Goal: Task Accomplishment & Management: Manage account settings

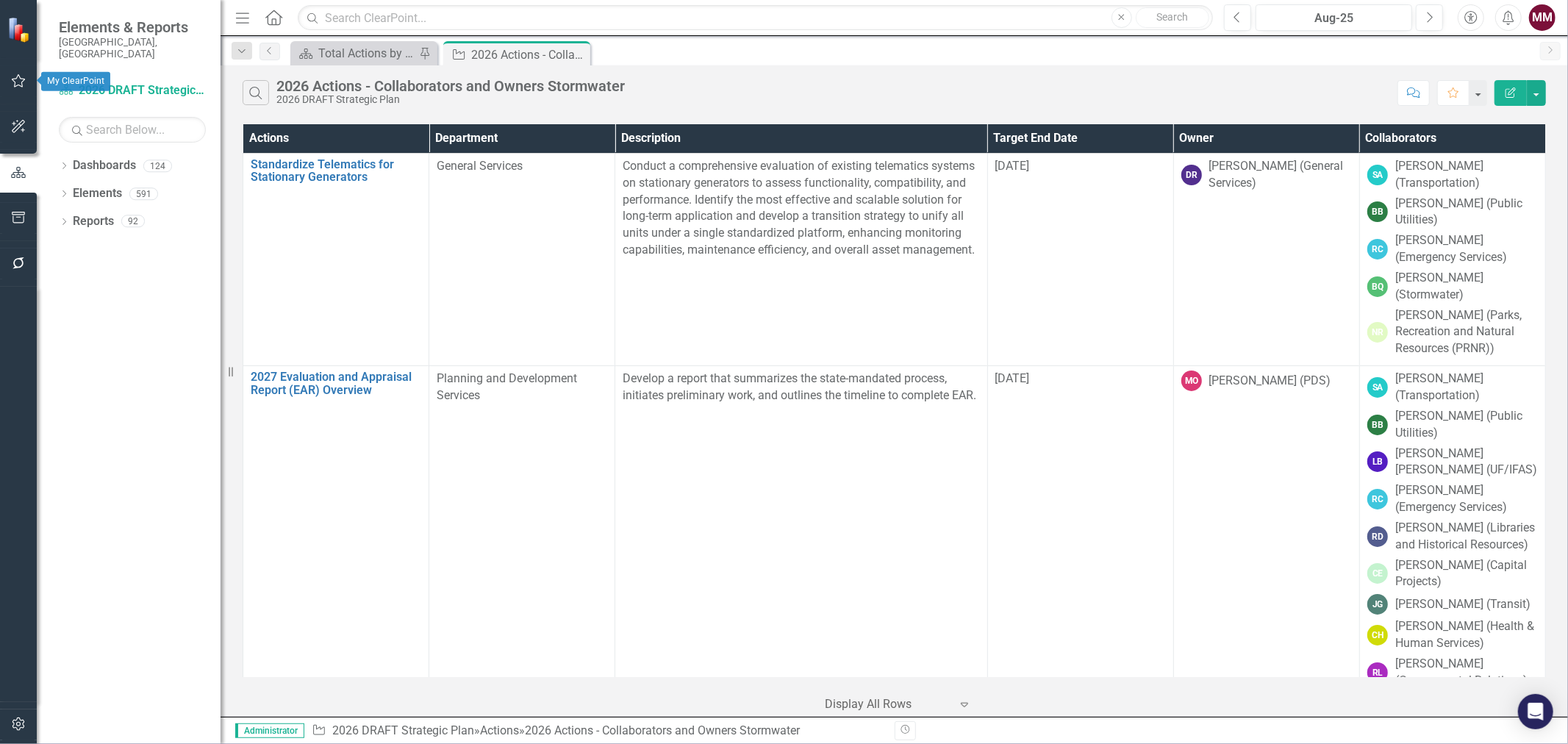
click at [17, 68] on button "button" at bounding box center [19, 81] width 33 height 31
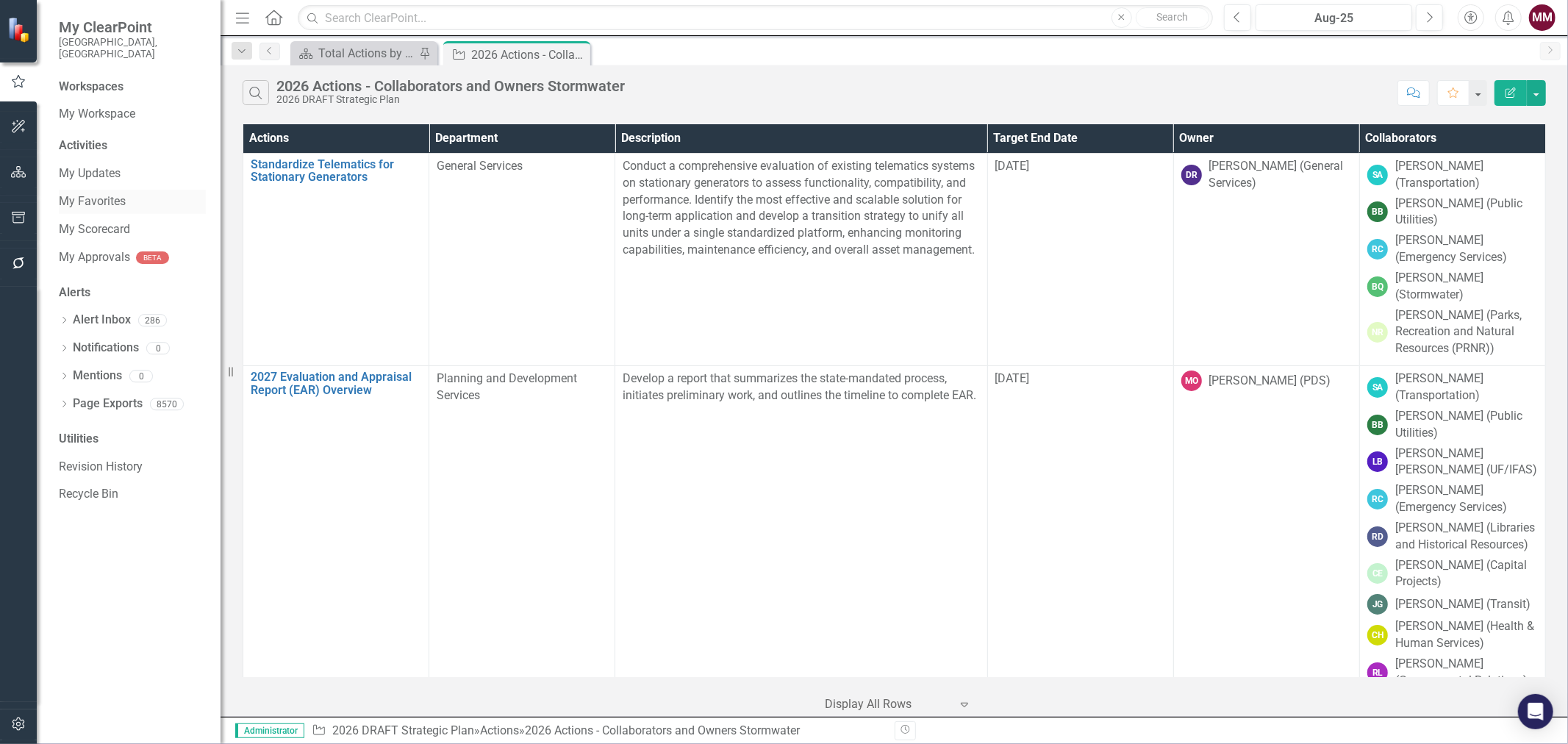
click link "My Favorites"
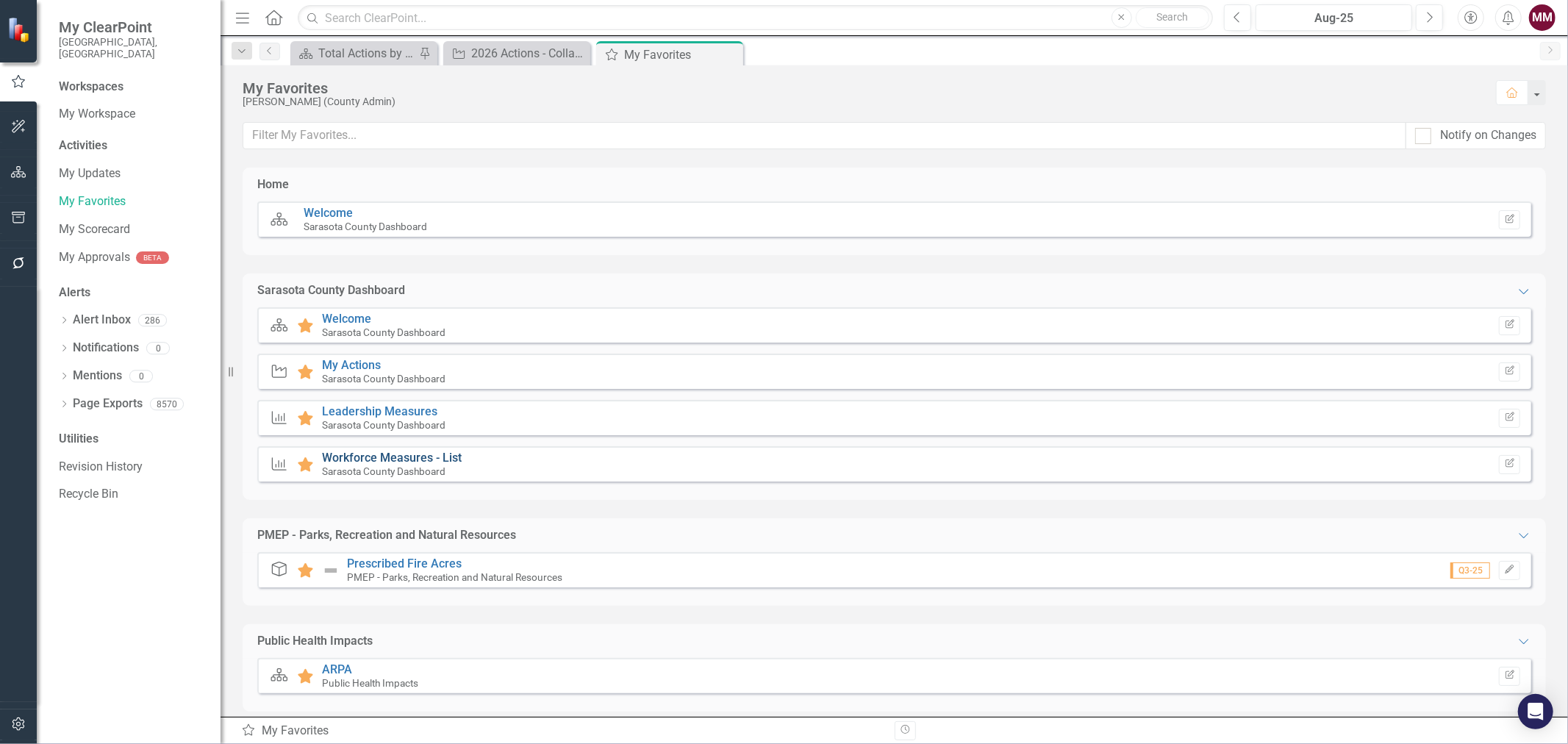
click link "Workforce Measures - List"
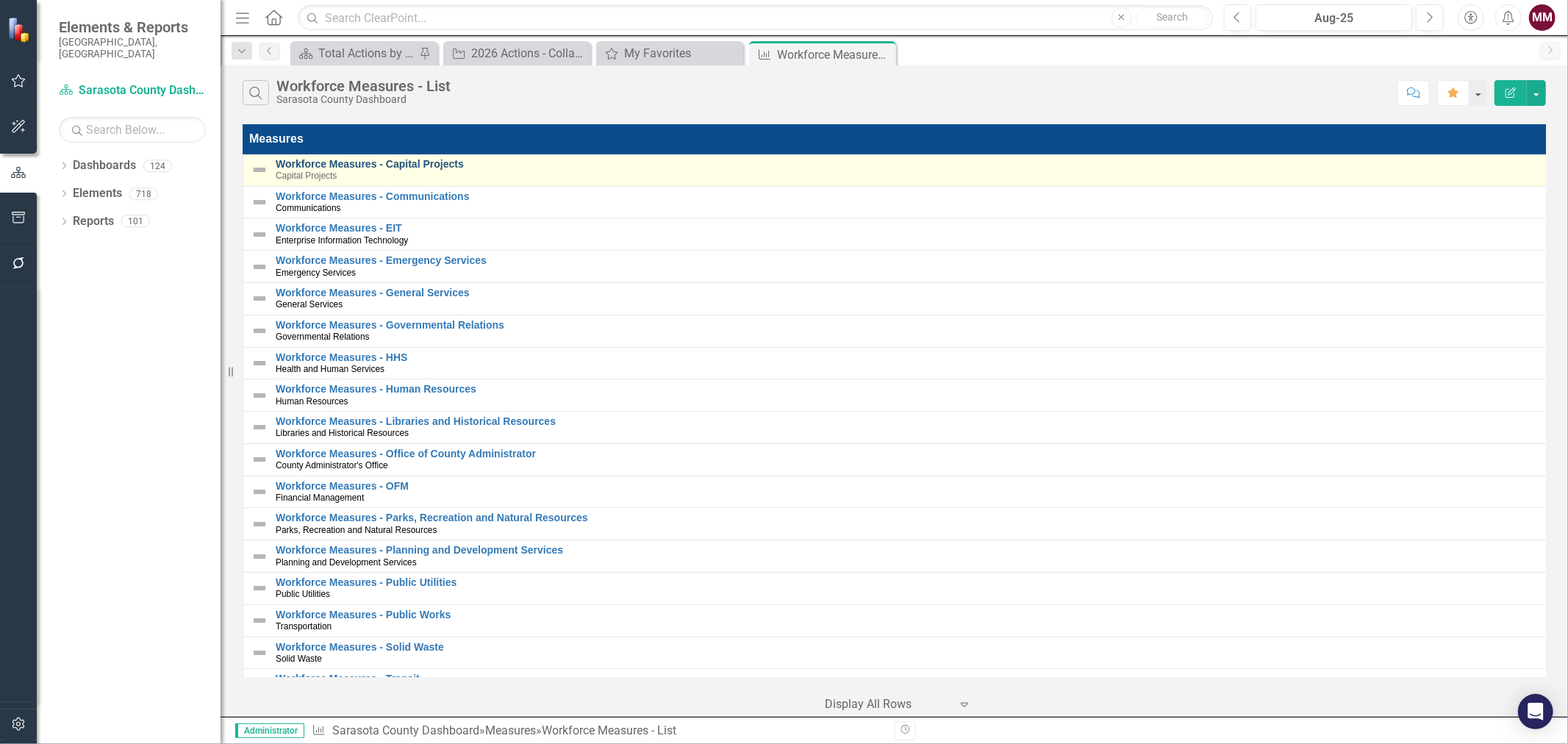
click link "Workforce Measures - Capital Projects"
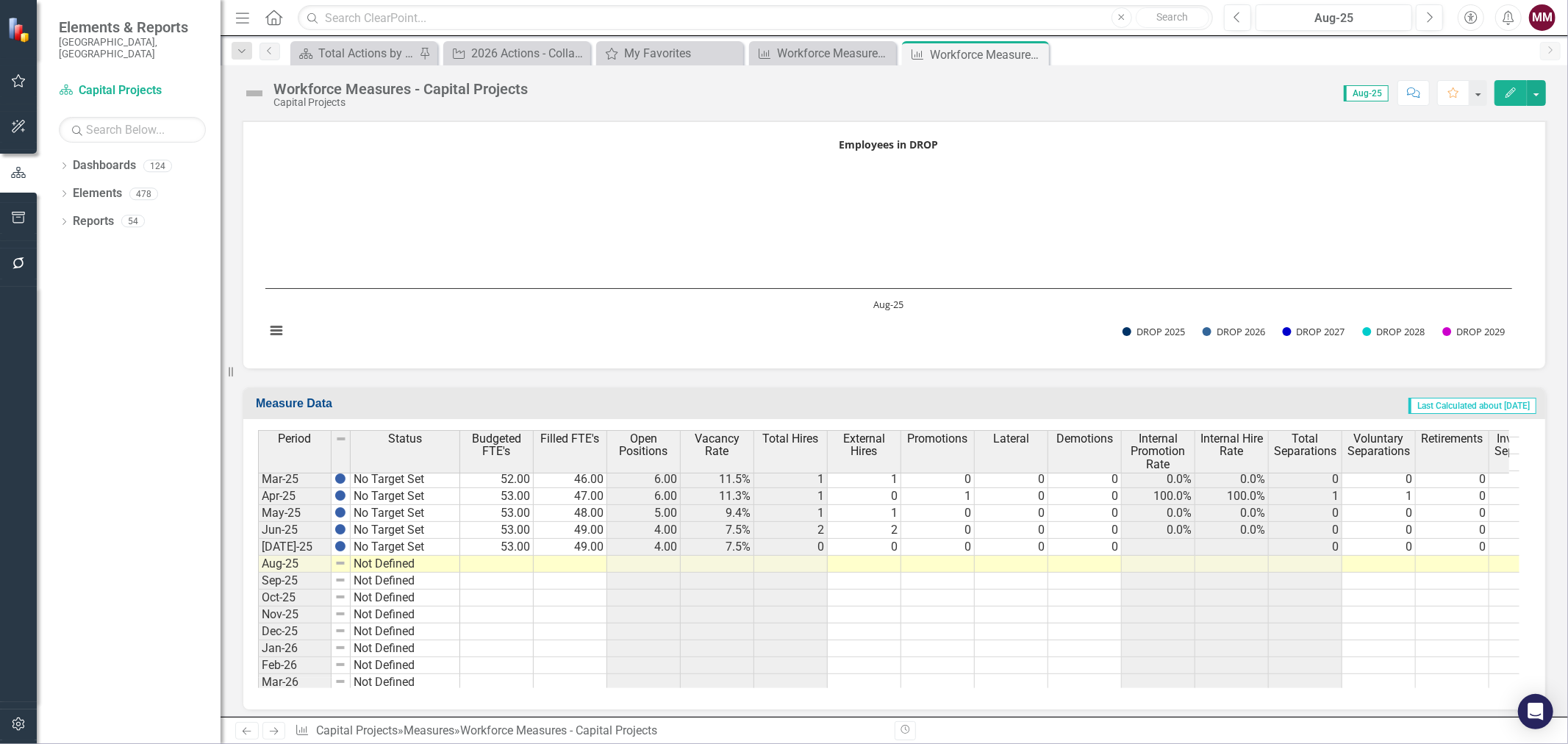
scroll to position [1552, 0]
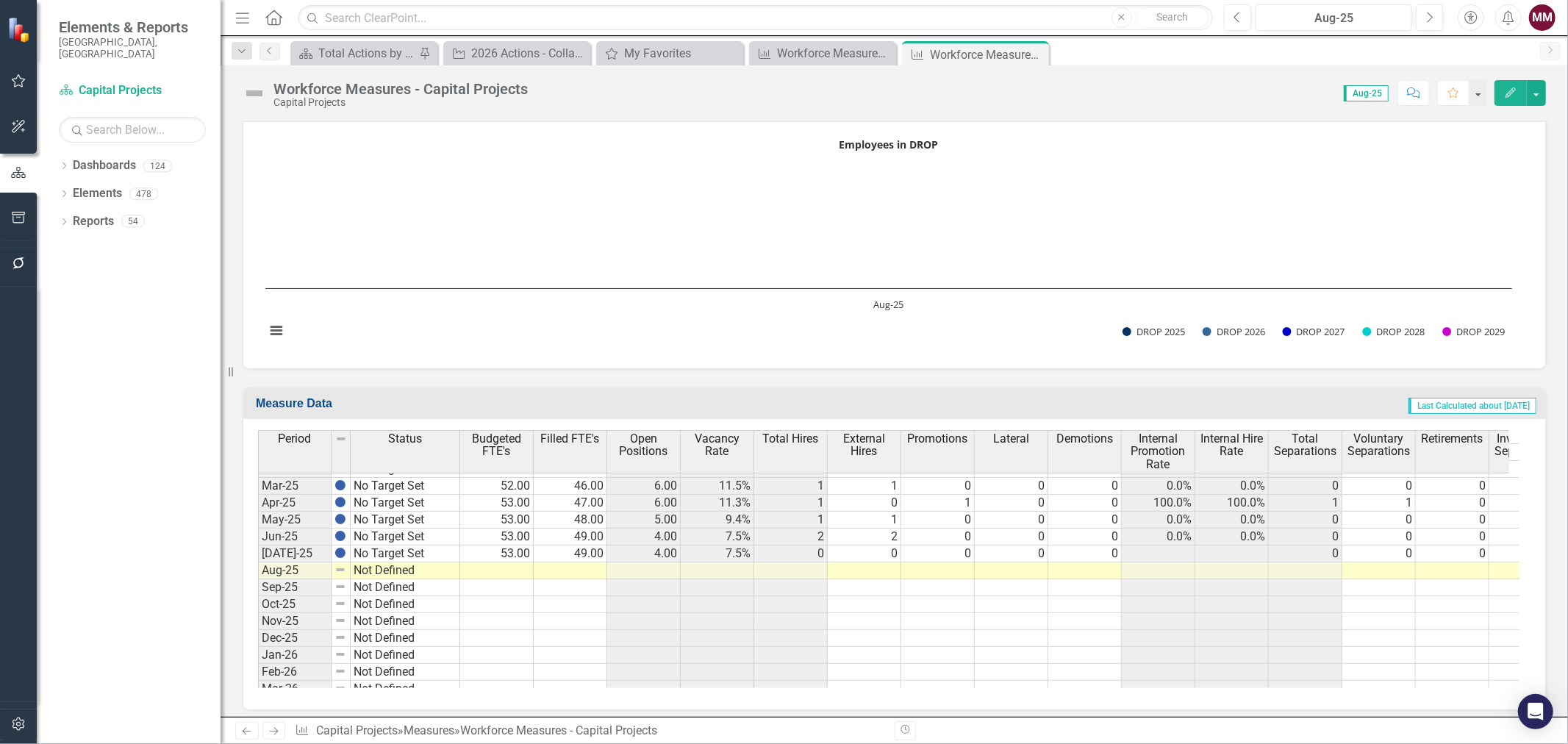
click tbody "Jul-24 No Target Set Aug-24 No Target Set Sep-24 No Target Set Oct-24 No Target…"
drag, startPoint x: 457, startPoint y: 554, endPoint x: 458, endPoint y: 565, distance: 11.0
click div "Period Status Apr-24 No Target Set May-24 No Target Set Jun-24 No Target Set [D…"
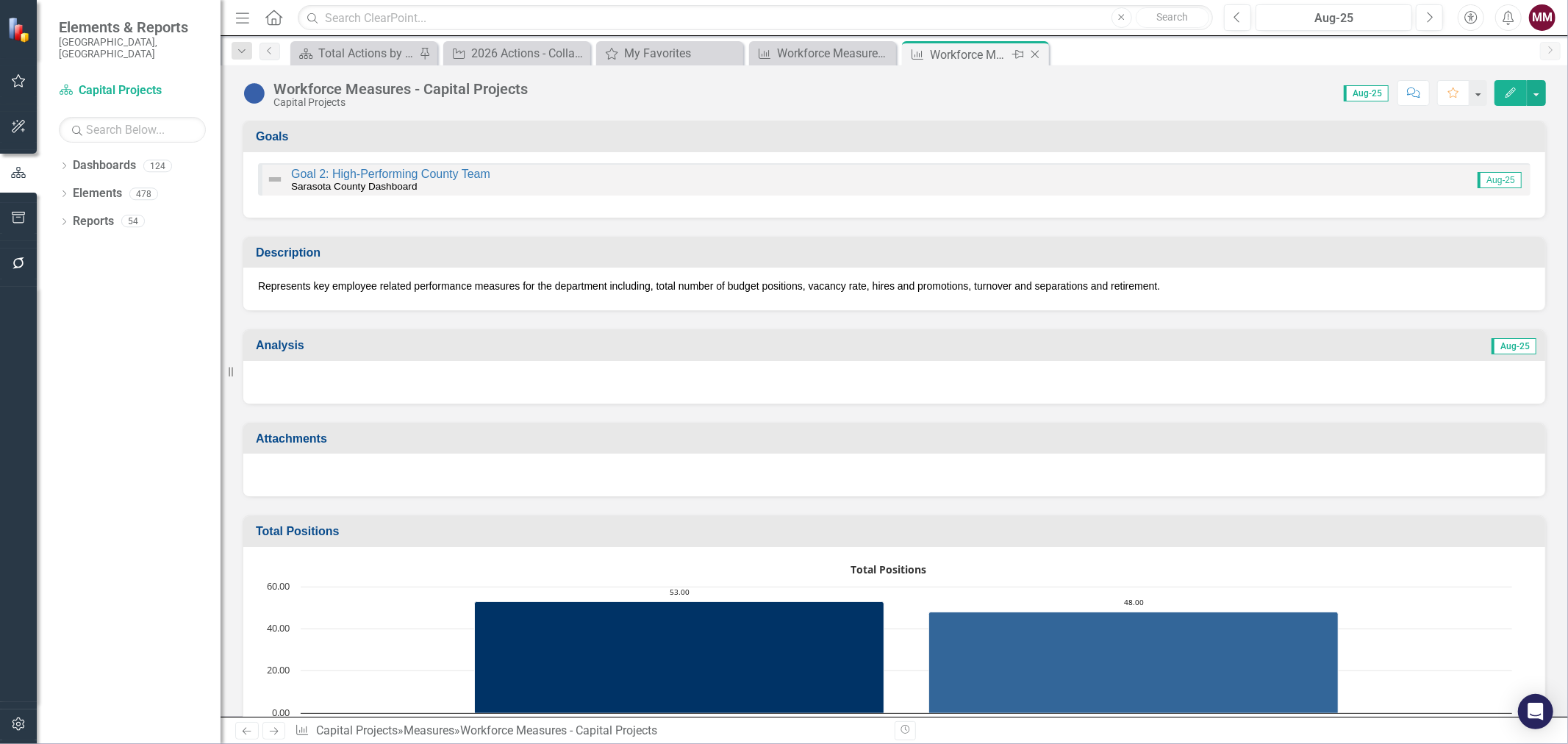
click at [1033, 52] on icon "Close" at bounding box center [1035, 54] width 15 height 12
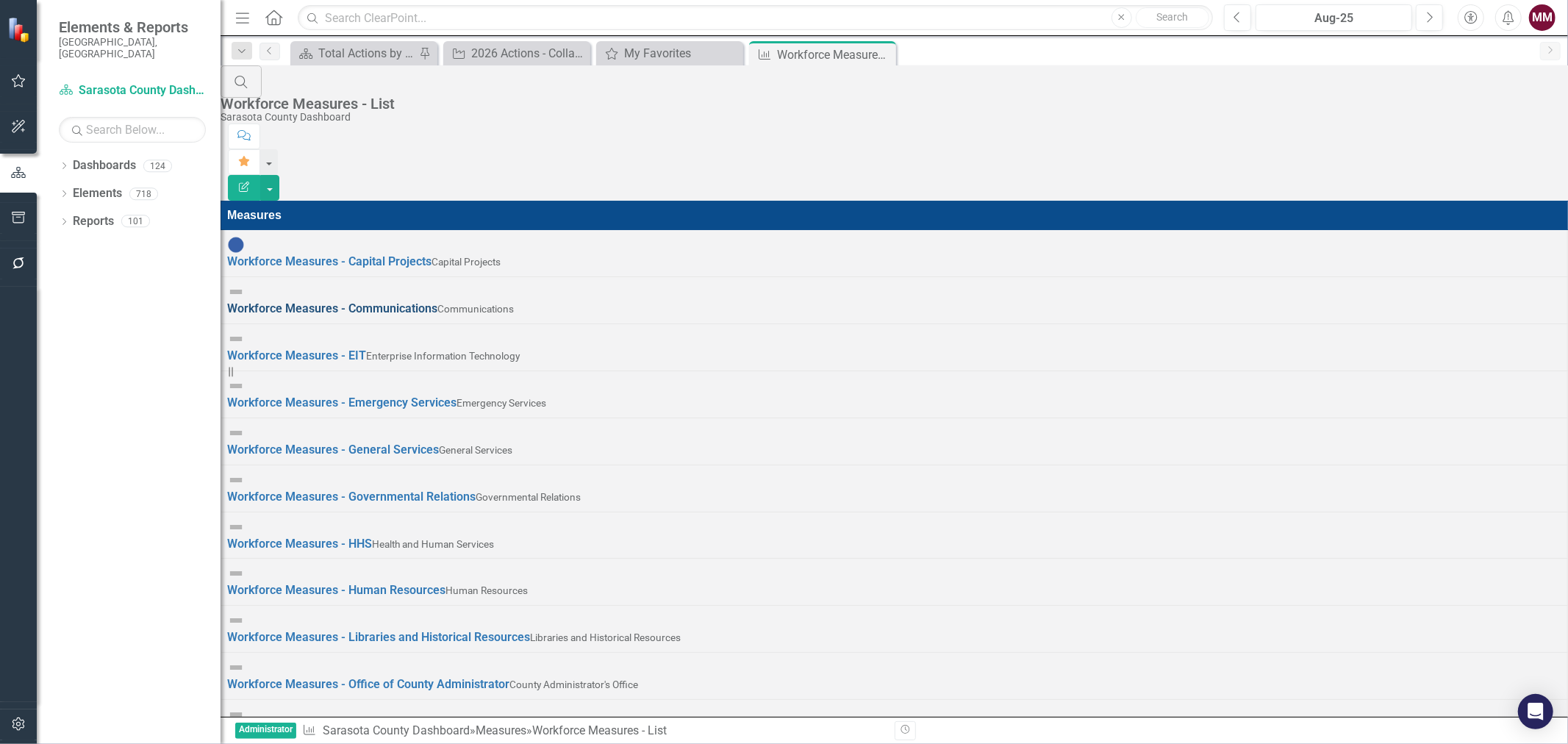
click at [327, 302] on link "Workforce Measures - Communications" at bounding box center [332, 308] width 210 height 14
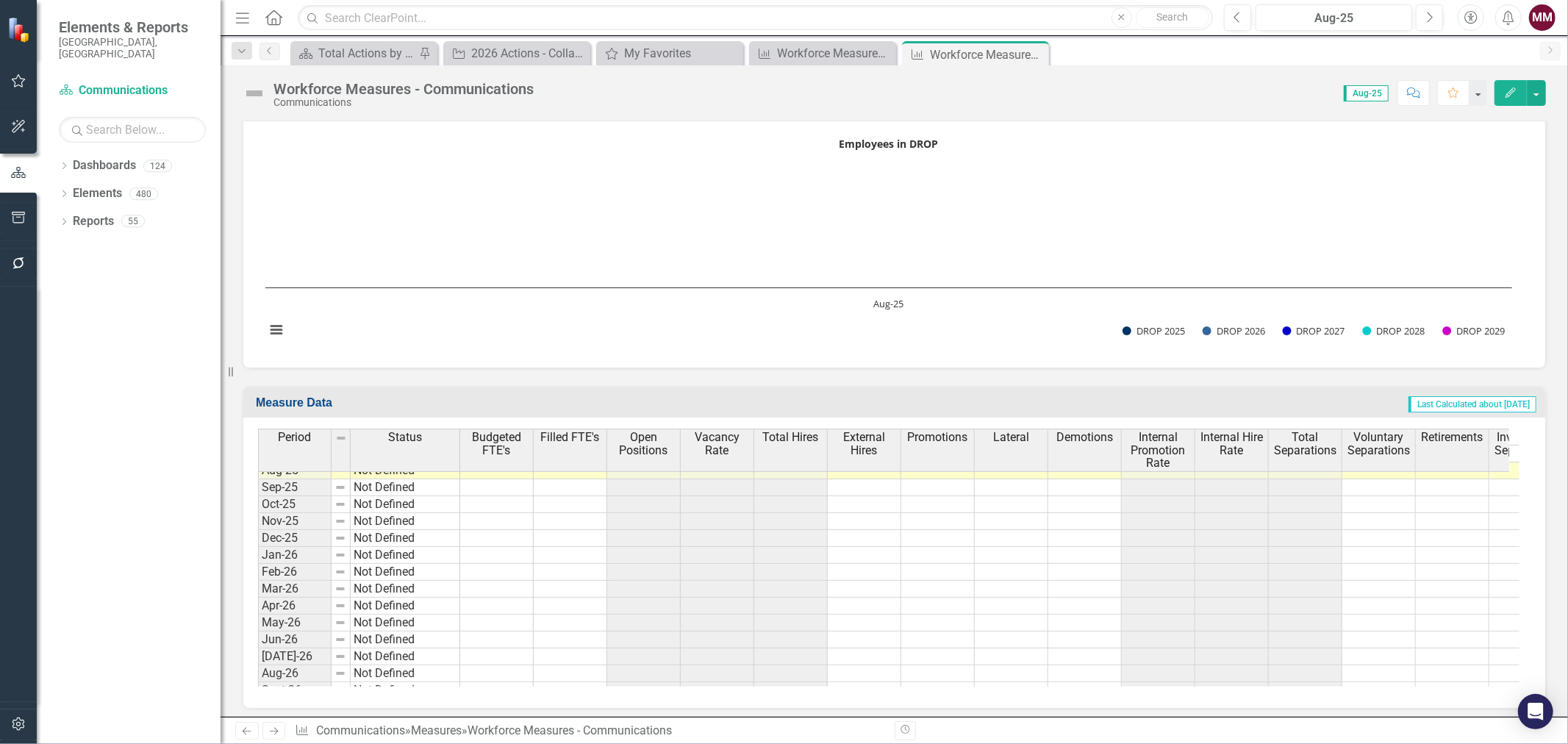
scroll to position [1601, 0]
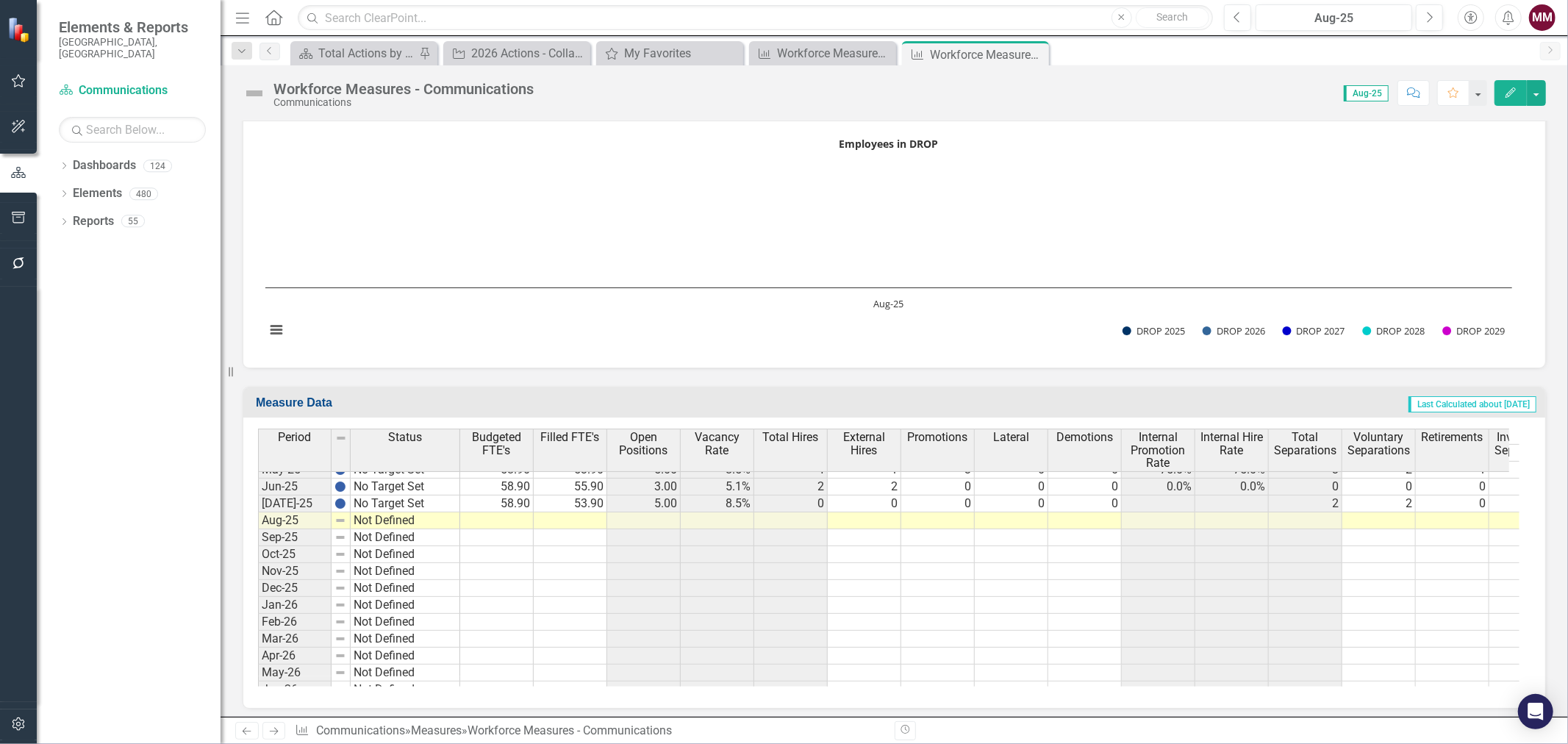
click at [443, 500] on tbody "Mar-25 No Target Set Apr-25 No Target Set May-25 No Target Set Jun-25 No Target…" at bounding box center [359, 715] width 202 height 575
click at [258, 512] on div "Period Status Jun-24 No Target Set Jul-24 No Target Set Aug-24 No Target Set Se…" at bounding box center [258, 549] width 0 height 636
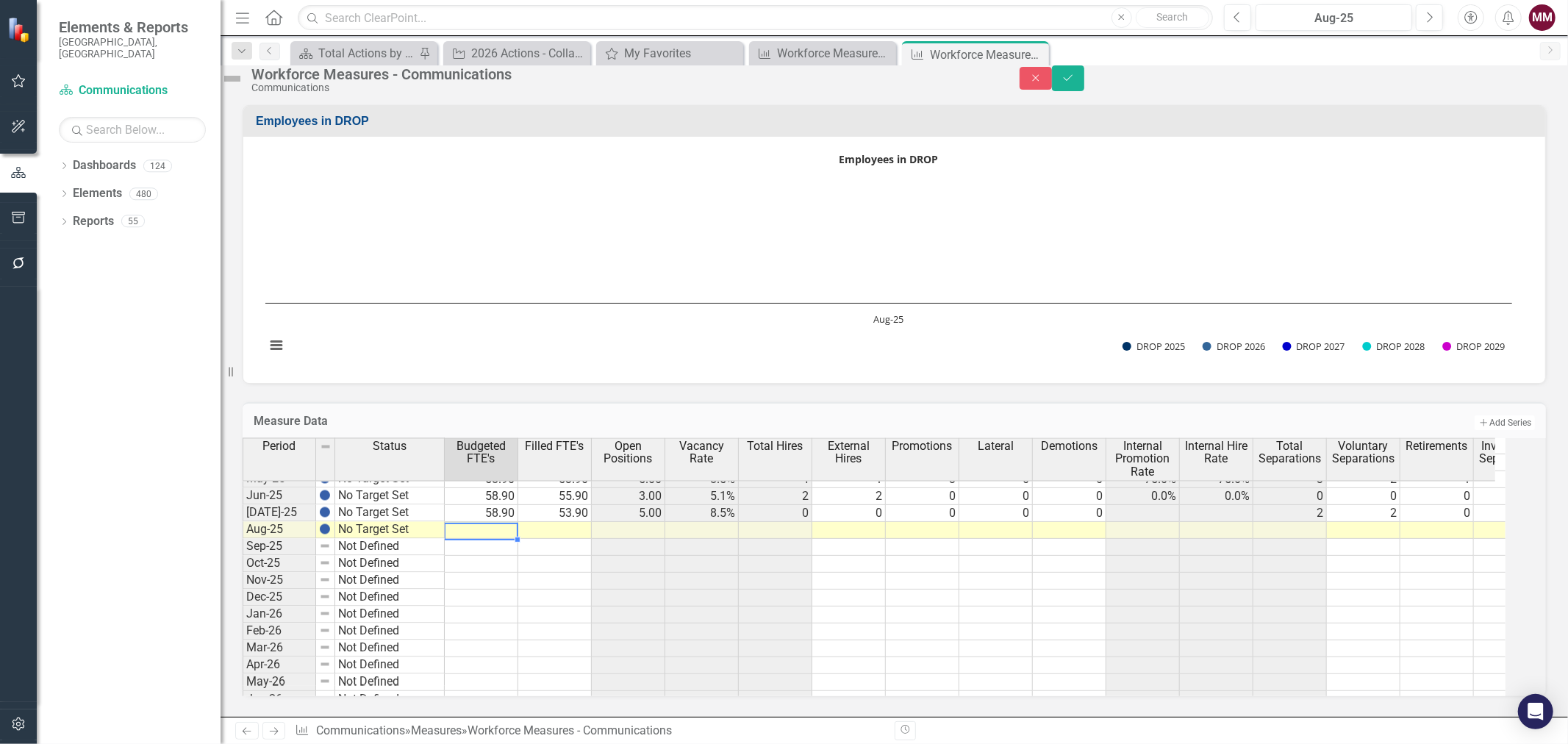
click at [496, 522] on td at bounding box center [481, 530] width 74 height 17
click at [504, 505] on td "58.90" at bounding box center [481, 513] width 74 height 17
drag, startPoint x: 532, startPoint y: 510, endPoint x: 532, endPoint y: 519, distance: 9.0
click at [582, 522] on td at bounding box center [555, 530] width 74 height 17
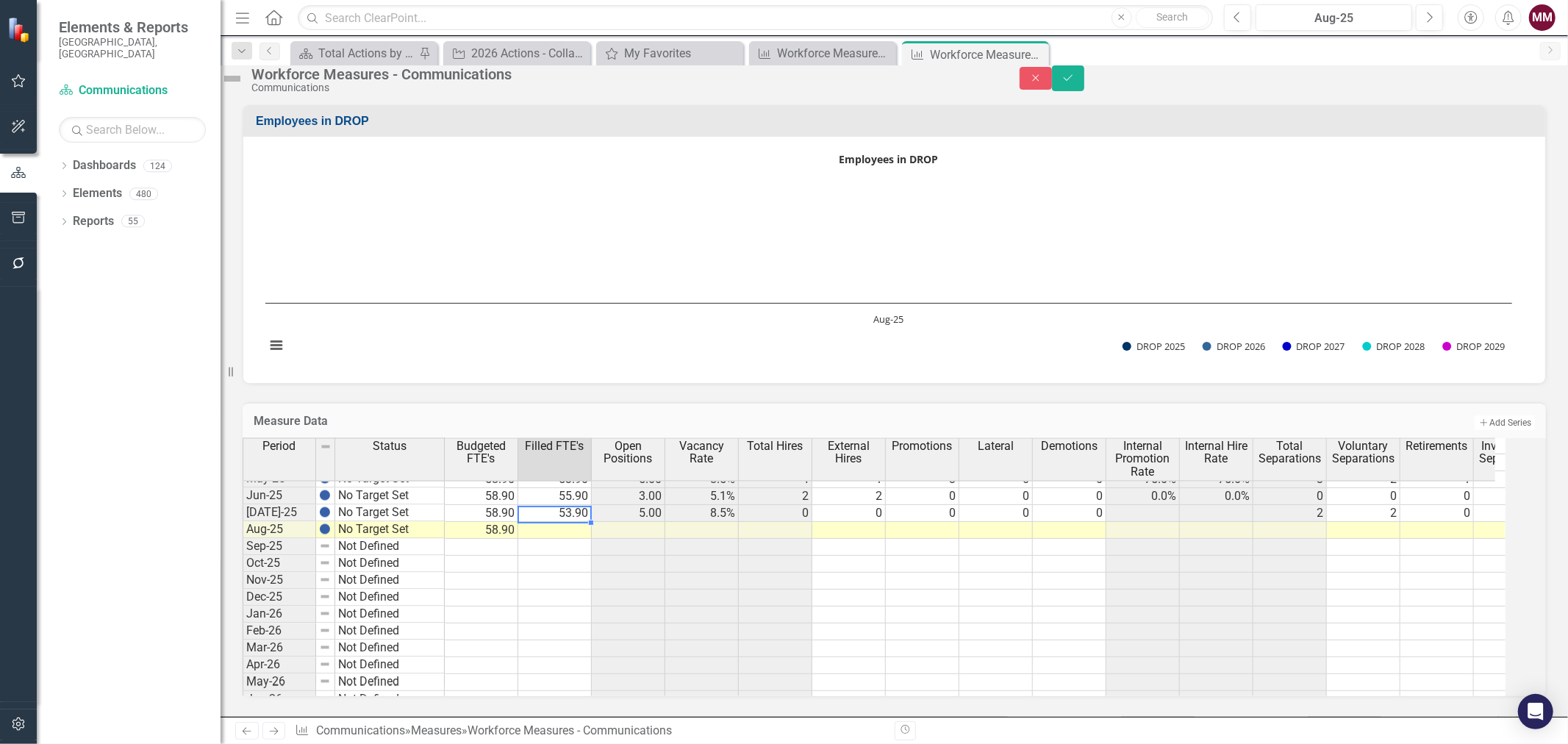
click at [592, 505] on td "53.90" at bounding box center [555, 513] width 74 height 17
click at [242, 516] on div "Period Status Budgeted FTE's Filled FTE's Open Positions Vacancy Rate Total Hir…" at bounding box center [242, 559] width 0 height 636
click at [867, 524] on td at bounding box center [849, 530] width 74 height 17
click at [871, 522] on td at bounding box center [849, 530] width 74 height 17
type textarea "1"
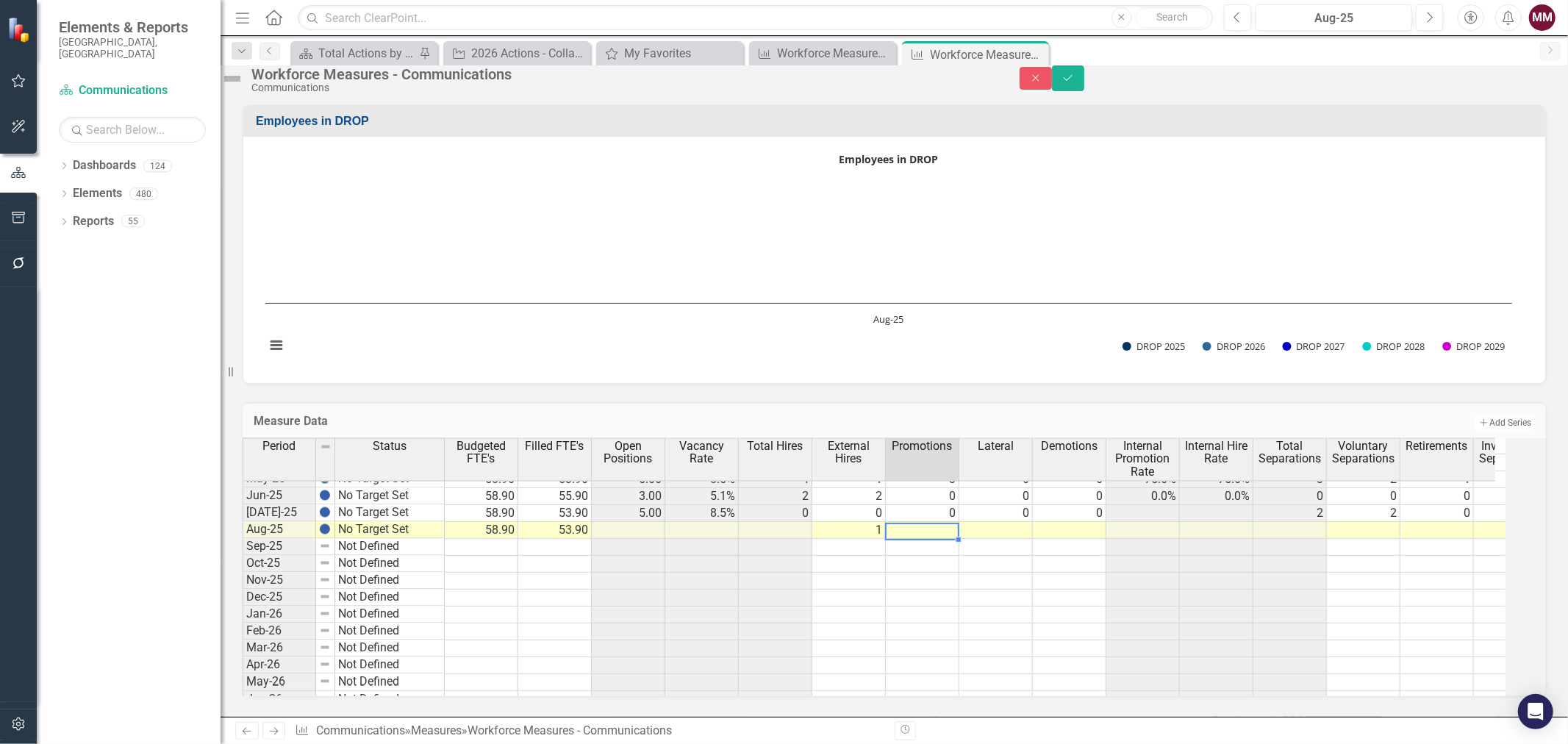
type textarea "0"
click at [1354, 522] on td at bounding box center [1363, 530] width 74 height 17
type textarea "1"
type textarea "0"
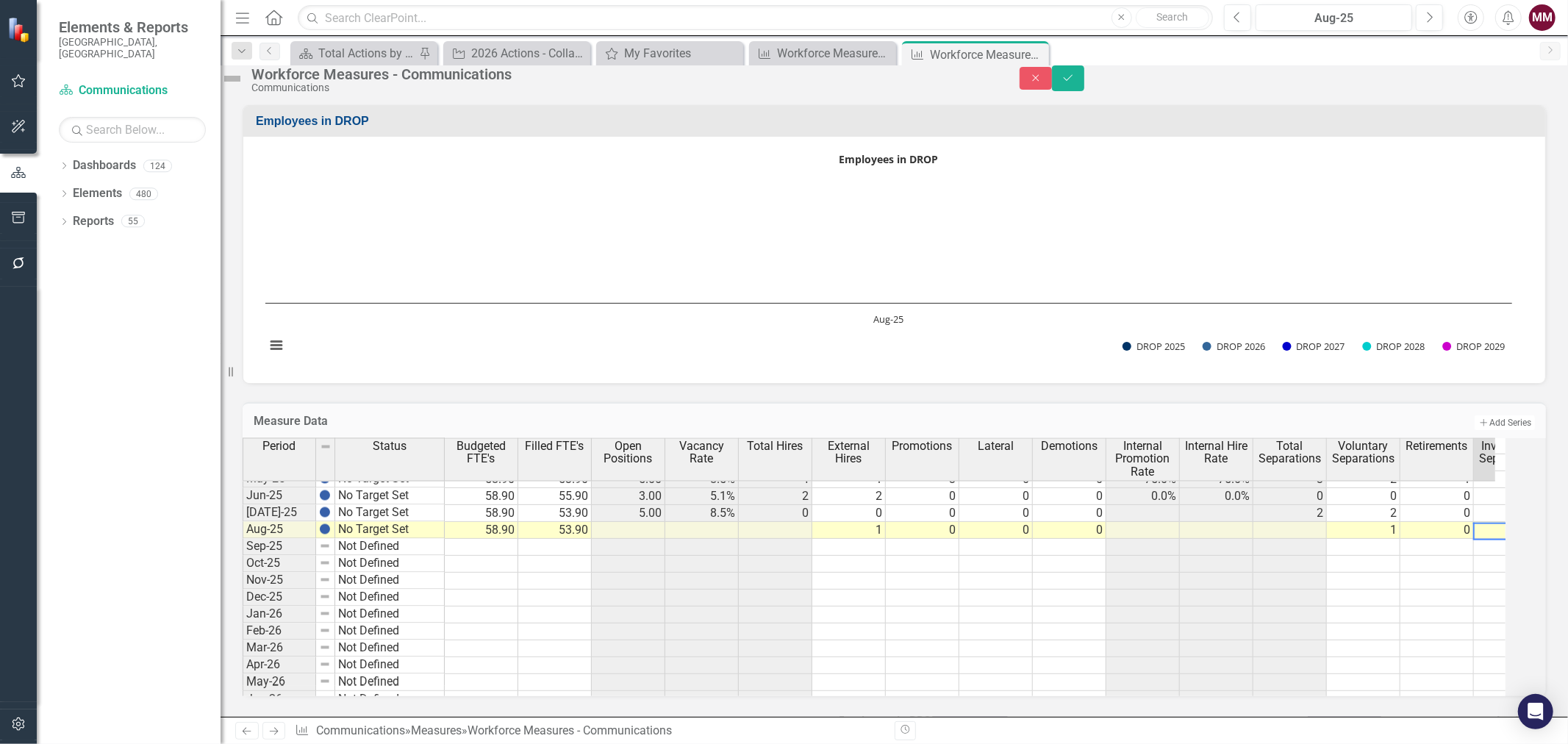
scroll to position [0, 52]
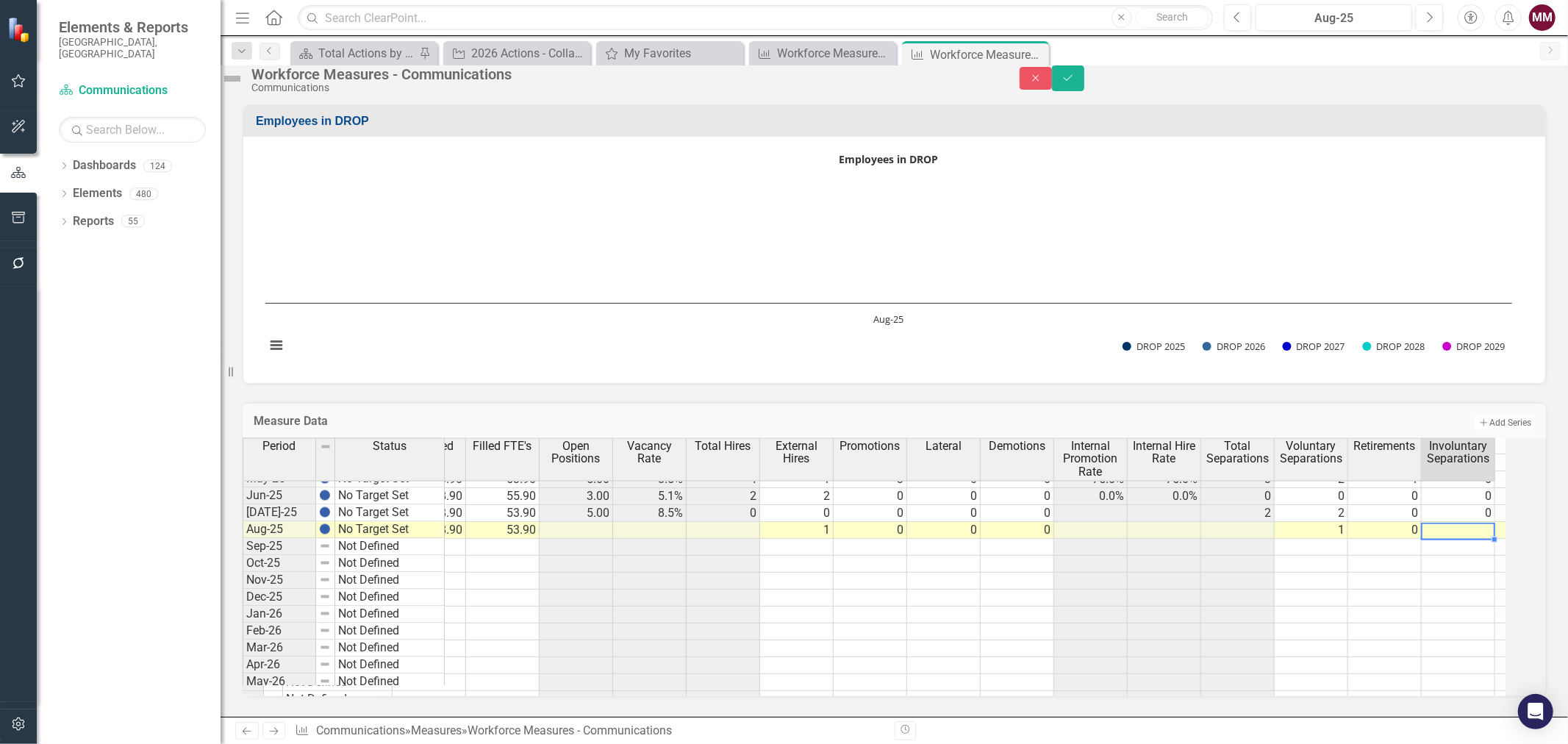
type textarea "0"
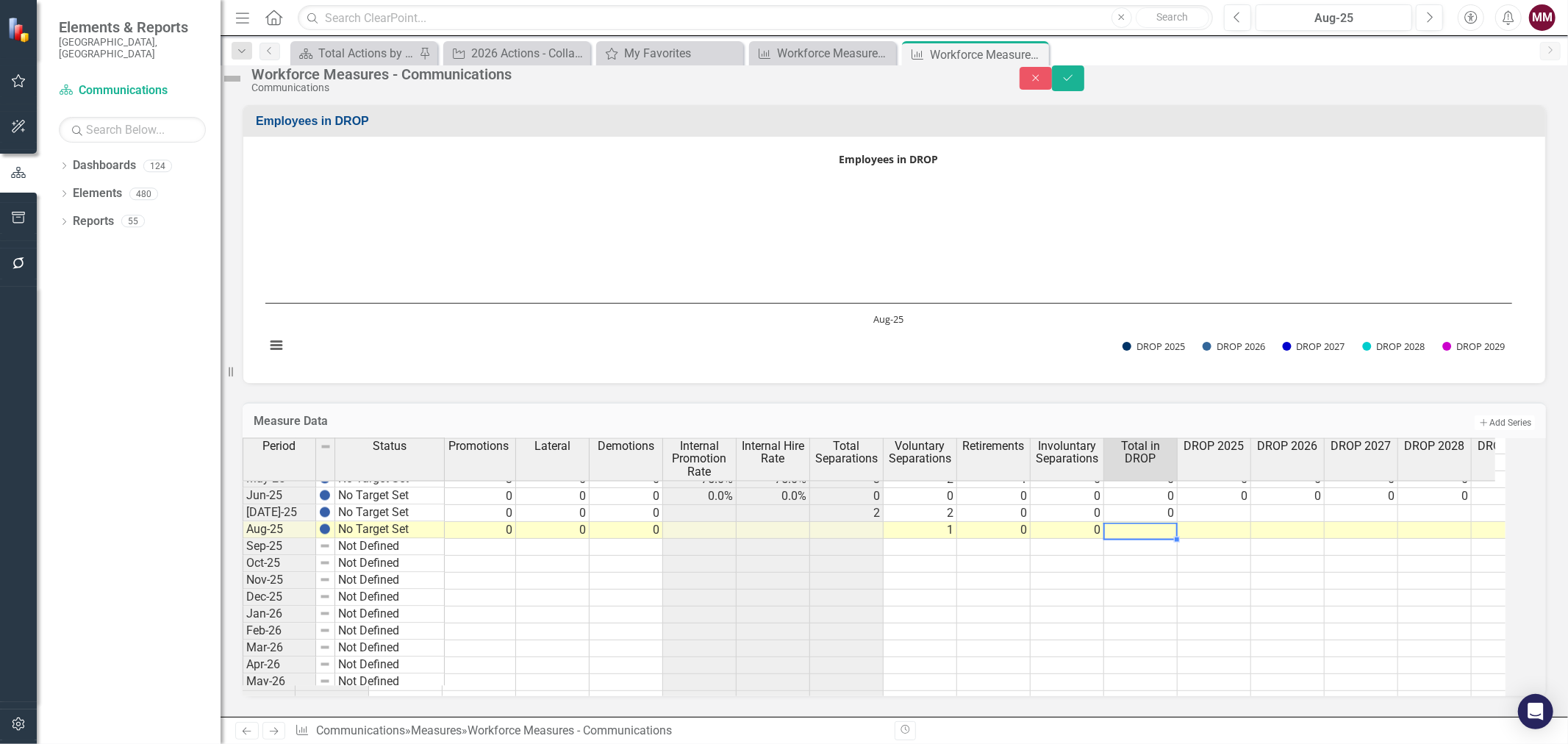
scroll to position [0, 493]
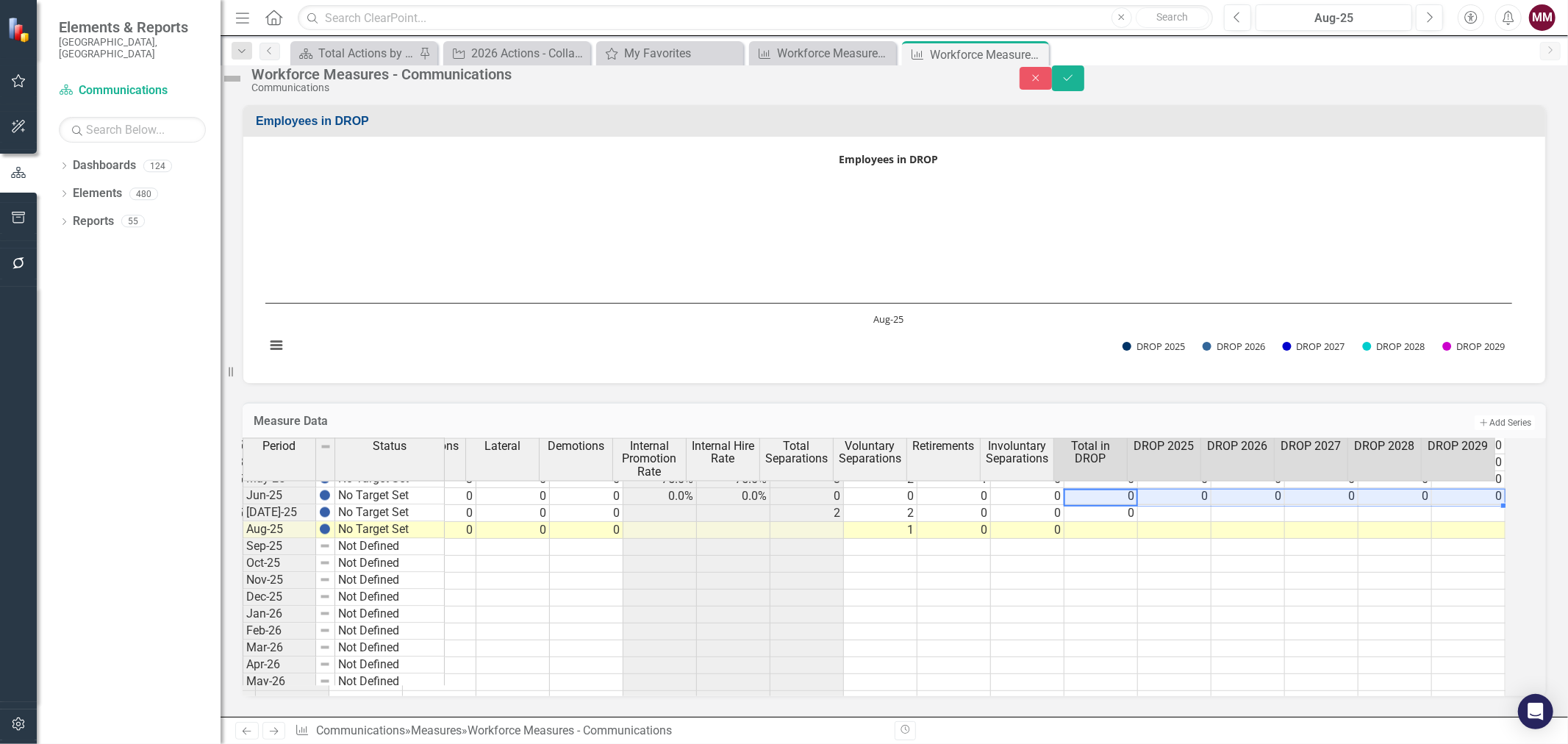
drag, startPoint x: 1126, startPoint y: 487, endPoint x: 1475, endPoint y: 487, distance: 349.0
click at [1475, 488] on tr "Jun-25 No Target Set 58.90 55.90 3.00 5.1% 2 2 0 0 0 0.0% 0.0% 0 0 0 0 0 0 0 0 …" at bounding box center [632, 497] width 1745 height 17
drag, startPoint x: 1508, startPoint y: 494, endPoint x: 1503, endPoint y: 516, distance: 22.6
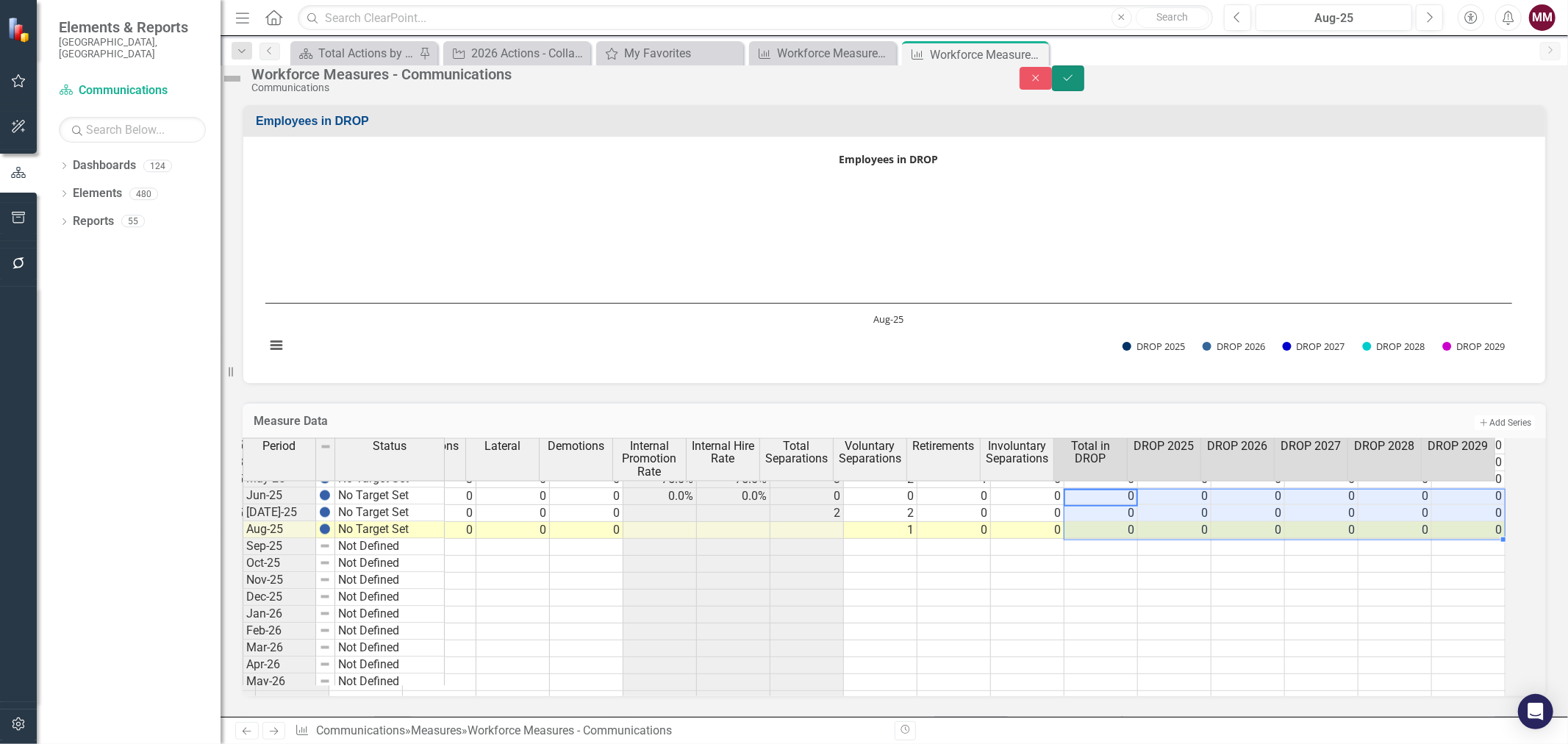
click at [1075, 83] on icon "Save" at bounding box center [1068, 78] width 14 height 11
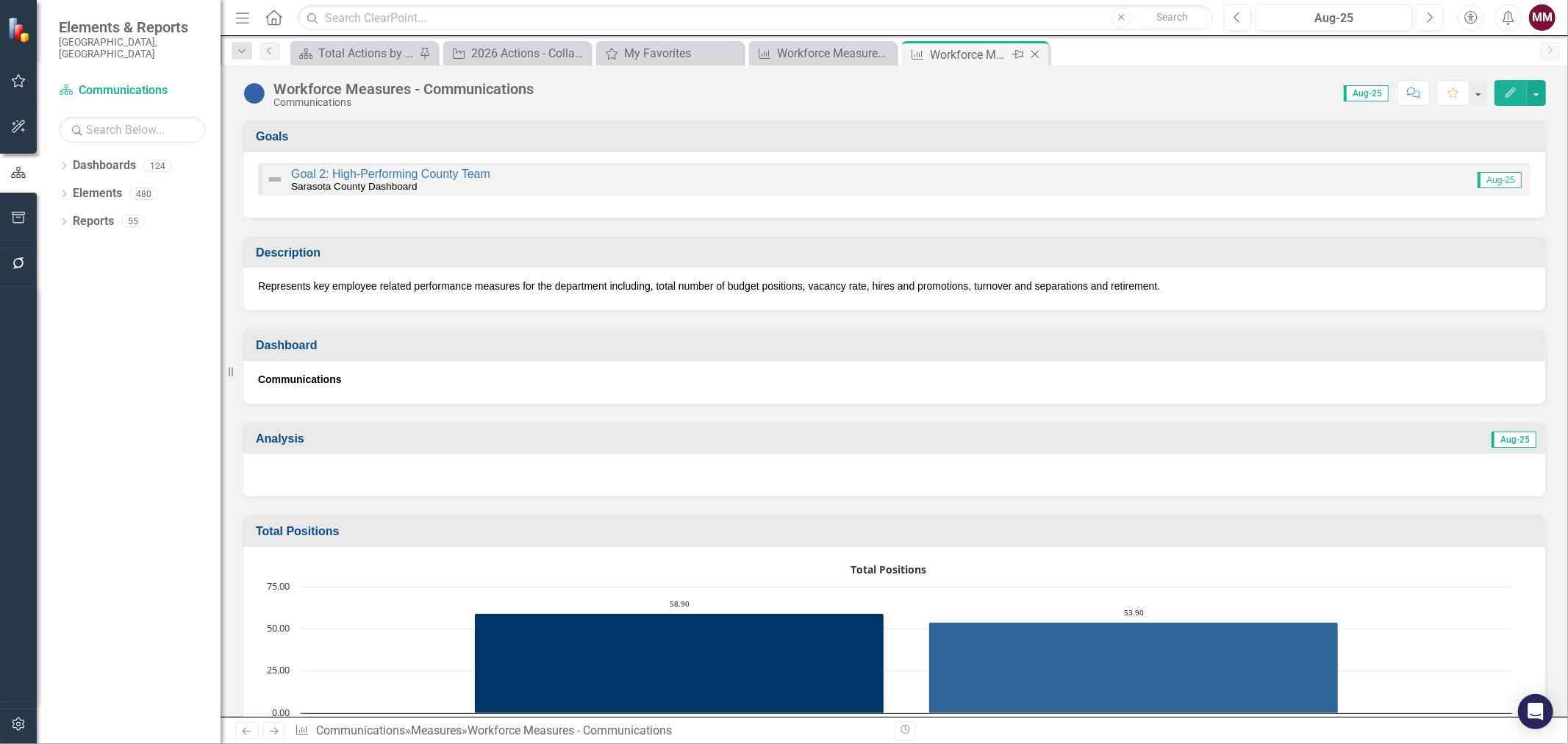
click at [1033, 53] on icon "Close" at bounding box center [1035, 54] width 15 height 12
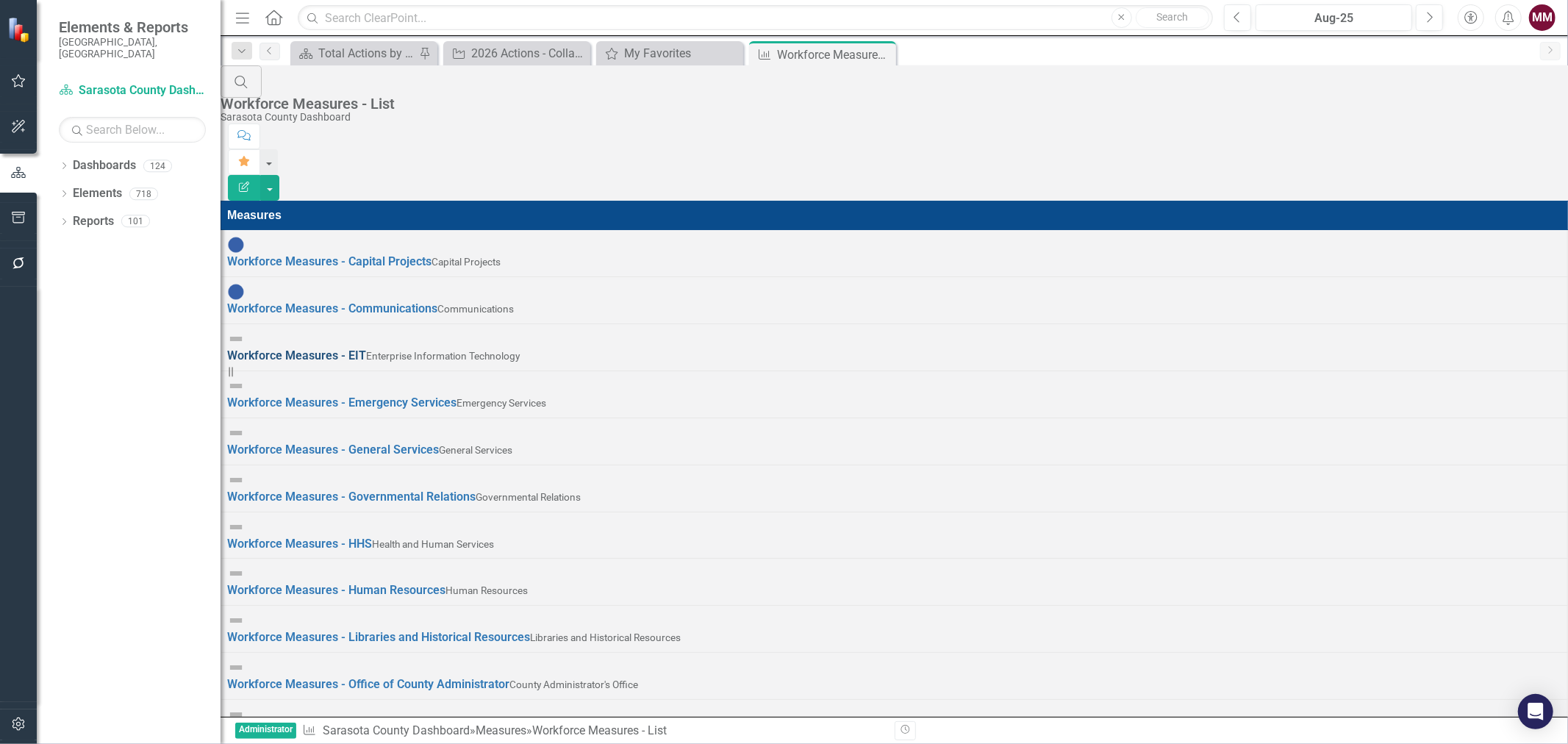
click at [296, 348] on link "Workforce Measures - EIT" at bounding box center [296, 355] width 139 height 14
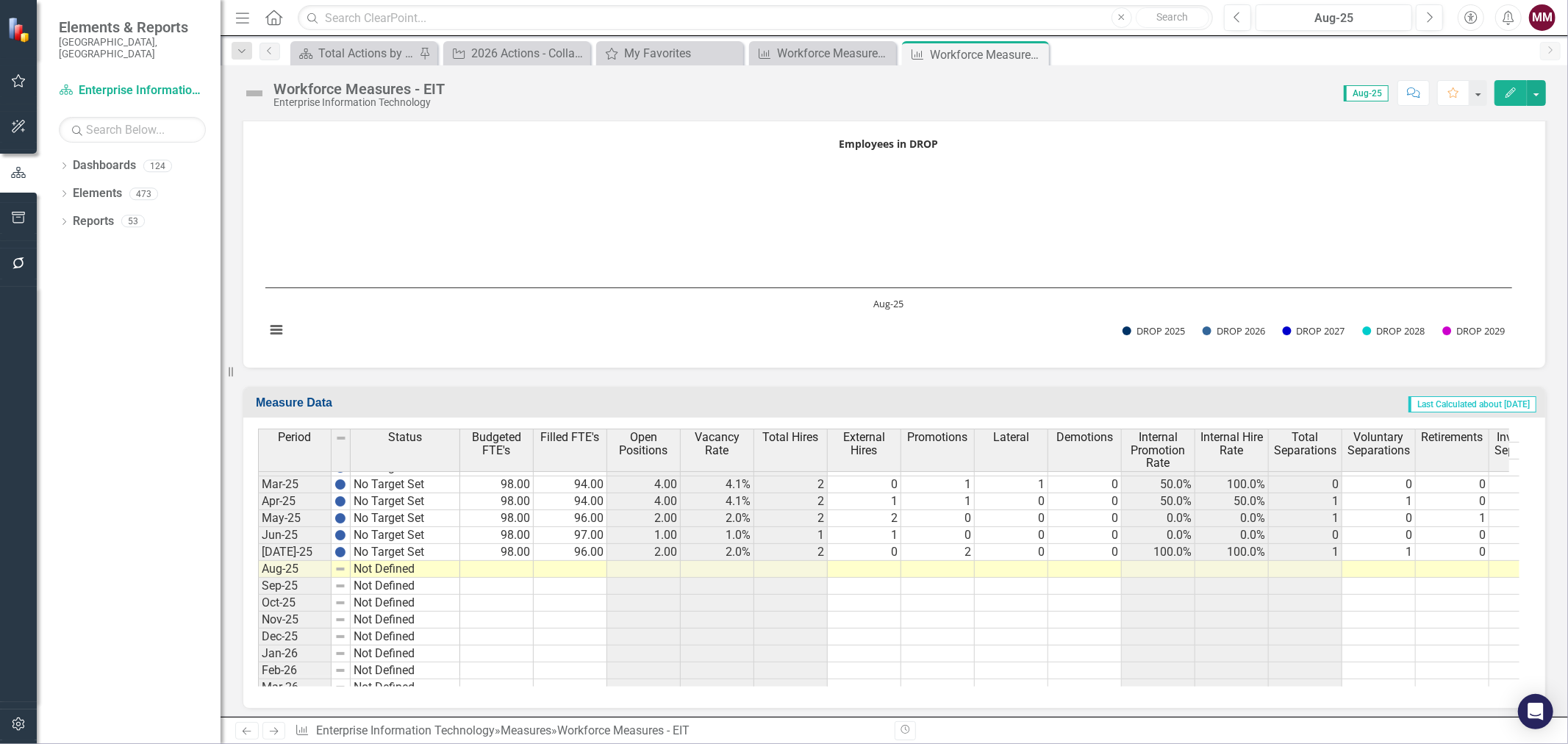
click at [258, 539] on div "Period Status Nov-24 No Target Set Dec-24 No Target Set Jan-25 No Target Set Fe…" at bounding box center [258, 682] width 0 height 636
drag, startPoint x: 458, startPoint y: 554, endPoint x: 458, endPoint y: 566, distance: 12.0
click at [258, 566] on div "Period Status Apr-24 No Target Set May-24 No Target Set Jun-24 No Target Set Ju…" at bounding box center [258, 547] width 0 height 602
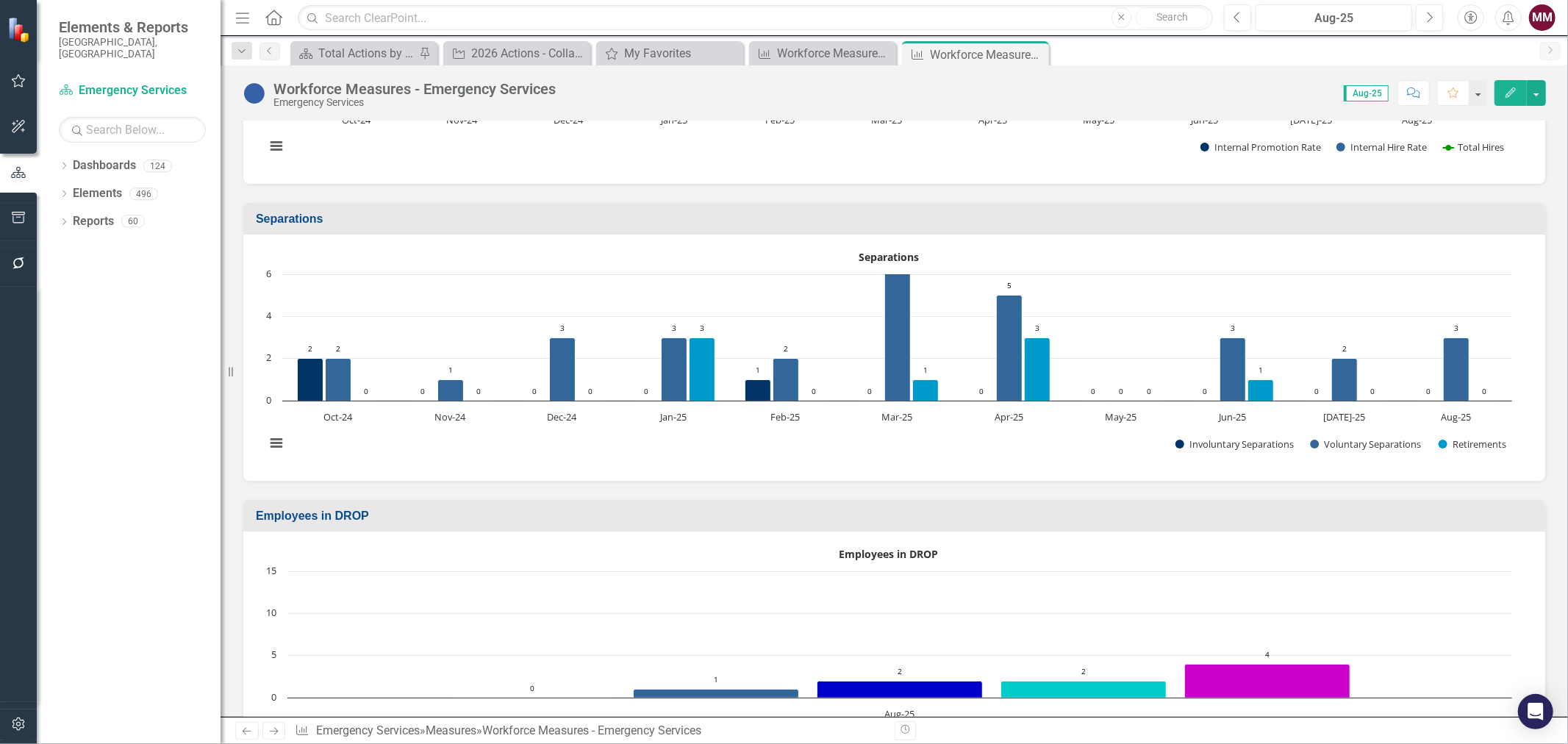
scroll to position [1796, 0]
click at [1035, 51] on icon "Close" at bounding box center [1035, 54] width 15 height 12
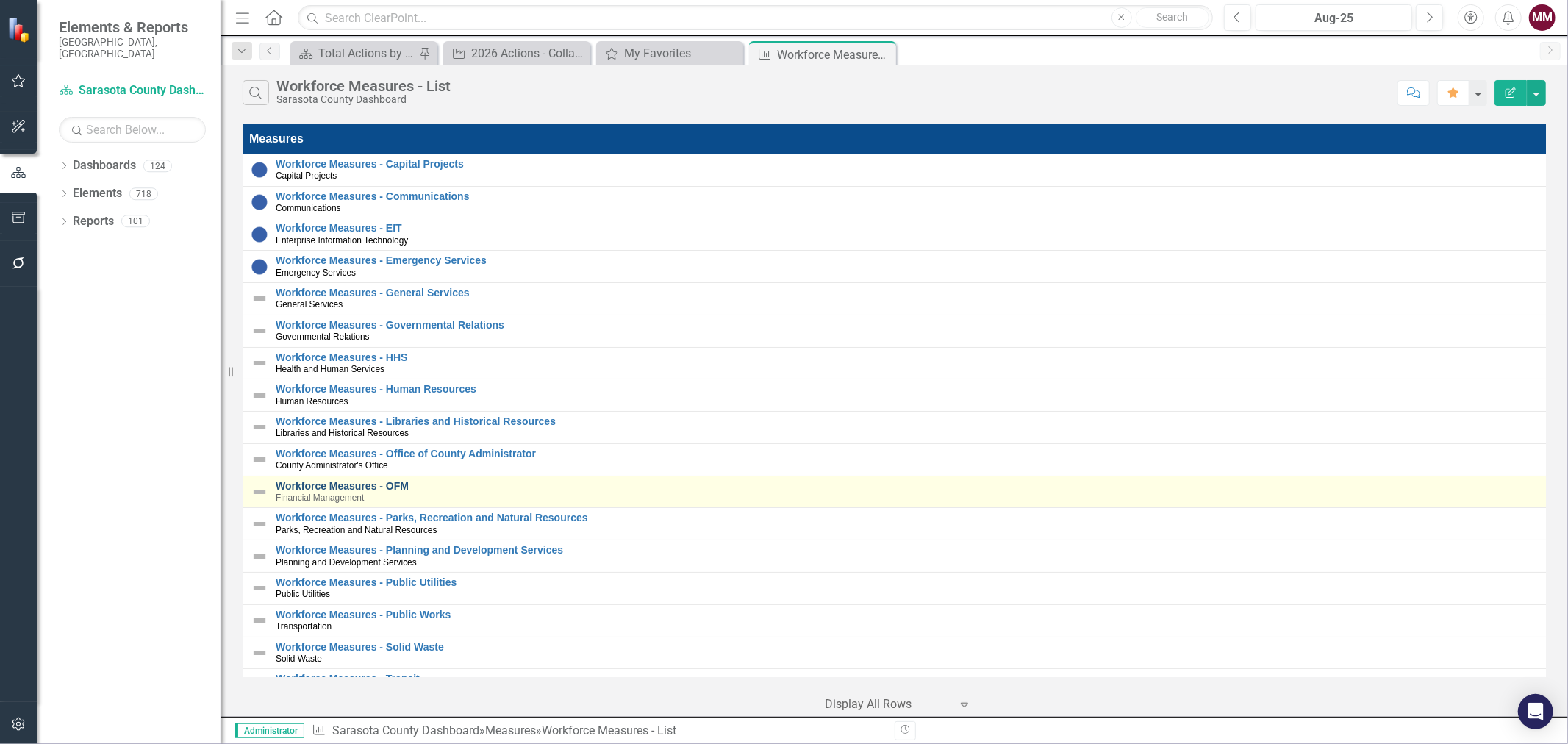
click at [387, 487] on link "Workforce Measures - OFM" at bounding box center [910, 486] width 1269 height 11
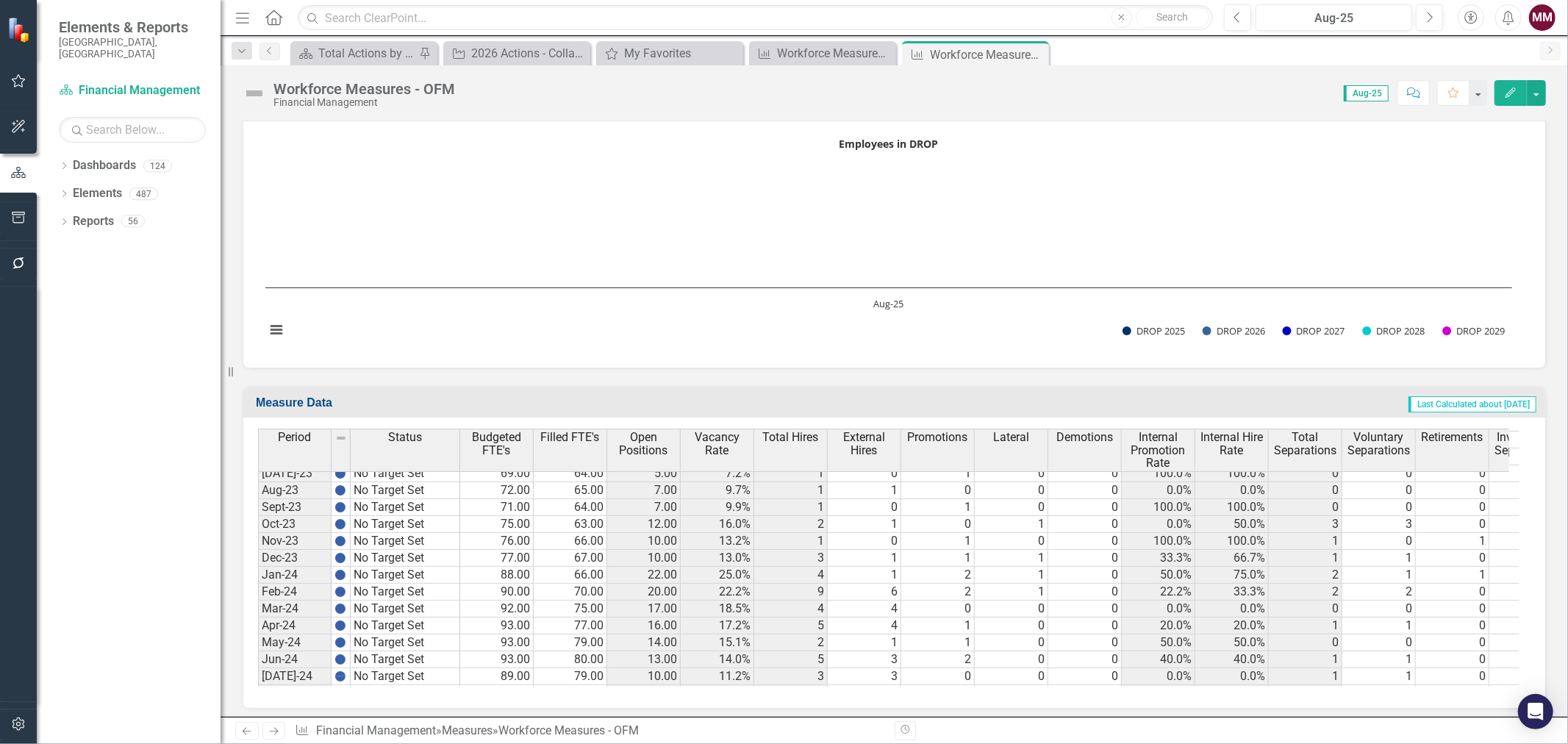
scroll to position [1552, 0]
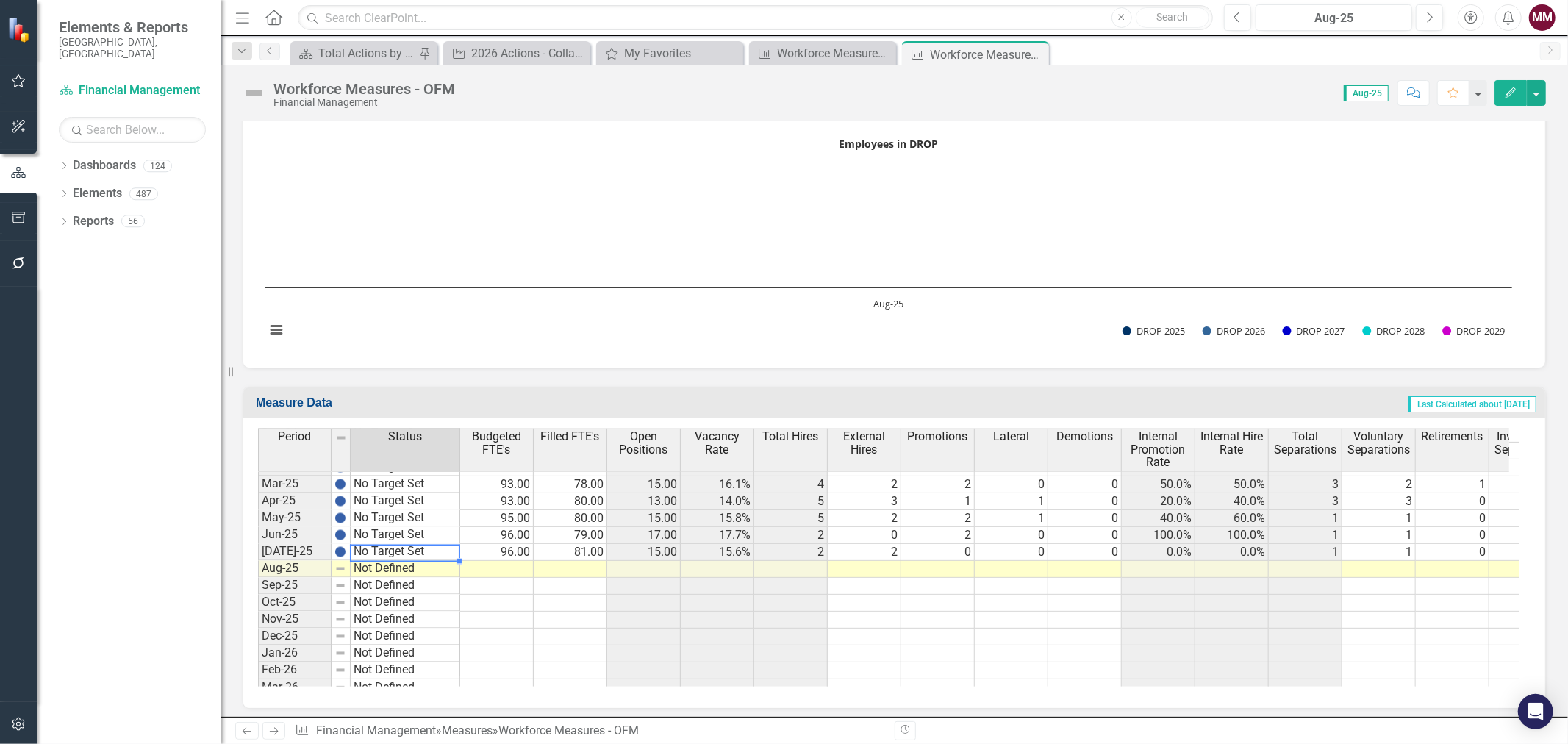
drag, startPoint x: 436, startPoint y: 548, endPoint x: 445, endPoint y: 552, distance: 9.8
click at [436, 547] on tbody "Jan-24 No Target Set Feb-24 No Target Set Mar-24 No Target Set Apr-24 No Target…" at bounding box center [359, 518] width 202 height 559
drag, startPoint x: 460, startPoint y: 554, endPoint x: 461, endPoint y: 563, distance: 9.1
click at [461, 563] on div "Period Status Apr-24 No Target Set May-24 No Target Set Jun-24 No Target Set [D…" at bounding box center [360, 552] width 205 height 247
drag, startPoint x: 459, startPoint y: 557, endPoint x: 454, endPoint y: 569, distance: 13.0
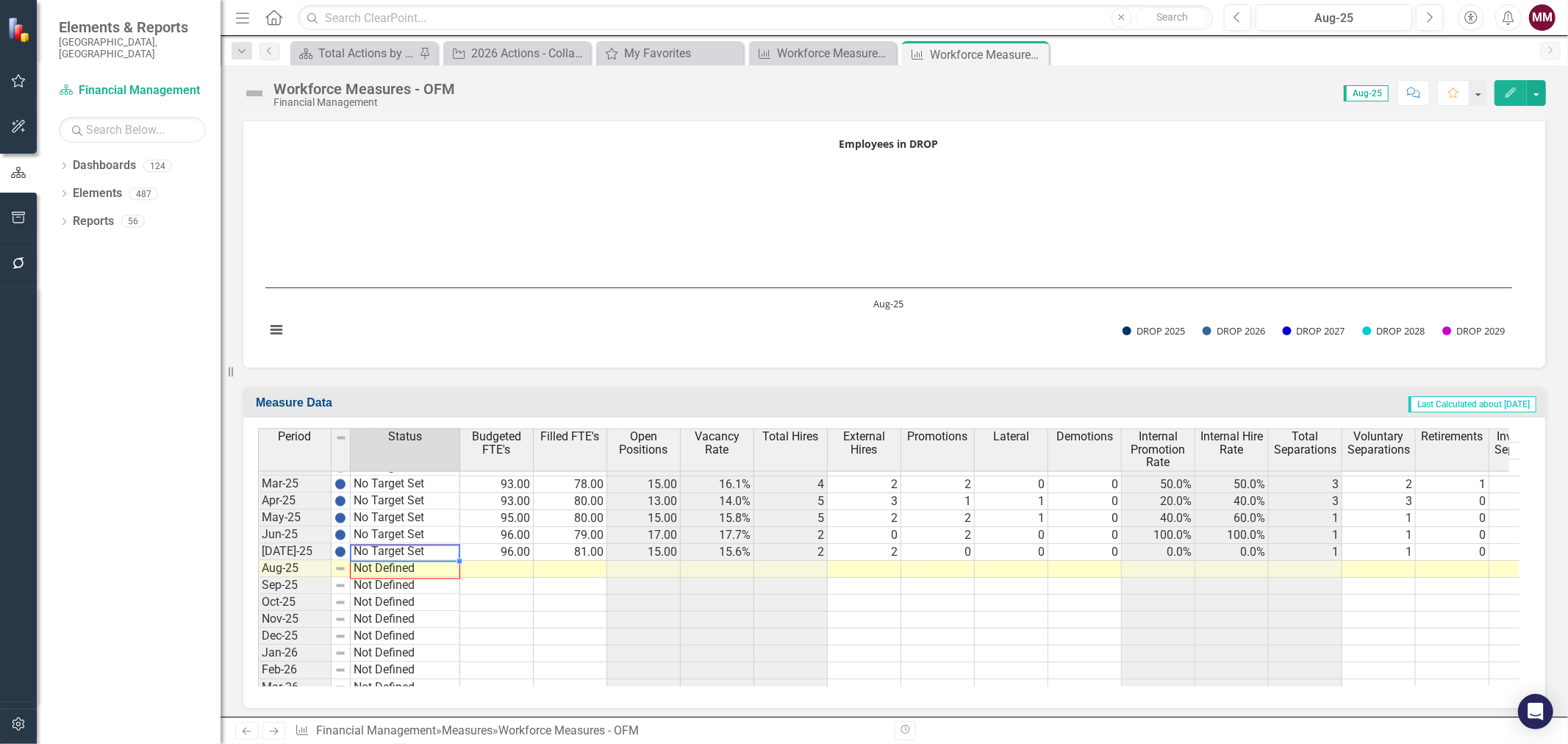
click at [258, 569] on div "Period Status Apr-24 No Target Set May-24 No Target Set Jun-24 No Target Set [D…" at bounding box center [258, 547] width 0 height 602
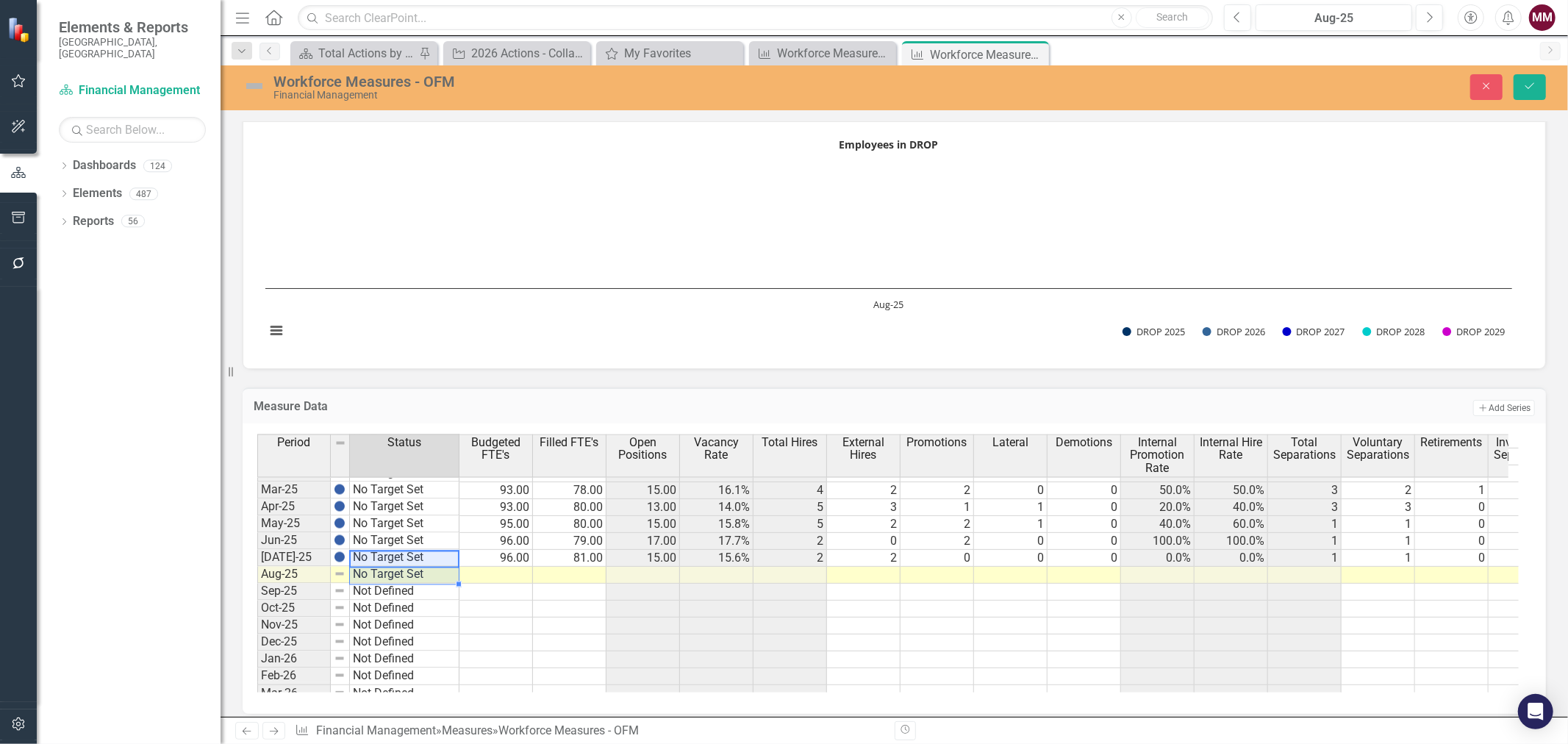
type textarea "No Target Set"
click at [503, 567] on td at bounding box center [496, 575] width 74 height 17
type textarea "93"
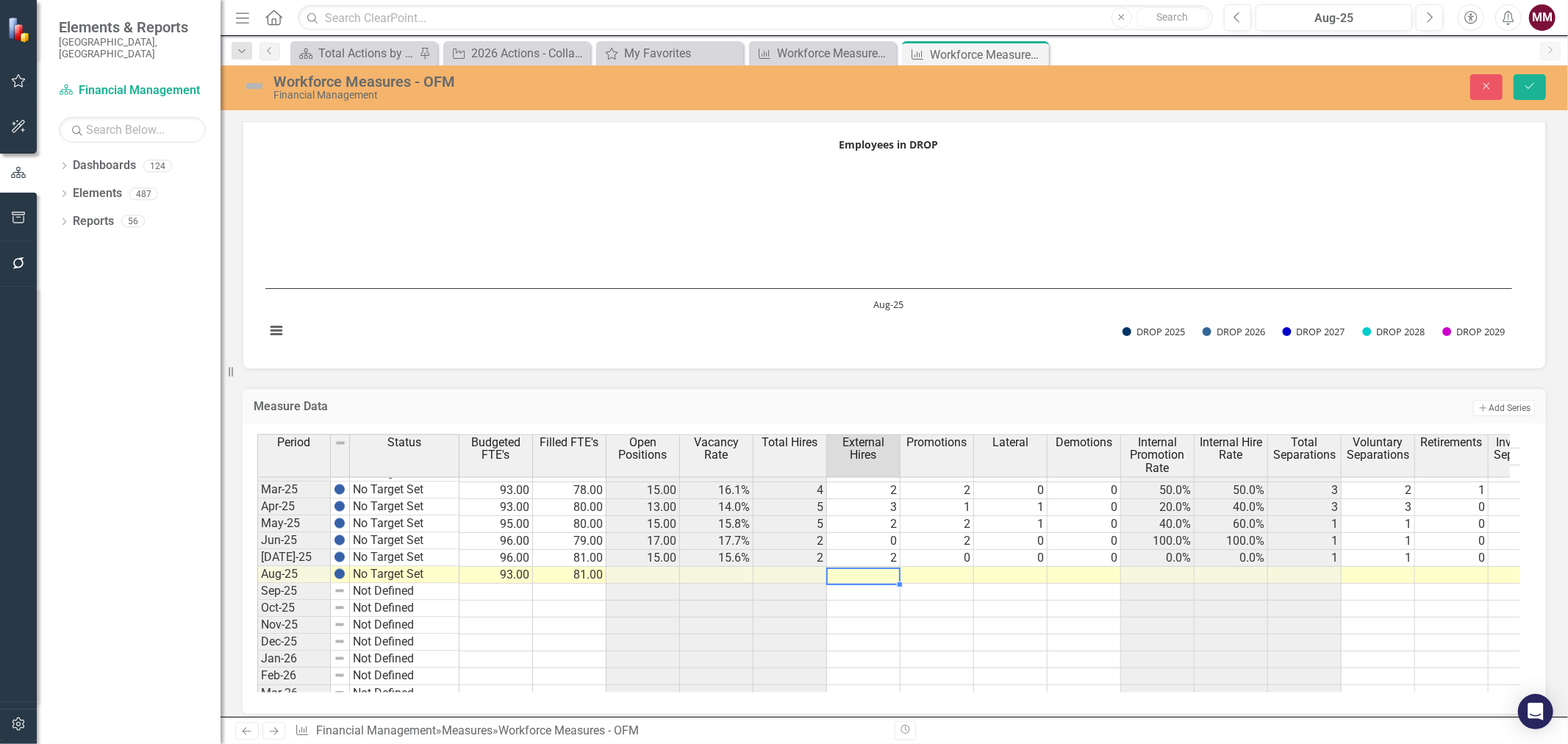
click at [869, 570] on td at bounding box center [863, 575] width 74 height 17
type textarea "4"
type textarea "0"
click at [1400, 568] on td at bounding box center [1378, 575] width 74 height 17
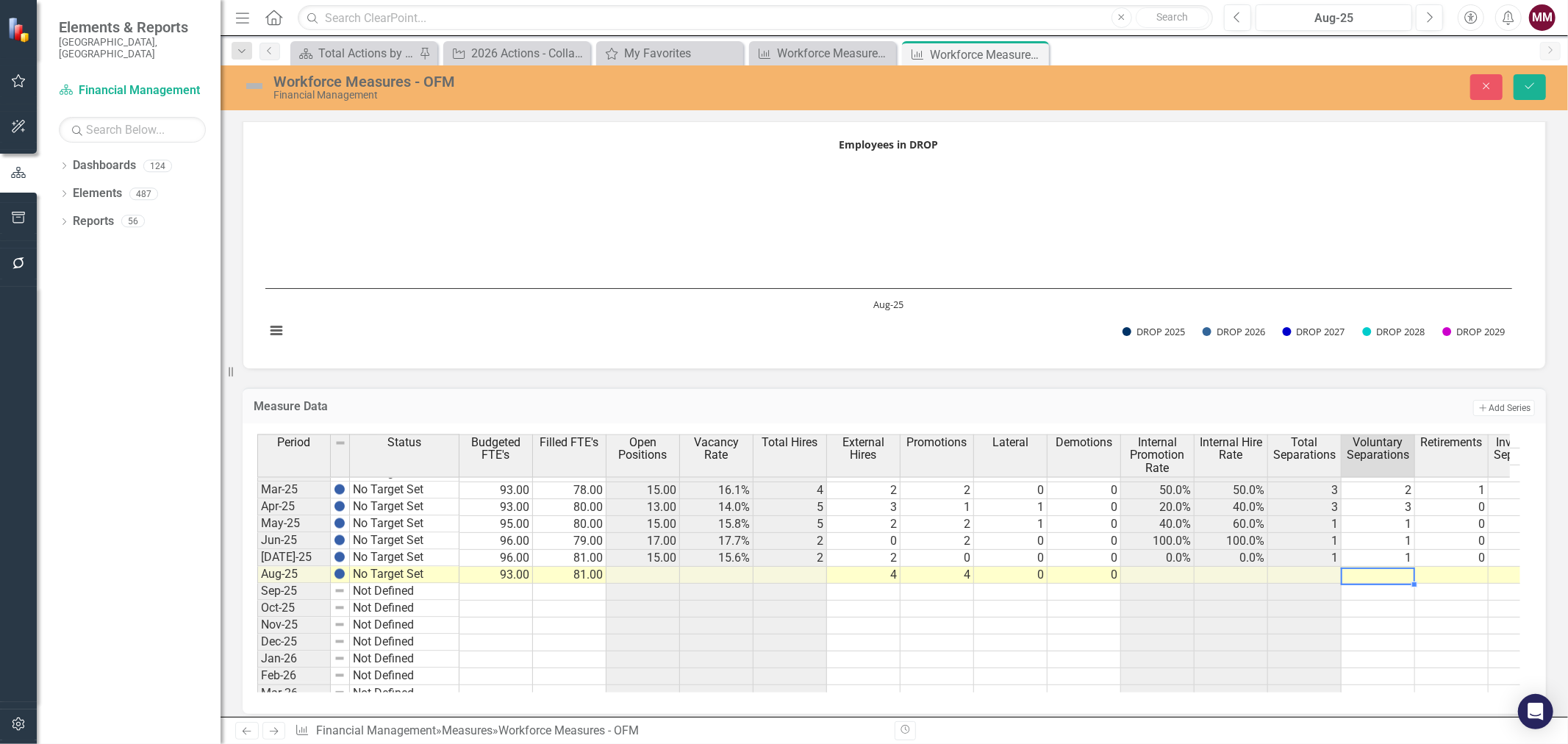
type textarea "1"
type textarea "0"
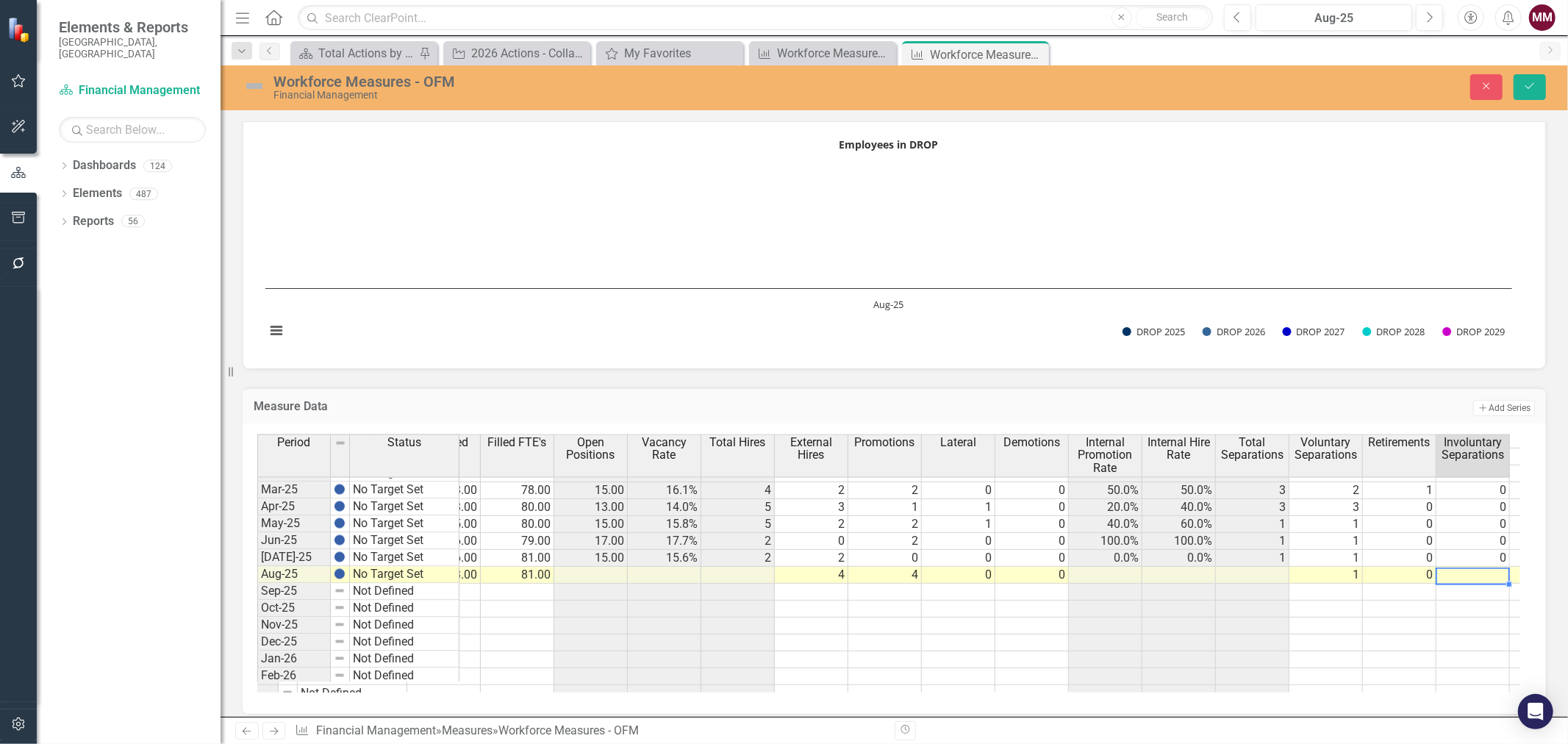
type textarea "0"
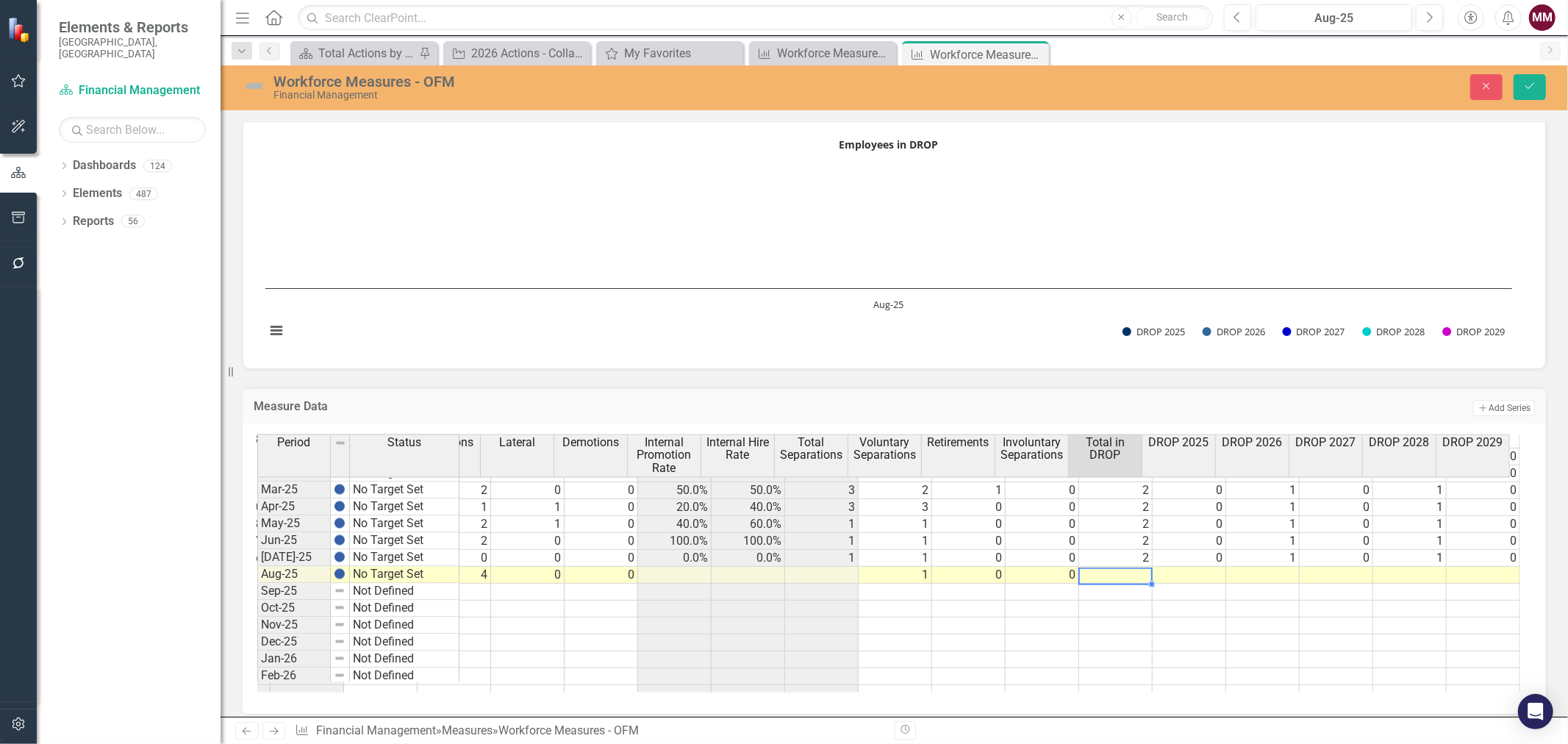
scroll to position [1552, 494]
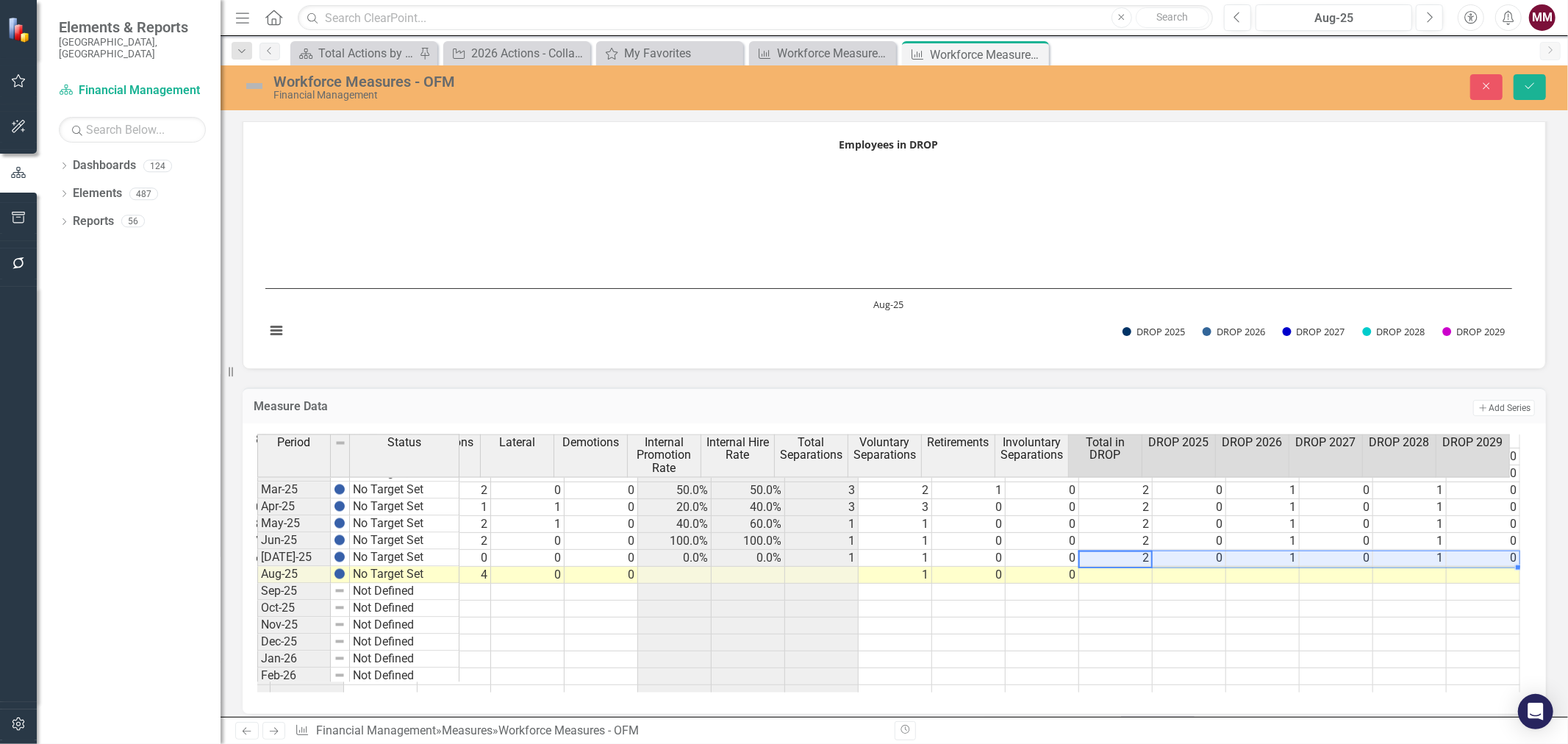
drag, startPoint x: 1170, startPoint y: 551, endPoint x: 1485, endPoint y: 554, distance: 315.0
click at [1485, 554] on tr "Jul-25 No Target Set 96.00 81.00 15.00 15.6% 2 2 0 0 0 0.0% 0.0% 1 1 0 0 2 0 1 …" at bounding box center [647, 558] width 1745 height 17
drag, startPoint x: 1506, startPoint y: 560, endPoint x: 1505, endPoint y: 569, distance: 9.1
type textarea "2"
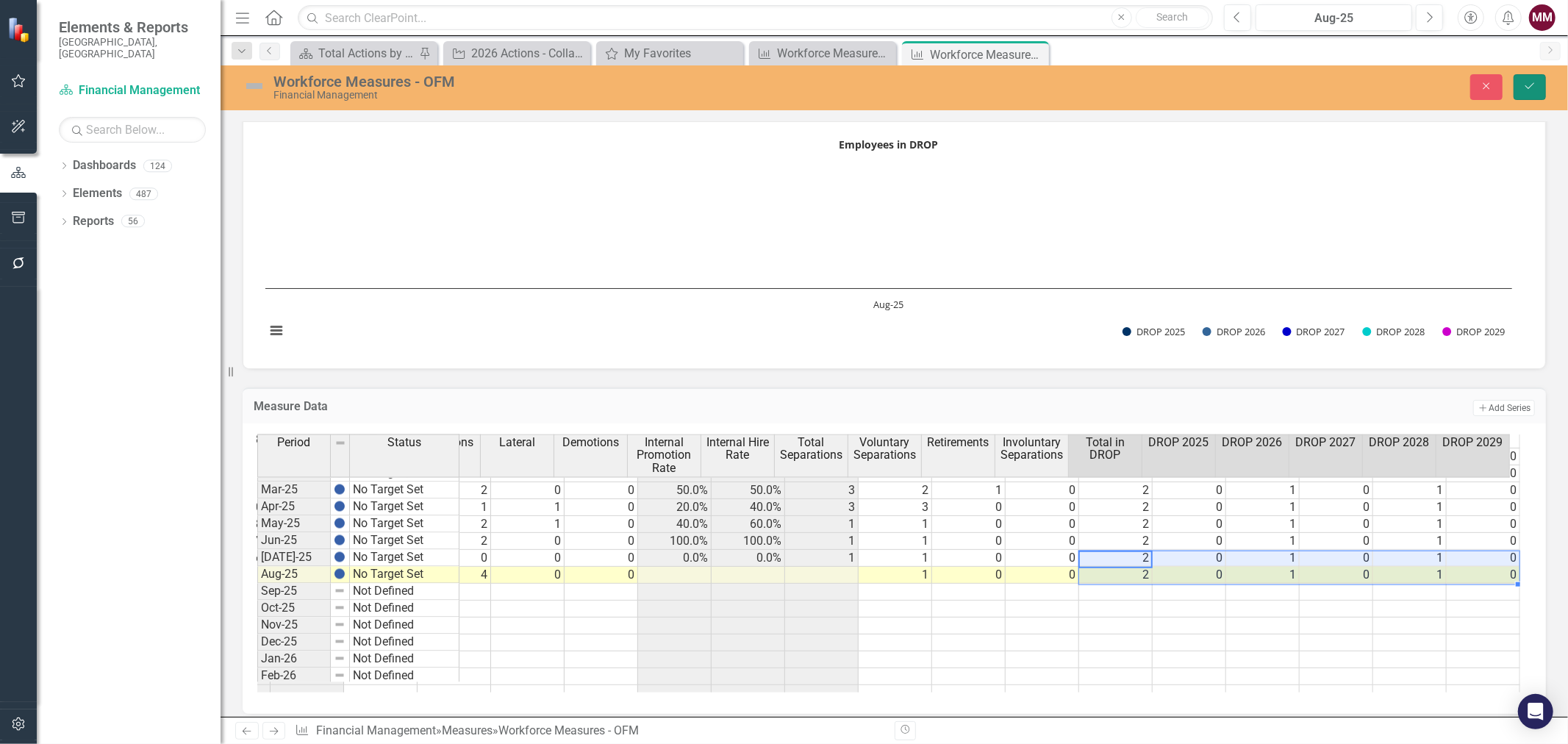
click at [1535, 99] on button "Save" at bounding box center [1529, 87] width 32 height 26
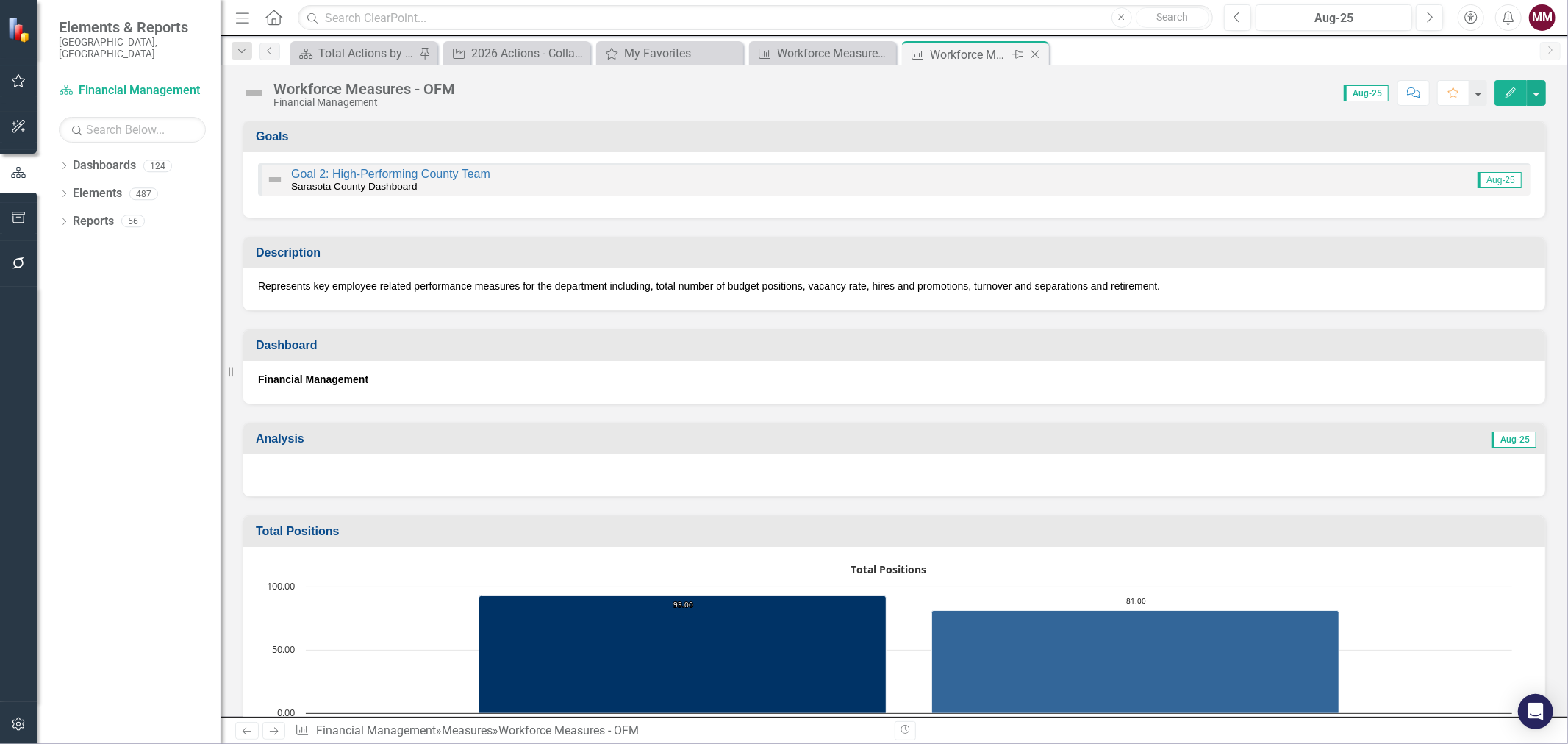
click at [1035, 53] on icon at bounding box center [1035, 54] width 8 height 8
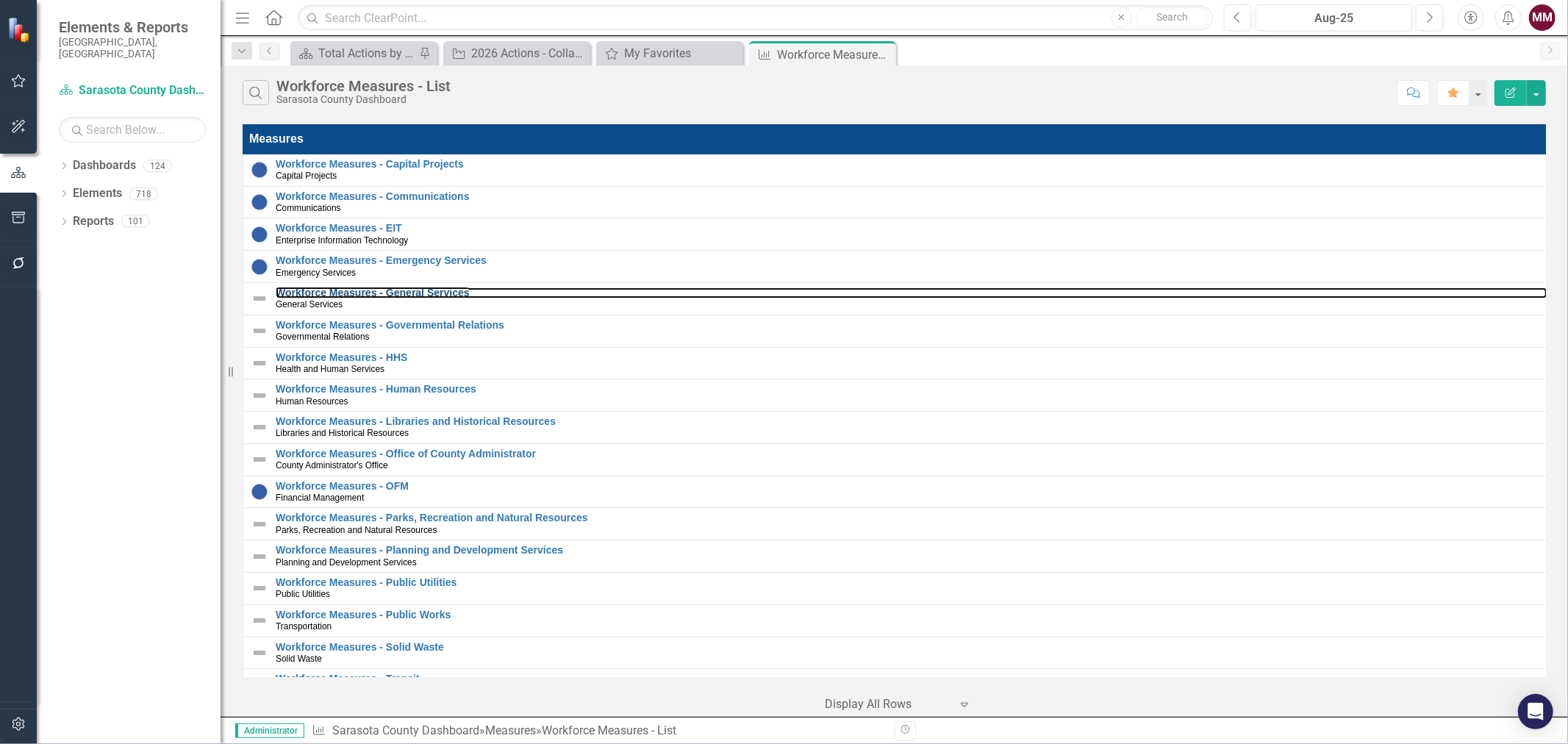
drag, startPoint x: 341, startPoint y: 294, endPoint x: 17, endPoint y: 525, distance: 397.9
click at [341, 294] on link "Workforce Measures - General Services" at bounding box center [911, 293] width 1272 height 11
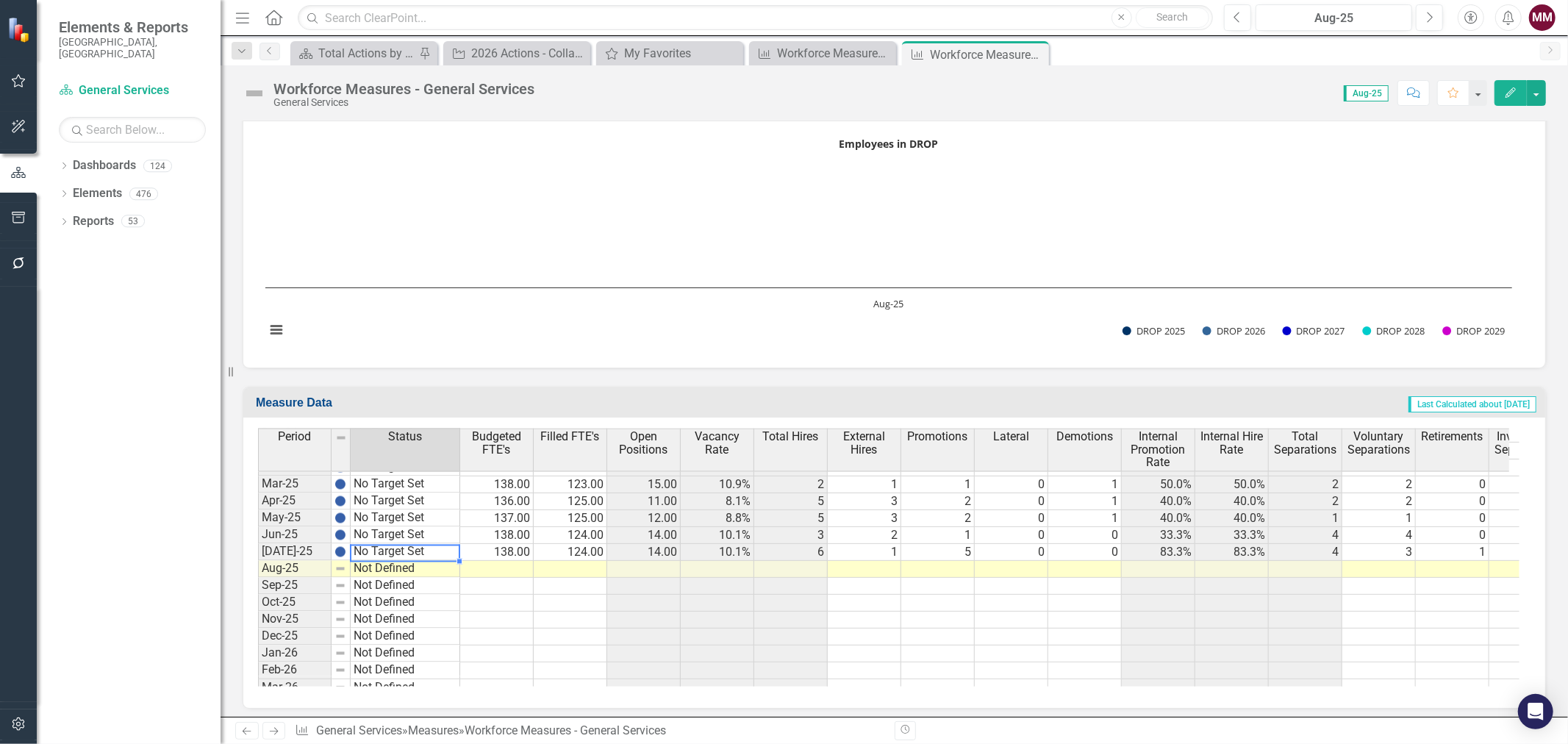
click at [424, 551] on tbody "Aug-24 No Target Set Sep-24 No Target Set Oct-24 No Target Set Nov-24 No Target…" at bounding box center [359, 654] width 202 height 593
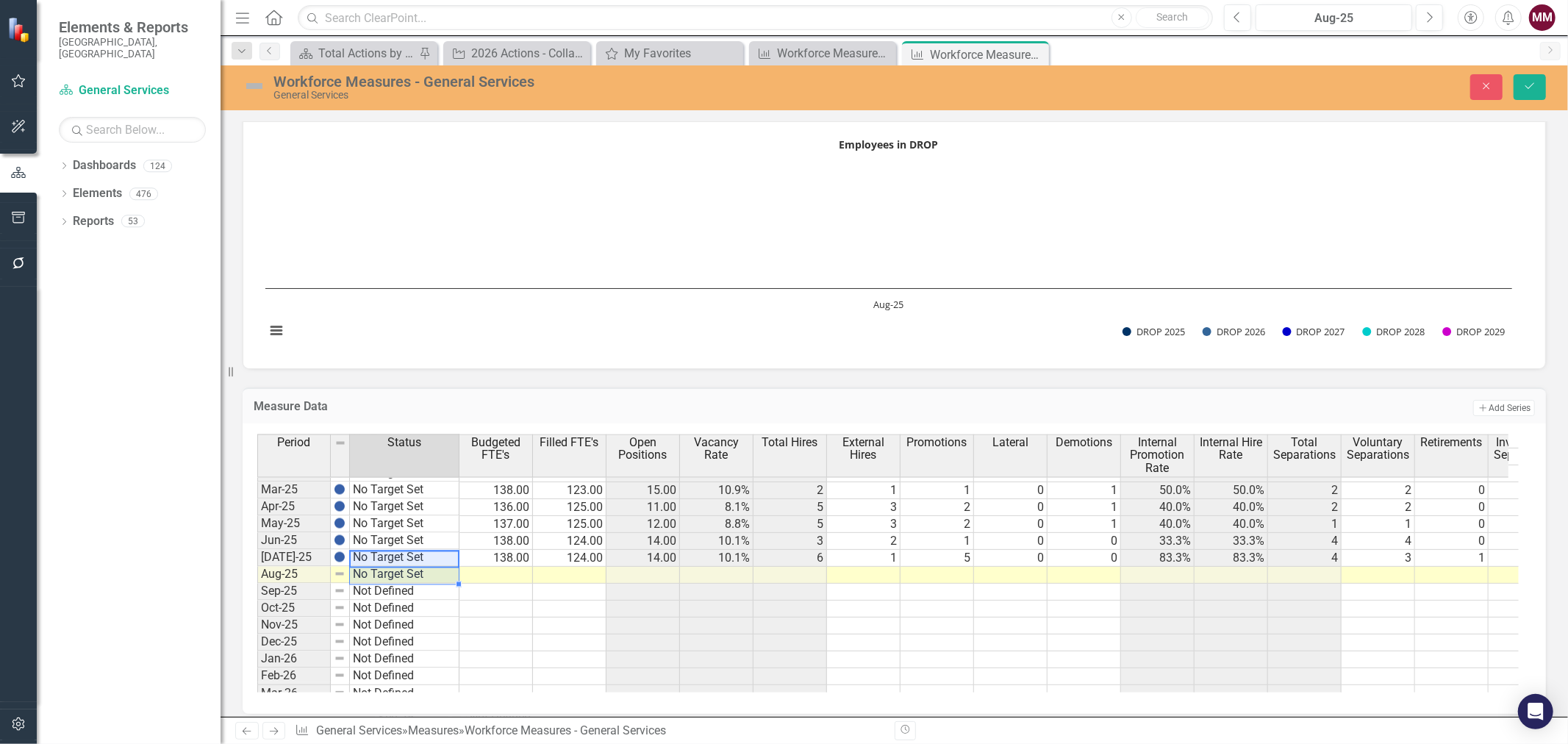
type textarea "No Target Set"
click at [494, 568] on td at bounding box center [496, 575] width 74 height 17
type textarea "139"
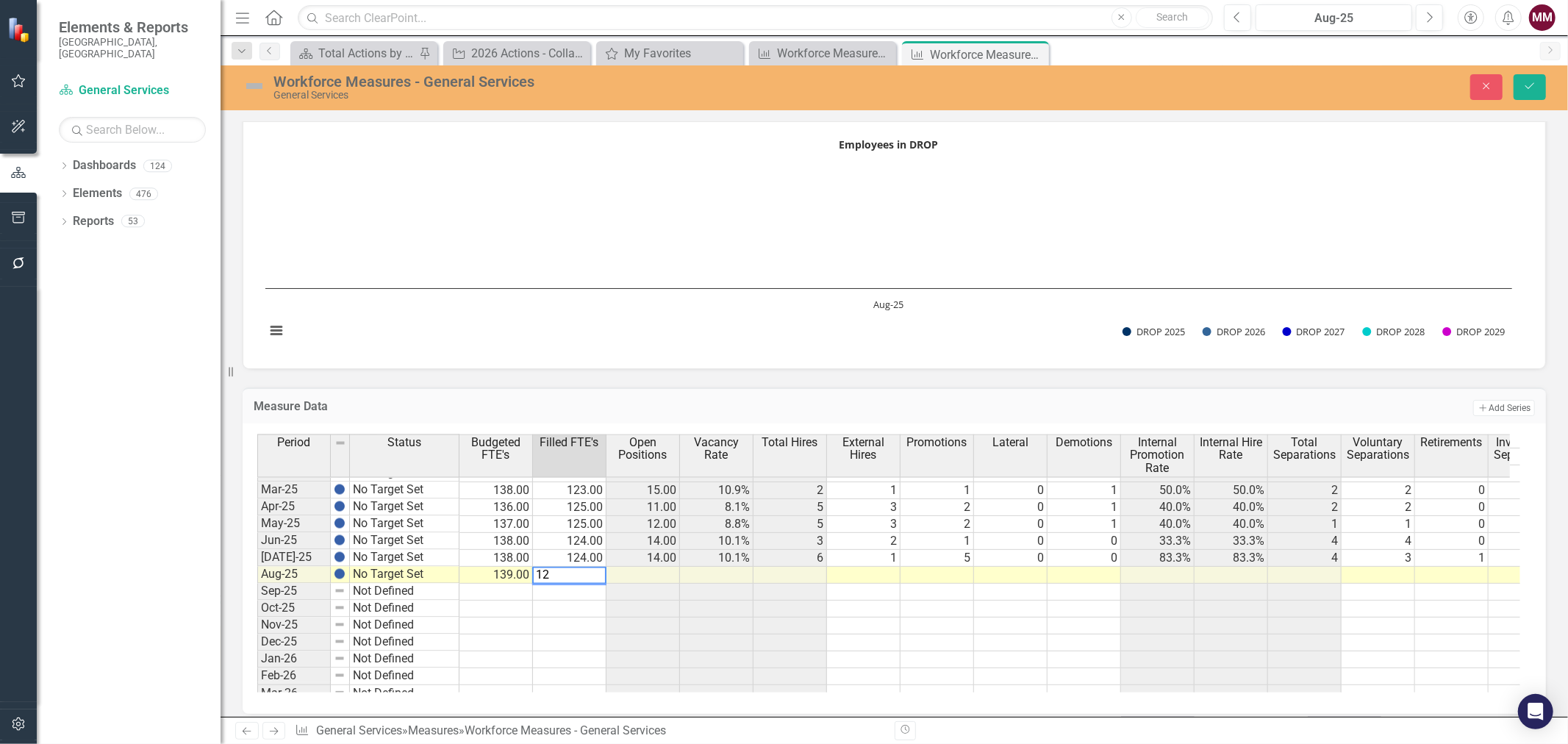
type textarea "124"
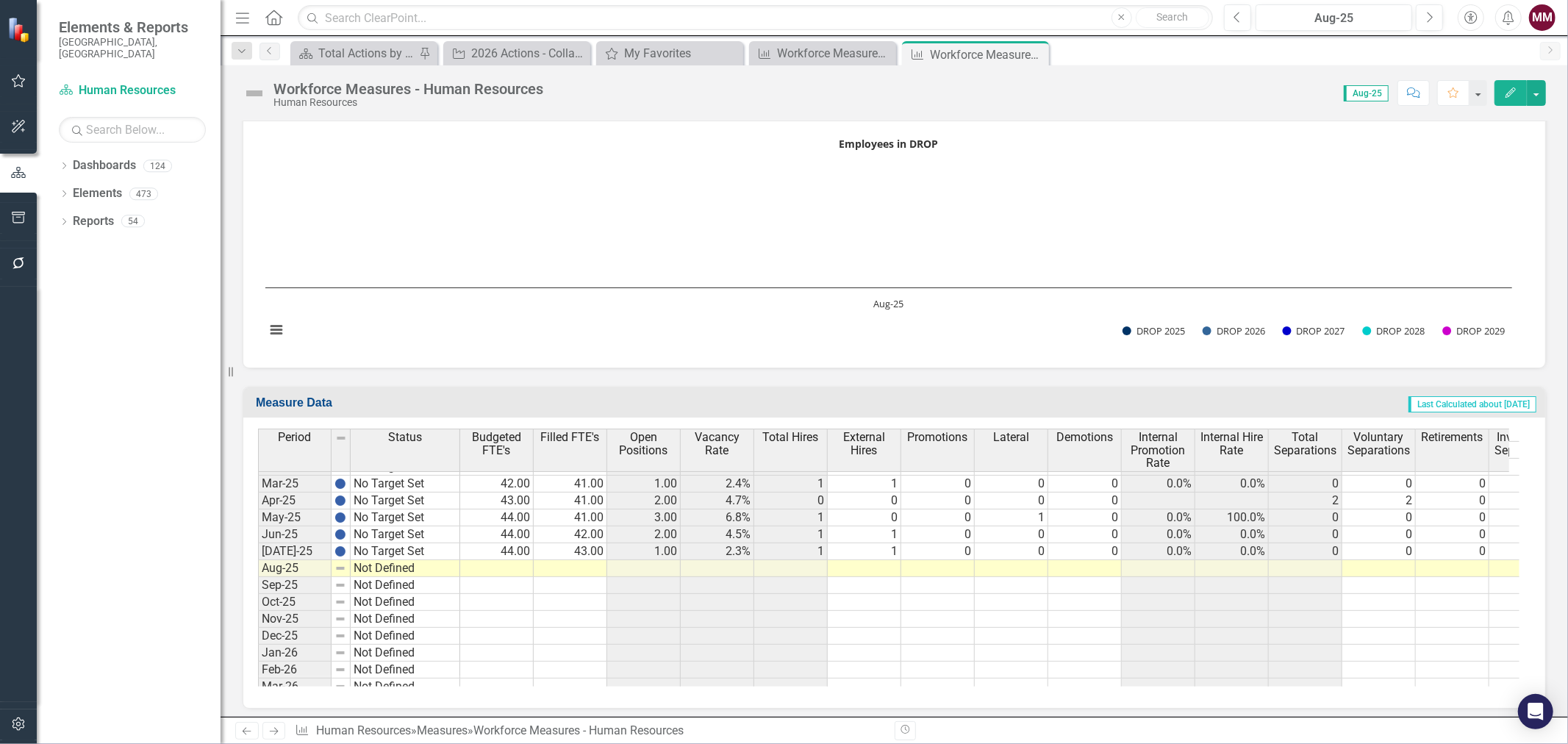
scroll to position [1552, 0]
click at [437, 548] on tbody "Nov-24 No Target Set Dec-24 No Target Set Jan-25 No Target Set Feb-25 No Target…" at bounding box center [359, 712] width 202 height 609
drag, startPoint x: 459, startPoint y: 553, endPoint x: 458, endPoint y: 563, distance: 10.0
click at [258, 563] on div "Period Status Apr-24 No Target Set May-24 No Target Set Jun-24 No Target Set [D…" at bounding box center [258, 547] width 0 height 602
type textarea "No Target Set"
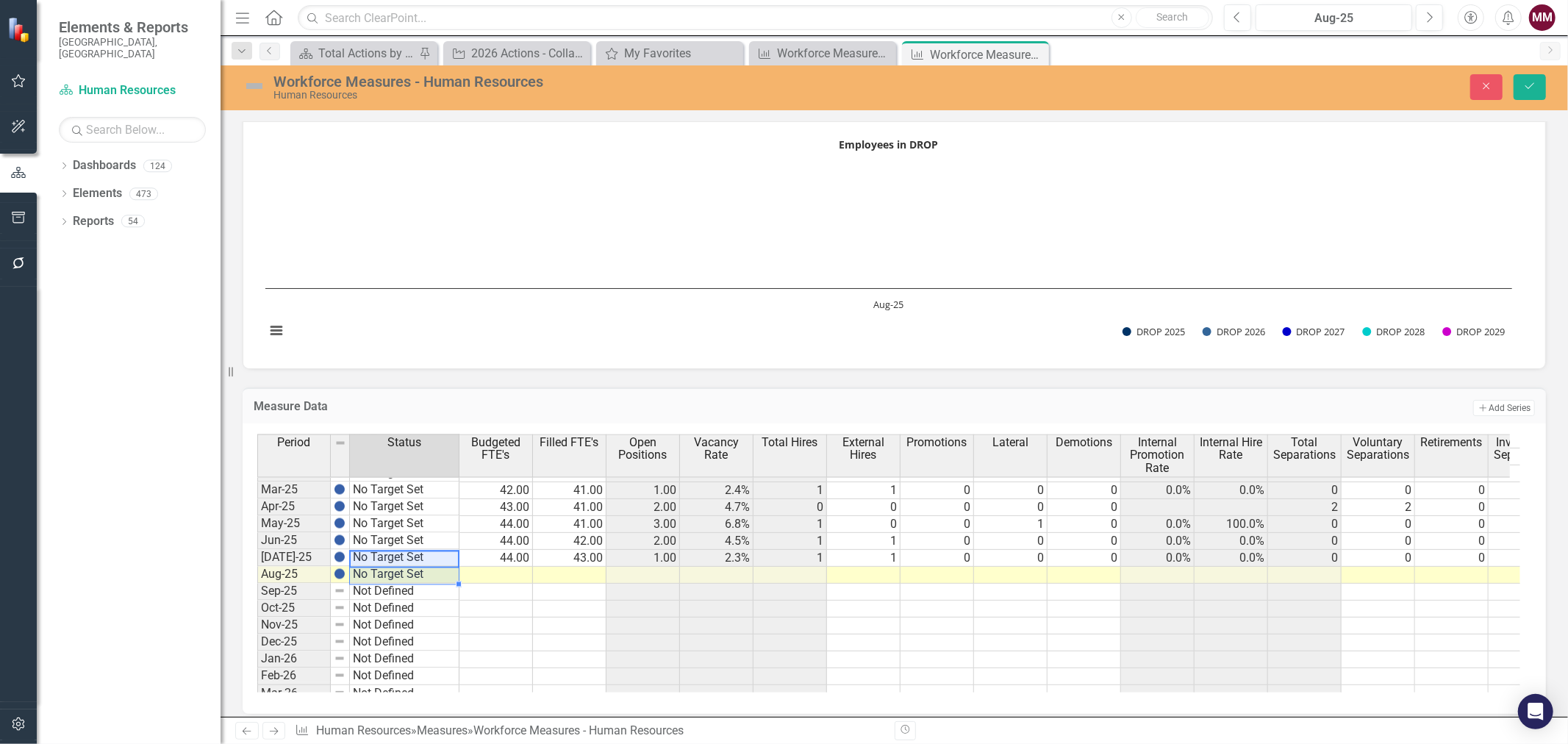
click at [478, 567] on td at bounding box center [496, 575] width 74 height 17
type textarea "44"
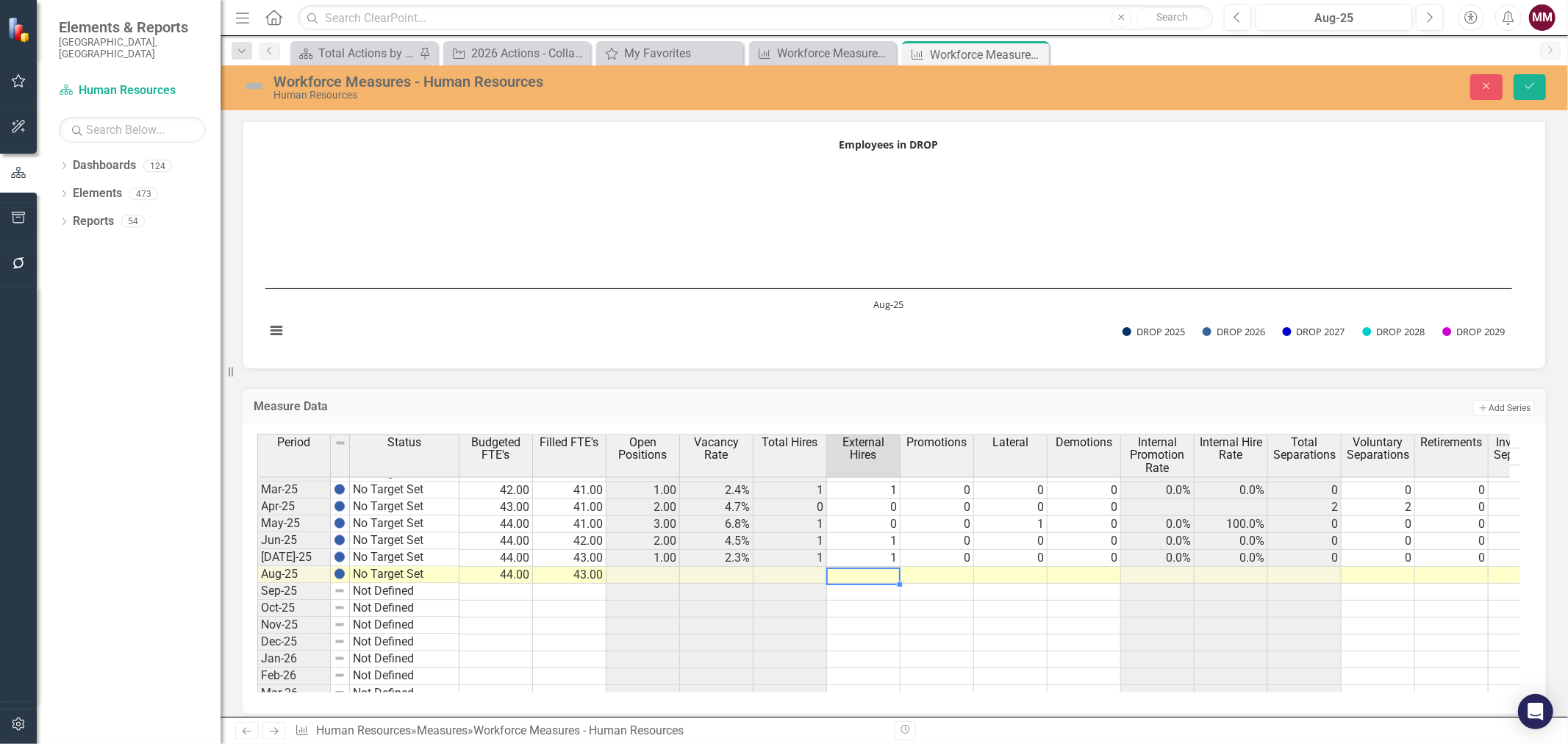
click at [879, 567] on td at bounding box center [863, 575] width 74 height 17
type textarea "0"
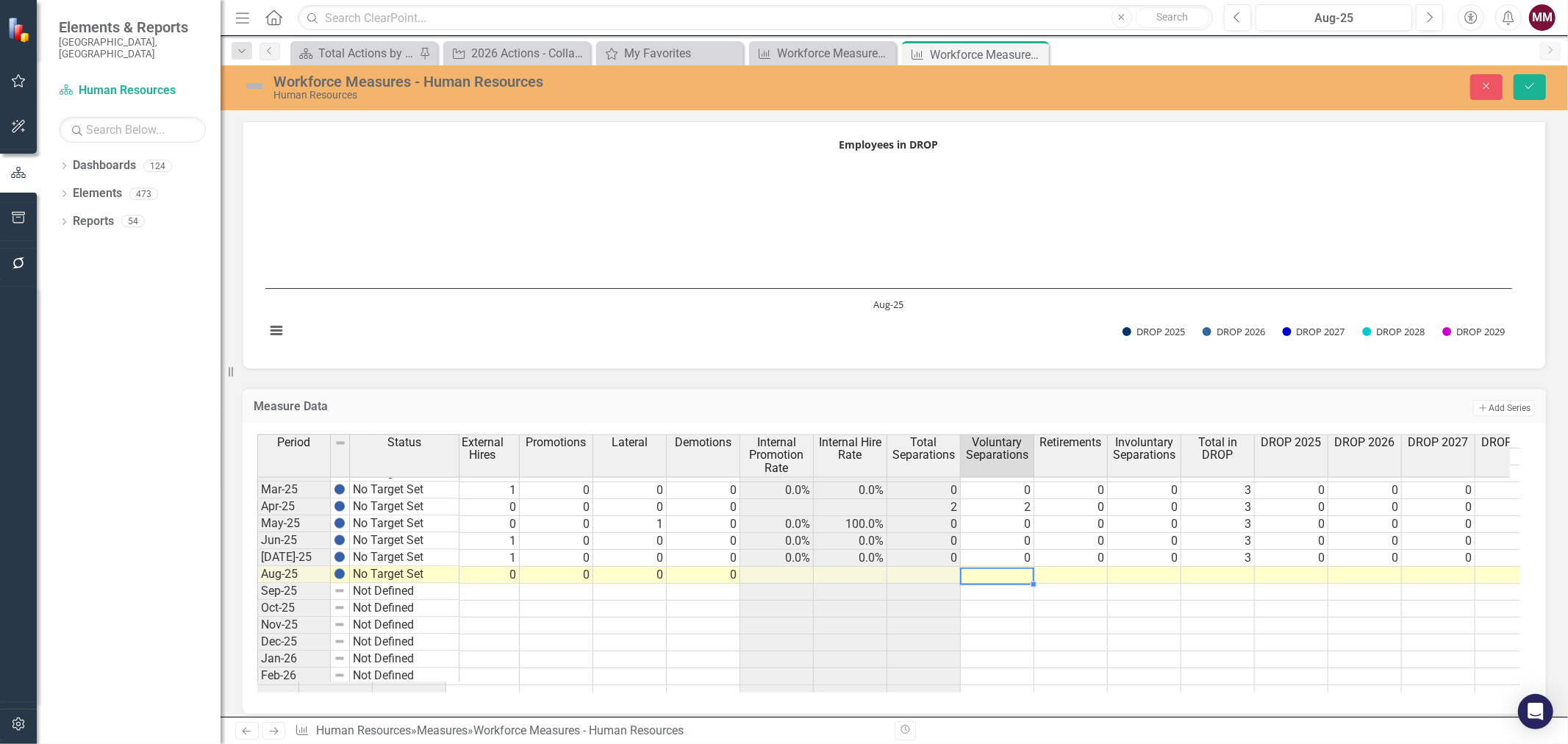
scroll to position [0, 0]
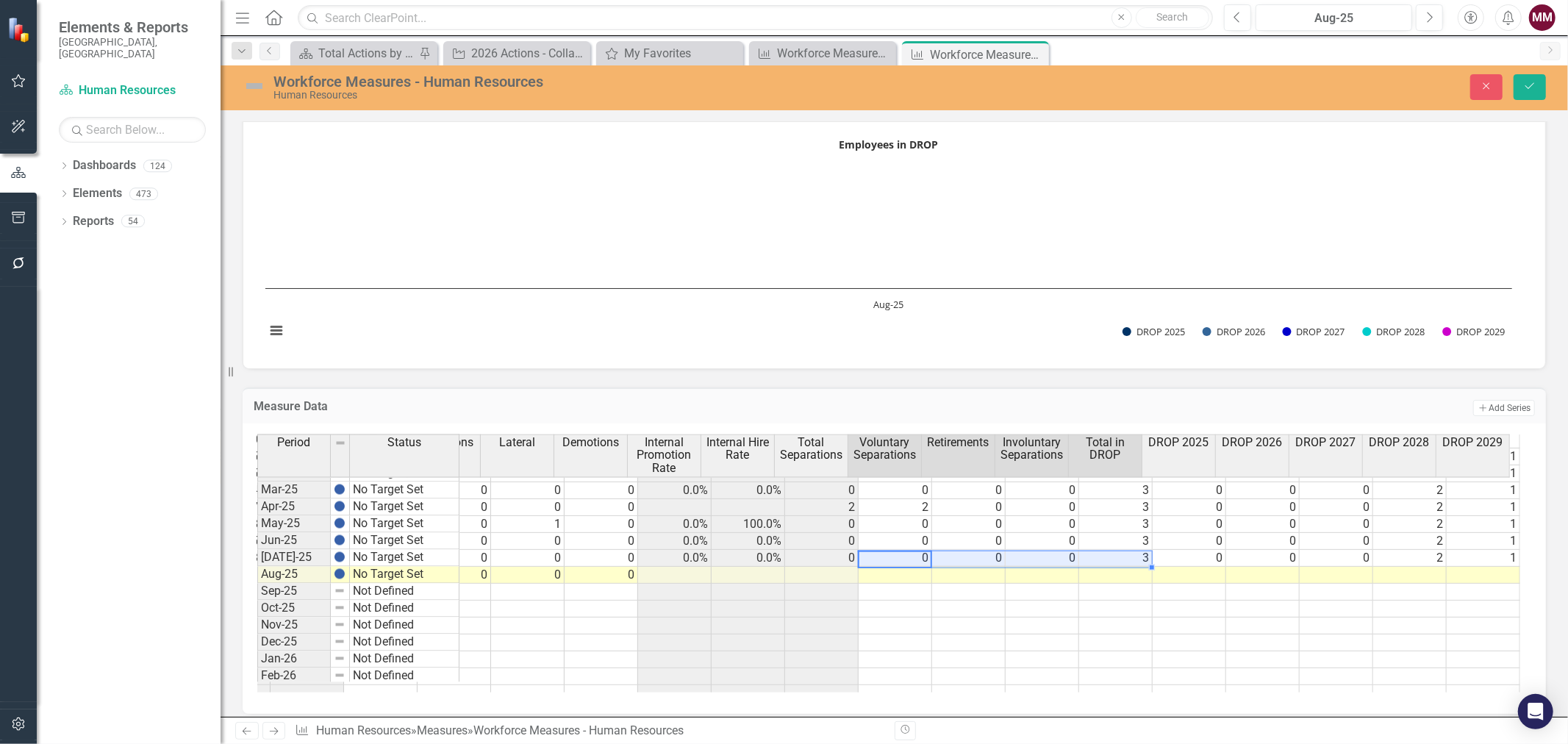
drag, startPoint x: 887, startPoint y: 553, endPoint x: 1069, endPoint y: 552, distance: 182.0
click at [1069, 552] on tr "Jul-25 No Target Set 44.00 43.00 1.00 2.3% 1 1 0 0 0 0.0% 0.0% 0 0 0 0 3 0 0 0 …" at bounding box center [647, 558] width 1745 height 17
drag, startPoint x: 1141, startPoint y: 560, endPoint x: 1141, endPoint y: 568, distance: 8.0
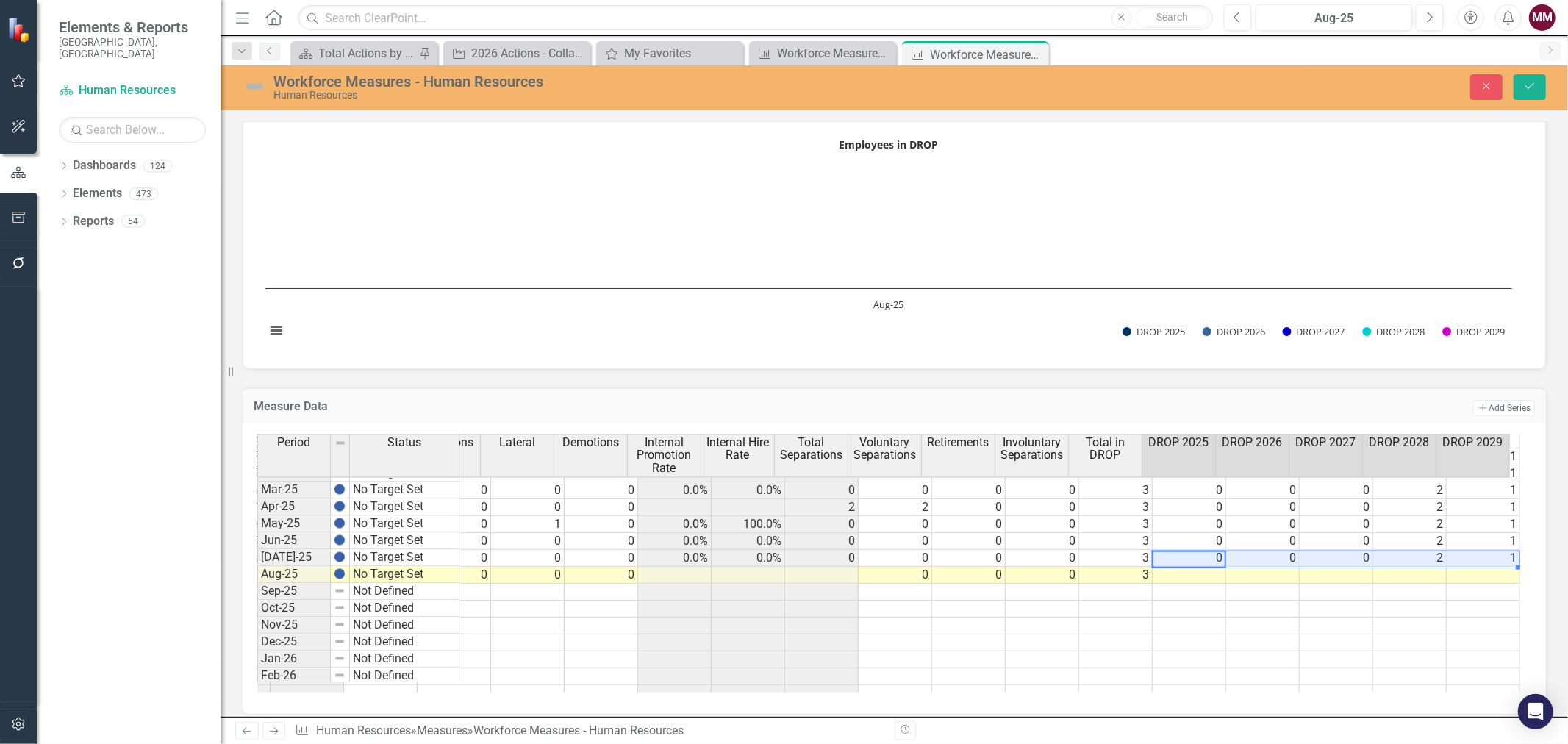
drag, startPoint x: 1223, startPoint y: 551, endPoint x: 1481, endPoint y: 554, distance: 258.0
click at [1481, 554] on tr "Jul-25 No Target Set 44.00 43.00 1.00 2.3% 1 1 0 0 0 0.0% 0.0% 0 0 0 0 3 0 0 0 …" at bounding box center [647, 558] width 1745 height 17
drag, startPoint x: 1503, startPoint y: 557, endPoint x: 1502, endPoint y: 573, distance: 16.0
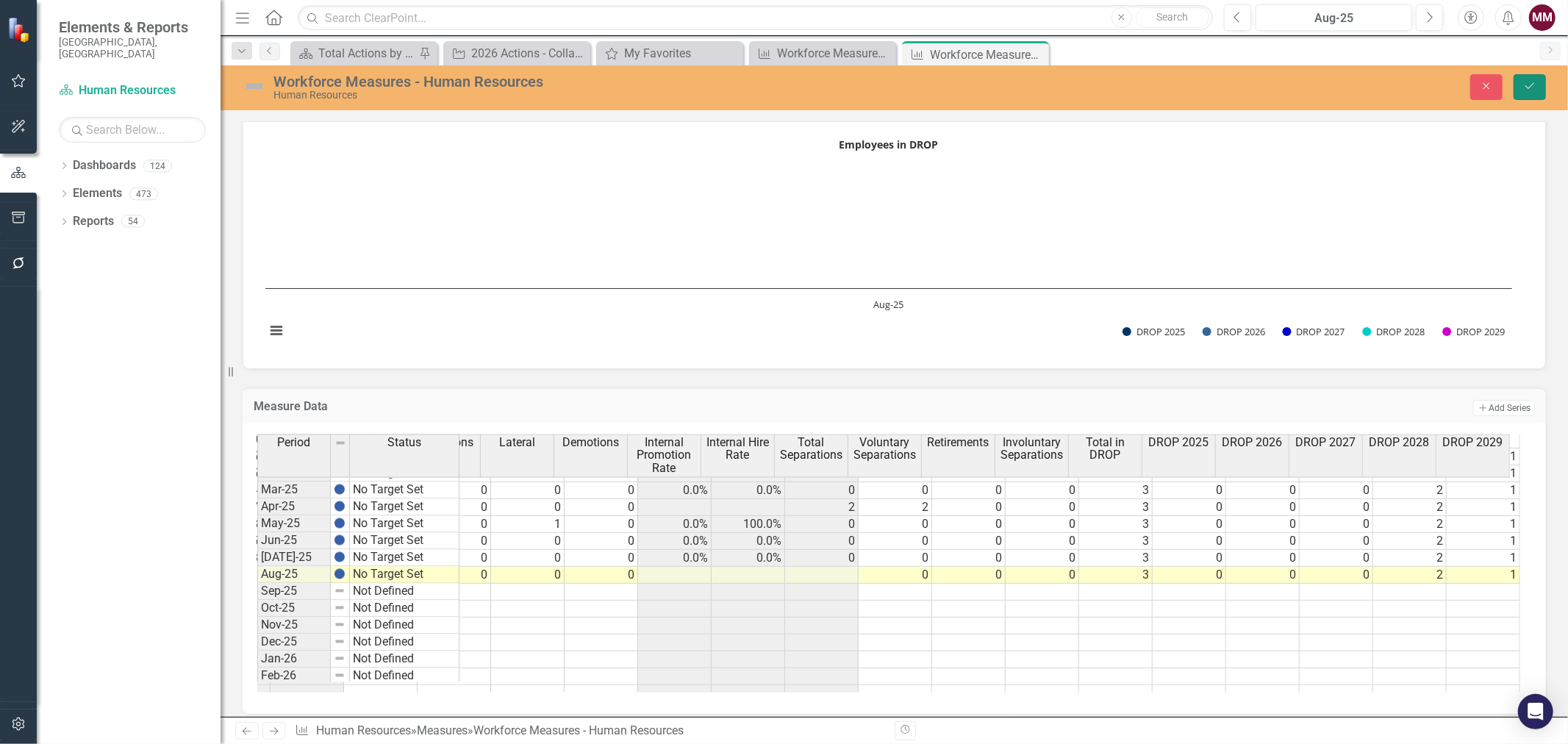
click at [1533, 94] on button "Save" at bounding box center [1529, 87] width 32 height 26
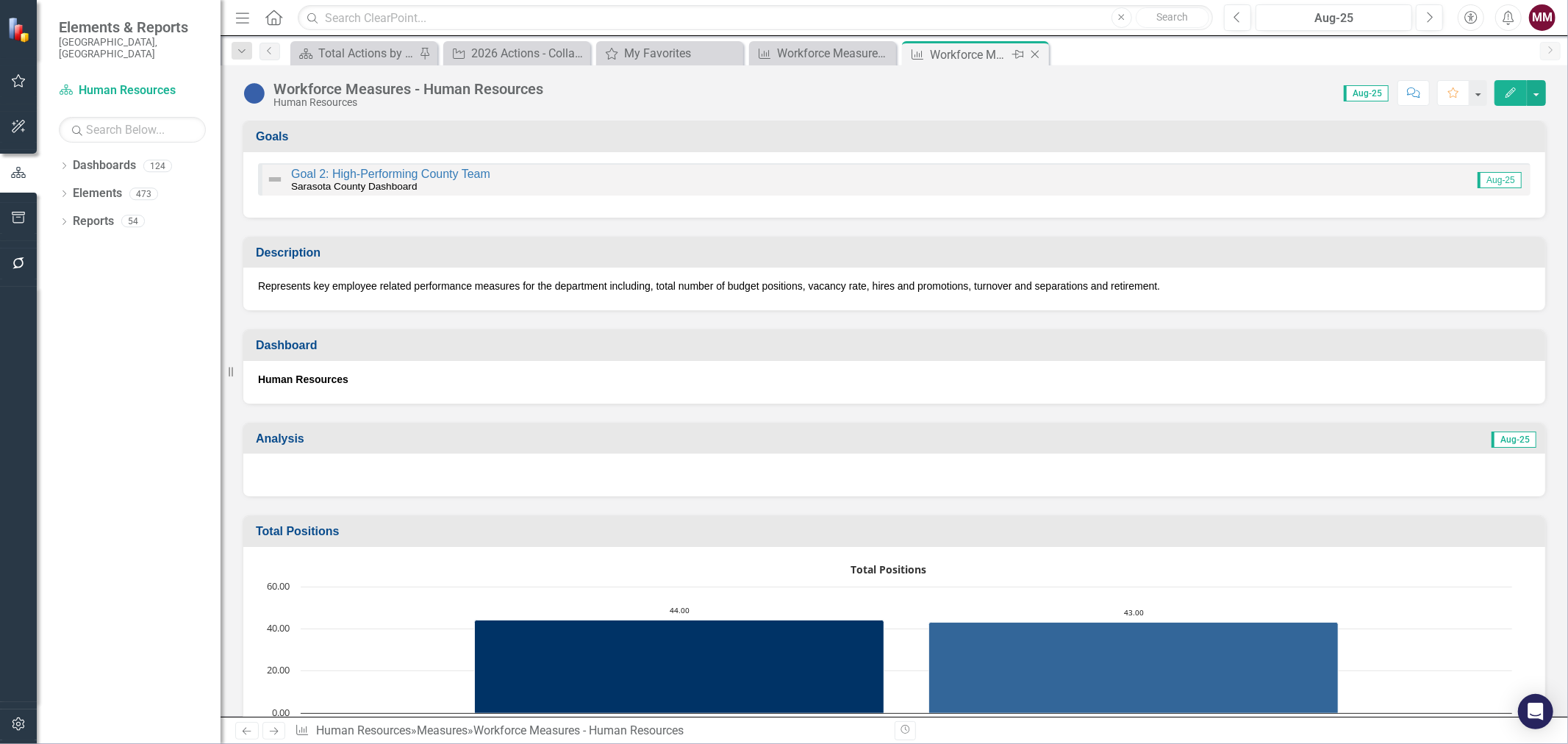
click at [1036, 52] on icon at bounding box center [1035, 54] width 8 height 8
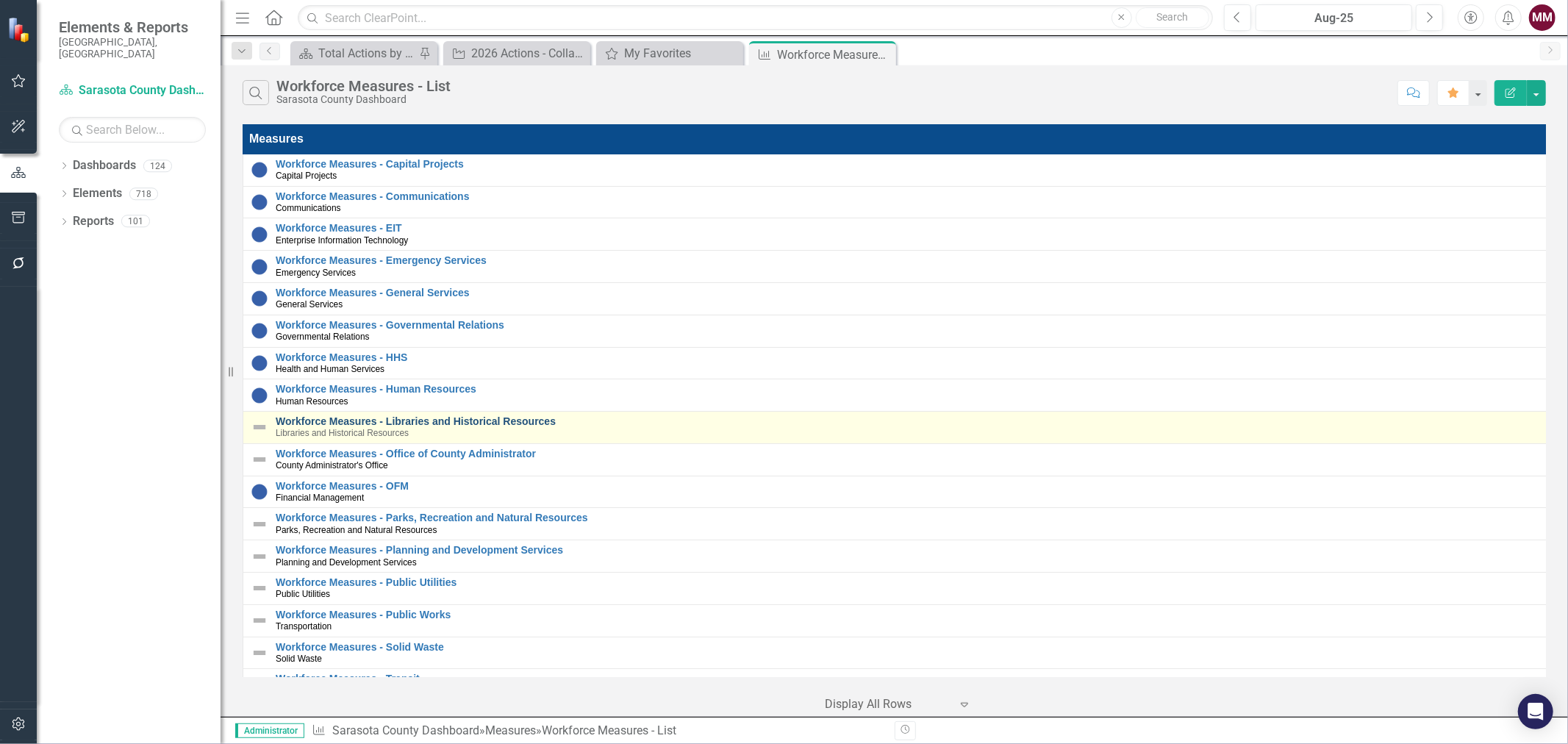
click at [463, 417] on link "Workforce Measures - Libraries and Historical Resources" at bounding box center [910, 421] width 1269 height 11
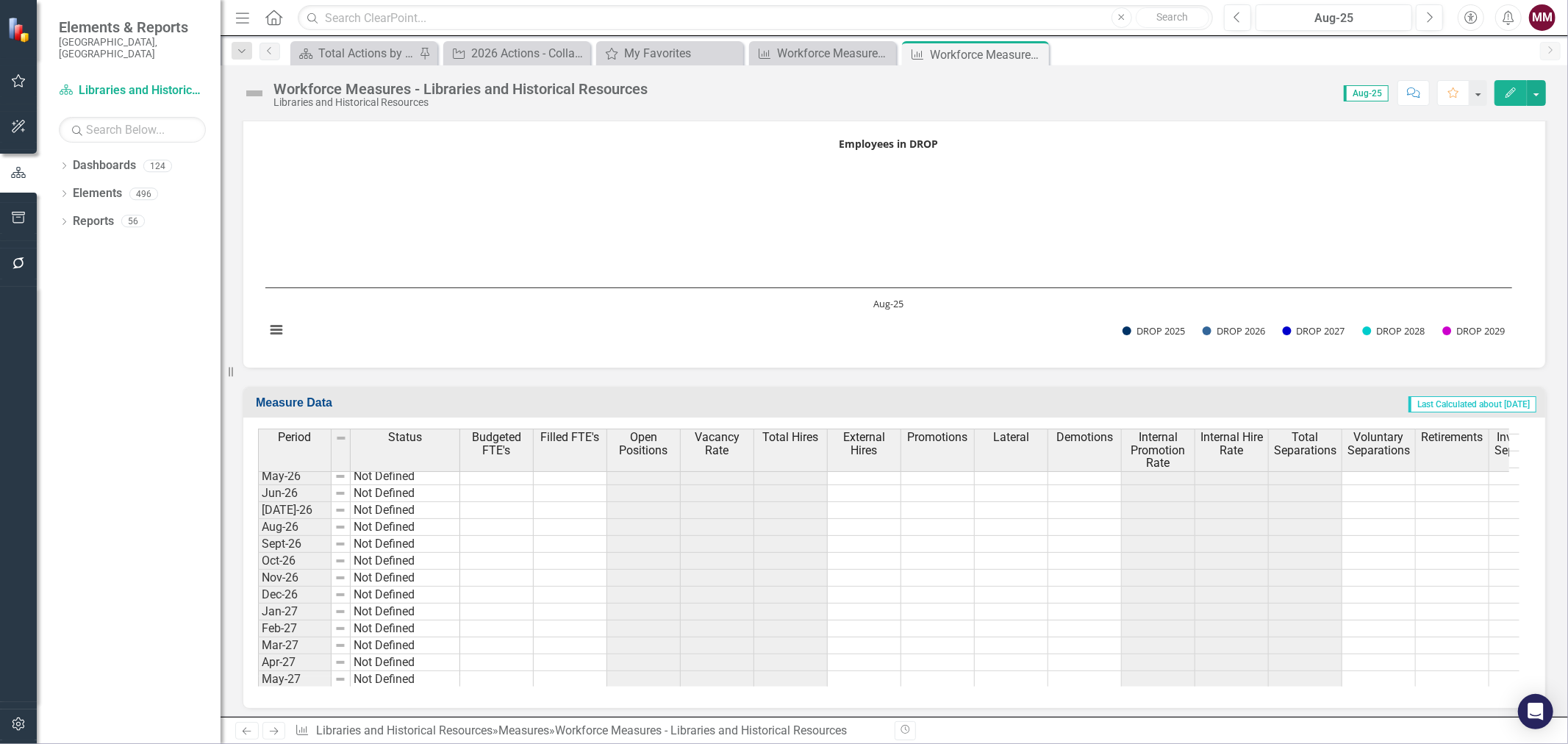
scroll to position [1735, 0]
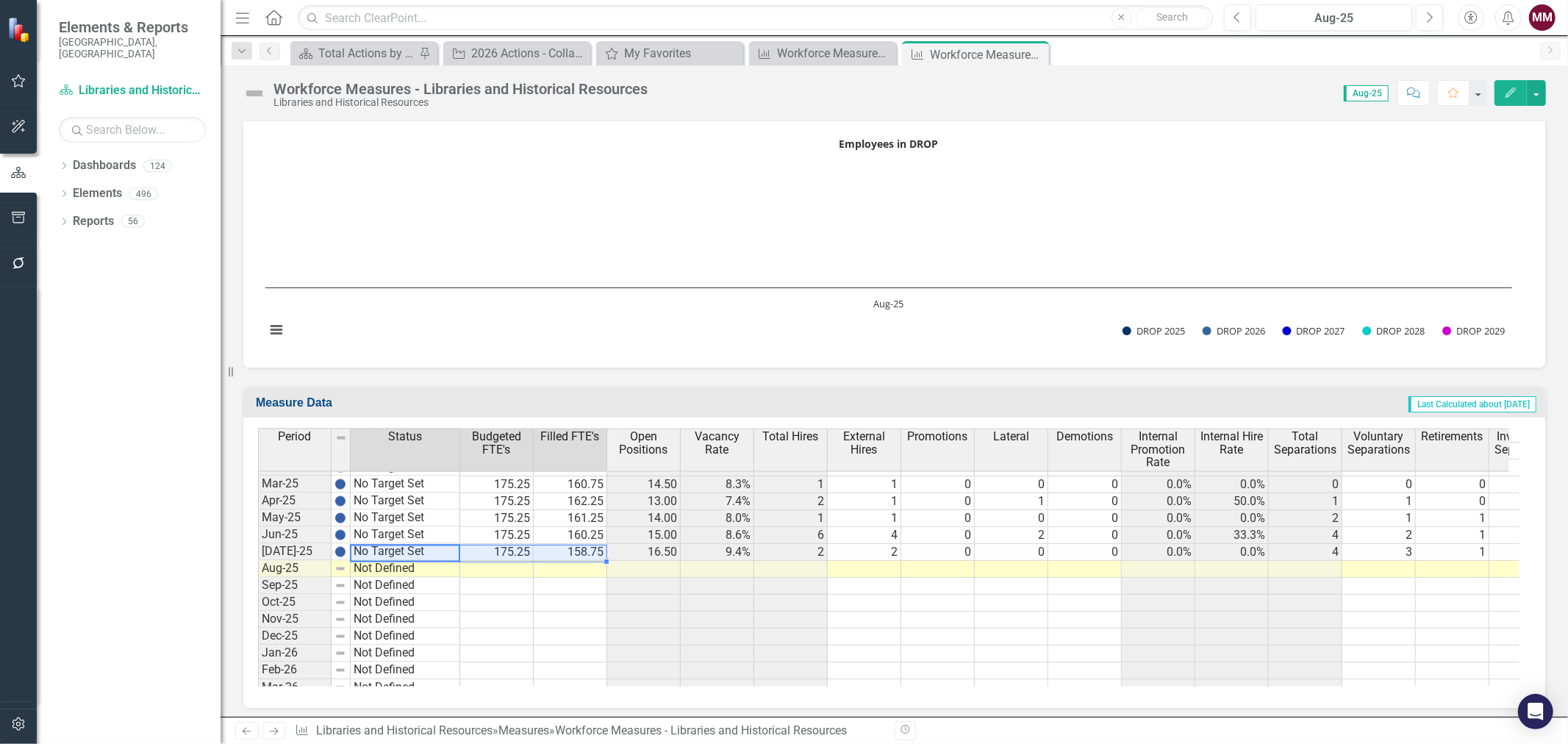
drag, startPoint x: 417, startPoint y: 545, endPoint x: 608, endPoint y: 553, distance: 191.2
click at [581, 547] on div "Period Status Budgeted FTE's Filled FTE's Open Positions Vacancy Rate Total Hir…" at bounding box center [888, 557] width 1261 height 258
drag, startPoint x: 607, startPoint y: 554, endPoint x: 602, endPoint y: 568, distance: 14.9
click at [258, 568] on div "Period Status Budgeted FTE's Filled FTE's Open Positions Vacancy Rate Total Hir…" at bounding box center [258, 547] width 0 height 602
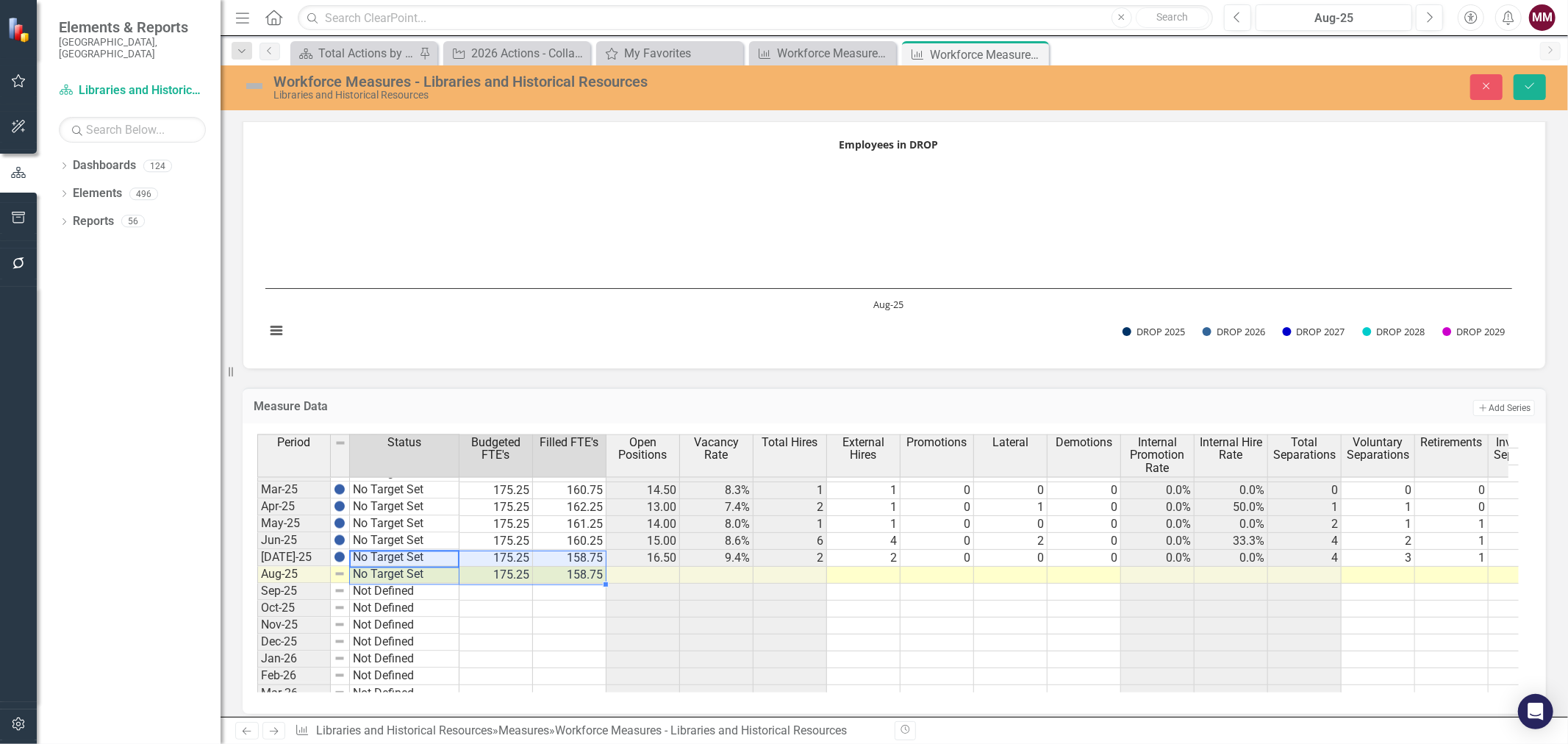
type textarea "No Target Set"
click at [575, 567] on td "158.75" at bounding box center [570, 575] width 74 height 17
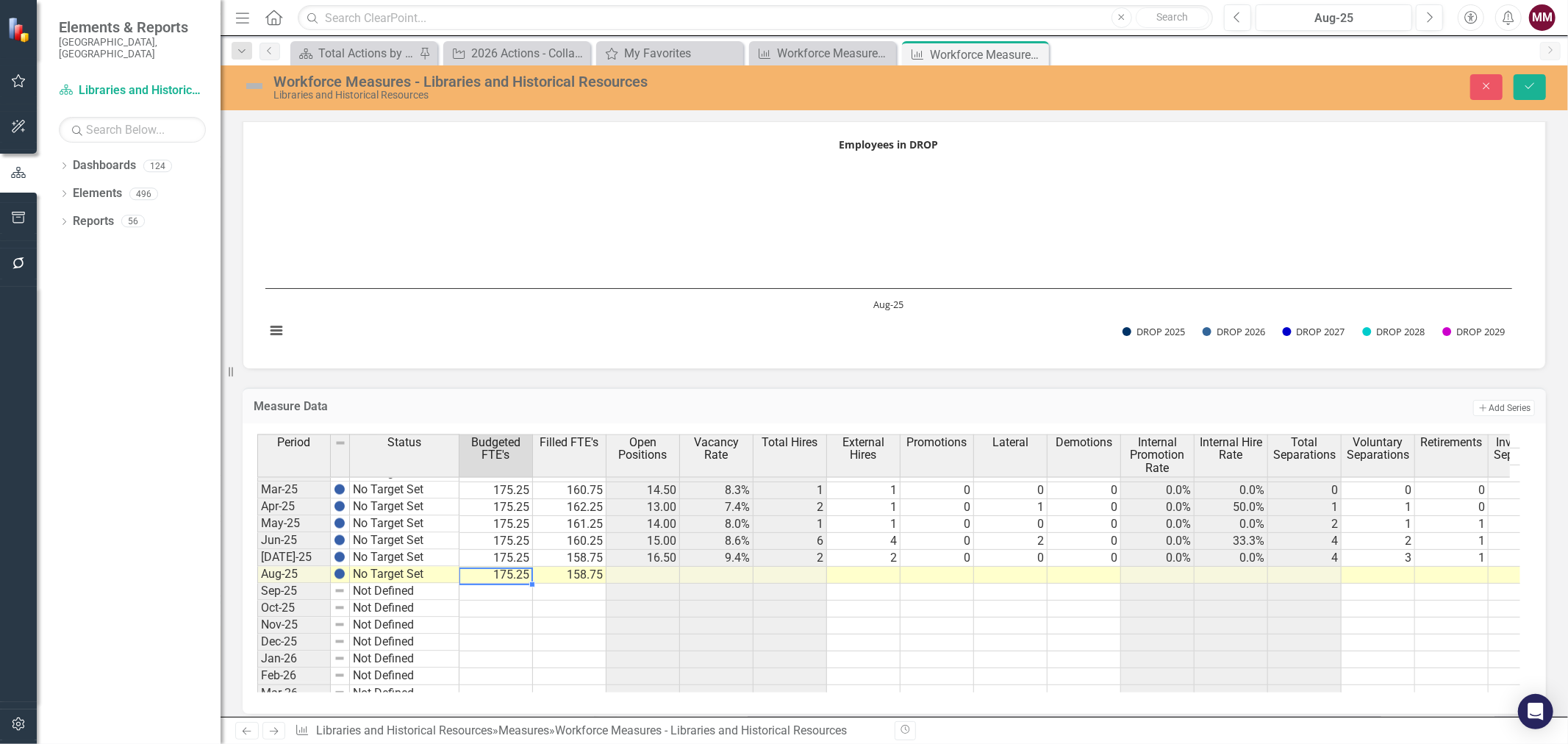
click at [508, 570] on td "175.25" at bounding box center [496, 575] width 74 height 17
click at [857, 566] on td at bounding box center [863, 575] width 74 height 17
type textarea "3"
type textarea "0"
type textarea "1"
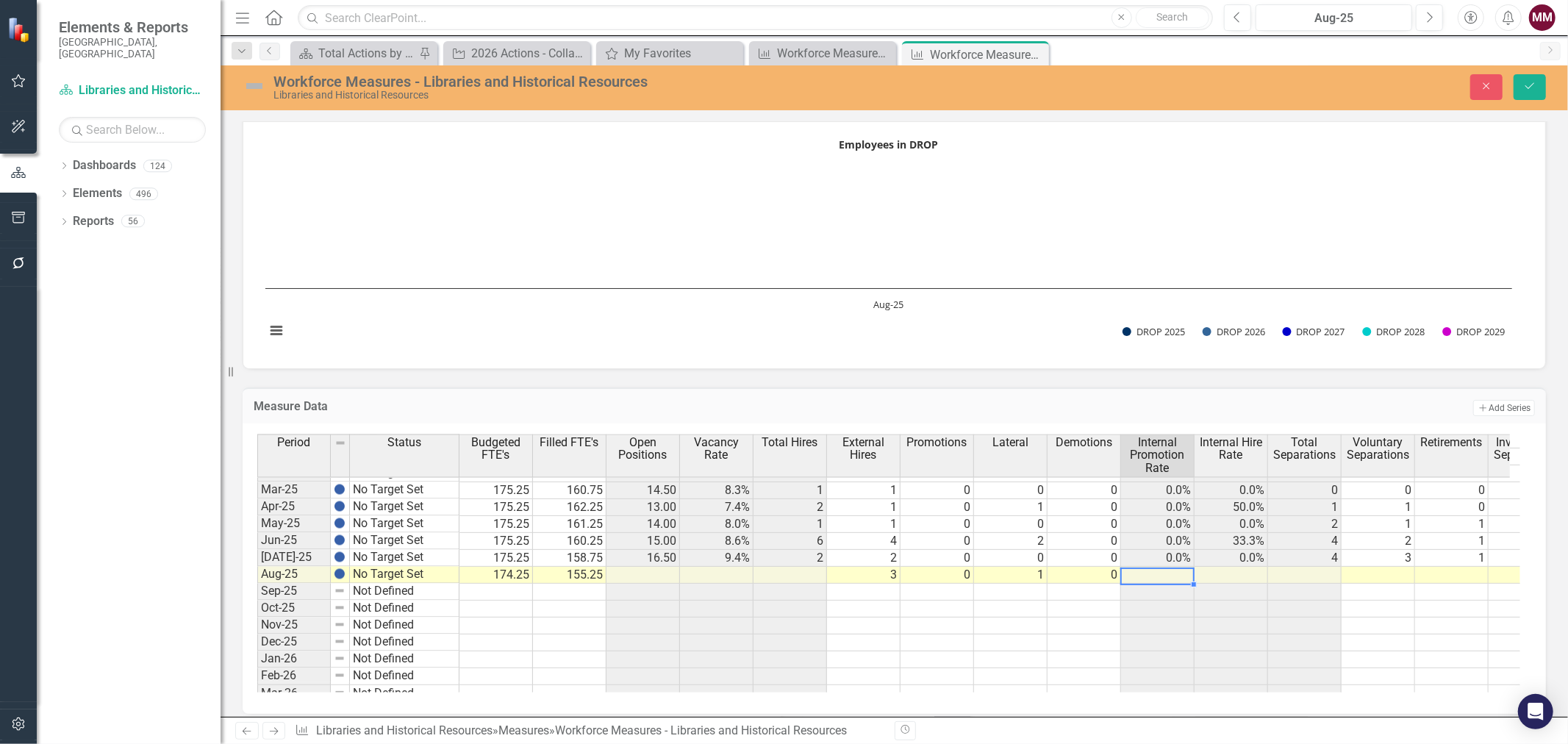
scroll to position [1552, 72]
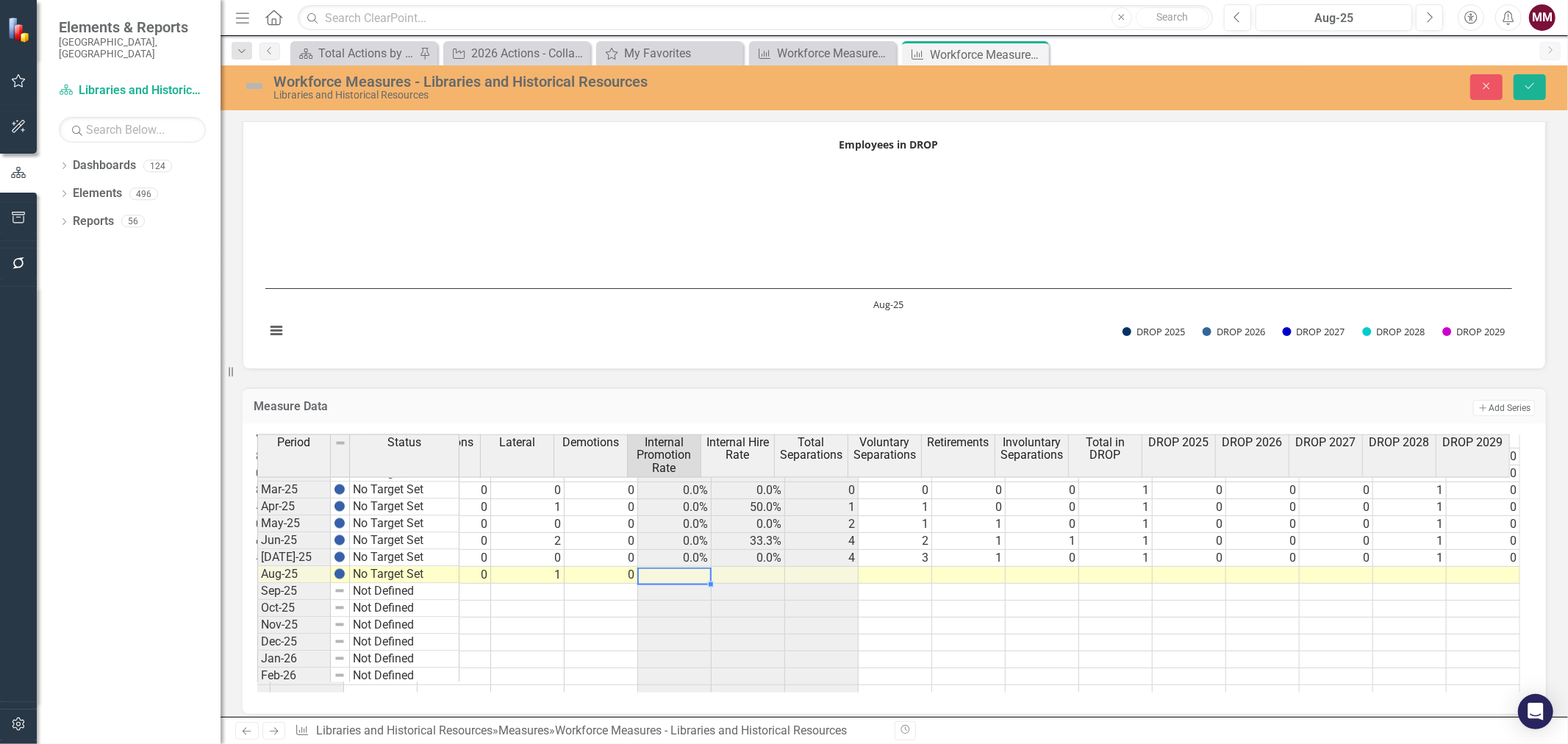
click at [895, 568] on td at bounding box center [895, 575] width 74 height 17
type textarea "3"
type textarea "1"
type textarea "0"
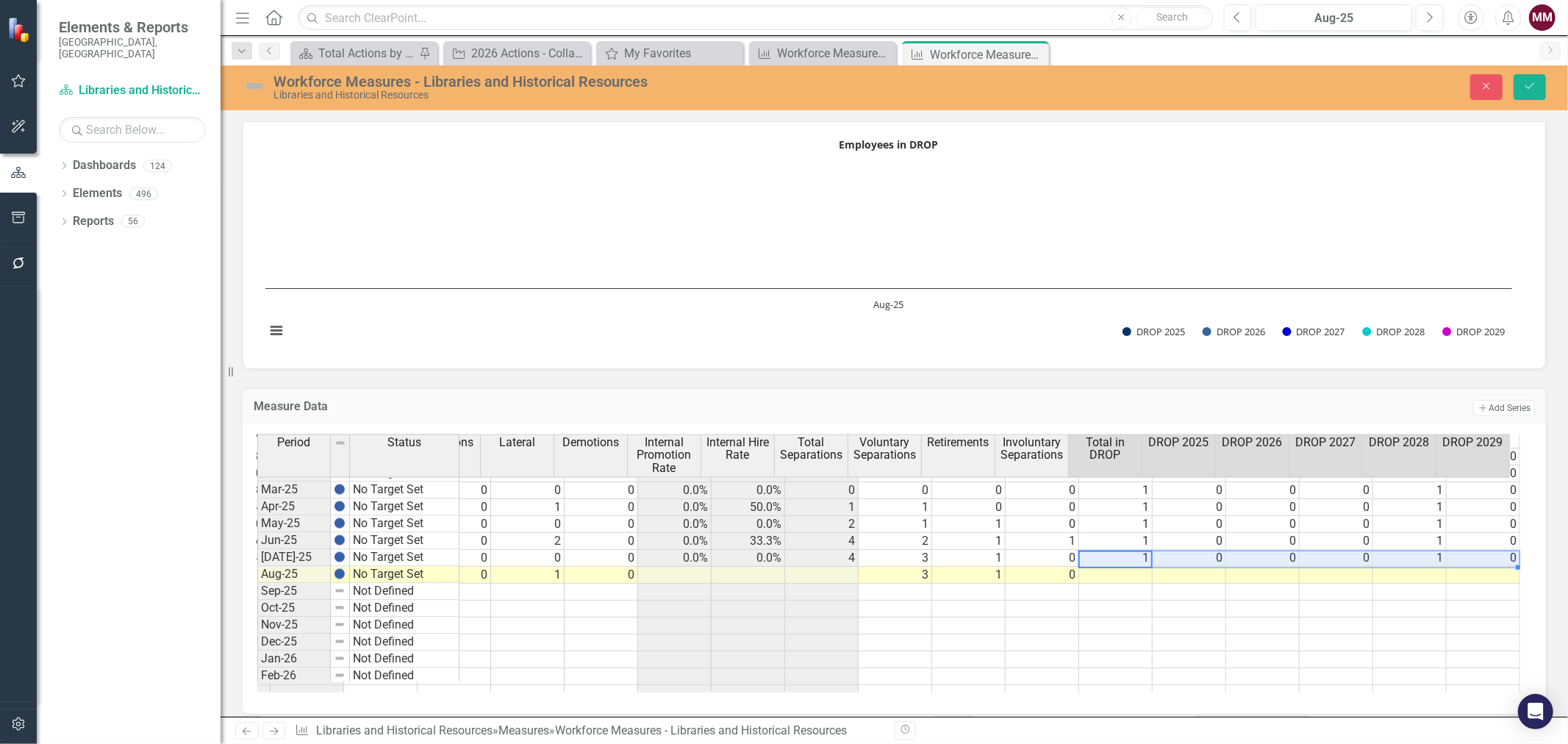
drag, startPoint x: 1091, startPoint y: 552, endPoint x: 1487, endPoint y: 554, distance: 396.0
click at [1487, 554] on tr "Jul-25 No Target Set 175.25 158.75 16.50 9.4% 2 2 0 0 0 0.0% 0.0% 4 3 1 0 1 0 0…" at bounding box center [647, 558] width 1745 height 17
drag, startPoint x: 1504, startPoint y: 561, endPoint x: 1504, endPoint y: 569, distance: 8.0
type textarea "1"
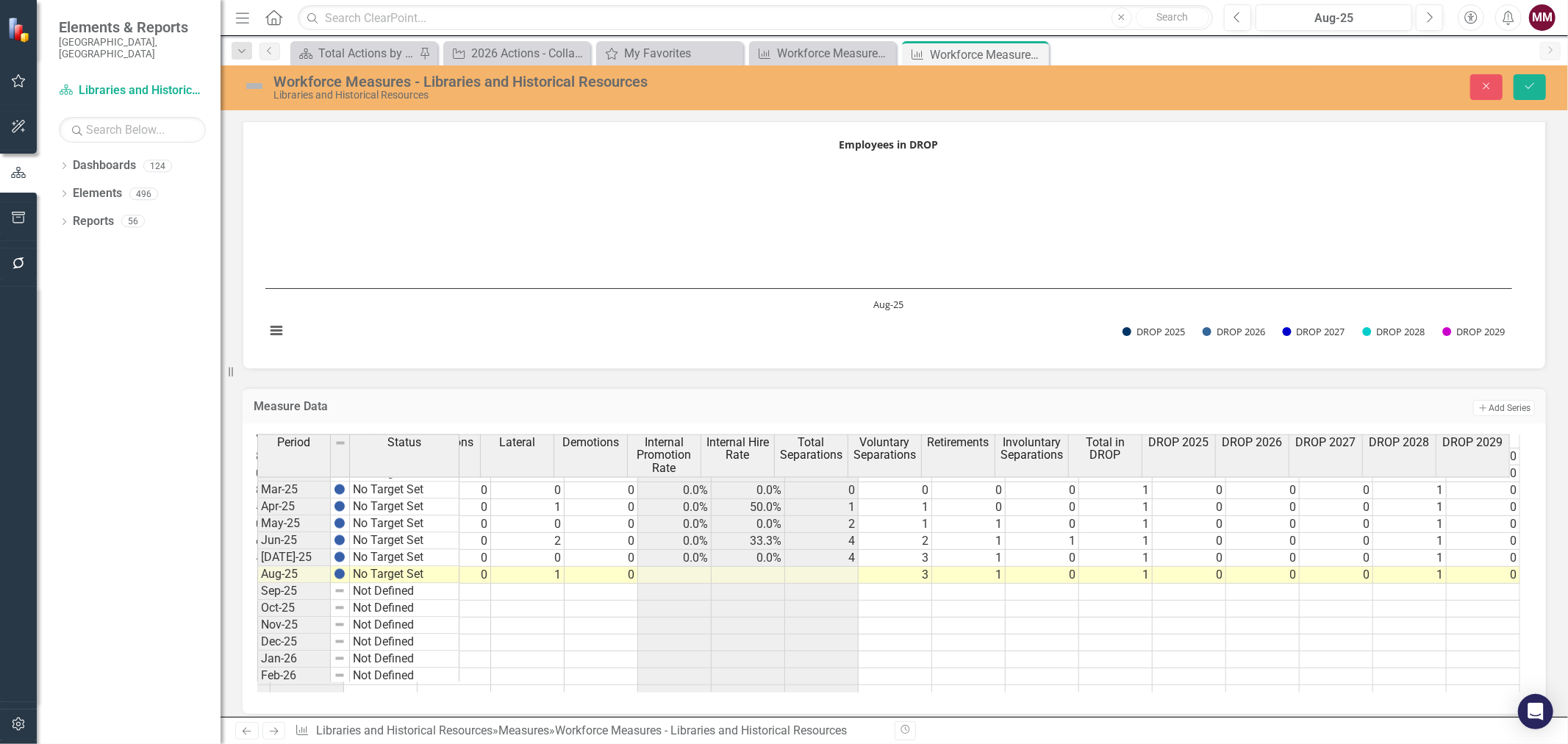
click at [1532, 100] on div "Workforce Measures - Libraries and Historical Resources Libraries and Historica…" at bounding box center [893, 87] width 1347 height 28
click at [1532, 96] on button "Save" at bounding box center [1529, 87] width 32 height 26
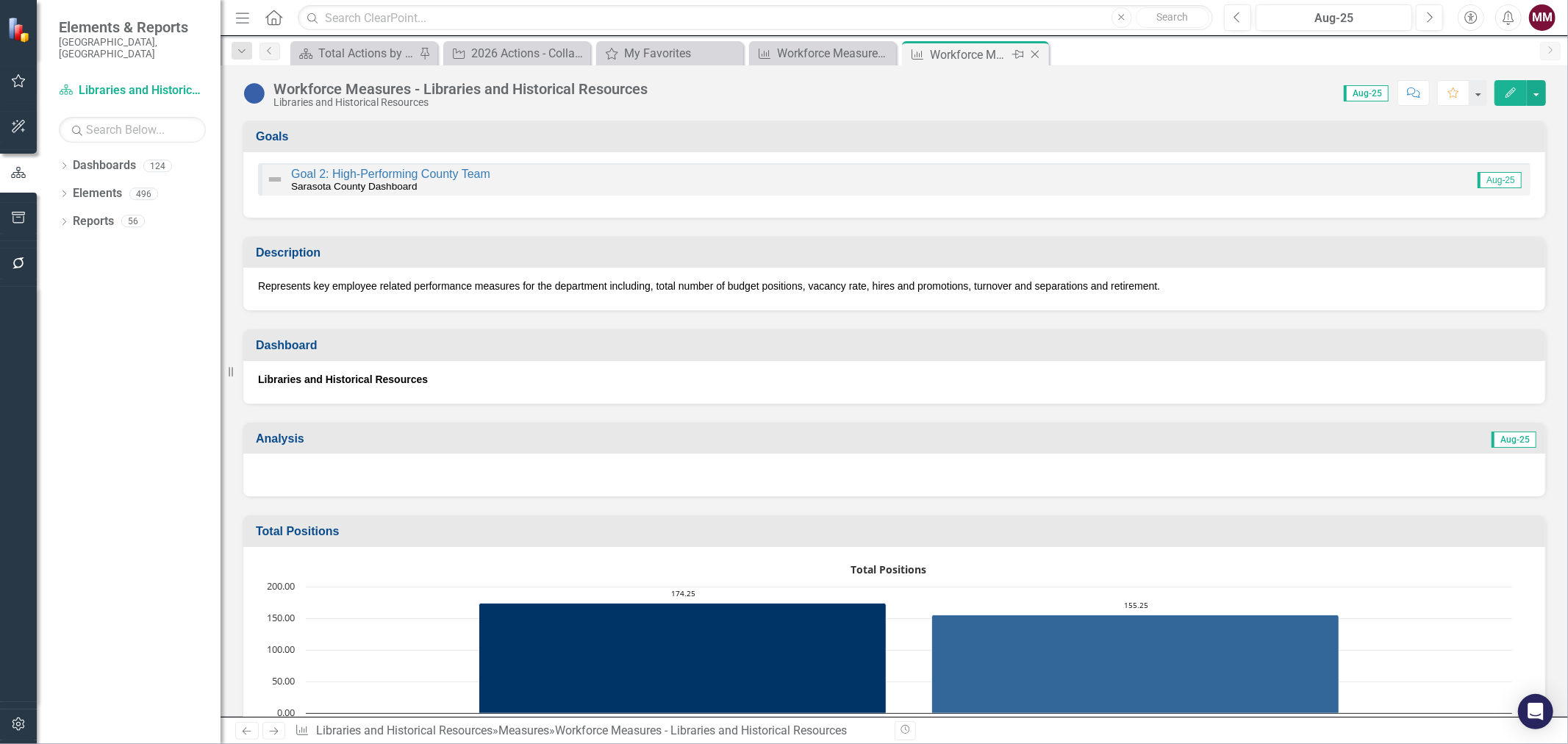
click at [1038, 54] on icon "Close" at bounding box center [1035, 54] width 15 height 12
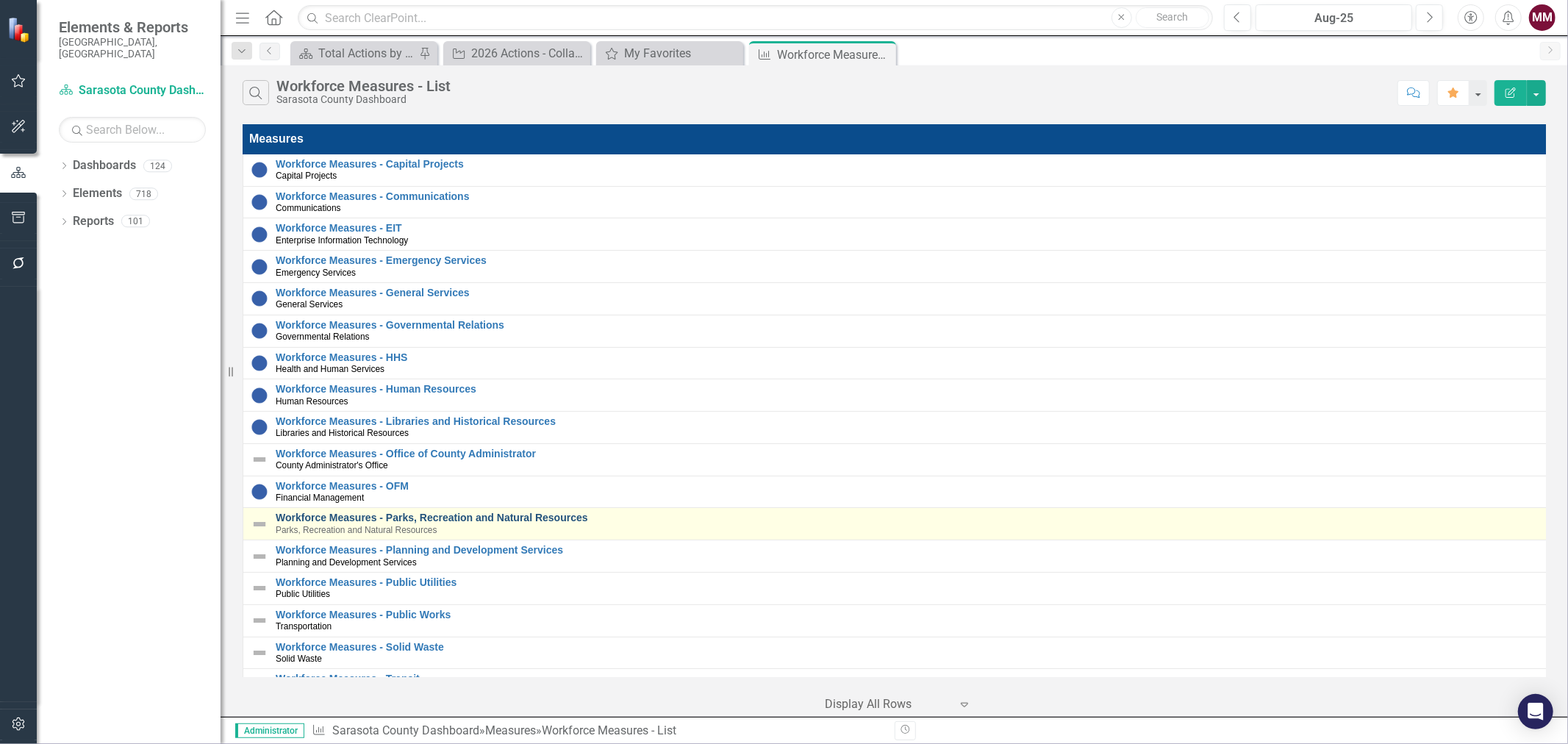
click at [375, 516] on link "Workforce Measures - Parks, Recreation and Natural Resources" at bounding box center [911, 518] width 1272 height 11
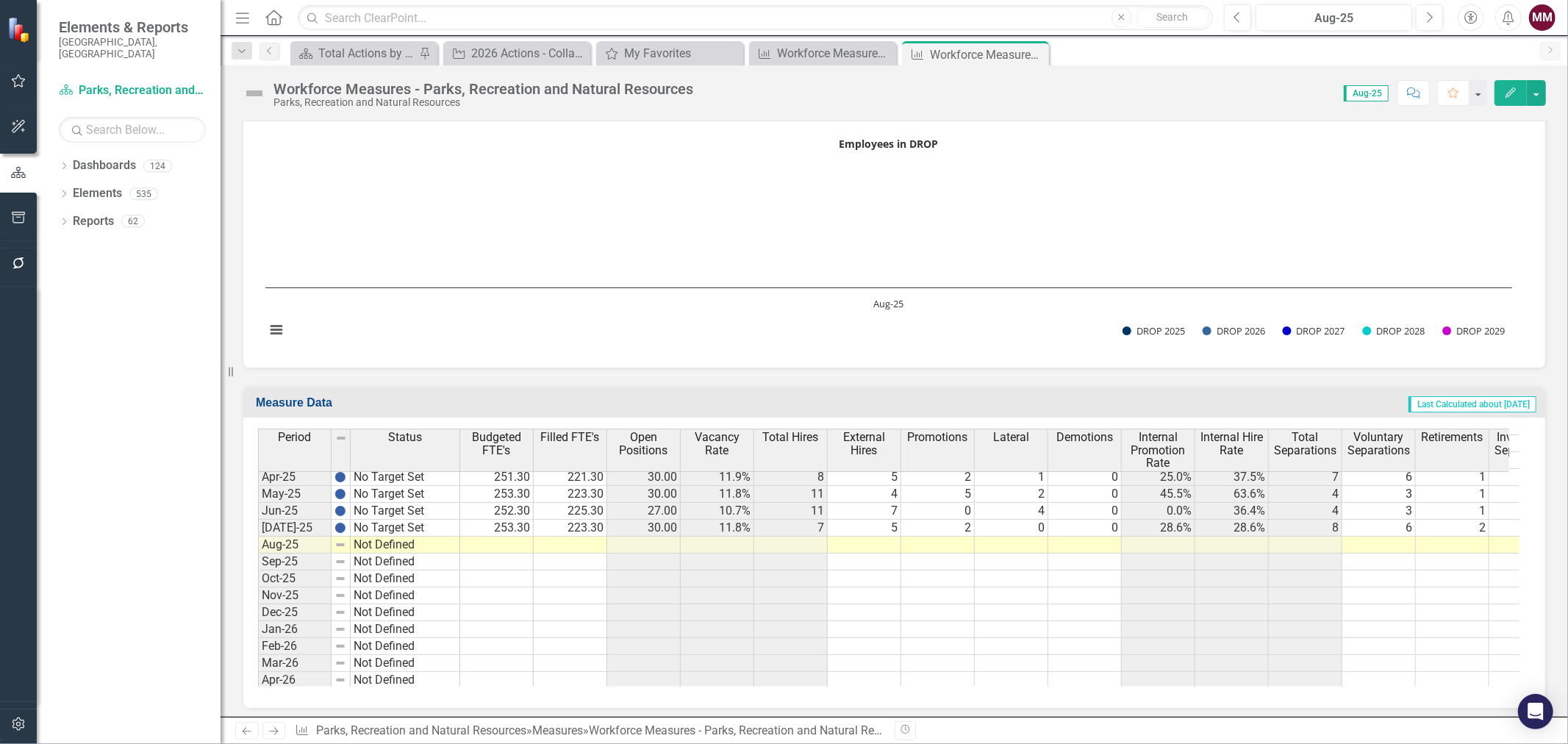
scroll to position [1552, 0]
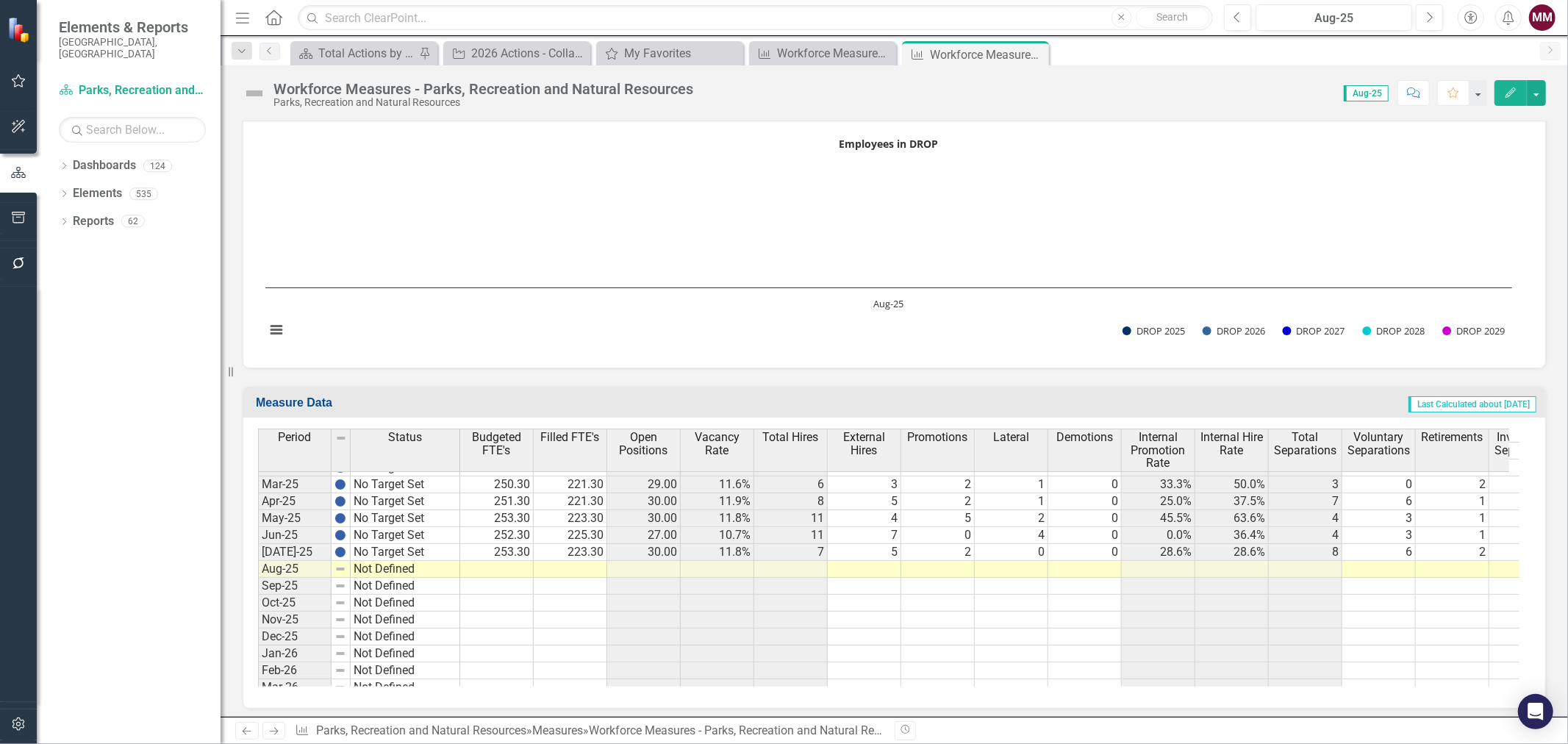
click at [444, 545] on td "No Target Set" at bounding box center [405, 552] width 110 height 17
drag, startPoint x: 461, startPoint y: 555, endPoint x: 456, endPoint y: 568, distance: 13.9
click at [258, 568] on div "Period Status Apr-24 No Target Set May-24 No Target Set Jun-24 No Target Set [D…" at bounding box center [258, 547] width 0 height 602
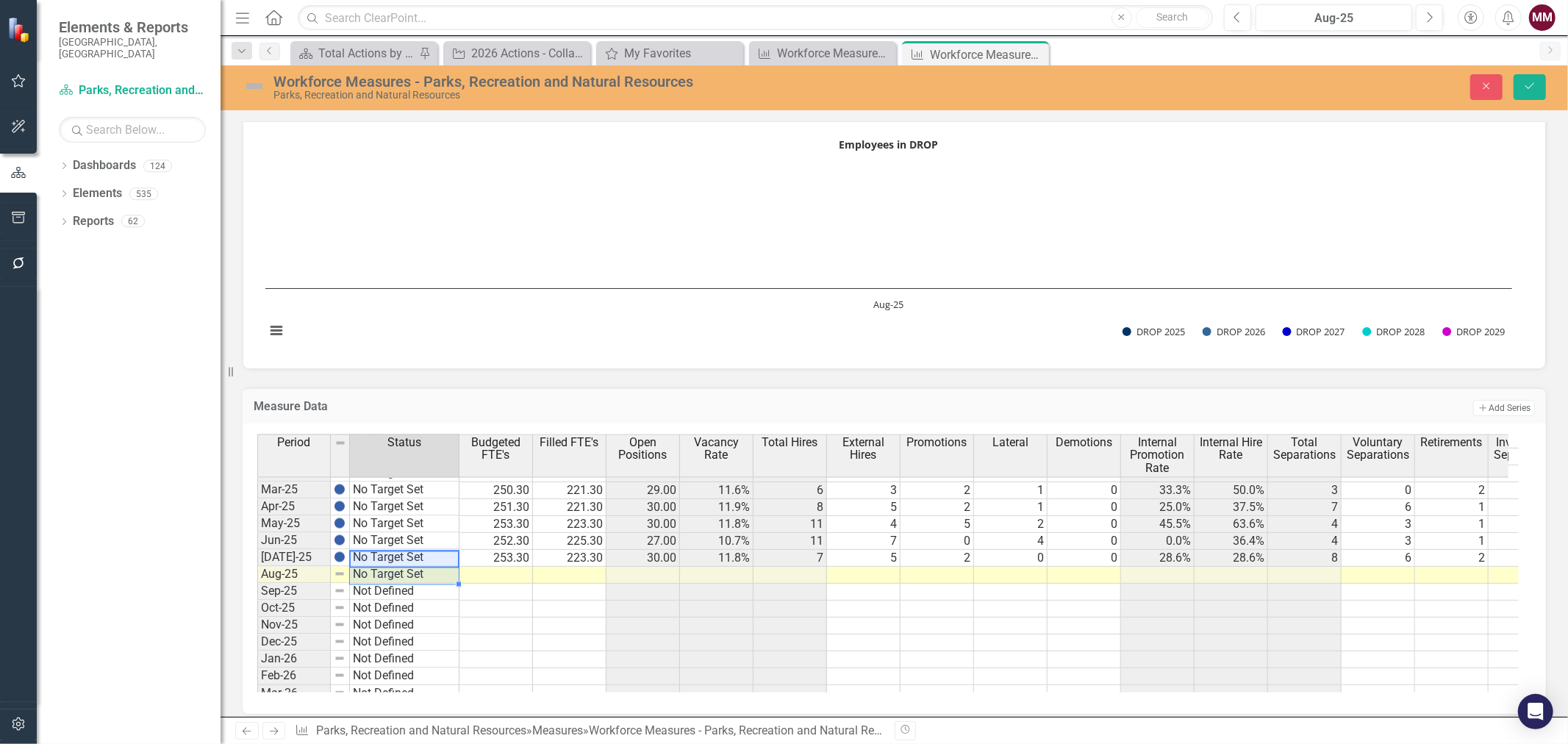
type textarea "No Target Set"
click at [496, 552] on td "253.30" at bounding box center [496, 558] width 74 height 17
click at [507, 569] on td at bounding box center [496, 575] width 74 height 17
type textarea "251.3"
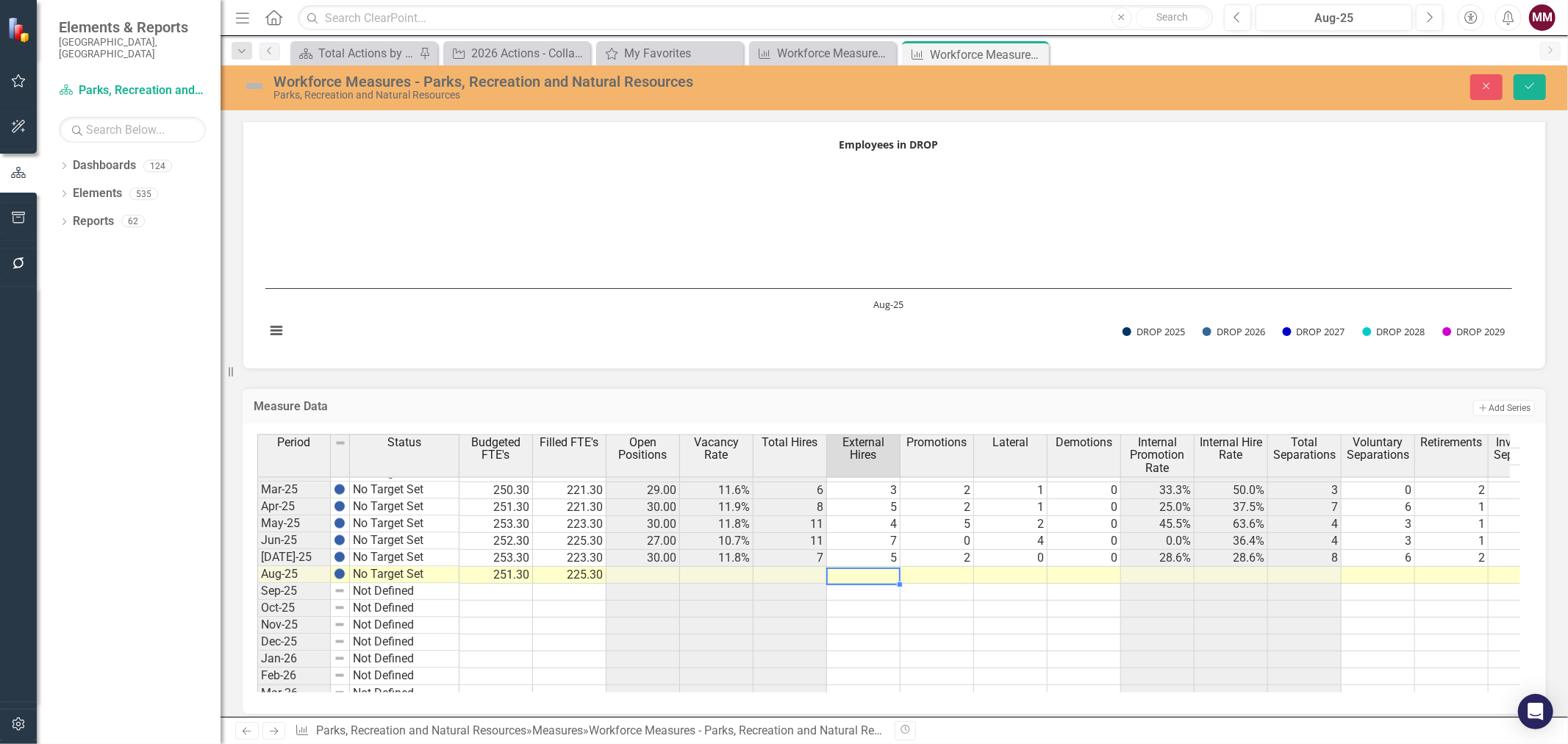
click at [863, 569] on td at bounding box center [863, 575] width 74 height 17
type textarea "7"
type textarea "4"
type textarea "0"
click at [1389, 575] on td at bounding box center [1378, 575] width 74 height 17
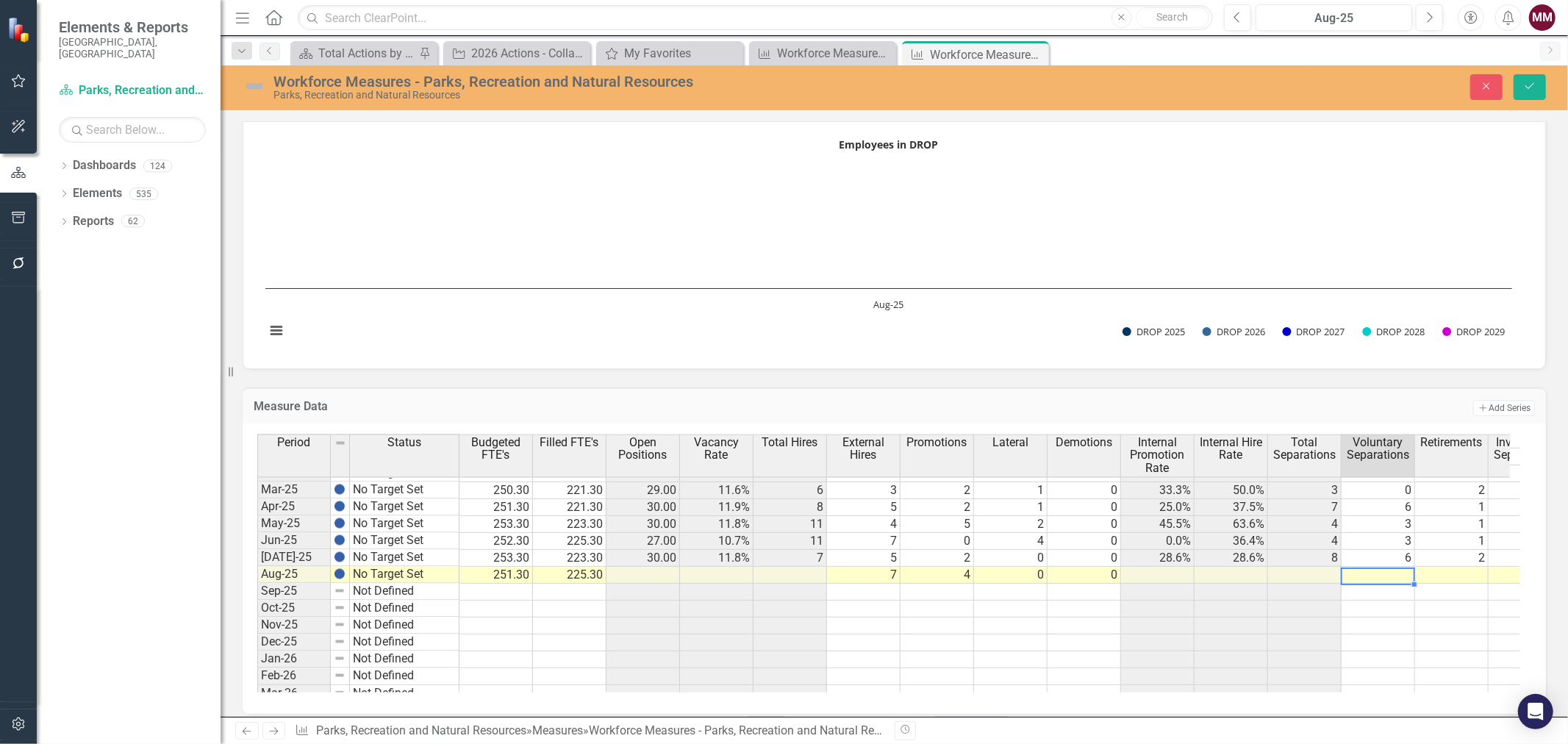
type textarea "5"
type textarea "1"
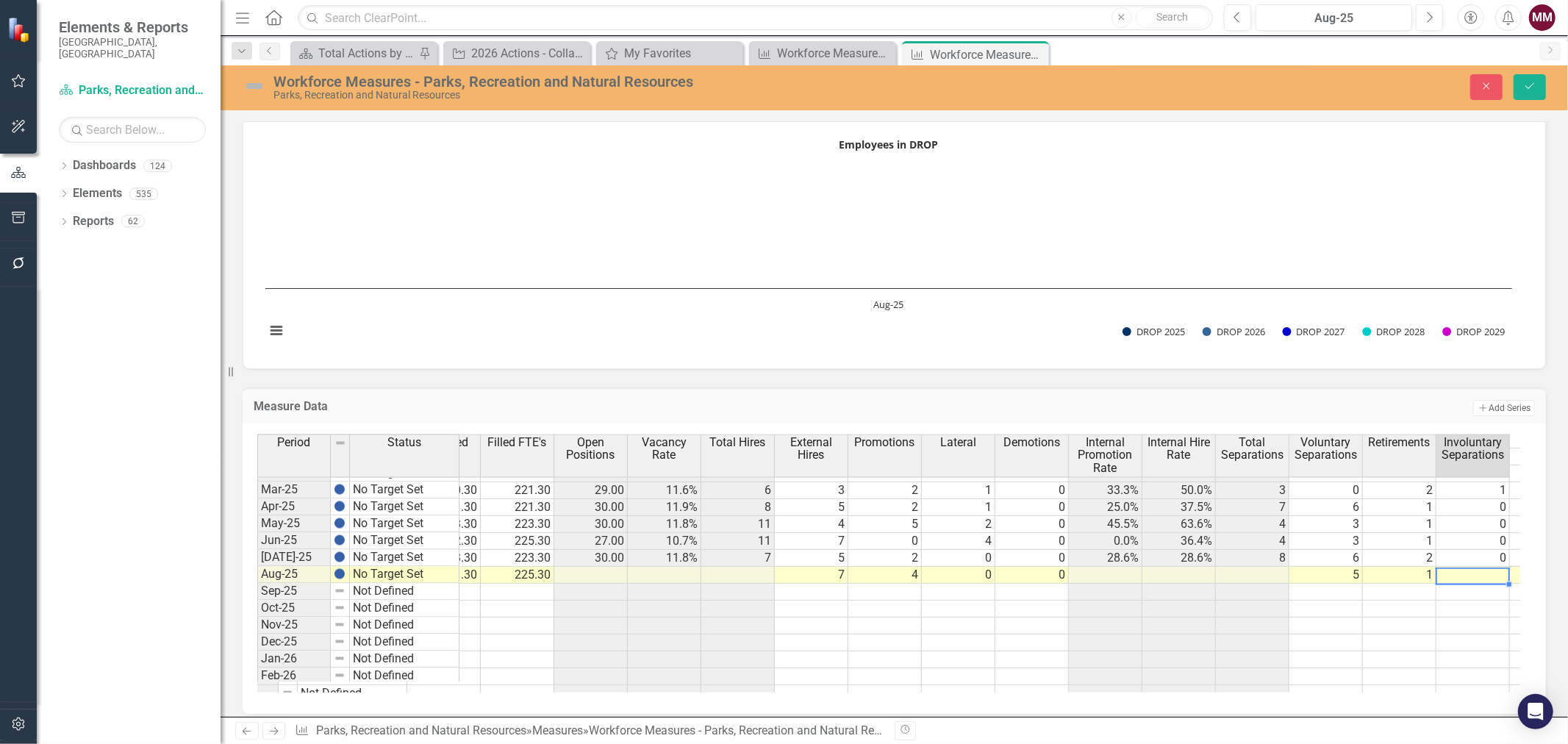
type textarea "0"
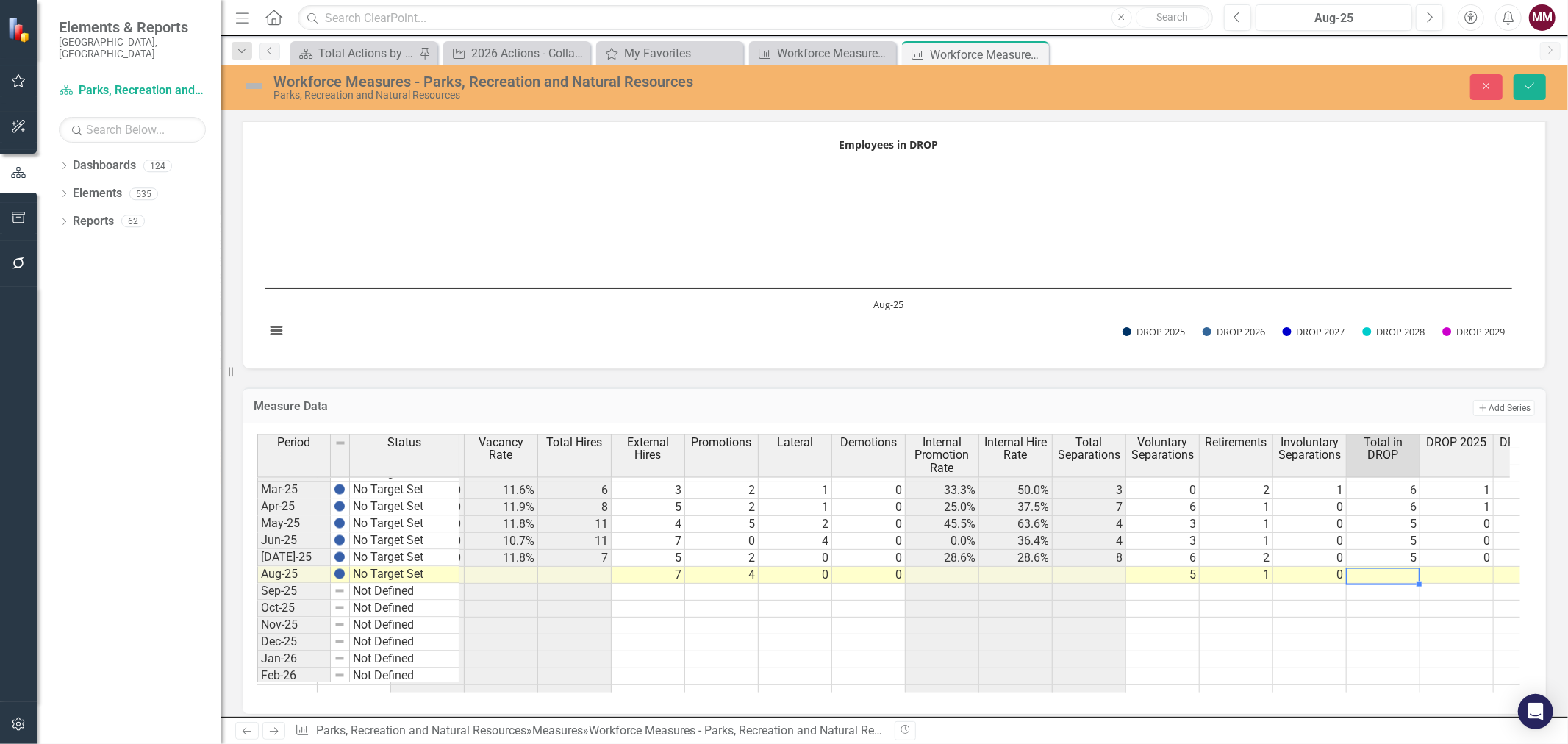
scroll to position [0, 493]
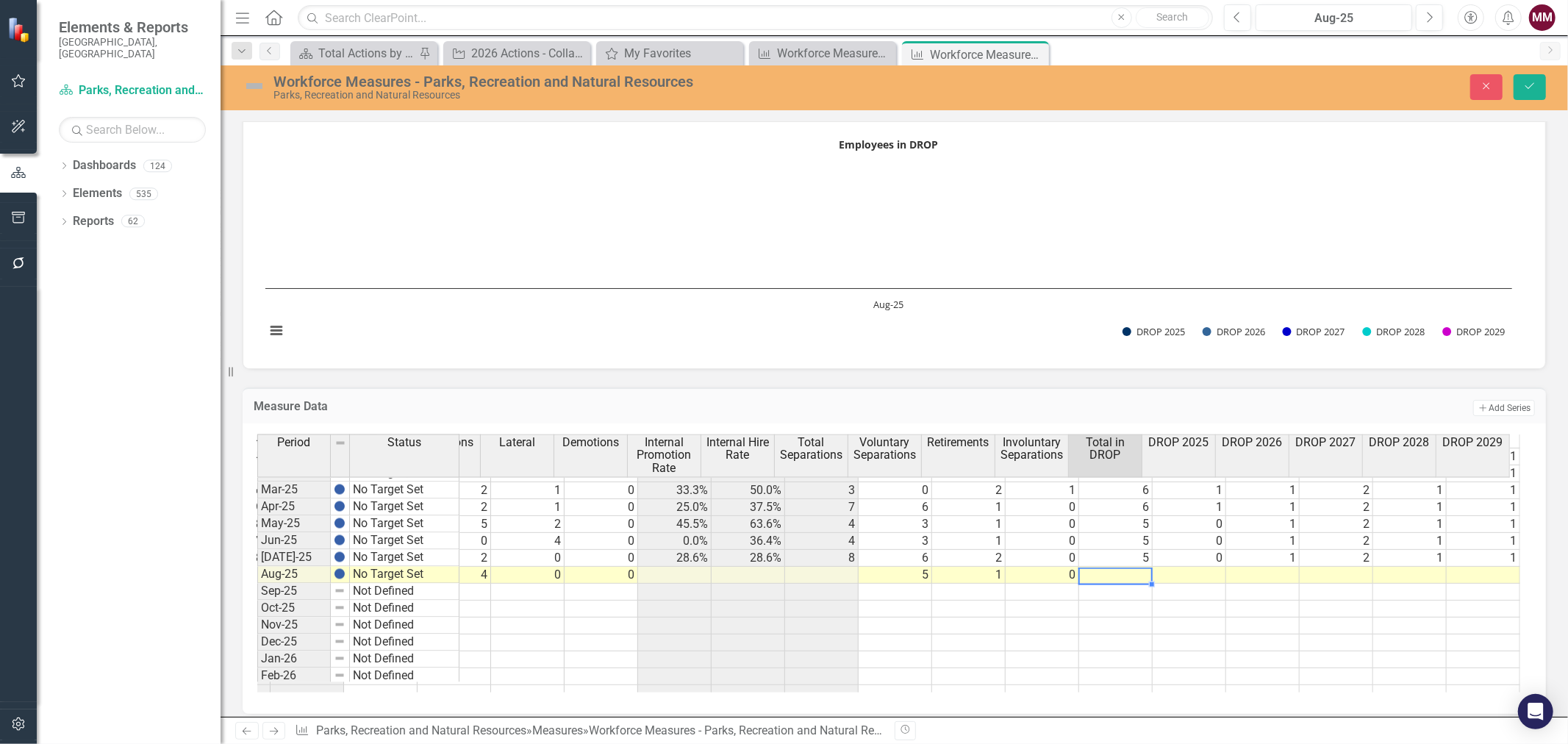
click at [1111, 566] on td at bounding box center [1116, 575] width 74 height 17
type textarea "4"
type textarea "0"
type textarea "1"
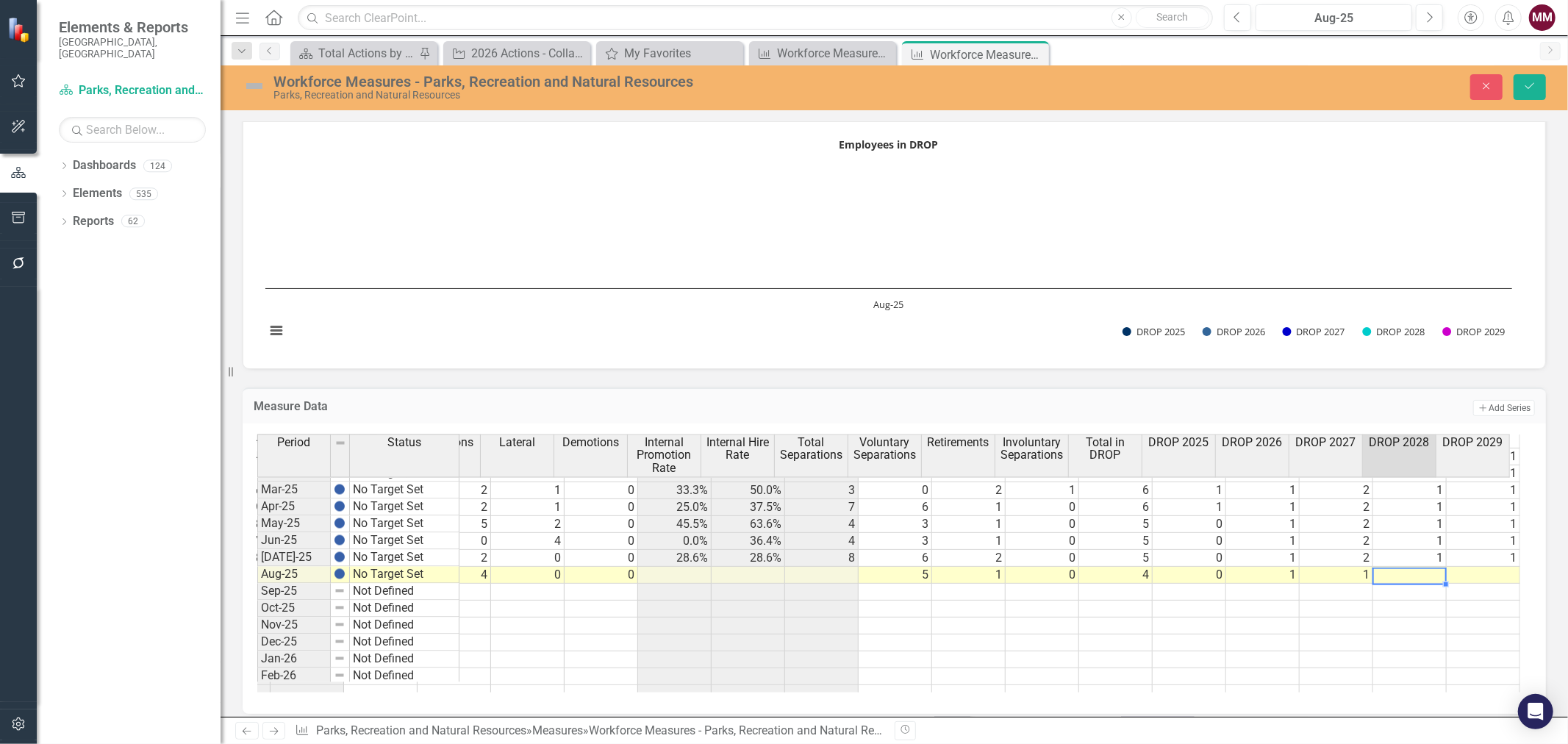
type textarea "1"
click at [1522, 85] on button "Save" at bounding box center [1529, 87] width 32 height 26
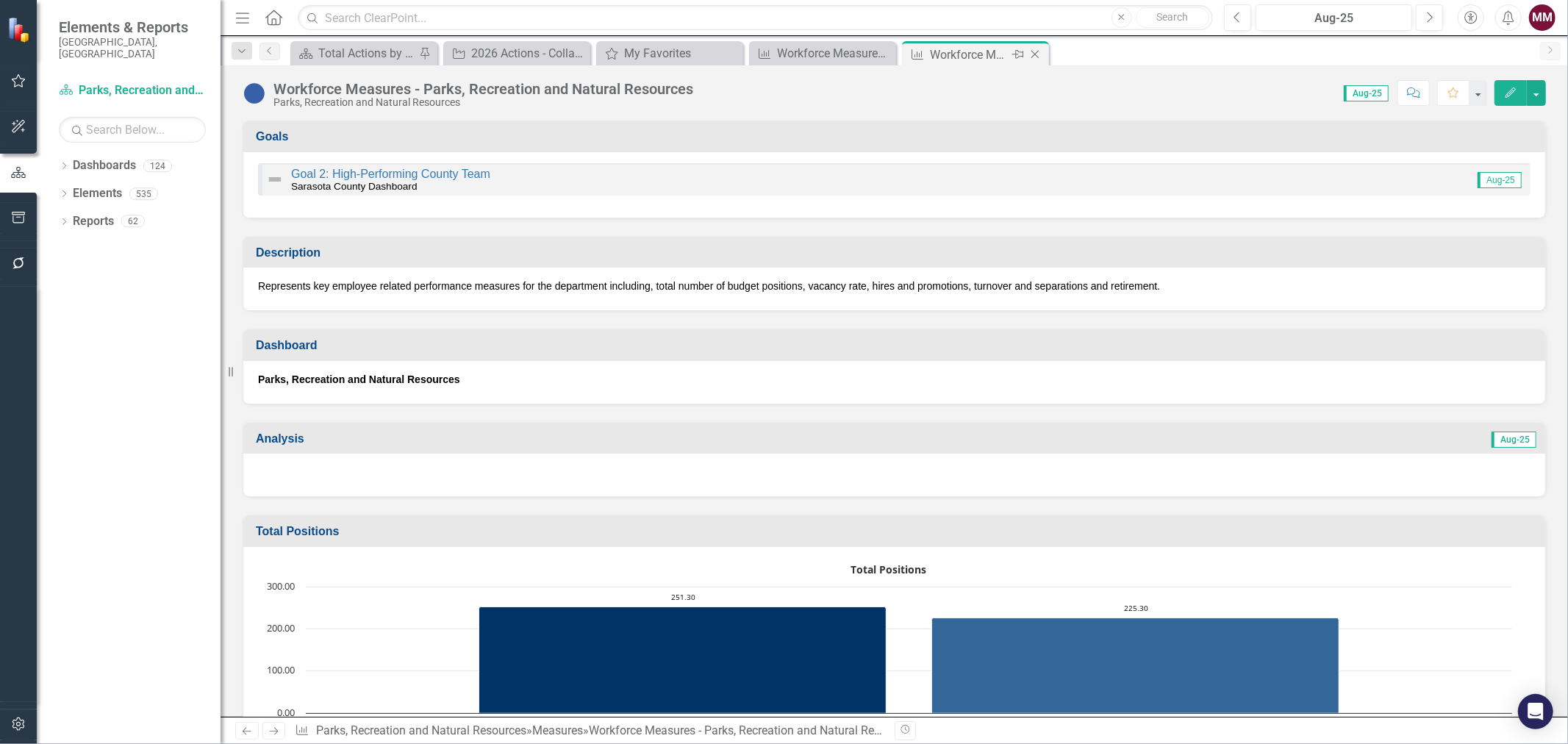
click at [1031, 56] on icon "Close" at bounding box center [1035, 54] width 15 height 12
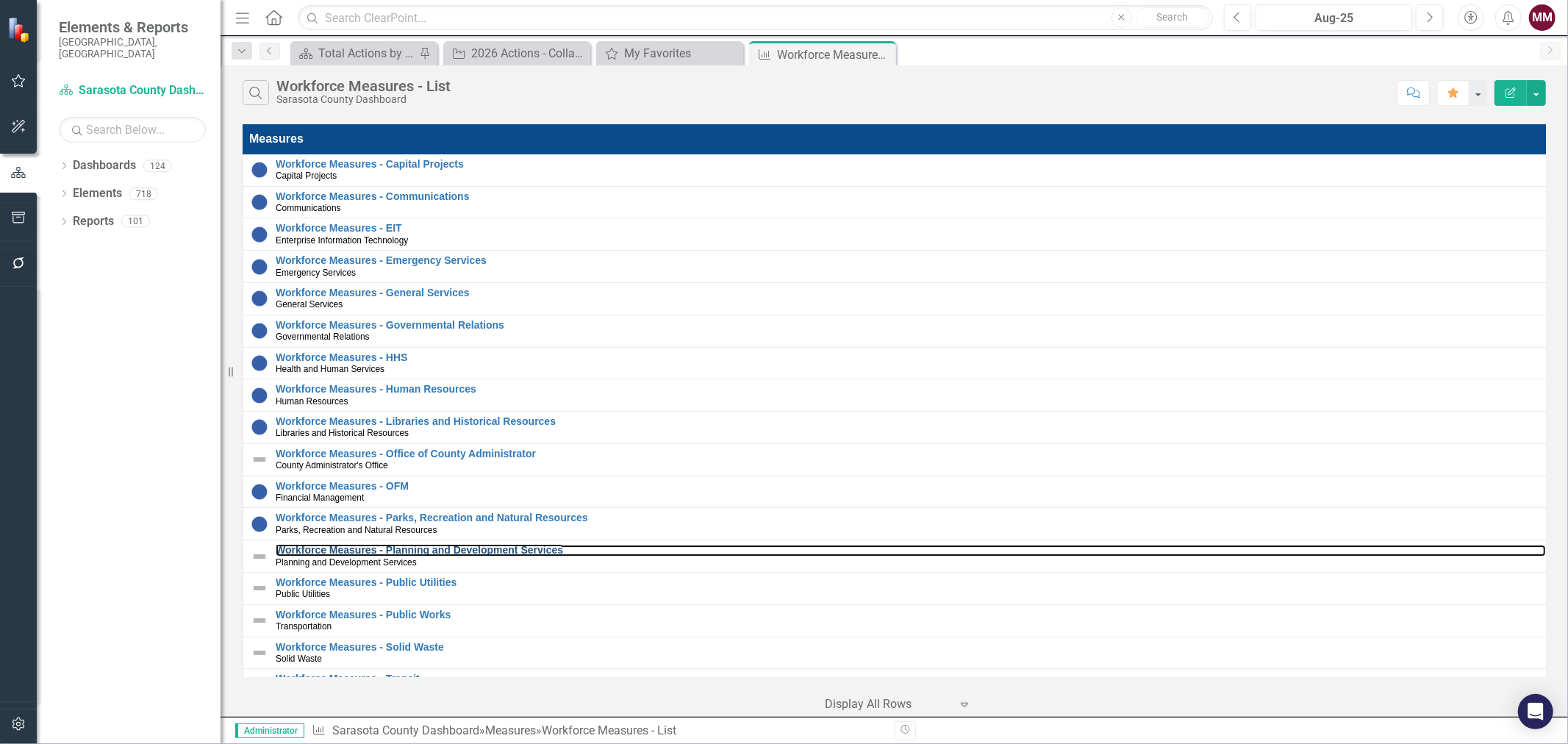
drag, startPoint x: 357, startPoint y: 553, endPoint x: 171, endPoint y: 575, distance: 187.3
click at [357, 553] on link "Workforce Measures - Planning and Development Services" at bounding box center [910, 550] width 1270 height 11
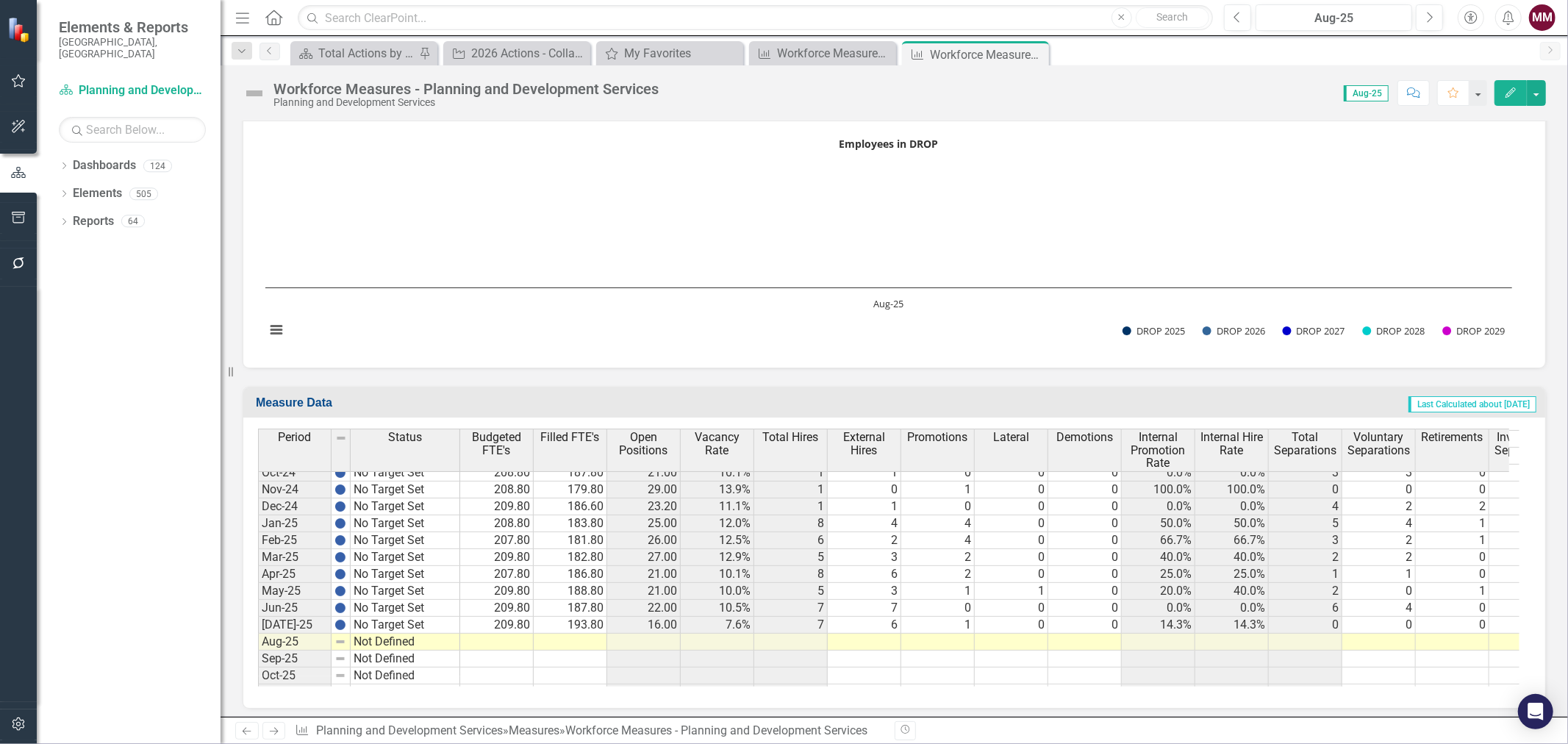
scroll to position [1471, 0]
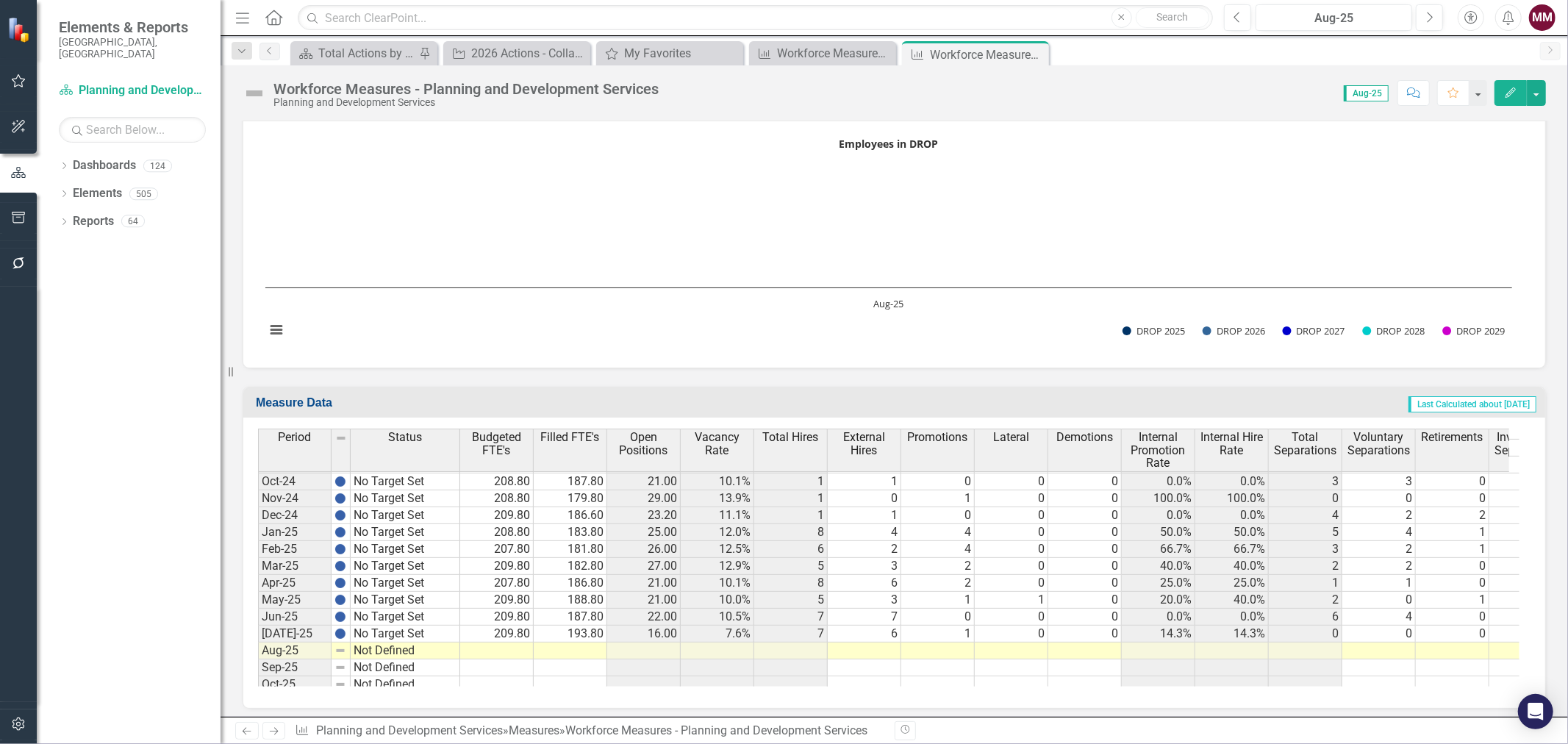
click at [444, 626] on tbody "May-24 No Target Set Jun-24 No Target Set Jul-24 No Target Set Aug-24 No Target…" at bounding box center [359, 667] width 202 height 559
drag, startPoint x: 458, startPoint y: 634, endPoint x: 458, endPoint y: 642, distance: 8.0
click at [258, 642] on div "Period Status Nov-23 No Target Set Dec-23 No Target Set Jan-24 No Target Set Fe…" at bounding box center [258, 552] width 0 height 619
type textarea "No Target Set"
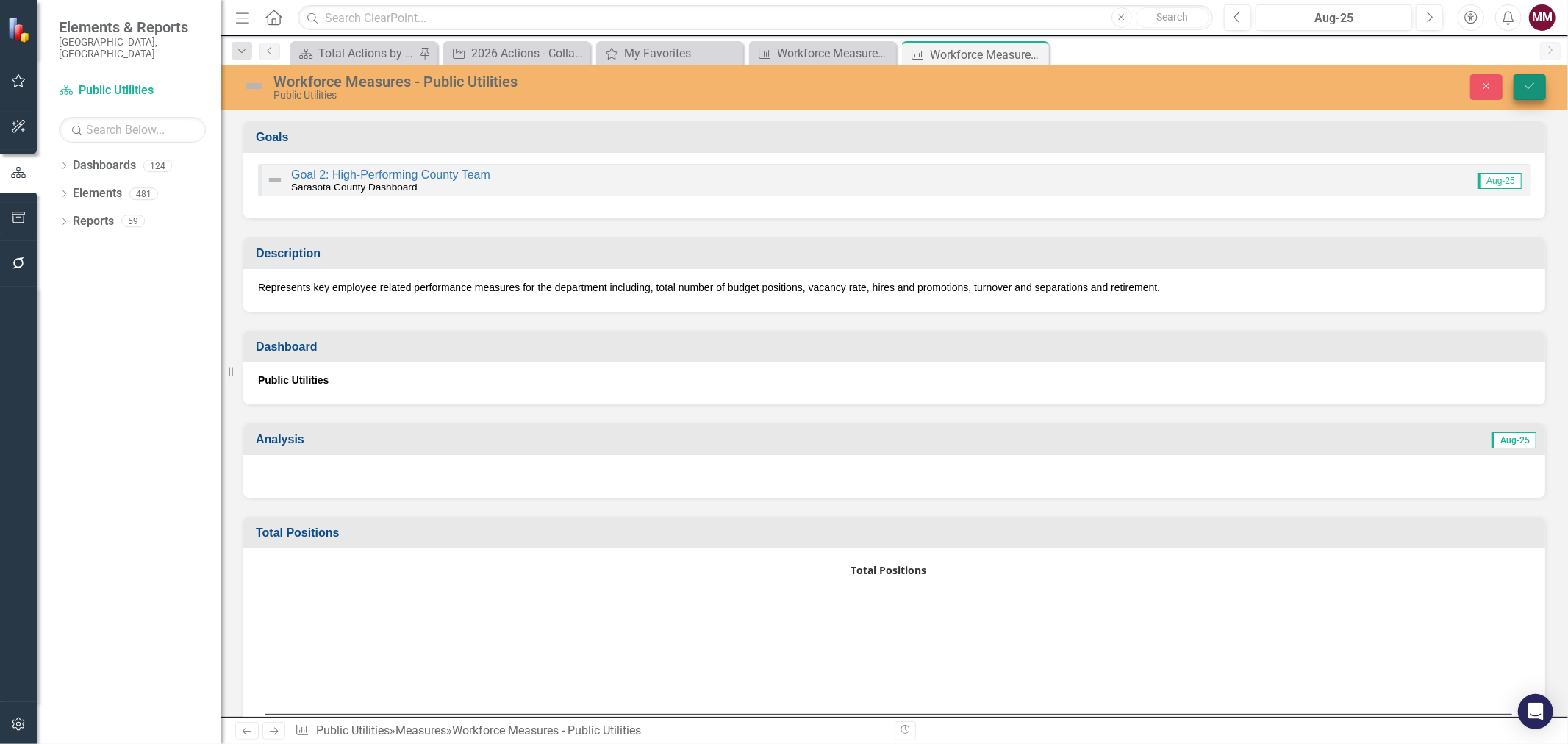
scroll to position [1552, 0]
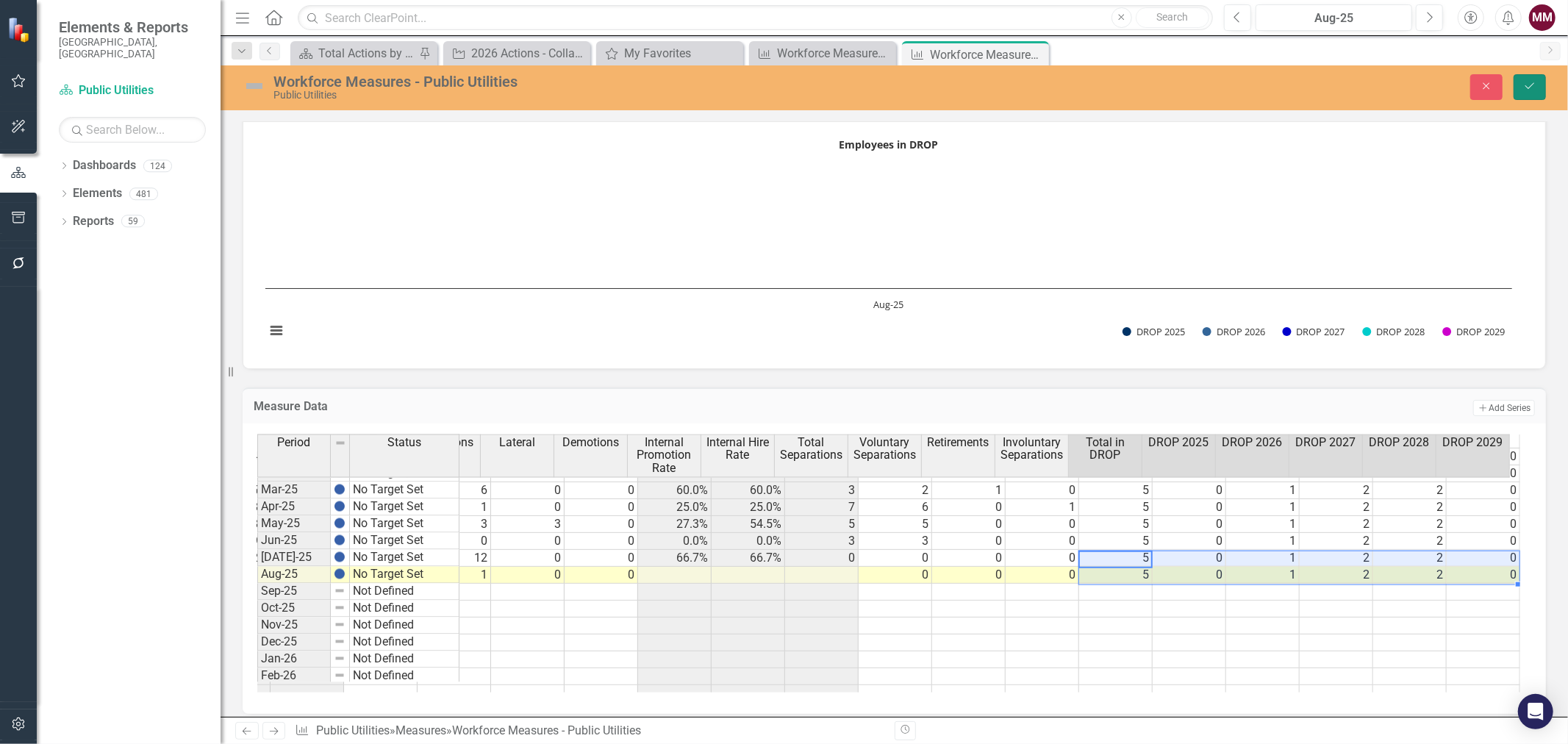
click at [1521, 84] on button "Save" at bounding box center [1529, 87] width 32 height 26
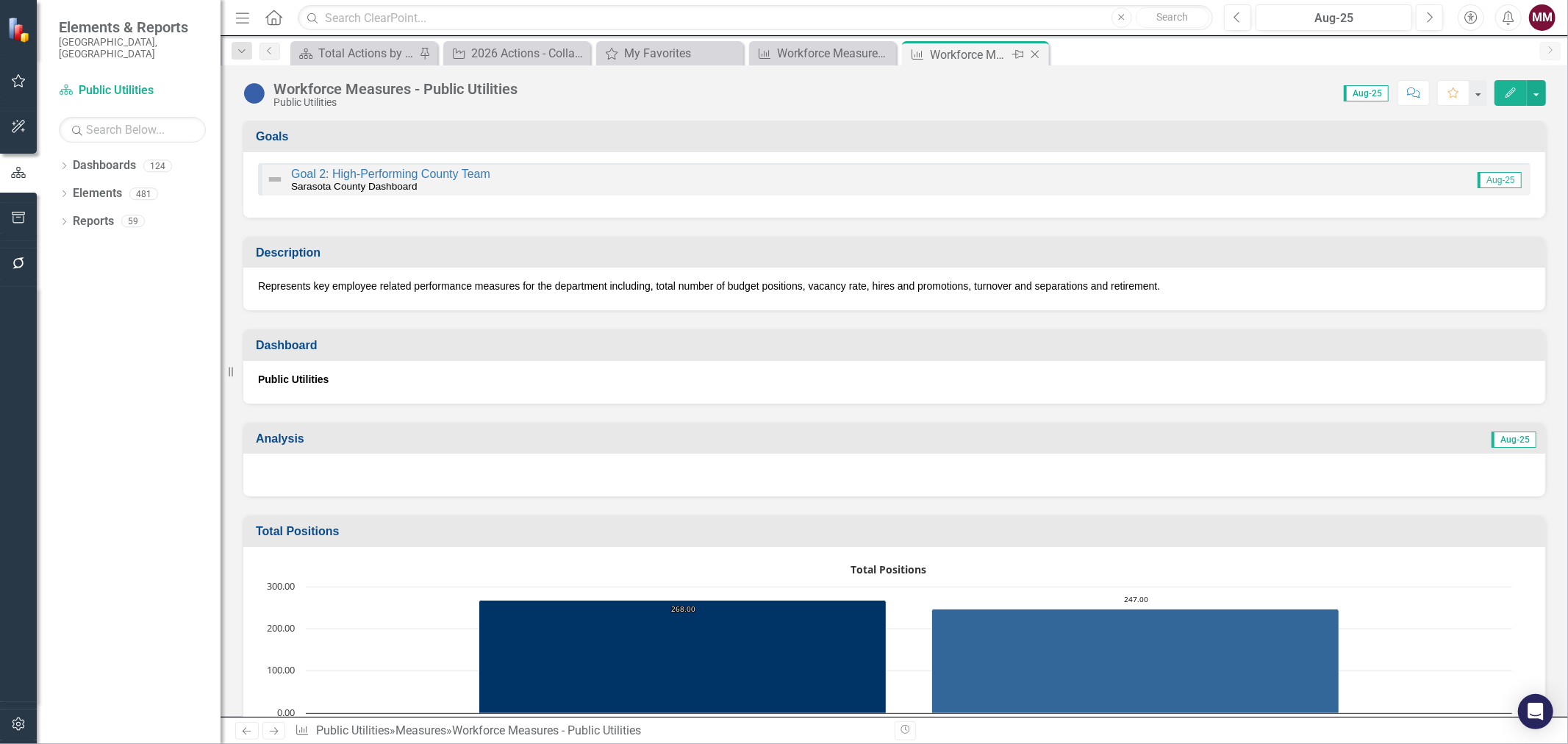
click at [1037, 48] on icon "Close" at bounding box center [1035, 54] width 15 height 12
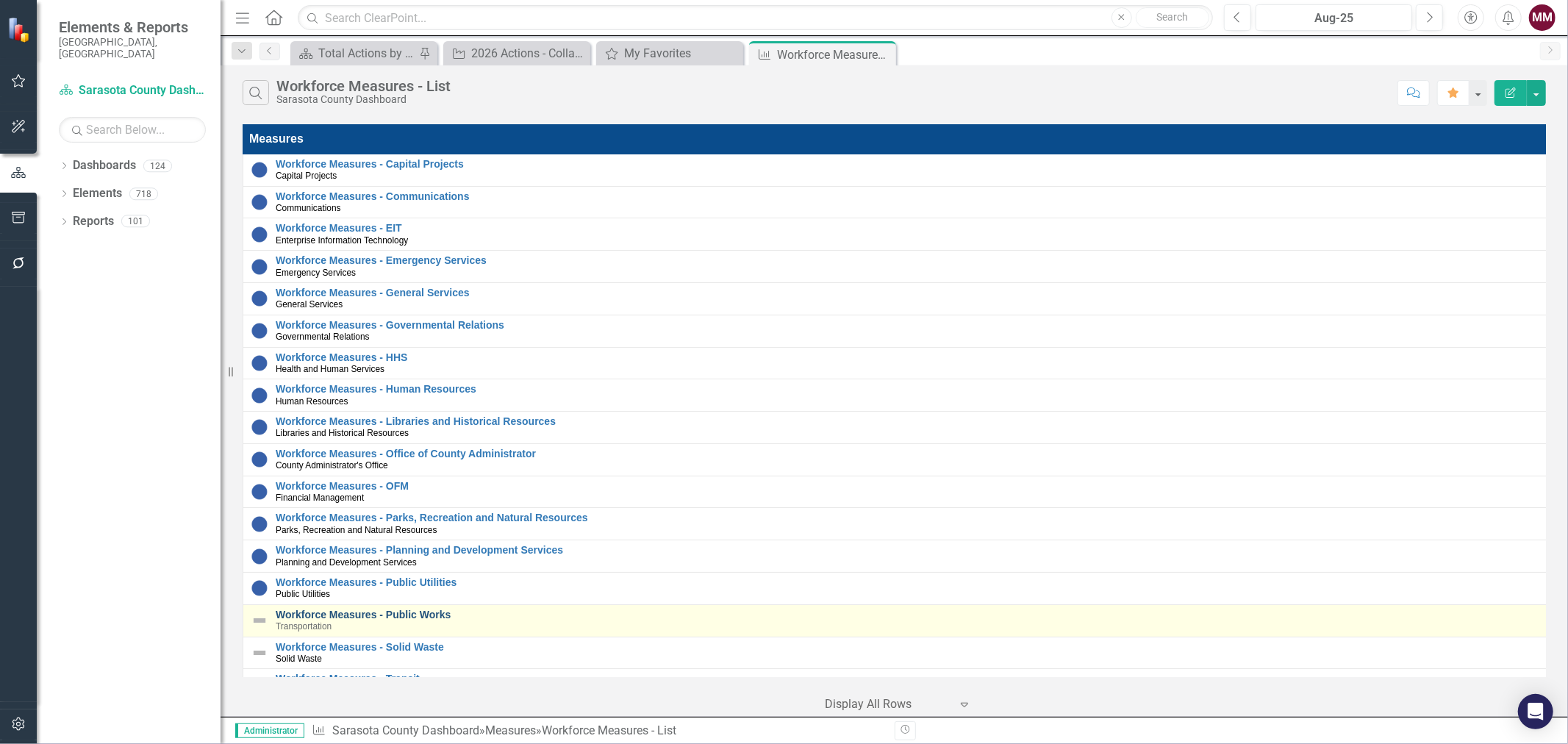
click at [349, 618] on link "Workforce Measures - Public Works" at bounding box center [910, 615] width 1269 height 11
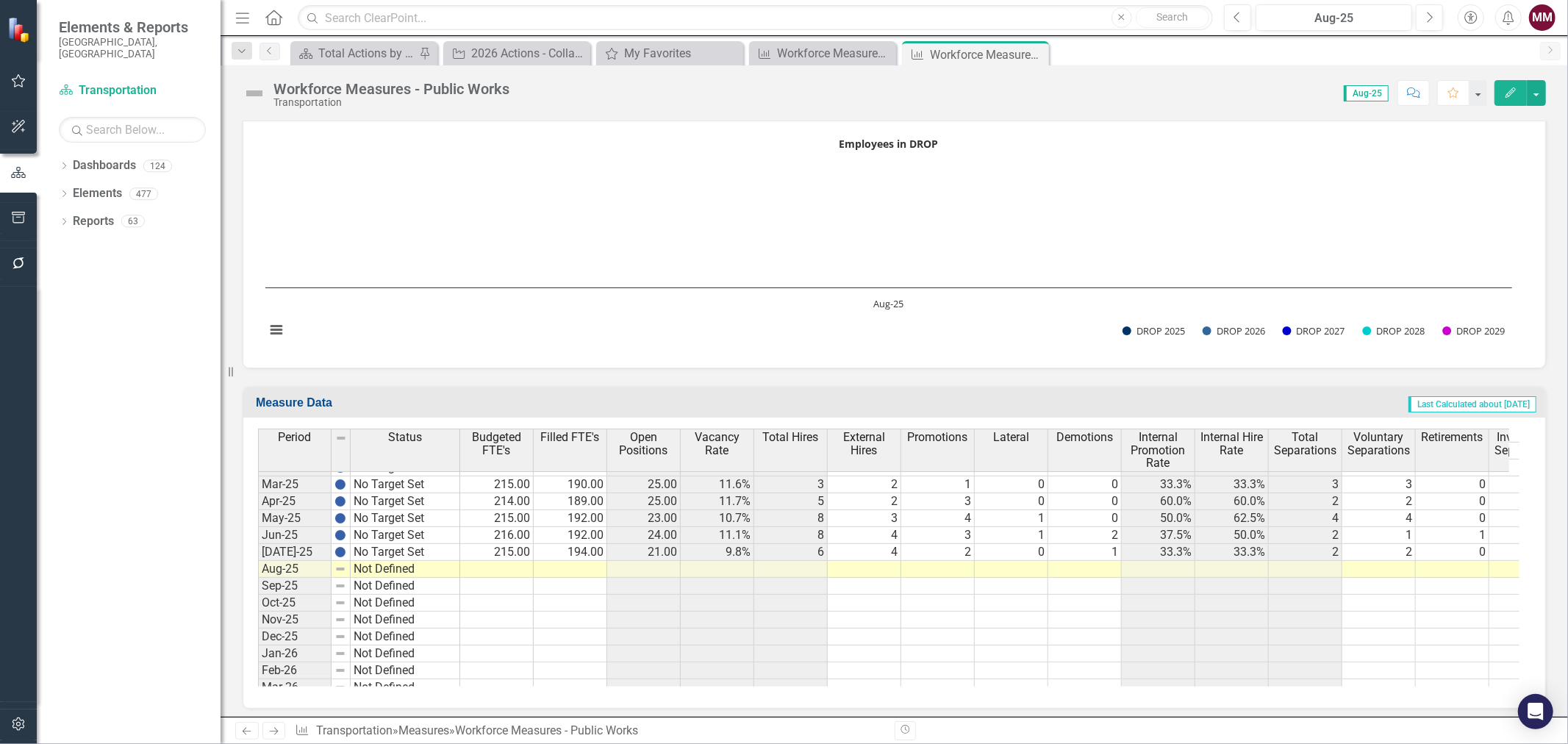
click at [424, 550] on tbody "May-24 No Target Set Jun-24 No Target Set [DATE]-24 No Target Set Aug-24 No Tar…" at bounding box center [359, 586] width 202 height 559
drag, startPoint x: 459, startPoint y: 554, endPoint x: 456, endPoint y: 566, distance: 12.4
click at [258, 566] on div "Period Status Apr-24 No Target Set May-24 No Target Set Jun-24 No Target Set [D…" at bounding box center [258, 547] width 0 height 602
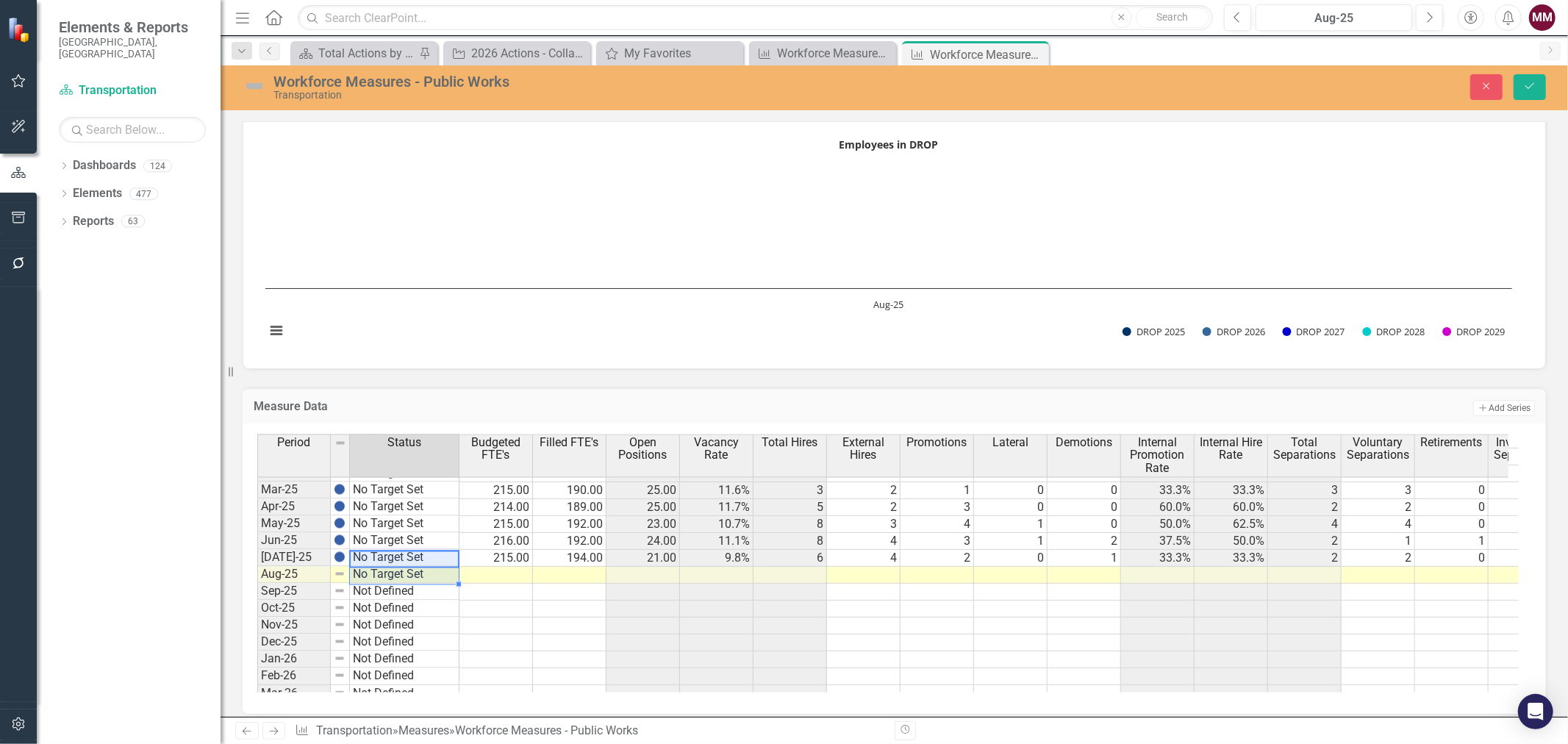
type textarea "No Target Set"
click at [499, 566] on td at bounding box center [496, 575] width 74 height 17
click at [520, 568] on td at bounding box center [496, 575] width 74 height 17
type textarea "125"
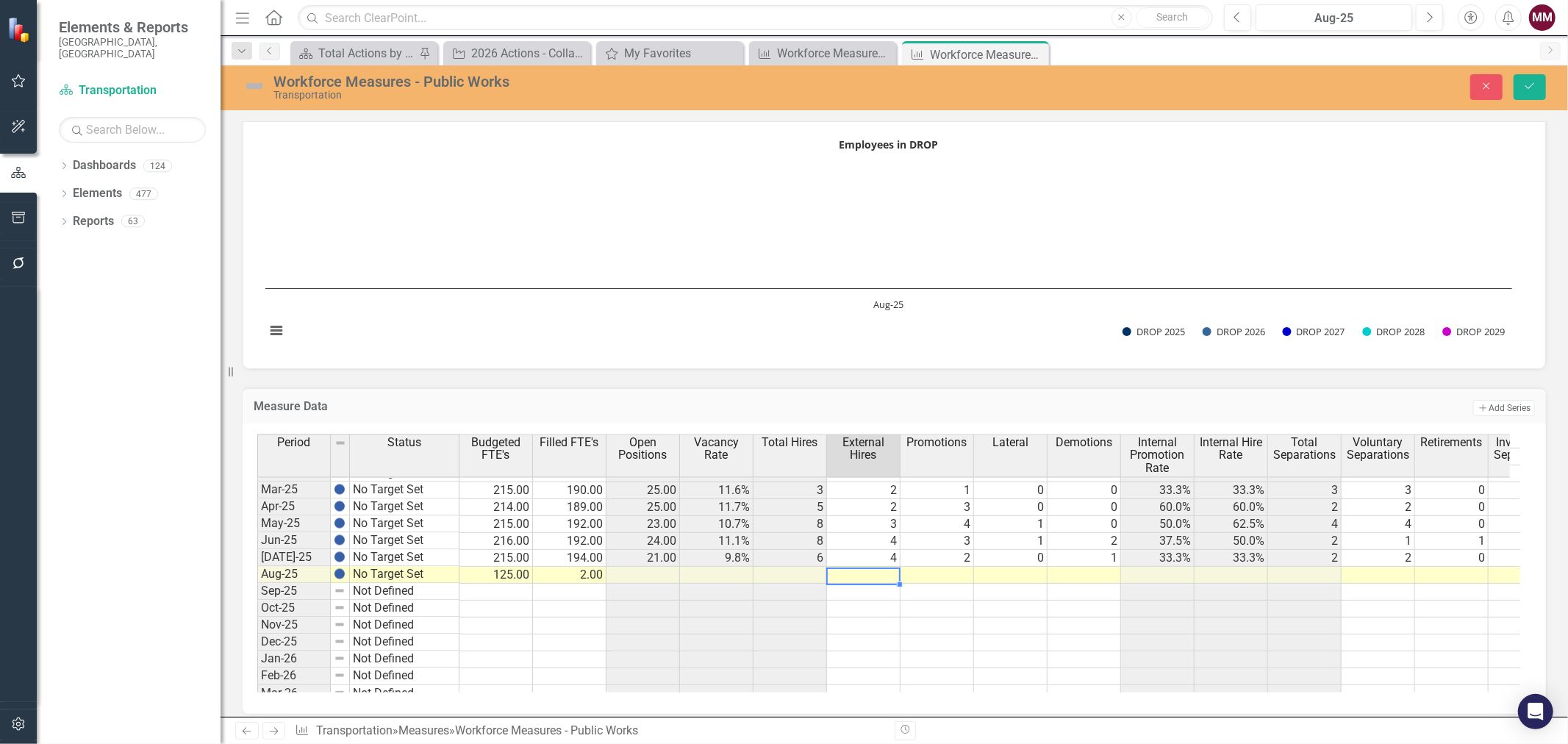
click at [881, 569] on td at bounding box center [863, 575] width 74 height 17
type textarea "0"
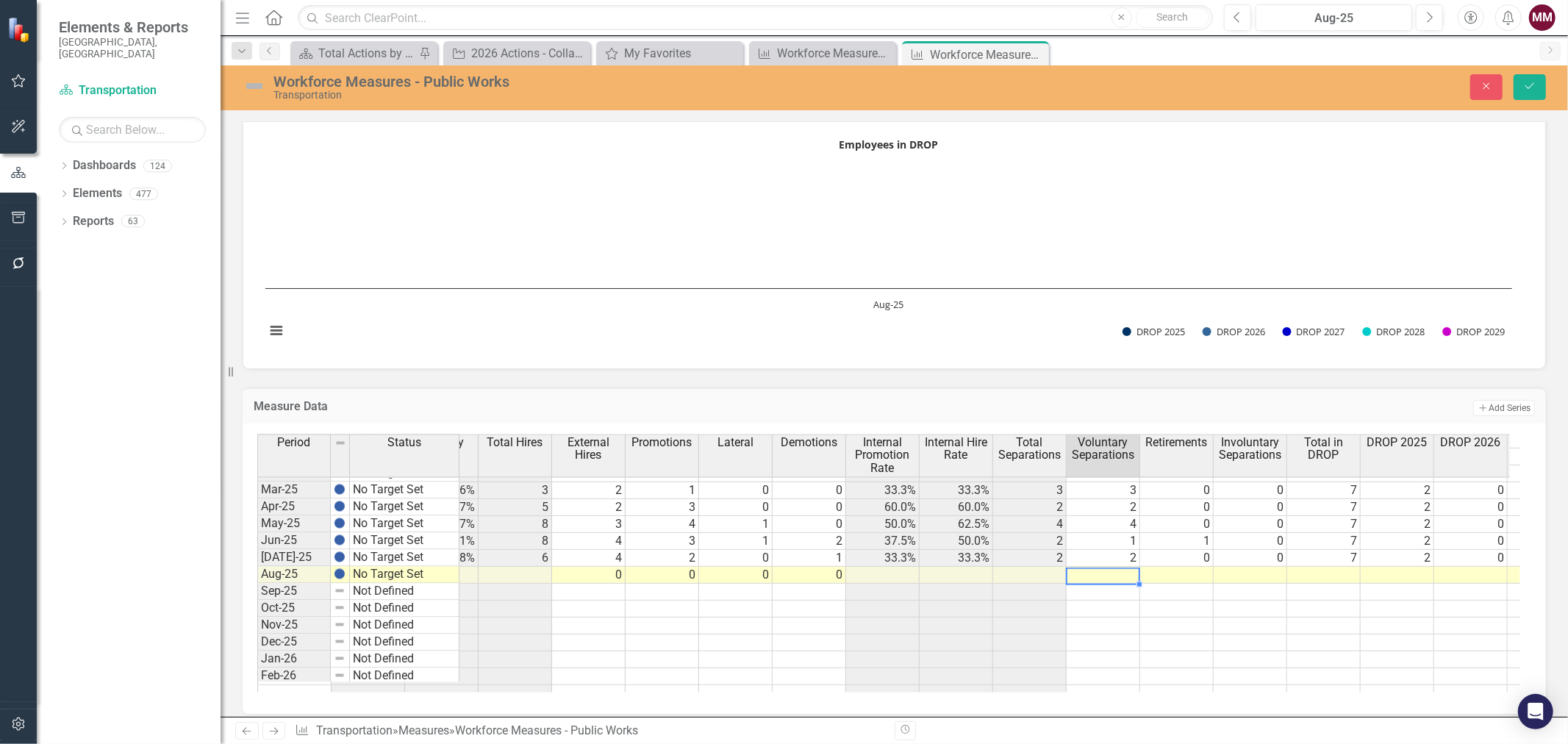
scroll to position [0, 272]
click at [596, 569] on td "0" at bounding box center [592, 575] width 74 height 17
click at [1110, 567] on td at bounding box center [1106, 575] width 74 height 17
type textarea "2"
type textarea "3"
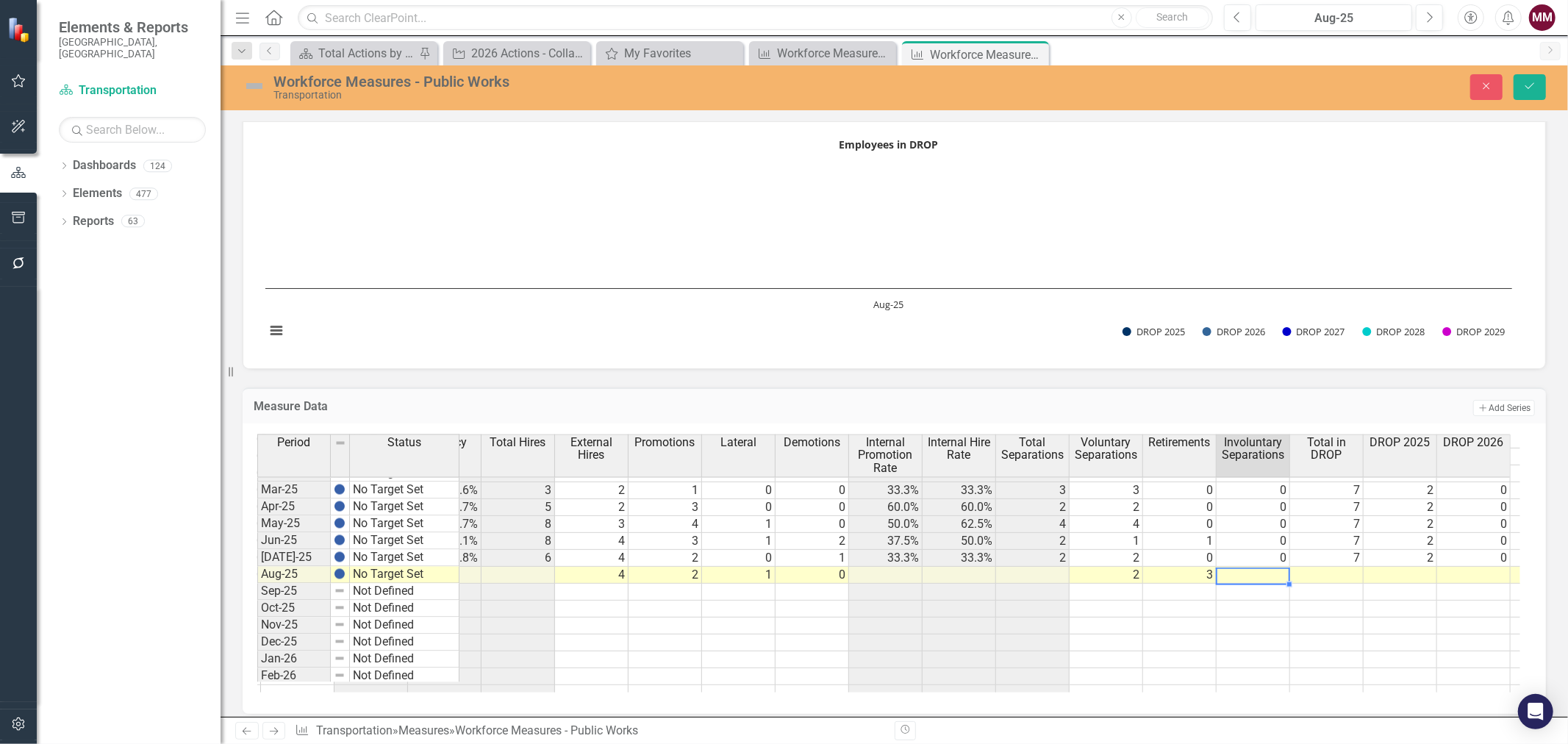
type textarea "0"
click at [1331, 569] on td at bounding box center [1327, 575] width 74 height 17
type textarea "3"
type textarea "0"
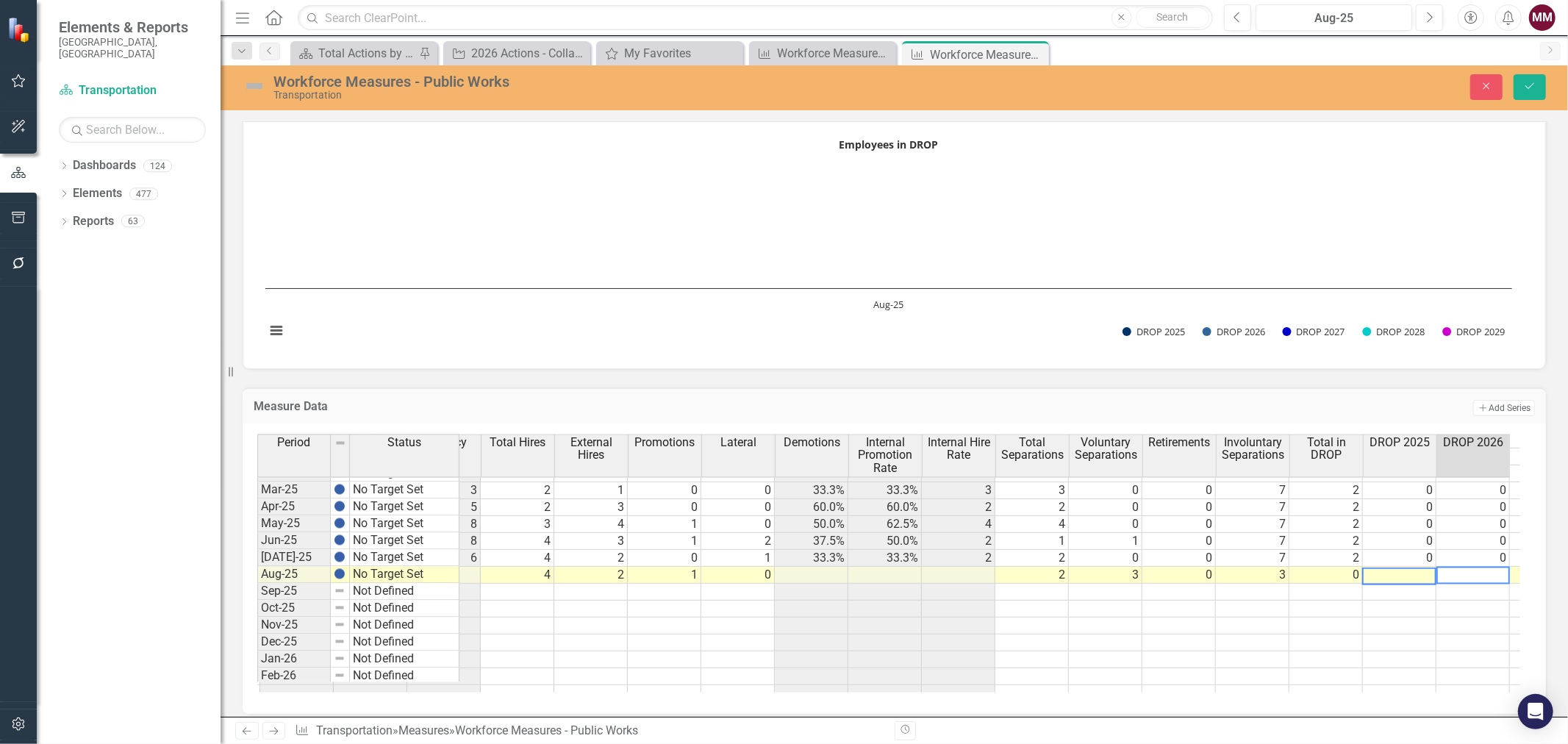
scroll to position [0, 346]
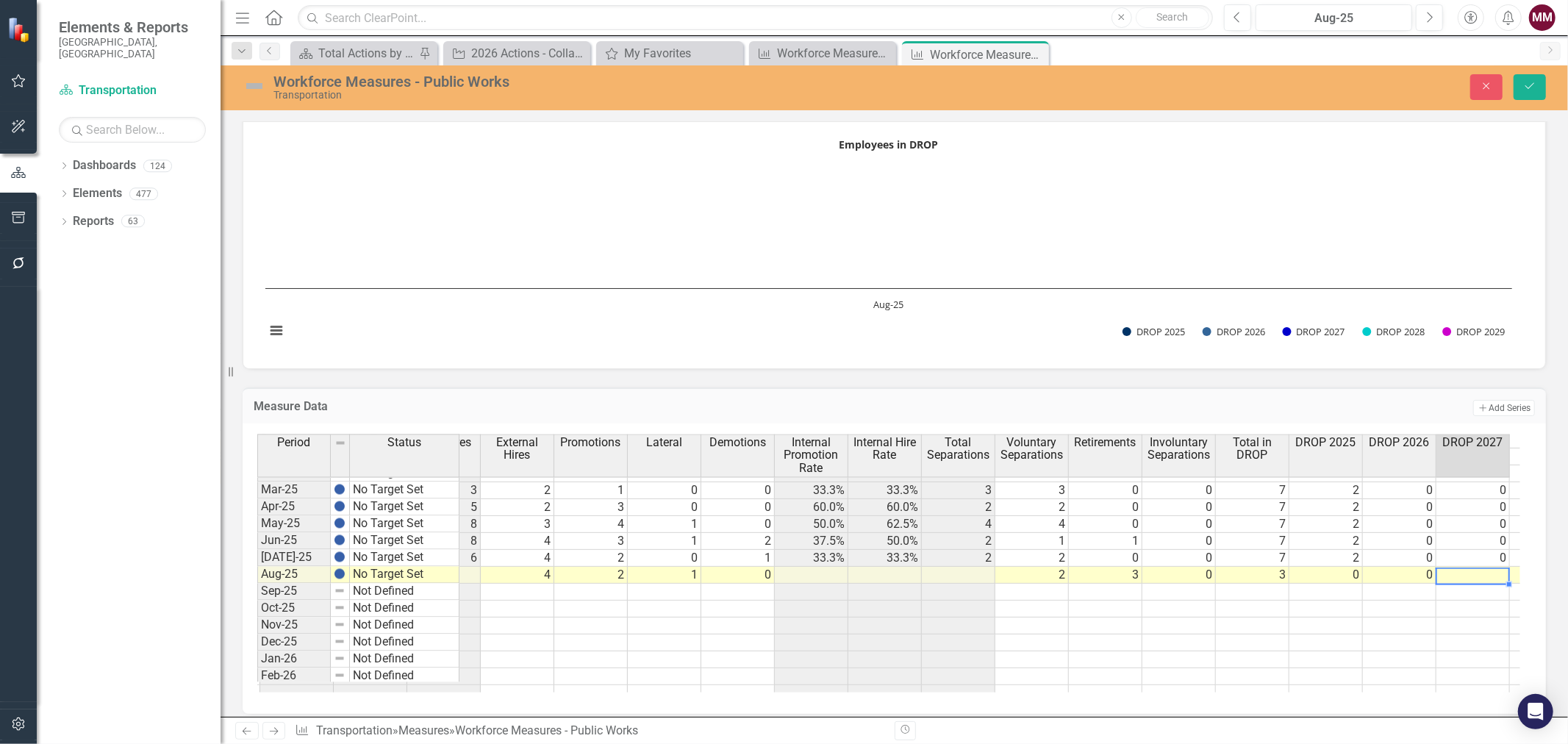
type textarea "0"
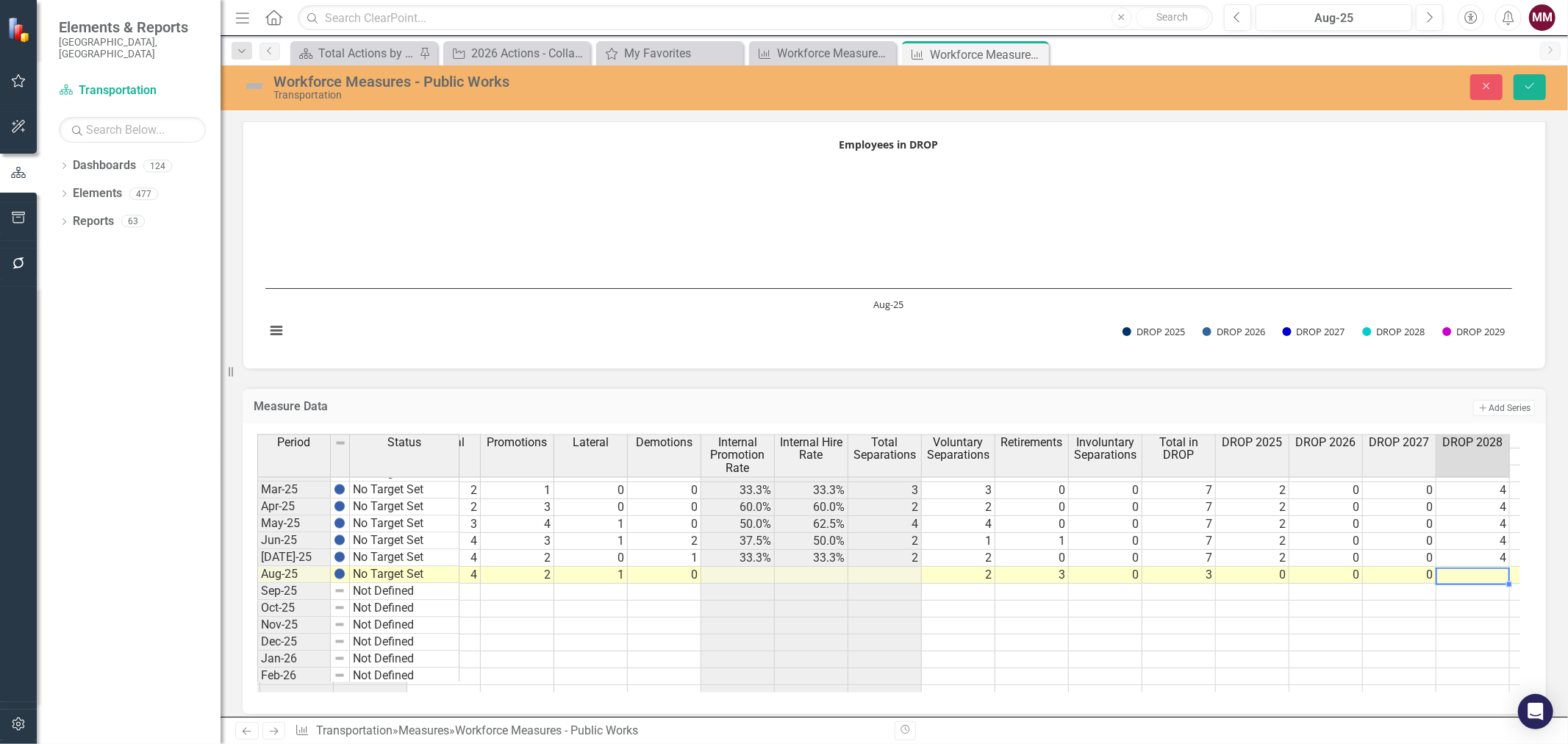
type textarea "2"
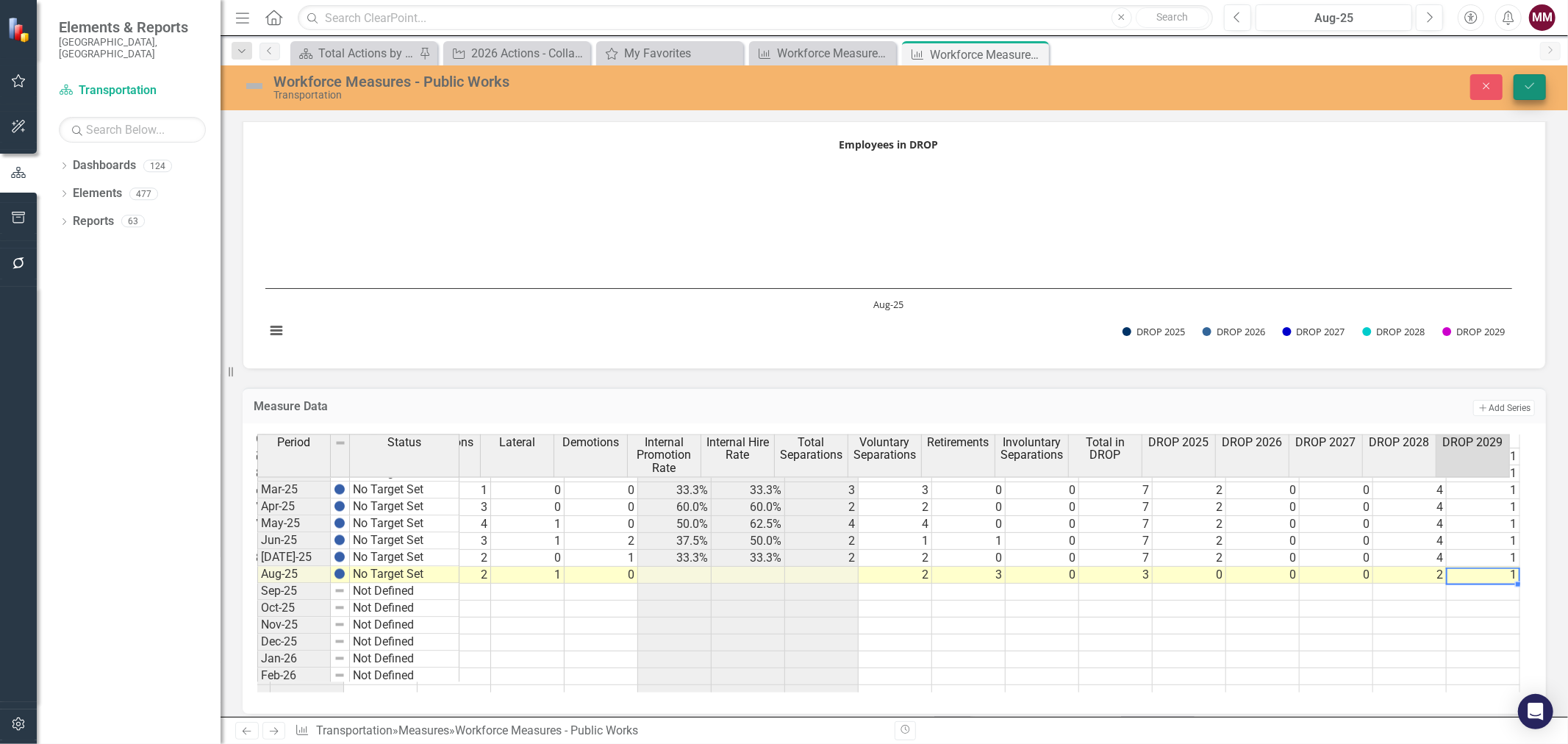
type textarea "1"
click at [1527, 90] on icon "Save" at bounding box center [1530, 86] width 14 height 11
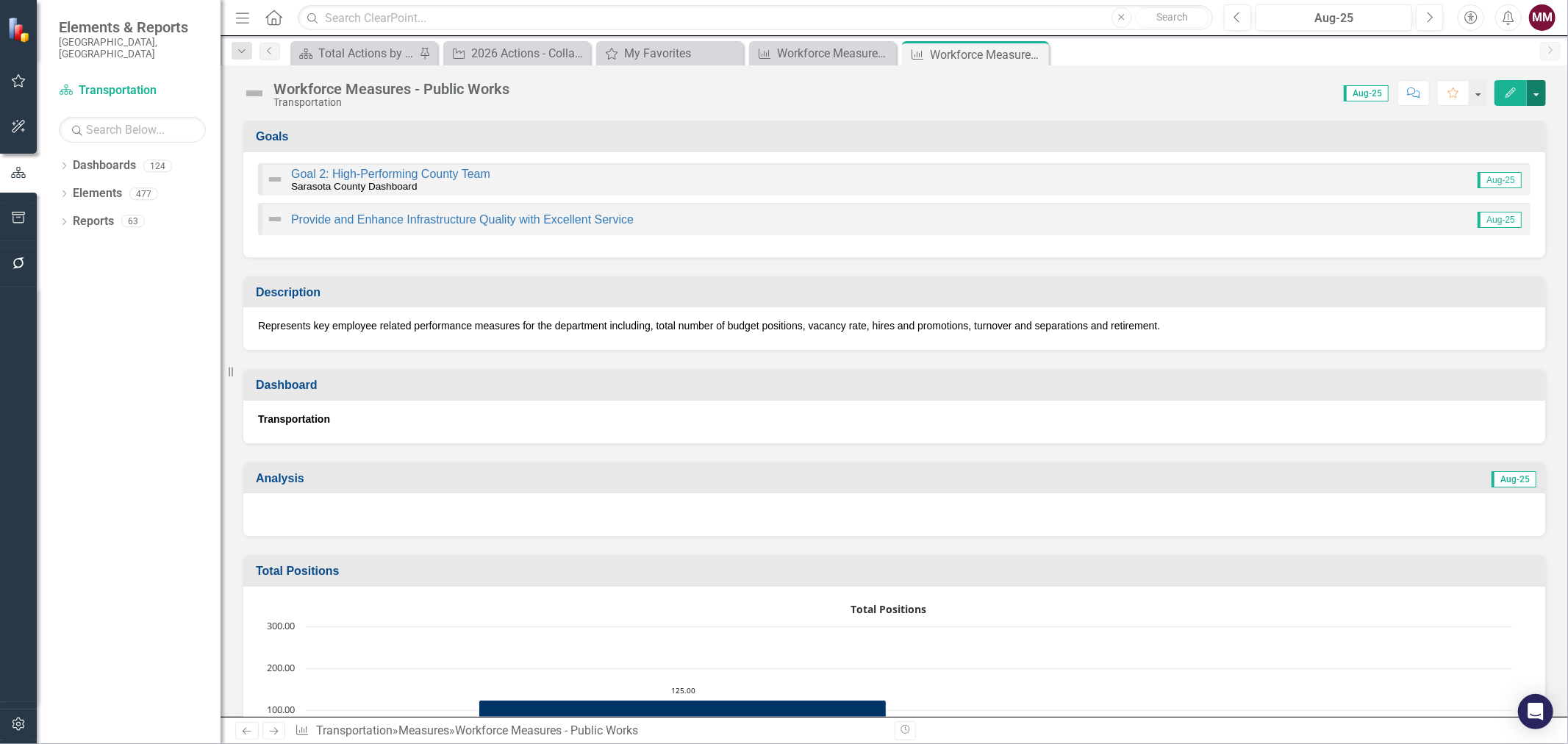
click at [1534, 96] on button "button" at bounding box center [1536, 93] width 19 height 26
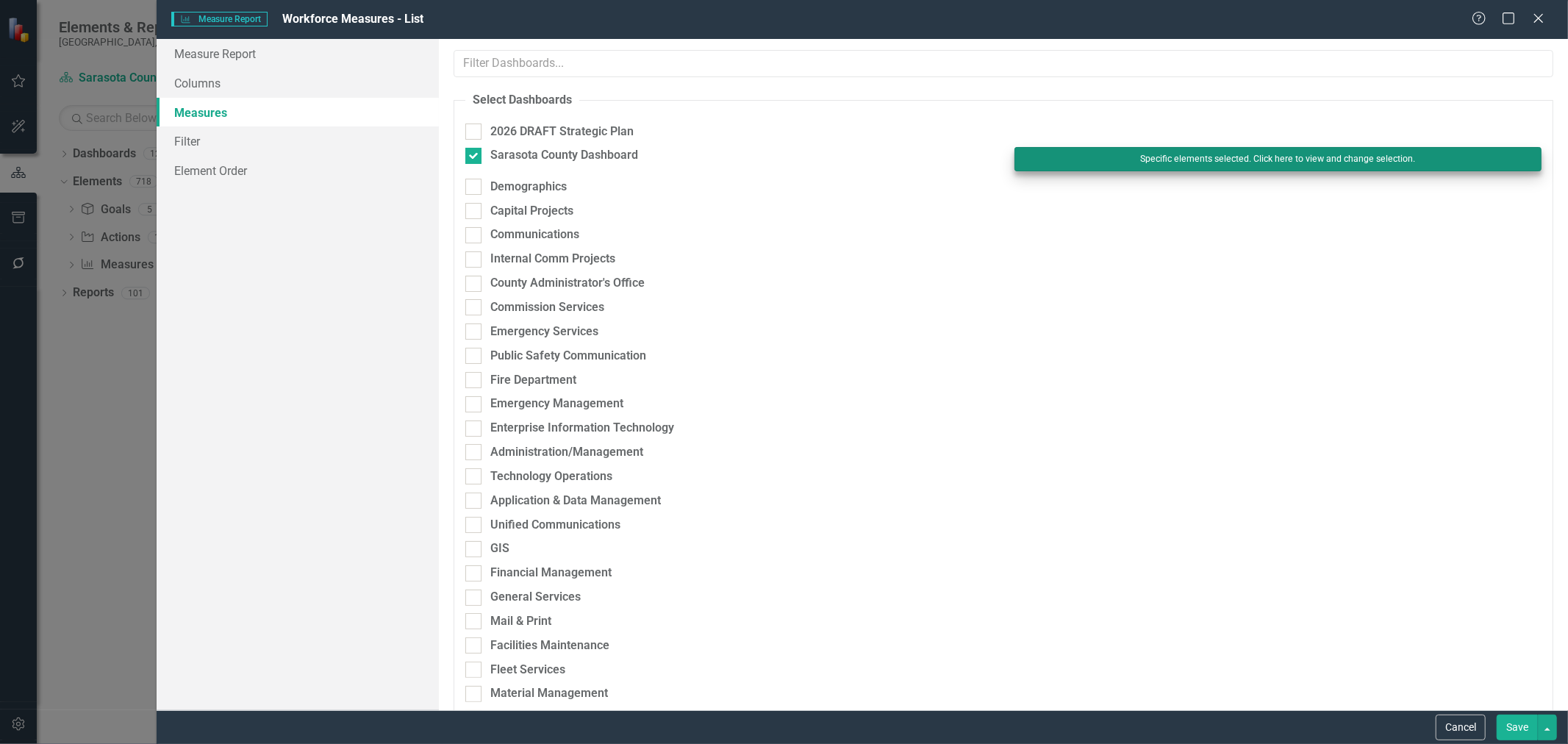
click at [1214, 155] on button "Specific elements selected. Click here to view and change selection." at bounding box center [1278, 158] width 527 height 23
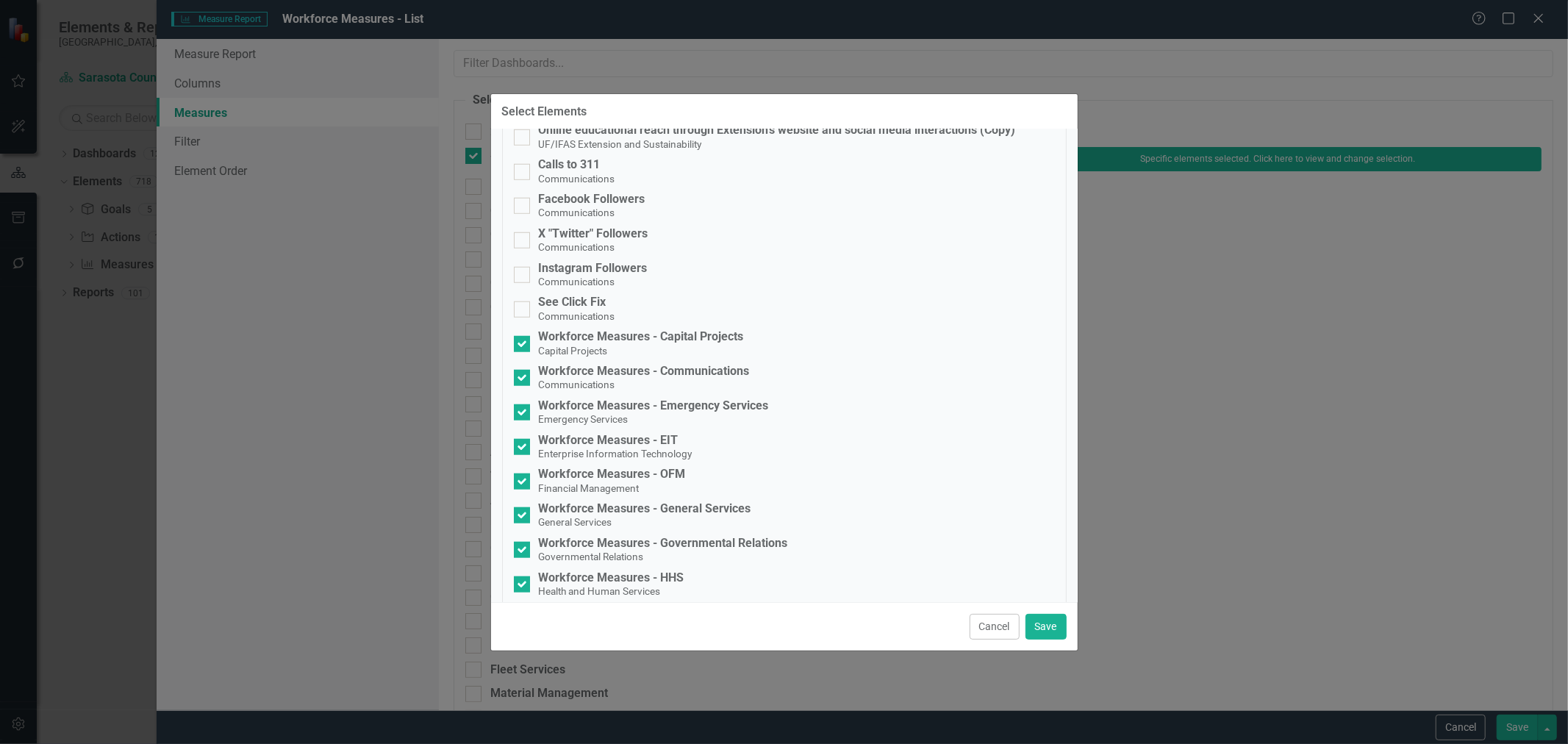
scroll to position [1061, 0]
click at [998, 625] on button "Cancel" at bounding box center [994, 627] width 50 height 26
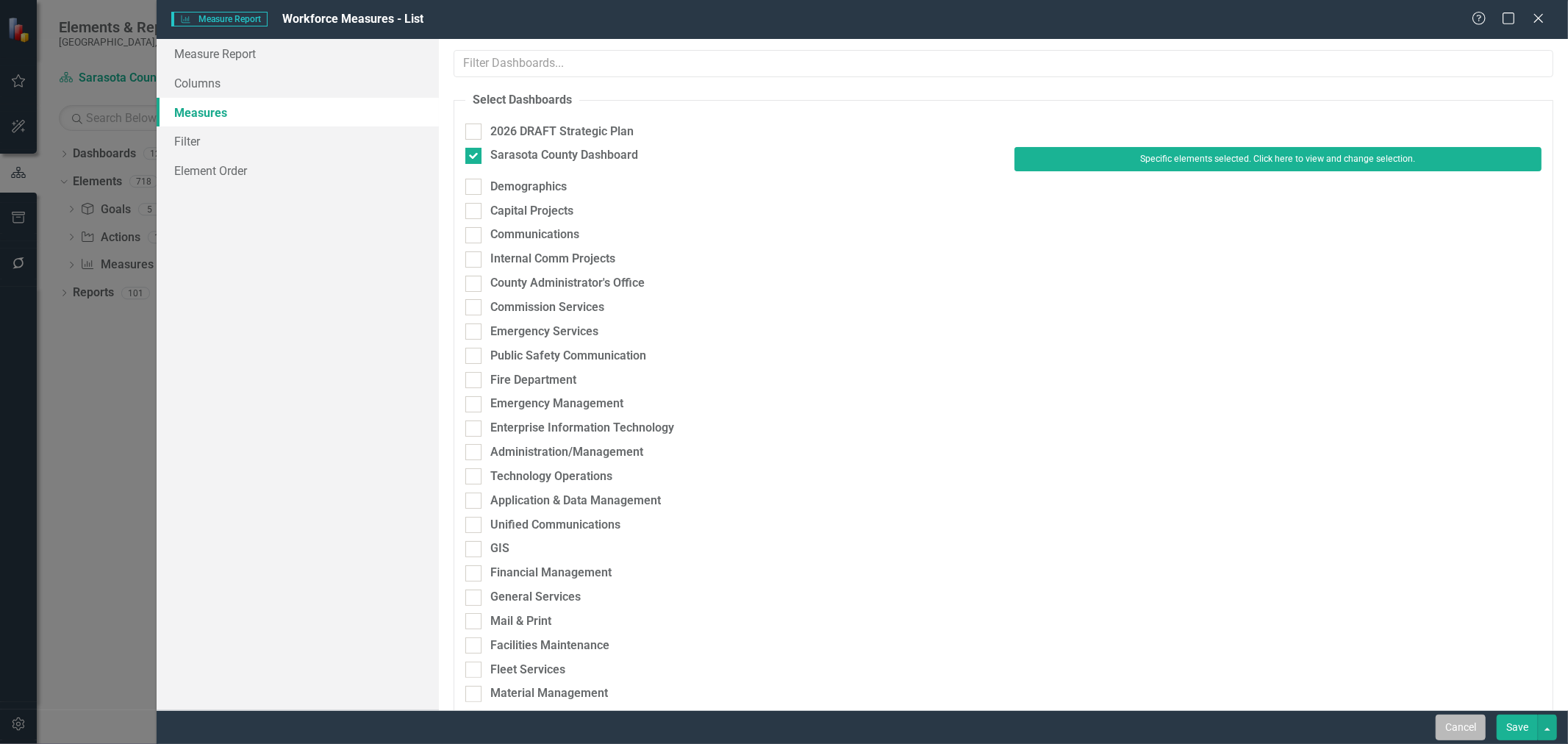
click at [1457, 727] on button "Cancel" at bounding box center [1460, 727] width 50 height 26
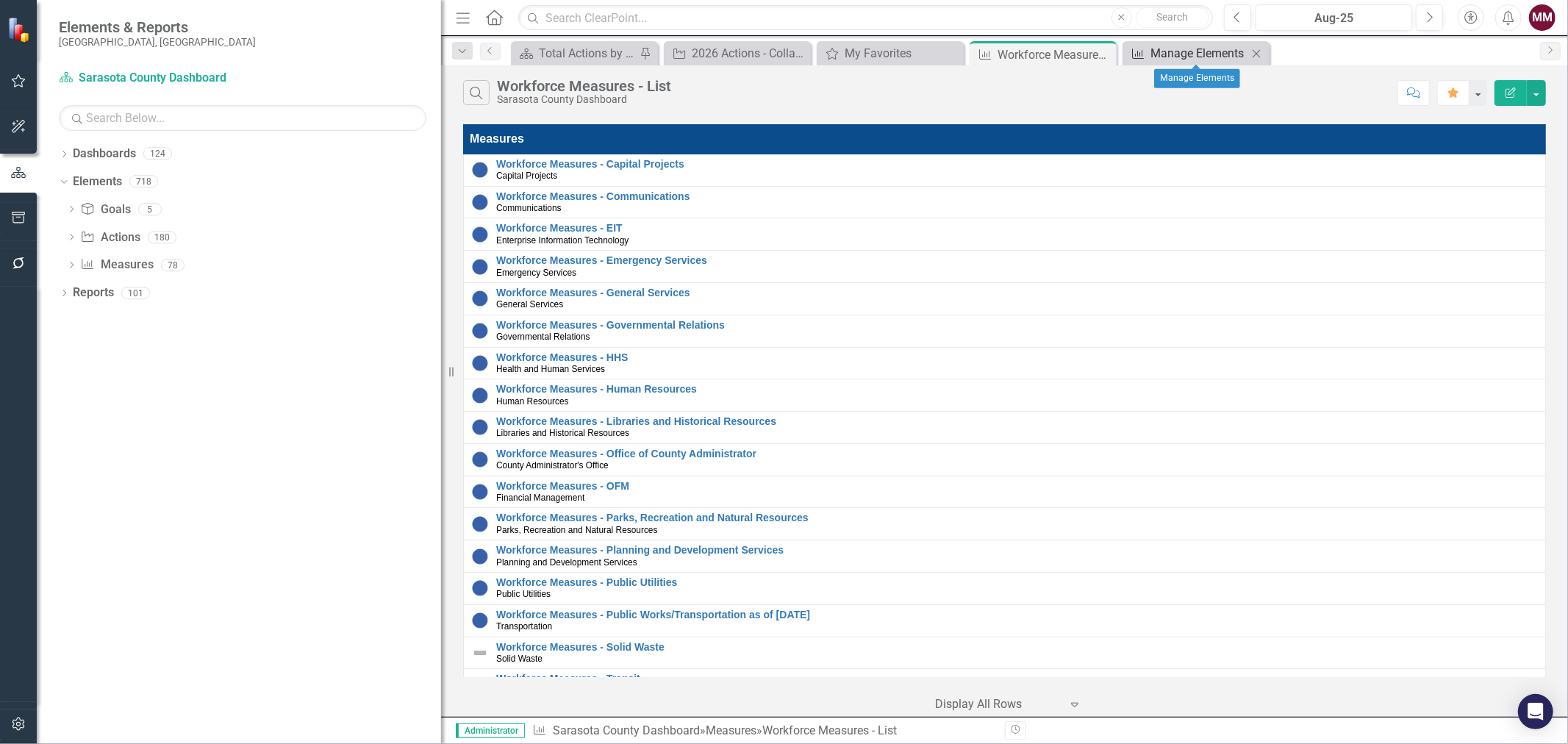
click at [1150, 52] on div "Manage Elements" at bounding box center [1198, 53] width 97 height 18
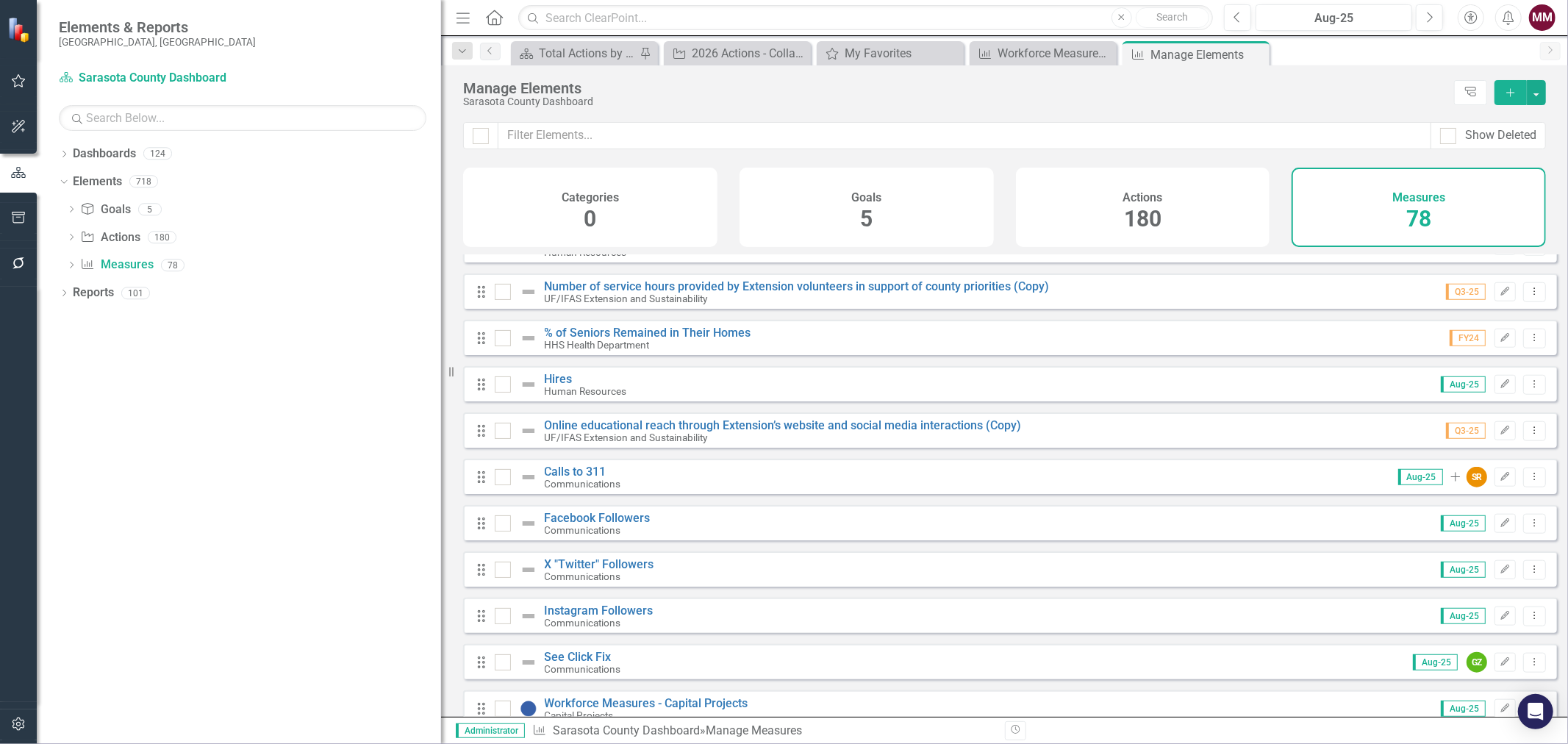
scroll to position [1388, 0]
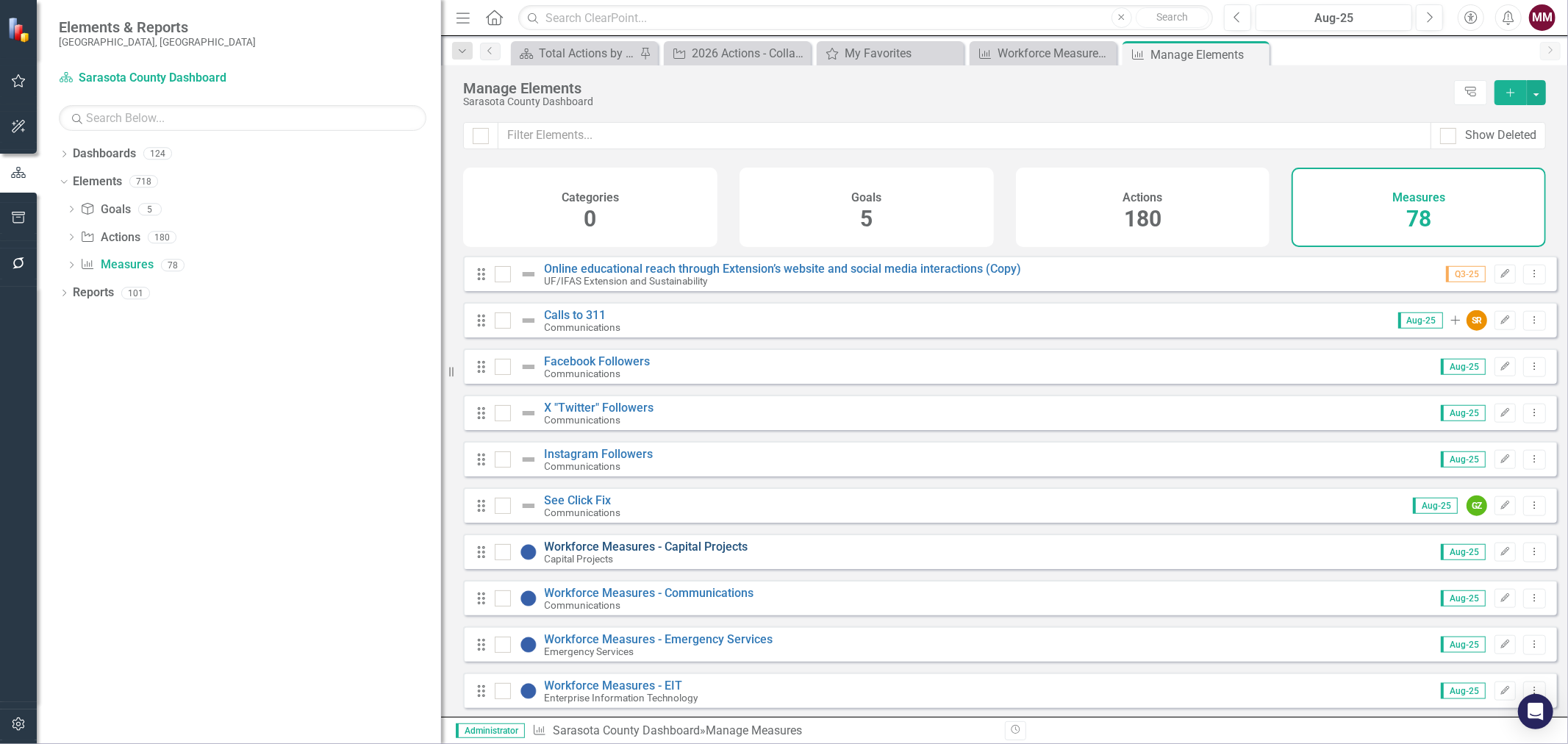
click at [695, 552] on link "Workforce Measures - Capital Projects" at bounding box center [646, 546] width 204 height 14
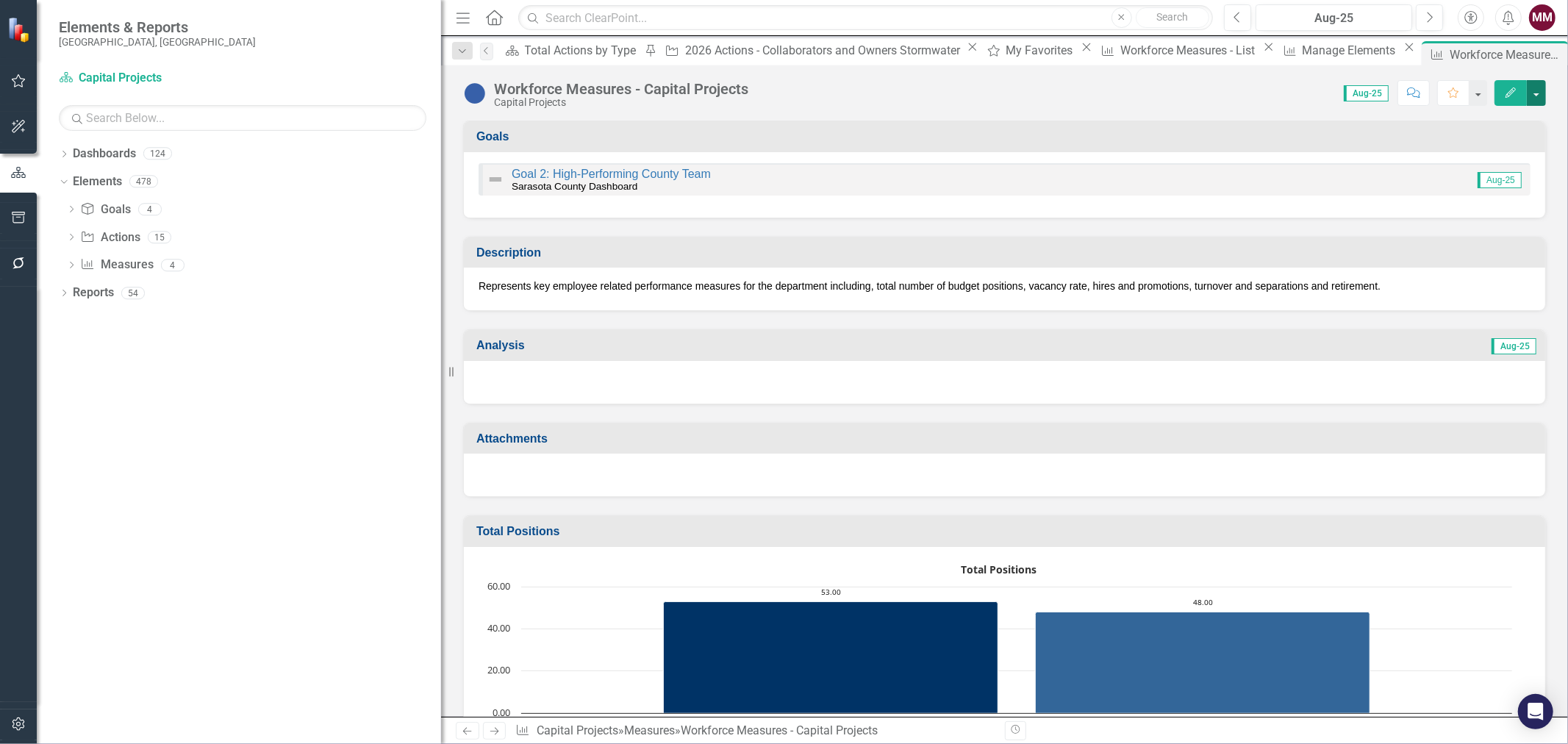
click at [1537, 101] on button "button" at bounding box center [1536, 93] width 19 height 26
click at [1503, 118] on link "Edit Edit Measure" at bounding box center [1473, 120] width 144 height 27
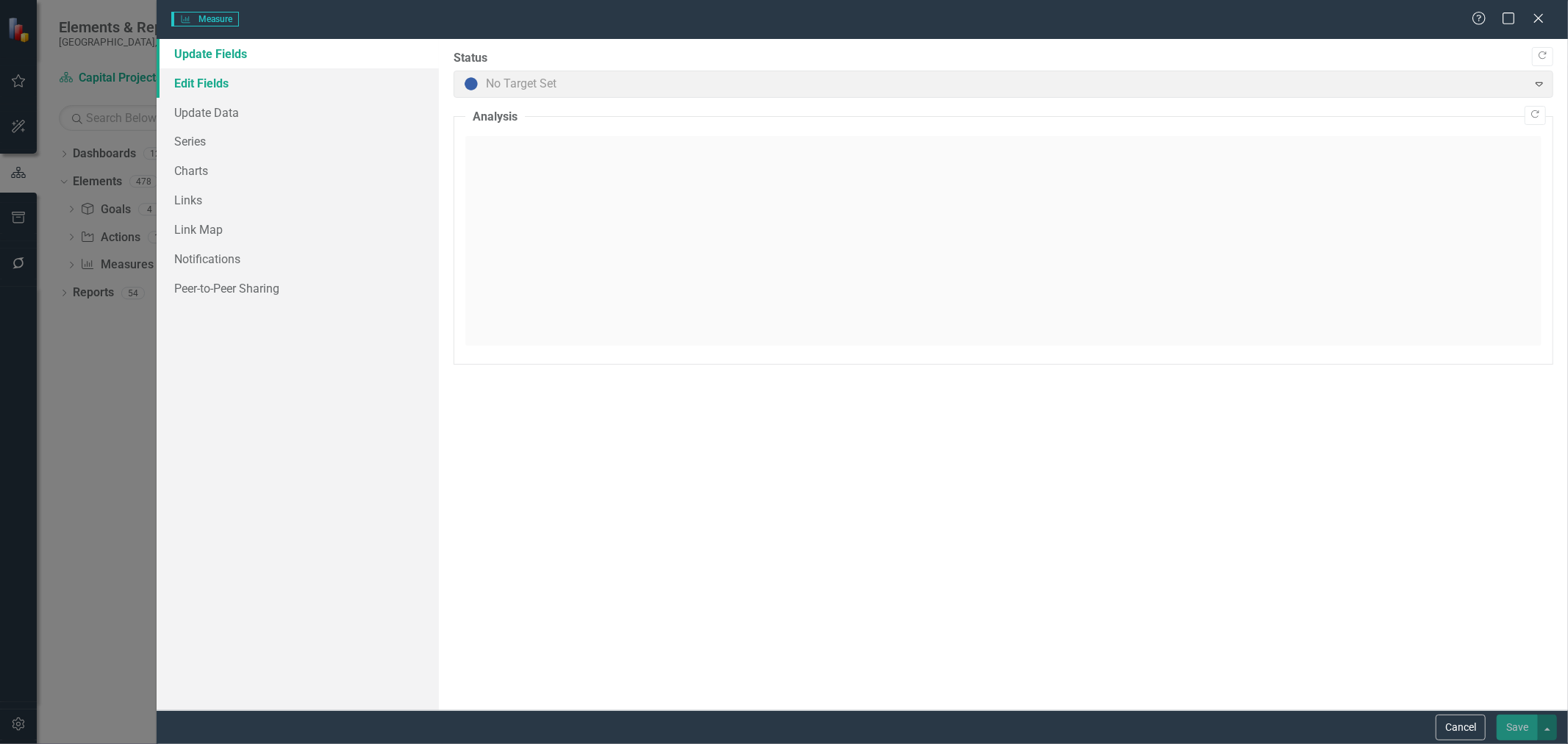
click at [209, 80] on link "Edit Fields" at bounding box center [297, 83] width 282 height 29
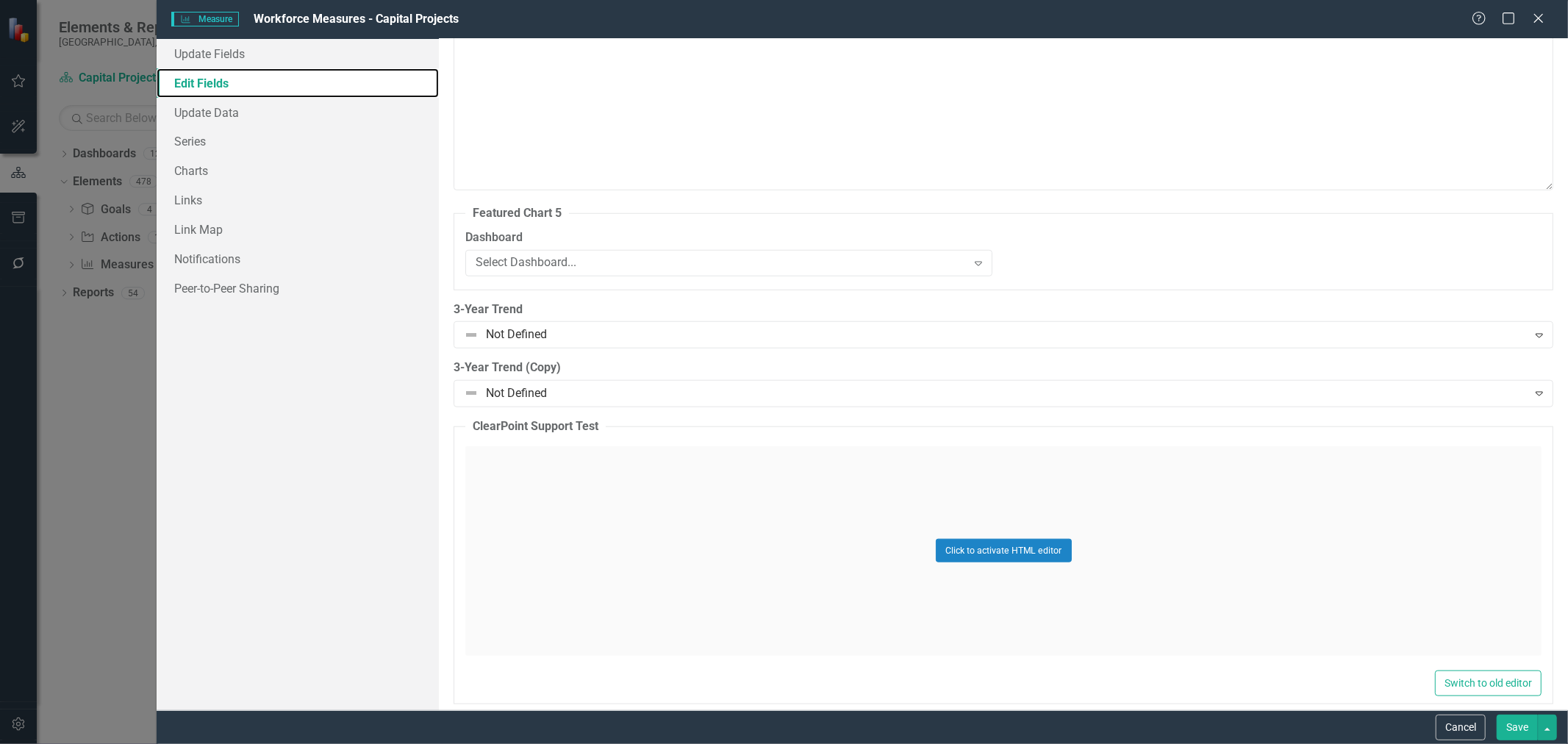
scroll to position [1019, 0]
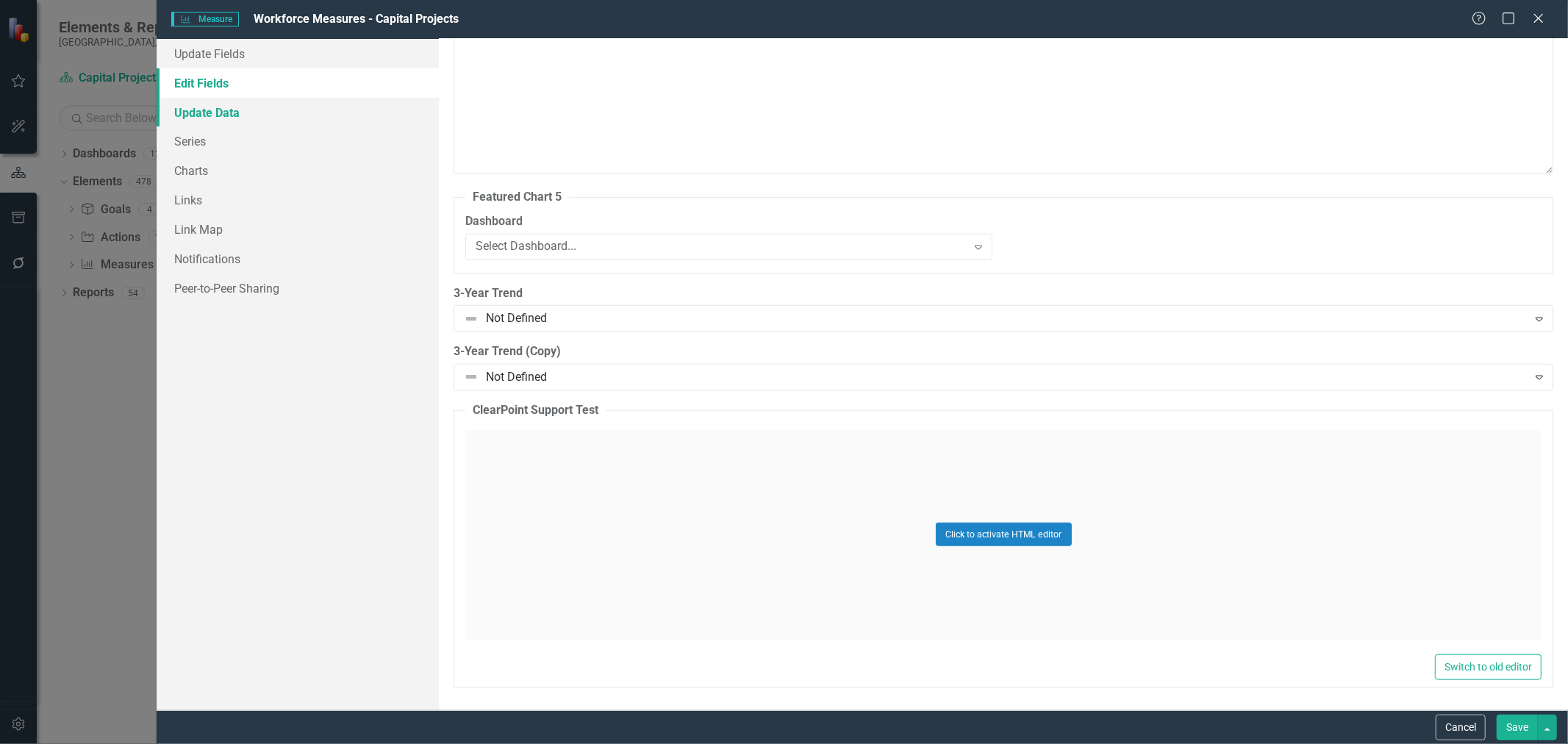
click at [250, 108] on link "Update Data" at bounding box center [297, 112] width 282 height 29
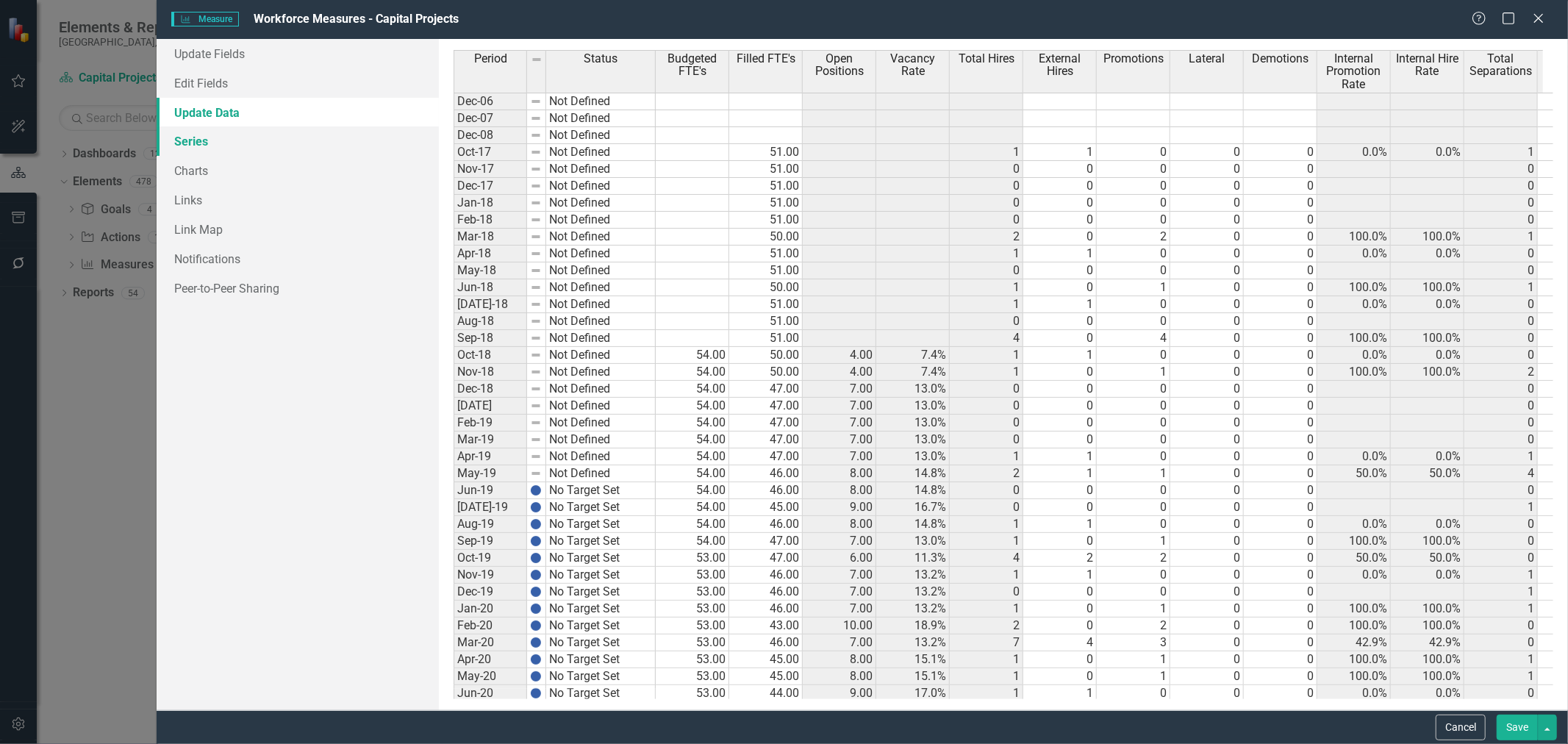
click at [238, 144] on link "Series" at bounding box center [297, 141] width 282 height 29
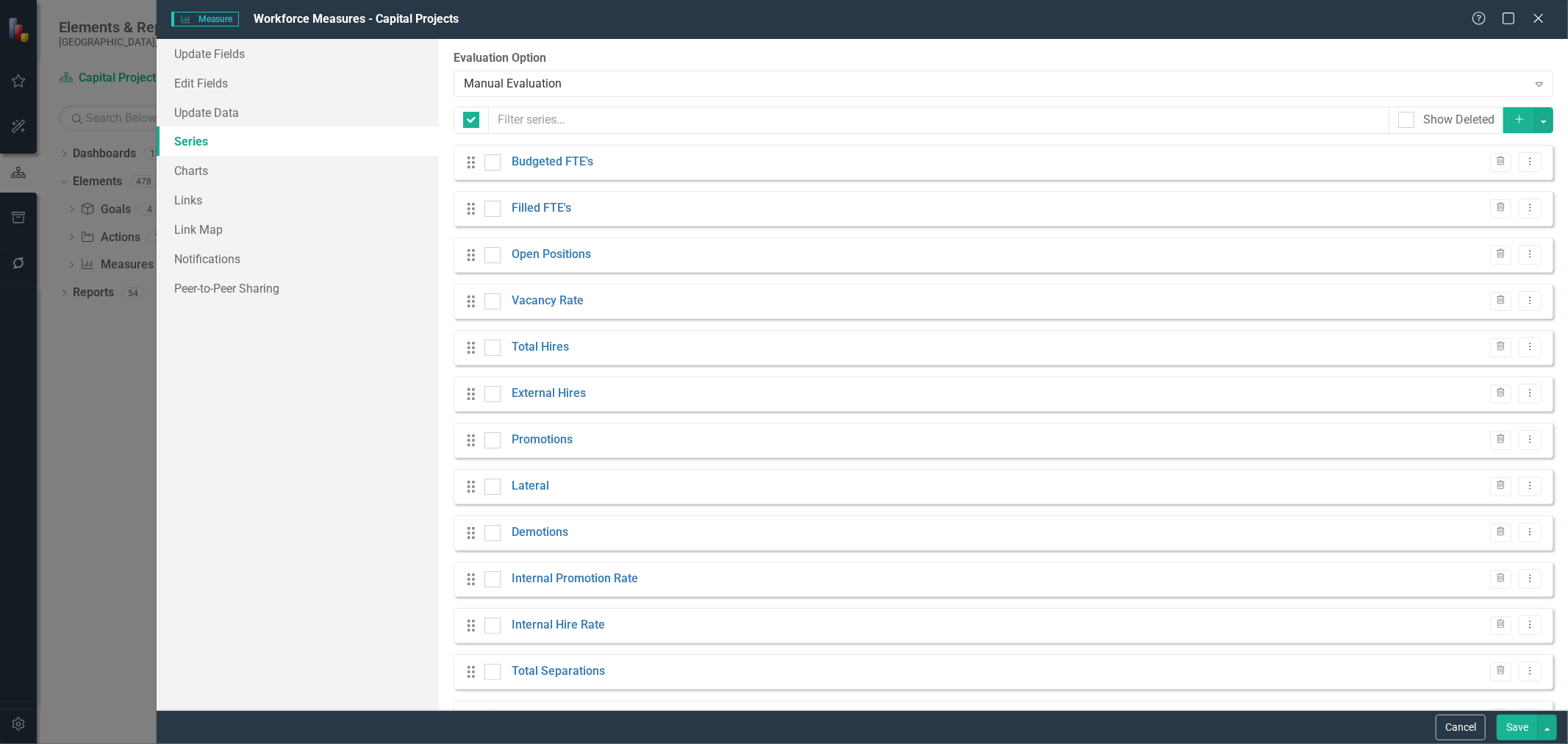
checkbox input "false"
click at [232, 172] on link "Charts" at bounding box center [297, 170] width 282 height 29
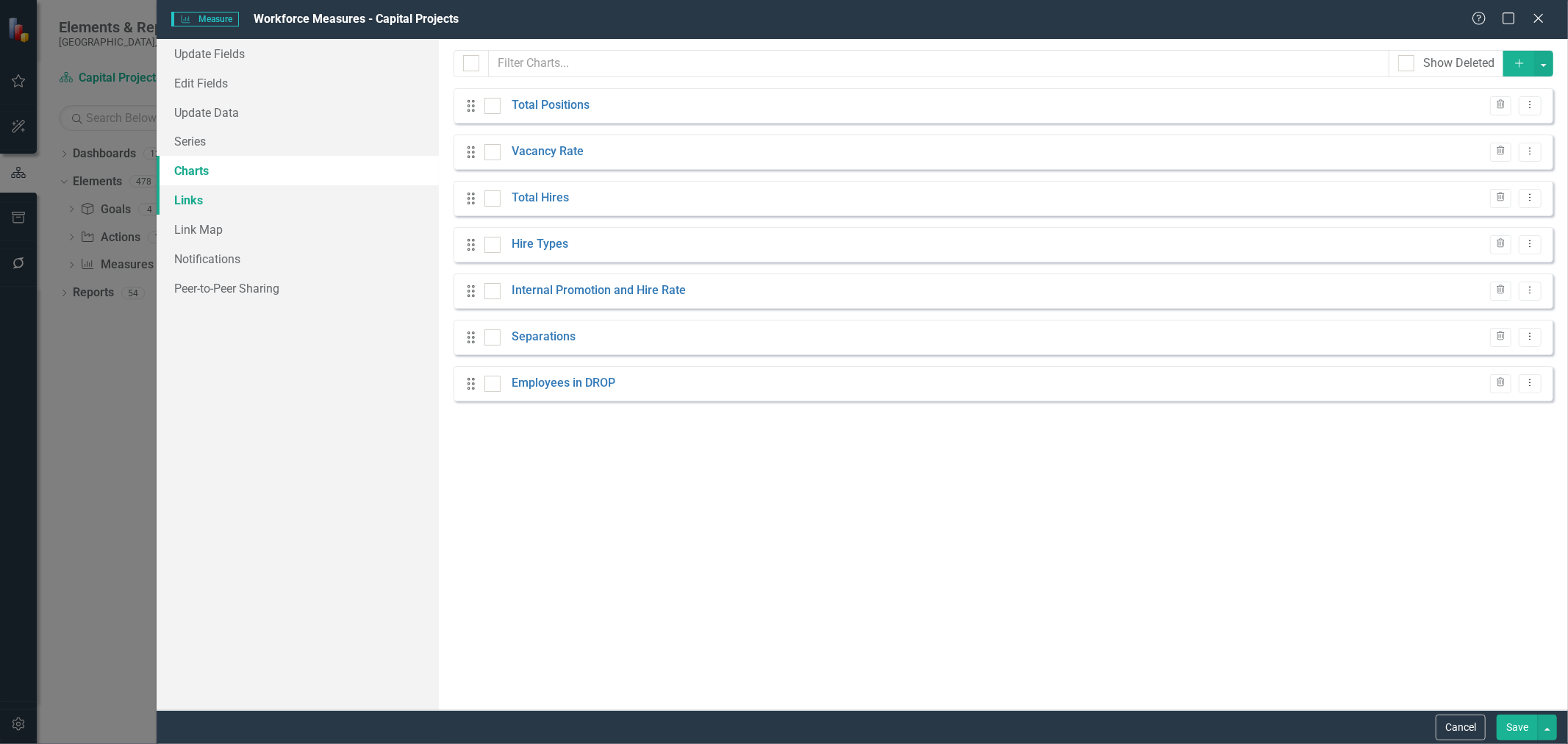
click at [228, 205] on link "Links" at bounding box center [297, 199] width 282 height 29
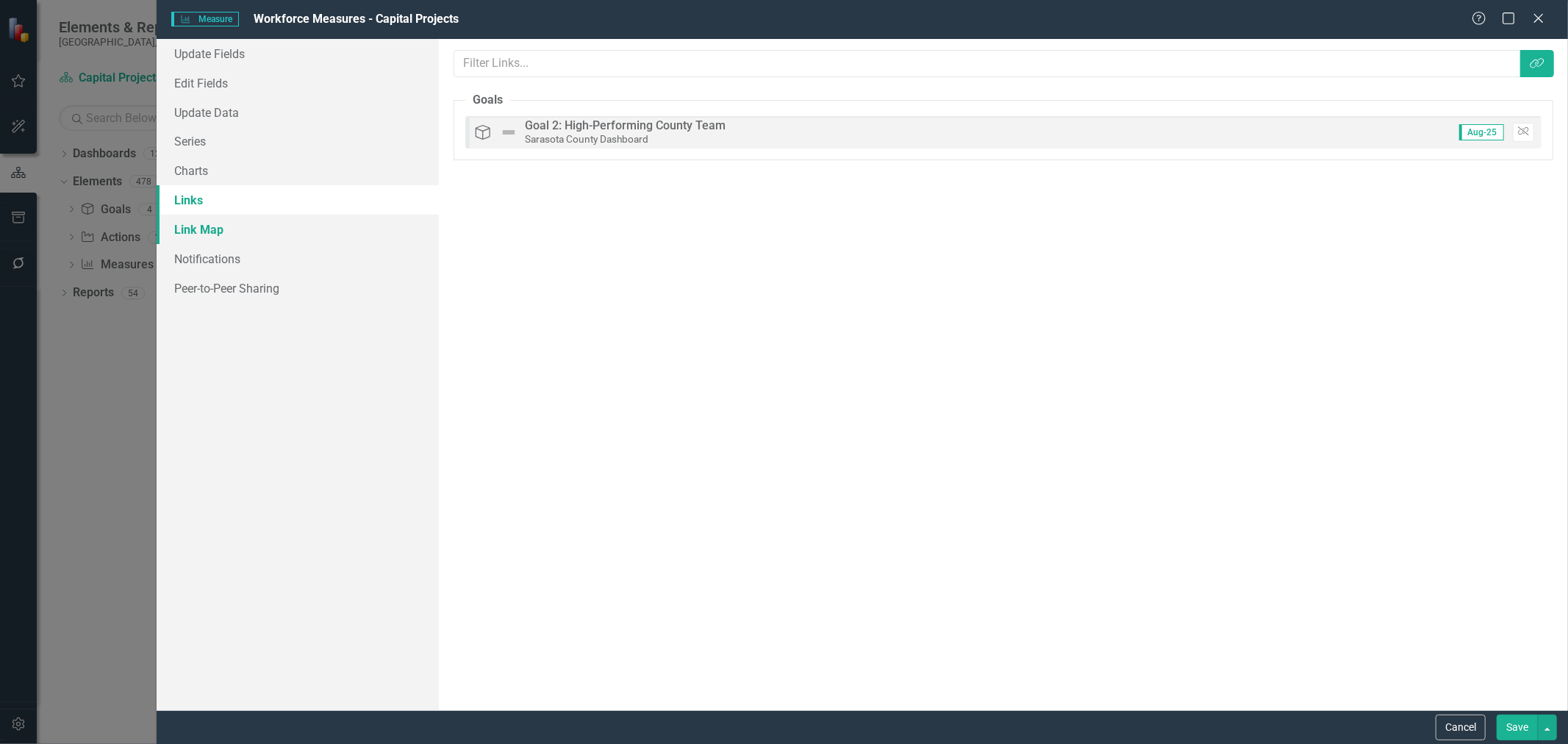
click at [231, 232] on link "Link Map" at bounding box center [297, 229] width 282 height 29
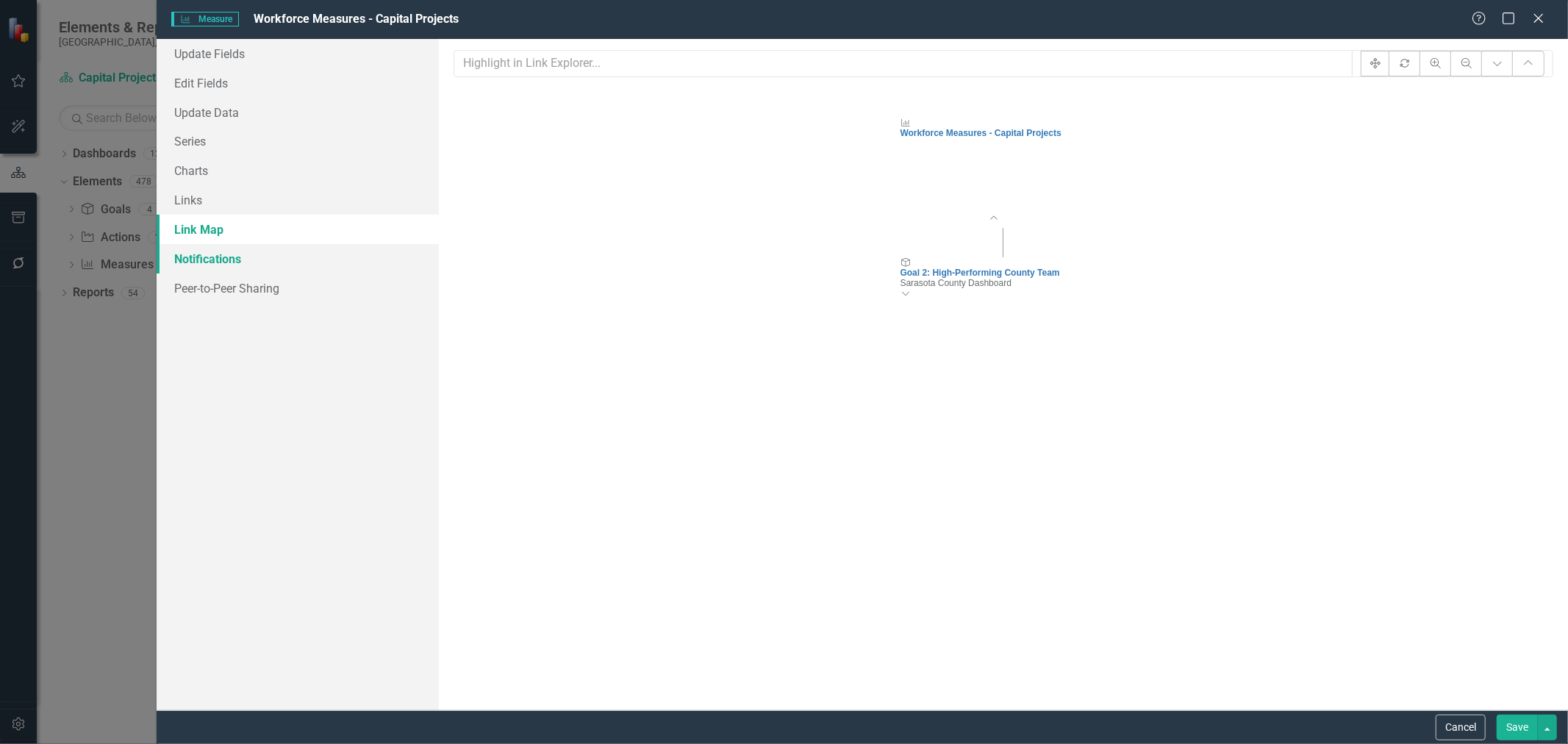
click at [244, 258] on link "Notifications" at bounding box center [297, 258] width 282 height 29
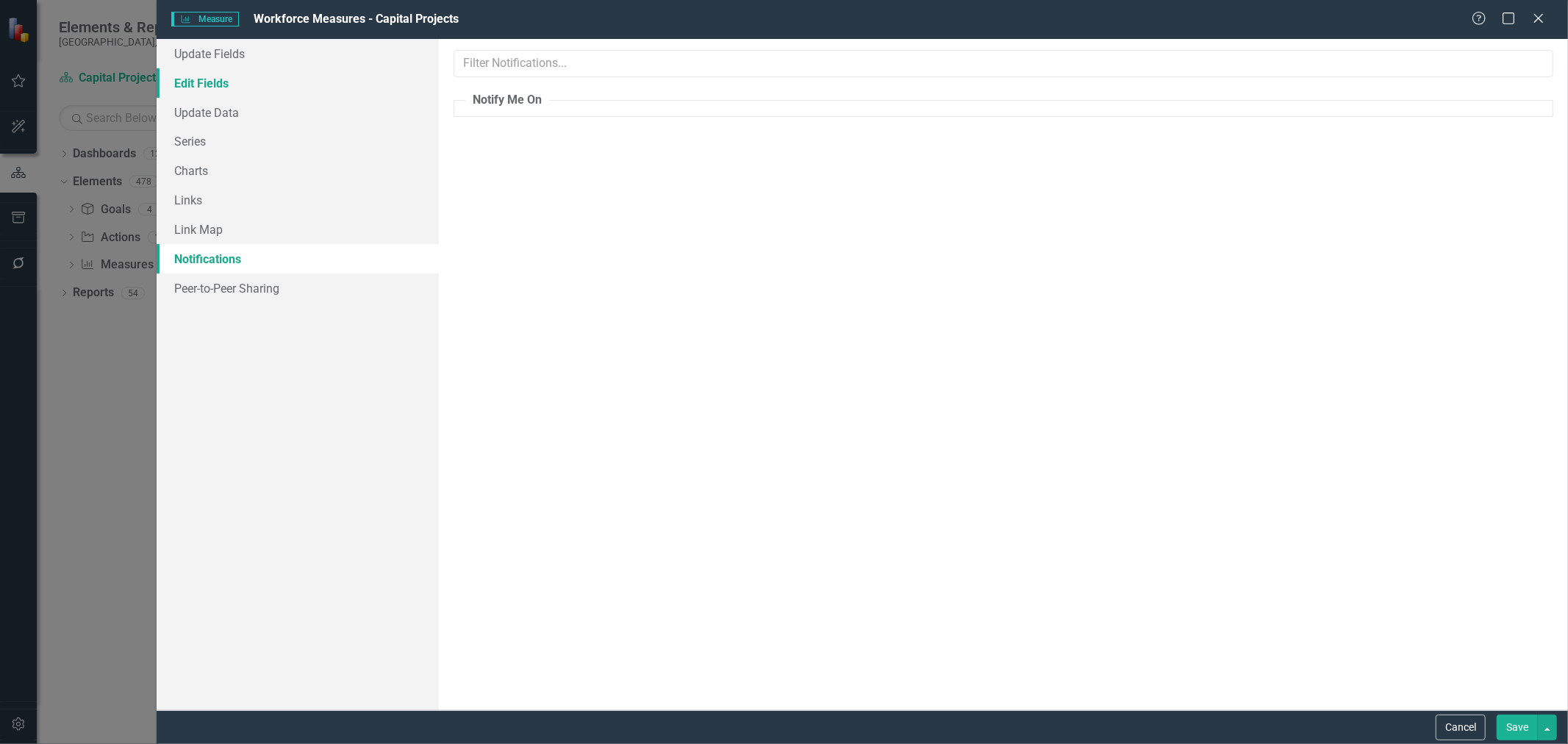
click at [241, 79] on link "Edit Fields" at bounding box center [297, 83] width 282 height 29
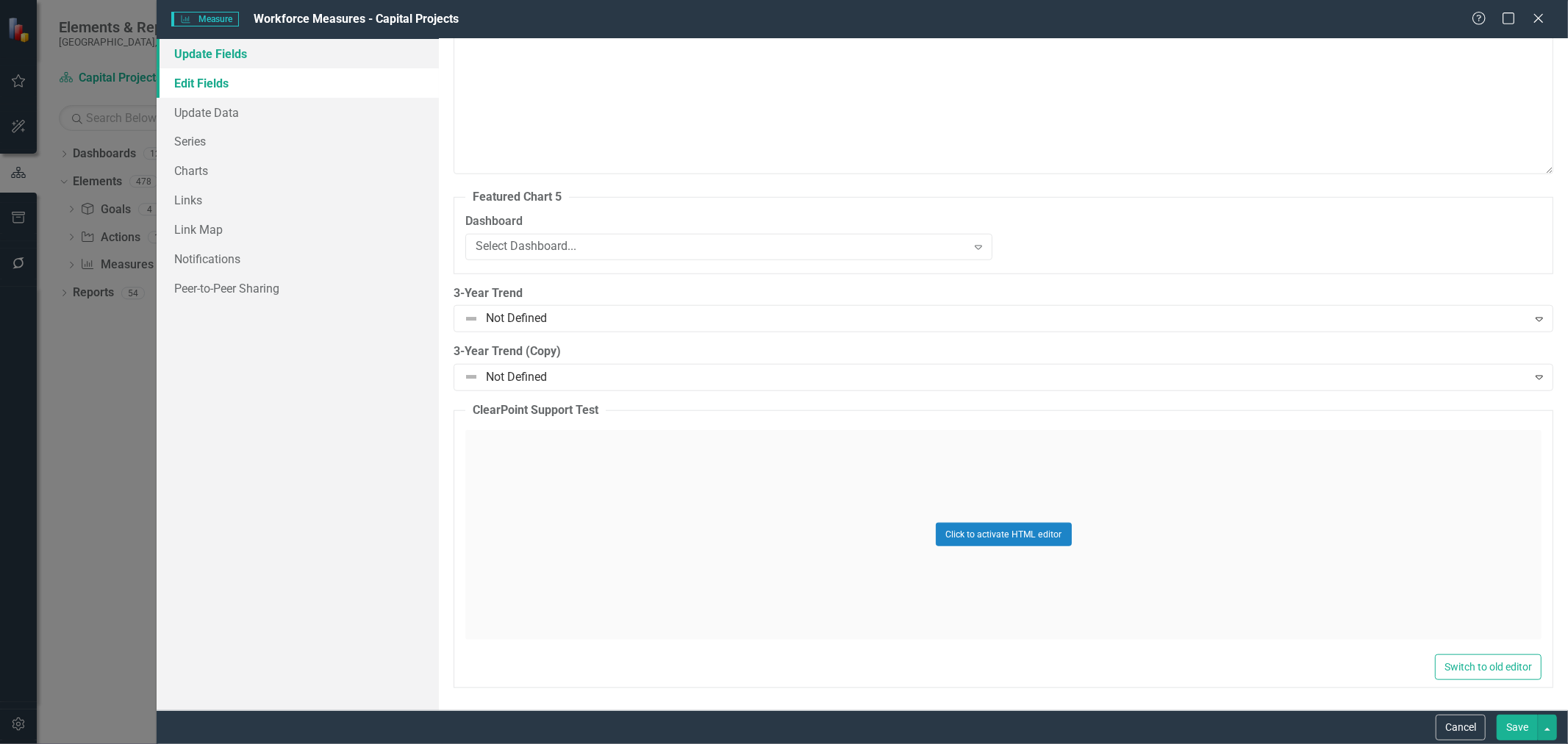
click at [248, 56] on link "Update Fields" at bounding box center [297, 53] width 282 height 29
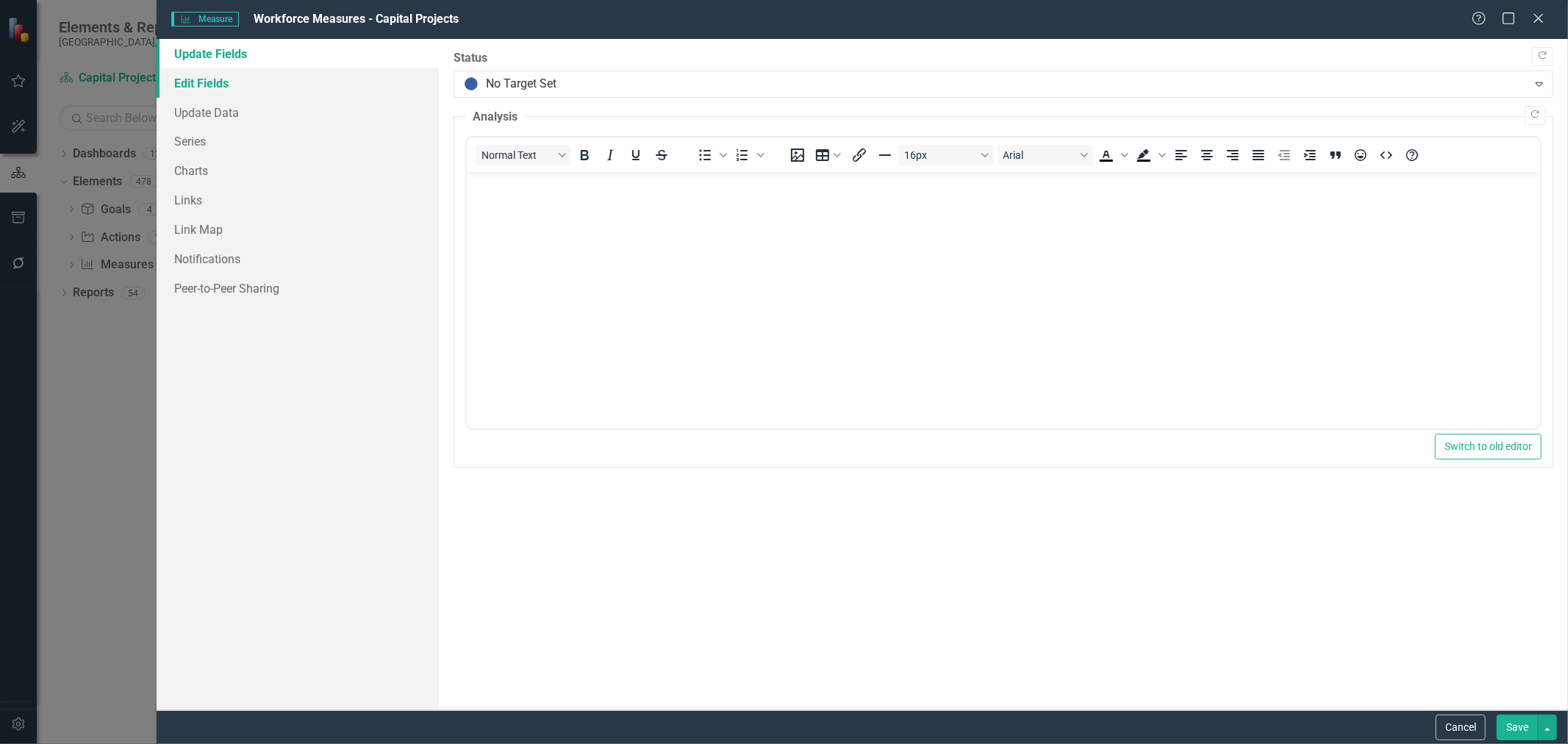
click at [232, 84] on link "Edit Fields" at bounding box center [297, 83] width 282 height 29
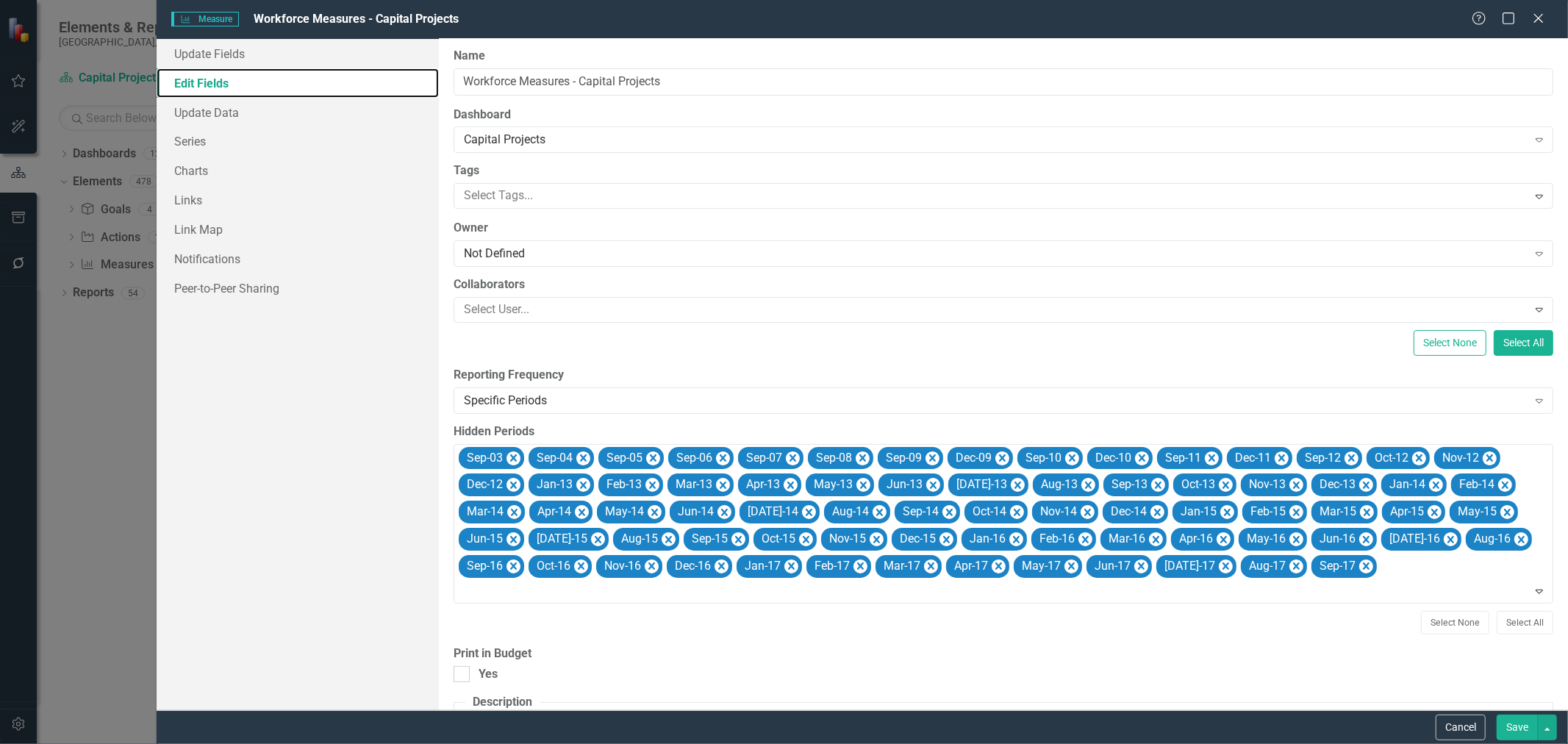
scroll to position [0, 0]
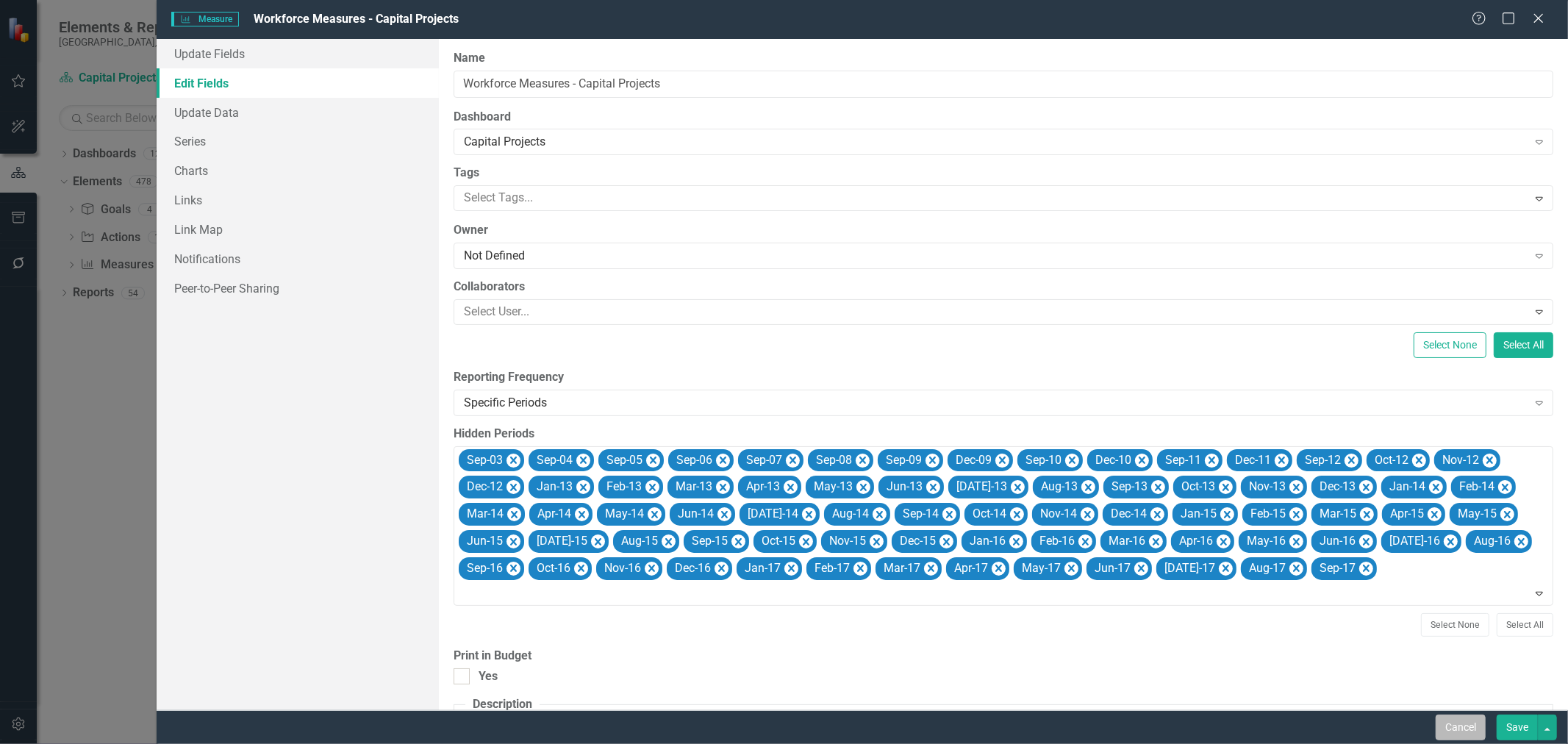
click at [1460, 730] on button "Cancel" at bounding box center [1460, 727] width 50 height 26
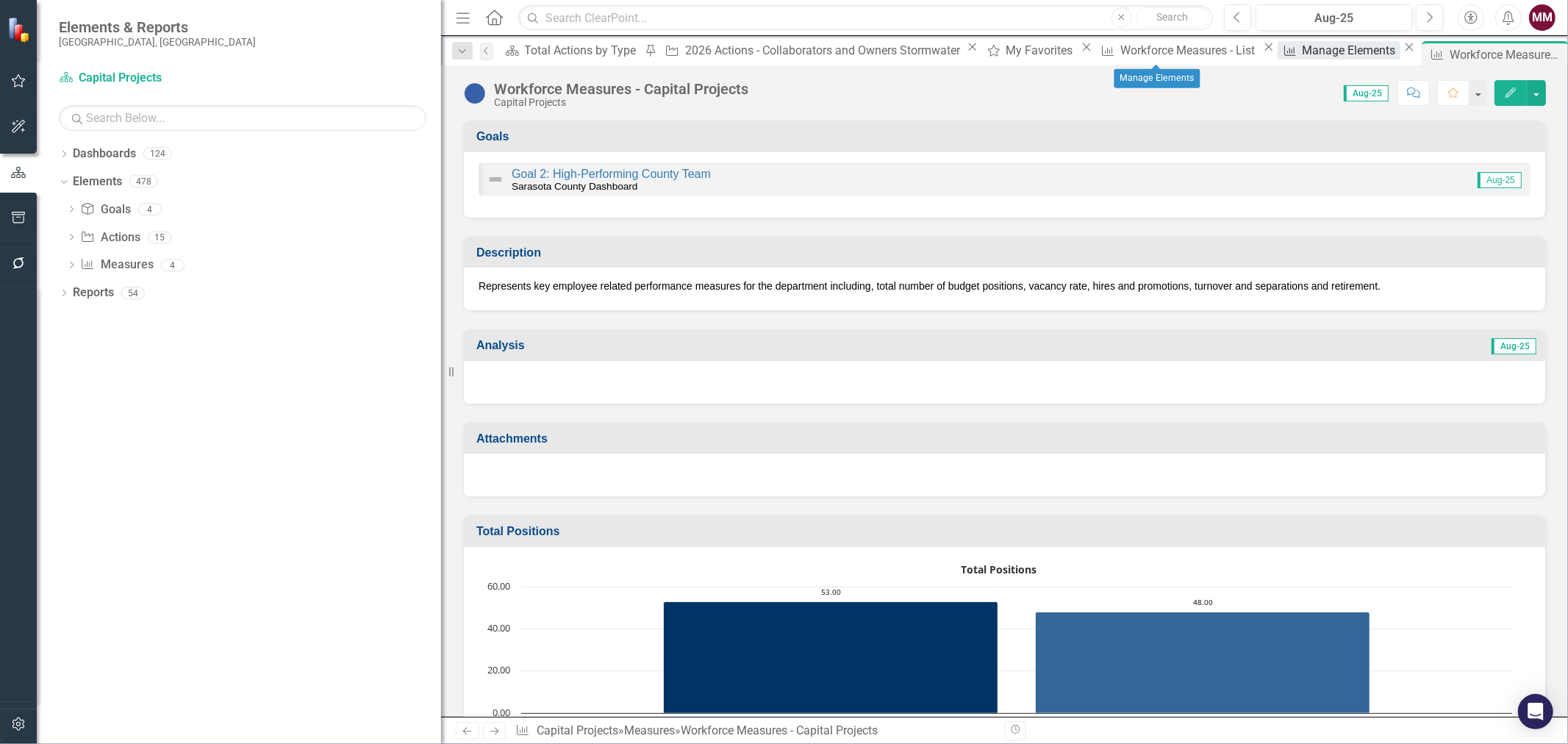
click at [1302, 59] on div "Manage Elements" at bounding box center [1351, 50] width 98 height 18
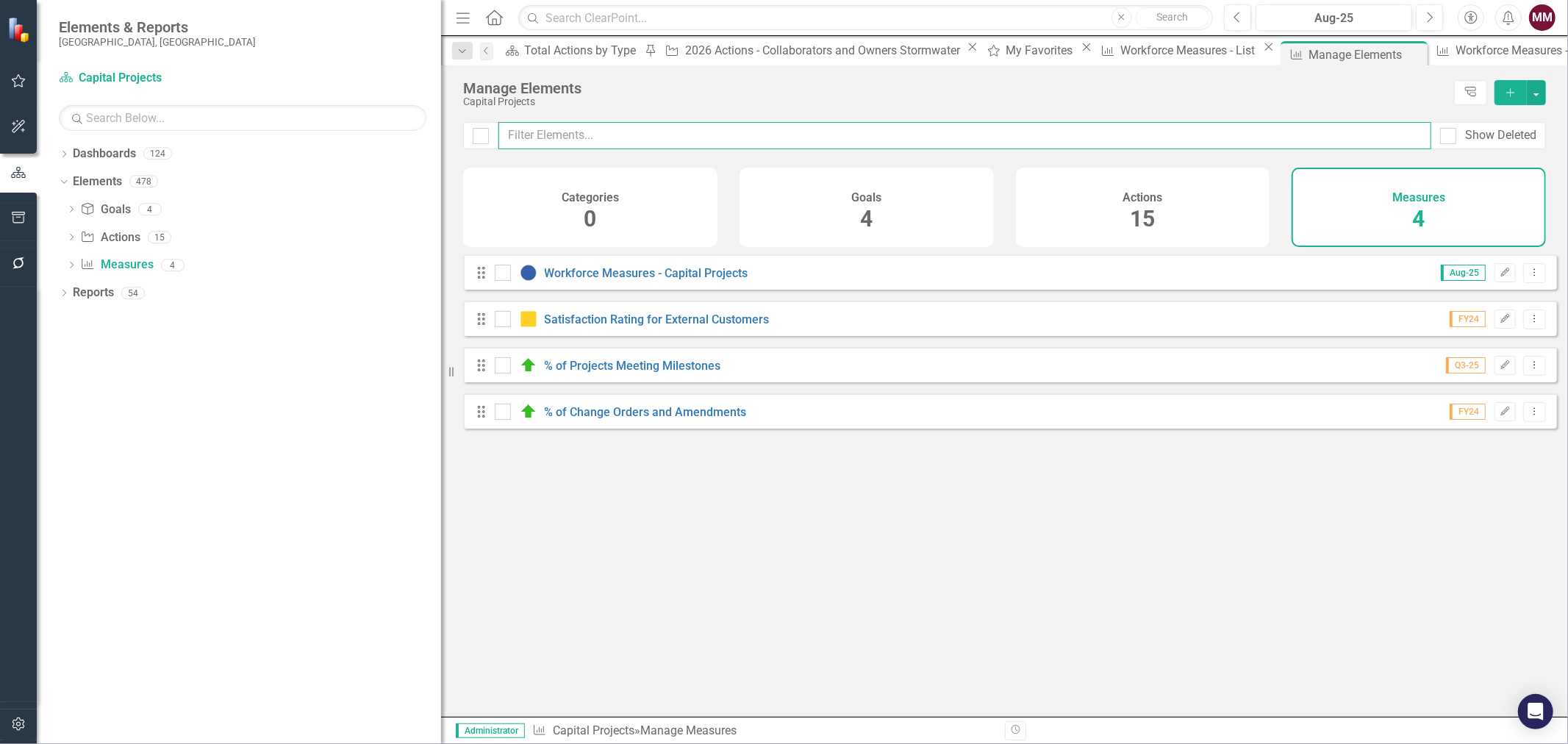
click at [577, 131] on input "text" at bounding box center [965, 135] width 933 height 27
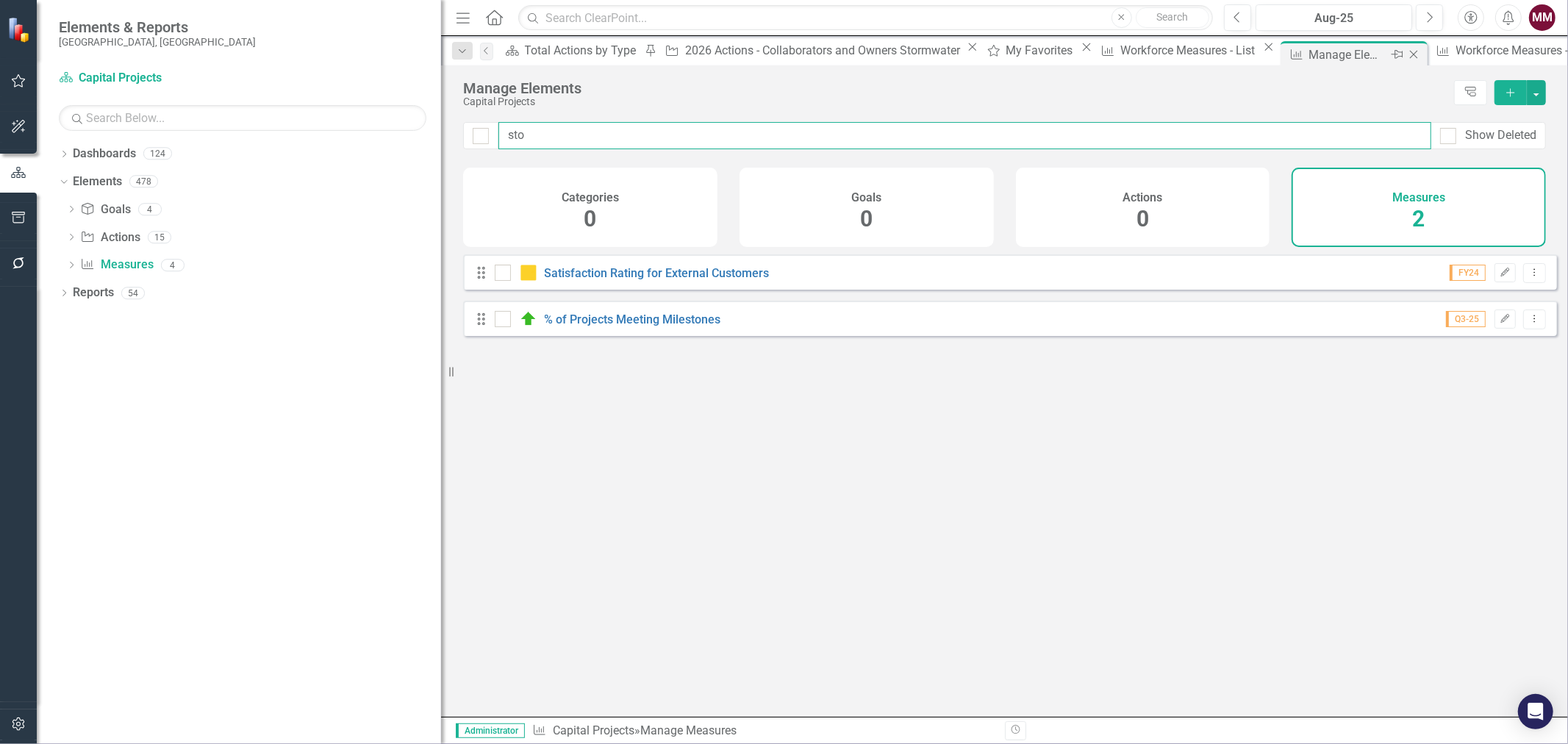
type input "sto"
click at [1406, 51] on icon "Close" at bounding box center [1414, 54] width 15 height 12
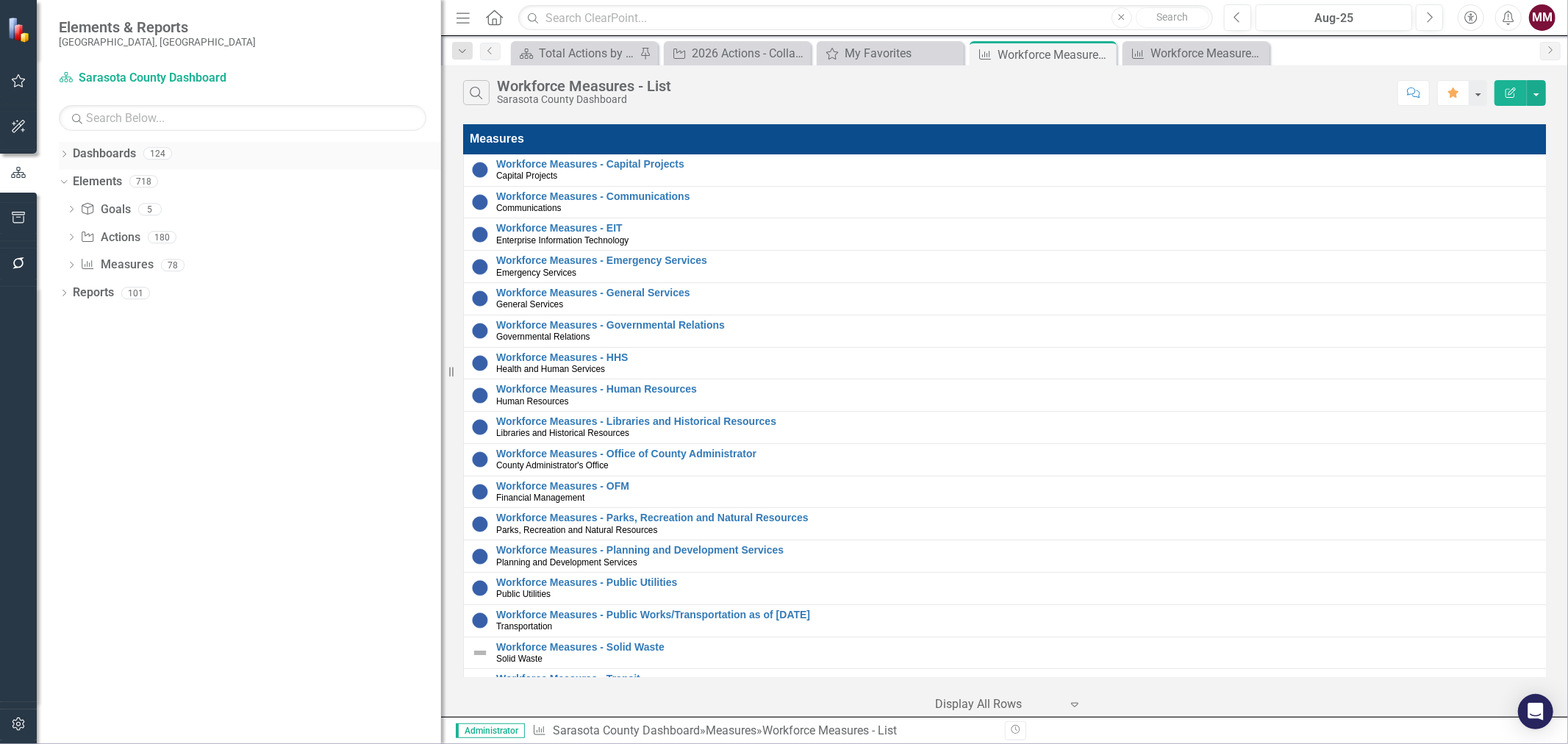
click at [104, 152] on link "Dashboards" at bounding box center [105, 153] width 63 height 17
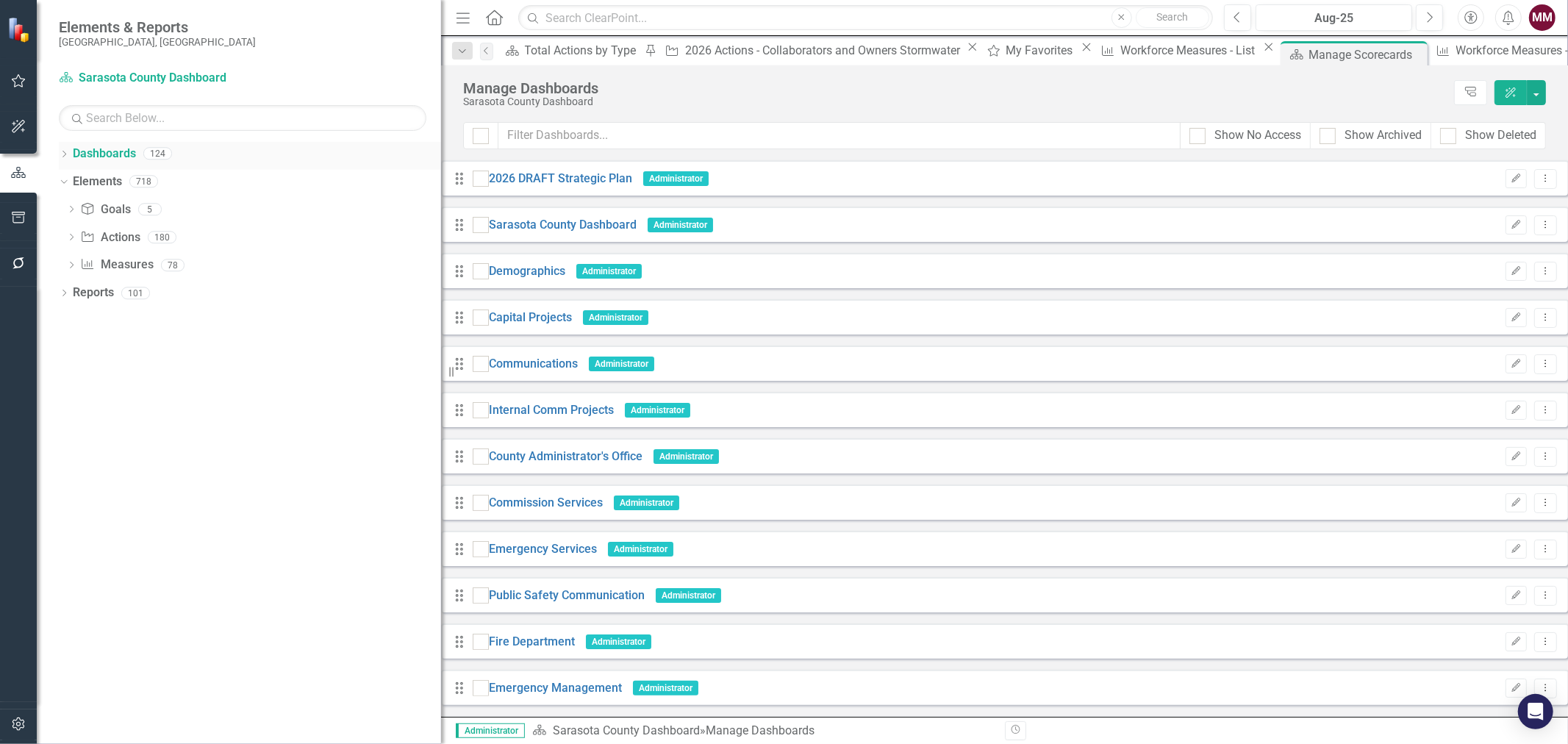
click at [62, 154] on icon "Dropdown" at bounding box center [64, 155] width 11 height 8
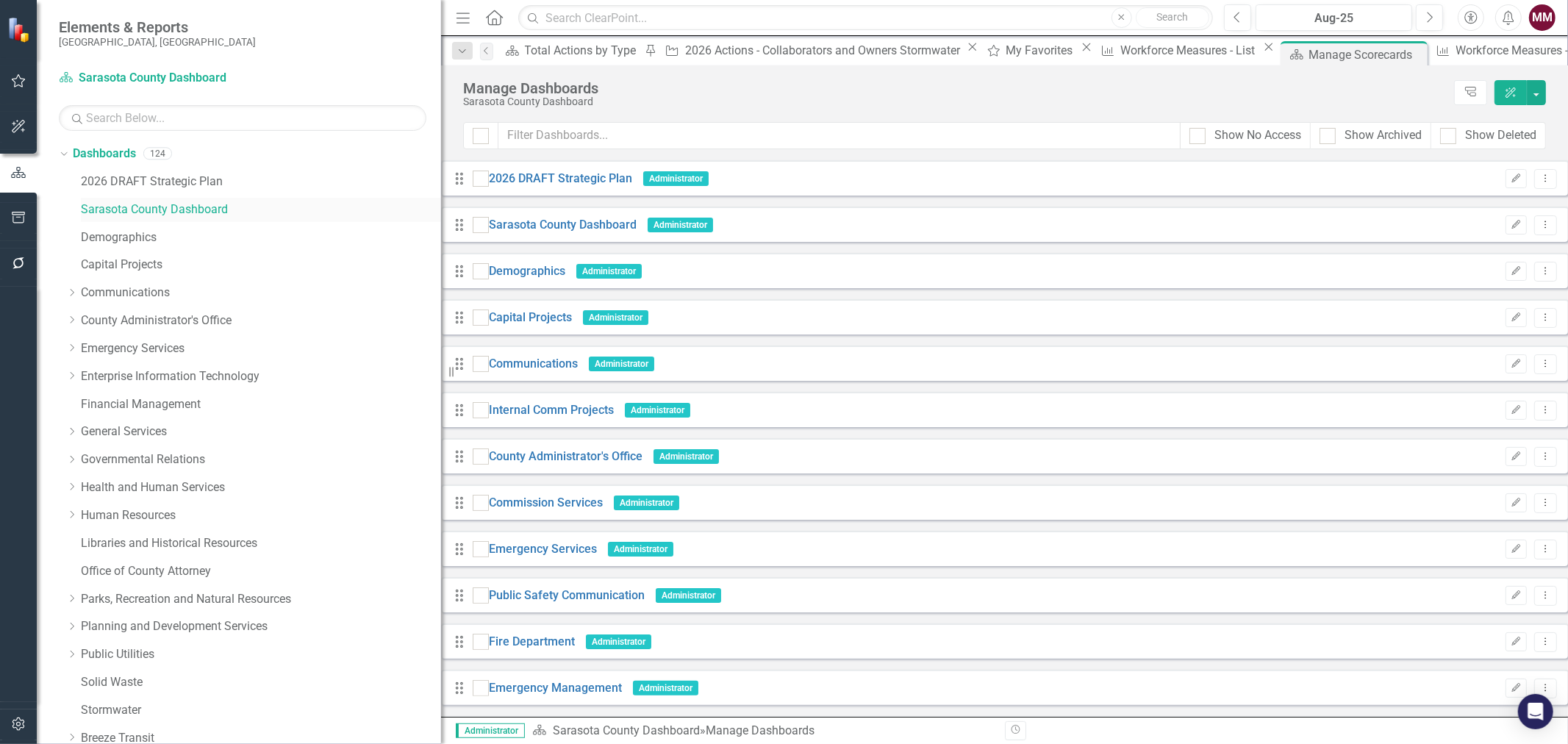
click at [118, 204] on link "Sarasota County Dashboard" at bounding box center [260, 210] width 360 height 17
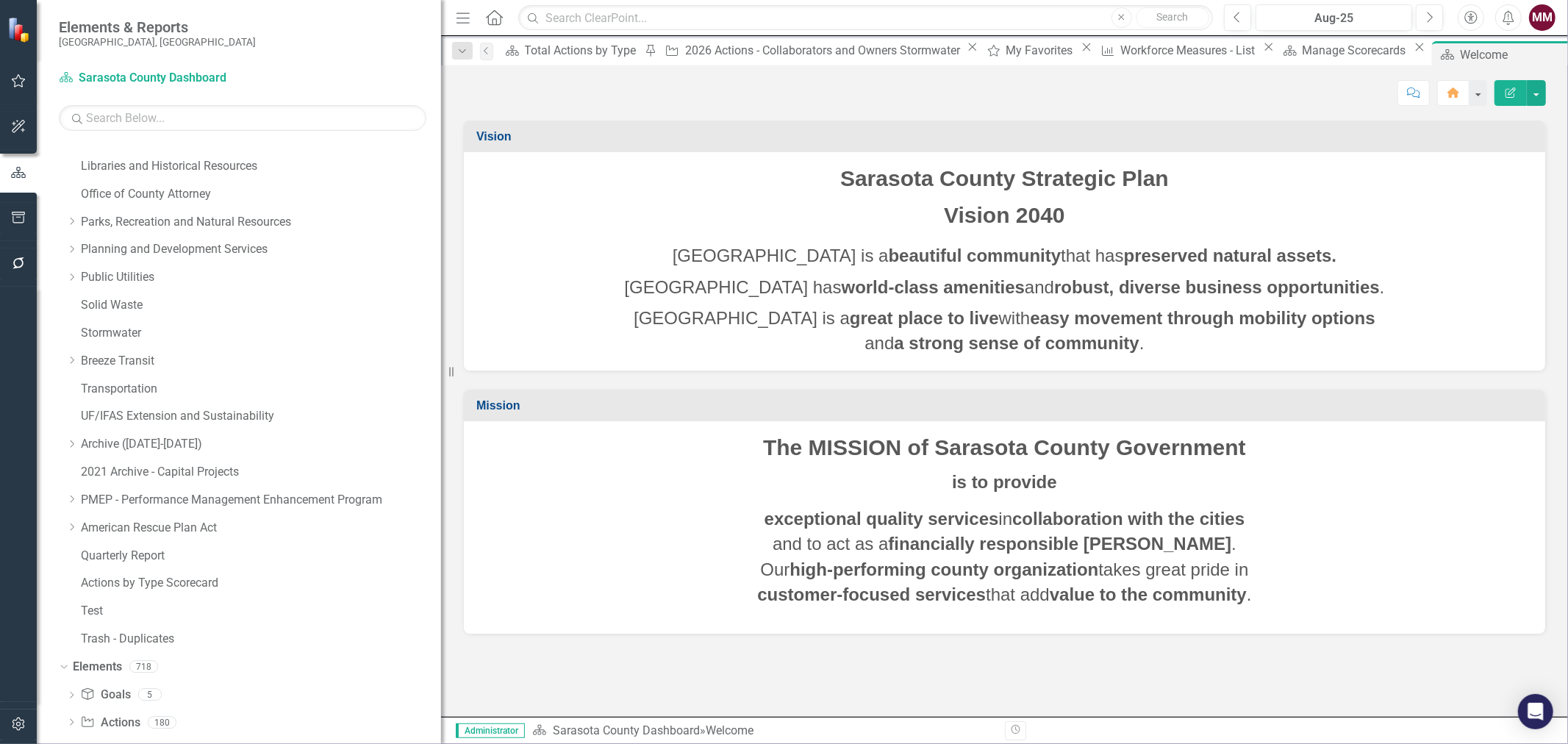
scroll to position [428, 0]
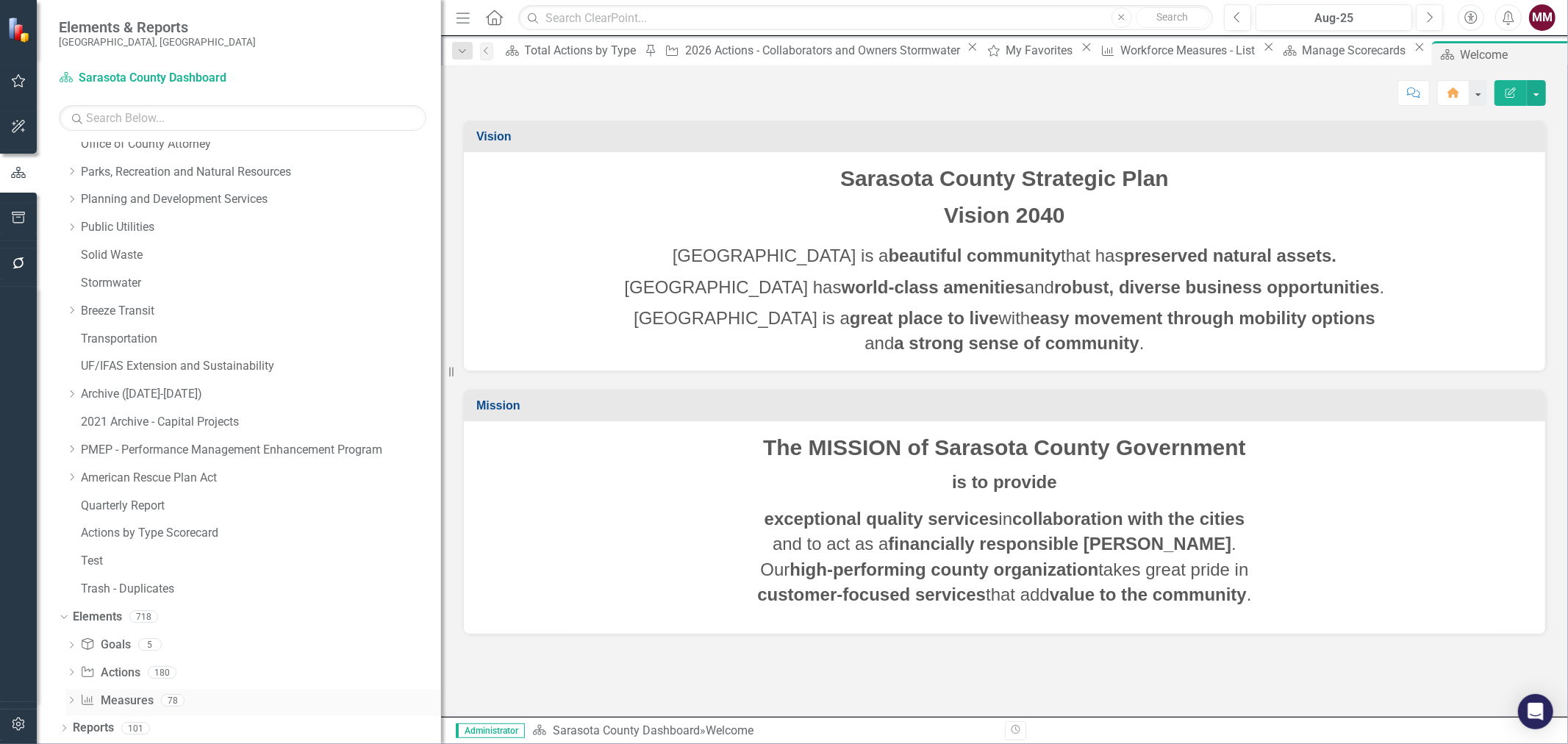
click at [120, 701] on link "Measure Measures" at bounding box center [117, 701] width 73 height 17
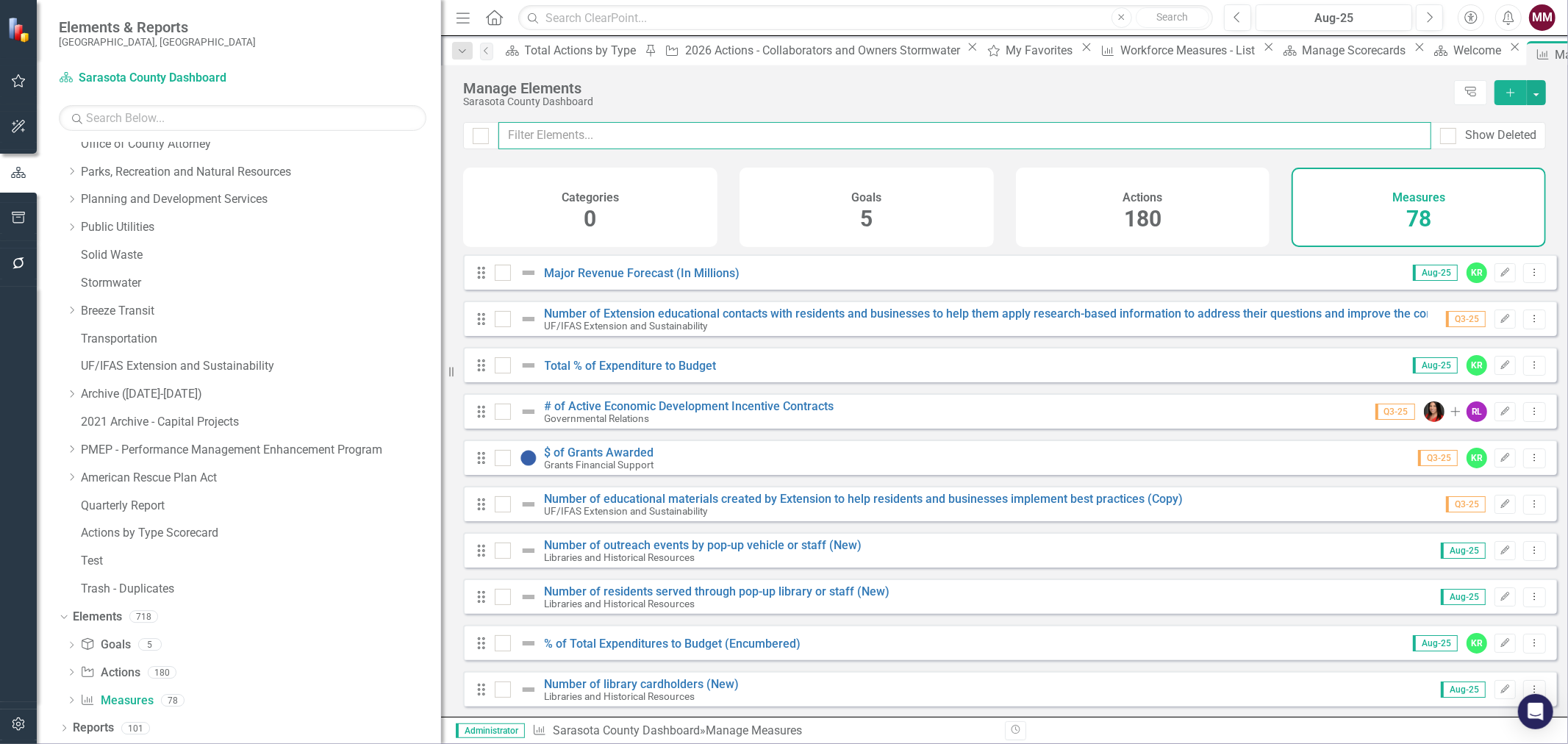
click at [604, 136] on input "text" at bounding box center [965, 135] width 933 height 27
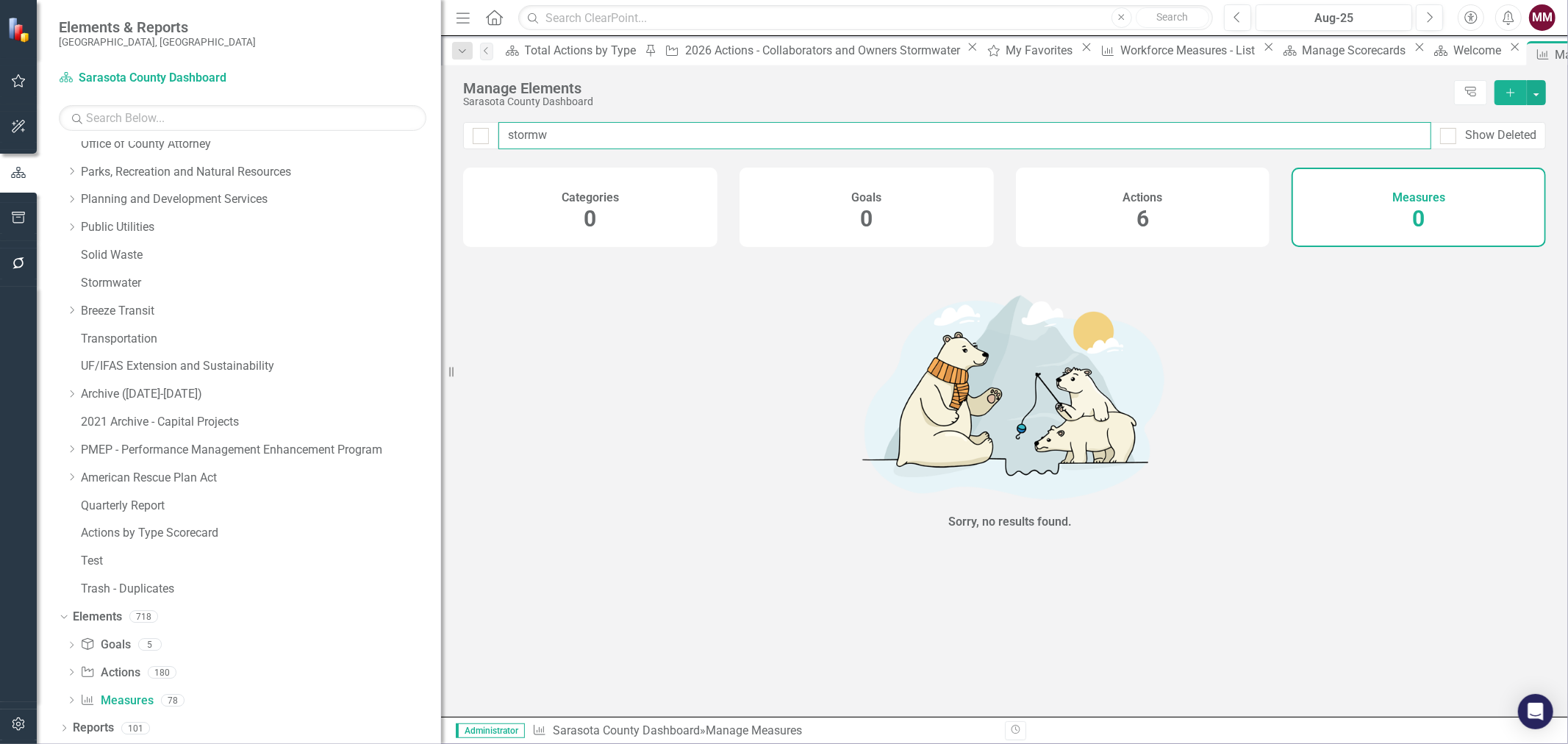
type input "storm"
drag, startPoint x: 561, startPoint y: 138, endPoint x: 414, endPoint y: 138, distance: 147.0
click at [414, 138] on div "Elements & Reports Sarasota County, FL Dashboard Sarasota County Dashboard Sear…" at bounding box center [784, 372] width 1568 height 744
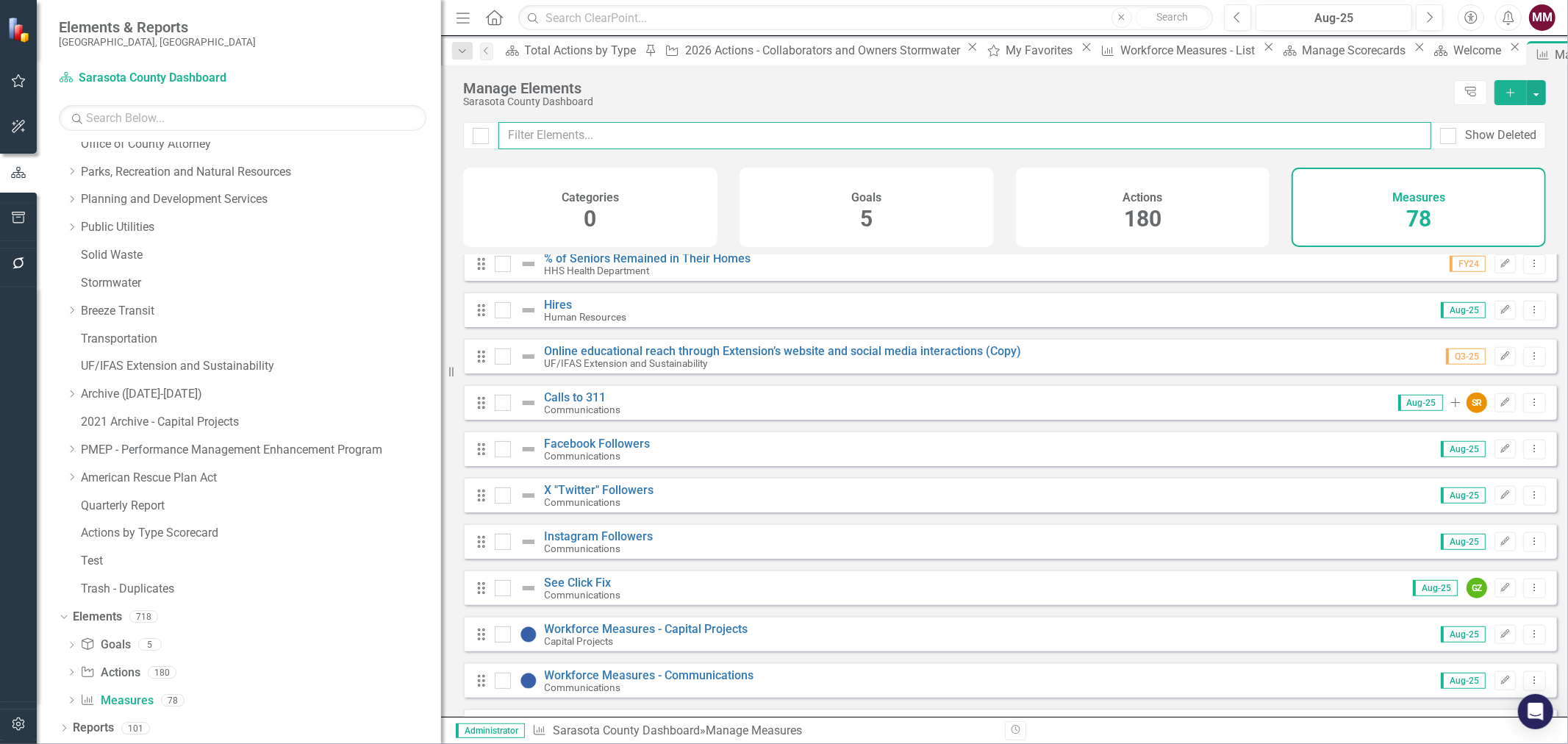
scroll to position [1307, 0]
click at [1509, 92] on icon "button" at bounding box center [1509, 92] width 8 height 8
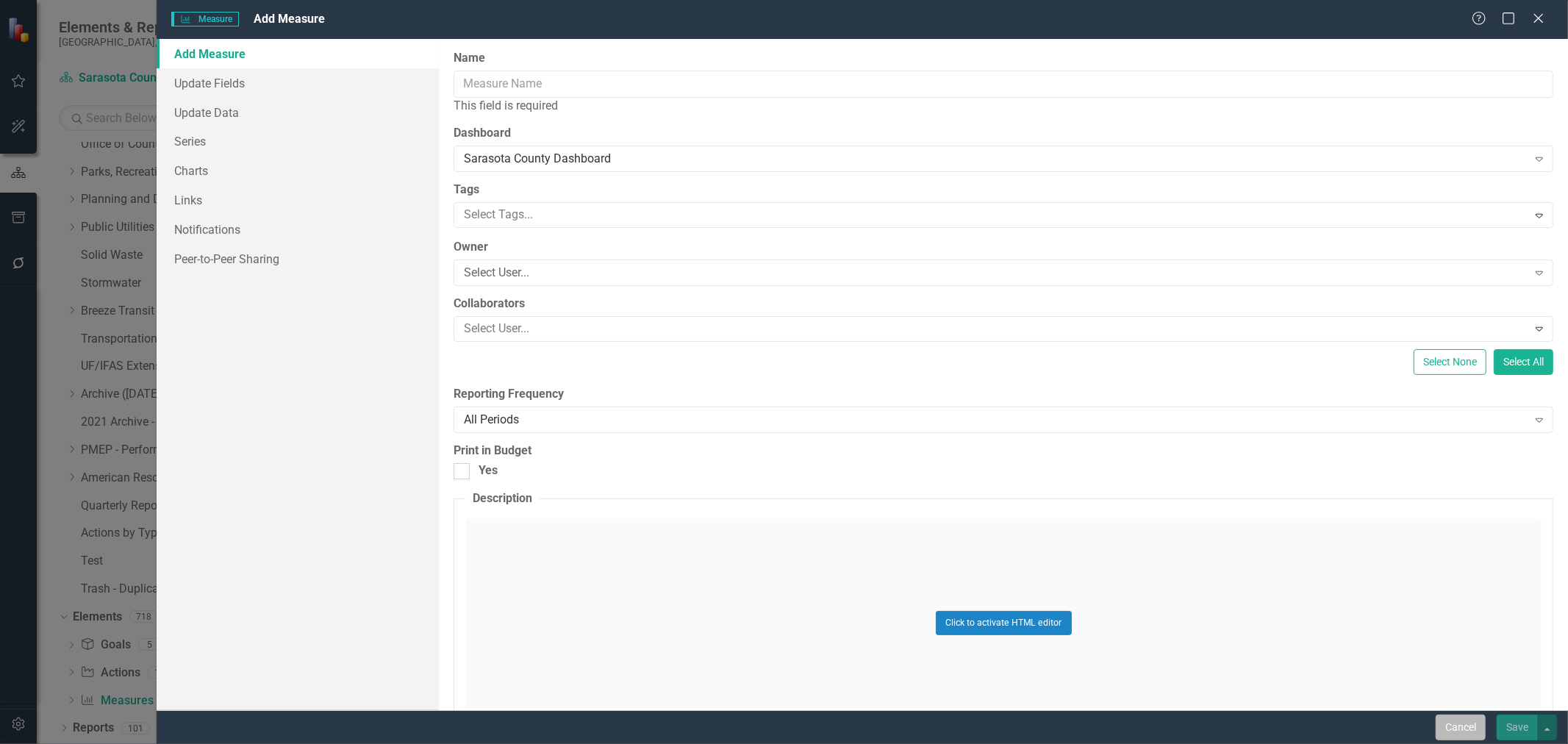
click at [1450, 721] on button "Cancel" at bounding box center [1460, 727] width 50 height 26
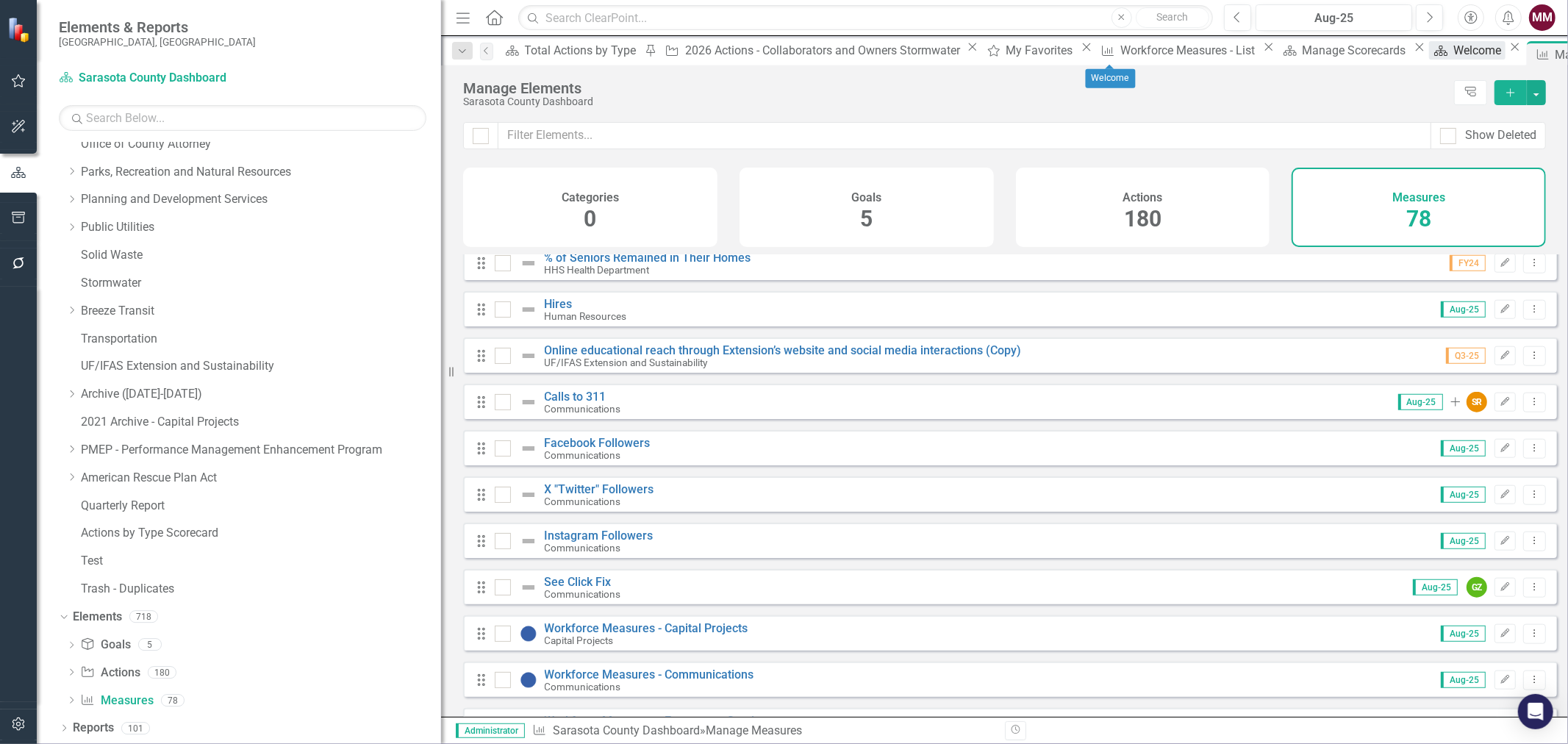
click at [1453, 53] on div "Welcome" at bounding box center [1479, 50] width 52 height 18
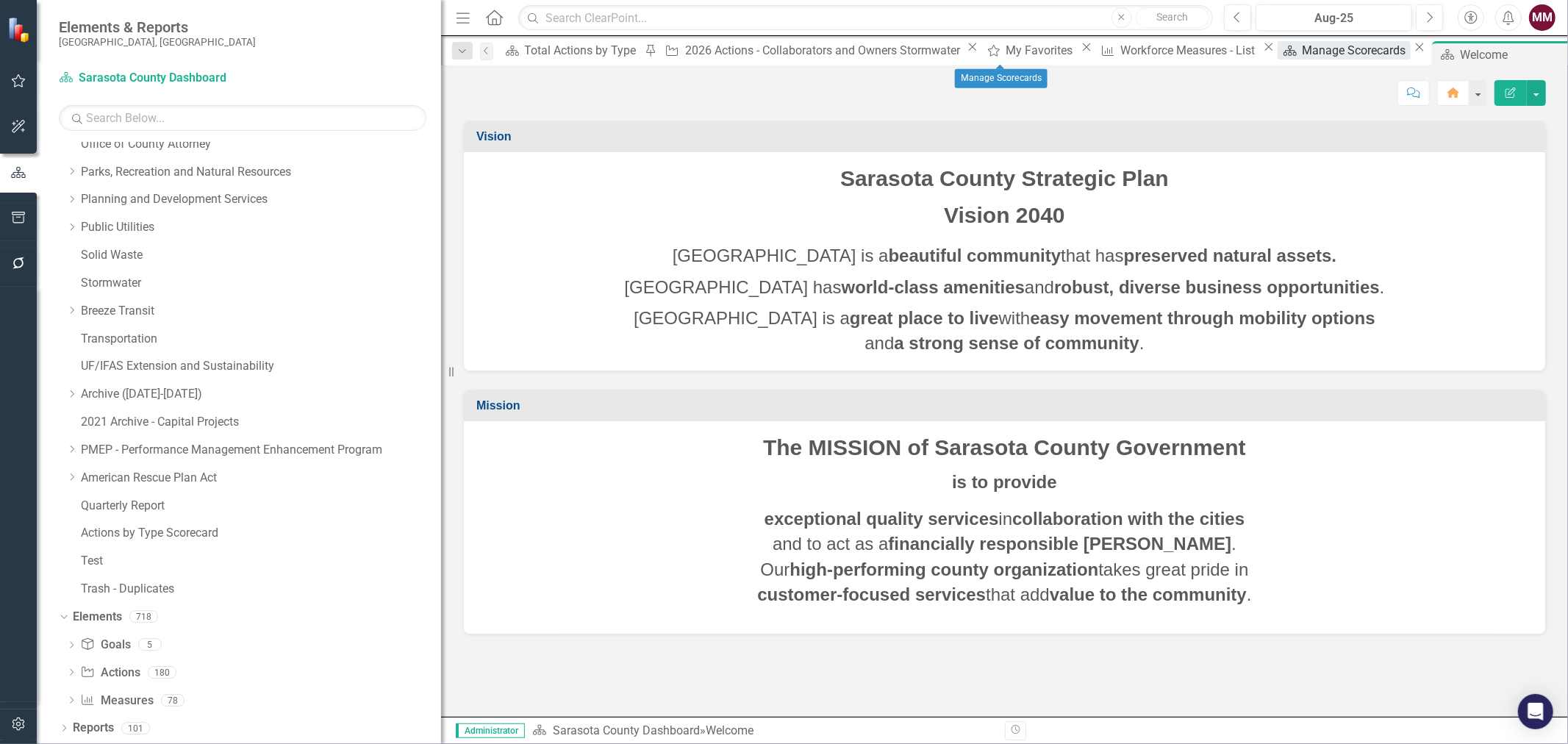
click at [1302, 47] on div "Manage Scorecards" at bounding box center [1356, 50] width 108 height 18
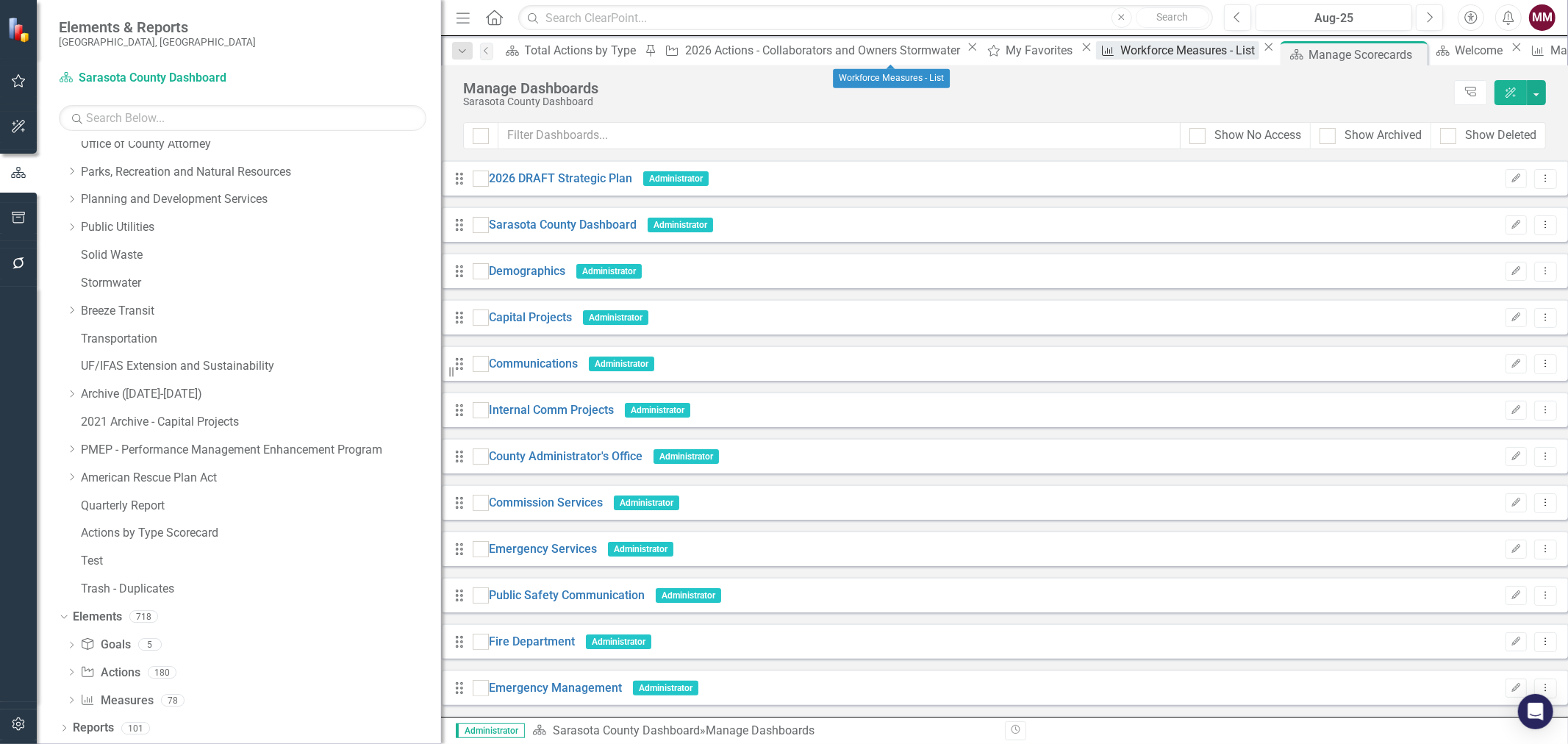
click at [1120, 56] on div "Workforce Measures - List" at bounding box center [1189, 50] width 139 height 18
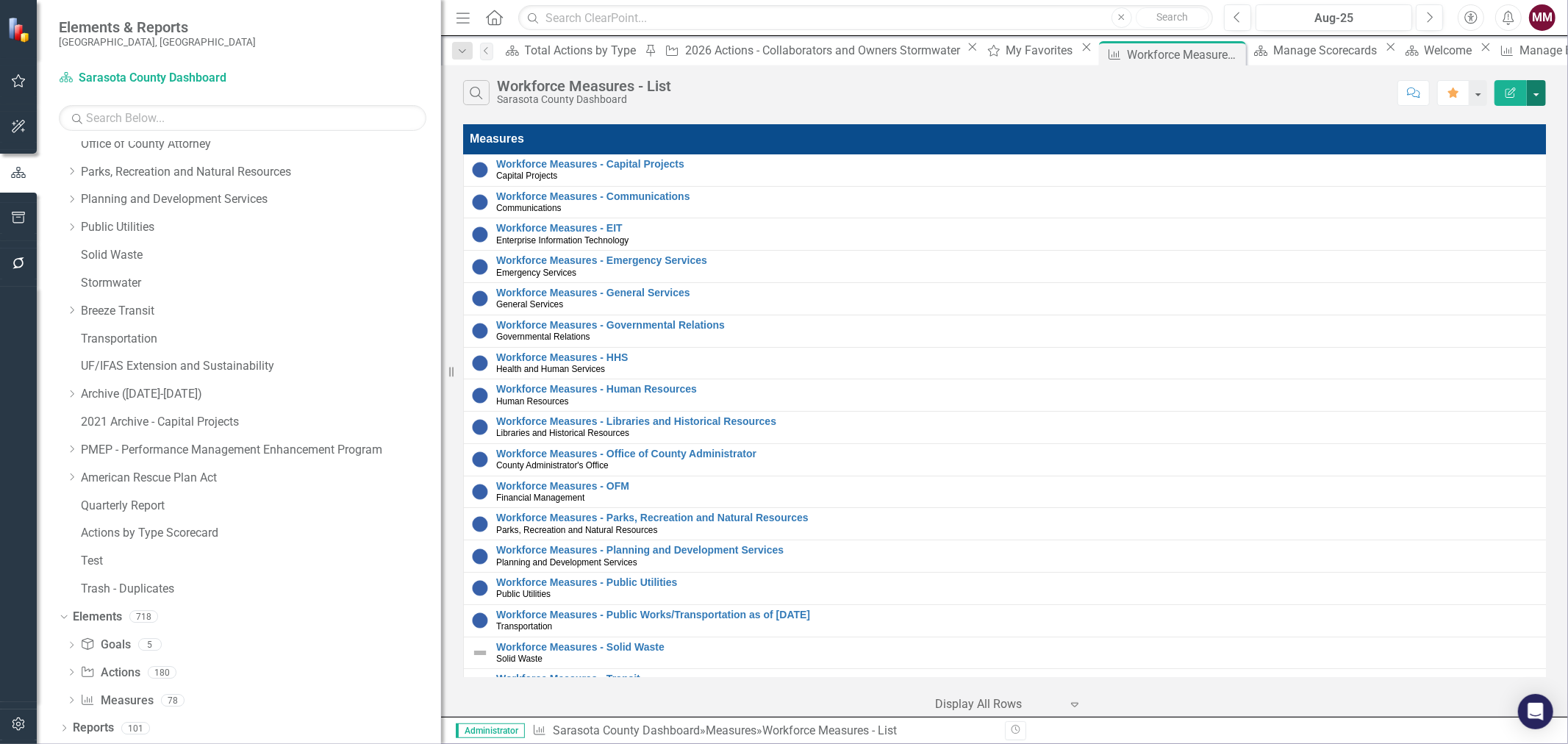
click at [1539, 103] on button "button" at bounding box center [1536, 93] width 19 height 26
click at [1500, 120] on link "Edit Report Edit Report" at bounding box center [1487, 120] width 116 height 27
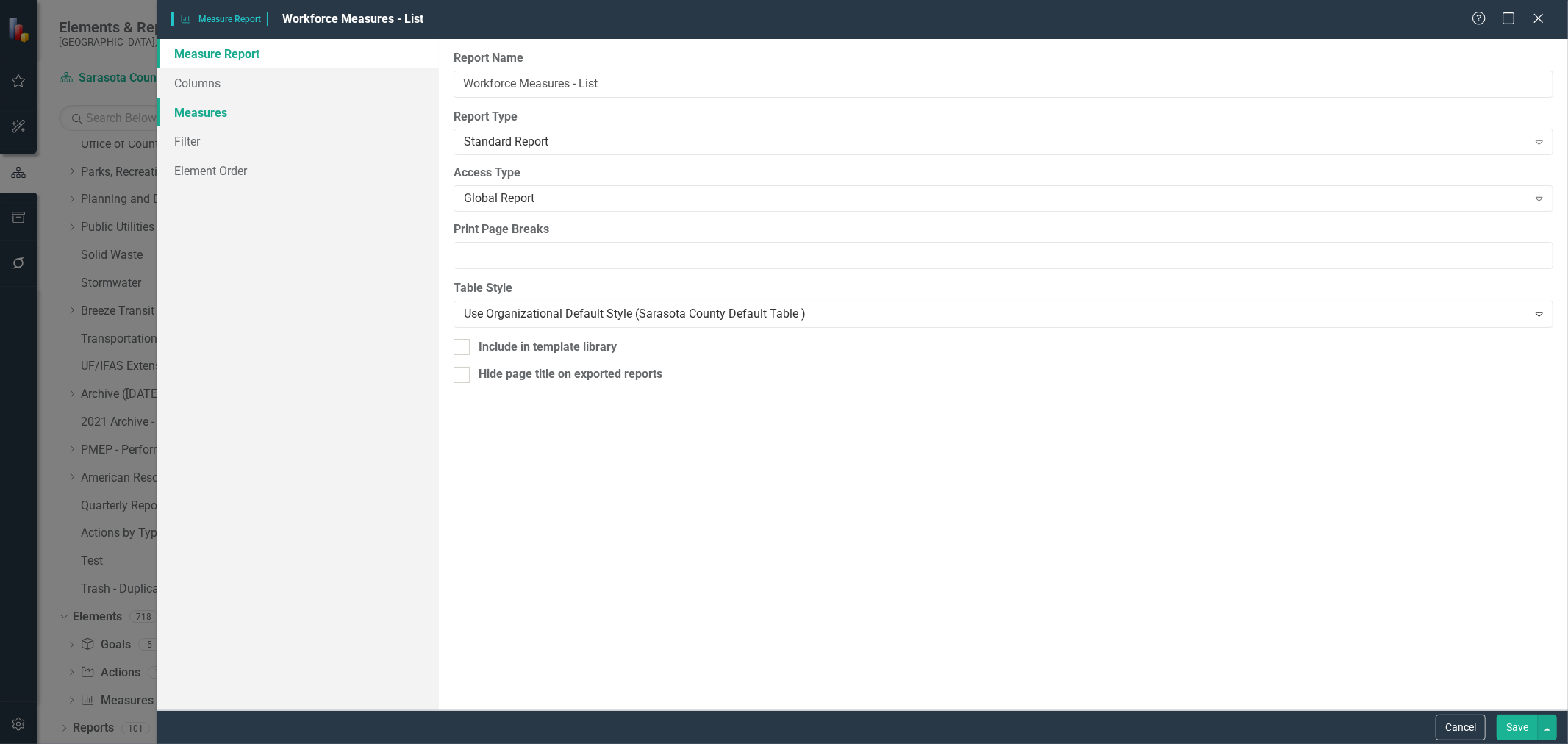
click at [202, 112] on link "Measures" at bounding box center [297, 112] width 282 height 29
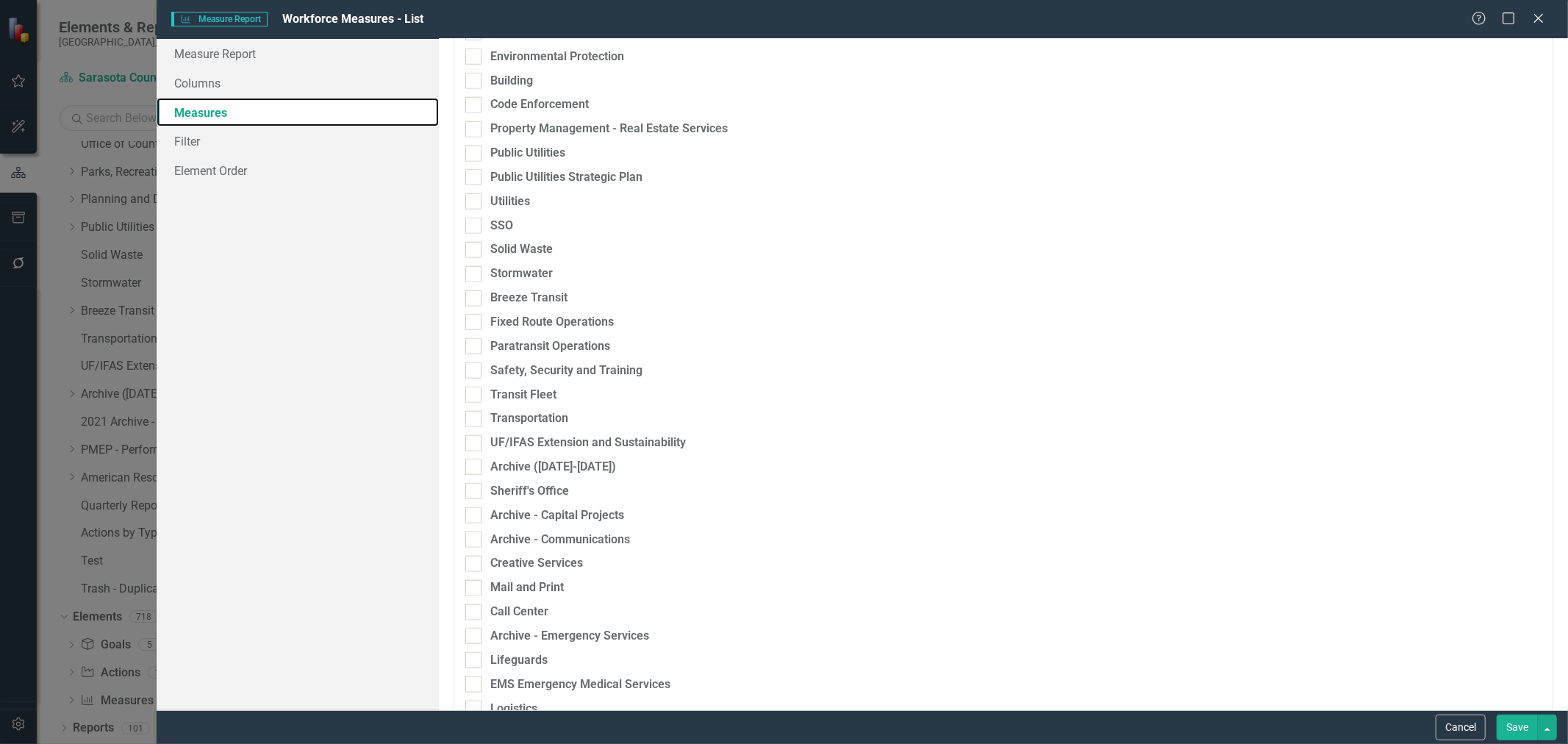
scroll to position [1225, 0]
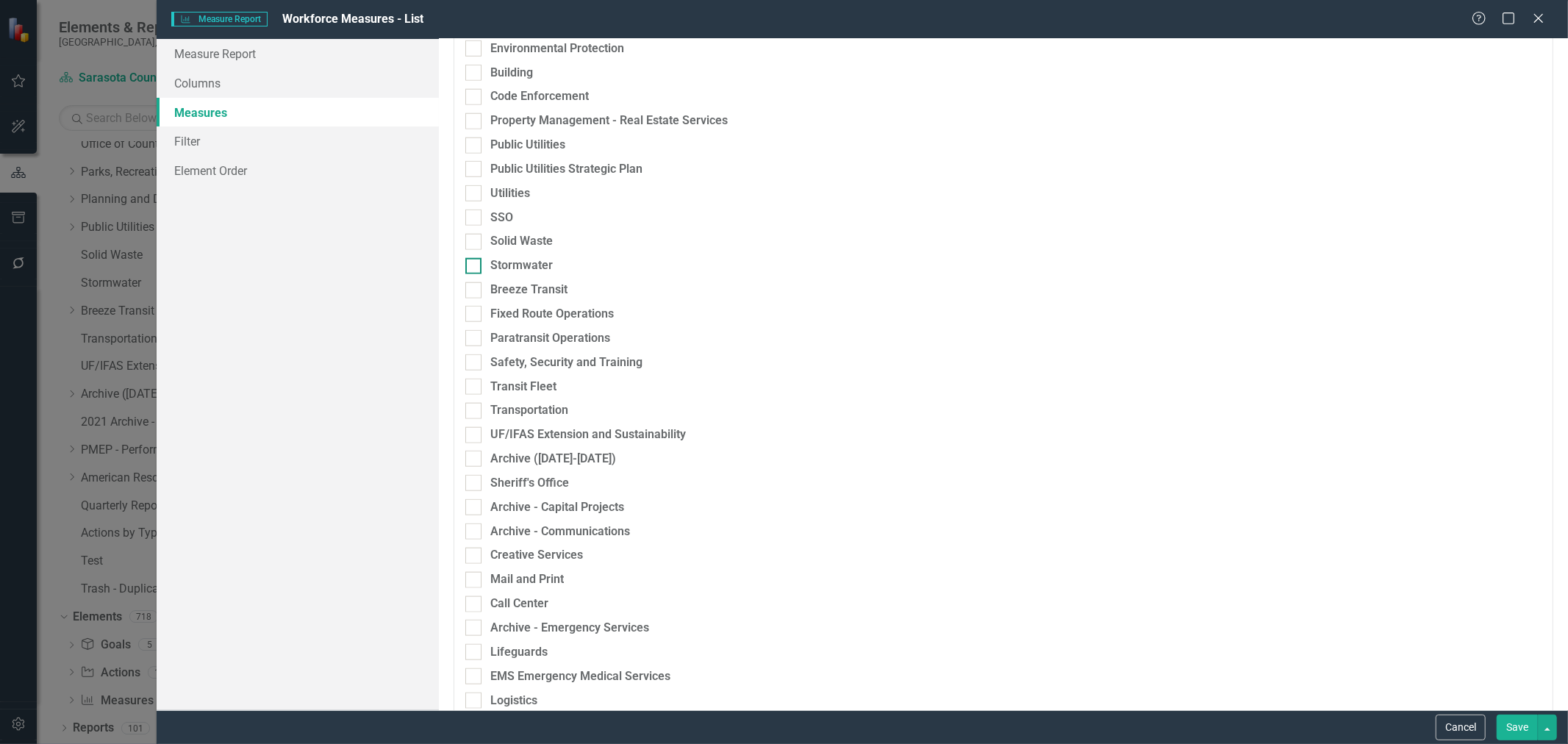
click at [470, 261] on input "Stormwater" at bounding box center [470, 263] width 10 height 10
checkbox input "true"
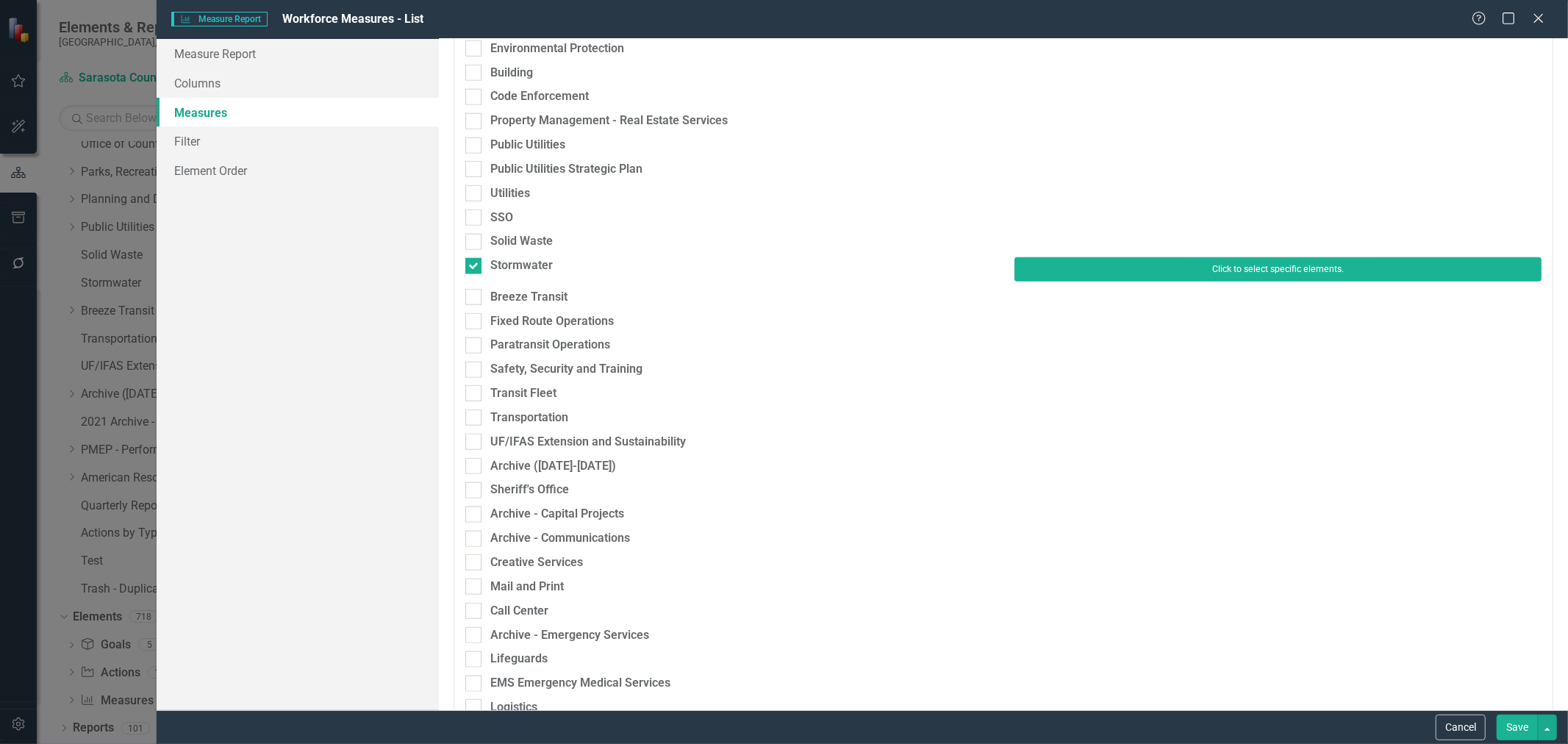
click at [1151, 266] on button "Click to select specific elements." at bounding box center [1278, 269] width 527 height 23
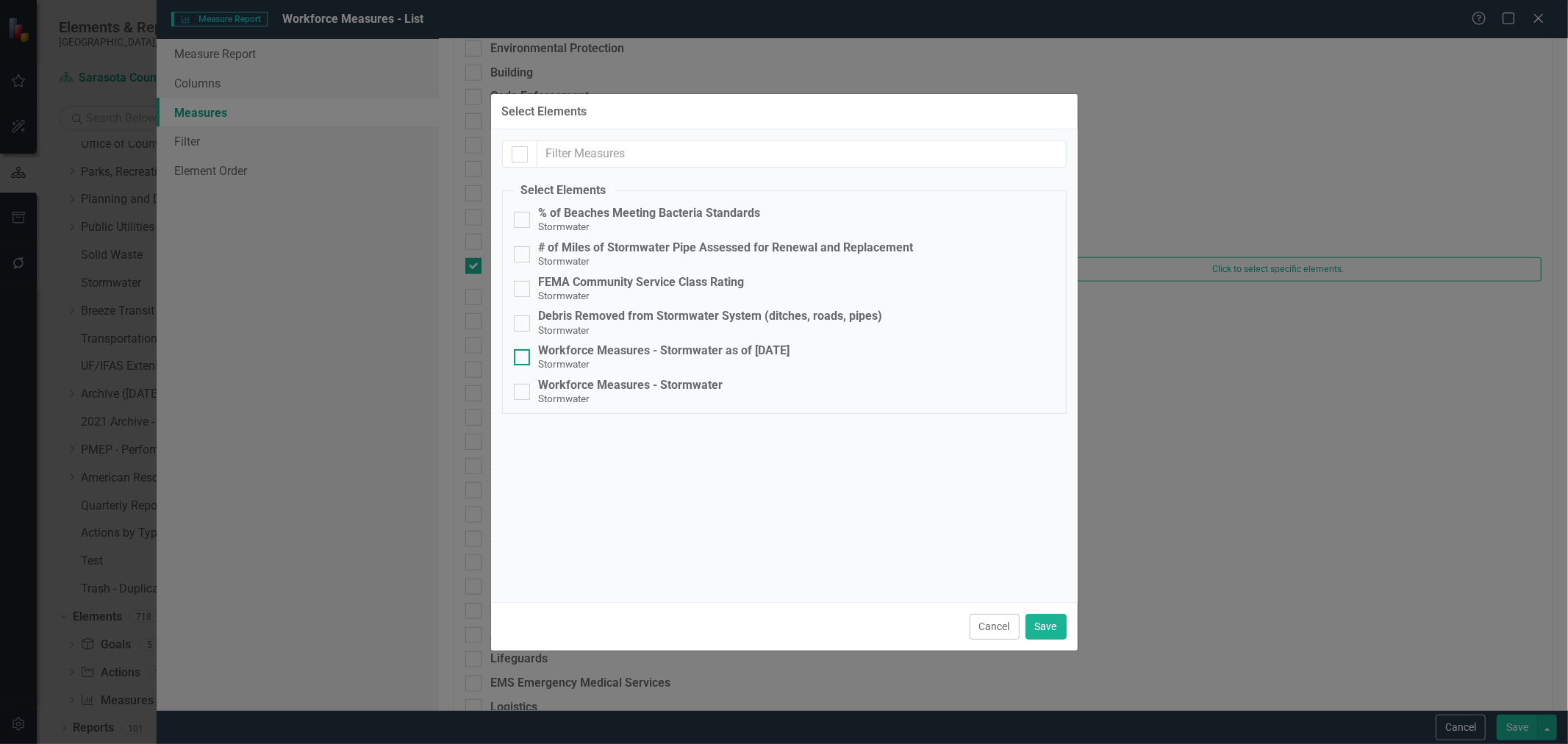
click at [523, 357] on div at bounding box center [521, 357] width 16 height 16
click at [523, 357] on input "Workforce Measures - Stormwater as of Aug 2025 Stormwater" at bounding box center [518, 354] width 10 height 10
checkbox input "true"
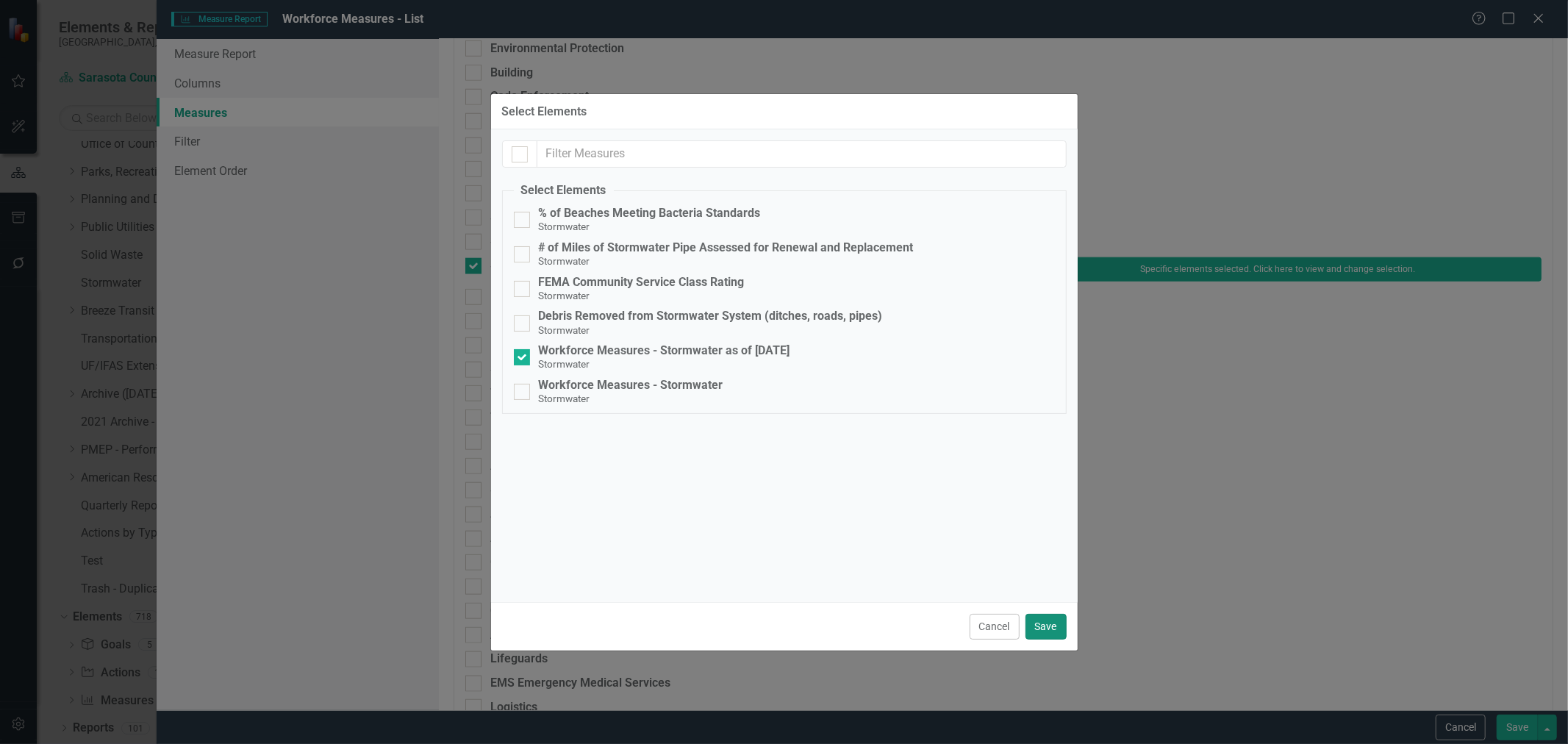
click at [1057, 625] on button "Save" at bounding box center [1045, 627] width 41 height 26
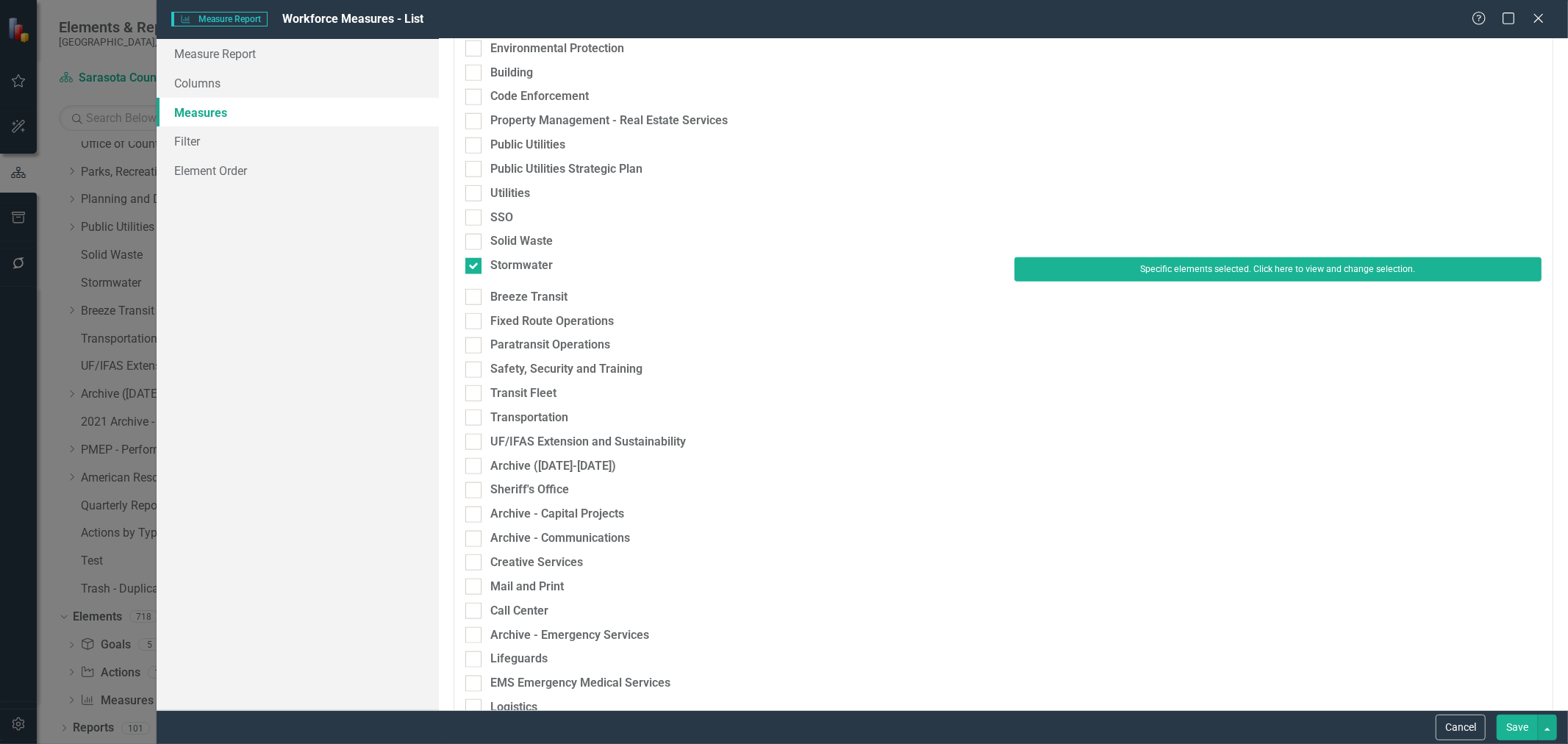
click at [1512, 727] on button "Save" at bounding box center [1517, 727] width 41 height 26
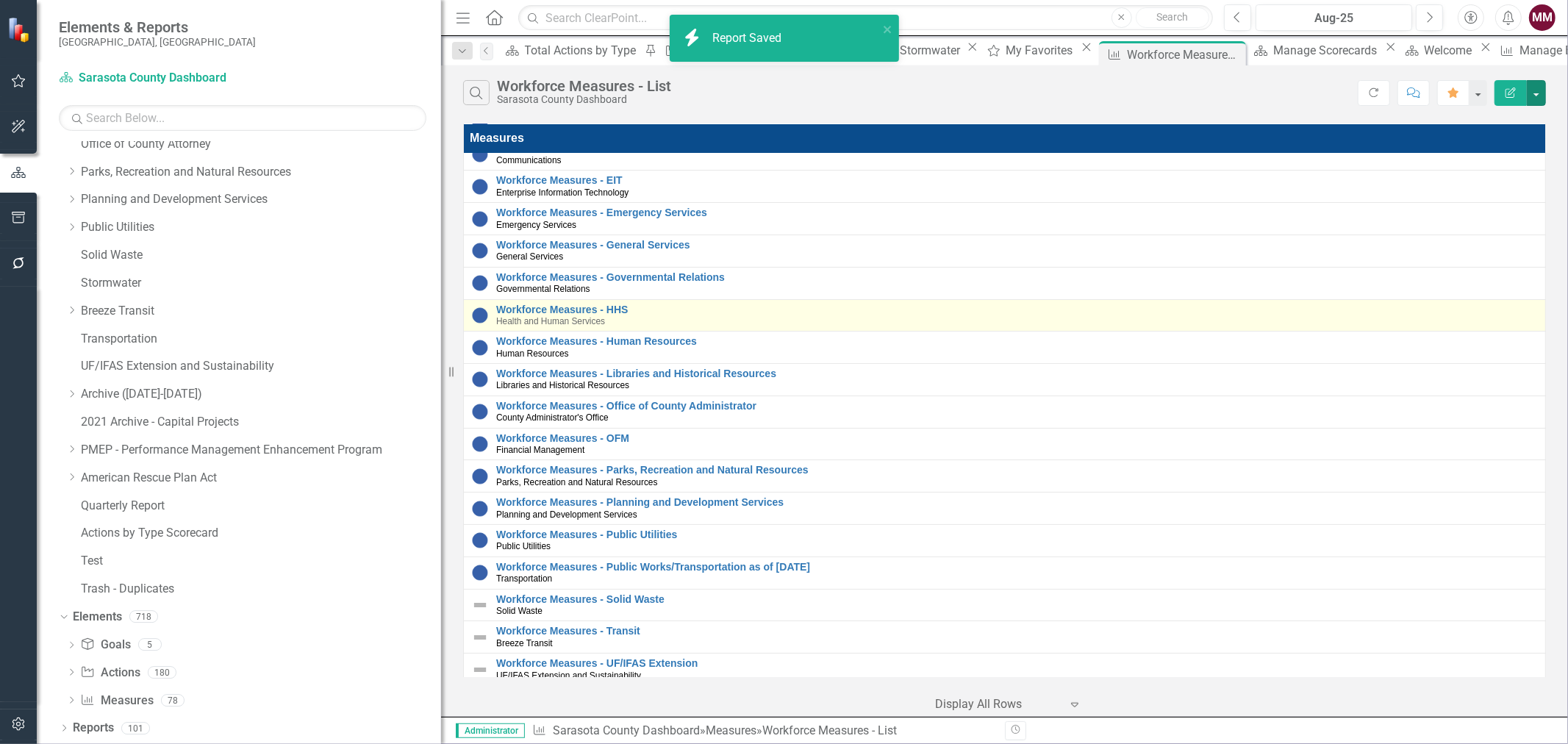
scroll to position [100, 0]
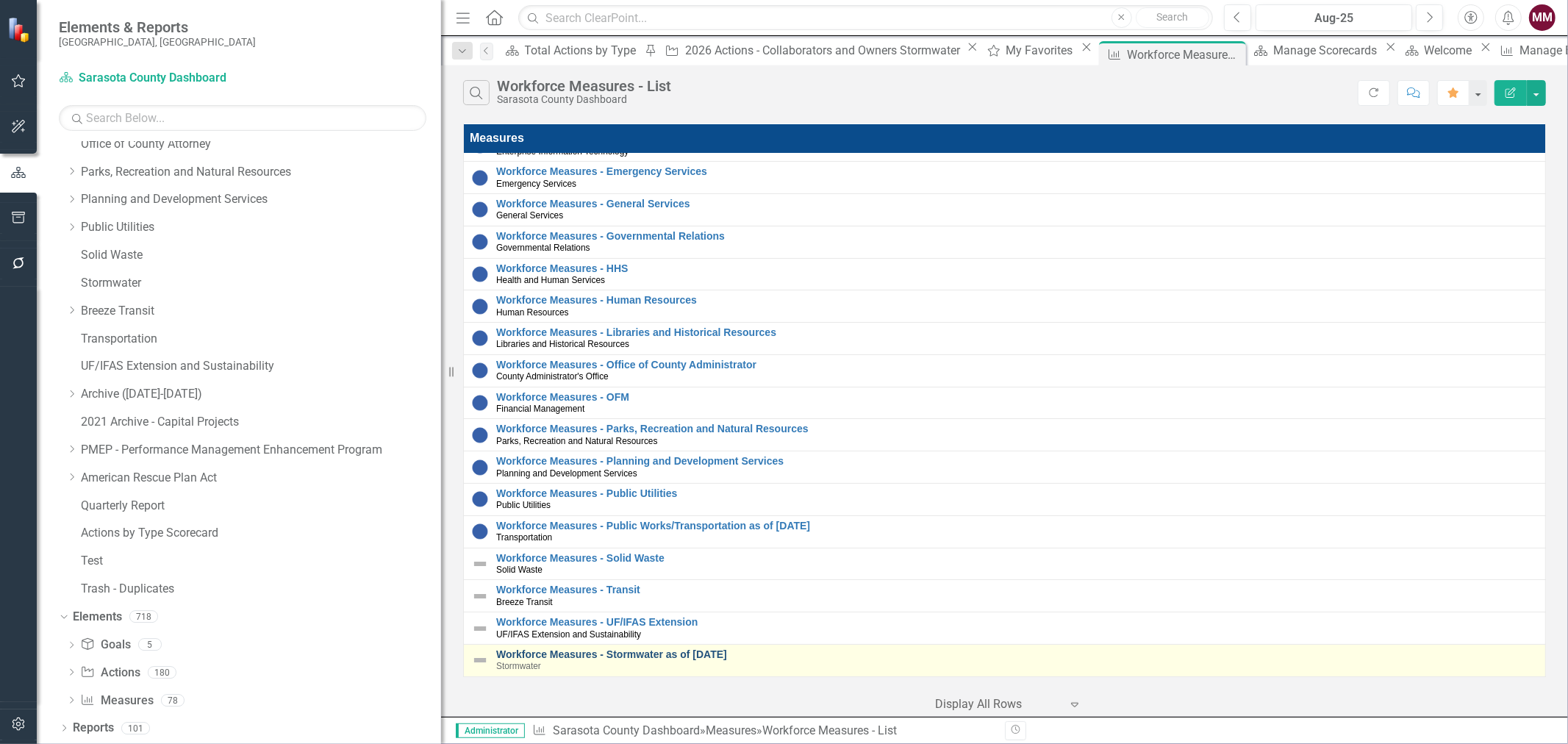
click at [621, 649] on link "Workforce Measures - Stormwater as of Aug 2025" at bounding box center [1017, 654] width 1042 height 11
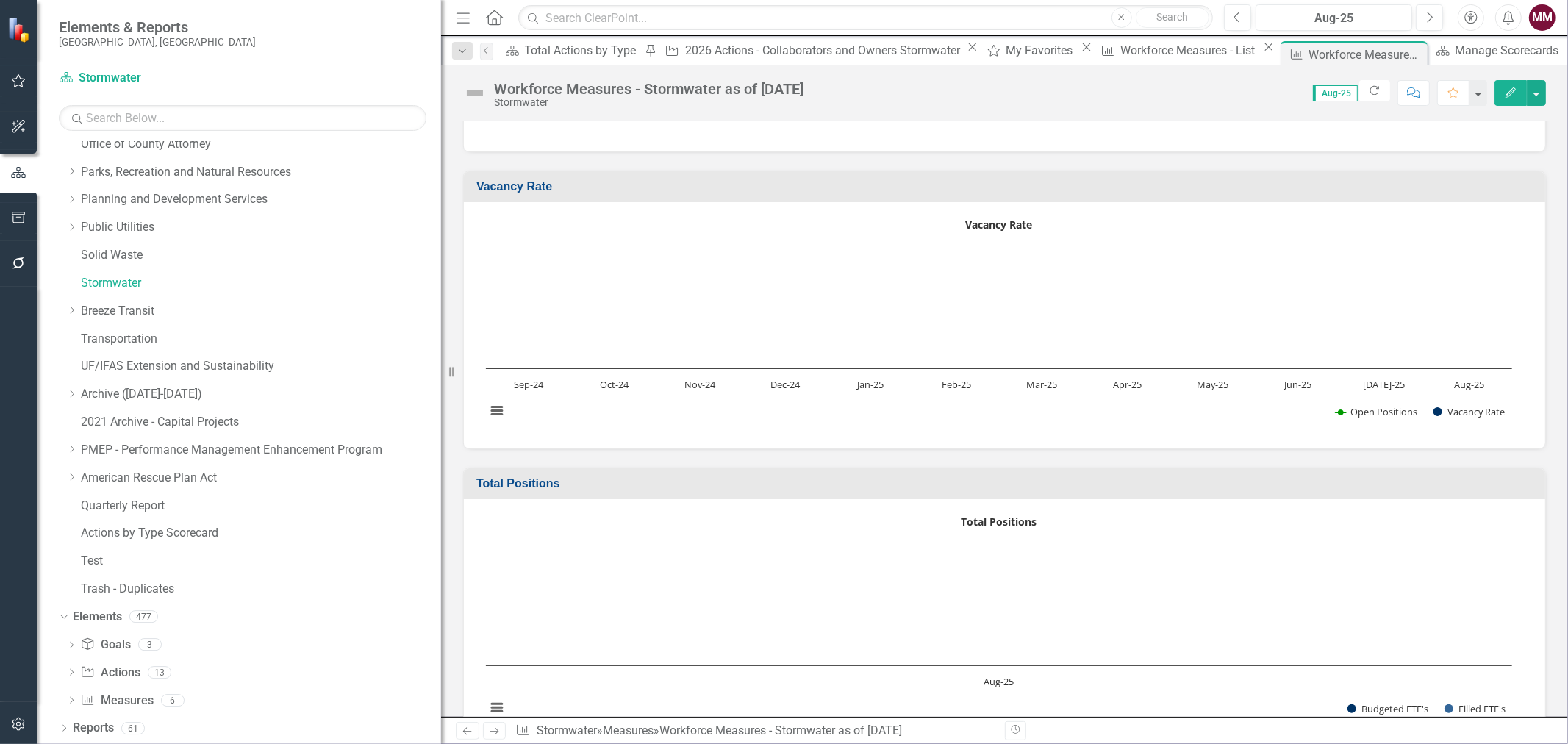
scroll to position [81, 0]
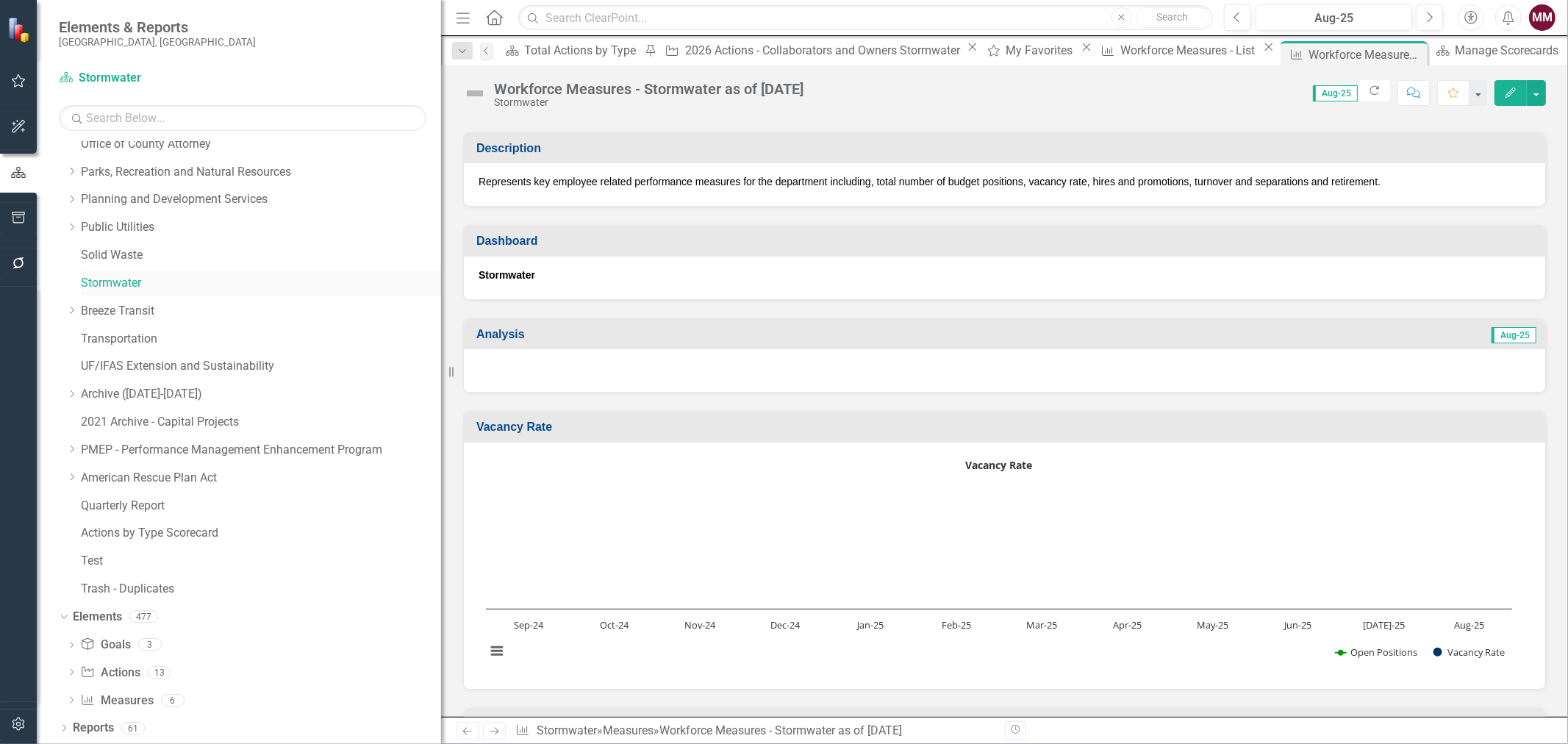
click at [120, 279] on link "Stormwater" at bounding box center [260, 283] width 360 height 17
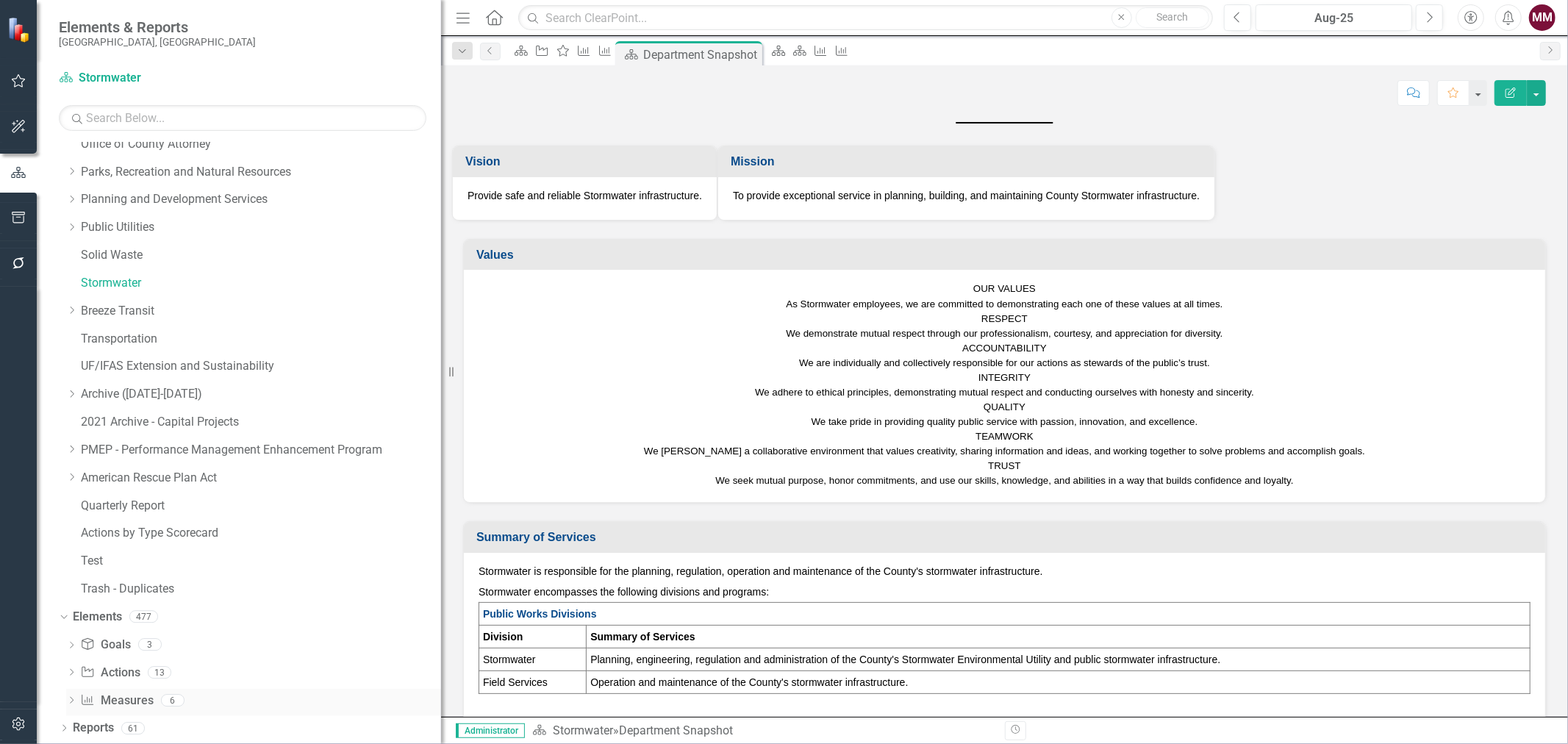
click at [74, 699] on icon "Dropdown" at bounding box center [71, 701] width 11 height 8
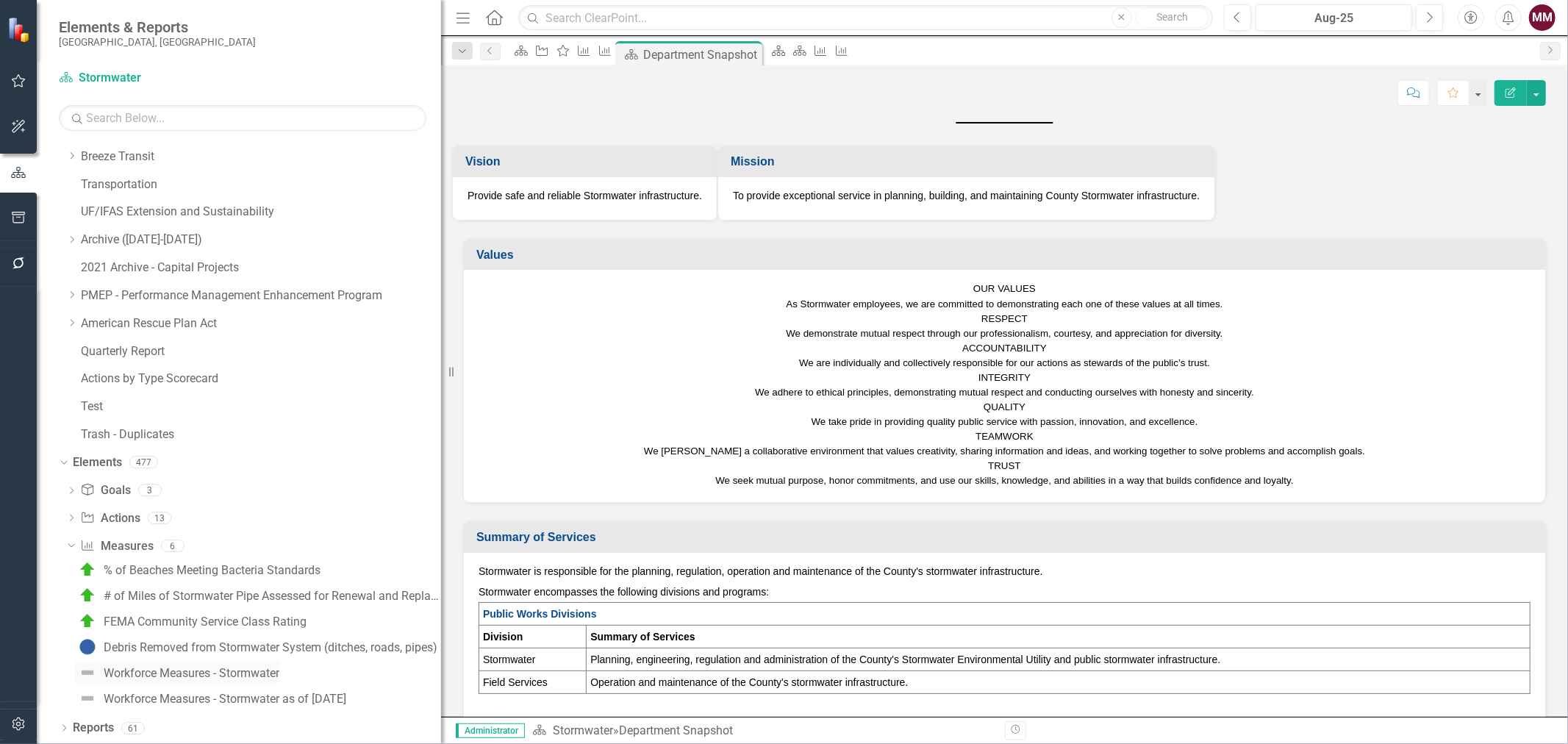
click at [214, 673] on div "Workforce Measures - Stormwater" at bounding box center [192, 673] width 176 height 14
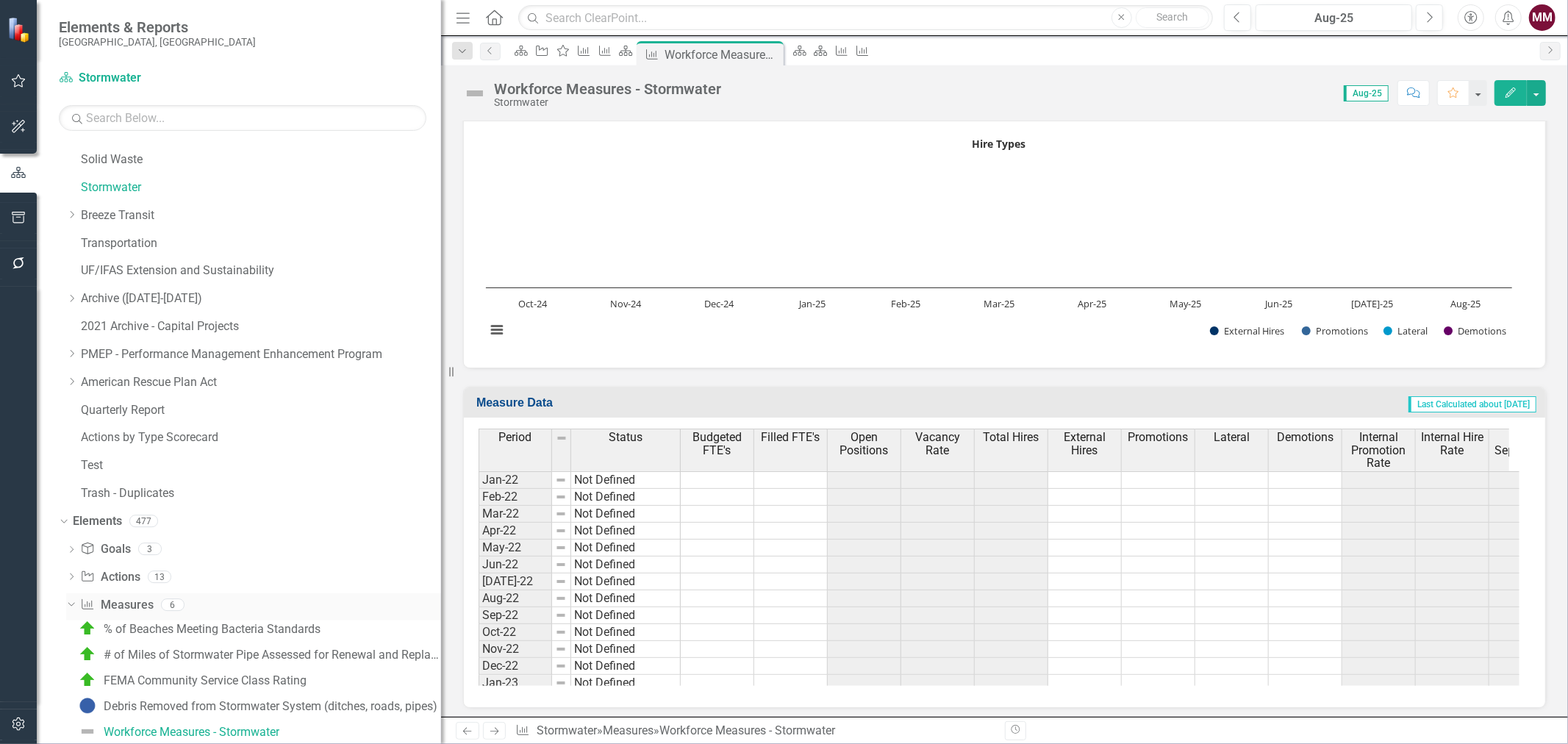
click at [105, 600] on link "Measure Measures" at bounding box center [117, 606] width 73 height 17
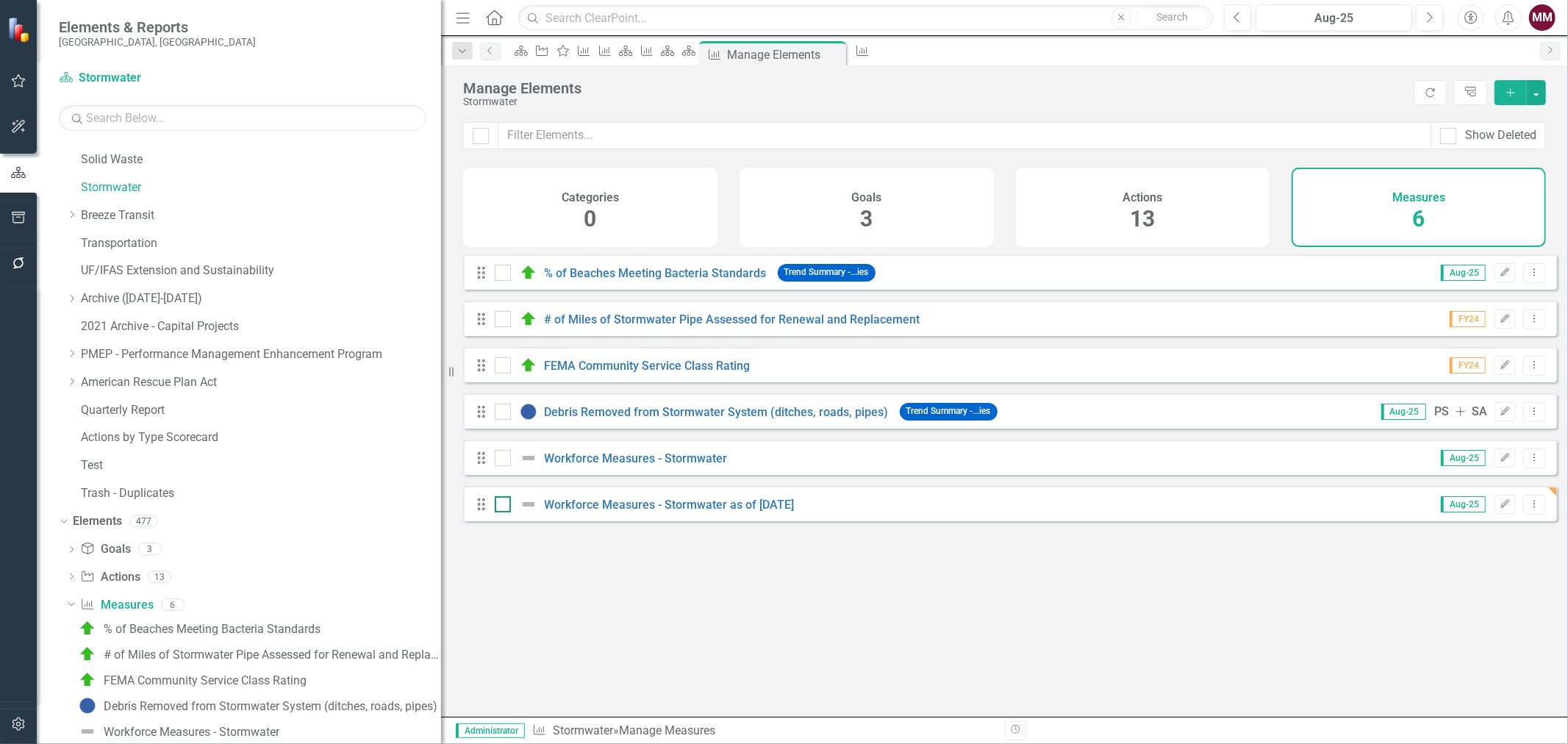
click at [495, 512] on div at bounding box center [502, 504] width 16 height 16
click at [495, 506] on input "checkbox" at bounding box center [499, 501] width 10 height 10
click at [1539, 93] on button "button" at bounding box center [1536, 93] width 19 height 25
click at [1466, 195] on link "Trash Delete Multiple" at bounding box center [1487, 201] width 116 height 27
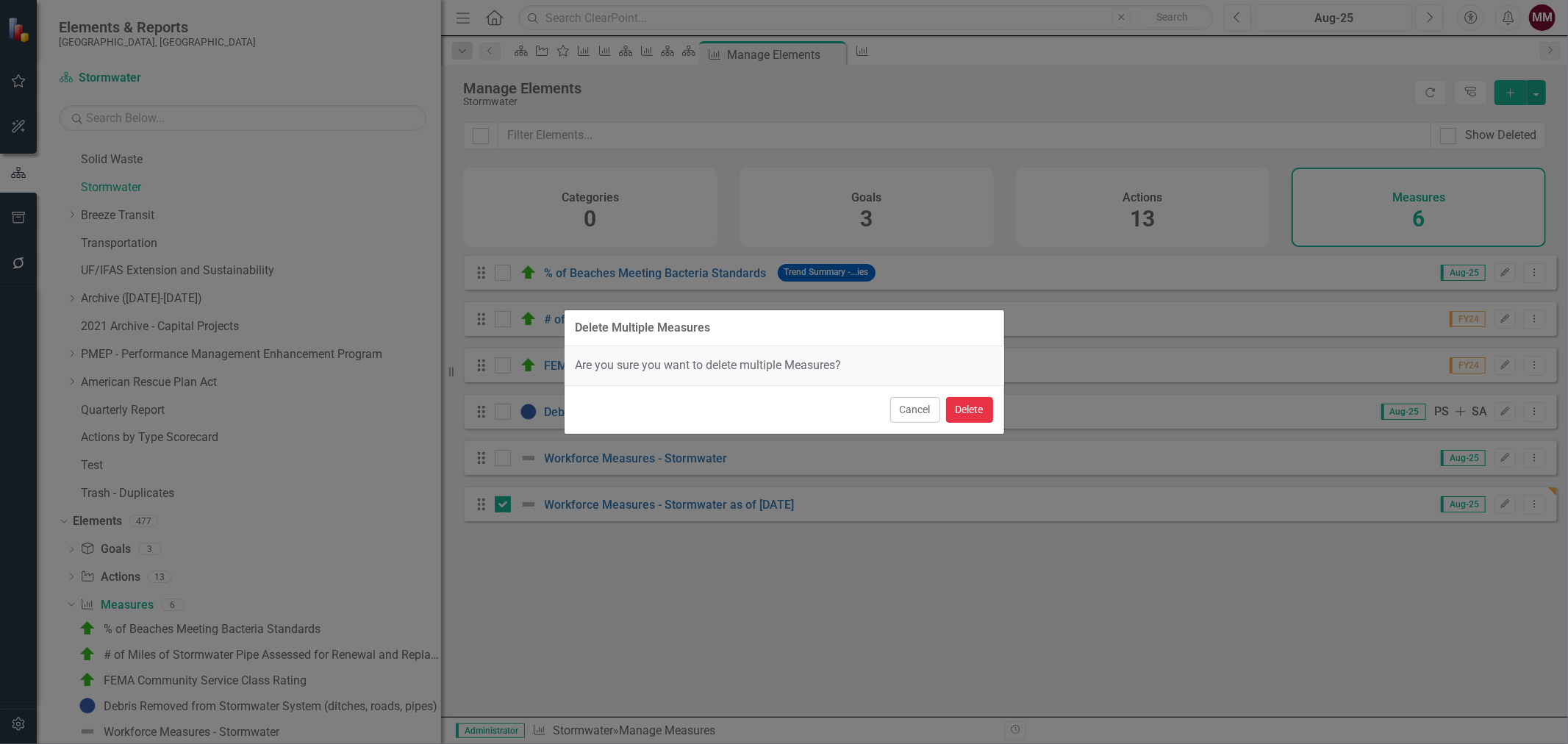
click at [969, 409] on button "Delete" at bounding box center [969, 410] width 47 height 26
checkbox input "false"
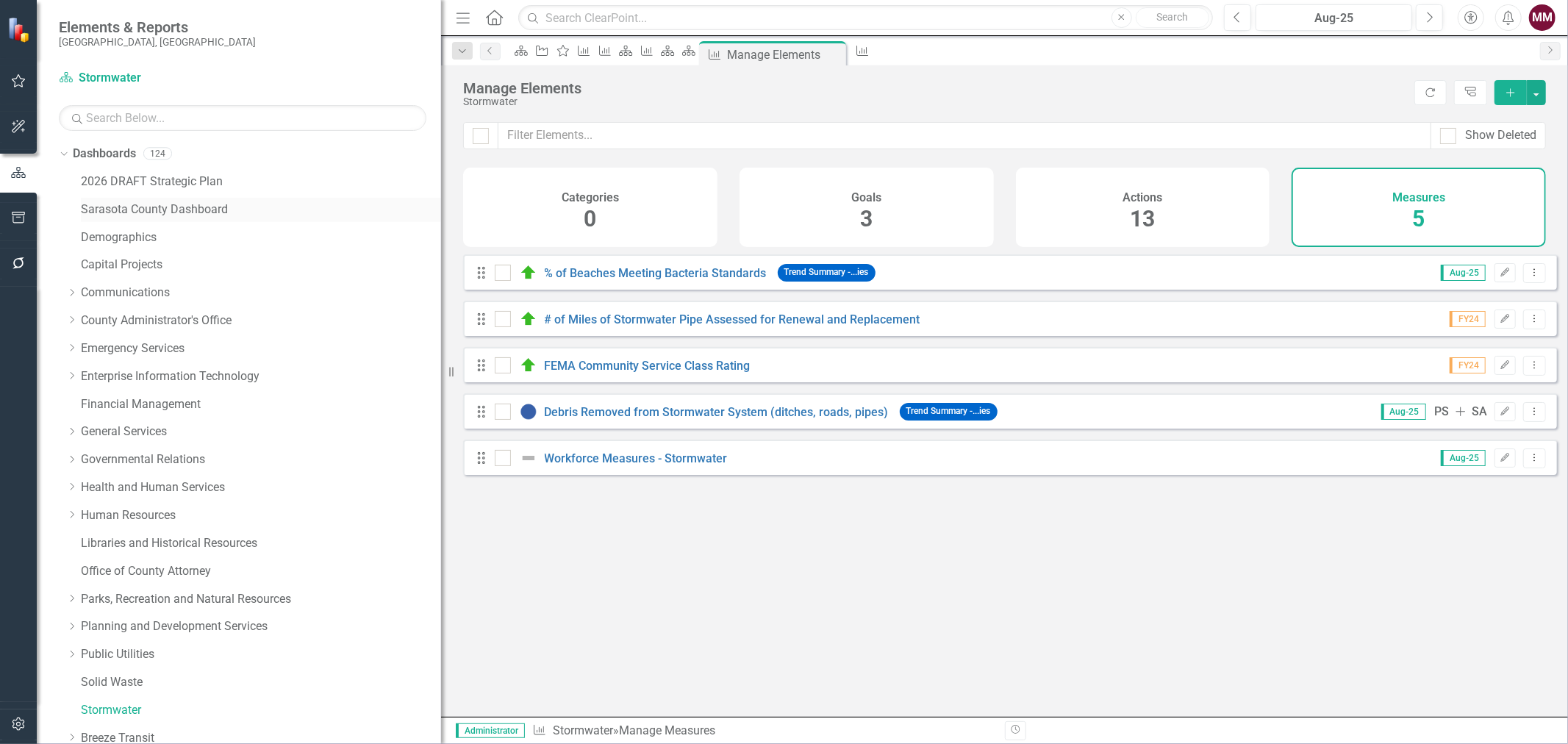
click at [143, 213] on link "Sarasota County Dashboard" at bounding box center [260, 210] width 360 height 17
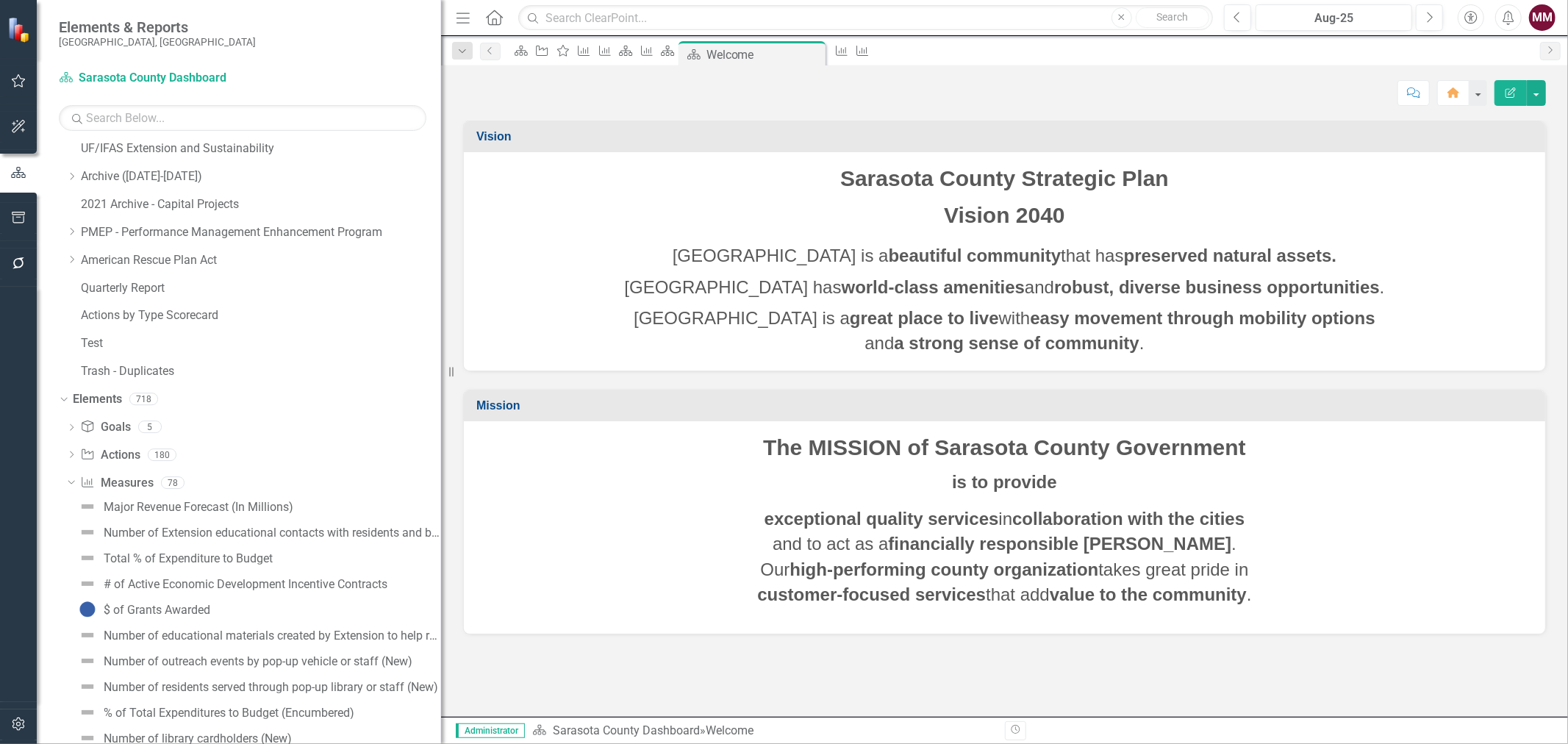
scroll to position [653, 0]
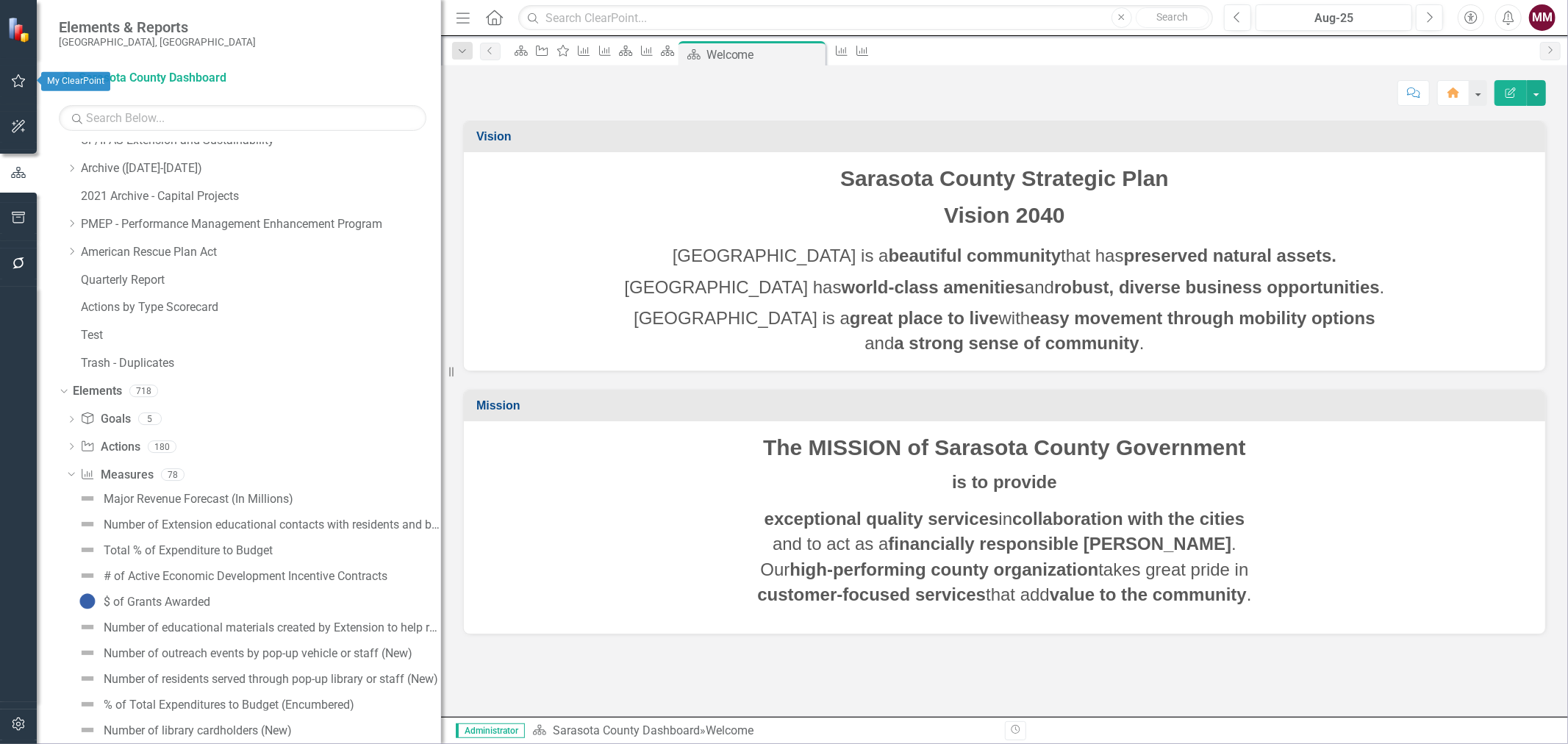
click at [16, 78] on icon "button" at bounding box center [19, 81] width 14 height 14
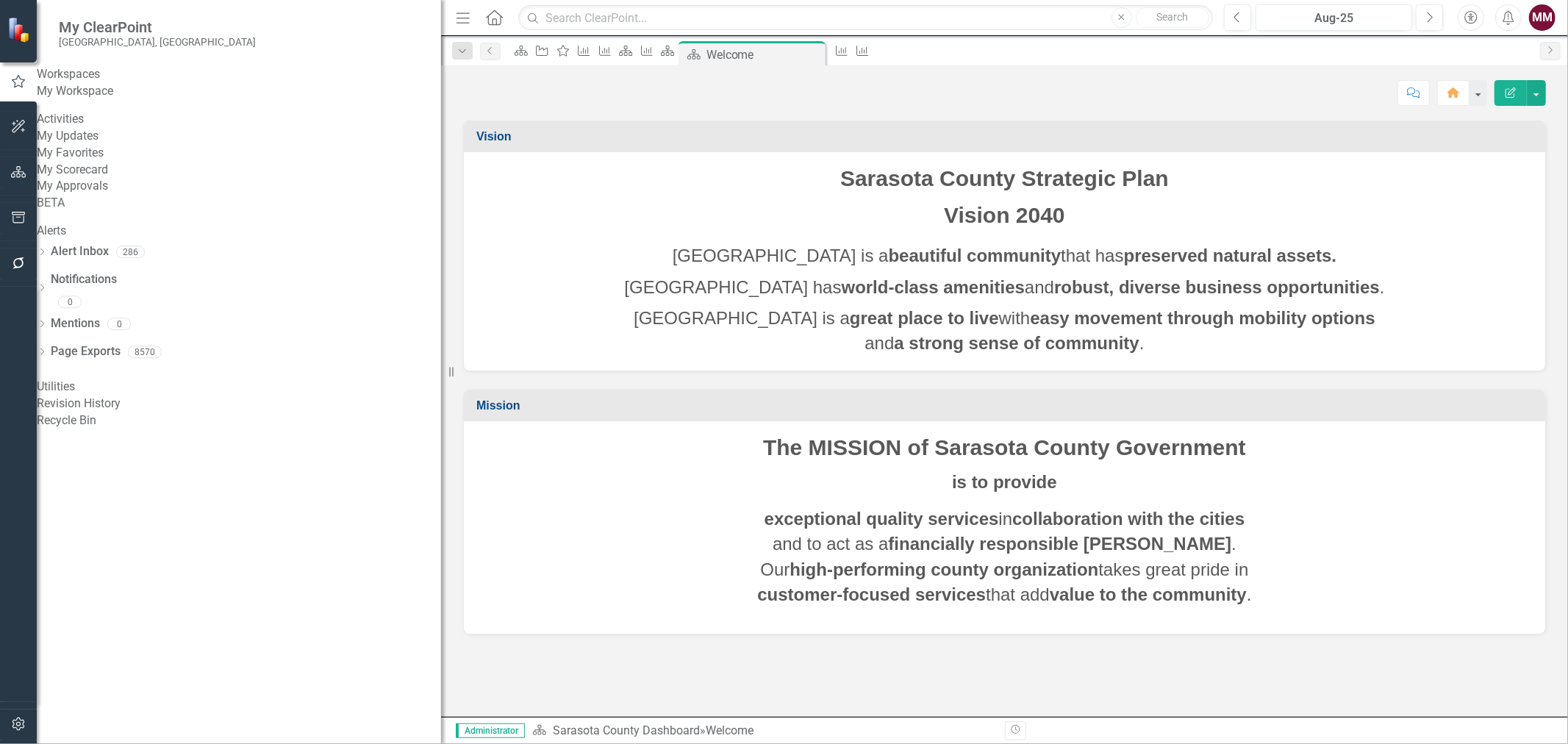
click at [92, 162] on link "My Favorites" at bounding box center [238, 153] width 404 height 17
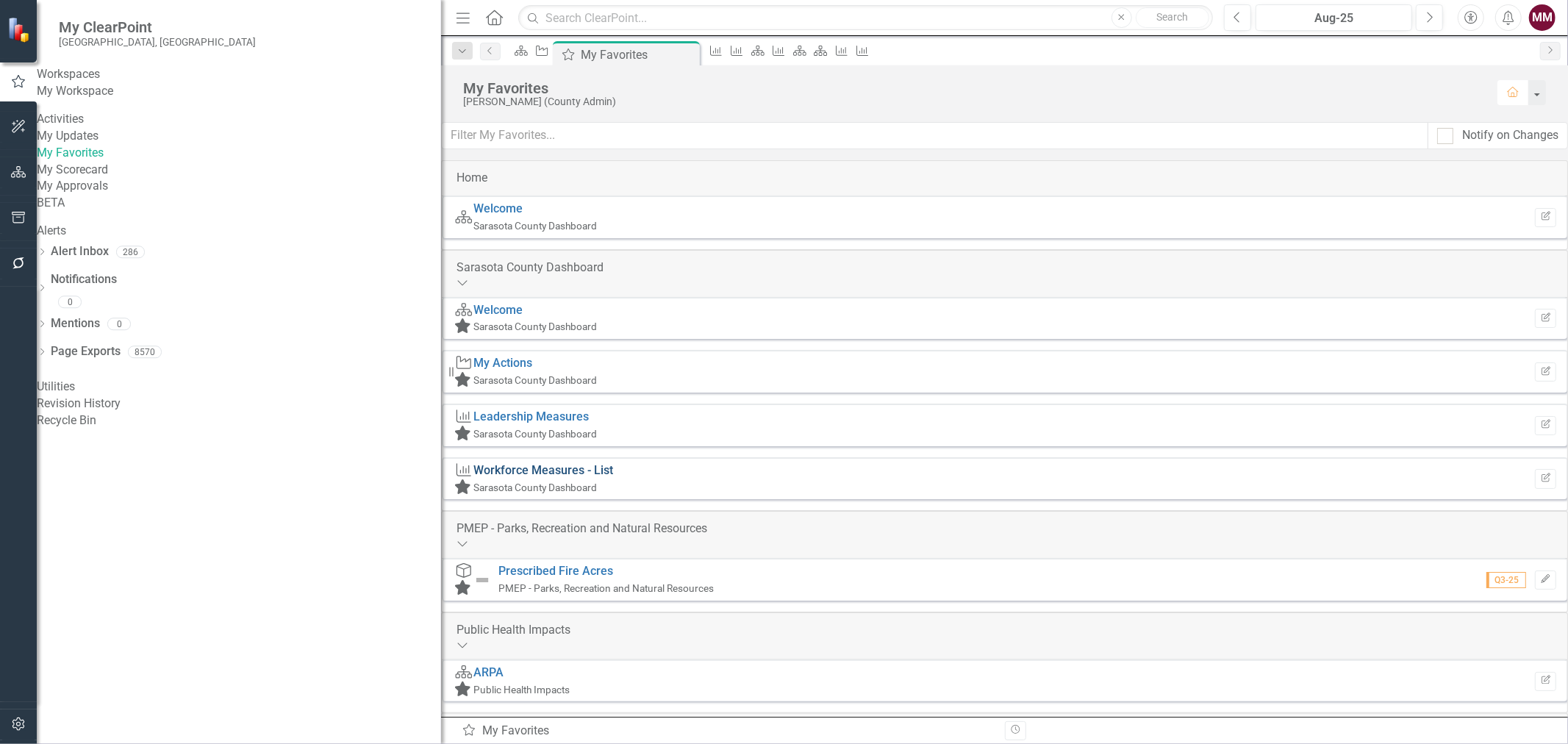
click at [569, 463] on link "Workforce Measures - List" at bounding box center [543, 470] width 140 height 14
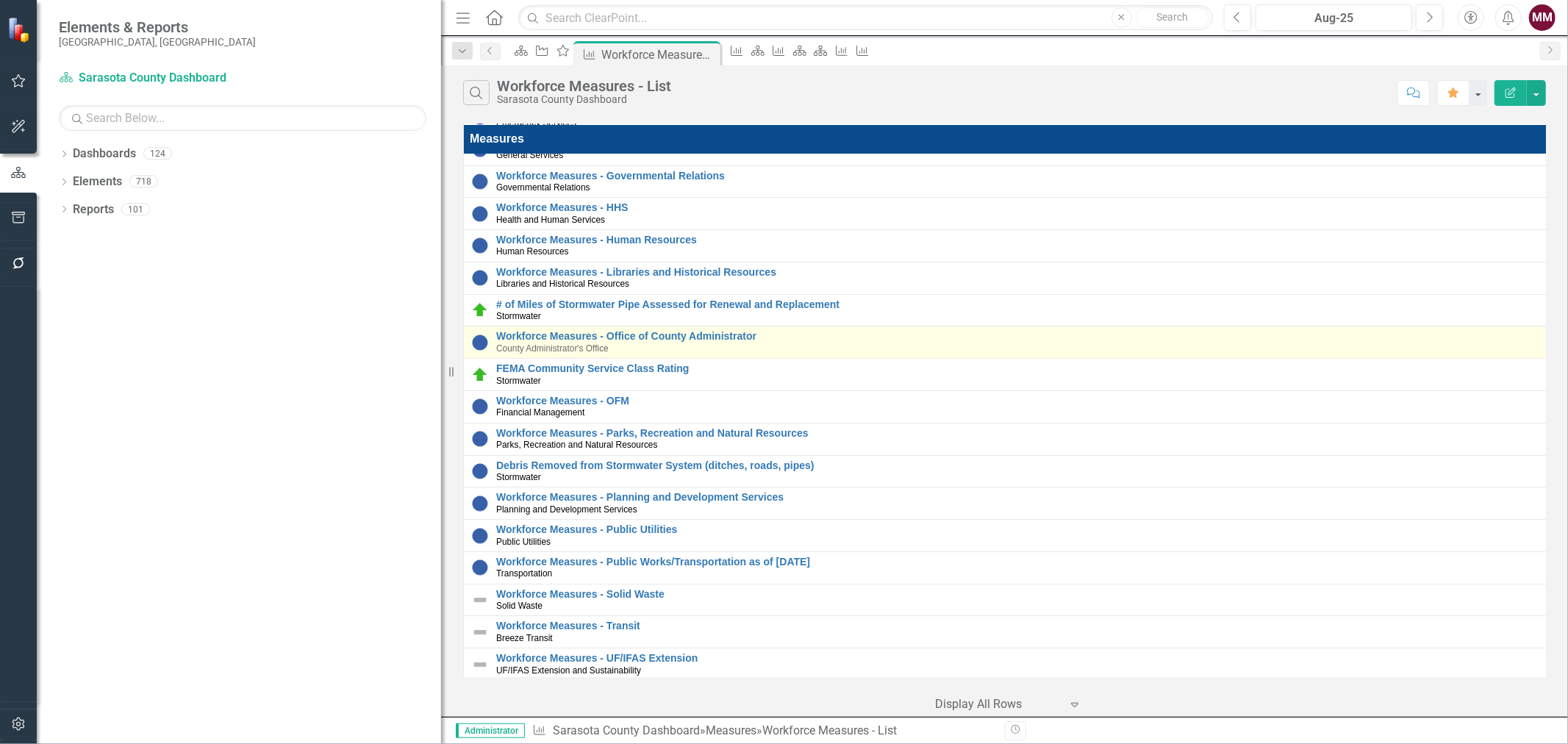
scroll to position [229, 0]
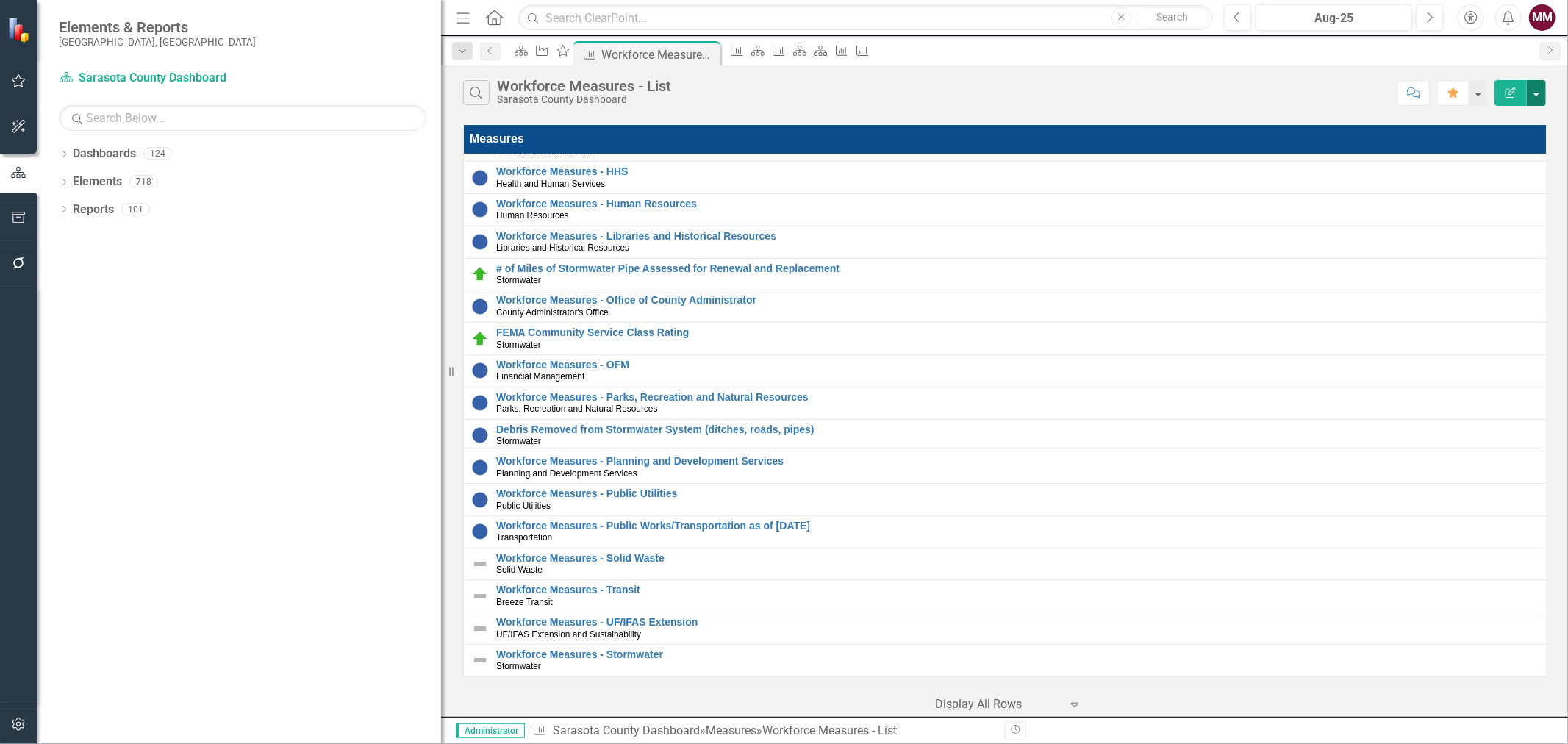
click at [1540, 96] on button "button" at bounding box center [1536, 93] width 19 height 26
click at [1522, 129] on link "Edit Report Edit Report" at bounding box center [1487, 120] width 116 height 27
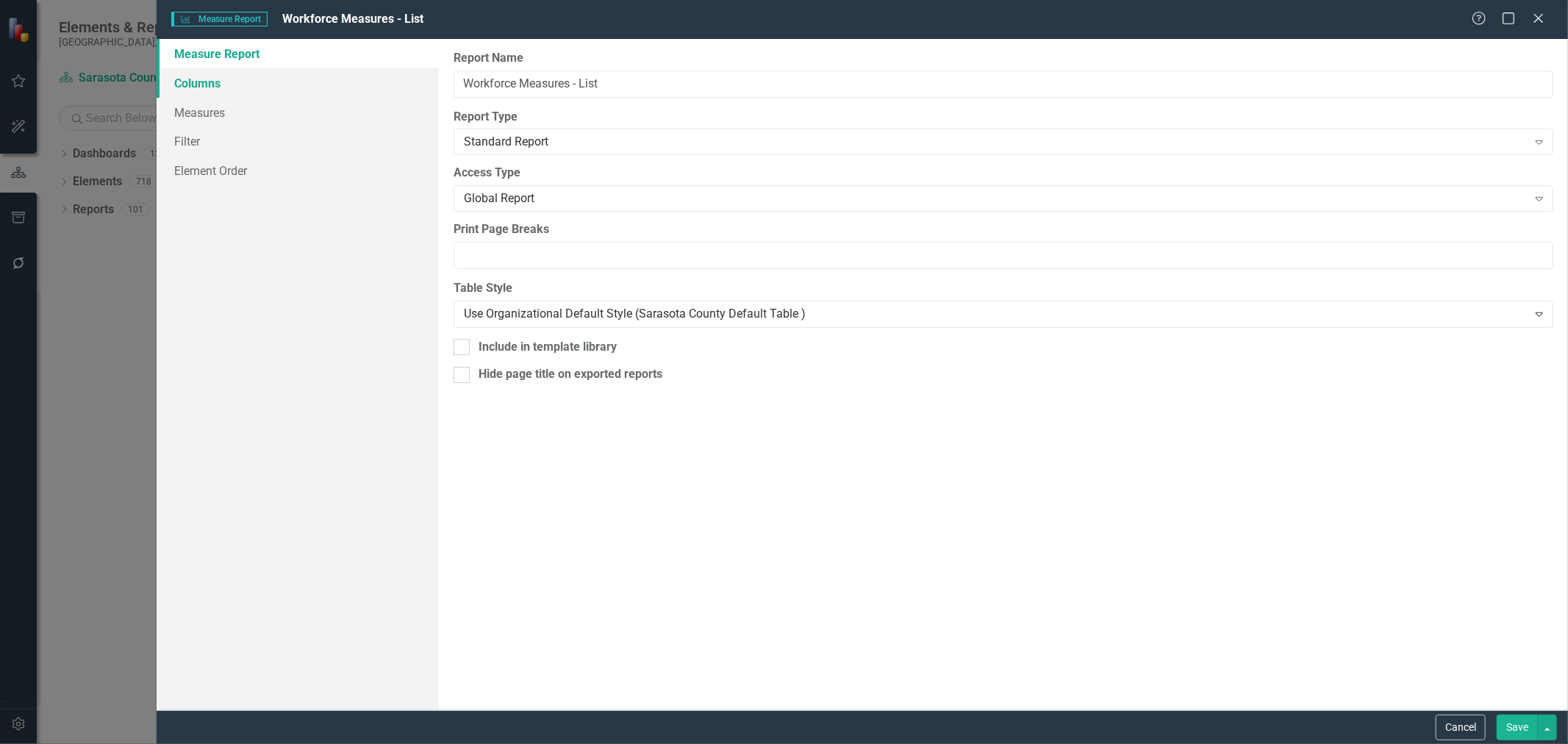
click at [254, 81] on link "Columns" at bounding box center [297, 83] width 282 height 29
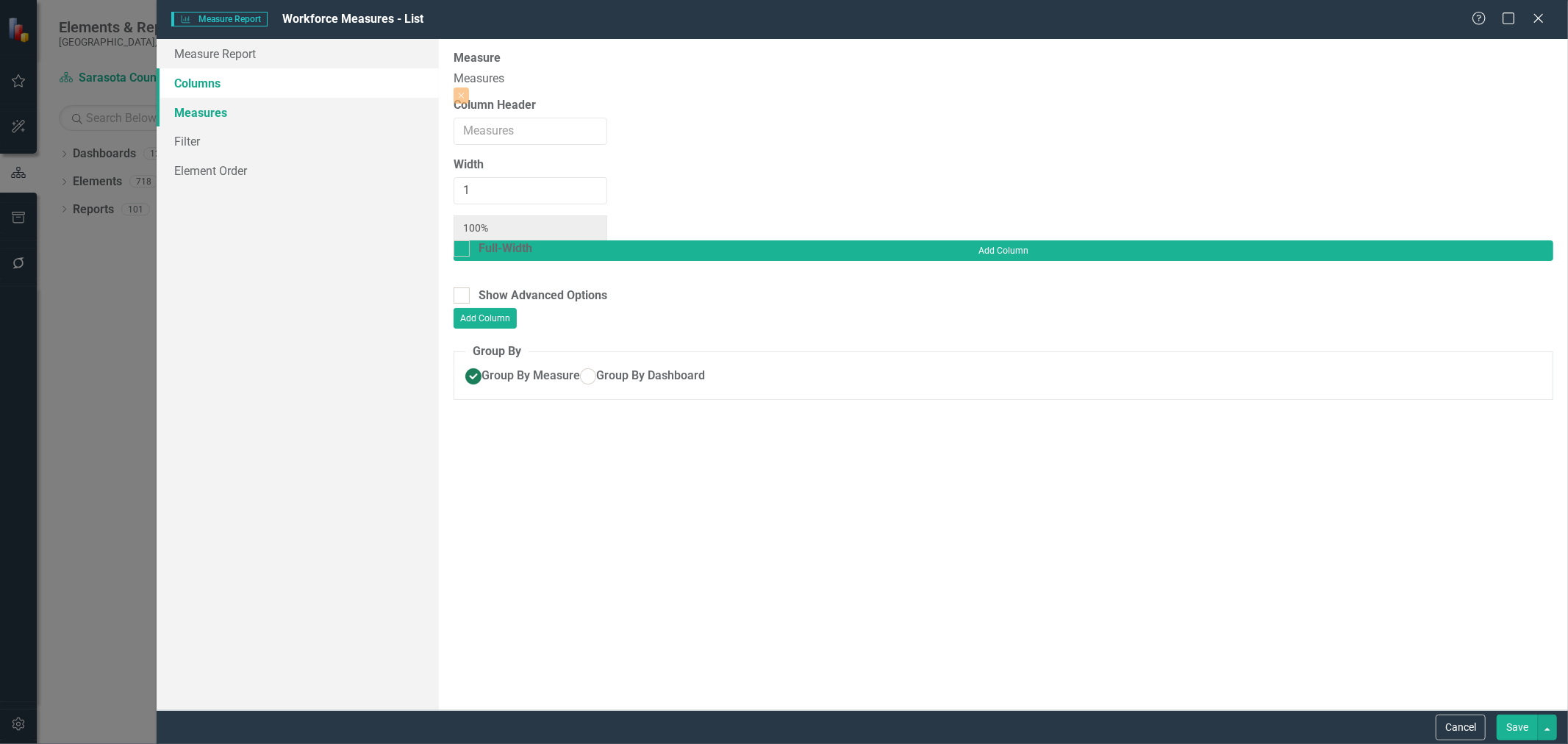
click at [242, 113] on link "Measures" at bounding box center [297, 112] width 282 height 29
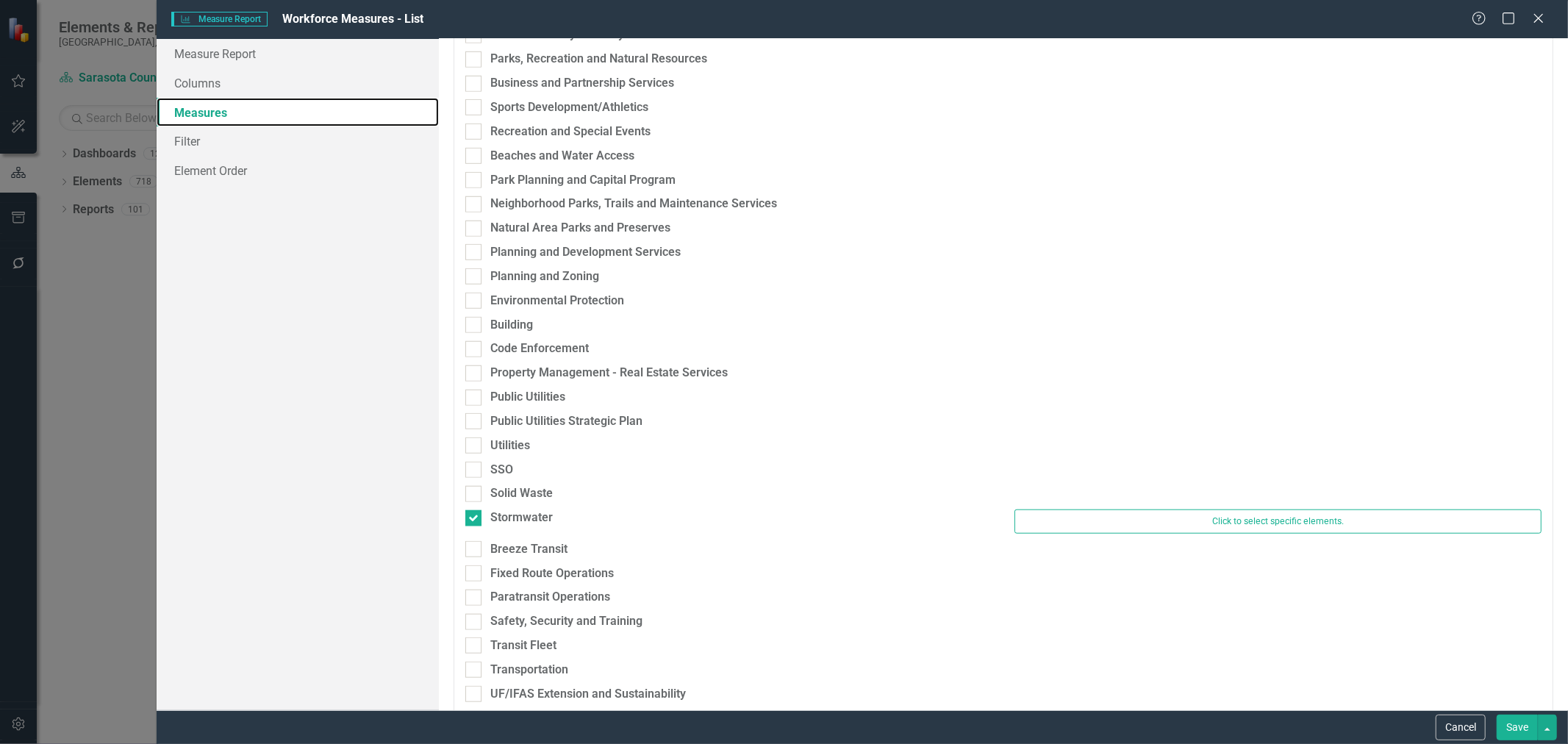
scroll to position [980, 0]
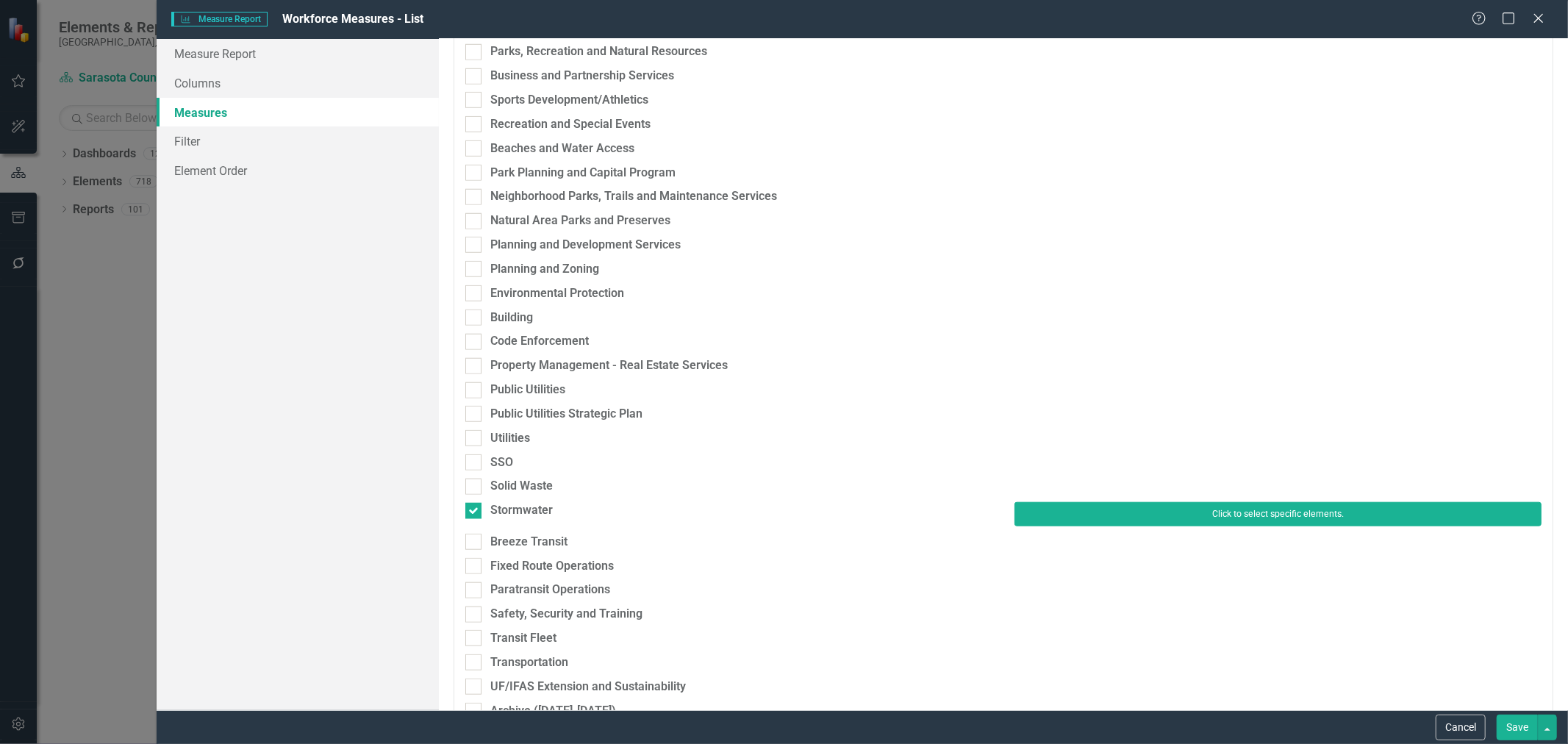
click at [1275, 518] on button "Click to select specific elements." at bounding box center [1278, 513] width 527 height 23
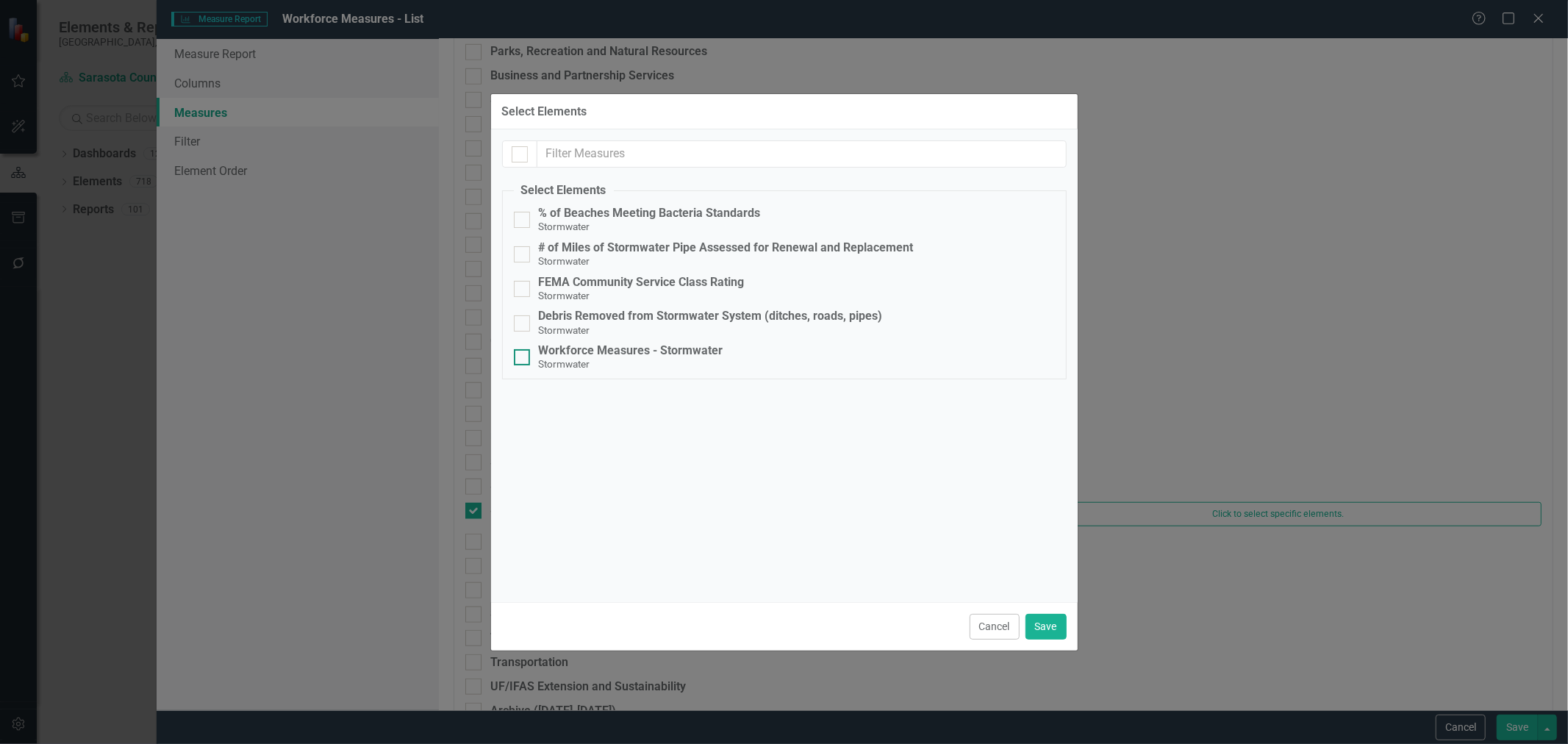
click at [527, 356] on div at bounding box center [521, 357] width 16 height 16
click at [523, 356] on input "Workforce Measures - Stormwater Stormwater" at bounding box center [518, 354] width 10 height 10
checkbox input "true"
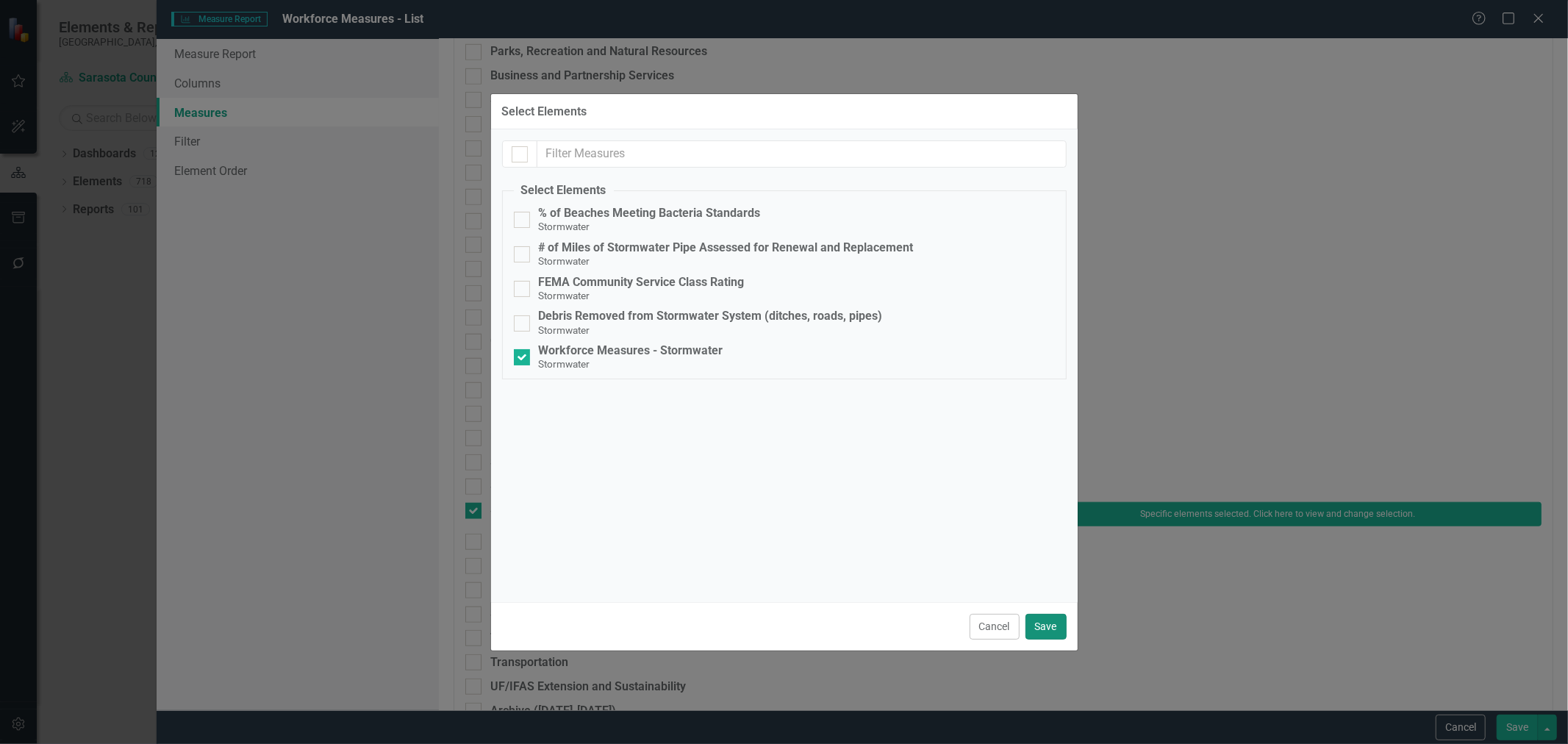
click at [1046, 621] on button "Save" at bounding box center [1045, 627] width 41 height 26
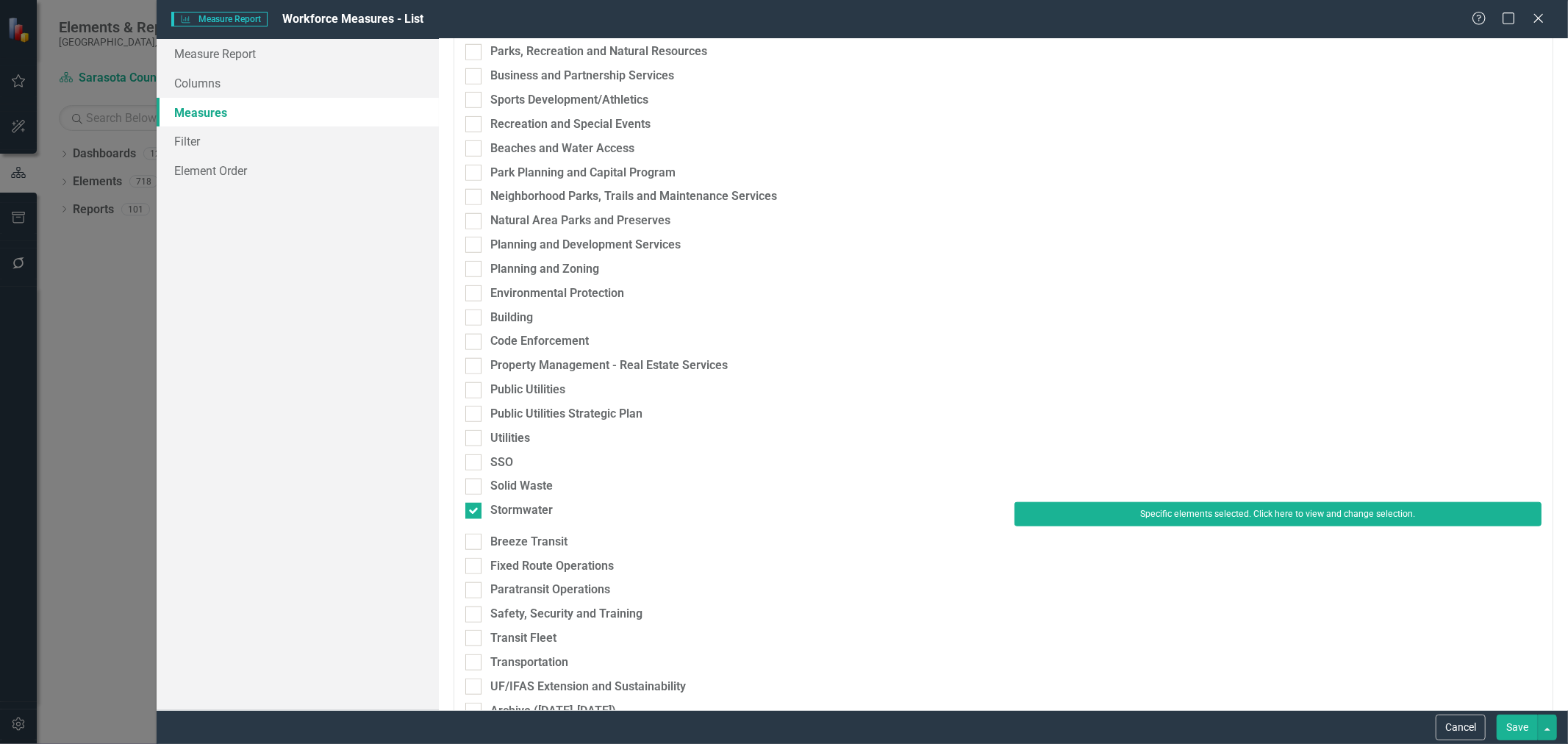
click at [1516, 721] on button "Save" at bounding box center [1517, 727] width 41 height 26
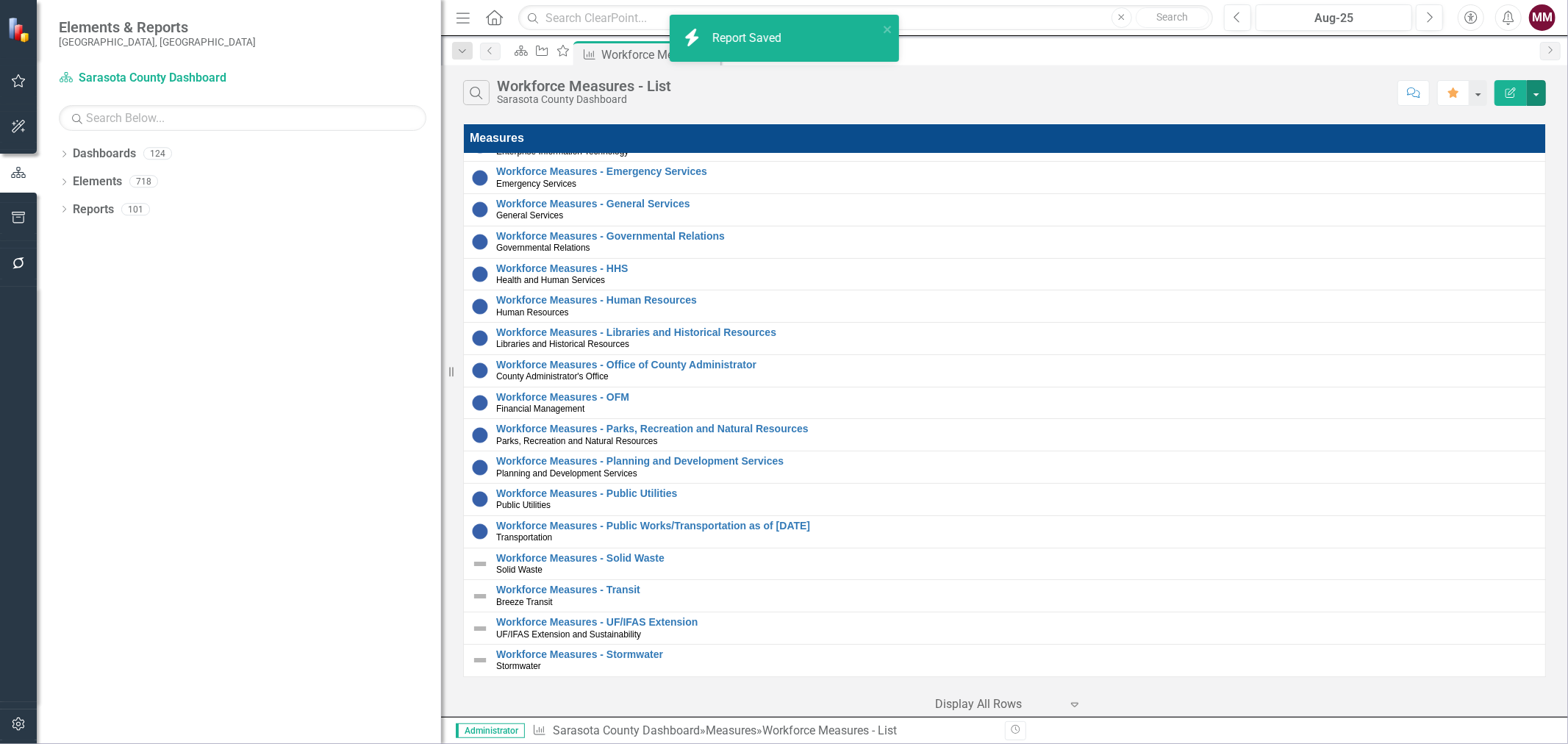
scroll to position [101, 0]
click at [1540, 99] on button "button" at bounding box center [1536, 93] width 19 height 26
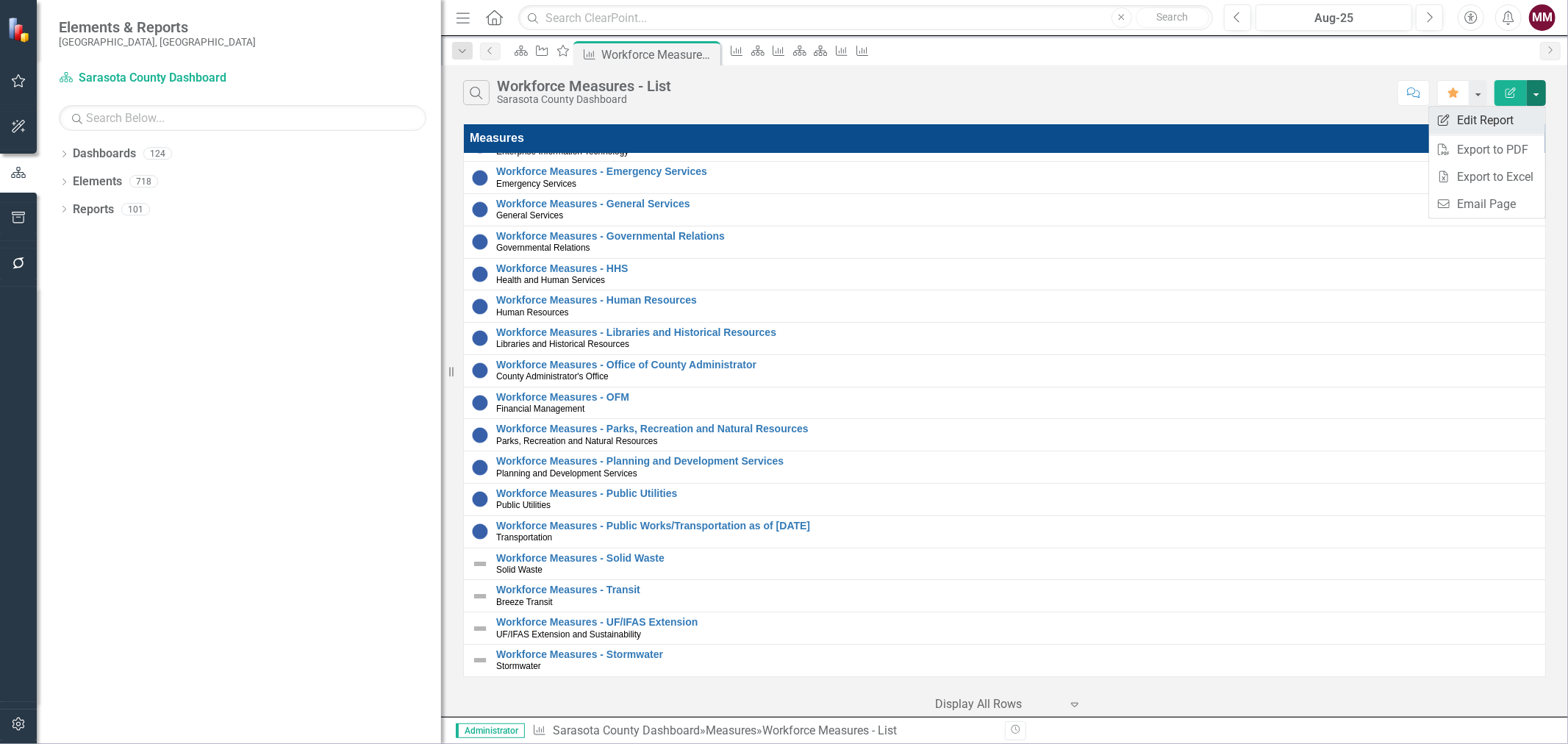
click at [1503, 122] on link "Edit Report Edit Report" at bounding box center [1487, 120] width 116 height 27
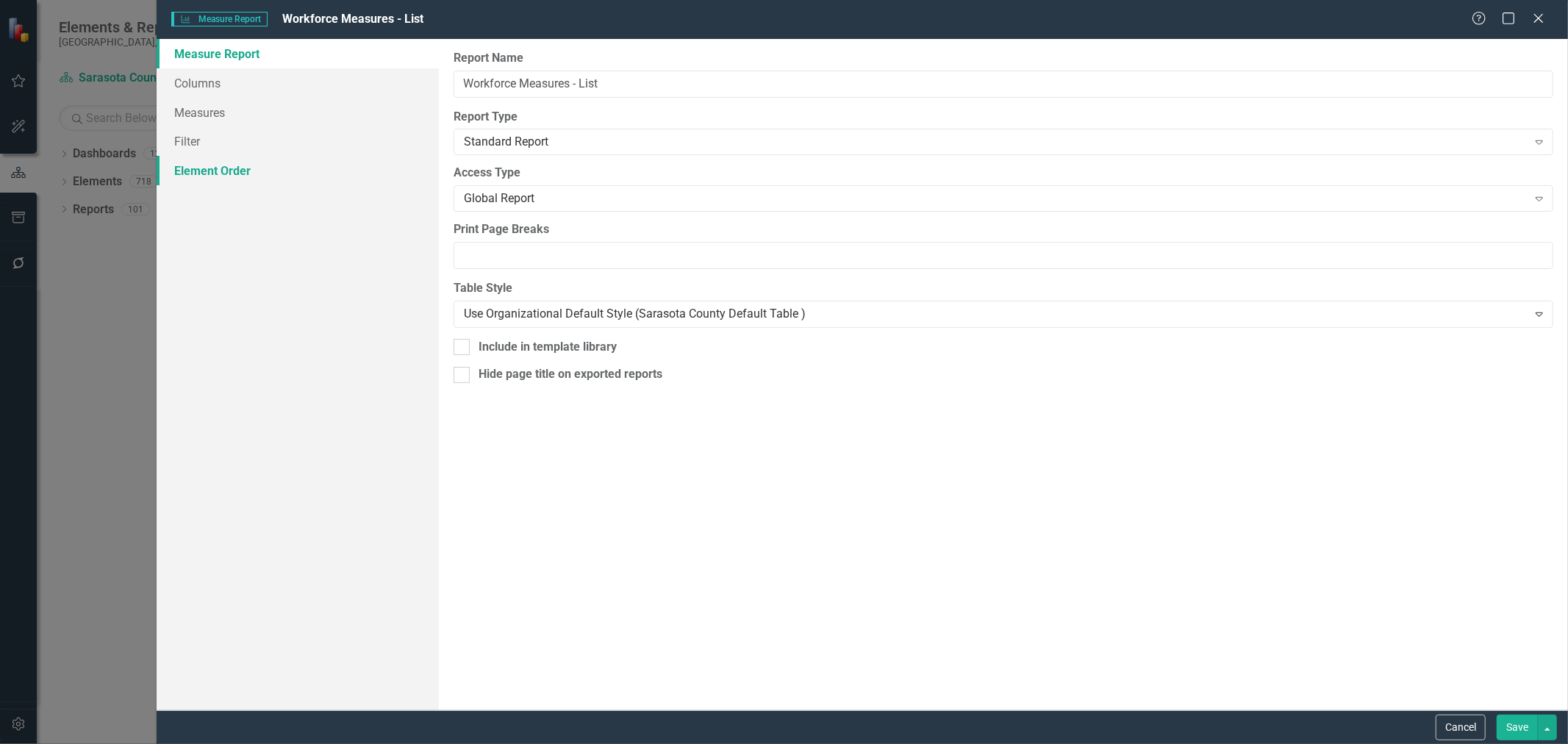
click at [265, 172] on link "Element Order" at bounding box center [297, 170] width 282 height 29
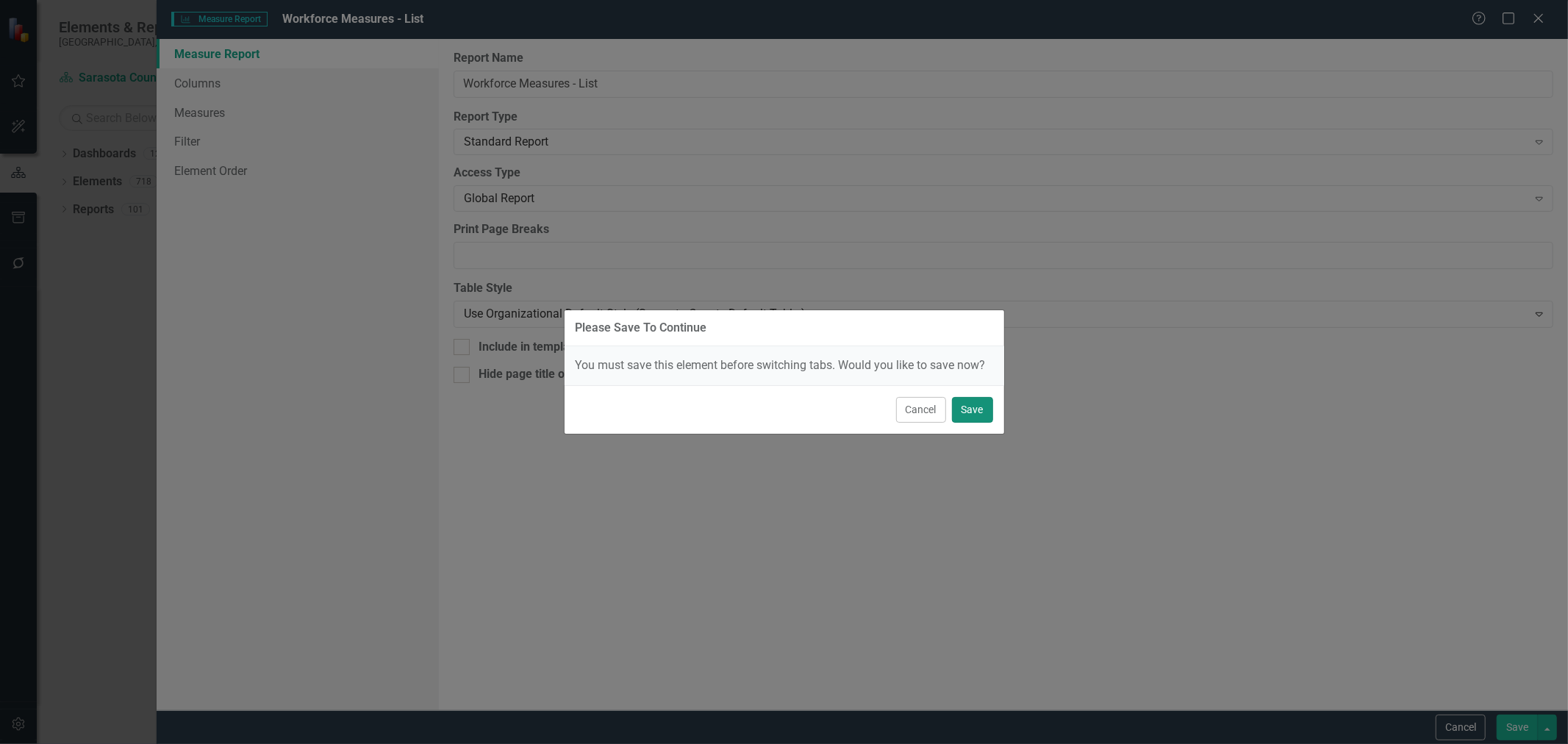
click at [969, 416] on button "Save" at bounding box center [972, 410] width 41 height 26
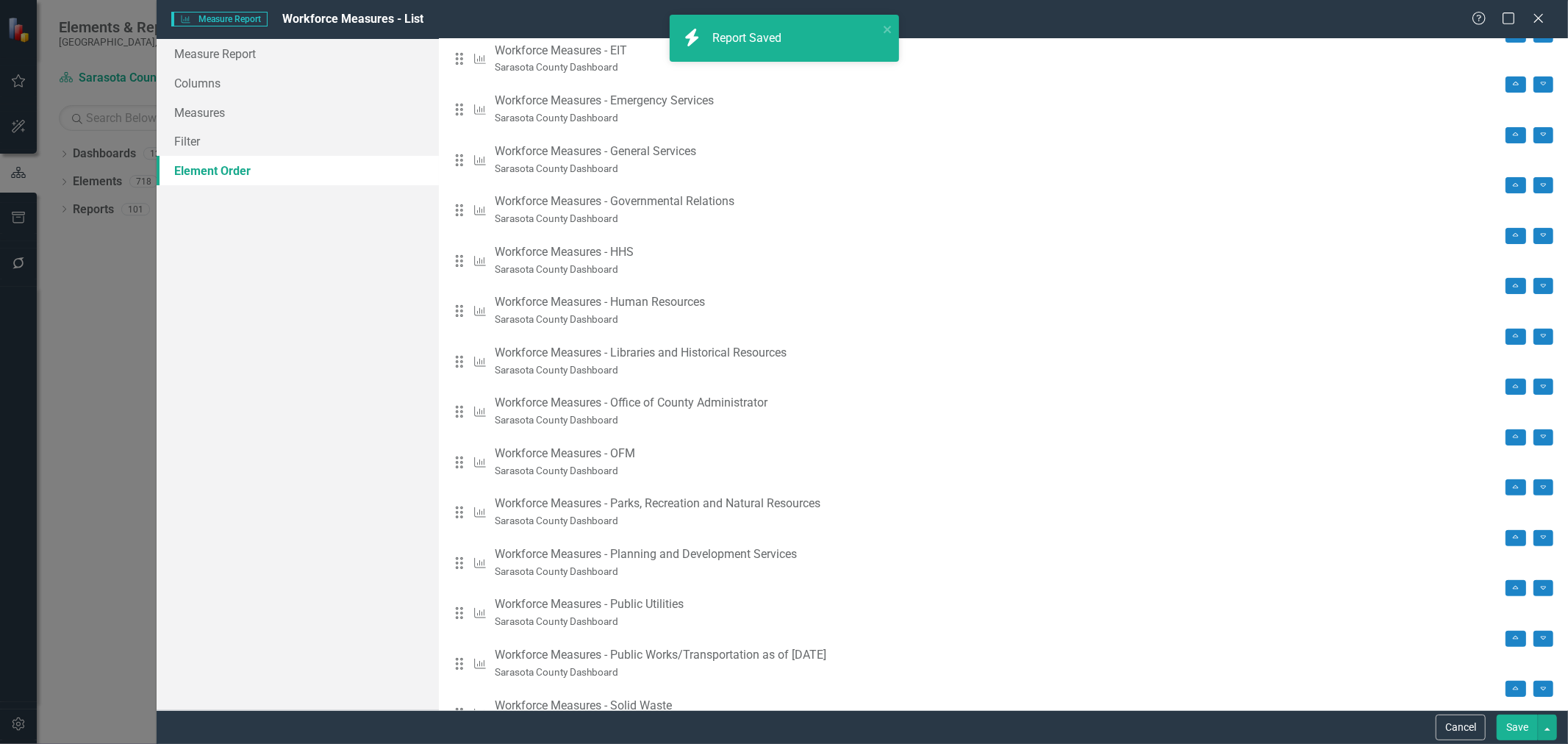
scroll to position [153, 0]
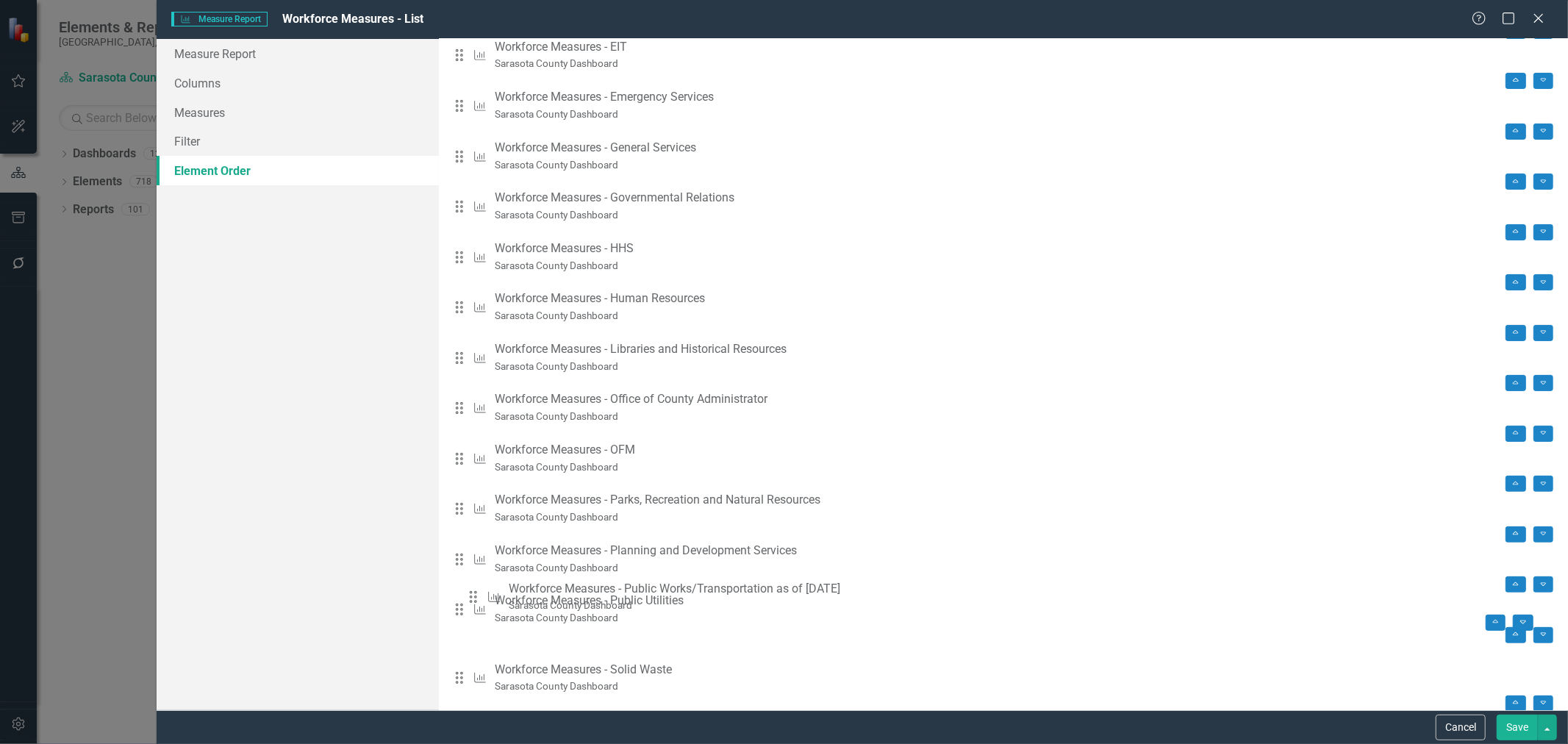
drag, startPoint x: 478, startPoint y: 517, endPoint x: 480, endPoint y: 597, distance: 80.0
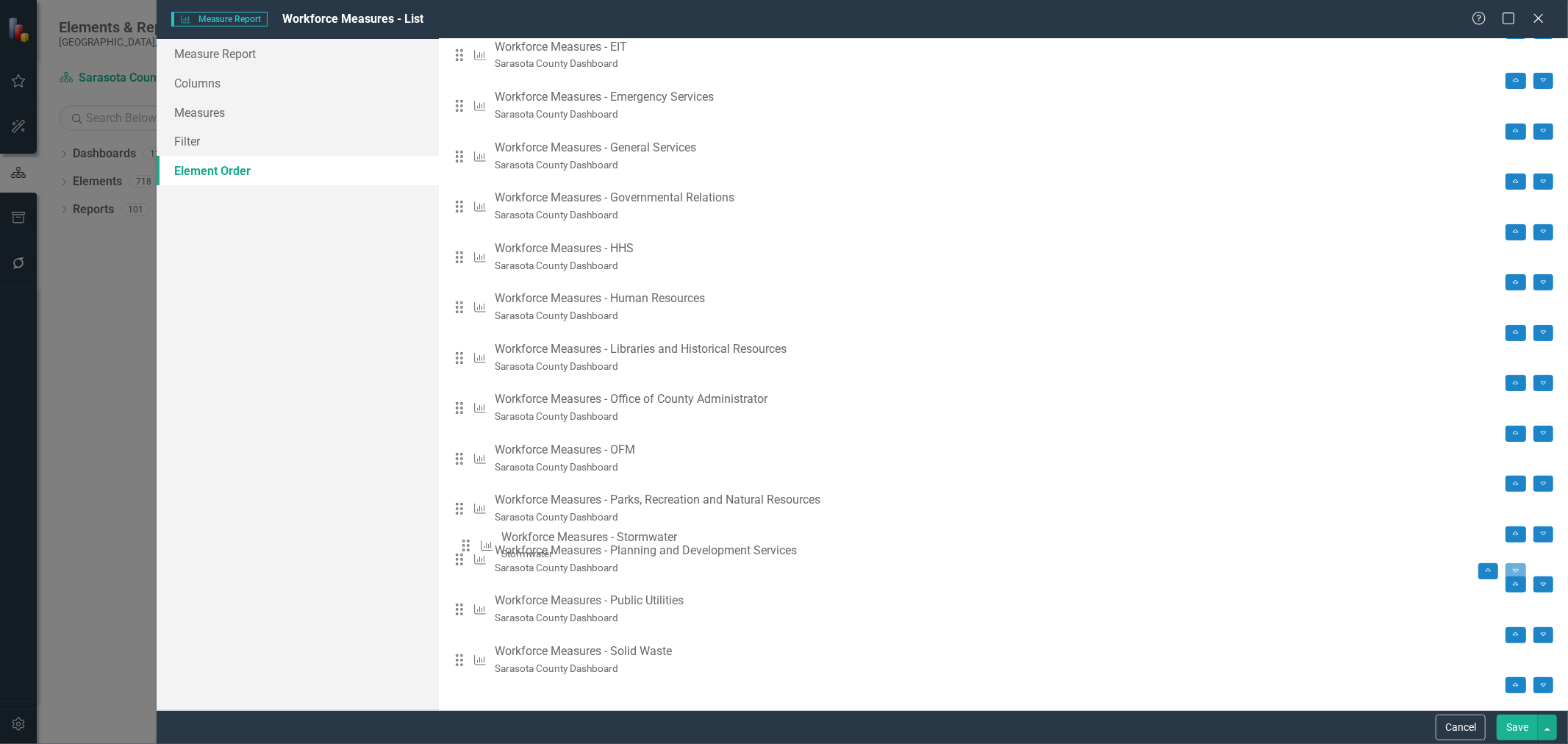
drag, startPoint x: 476, startPoint y: 679, endPoint x: 471, endPoint y: 549, distance: 130.1
click at [471, 549] on div "Drag Measure Workforce Measures - Capital Projects Sarasota County Dashboard Mo…" at bounding box center [1003, 417] width 1099 height 957
click at [1523, 726] on button "Save" at bounding box center [1517, 727] width 41 height 26
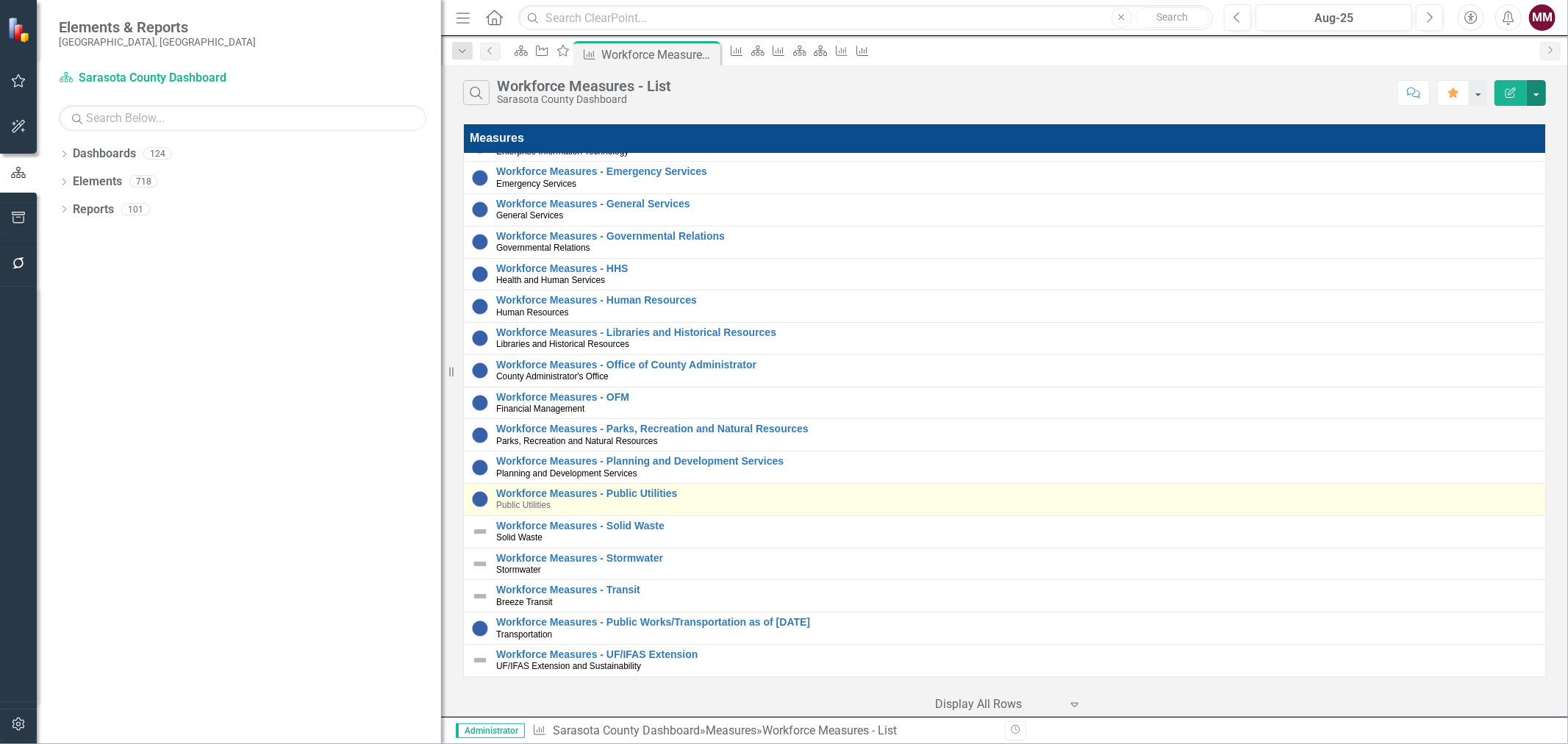
scroll to position [100, 0]
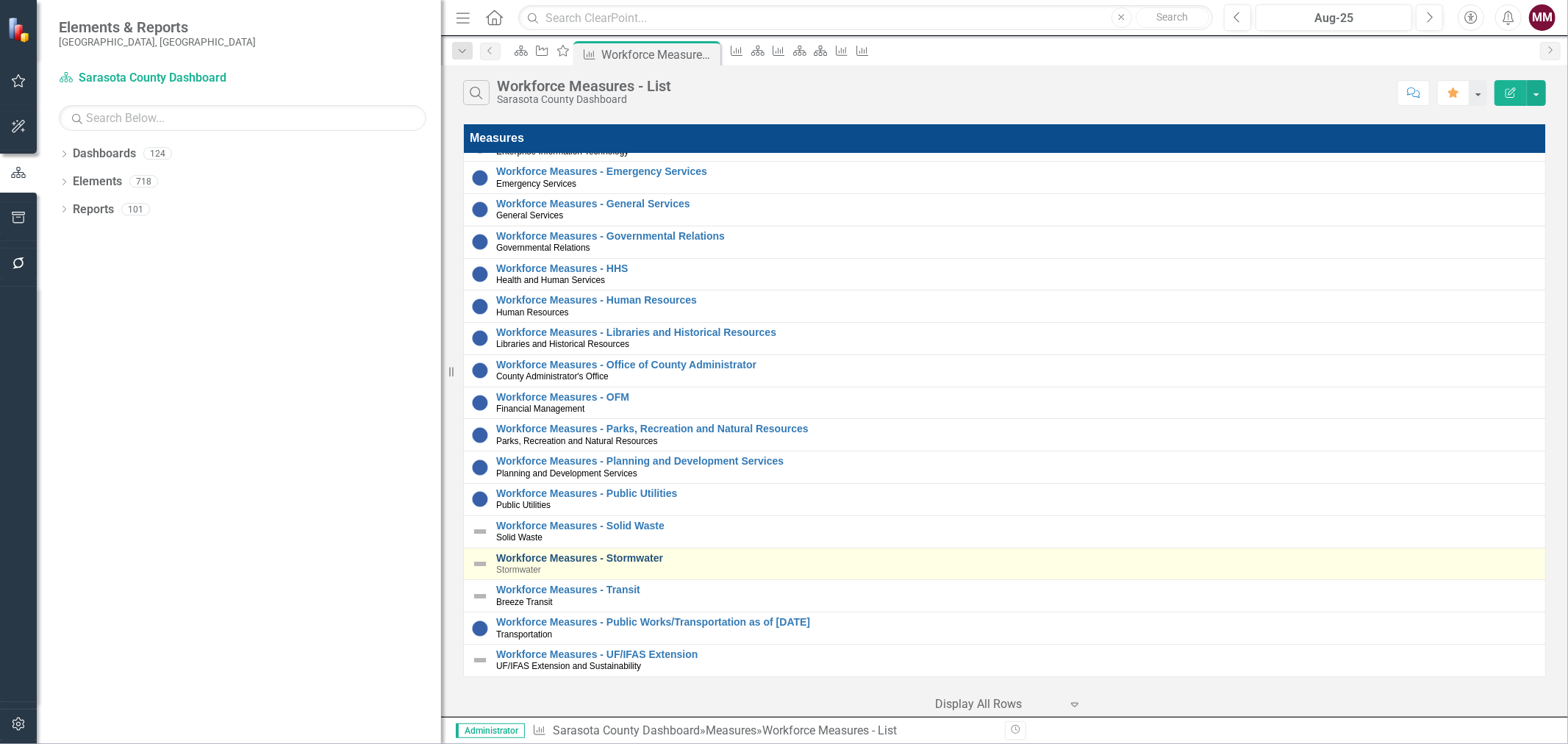
click at [636, 553] on link "Workforce Measures - Stormwater" at bounding box center [1017, 558] width 1042 height 11
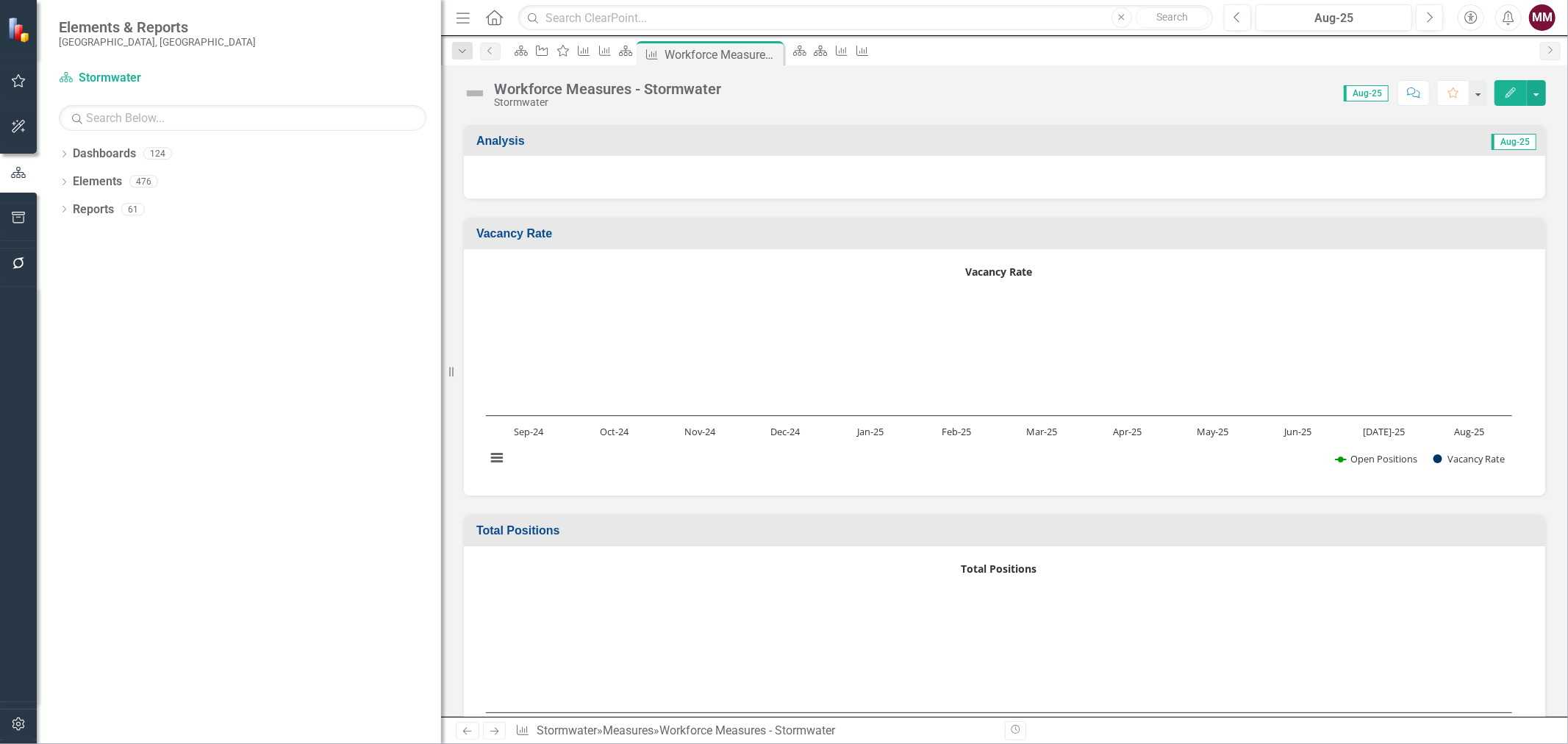
scroll to position [326, 0]
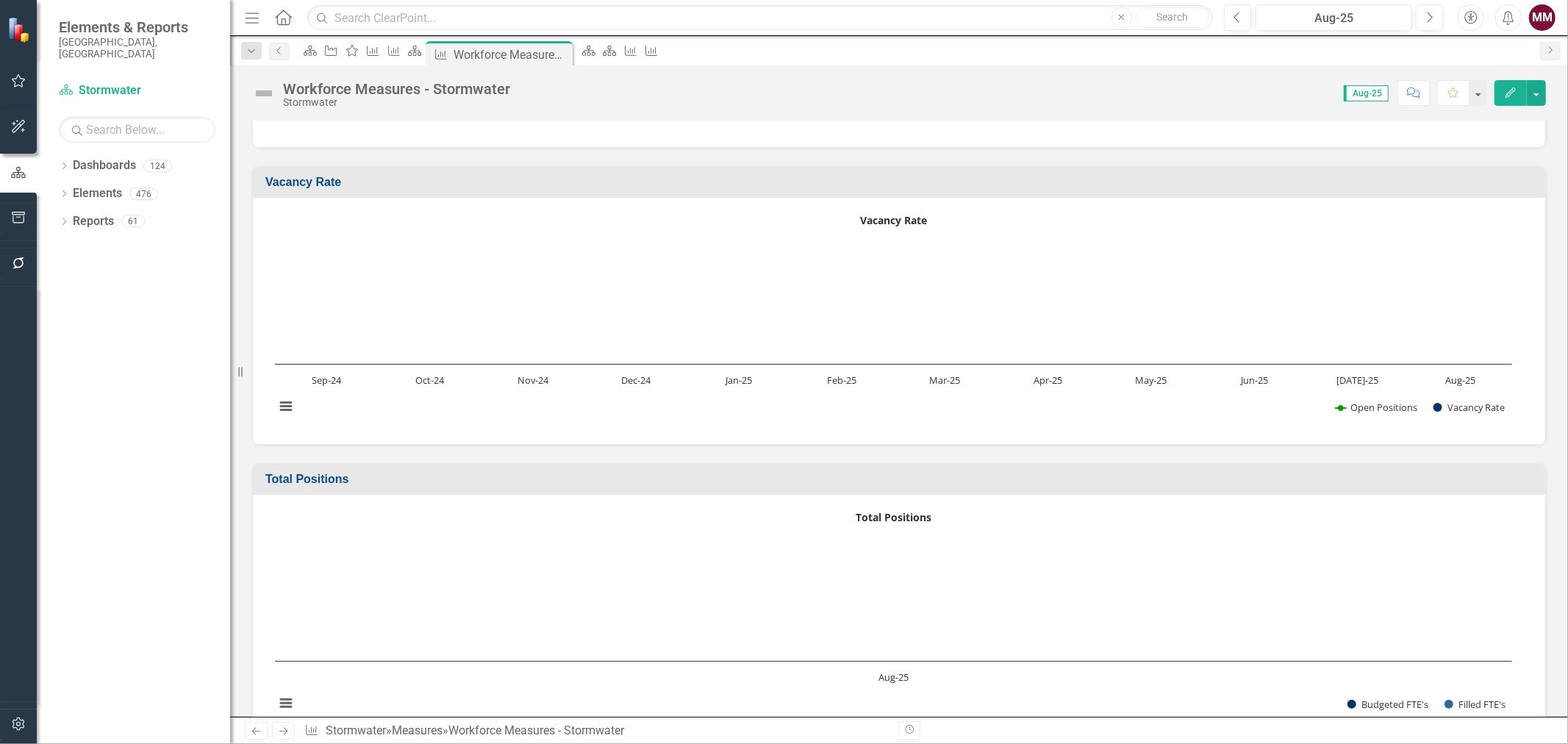
drag, startPoint x: 447, startPoint y: 375, endPoint x: 221, endPoint y: 372, distance: 226.0
click at [230, 372] on div "Resize" at bounding box center [236, 372] width 12 height 744
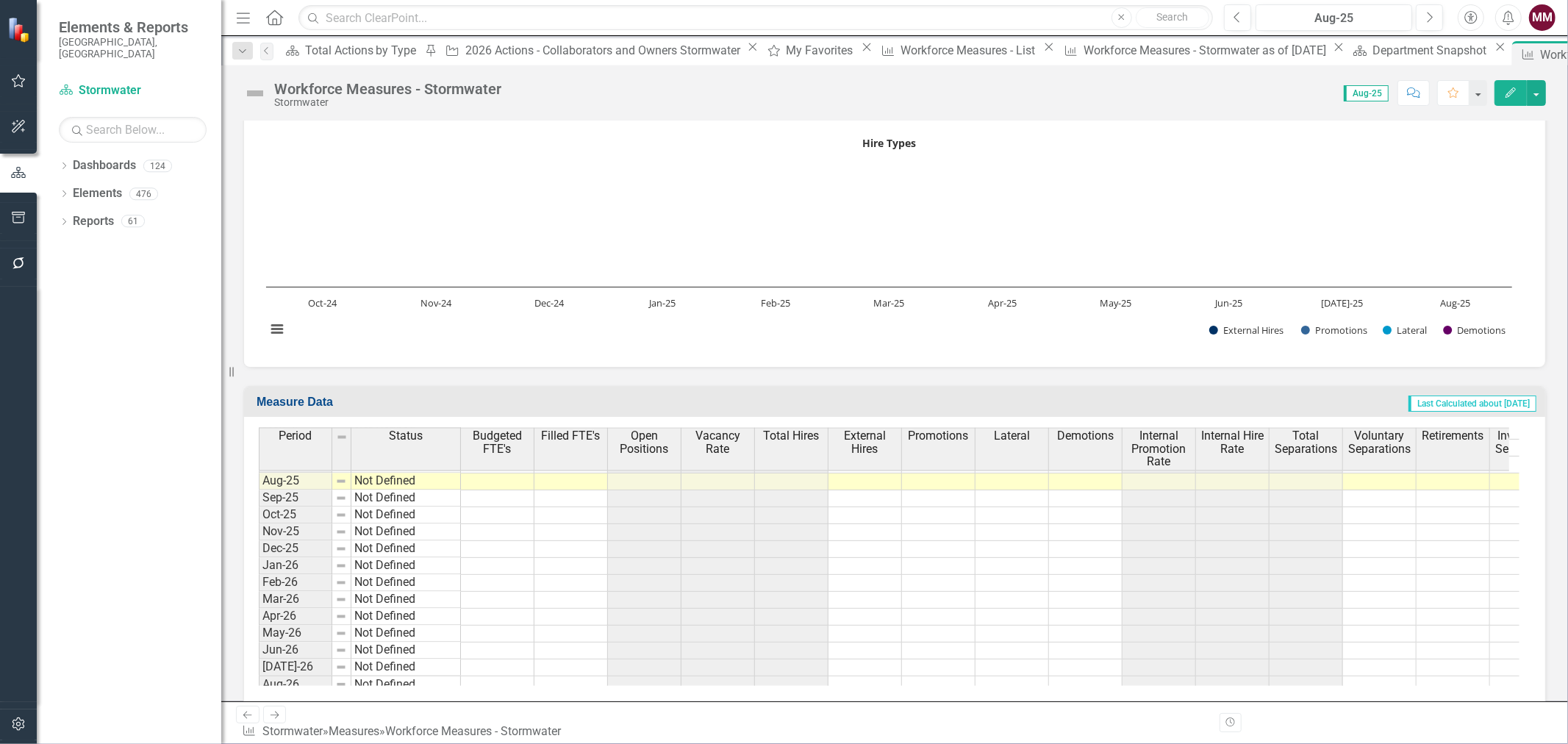
scroll to position [697, 0]
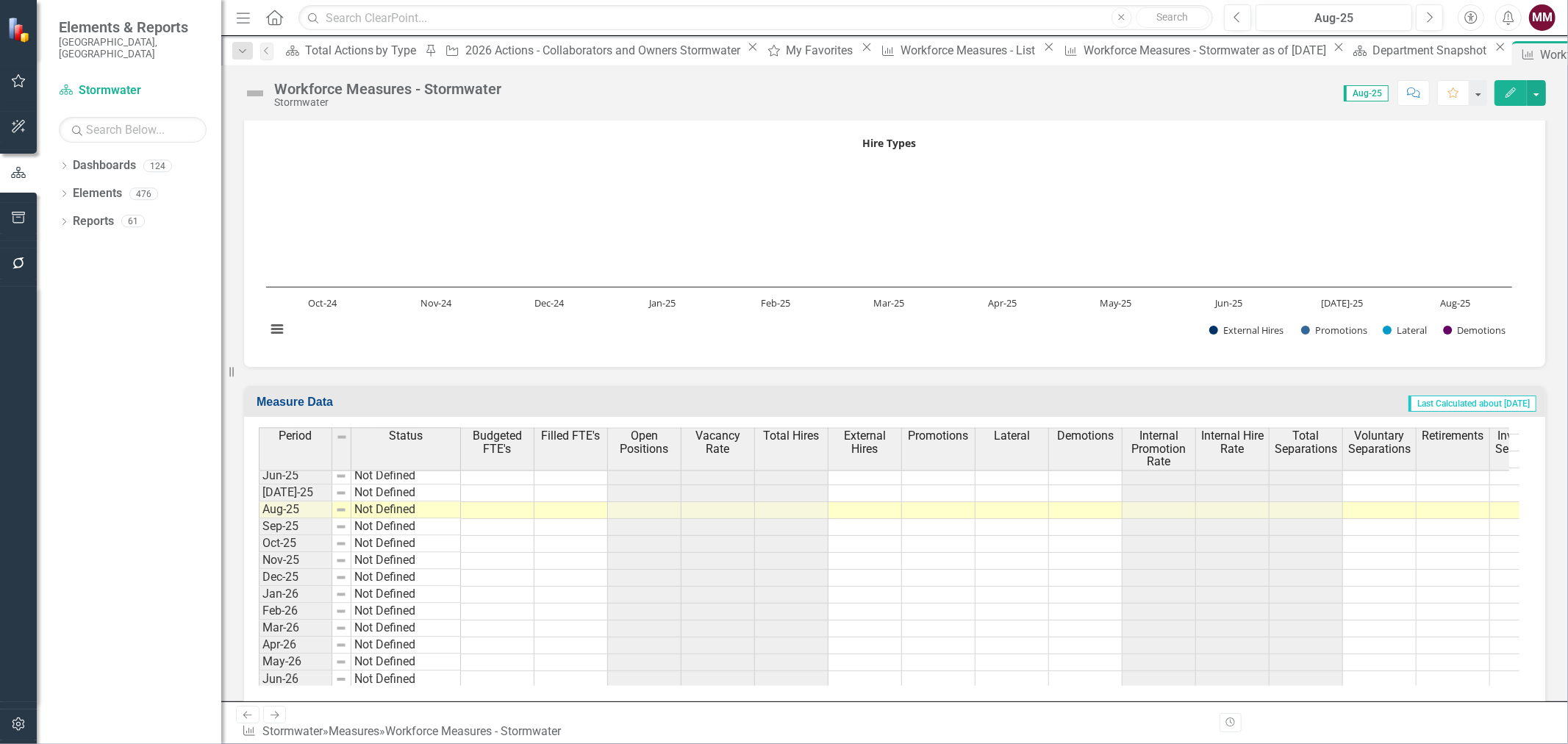
click at [481, 504] on tbody "Sep-24 Not Defined Oct-24 Not Defined Nov-24 Not Defined Dec-24 Not Defined Jan…" at bounding box center [1131, 535] width 1745 height 440
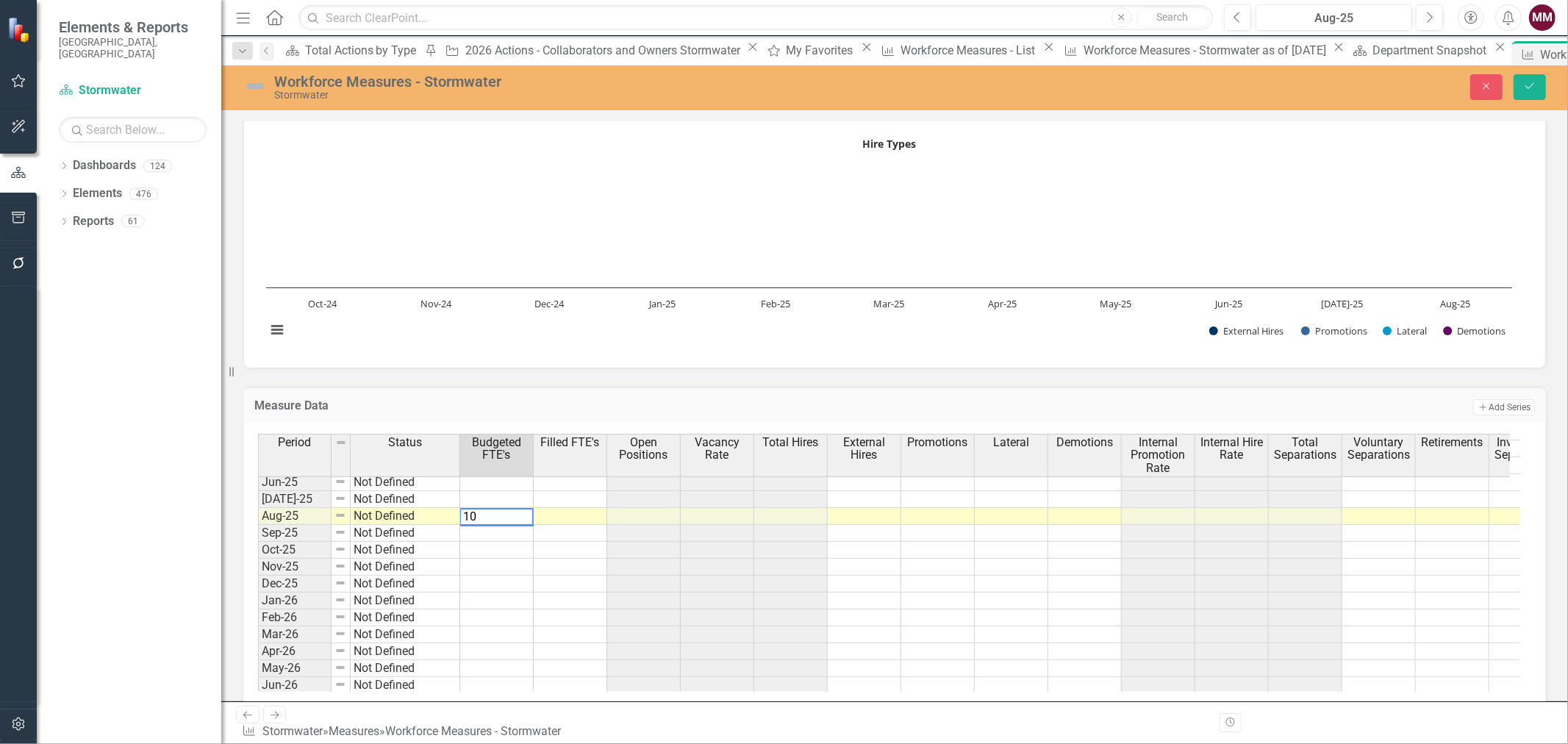
type textarea "105"
click at [878, 508] on td at bounding box center [864, 516] width 74 height 17
type textarea "1"
type textarea "0"
type textarea "1"
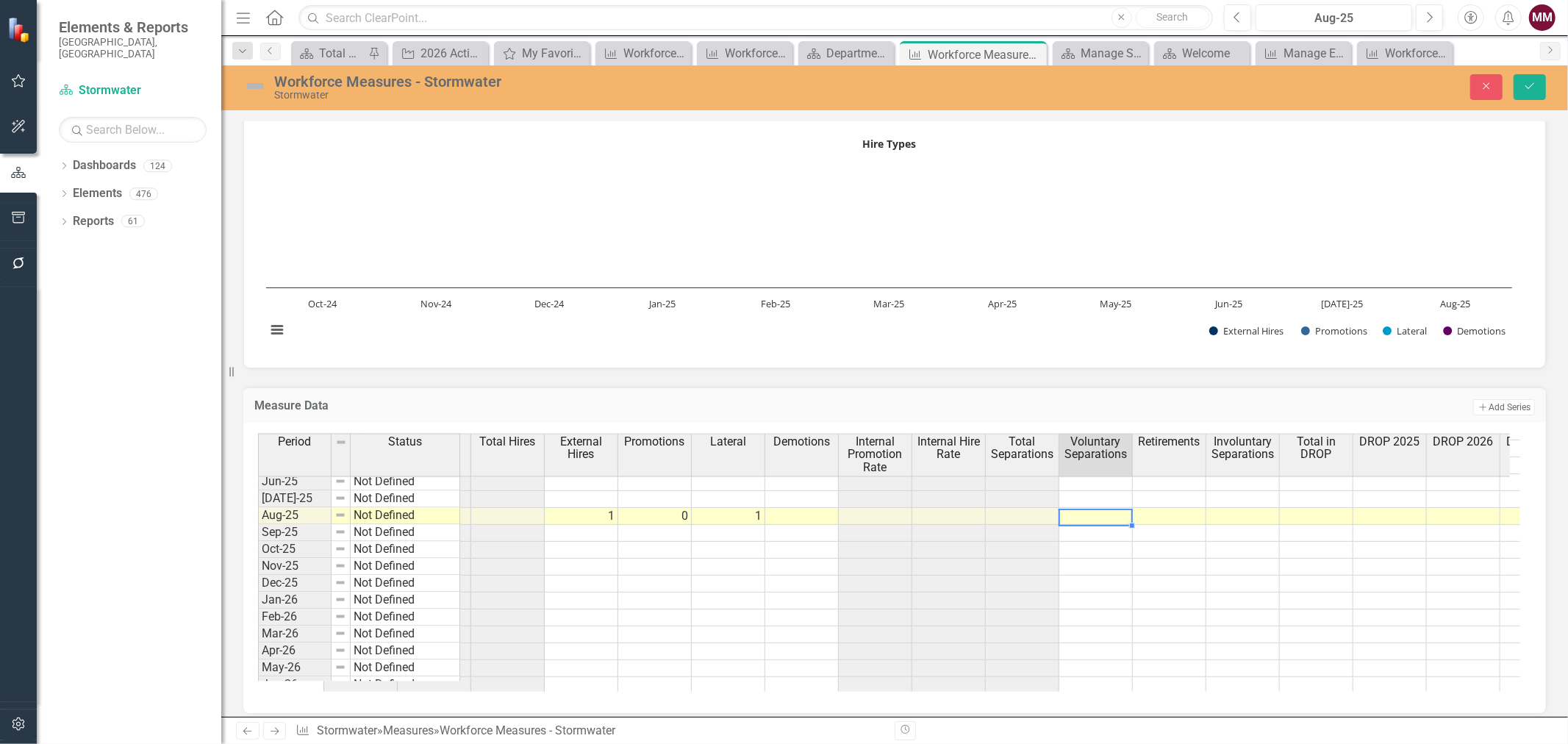
scroll to position [0, 321]
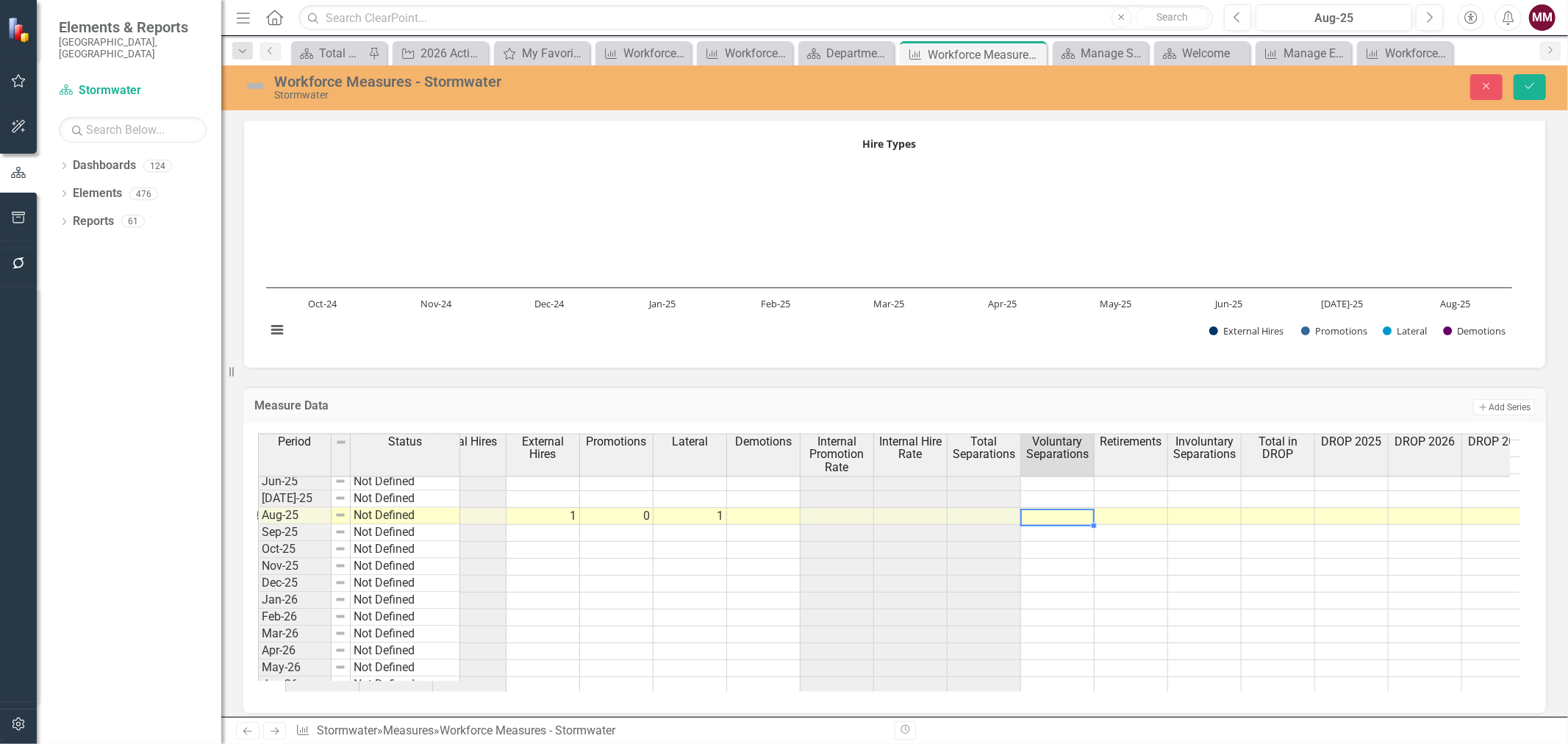
click at [1075, 508] on td at bounding box center [1057, 516] width 74 height 17
type textarea "0"
click at [1279, 515] on td at bounding box center [1278, 516] width 74 height 17
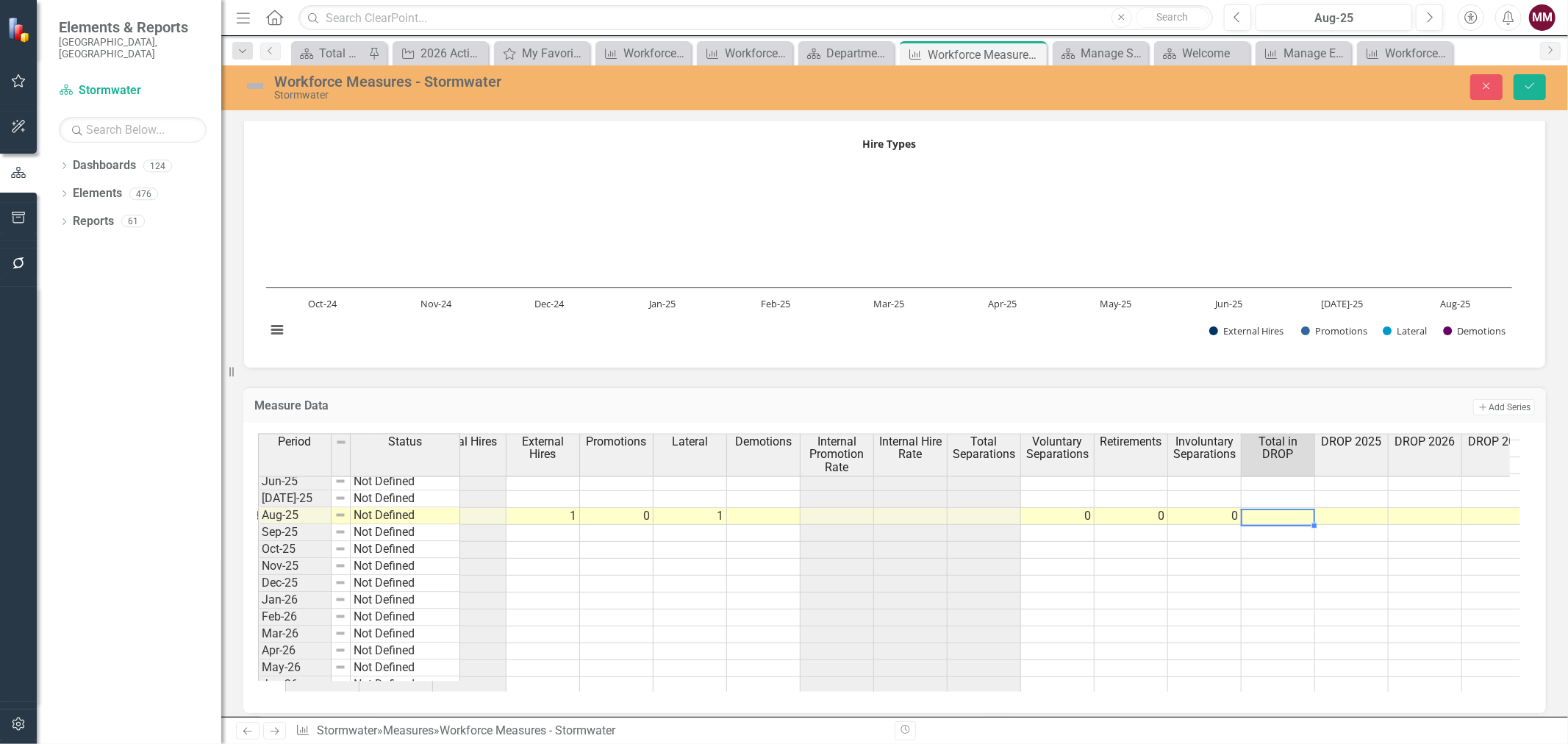
type textarea "2"
type textarea "0"
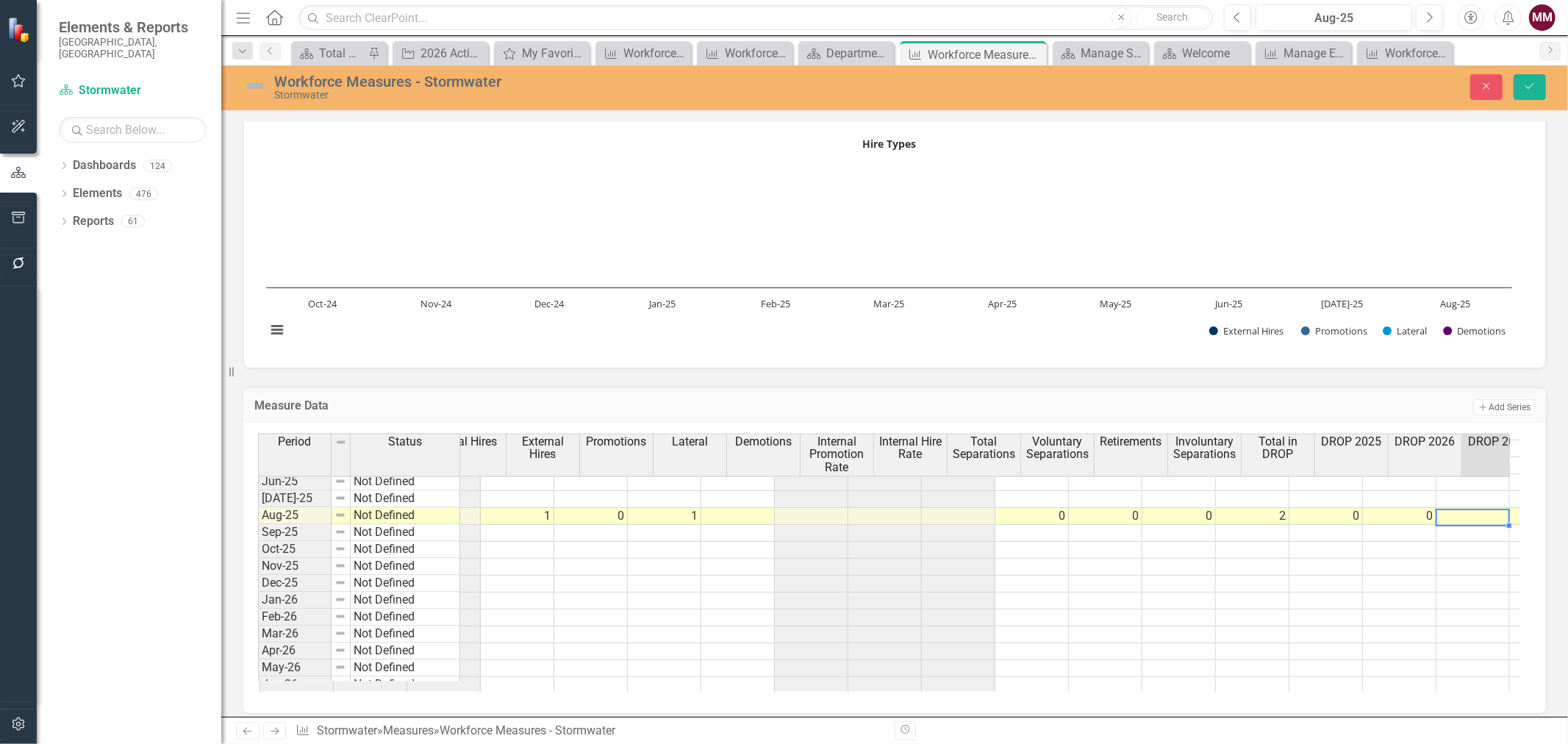
scroll to position [0, 347]
type textarea "0"
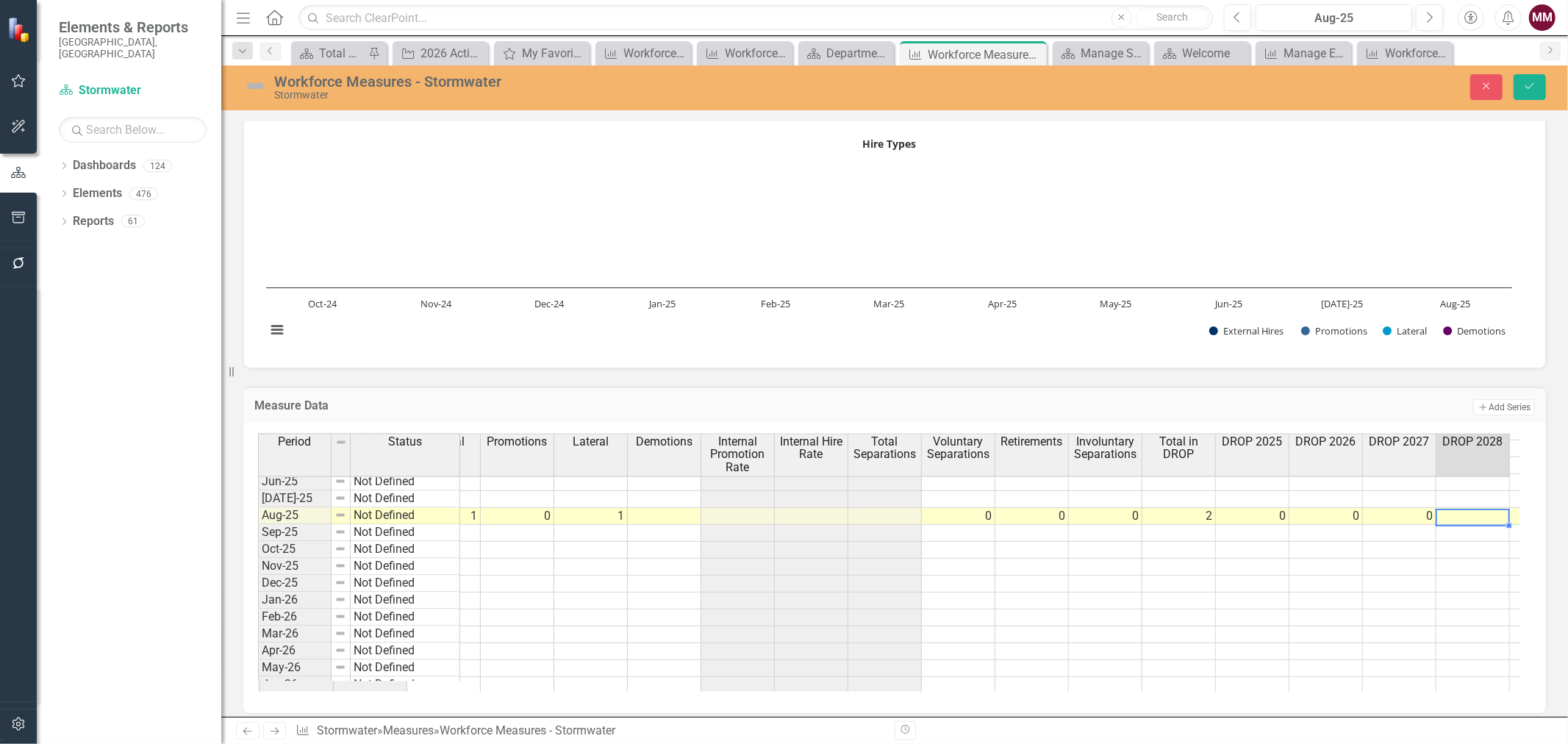
type textarea "2"
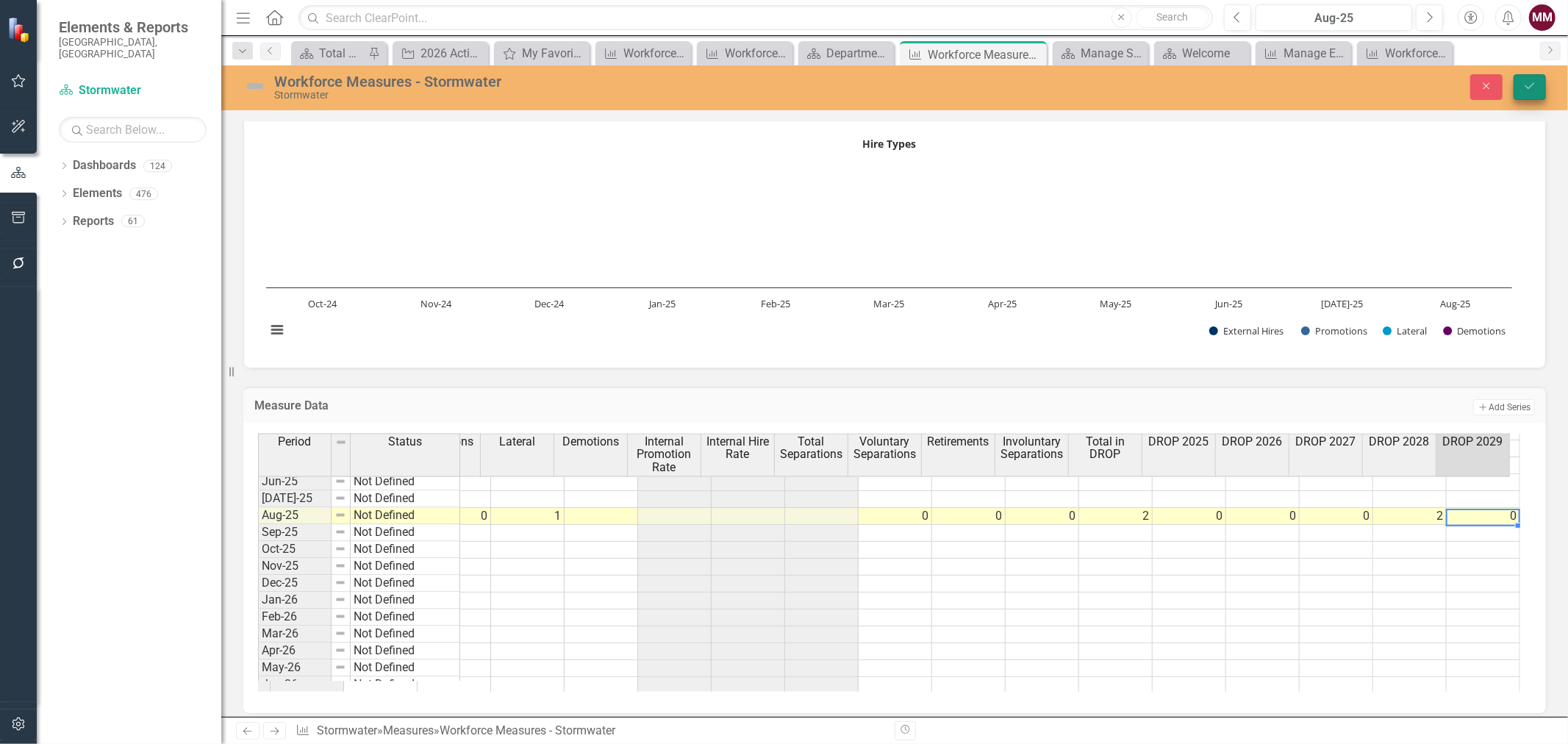
type textarea "0"
click at [1537, 87] on button "Save" at bounding box center [1529, 87] width 32 height 26
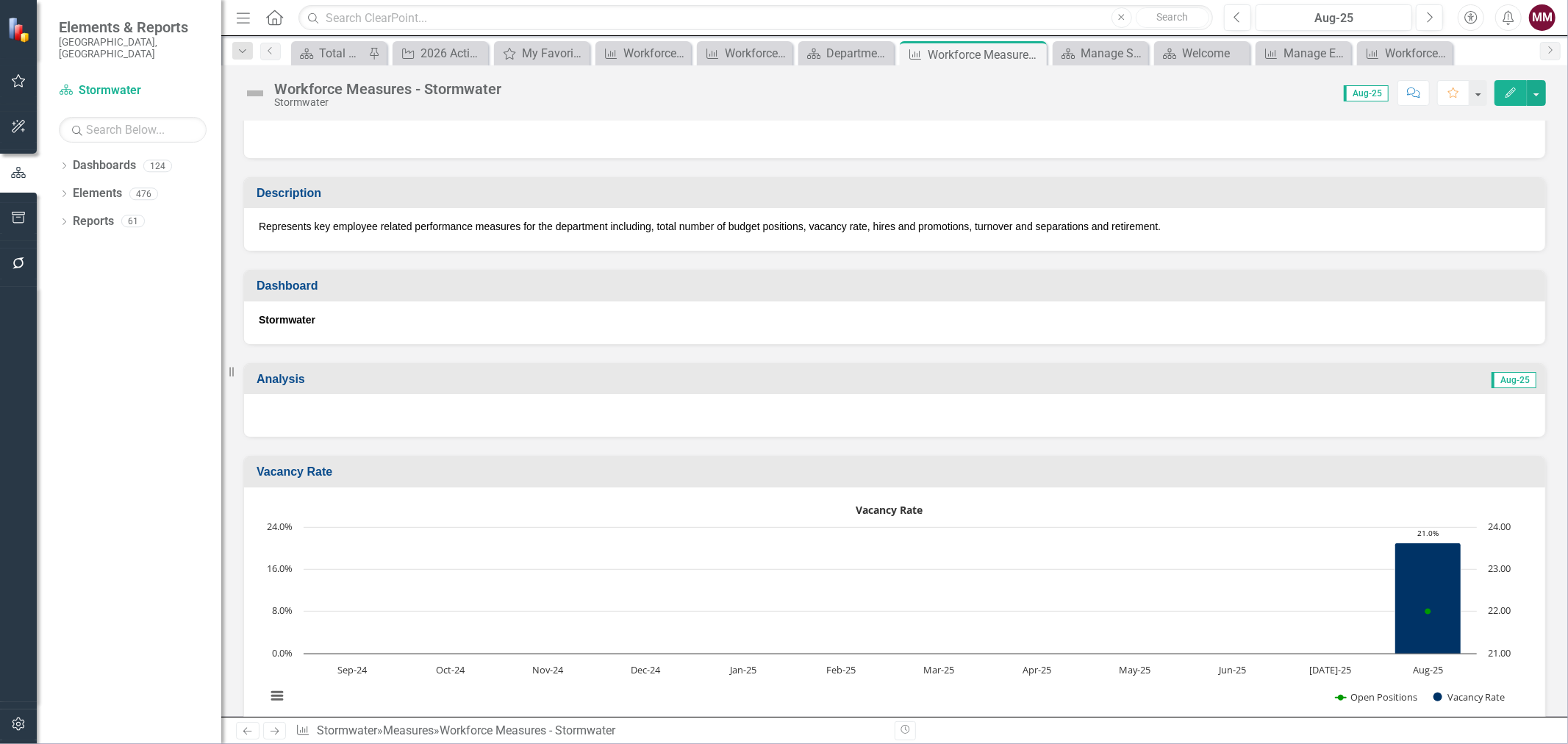
scroll to position [0, 0]
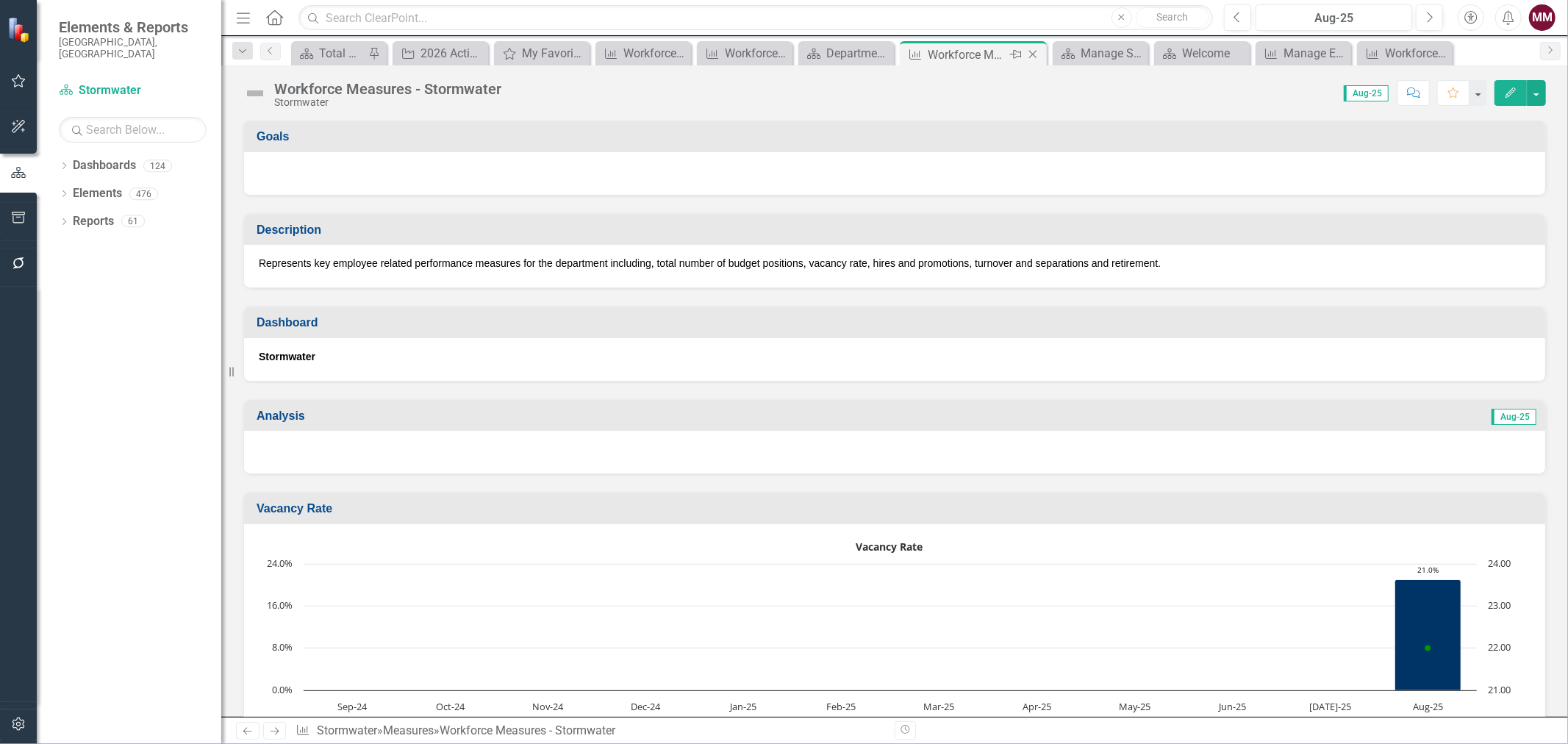
click at [1026, 53] on icon "Close" at bounding box center [1033, 54] width 15 height 12
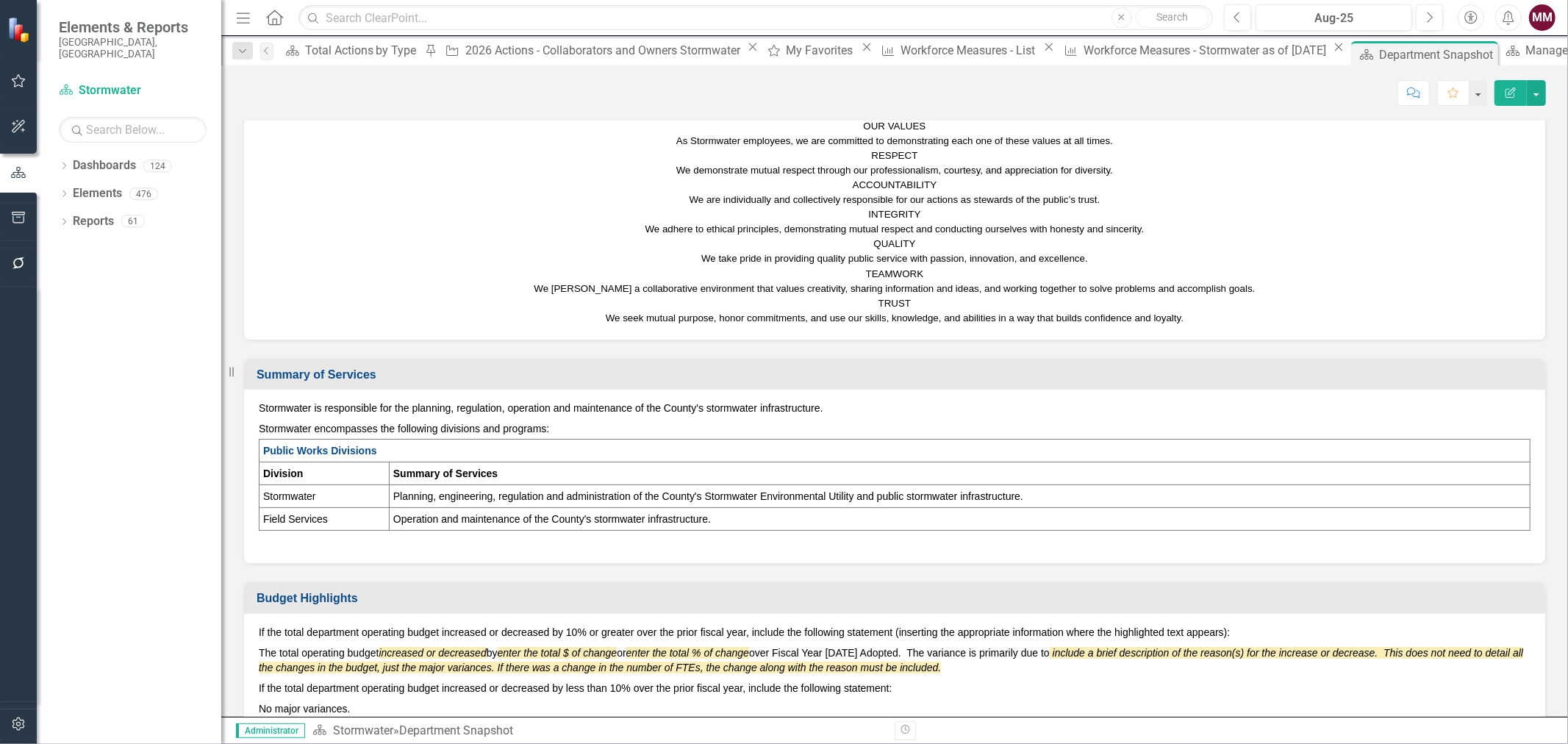
scroll to position [244, 0]
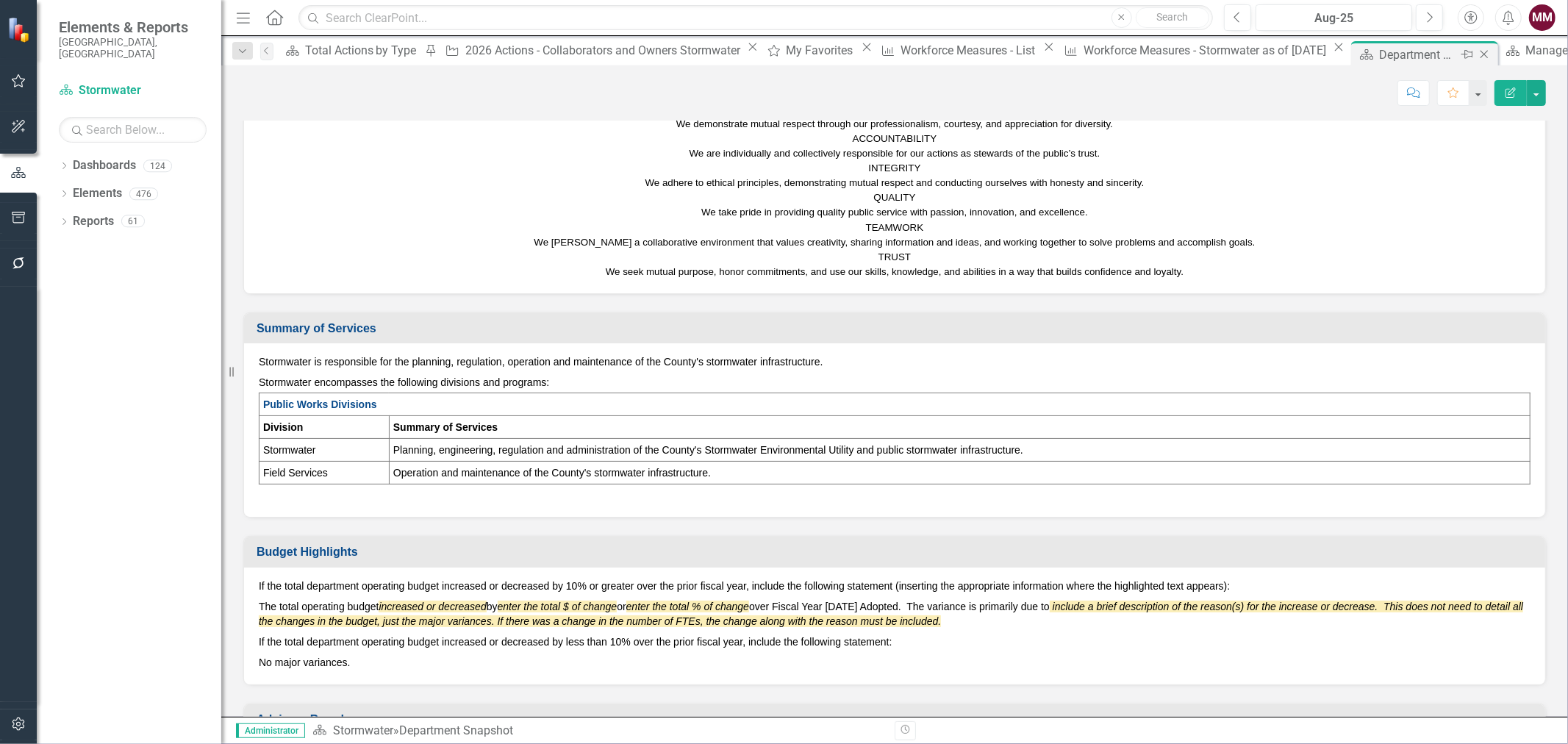
click at [1476, 55] on icon "Close" at bounding box center [1484, 54] width 15 height 12
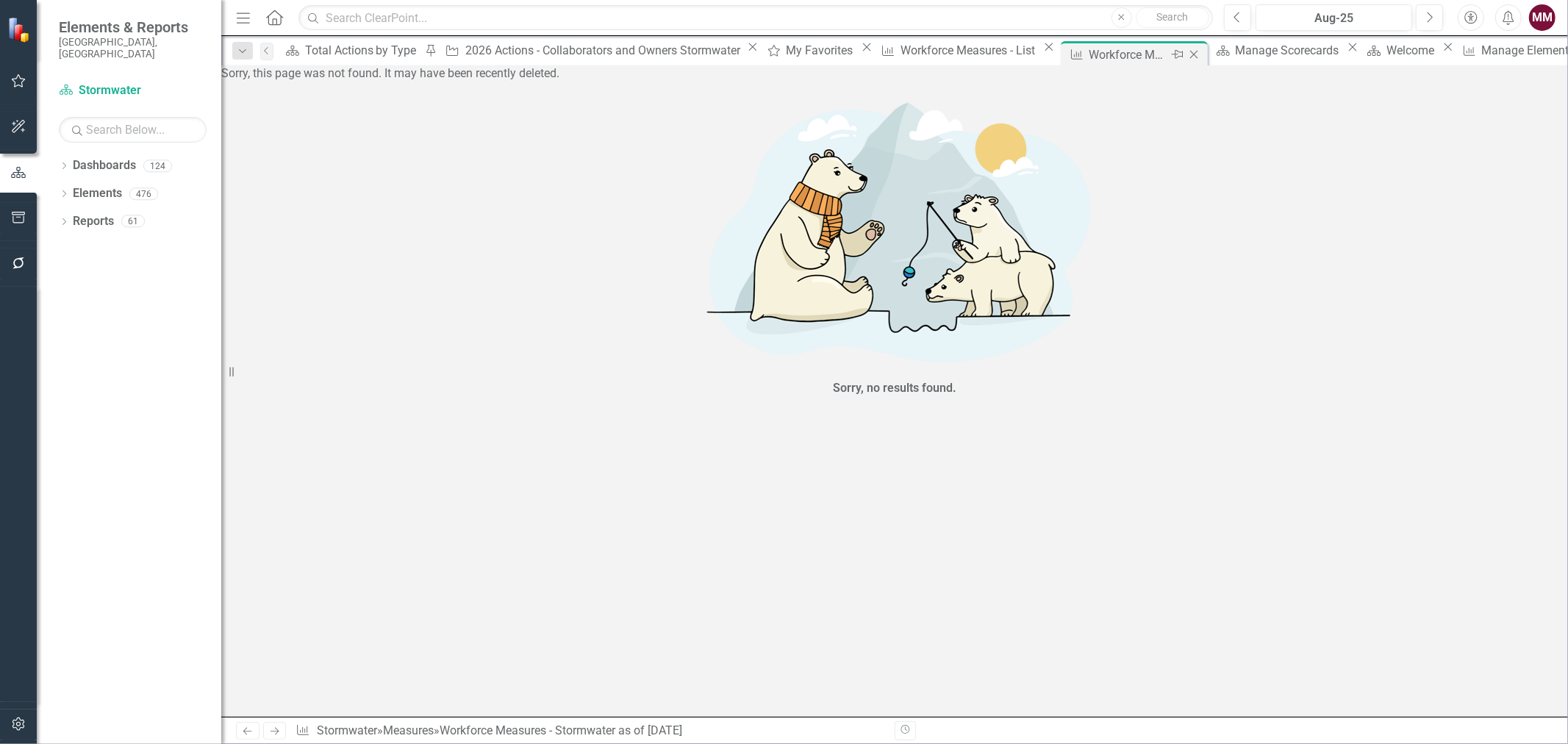
click at [1186, 55] on icon "Close" at bounding box center [1193, 54] width 15 height 12
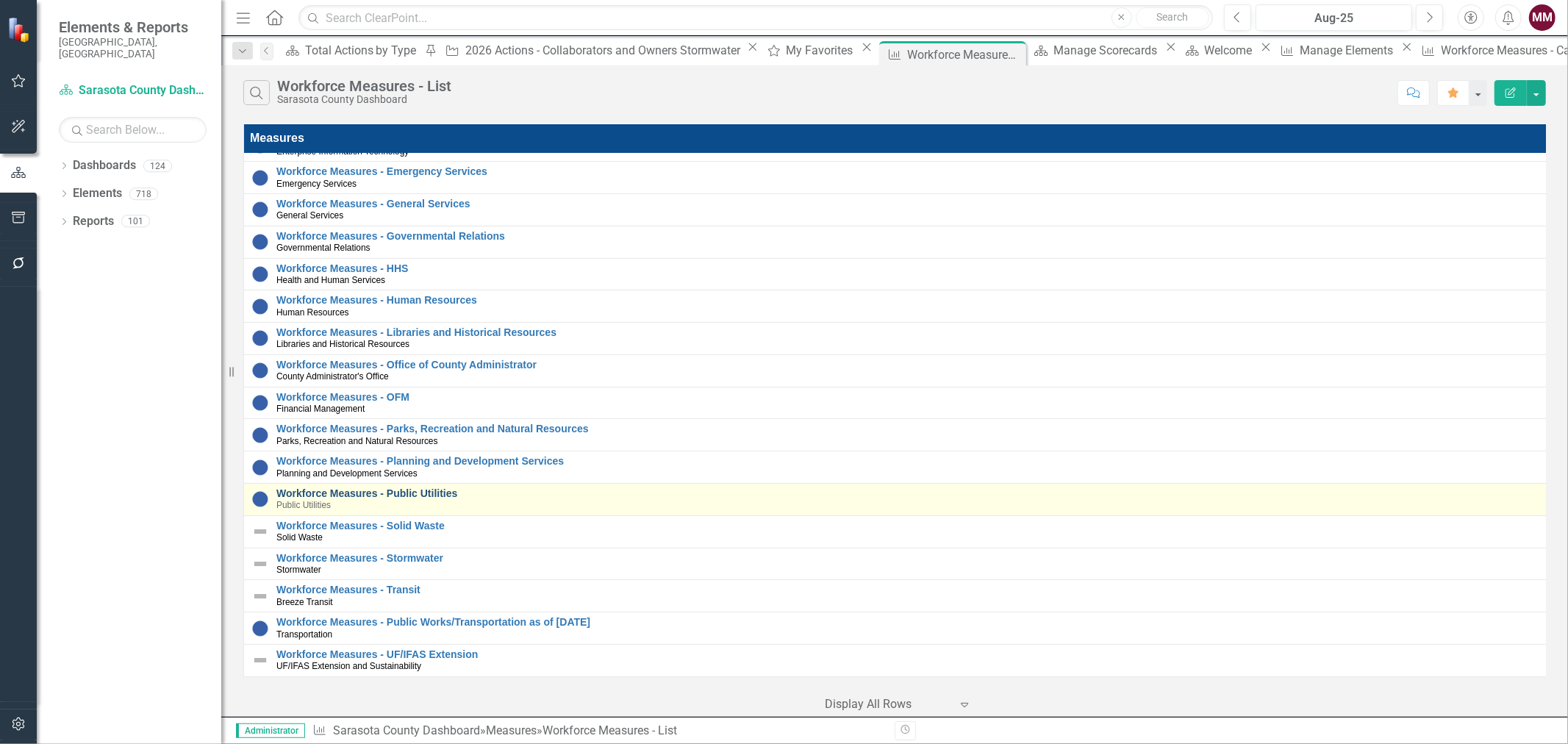
scroll to position [100, 0]
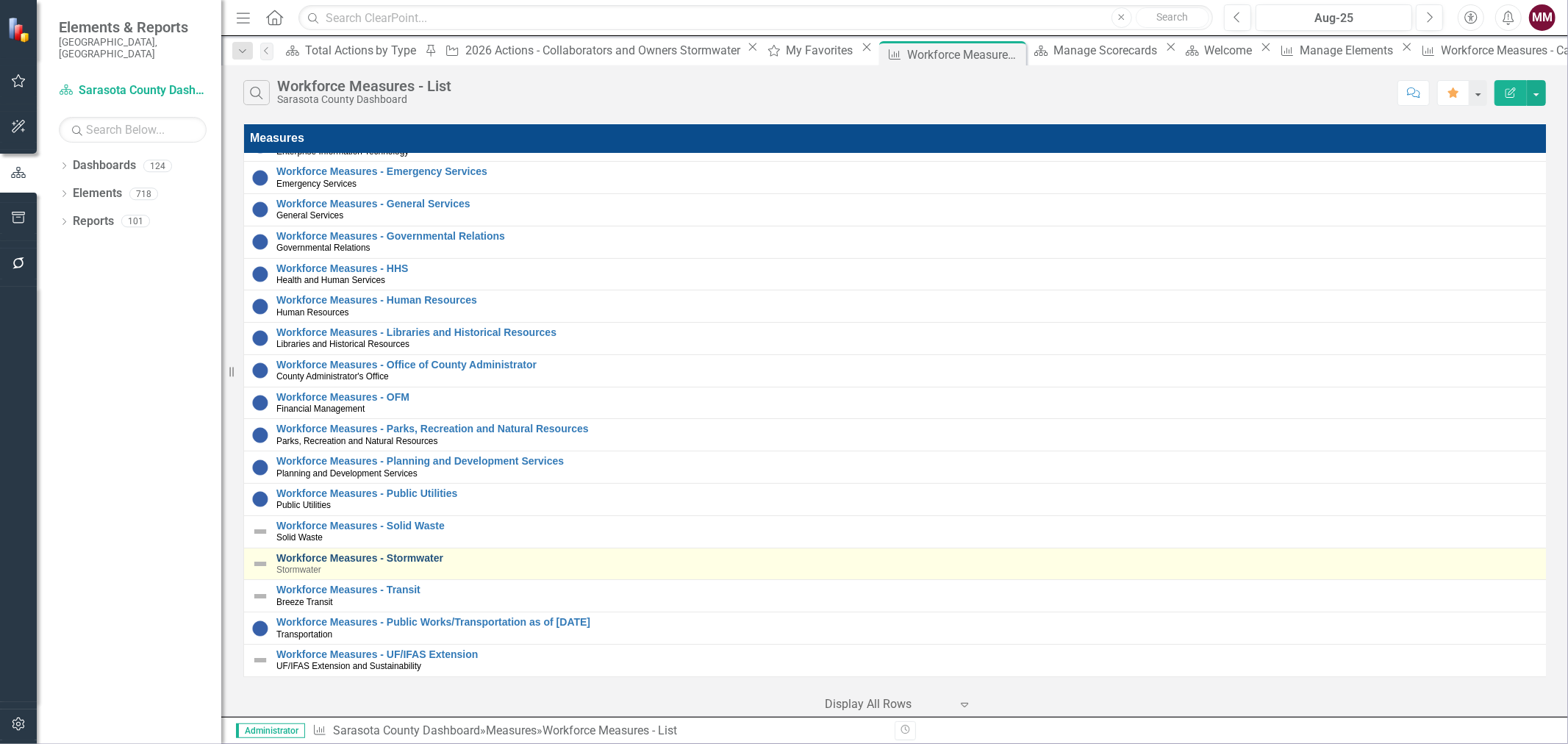
click at [307, 553] on link "Workforce Measures - Stormwater" at bounding box center [910, 558] width 1269 height 11
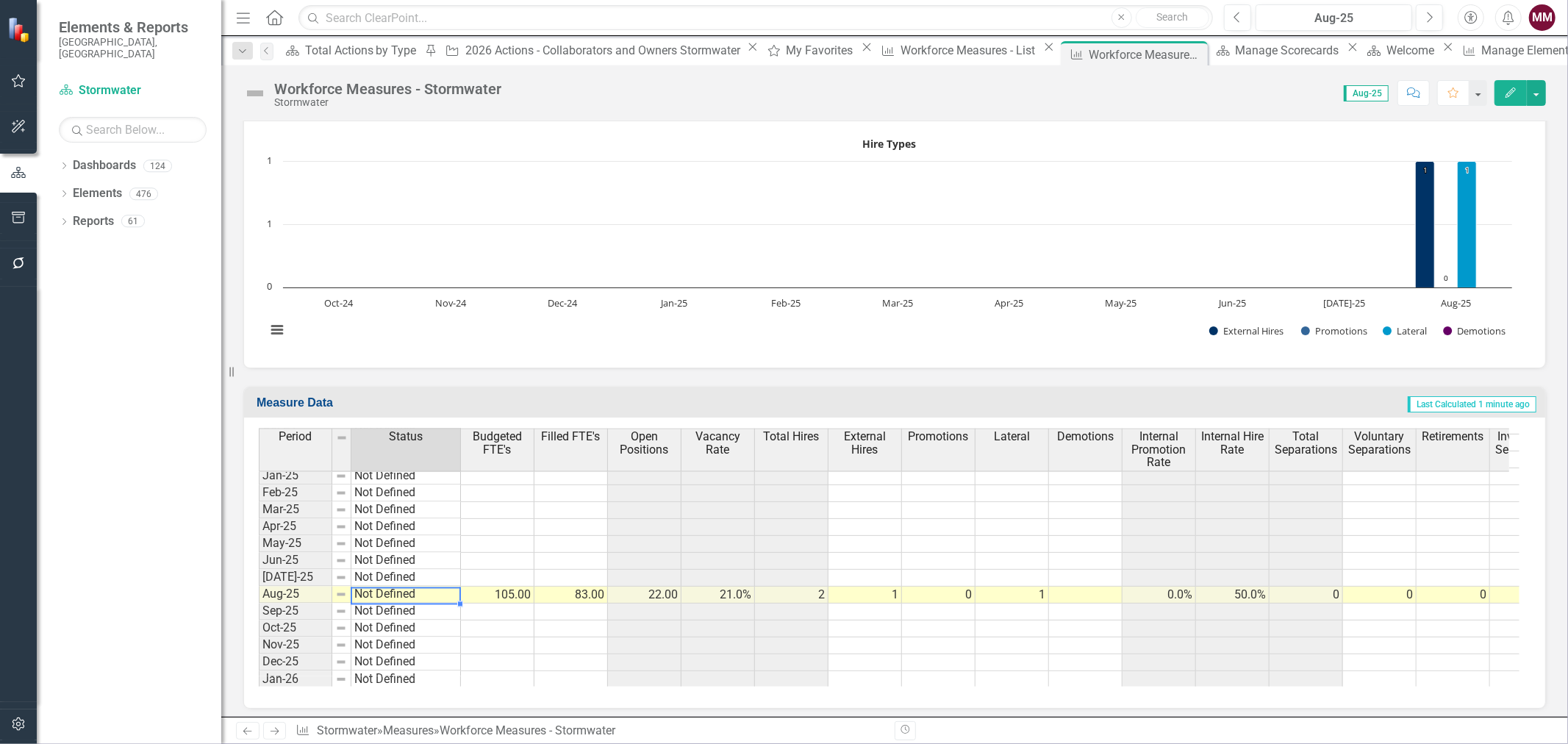
click at [427, 589] on tbody "Sep-24 Not Defined Oct-24 Not Defined Nov-24 Not Defined Dec-24 Not Defined Jan…" at bounding box center [359, 620] width 202 height 440
click at [427, 589] on td "Not Defined" at bounding box center [406, 595] width 110 height 17
click at [438, 589] on td "Not Defined" at bounding box center [406, 595] width 110 height 17
click at [355, 587] on td "Not Defined" at bounding box center [406, 595] width 110 height 17
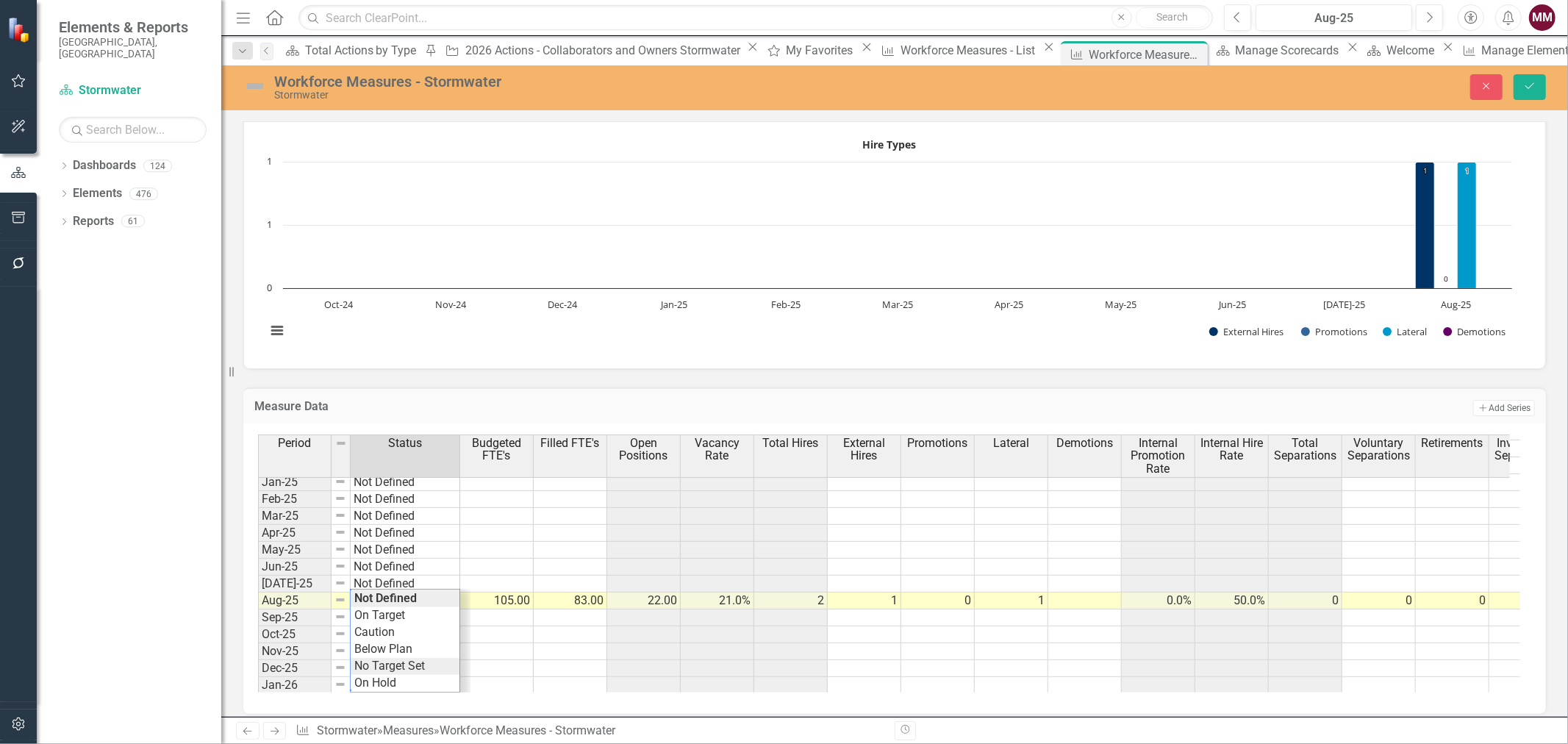
type textarea "No Target Set"
click at [384, 666] on div "Period Status Budgeted FTE's Filled FTE's Open Positions Vacancy Rate Total Hir…" at bounding box center [889, 563] width 1262 height 258
click at [1536, 84] on button "Save" at bounding box center [1529, 87] width 32 height 26
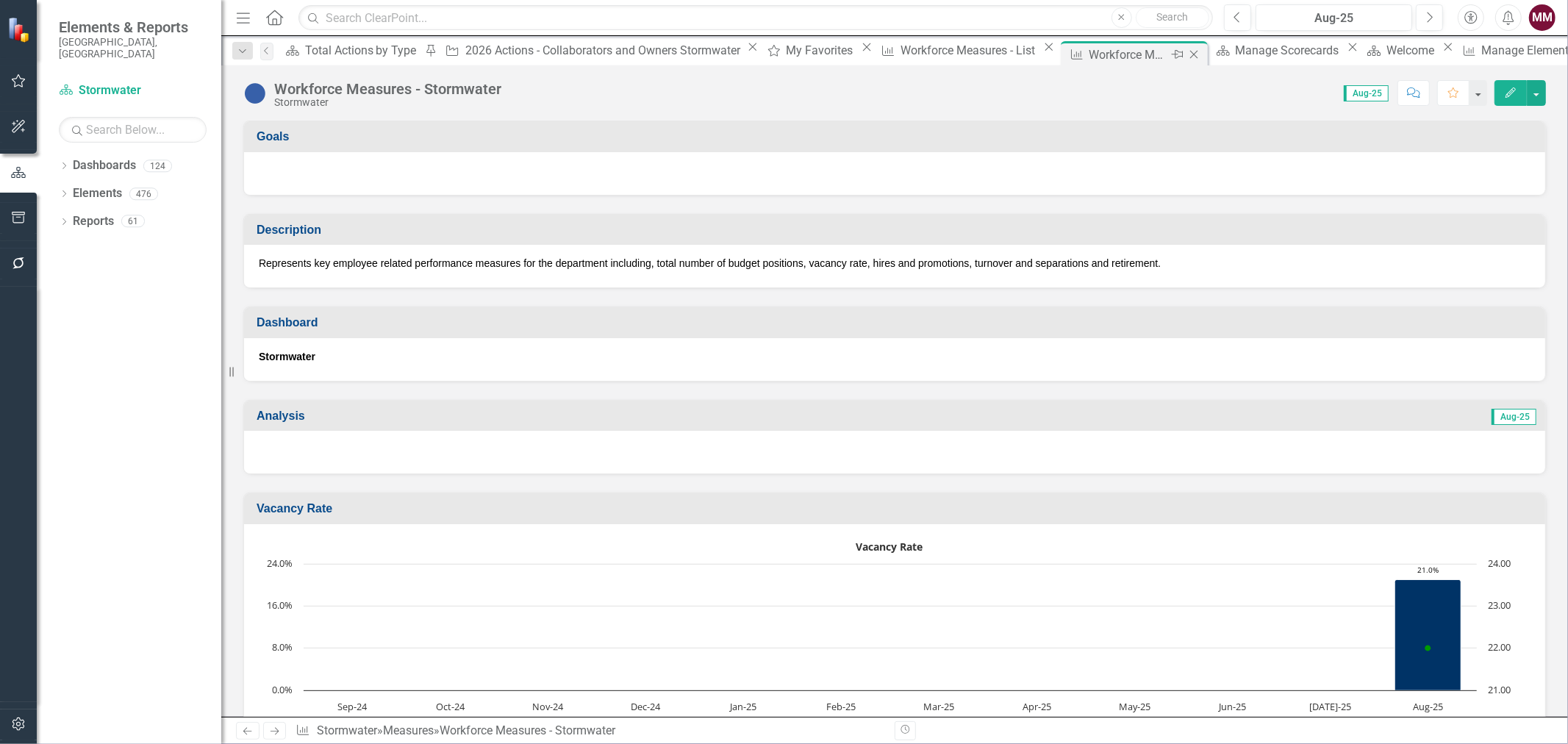
click at [1186, 53] on icon "Close" at bounding box center [1193, 54] width 15 height 12
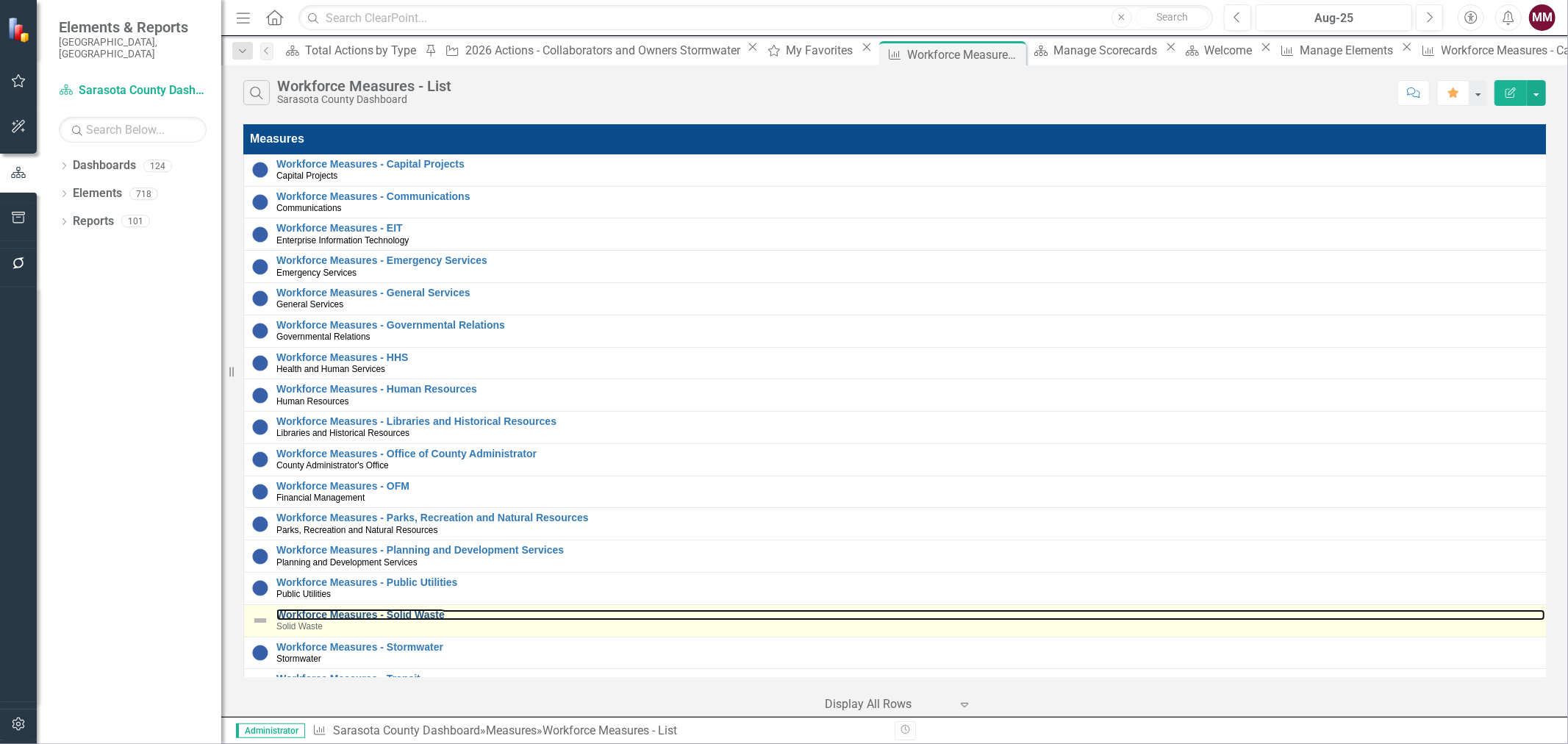
click at [401, 608] on td "Workforce Measures - Solid Waste Solid Waste Link Map View Link Map Edit Edit M…" at bounding box center [898, 620] width 1309 height 32
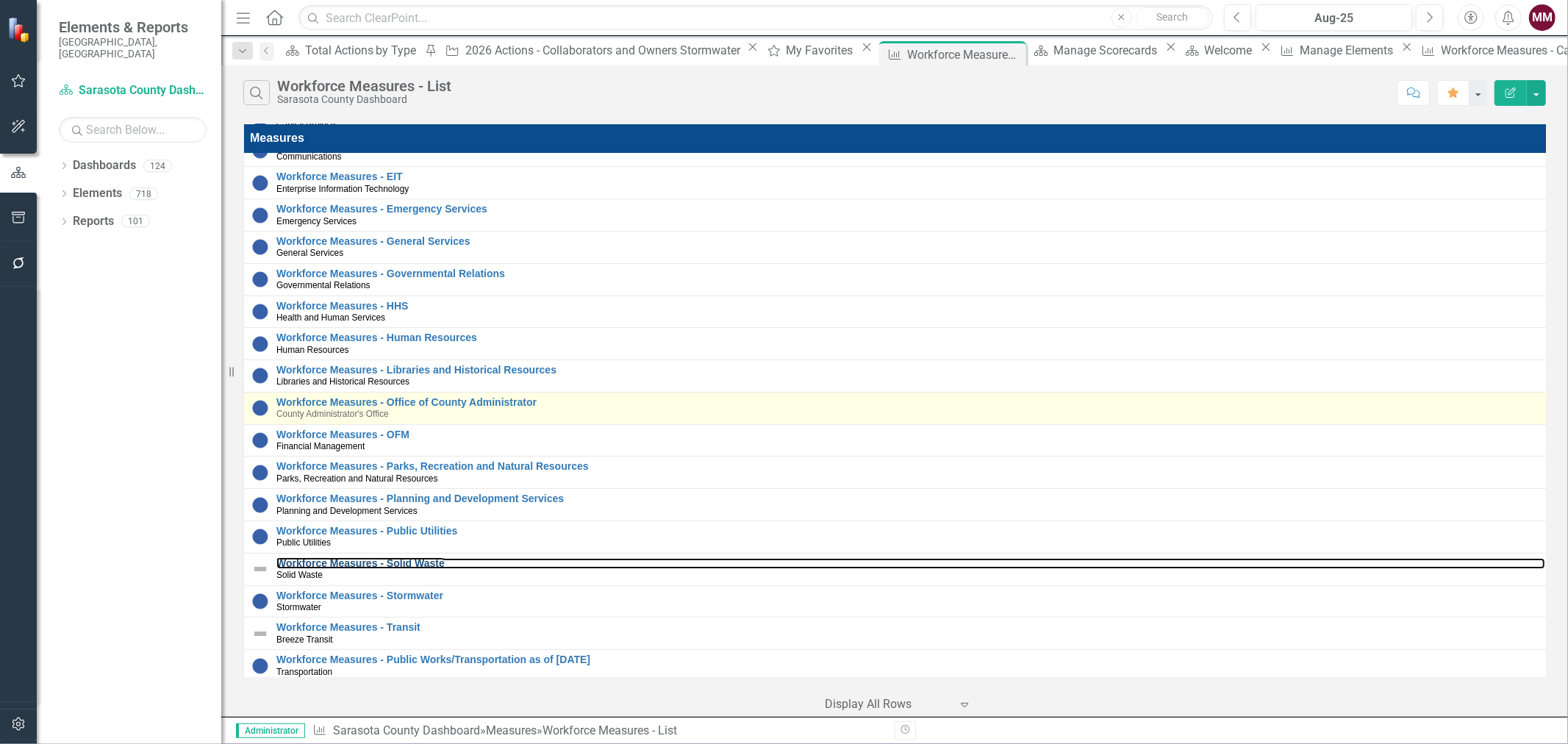
scroll to position [100, 0]
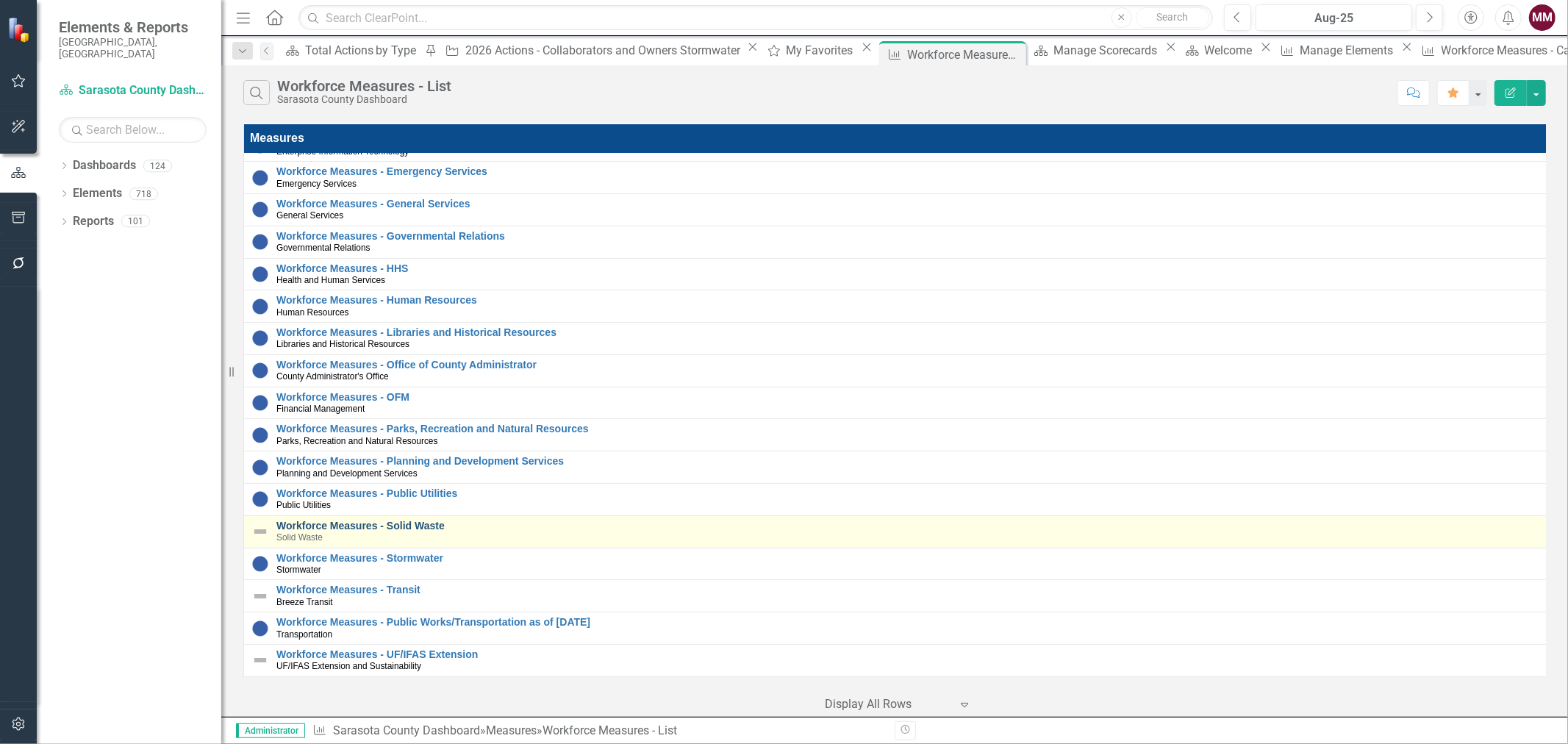
click at [416, 521] on link "Workforce Measures - Solid Waste" at bounding box center [910, 526] width 1269 height 11
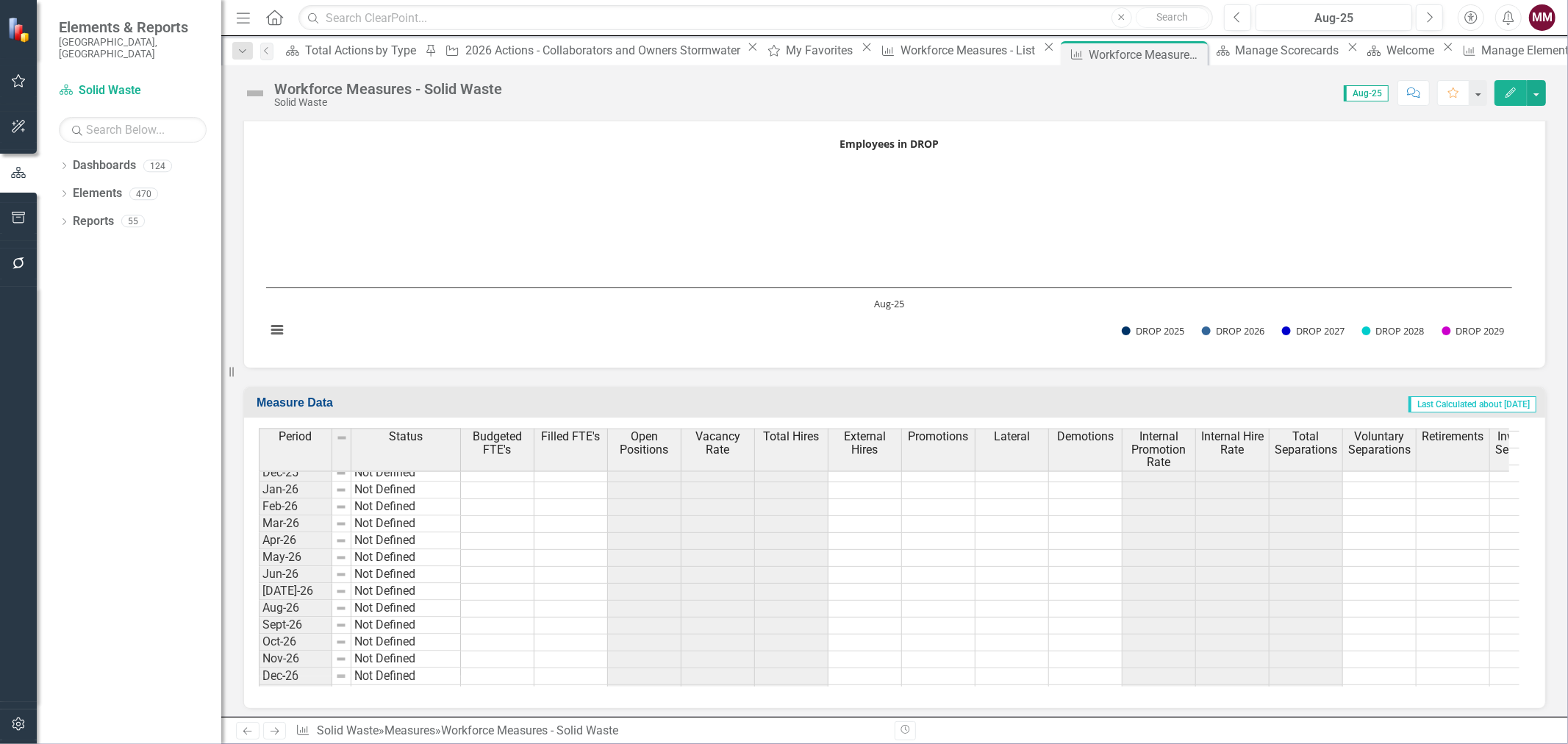
scroll to position [1672, 0]
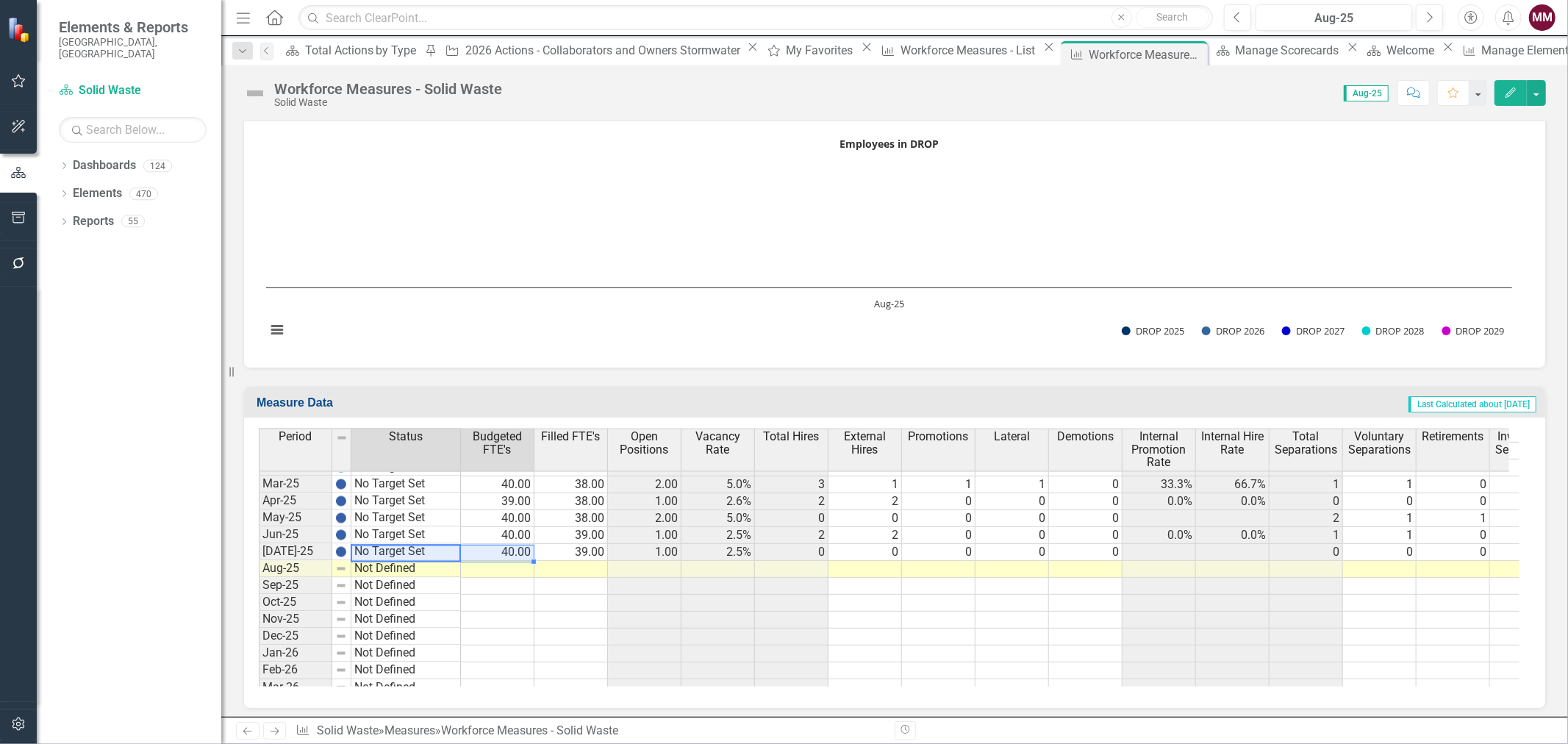
drag, startPoint x: 436, startPoint y: 546, endPoint x: 507, endPoint y: 547, distance: 71.0
click at [505, 547] on div "Period Status Budgeted FTE's Filled FTE's Open Positions Vacancy Rate Total Hir…" at bounding box center [889, 557] width 1260 height 258
drag, startPoint x: 531, startPoint y: 554, endPoint x: 532, endPoint y: 562, distance: 8.1
click at [259, 562] on div "Period Status Budgeted FTE's Filled FTE's Open Positions Vacancy Rate Total Hir…" at bounding box center [259, 547] width 0 height 602
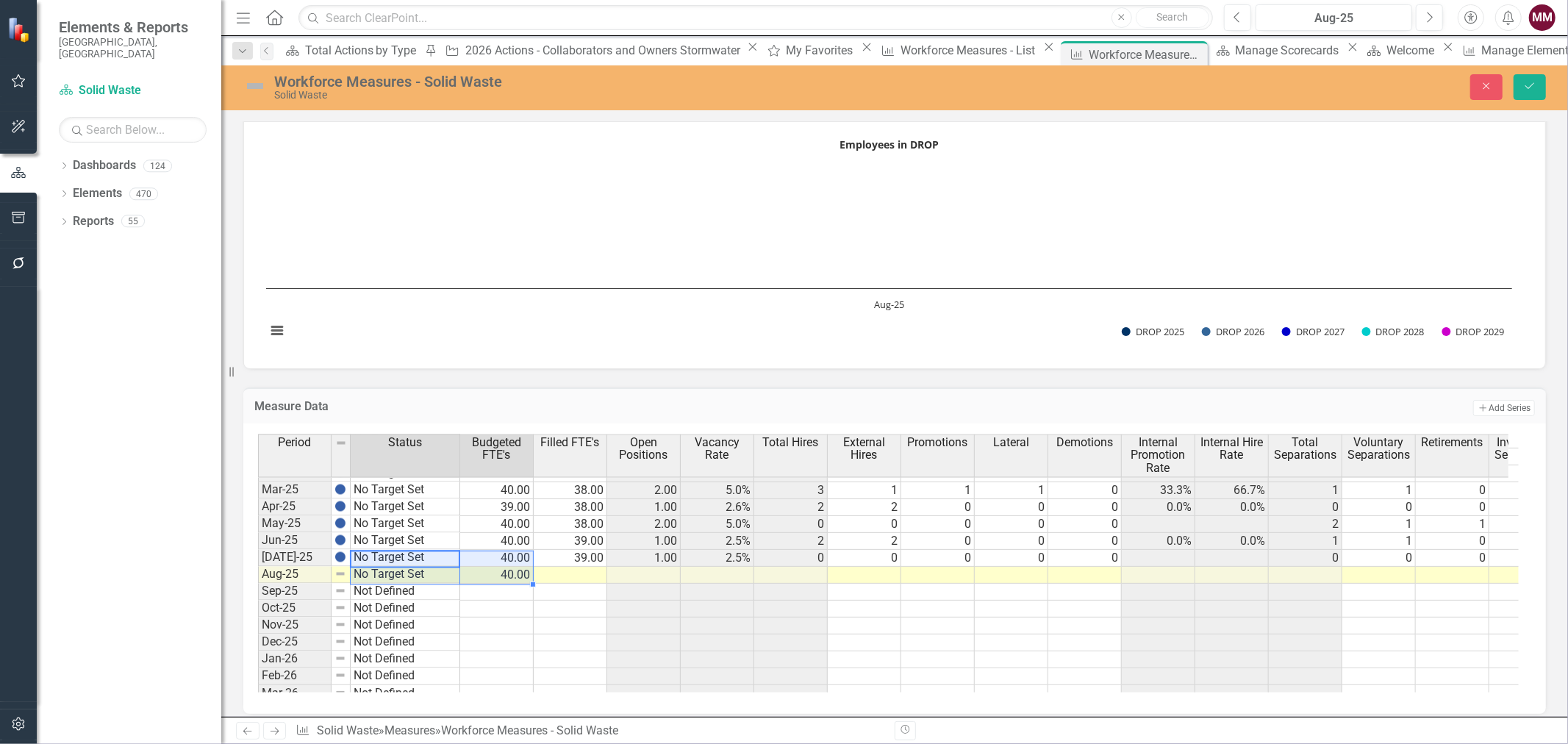
type textarea "No Target Set"
click at [565, 572] on td at bounding box center [570, 575] width 74 height 17
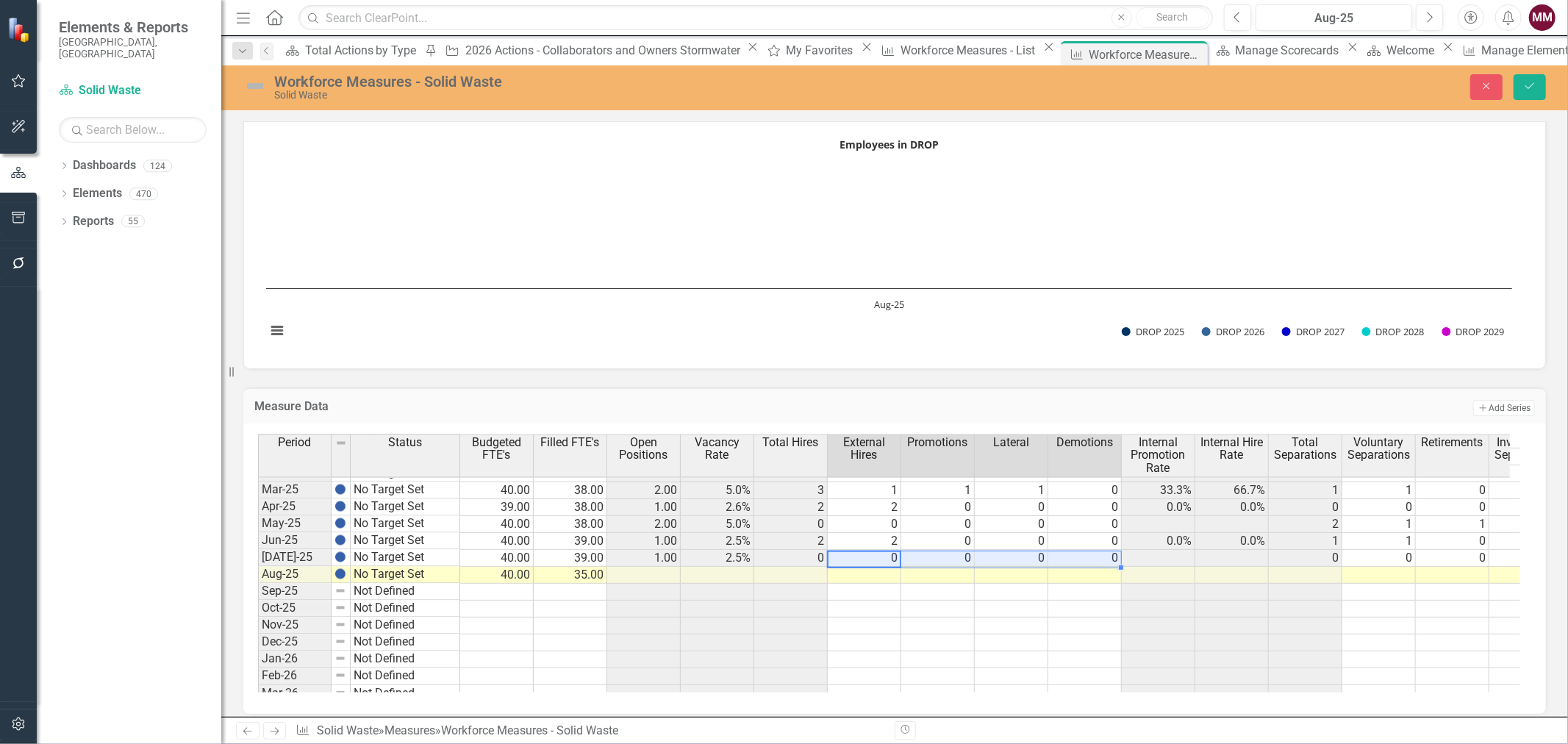
drag, startPoint x: 893, startPoint y: 552, endPoint x: 1103, endPoint y: 559, distance: 210.1
click at [1103, 559] on tr "Jul-25 No Target Set 40.00 39.00 1.00 2.5% 0 0 0 0 0 0 0 0 0 1 0 1 0 0 0" at bounding box center [1130, 558] width 1745 height 17
drag, startPoint x: 1118, startPoint y: 562, endPoint x: 1118, endPoint y: 569, distance: 7.0
click at [258, 569] on div "Period Status Budgeted FTE's Filled FTE's Open Positions Vacancy Rate Total Hir…" at bounding box center [258, 553] width 0 height 602
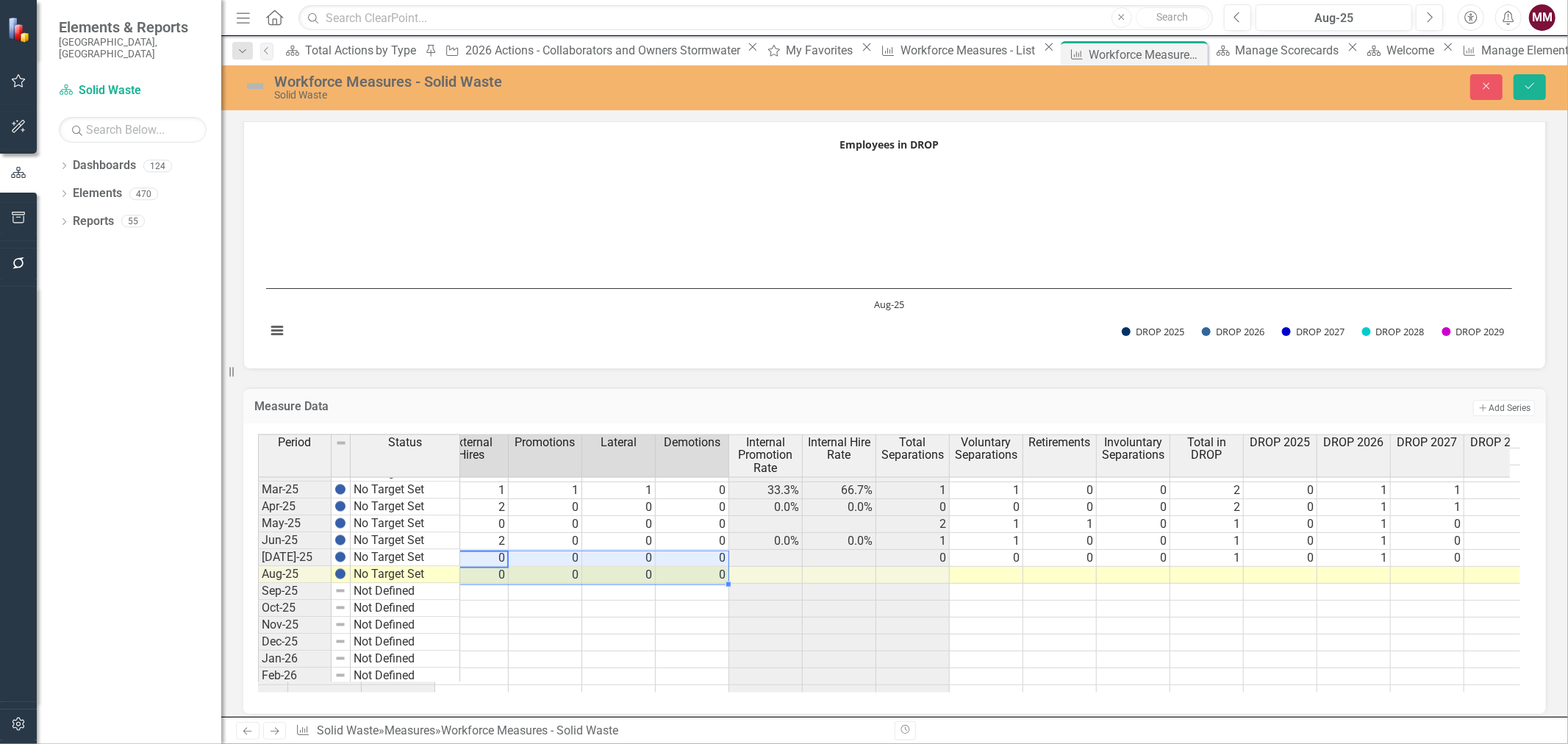
click at [989, 566] on td at bounding box center [987, 575] width 74 height 17
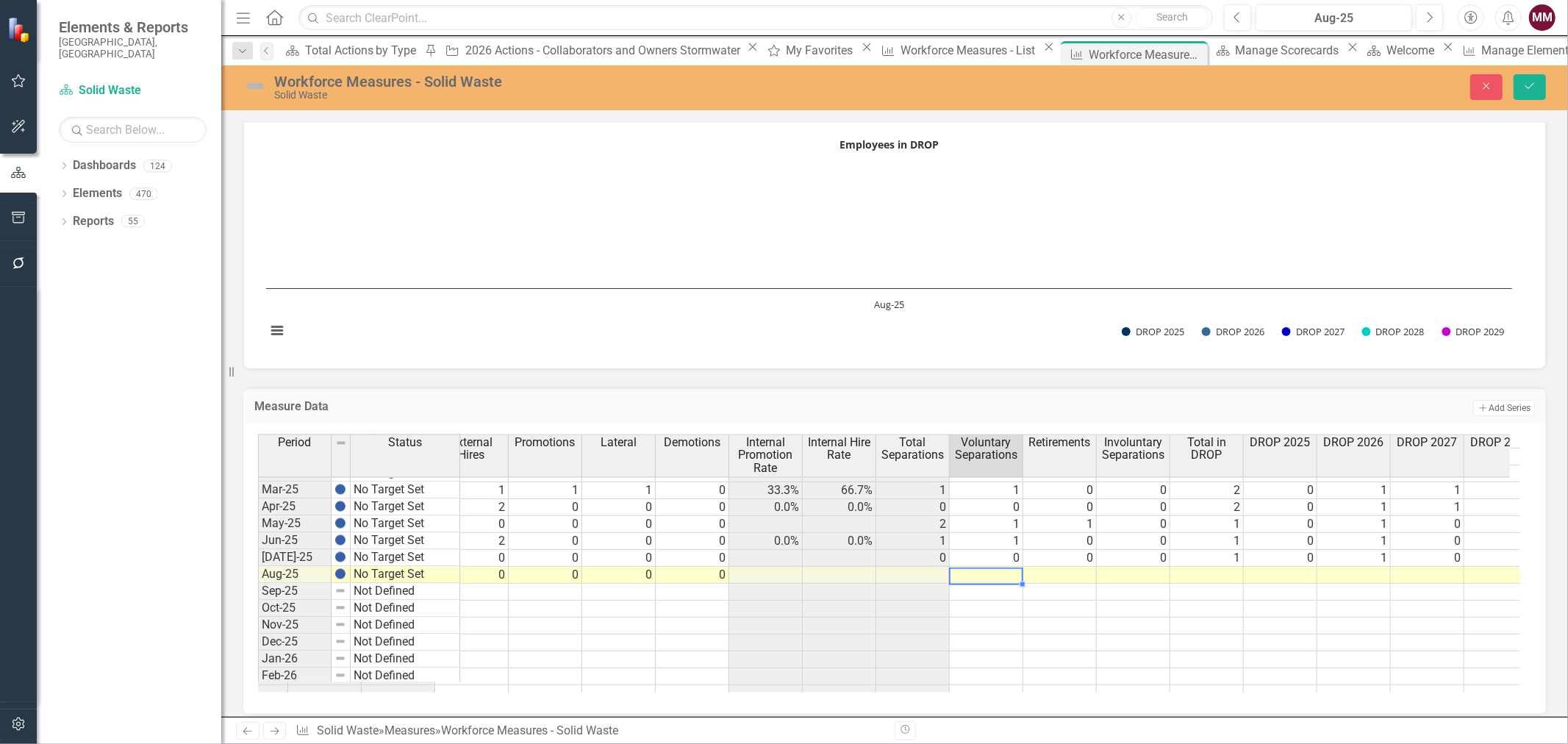
type textarea "2"
type textarea "0"
type textarea "2"
click at [1212, 573] on td at bounding box center [1207, 575] width 74 height 17
type textarea "1"
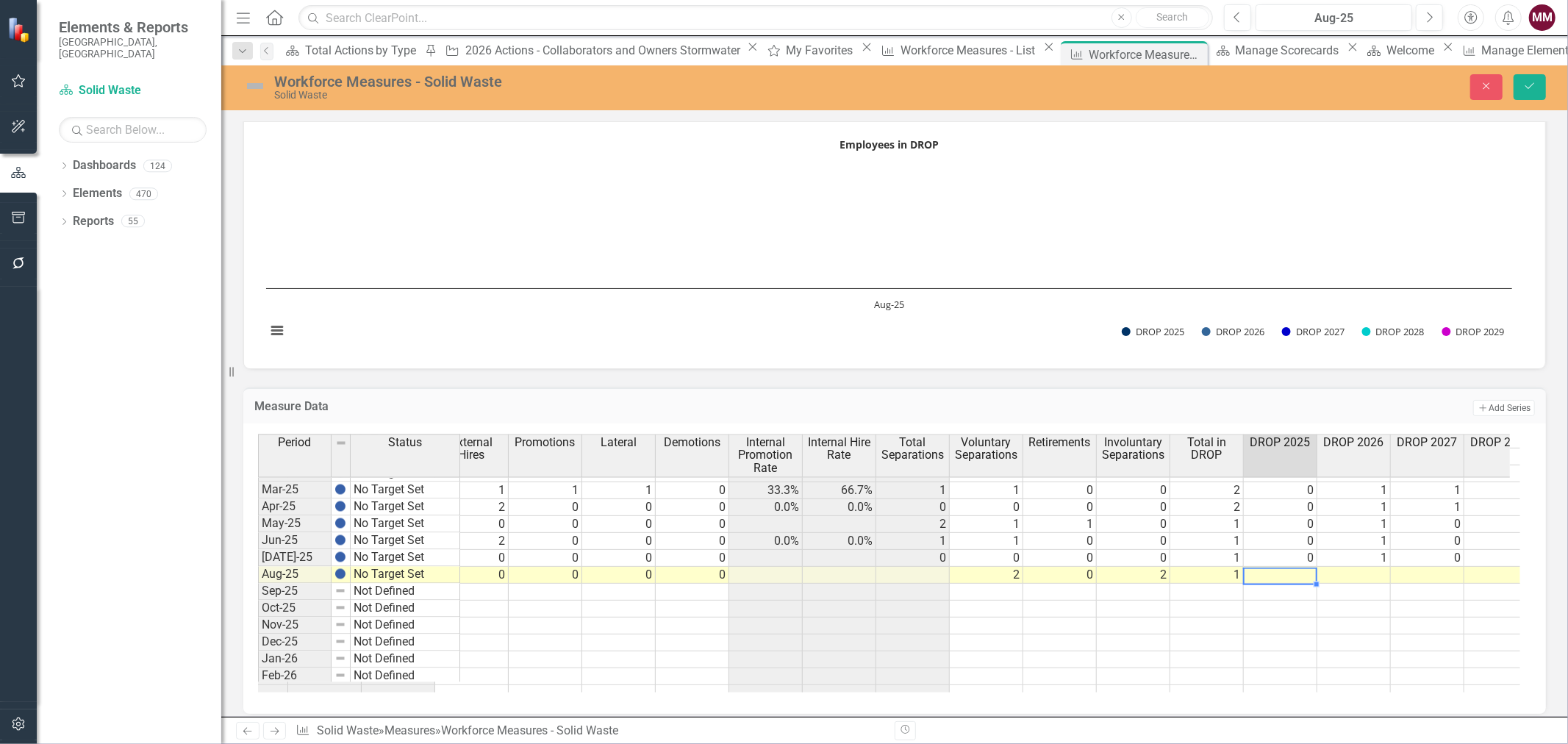
type textarea "0"
type textarea "1"
type textarea "0"
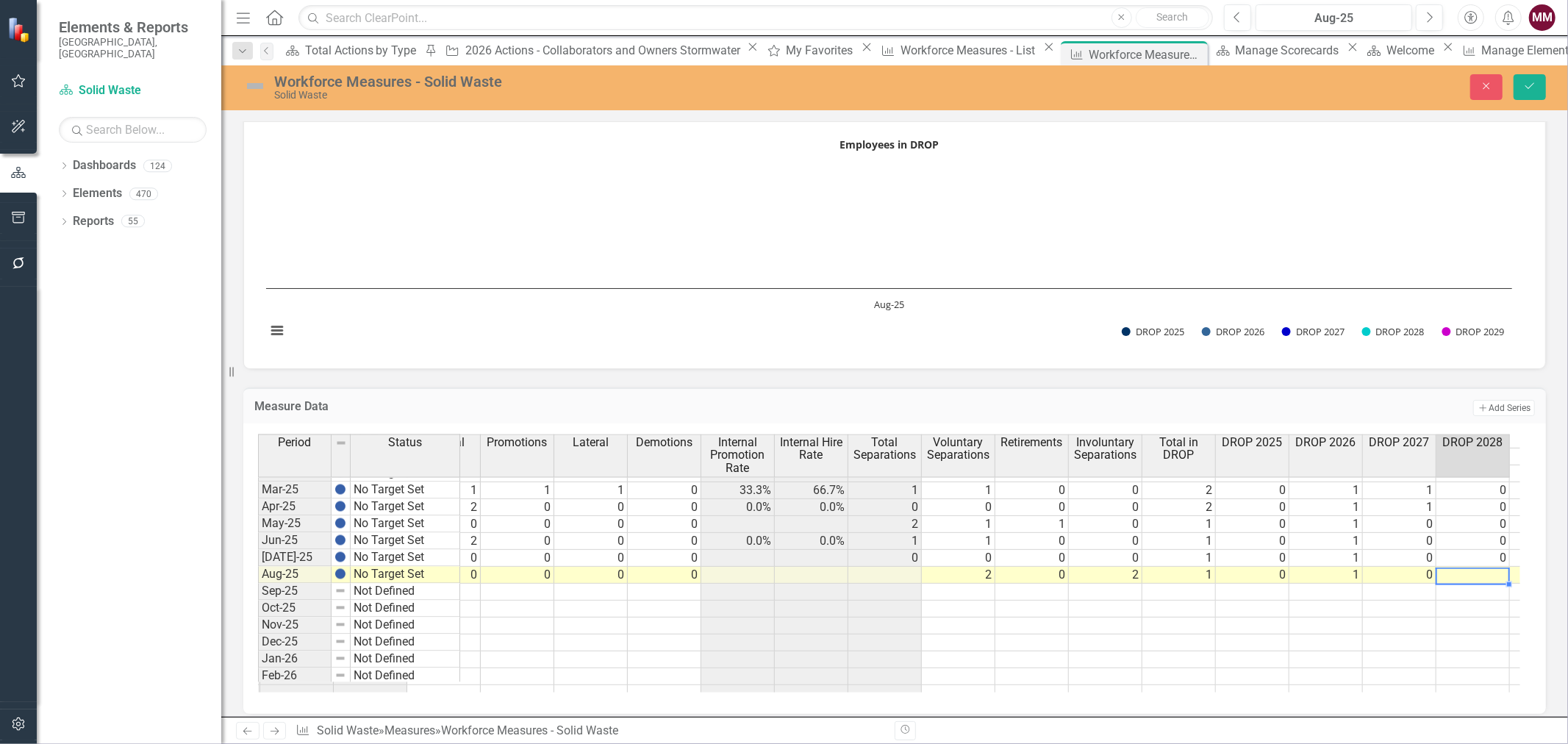
type textarea "0"
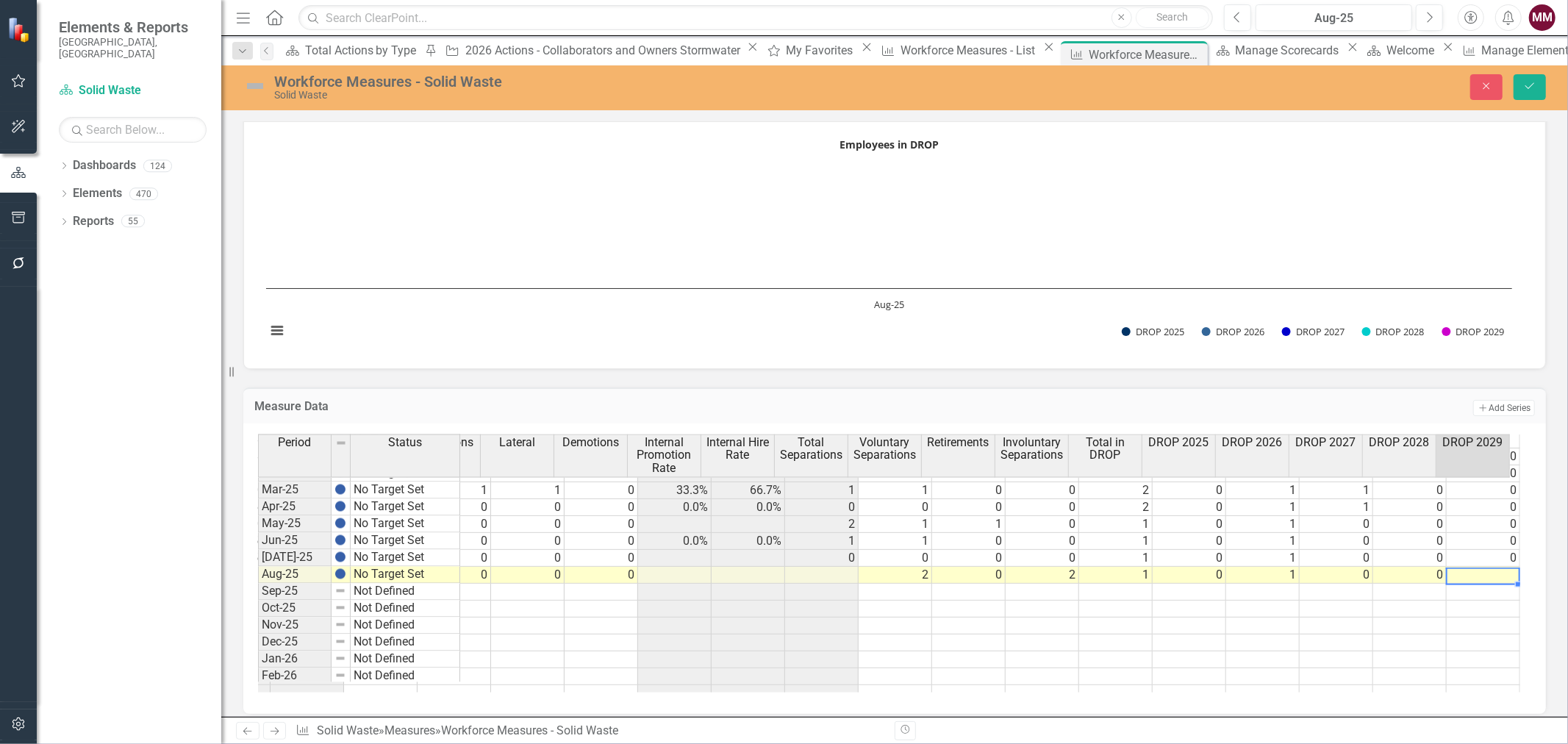
type textarea "0"
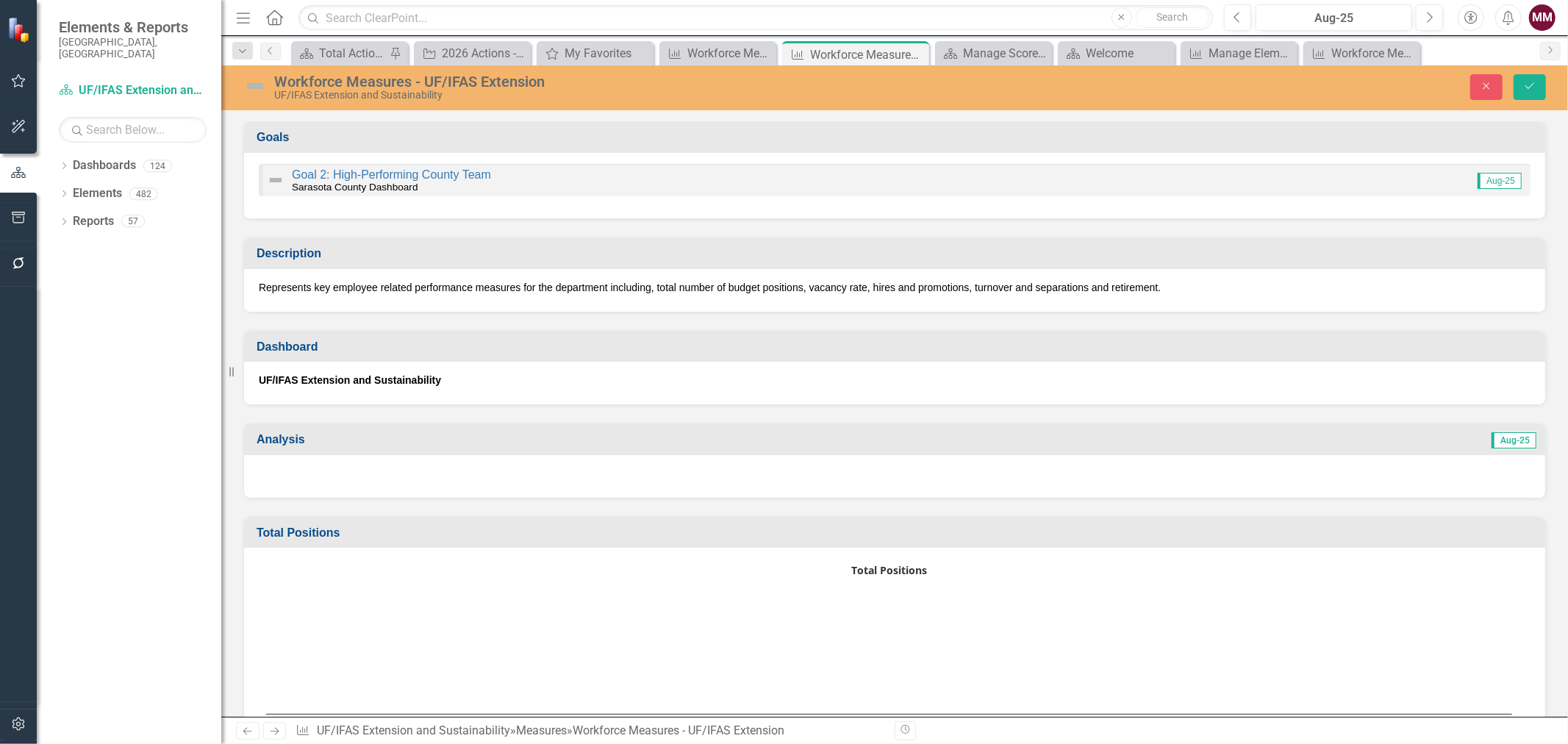
scroll to position [1552, 0]
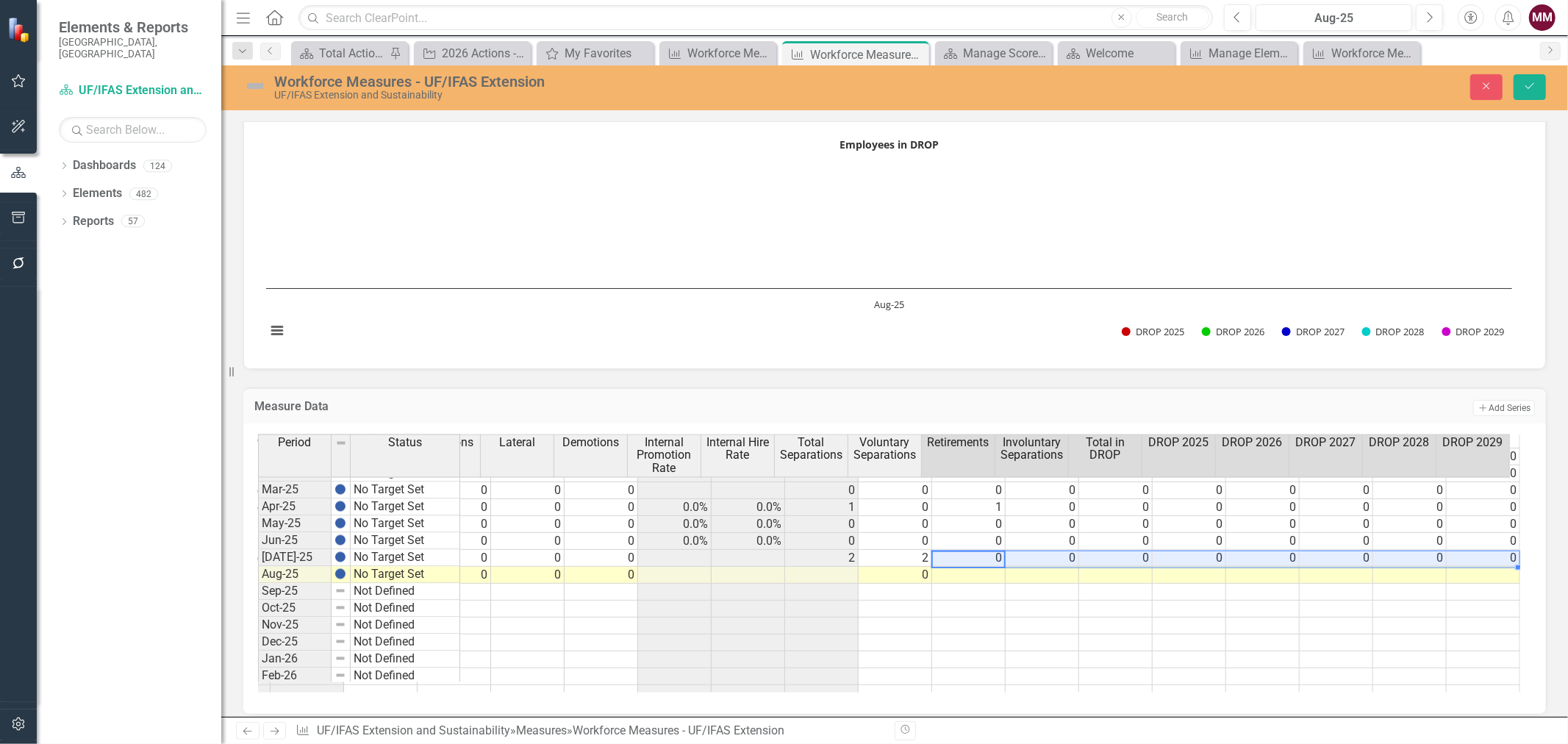
click at [1475, 552] on tr "[DATE]-25 No Target Set 16.00 14.00 2.00 12.5% 0 0 0 0 0 2 2 0 0 0 0 0 0 0 0" at bounding box center [647, 558] width 1745 height 17
drag, startPoint x: 1506, startPoint y: 560, endPoint x: 1507, endPoint y: 569, distance: 9.1
type textarea "0"
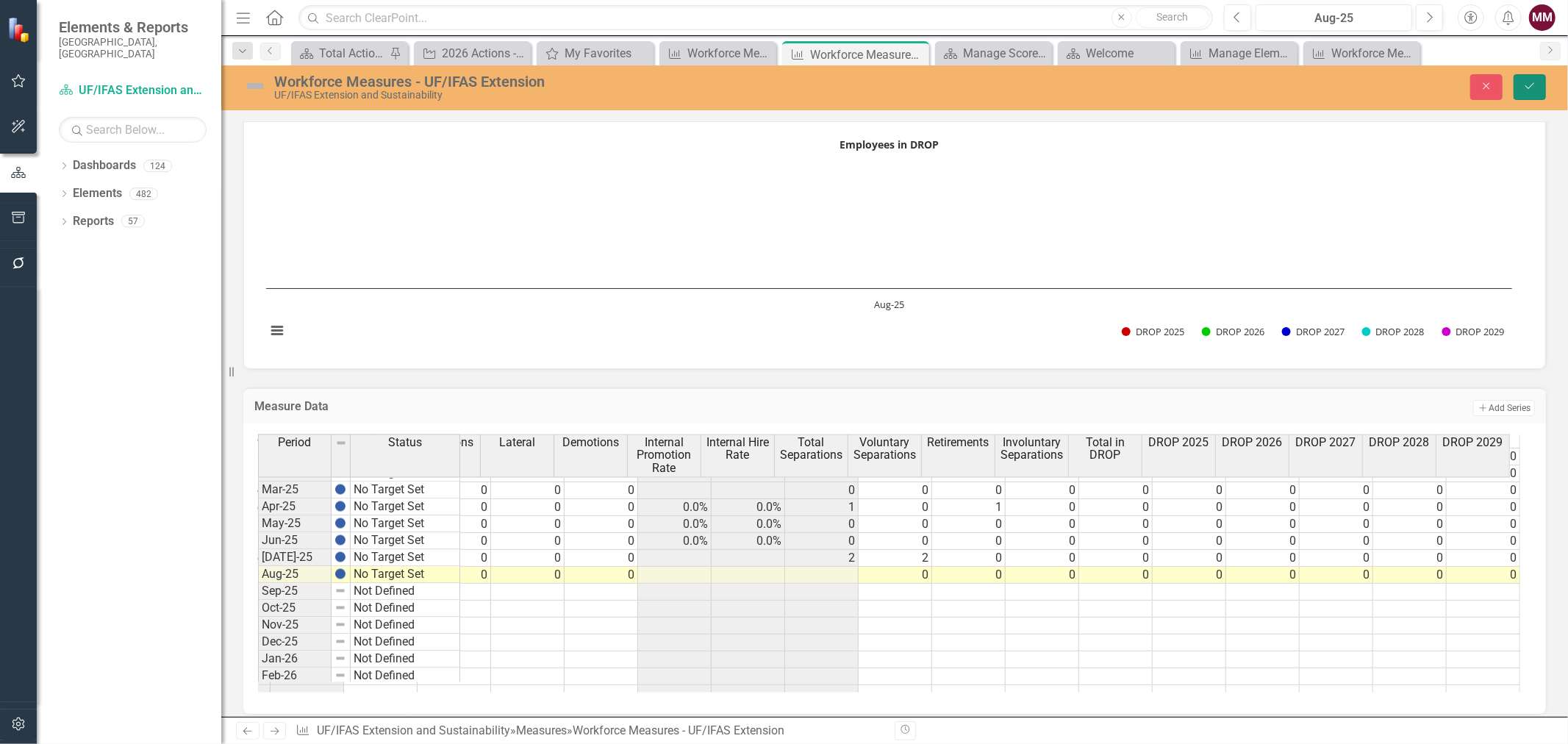
click at [1530, 85] on icon "Save" at bounding box center [1530, 86] width 14 height 11
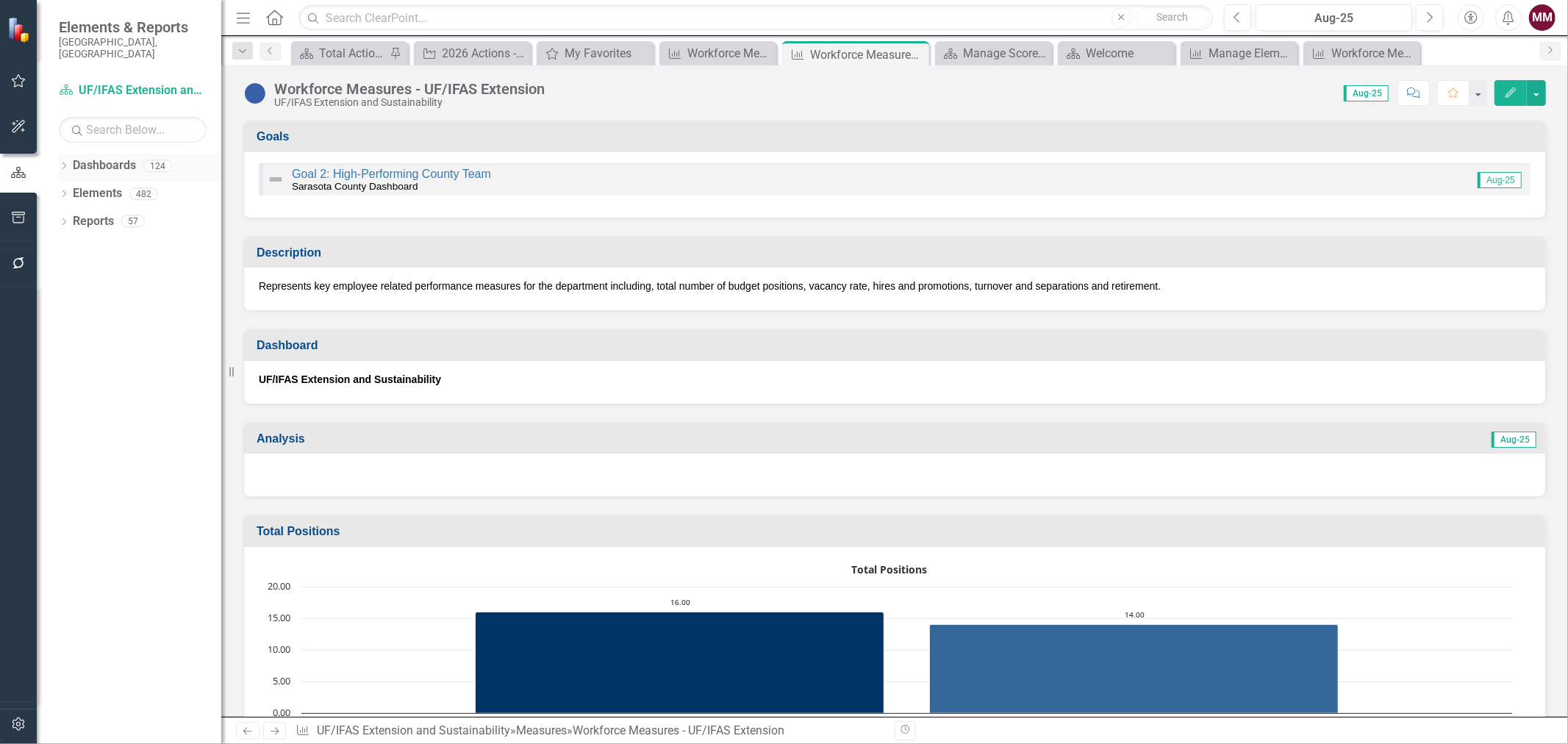
click at [59, 163] on icon "Dropdown" at bounding box center [64, 167] width 11 height 8
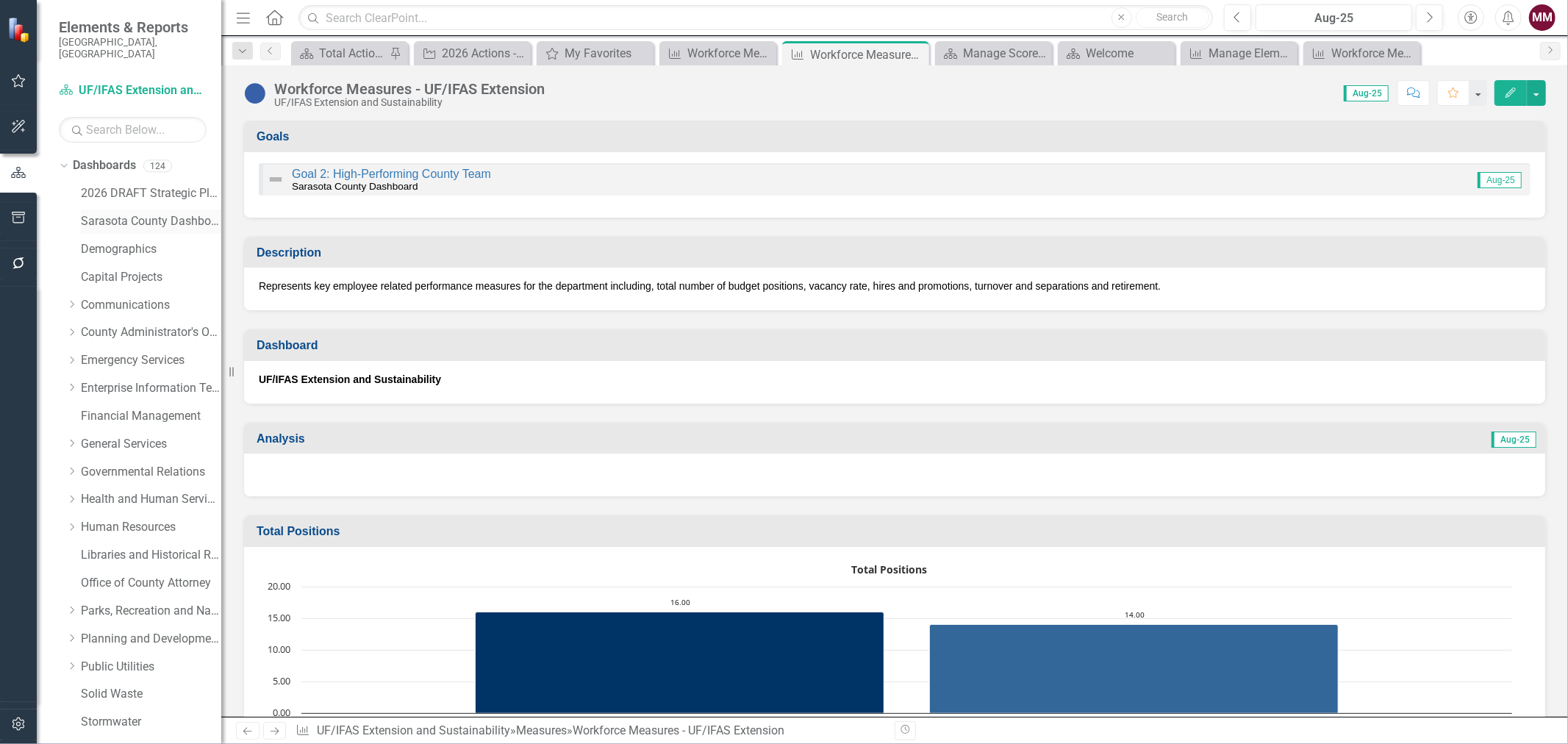
click at [101, 213] on link "Sarasota County Dashboard" at bounding box center [150, 221] width 141 height 17
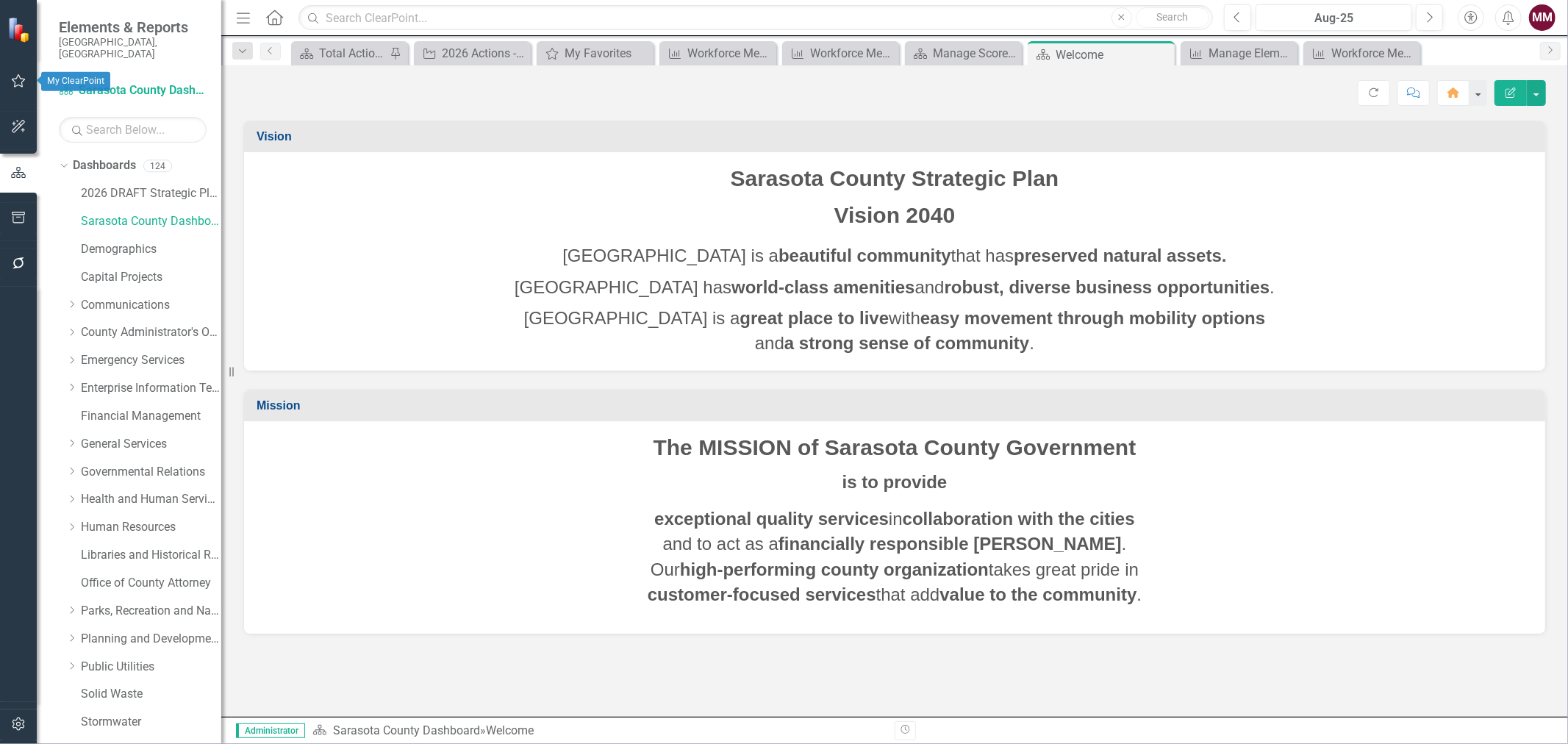
click at [13, 74] on button "button" at bounding box center [19, 81] width 33 height 31
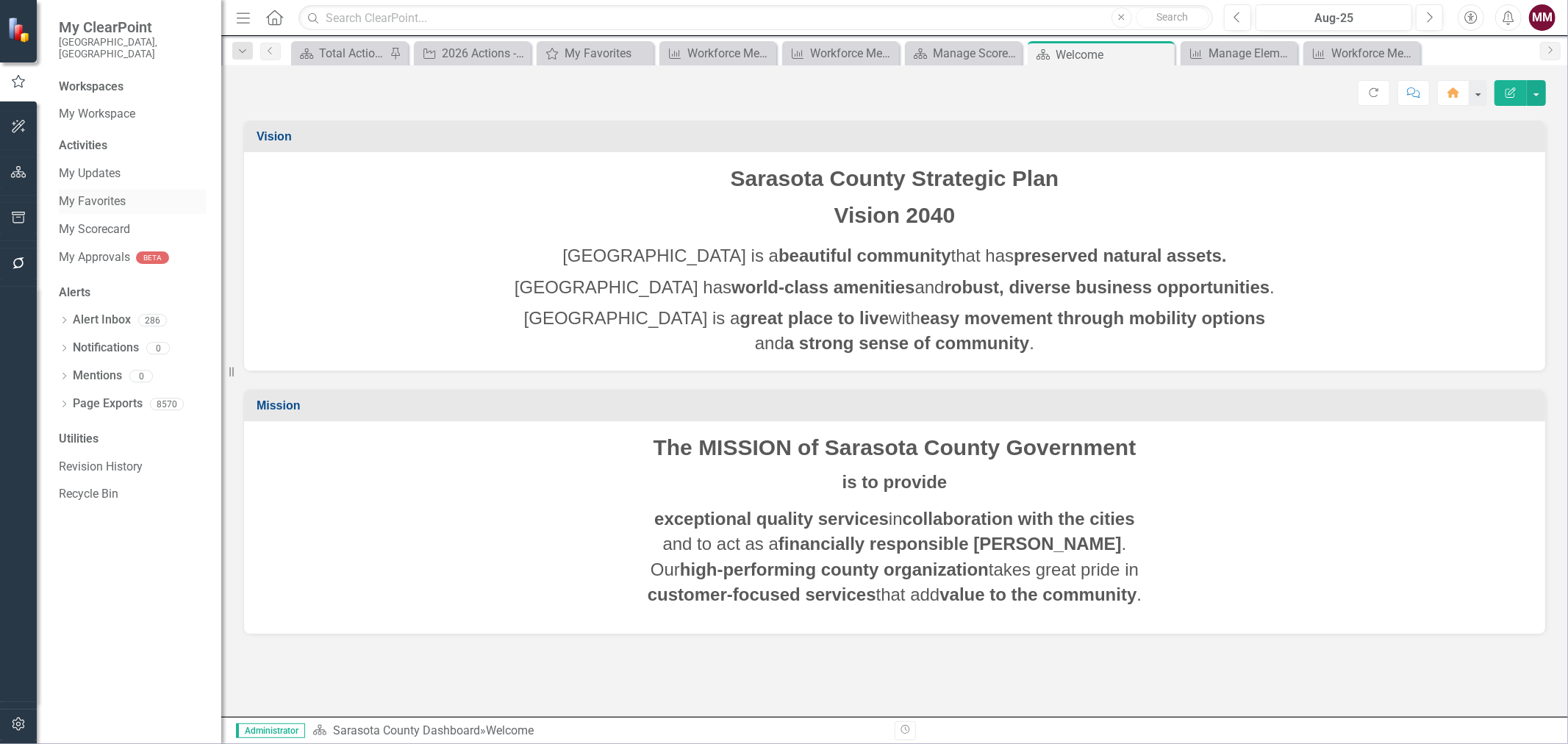
click at [92, 193] on link "My Favorites" at bounding box center [132, 202] width 147 height 17
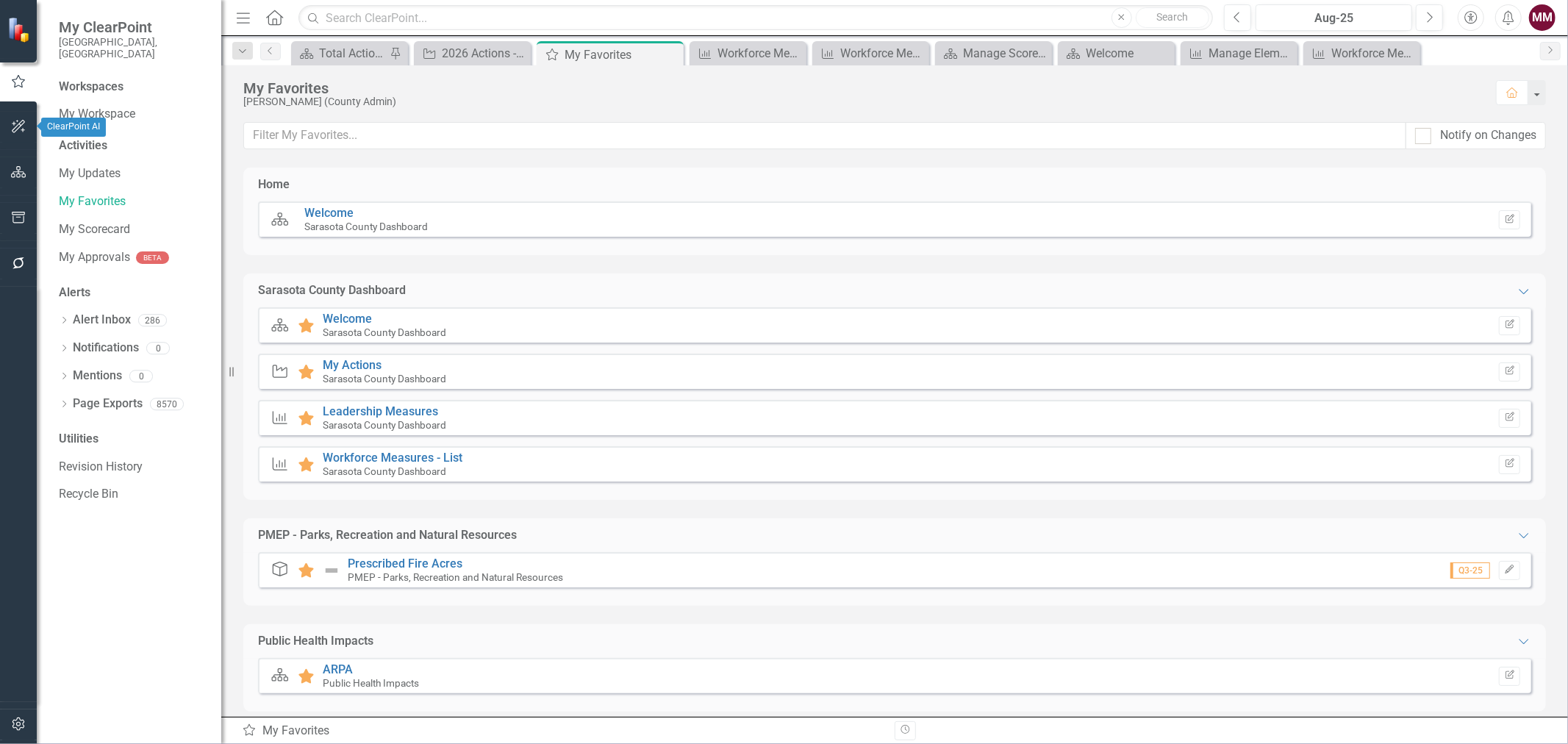
click at [16, 171] on icon "button" at bounding box center [19, 172] width 16 height 12
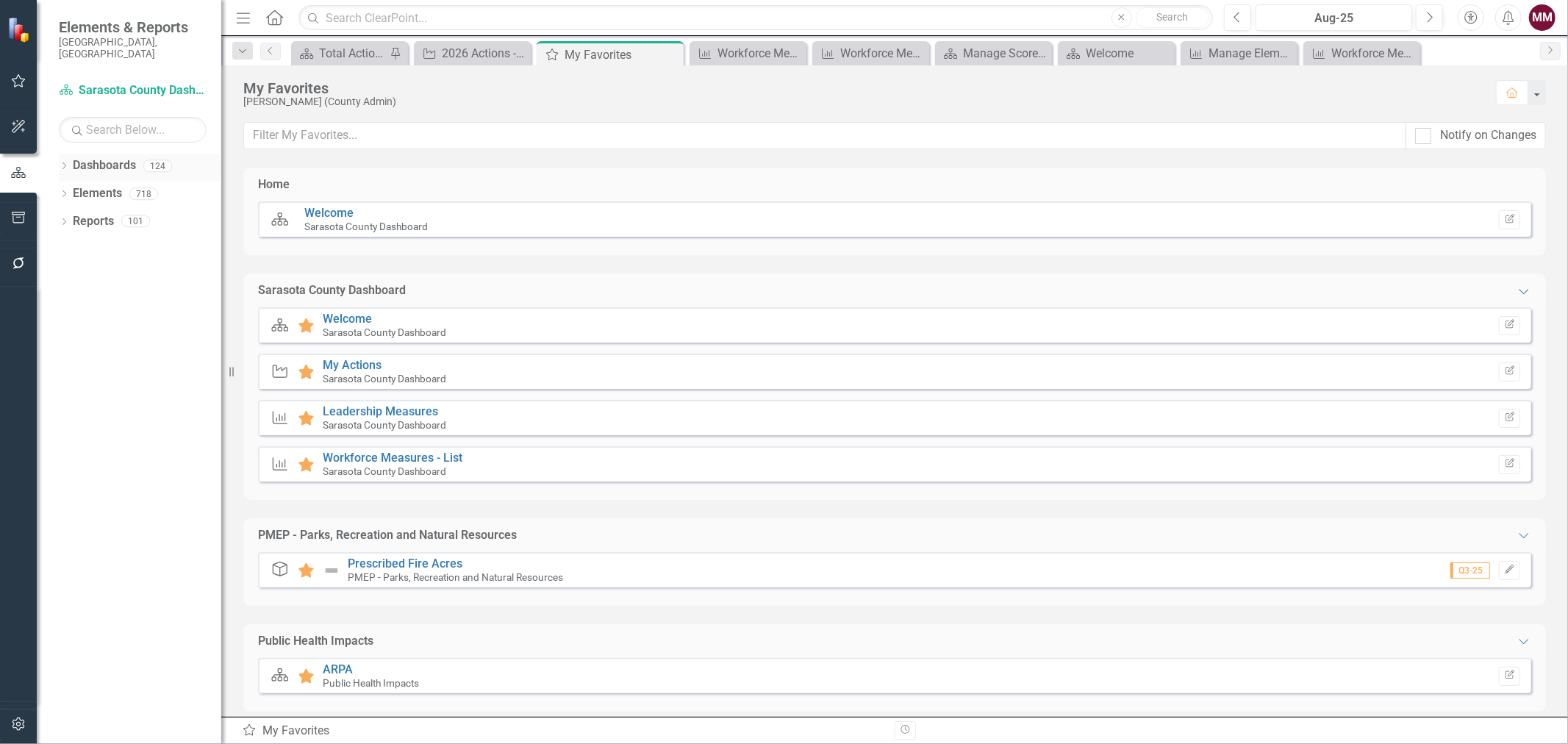
click at [68, 163] on icon "Dropdown" at bounding box center [64, 167] width 11 height 8
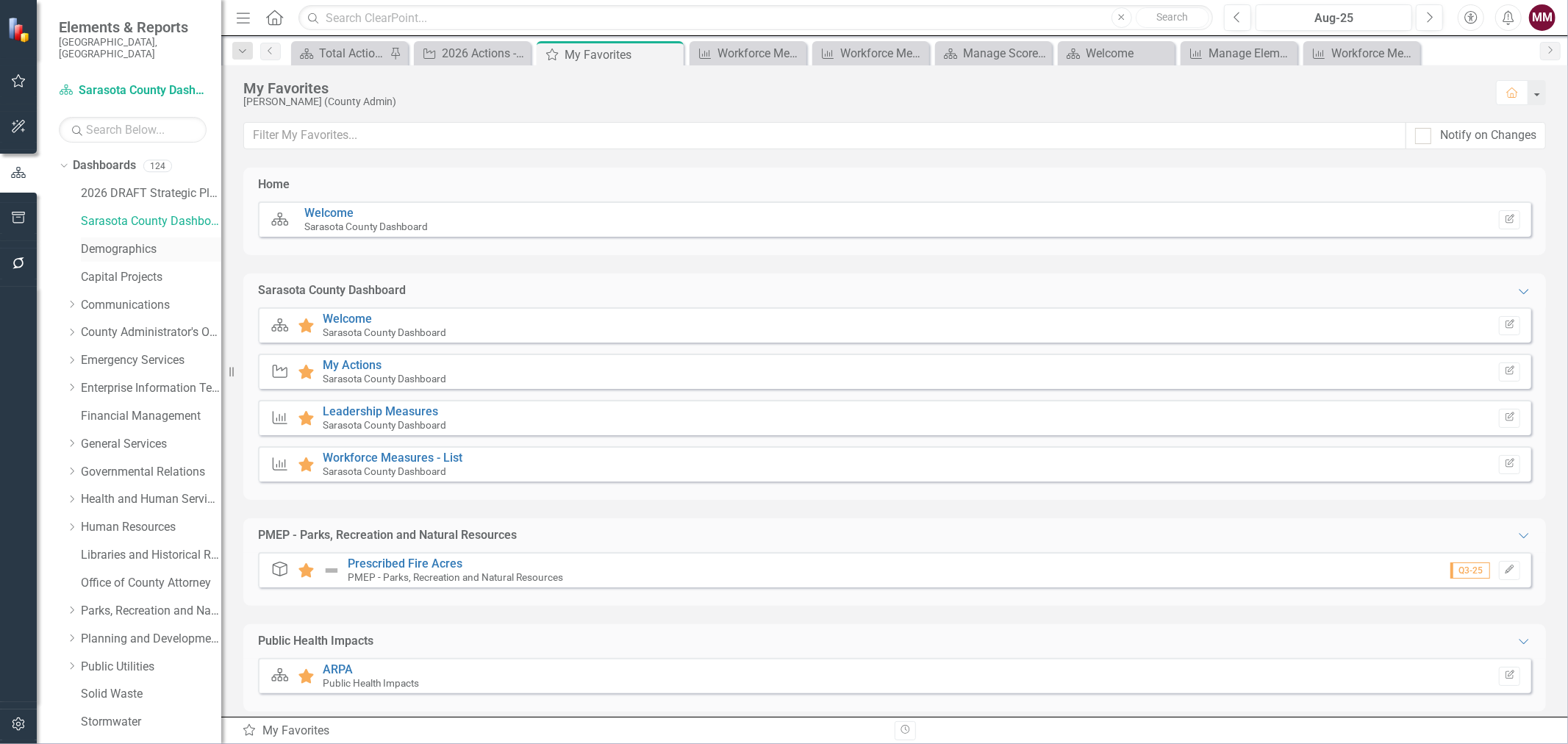
click at [114, 241] on link "Demographics" at bounding box center [150, 250] width 141 height 17
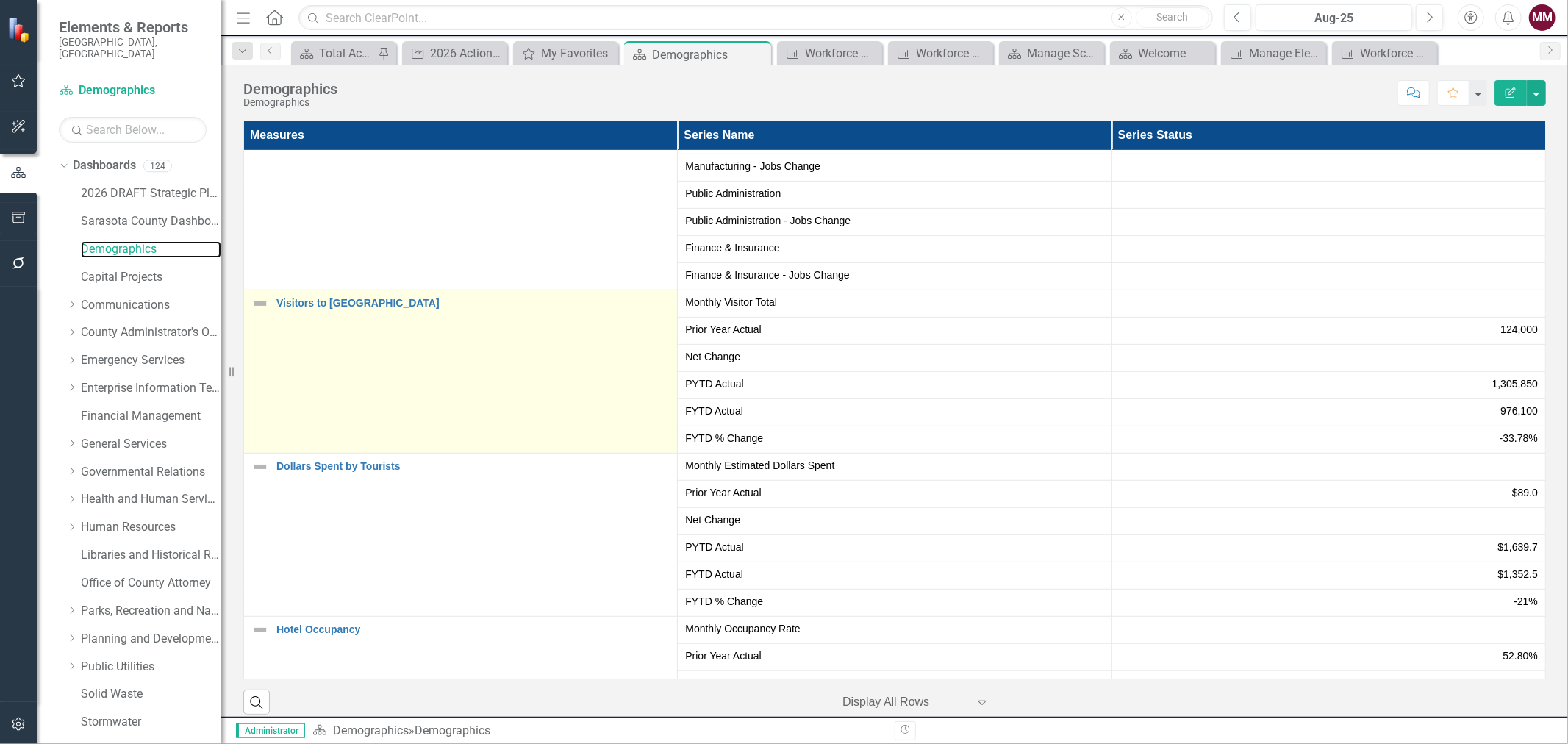
scroll to position [653, 0]
click at [311, 302] on link "Visitors to [GEOGRAPHIC_DATA]" at bounding box center [472, 299] width 393 height 11
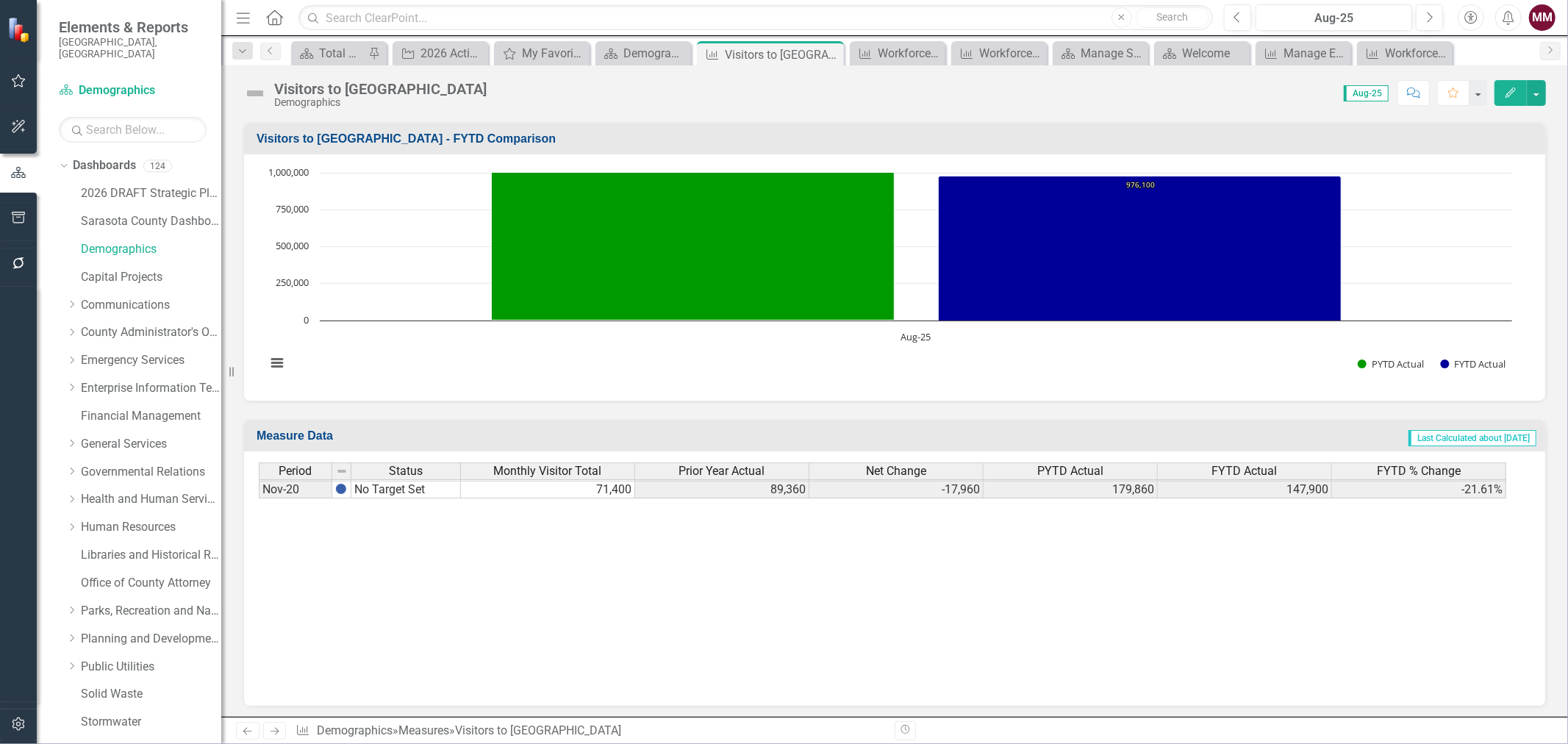
scroll to position [1471, 0]
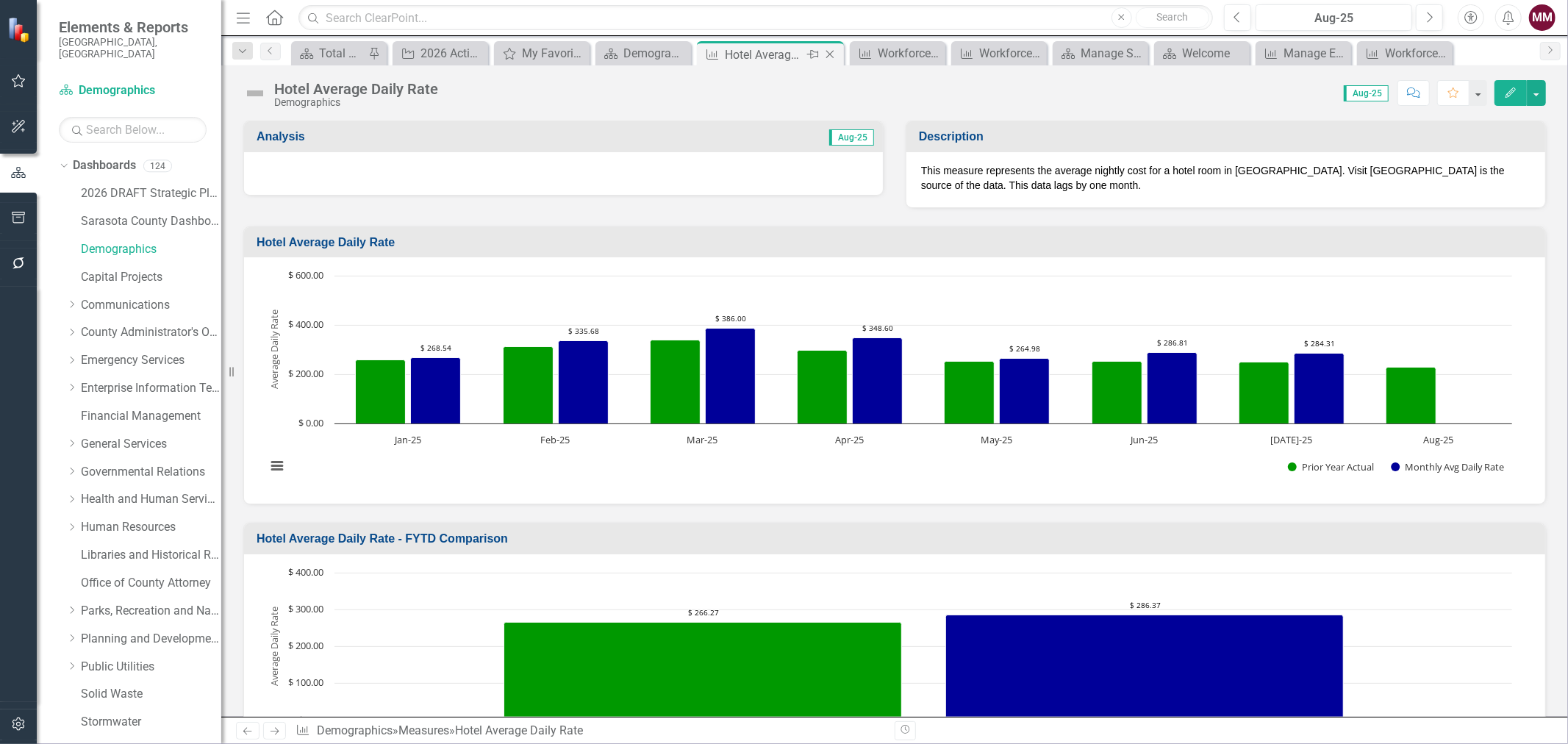
click at [828, 55] on icon "Close" at bounding box center [830, 54] width 15 height 12
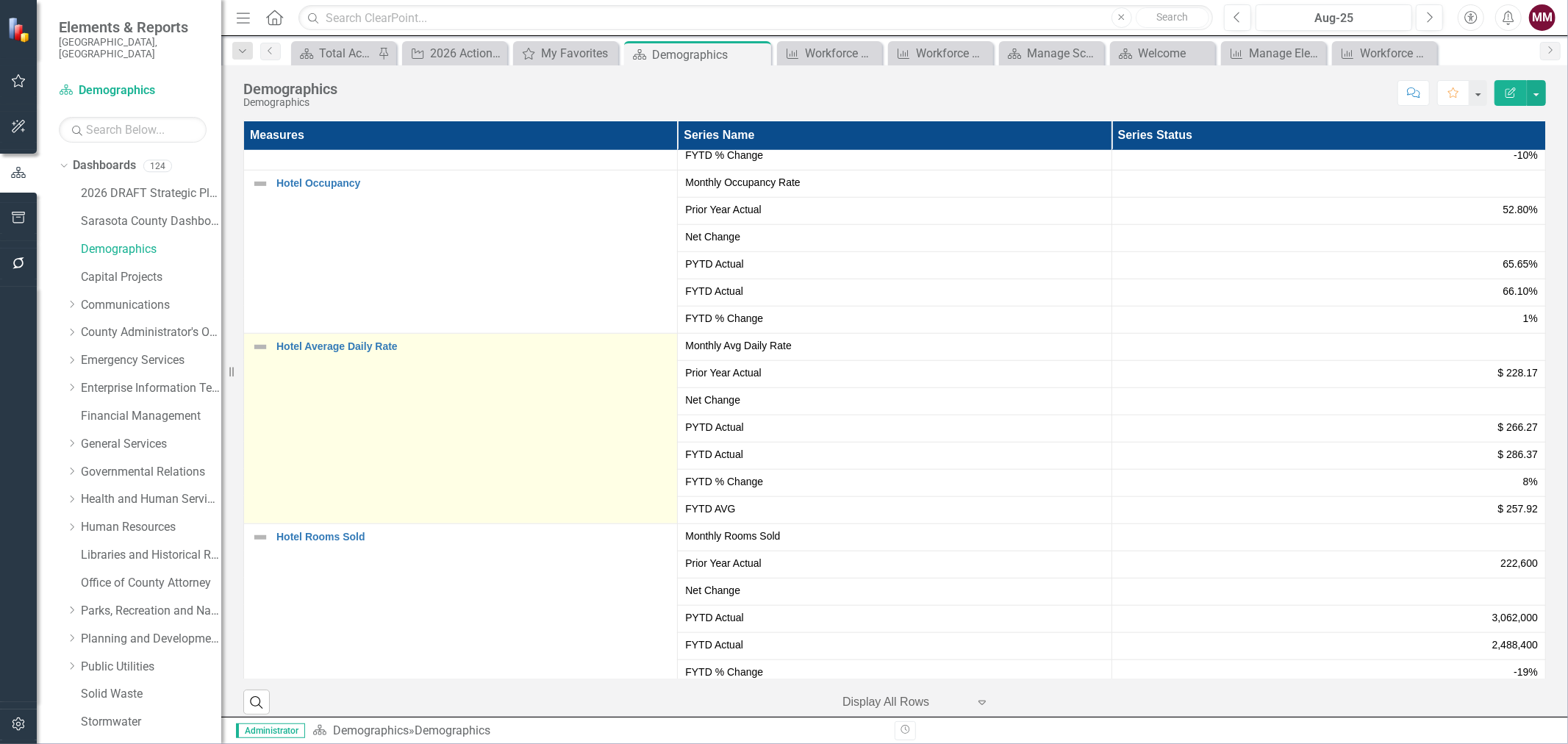
scroll to position [1143, 0]
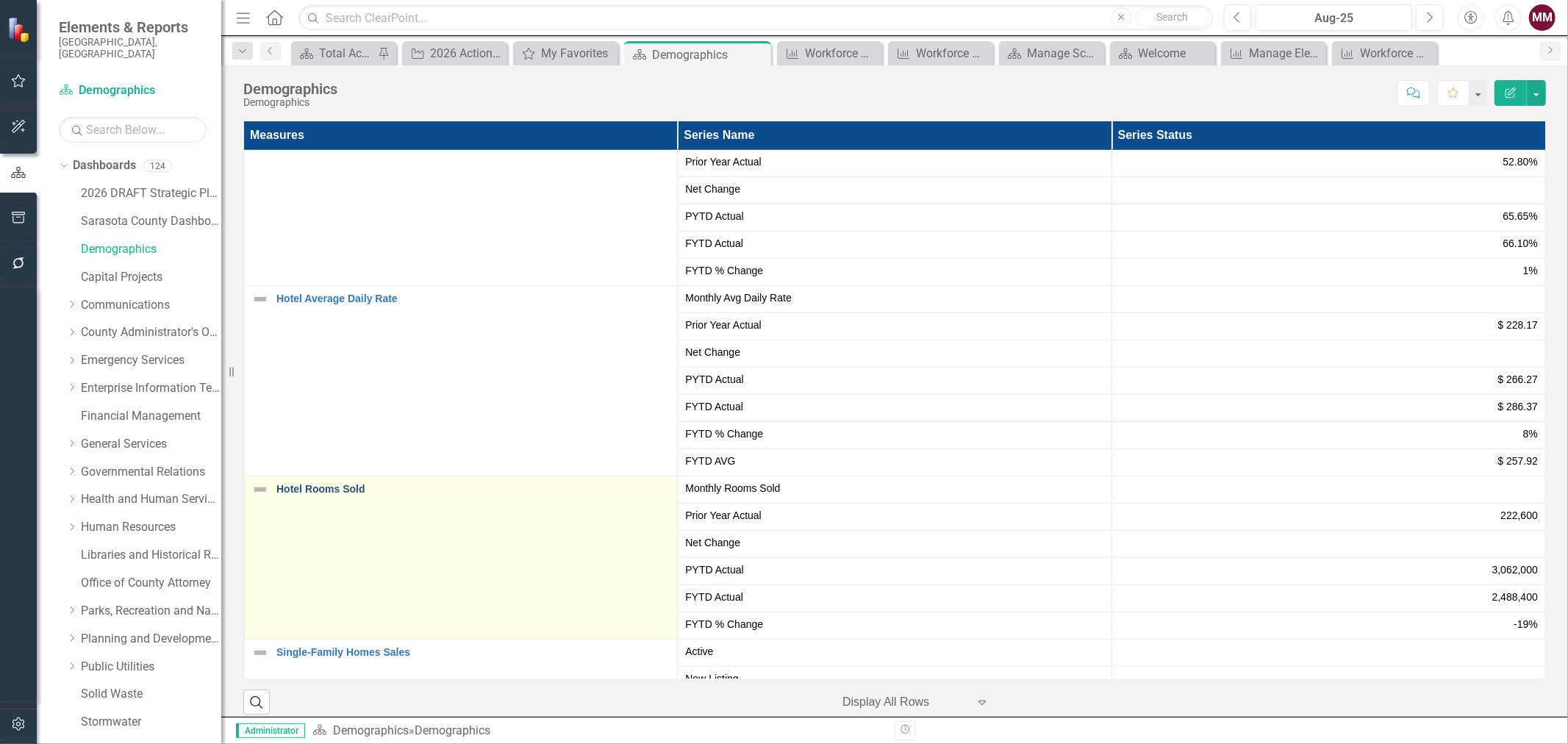
click at [341, 489] on link "Hotel Rooms Sold" at bounding box center [472, 489] width 393 height 11
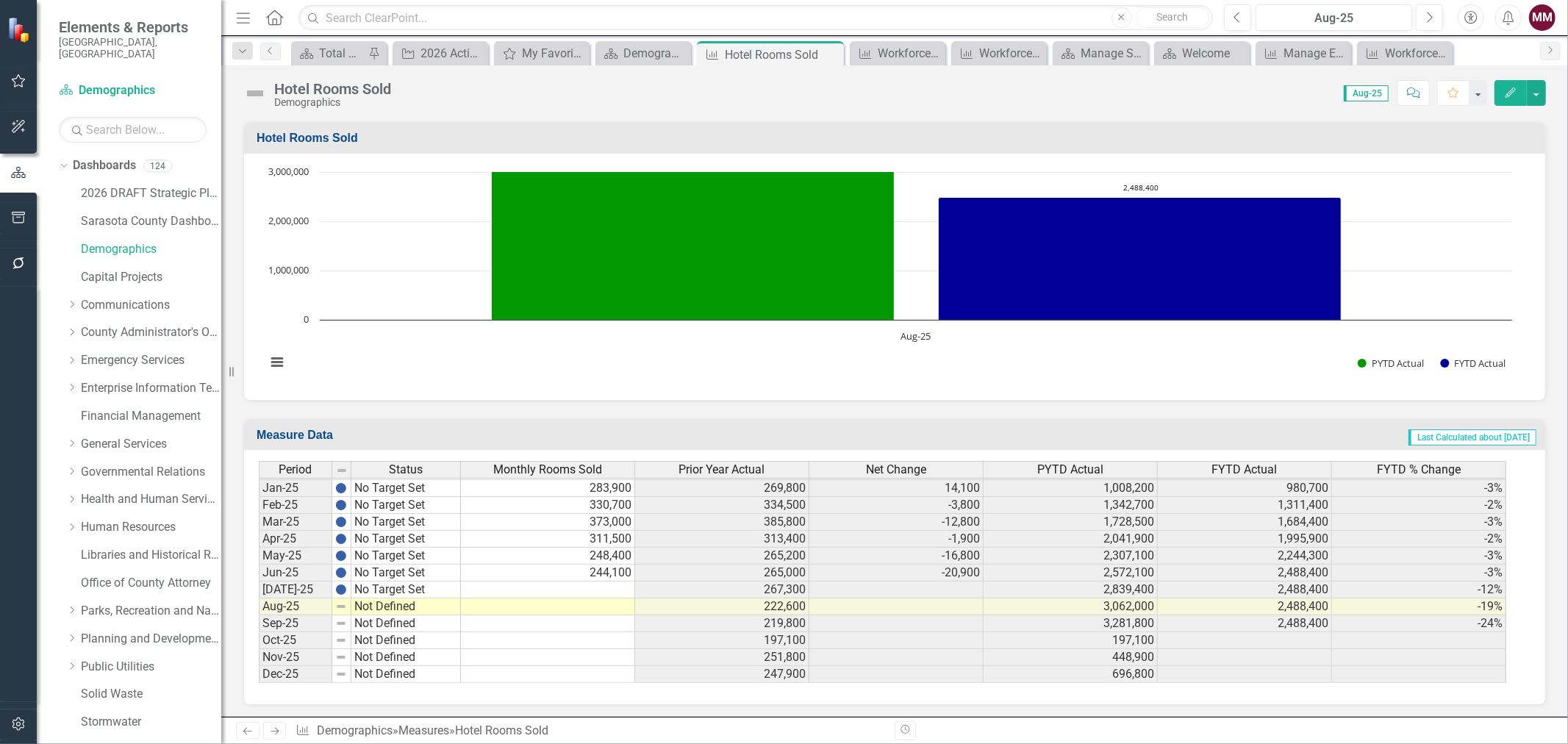
scroll to position [2284, 0]
click at [259, 581] on div "Period Status Dec-23 No Target Set Jan-24 No Target Set Feb-24 No Target Set Ma…" at bounding box center [259, 462] width 0 height 441
click at [489, 589] on td at bounding box center [548, 589] width 174 height 17
click at [547, 585] on td at bounding box center [548, 589] width 174 height 17
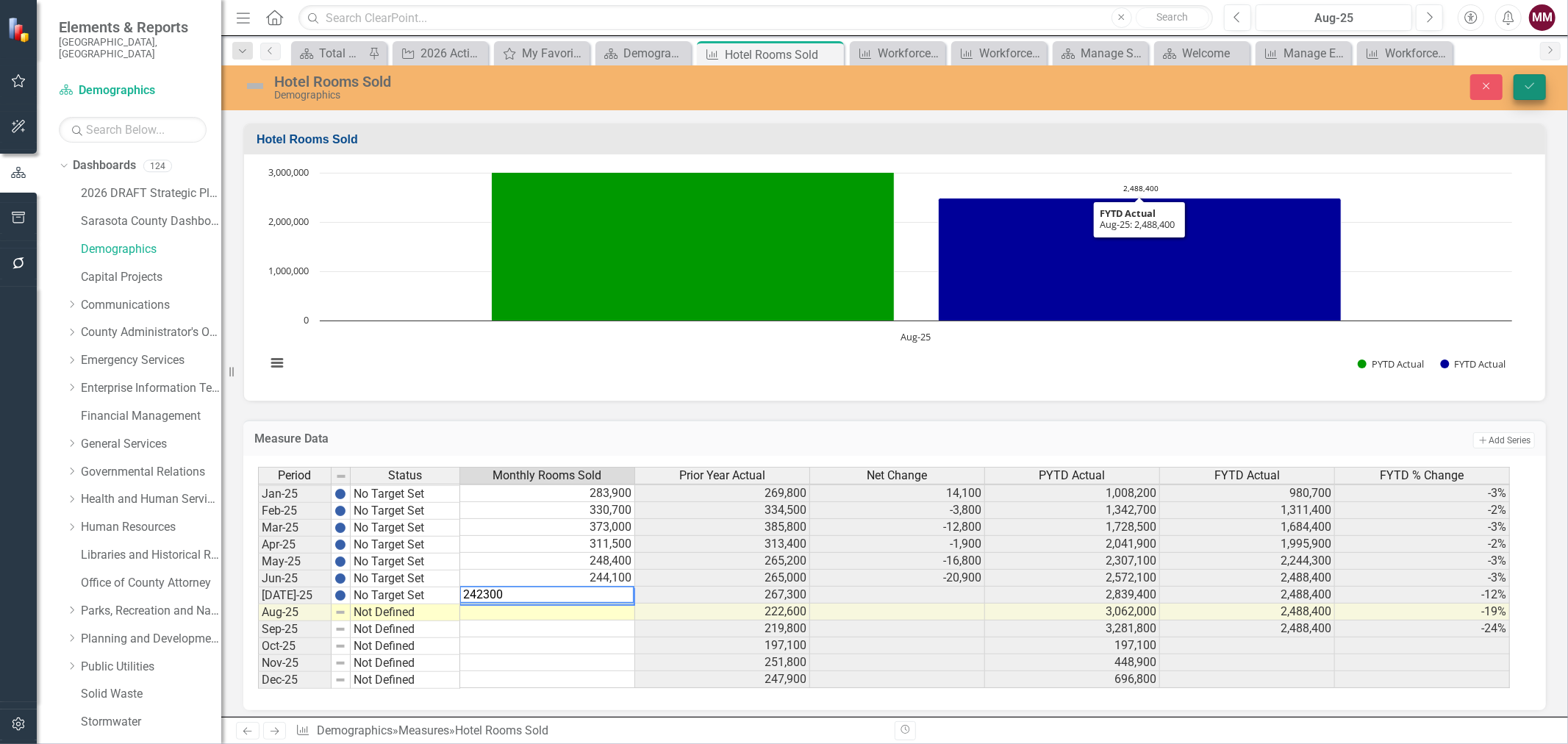
type textarea "242300"
click at [1534, 91] on button "Save" at bounding box center [1529, 87] width 32 height 26
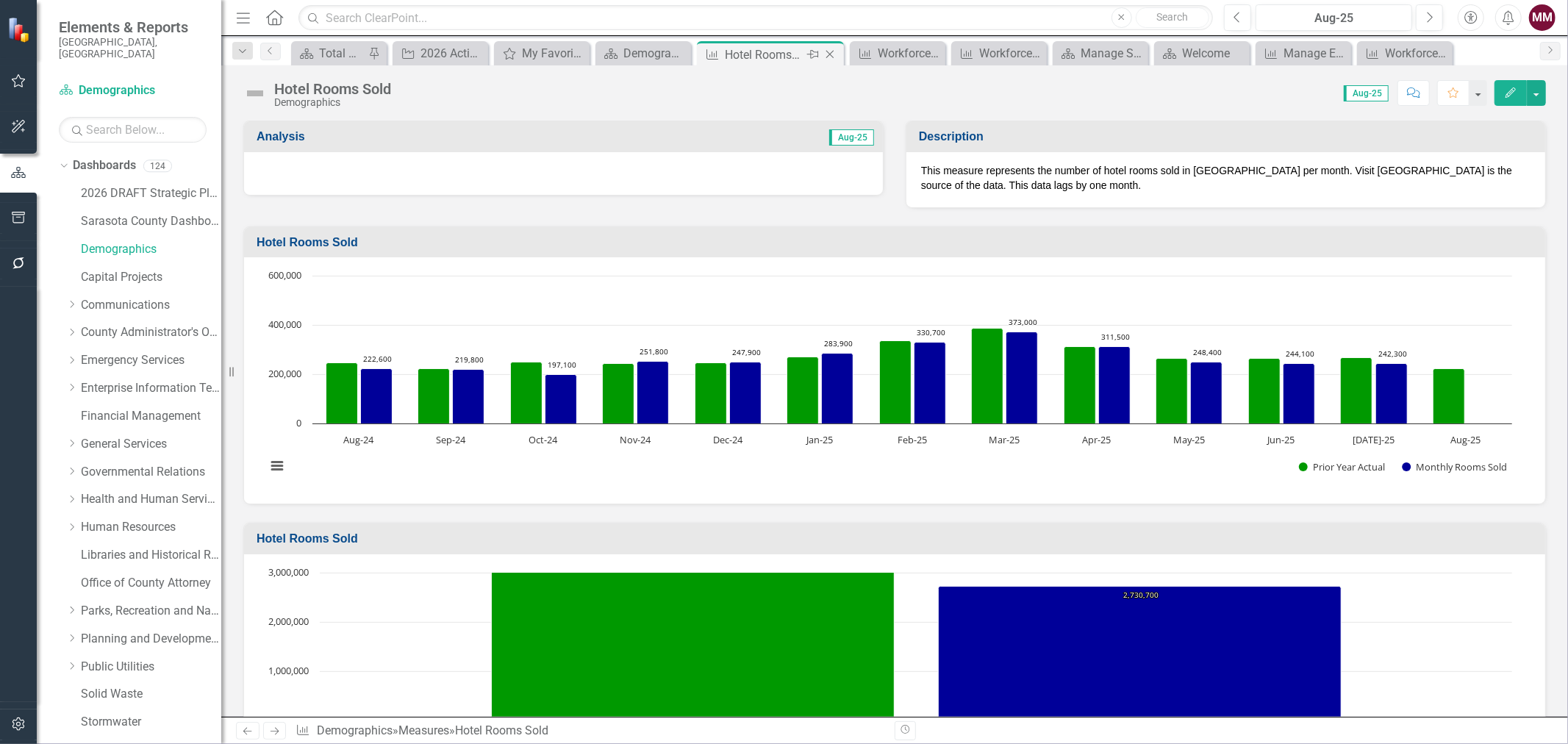
click at [832, 56] on icon at bounding box center [829, 54] width 8 height 8
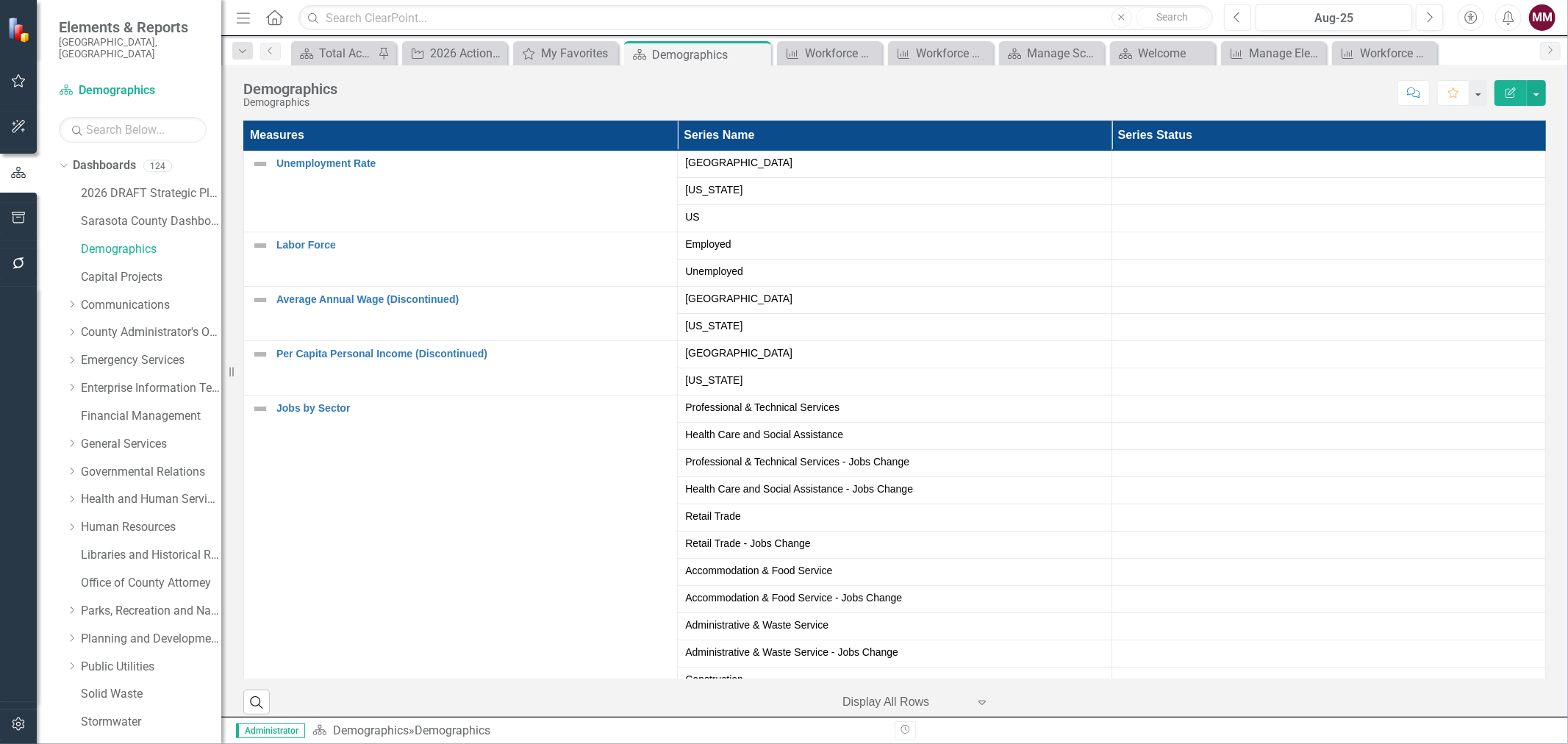
click at [1230, 18] on button "Previous" at bounding box center [1237, 17] width 27 height 26
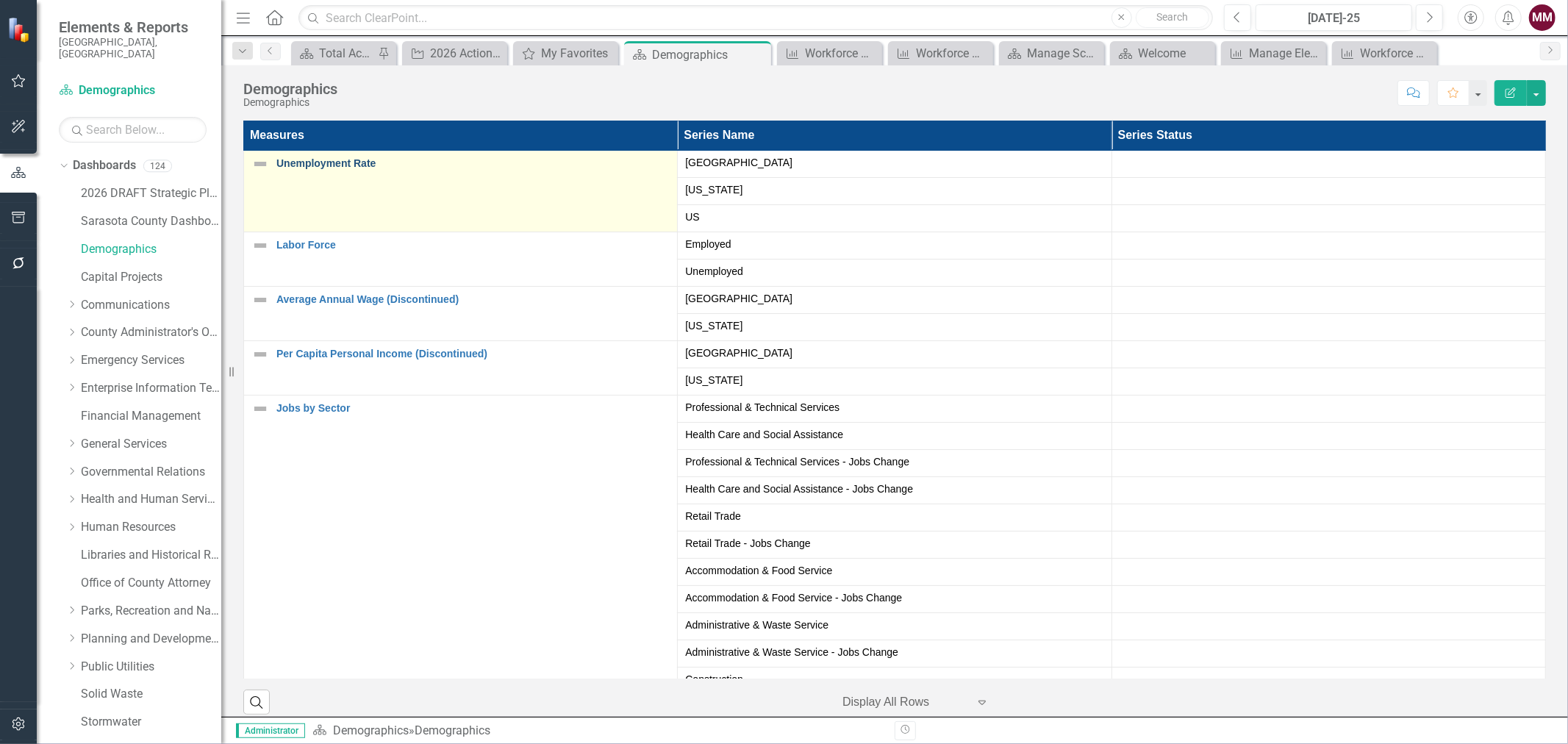
click at [303, 160] on link "Unemployment Rate" at bounding box center [472, 163] width 393 height 11
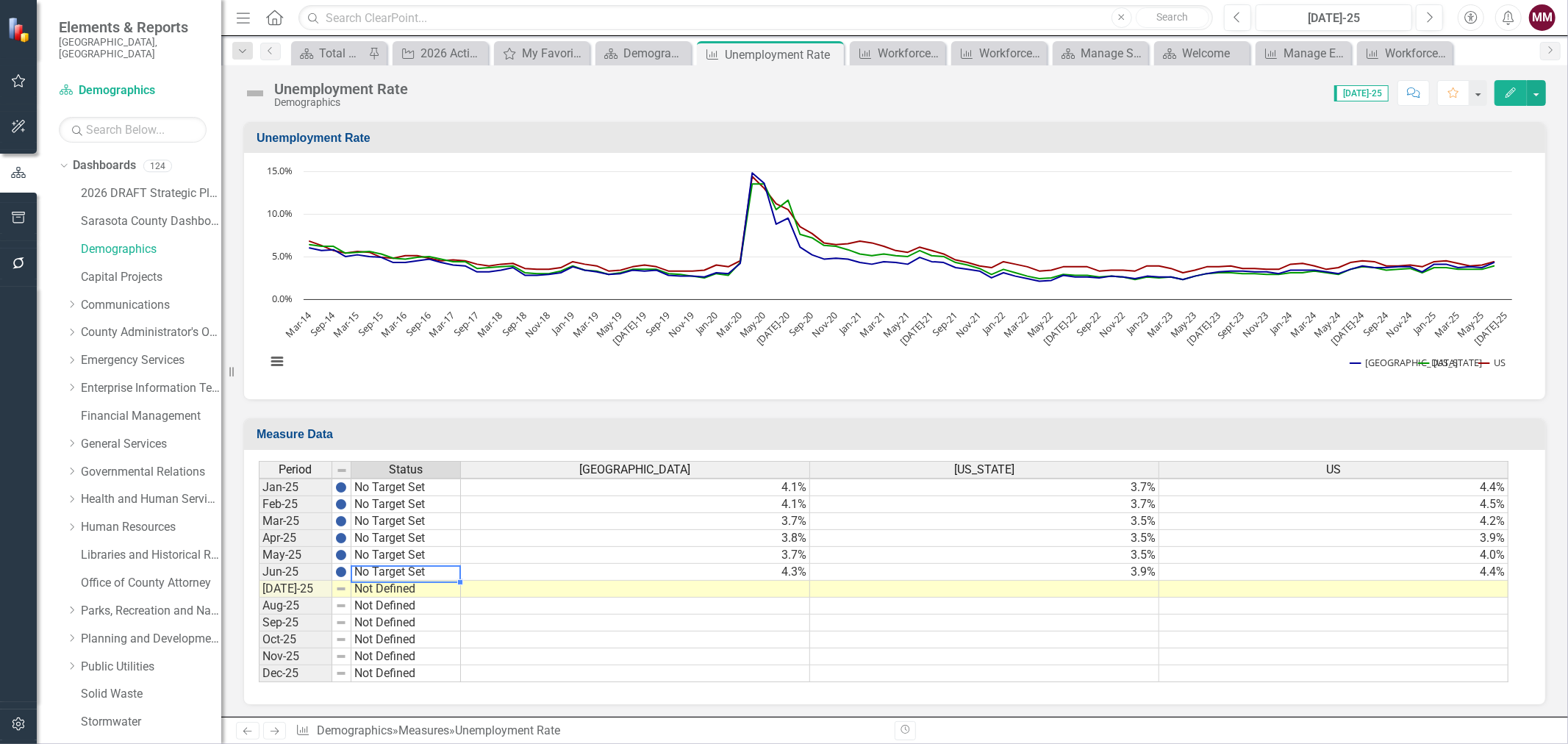
scroll to position [2282, 0]
drag, startPoint x: 460, startPoint y: 578, endPoint x: 458, endPoint y: 592, distance: 14.1
click at [259, 592] on div "Period Status Dec-23 No Target Set Jan-24 No Target Set Feb-24 No Target Set Ma…" at bounding box center [259, 463] width 0 height 441
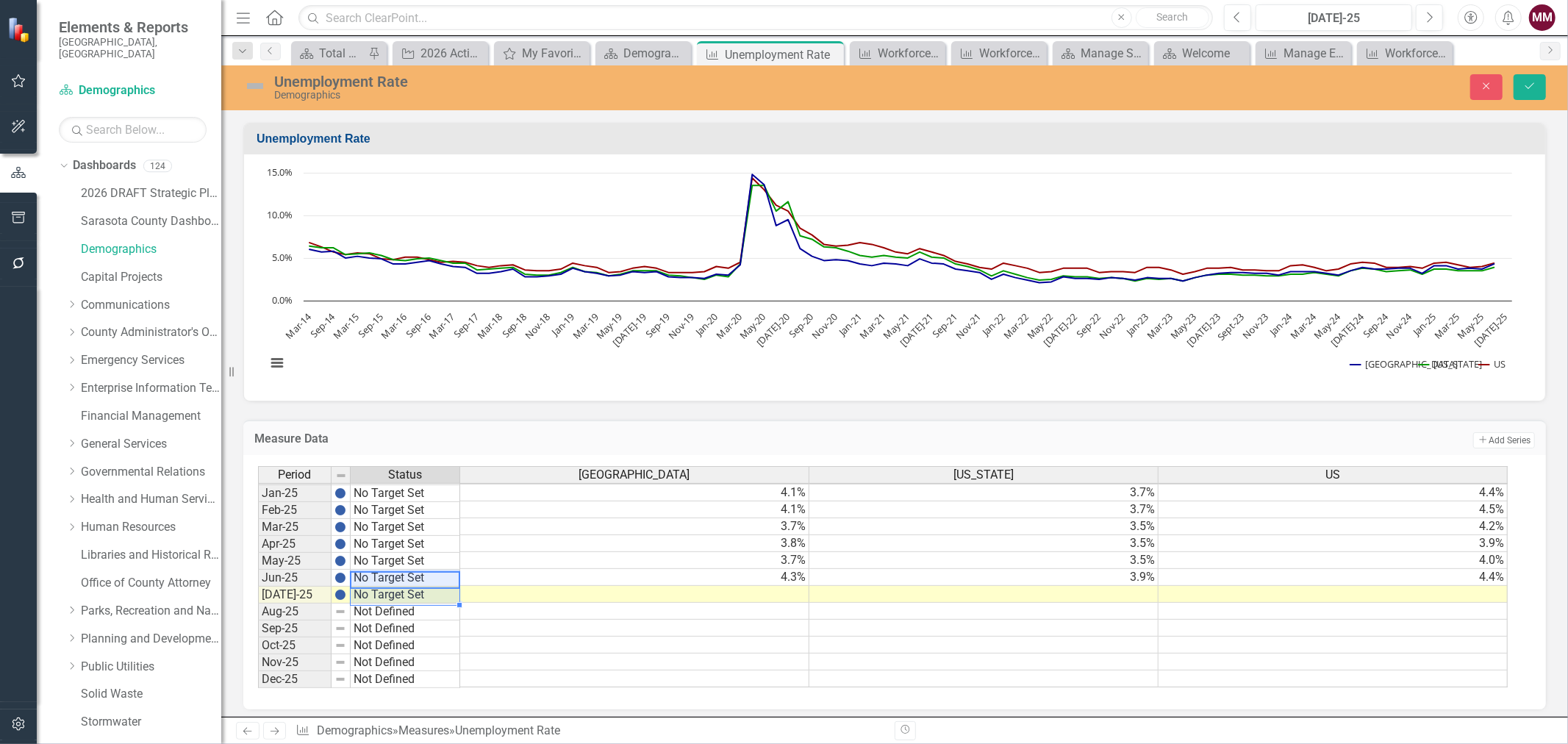
type textarea "No Target Set"
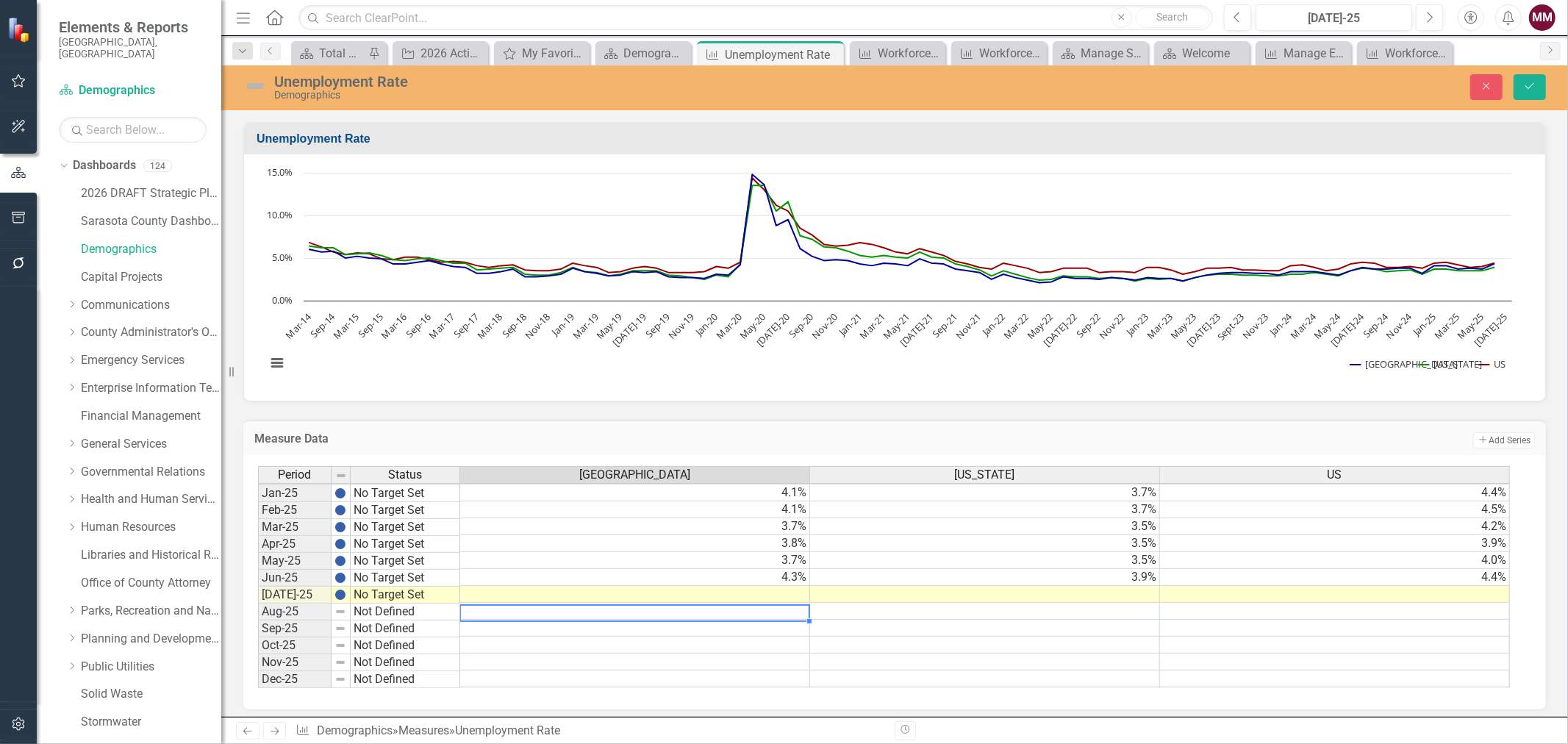
click at [258, 600] on div "Period Status [GEOGRAPHIC_DATA] [US_STATE] [GEOGRAPHIC_DATA] Jan-24 No Target S…" at bounding box center [258, 475] width 0 height 424
click at [721, 589] on td at bounding box center [635, 594] width 350 height 17
type textarea "4.4"
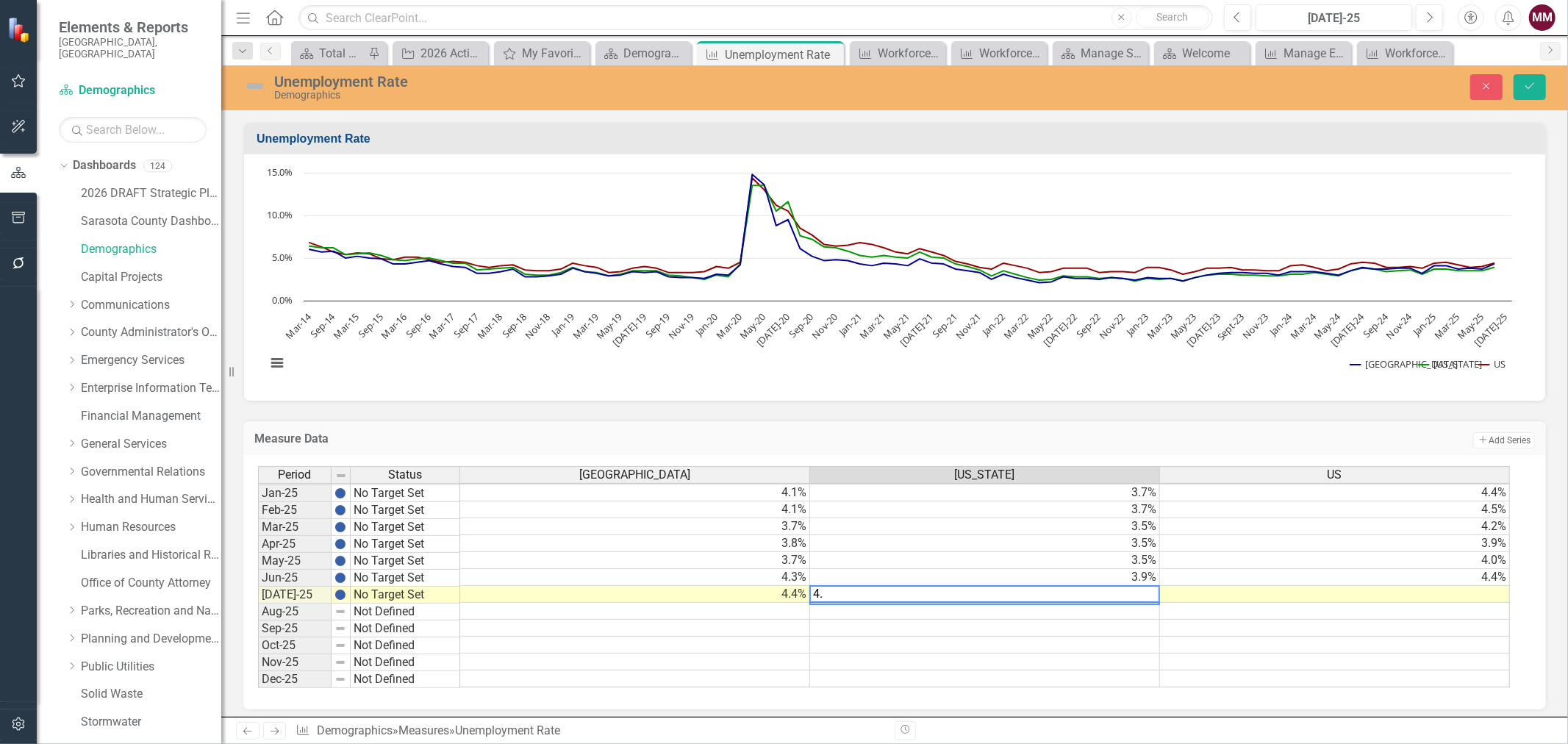
type textarea "4.1"
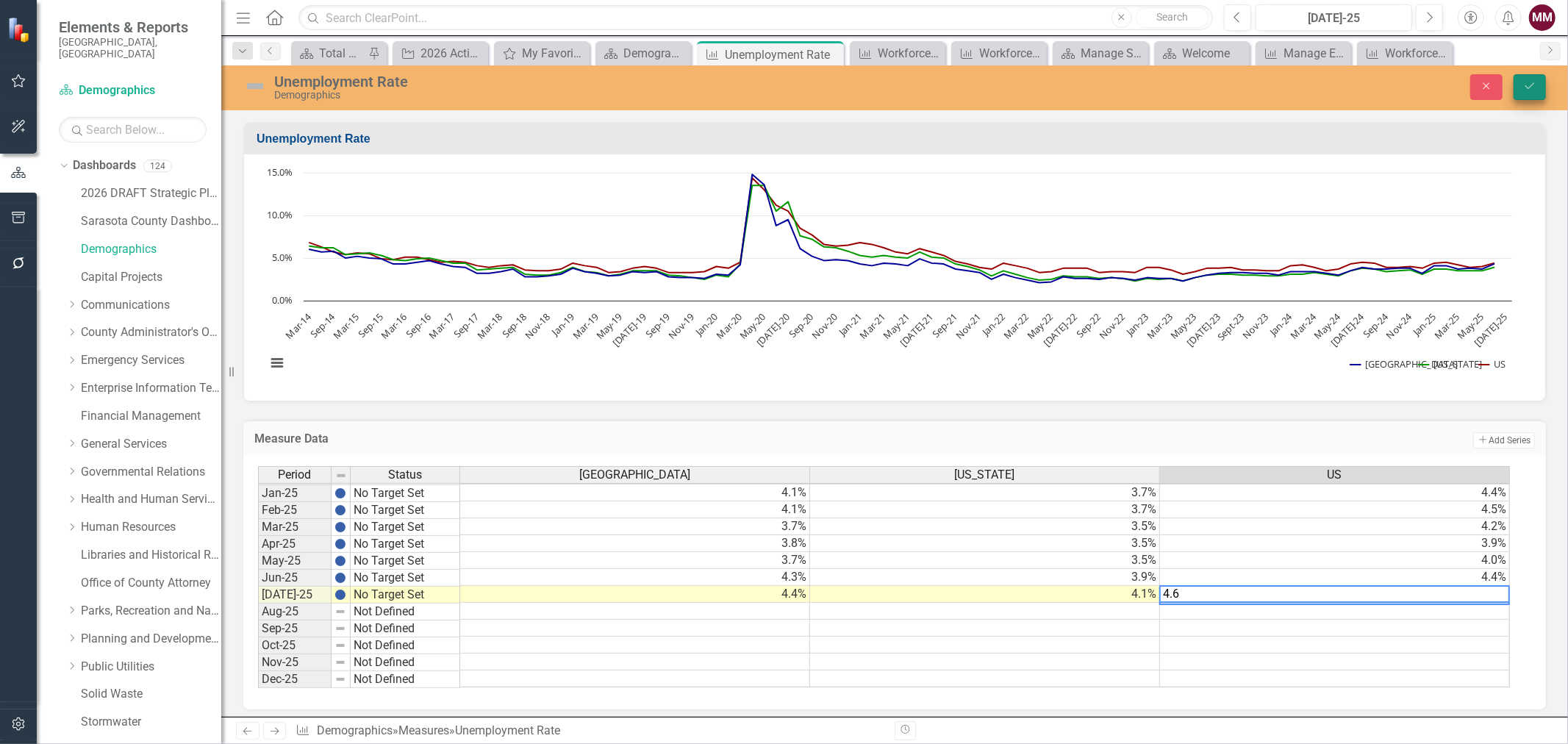
type textarea "4.6"
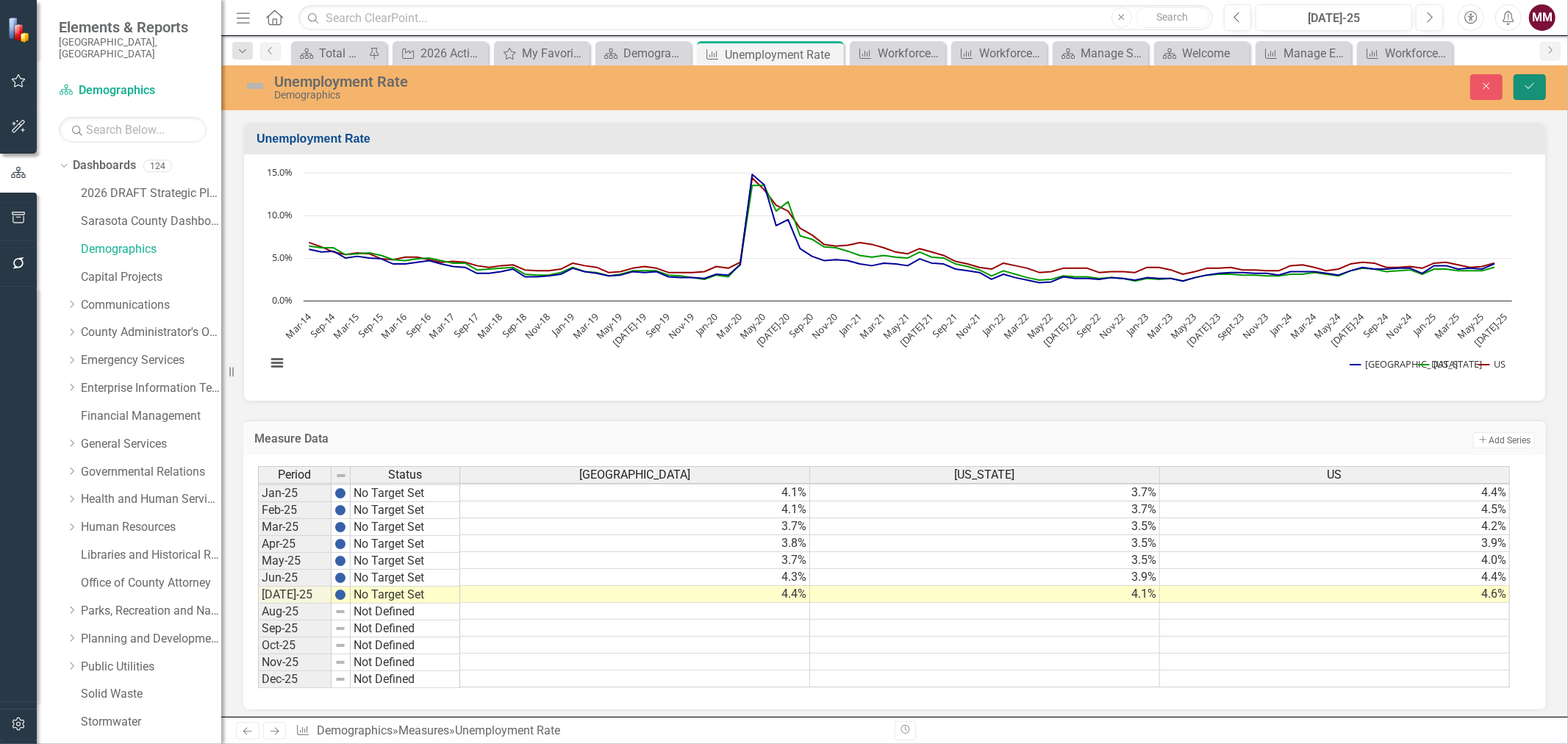
click at [1529, 90] on icon "Save" at bounding box center [1530, 86] width 14 height 11
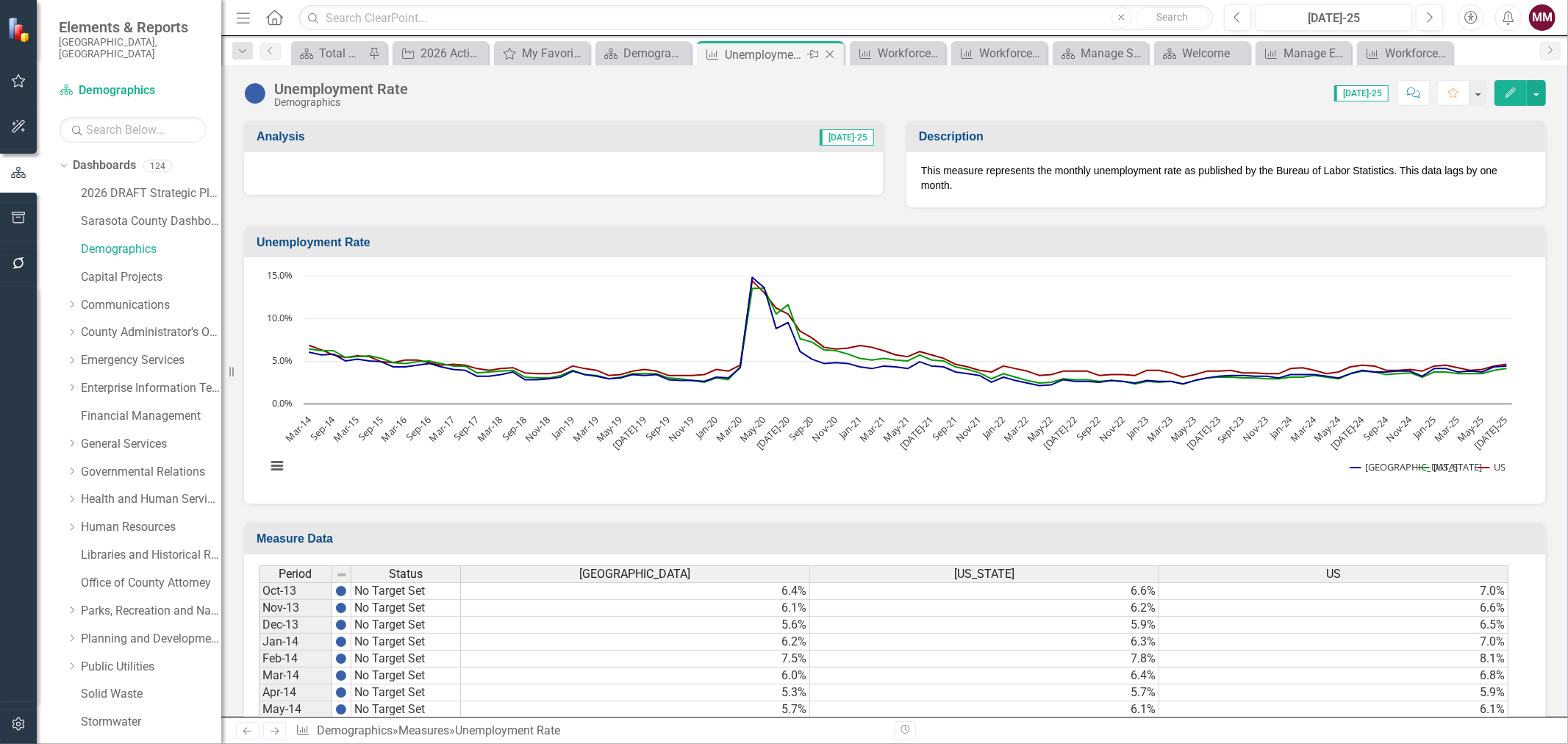
click at [826, 53] on icon "Close" at bounding box center [830, 54] width 15 height 12
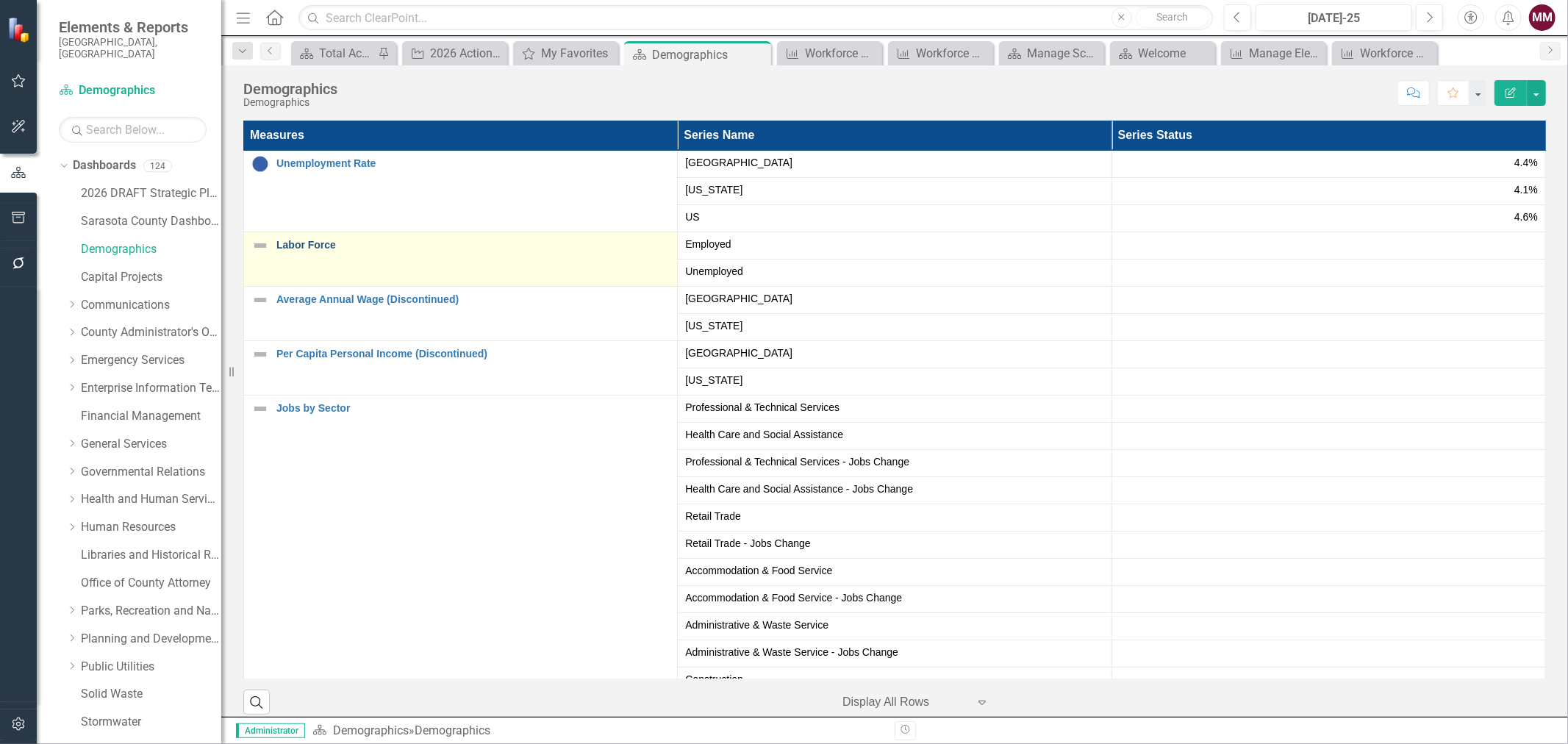
click at [321, 245] on link "Labor Force" at bounding box center [472, 245] width 393 height 11
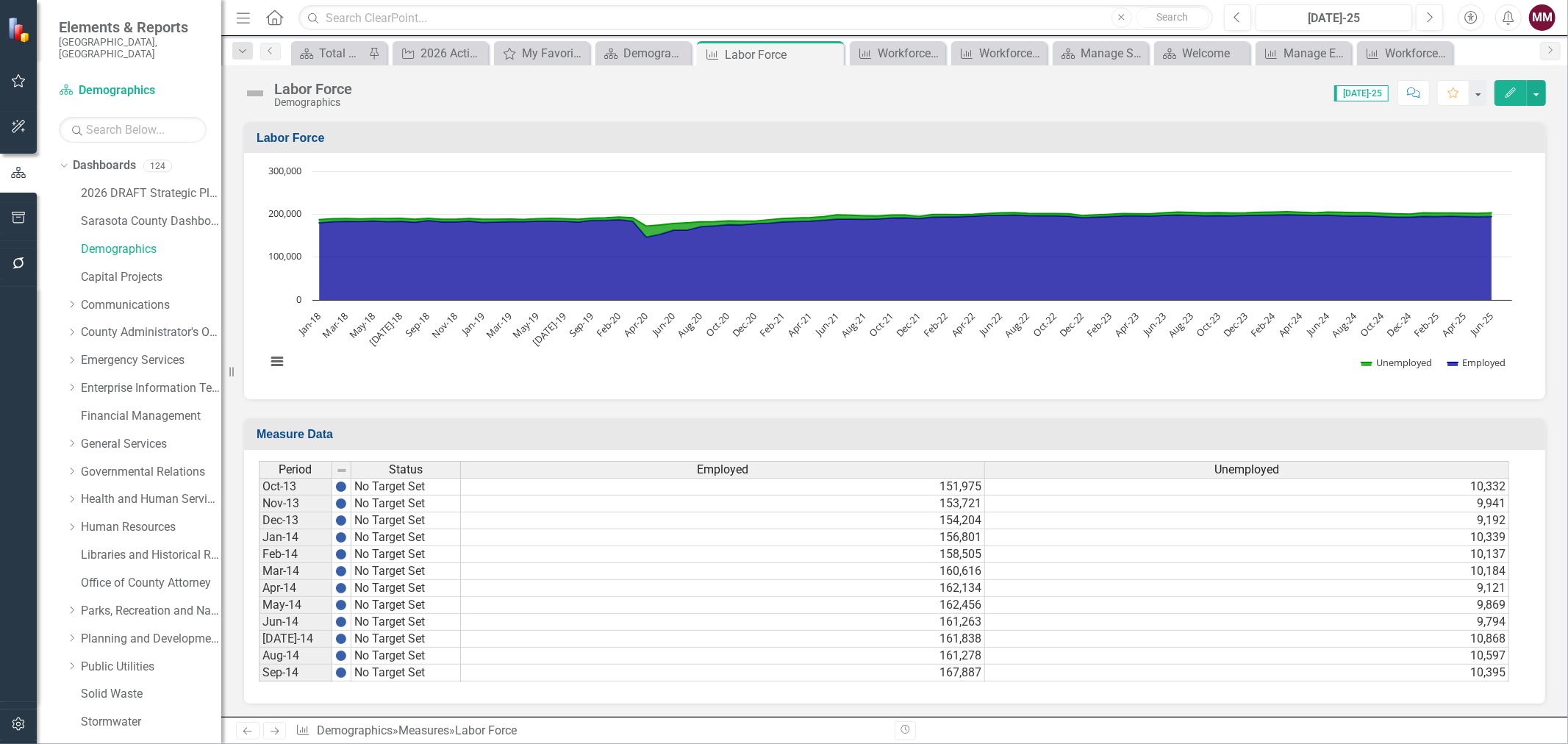
scroll to position [291, 0]
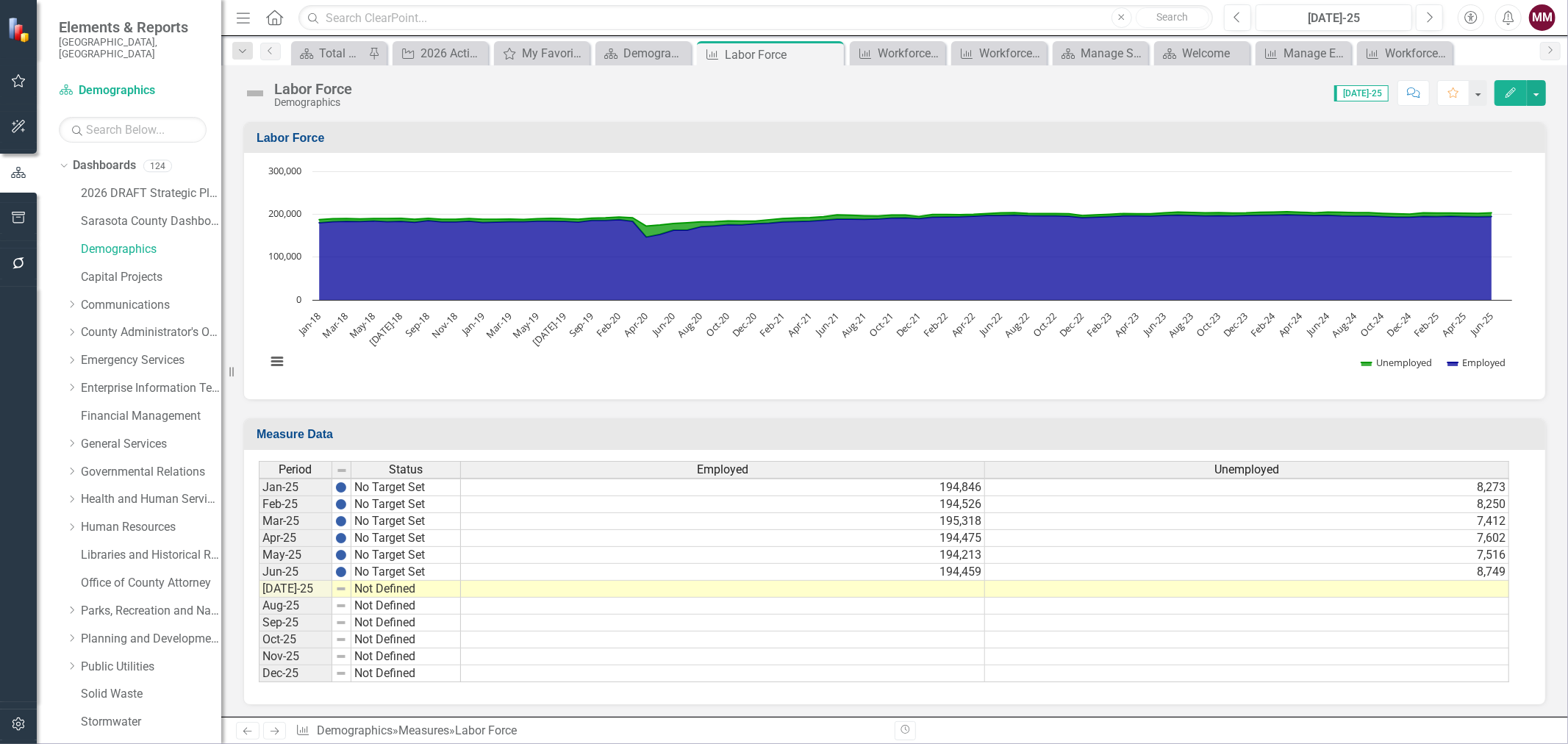
click at [435, 566] on td "No Target Set" at bounding box center [406, 572] width 110 height 17
drag, startPoint x: 461, startPoint y: 575, endPoint x: 457, endPoint y: 594, distance: 19.4
click at [259, 594] on div "Period Status Dec-23 No Target Set Jan-24 No Target Set Feb-24 No Target Set Ma…" at bounding box center [259, 462] width 0 height 441
type textarea "No Target Set"
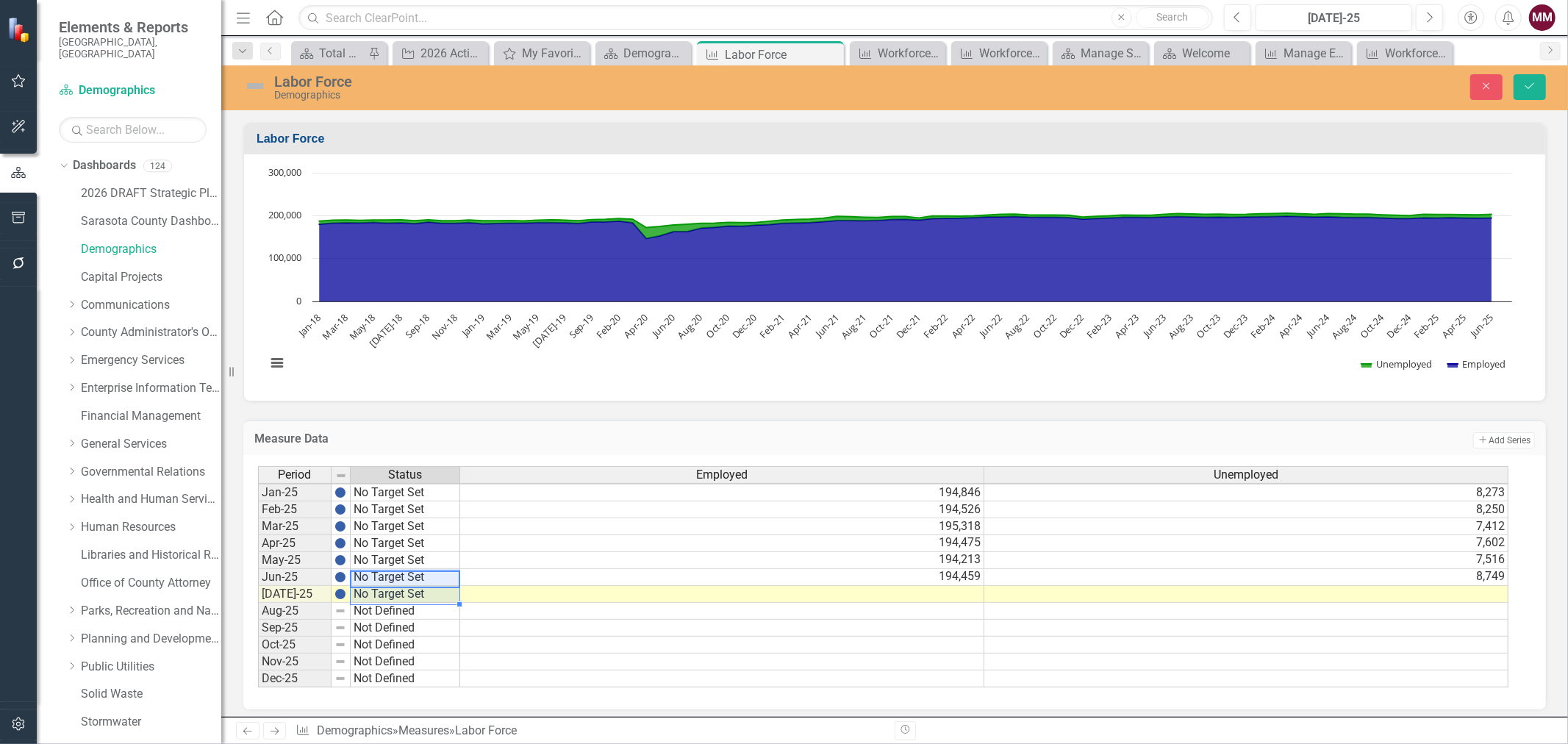
scroll to position [2282, 0]
click at [678, 589] on td at bounding box center [723, 594] width 525 height 17
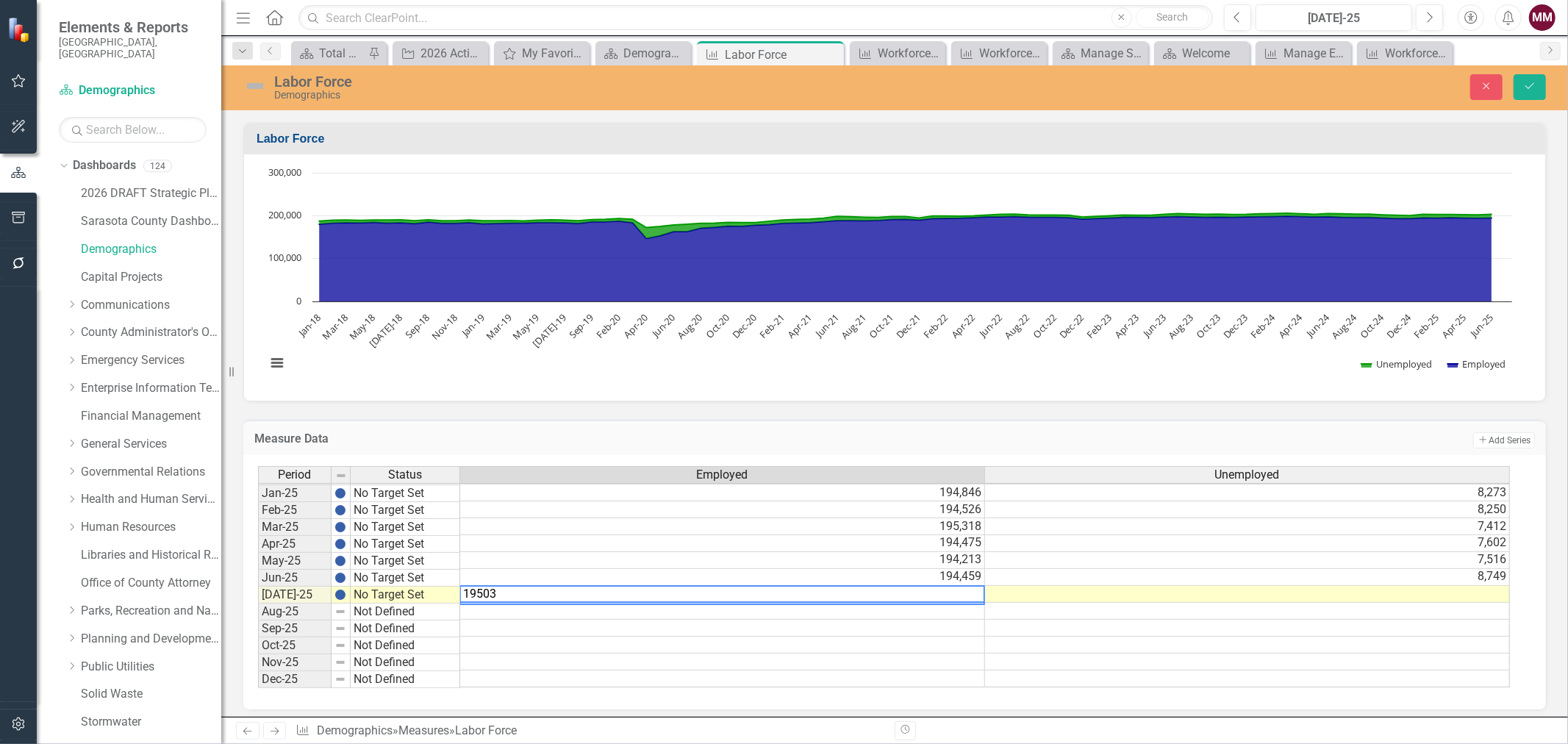
type textarea "195039"
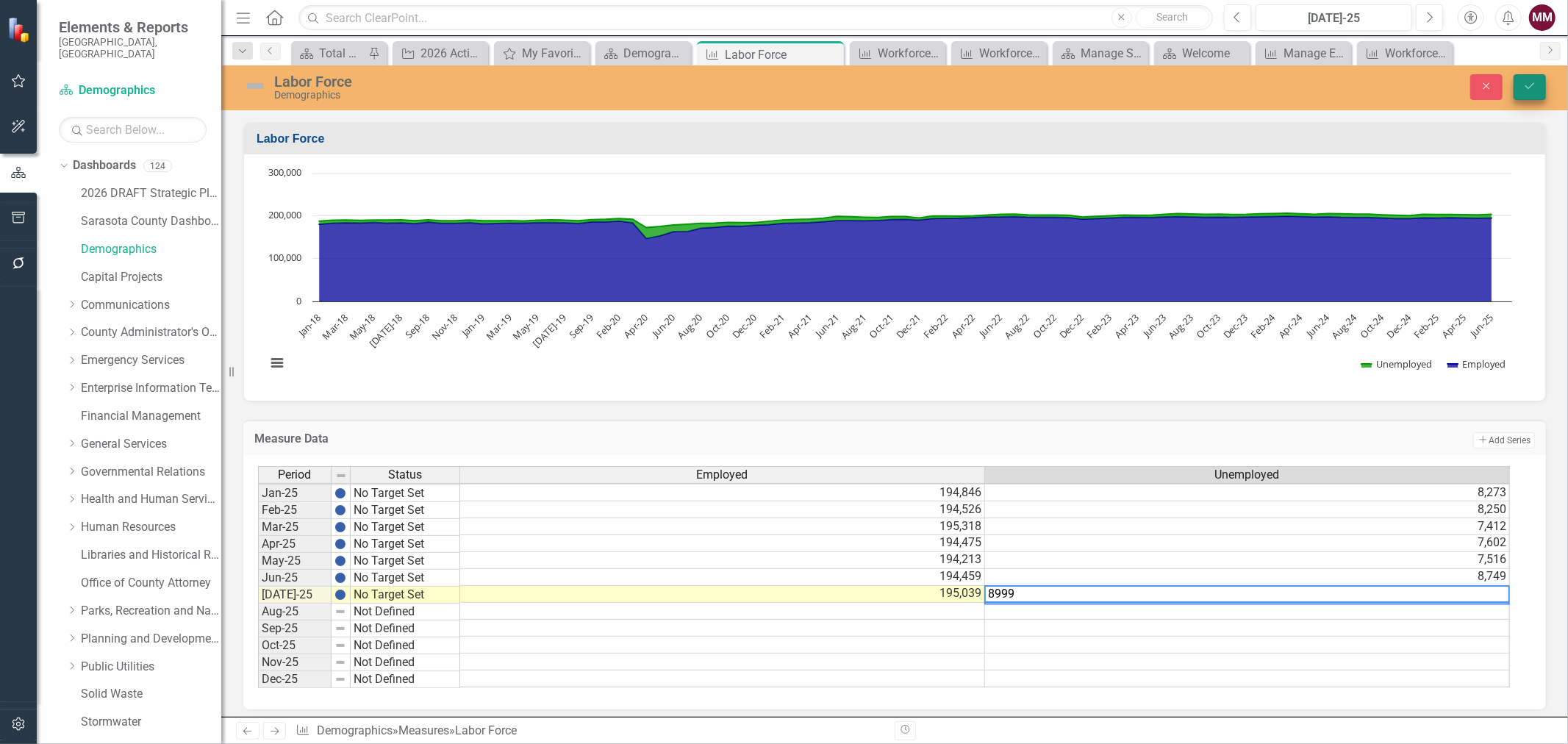
type textarea "8999"
click at [1518, 88] on button "Save" at bounding box center [1529, 87] width 32 height 26
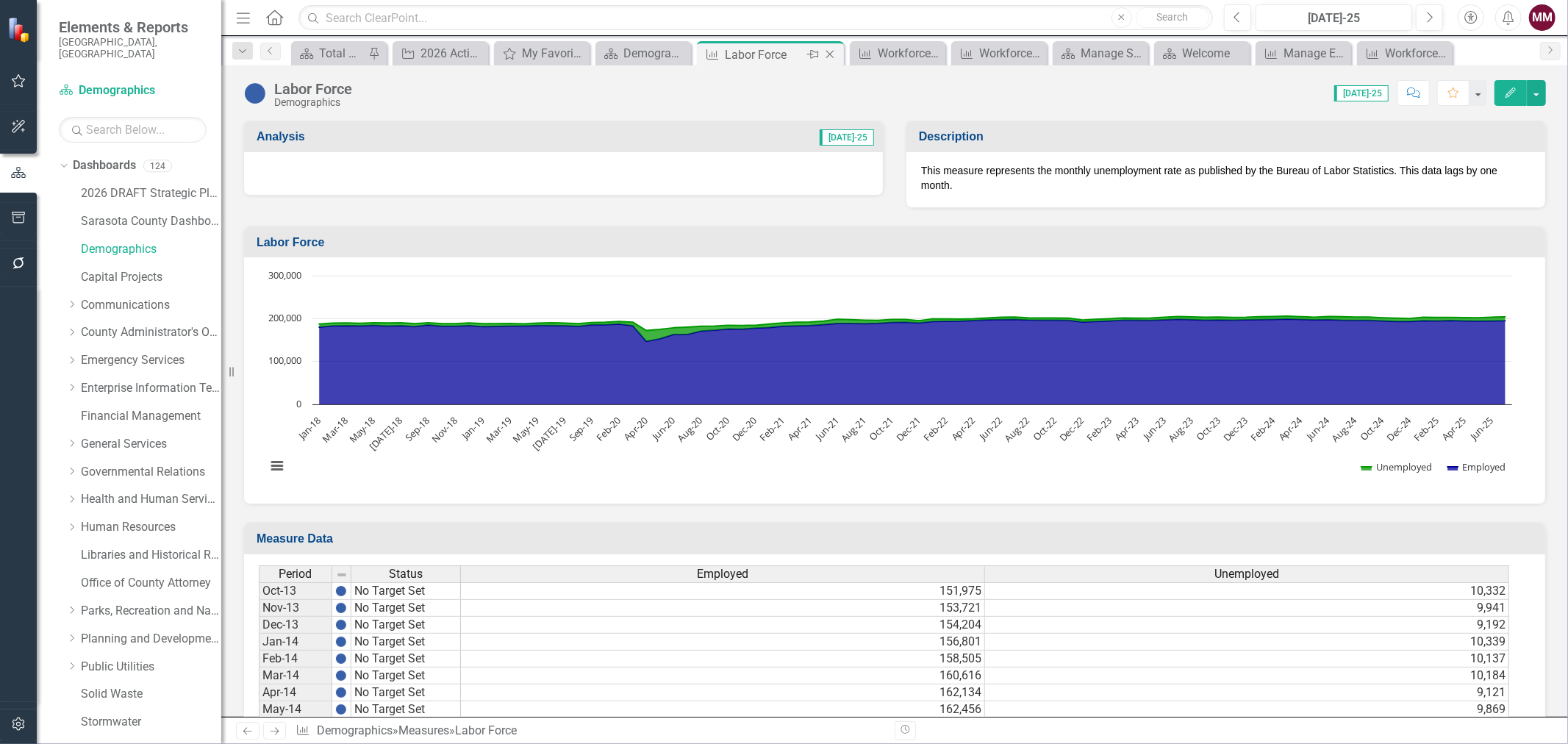
click at [833, 48] on icon "Close" at bounding box center [830, 54] width 15 height 12
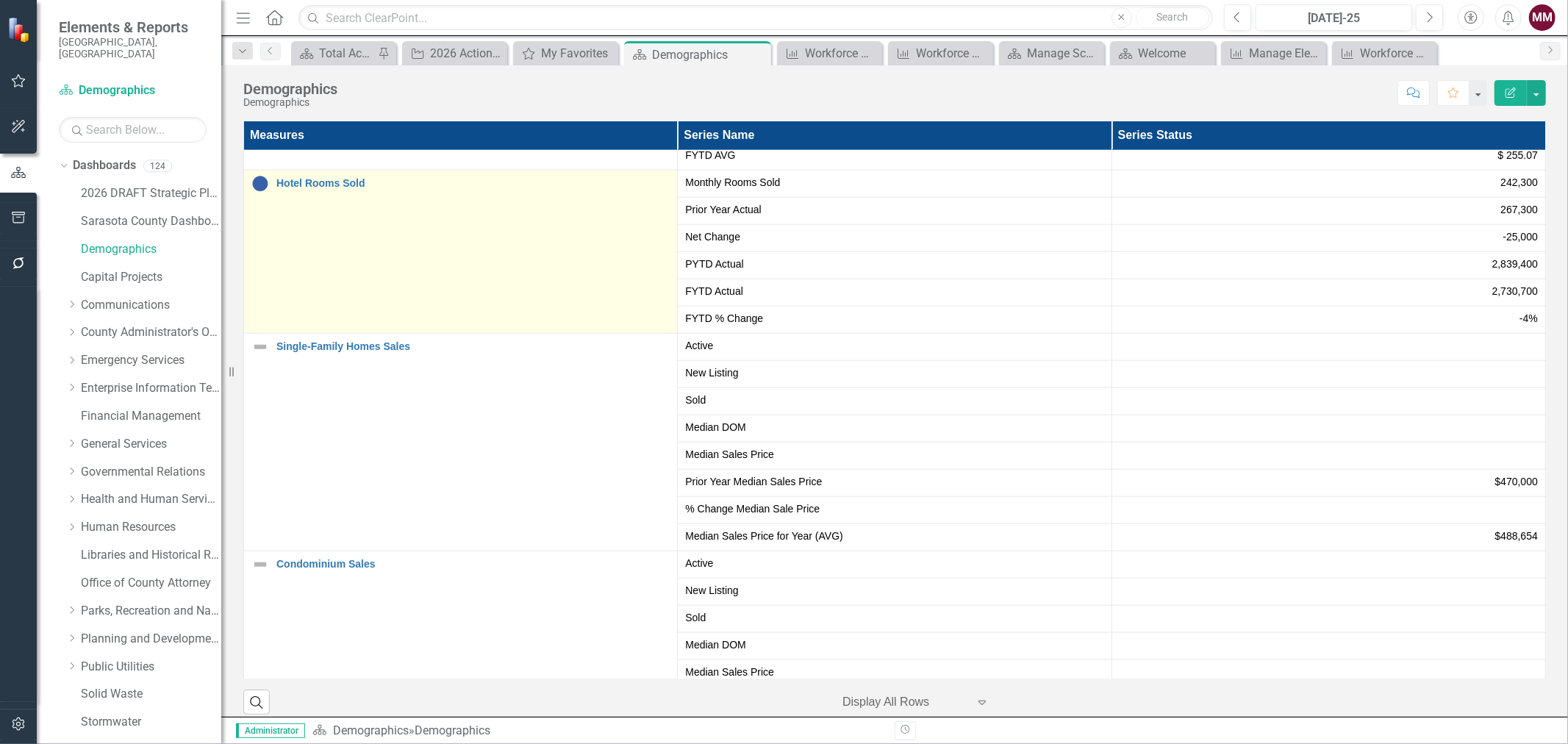
scroll to position [1471, 0]
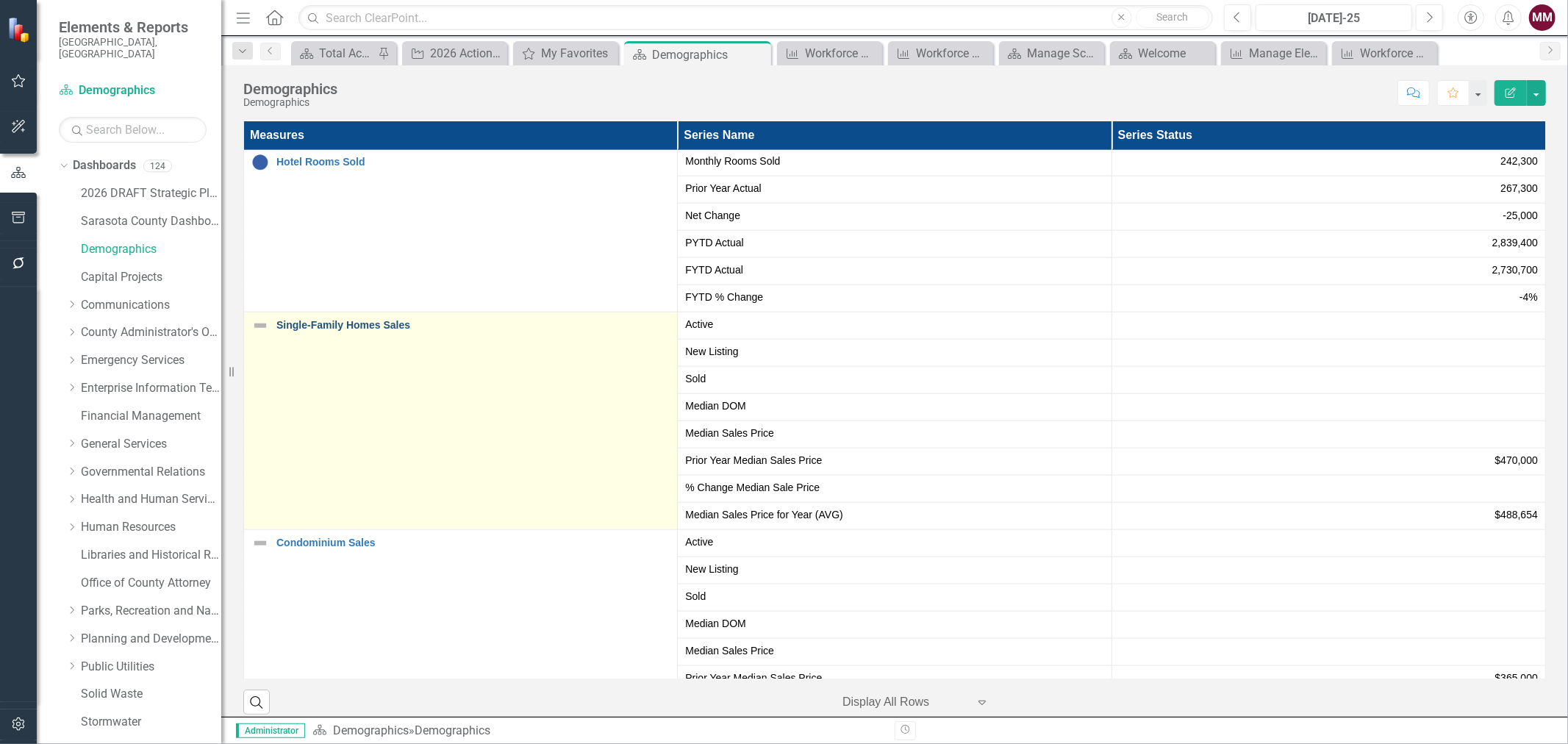
click at [319, 329] on link "Single-Family Homes Sales" at bounding box center [472, 325] width 393 height 11
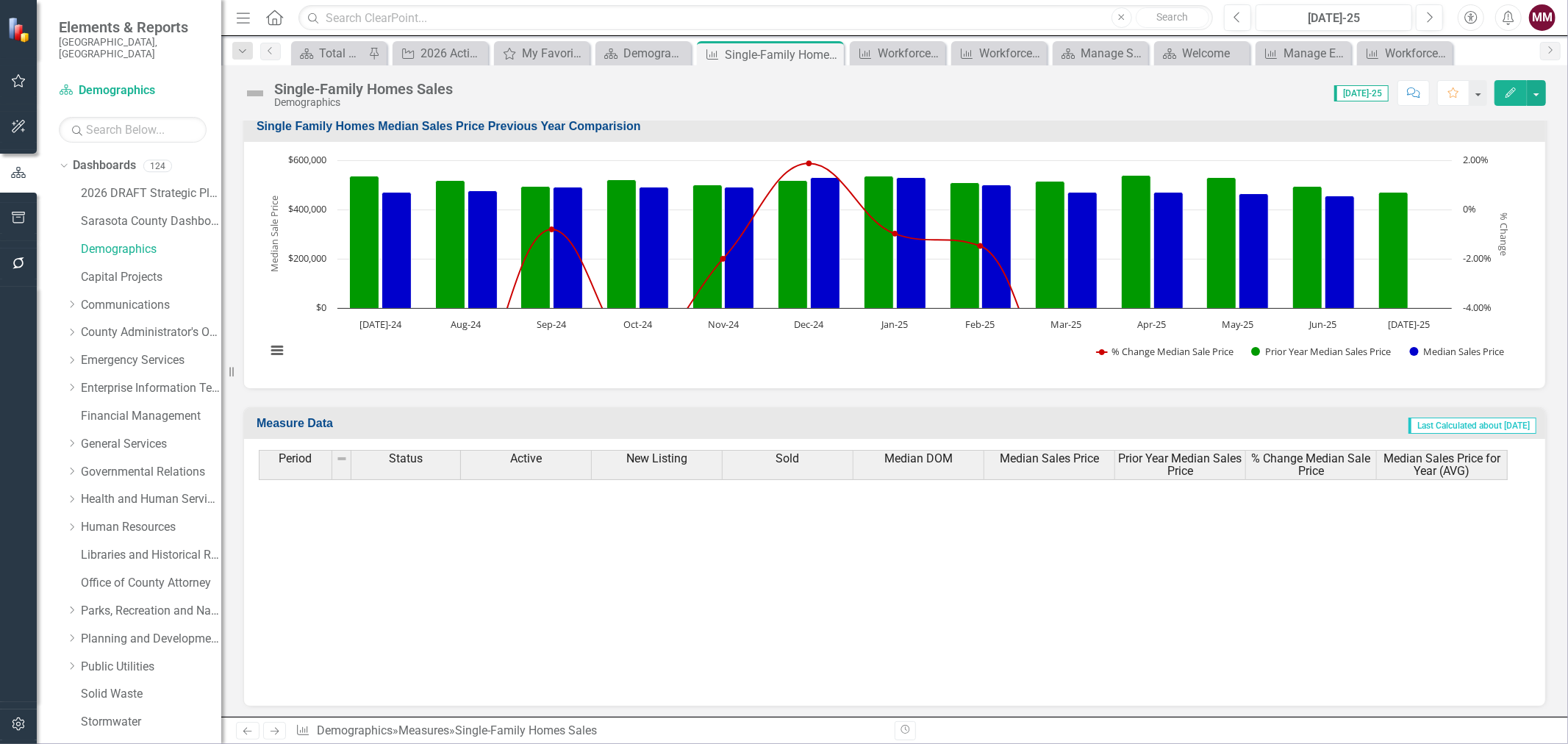
scroll to position [817, 0]
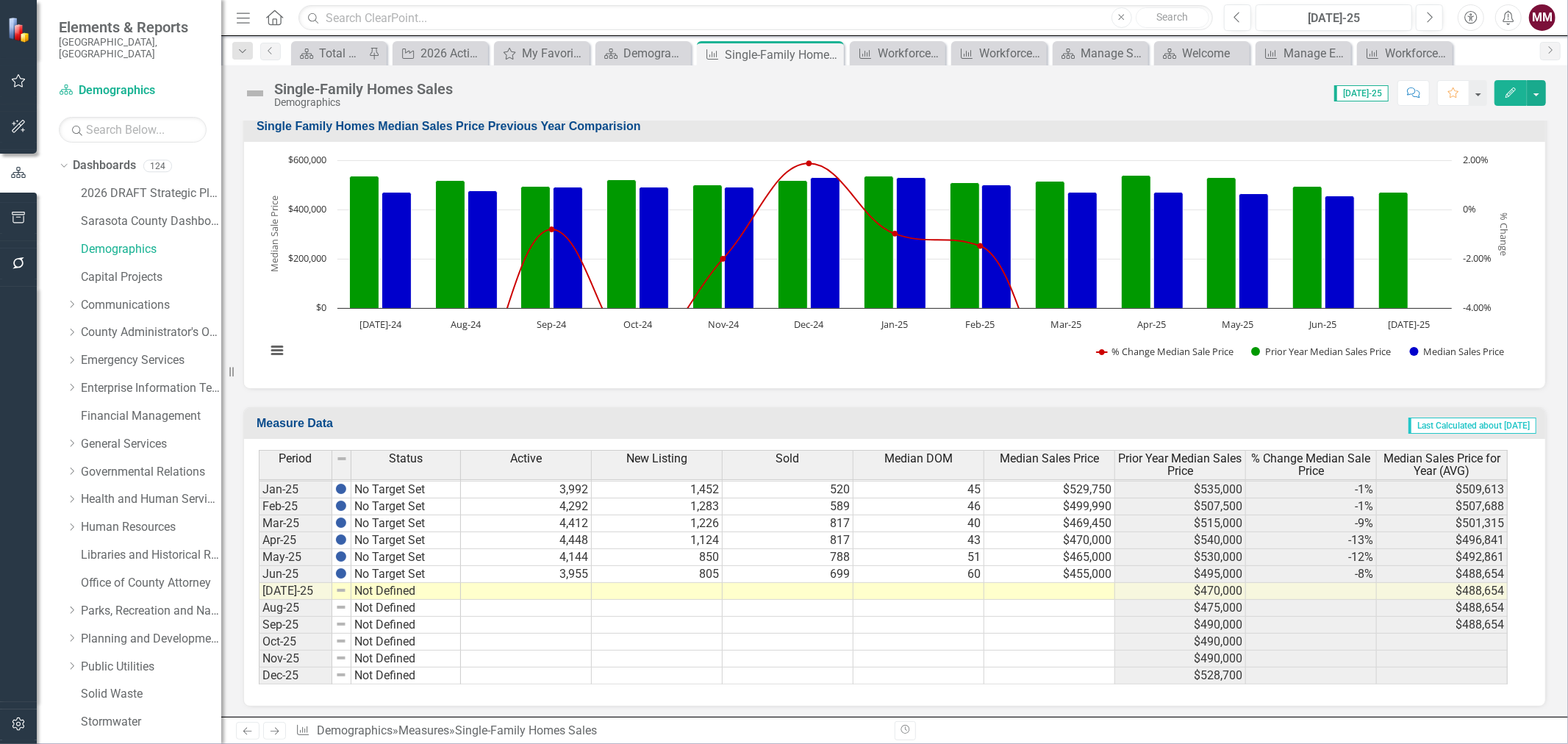
click at [453, 571] on tbody "Nov-23 No Target Set Dec-23 No Target Set Jan-24 No Target Set Feb-24 No Target…" at bounding box center [359, 463] width 202 height 440
drag, startPoint x: 456, startPoint y: 578, endPoint x: 456, endPoint y: 587, distance: 9.0
click at [259, 587] on div "Period Status Dec-23 No Target Set Jan-24 No Target Set Feb-24 No Target Set Ma…" at bounding box center [259, 457] width 0 height 454
type textarea "No Target Set"
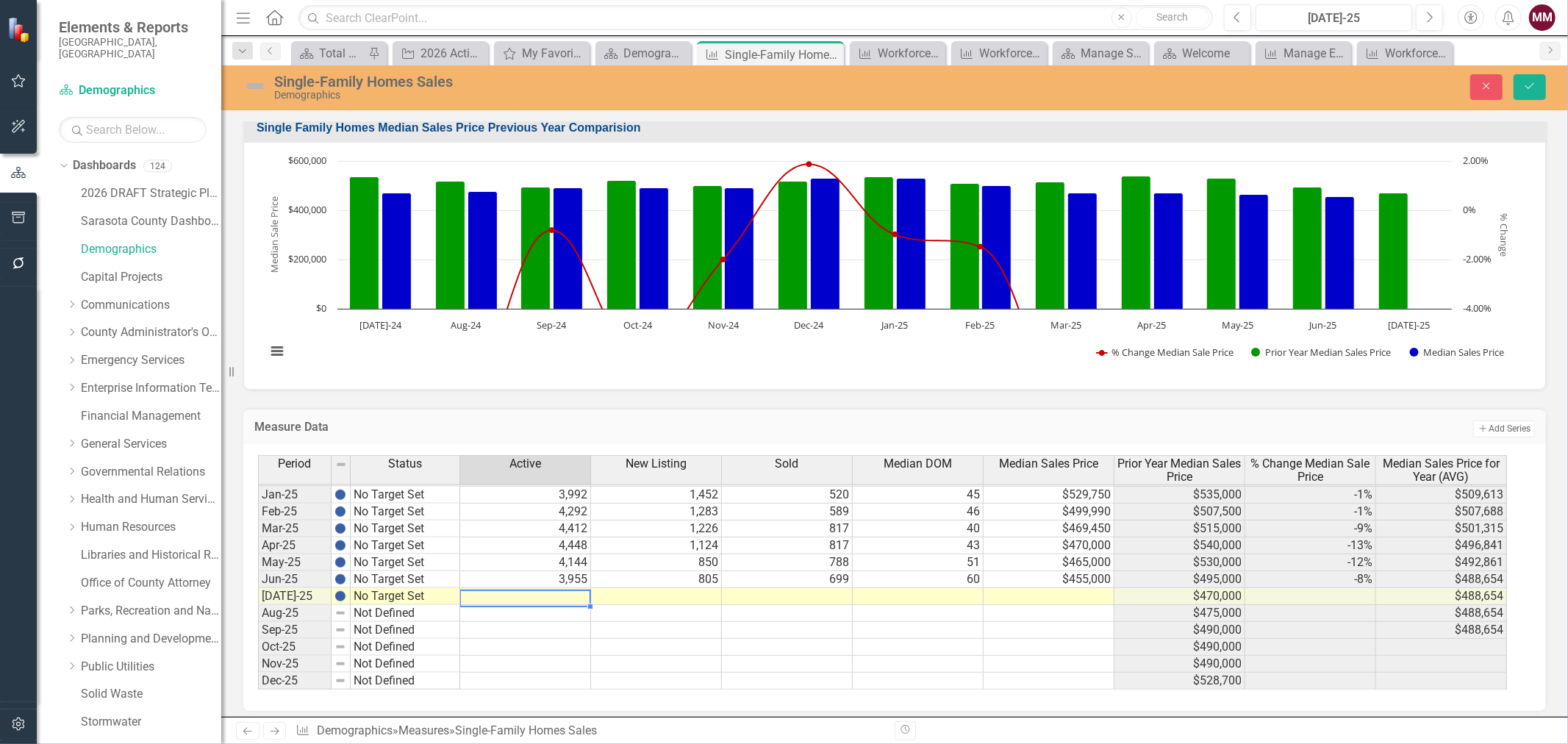
click at [567, 599] on td at bounding box center [526, 597] width 131 height 17
click at [497, 594] on td at bounding box center [526, 597] width 131 height 17
type textarea "3574"
type textarea "720"
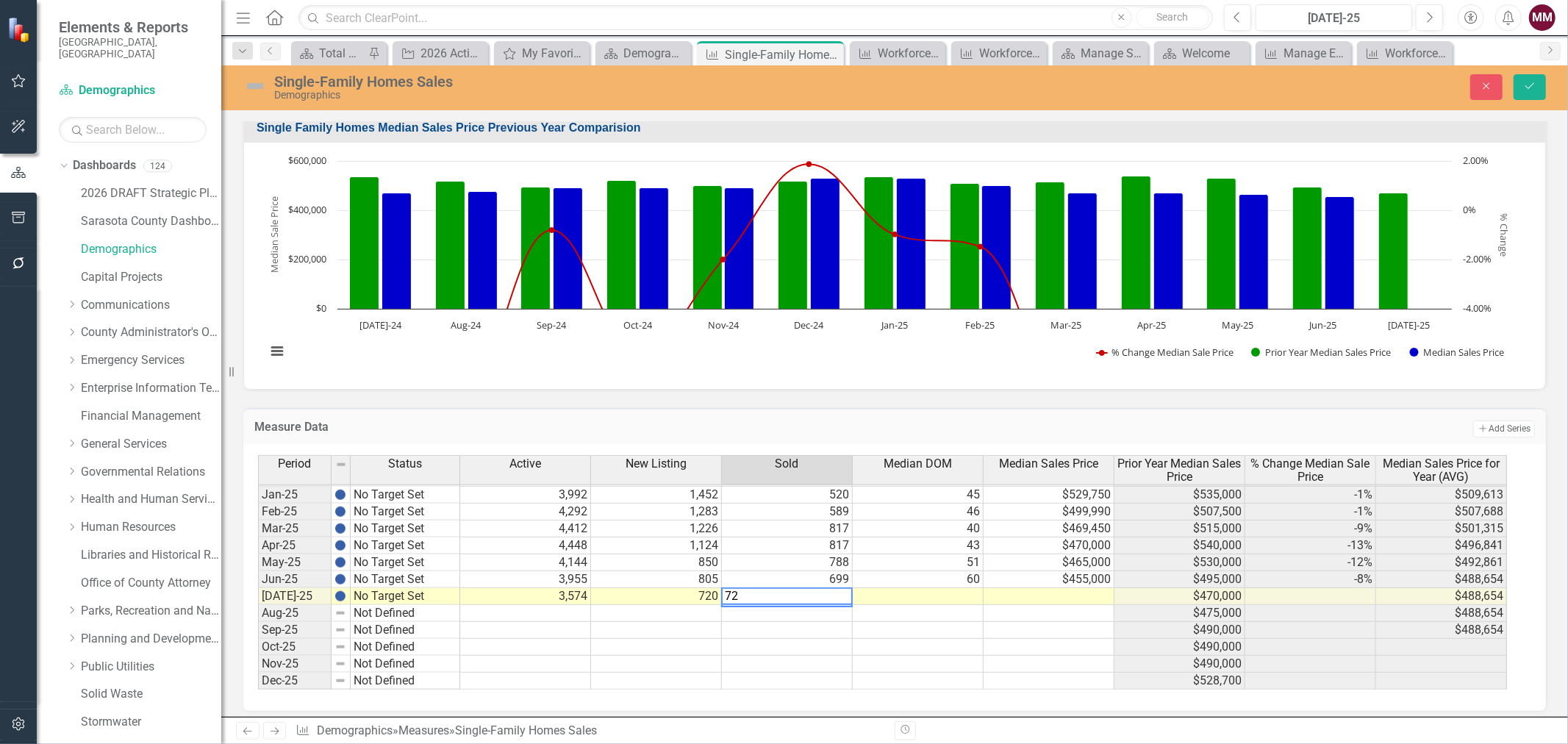
type textarea "723"
type textarea "63"
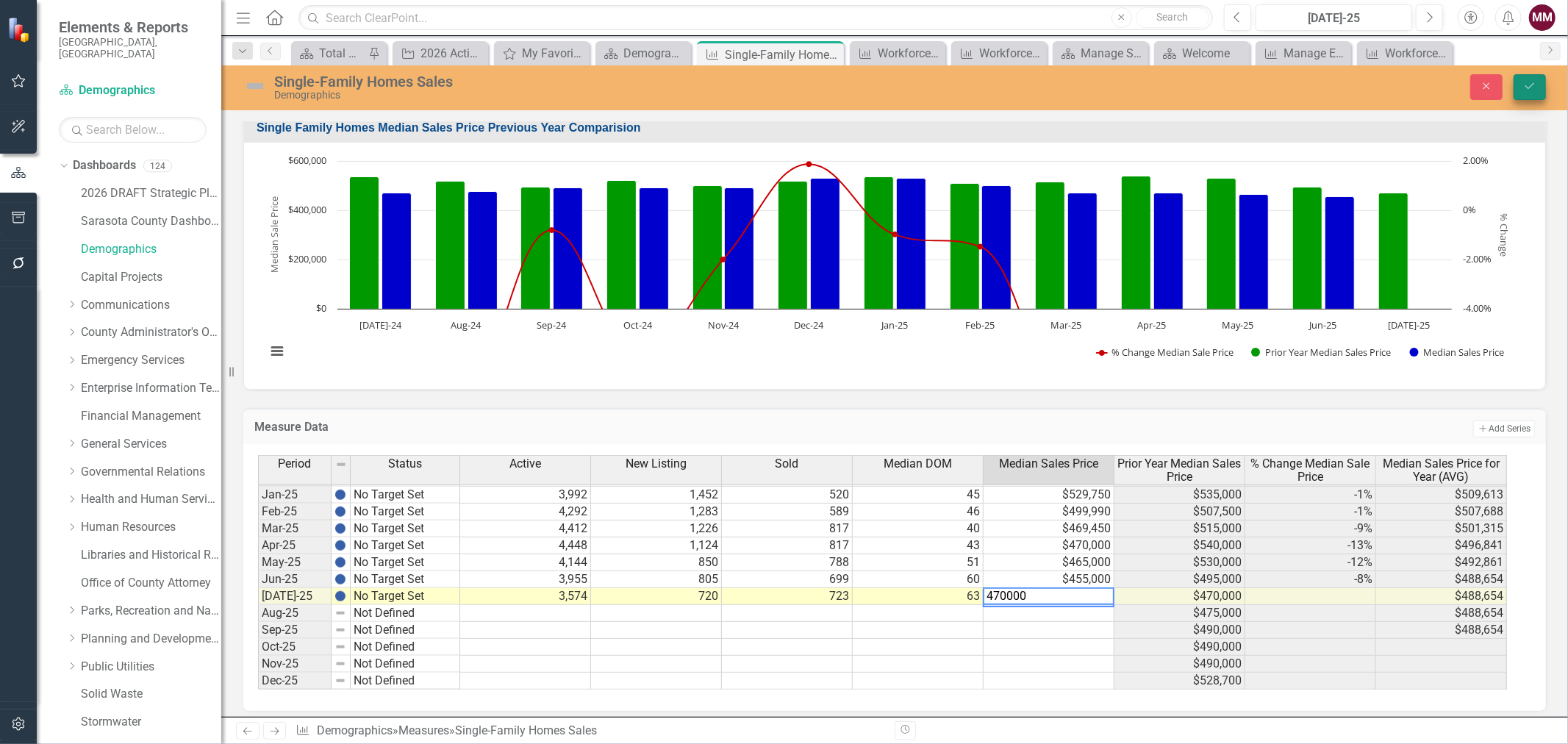
type textarea "470000"
click at [1525, 90] on icon "Save" at bounding box center [1530, 86] width 14 height 11
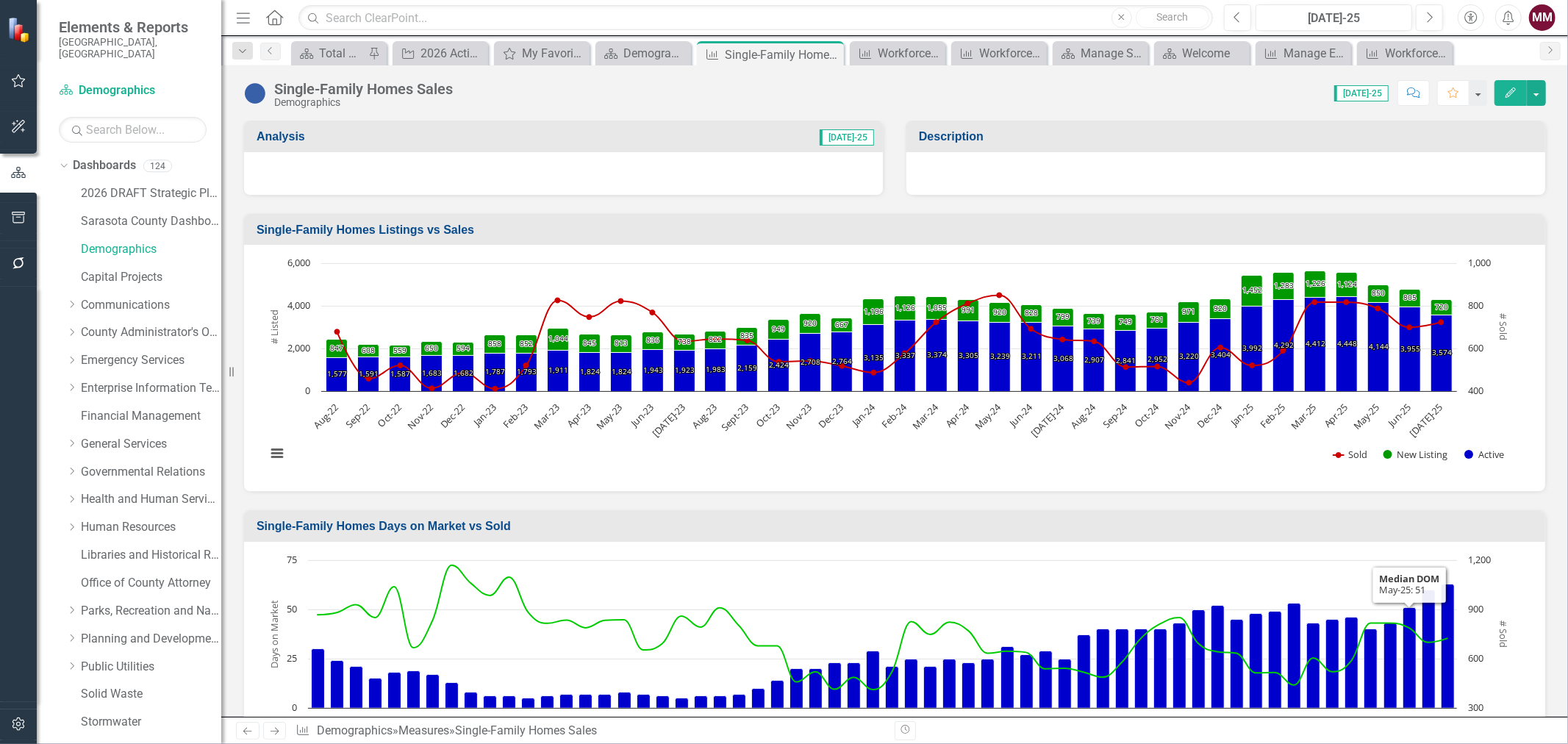
scroll to position [53, 0]
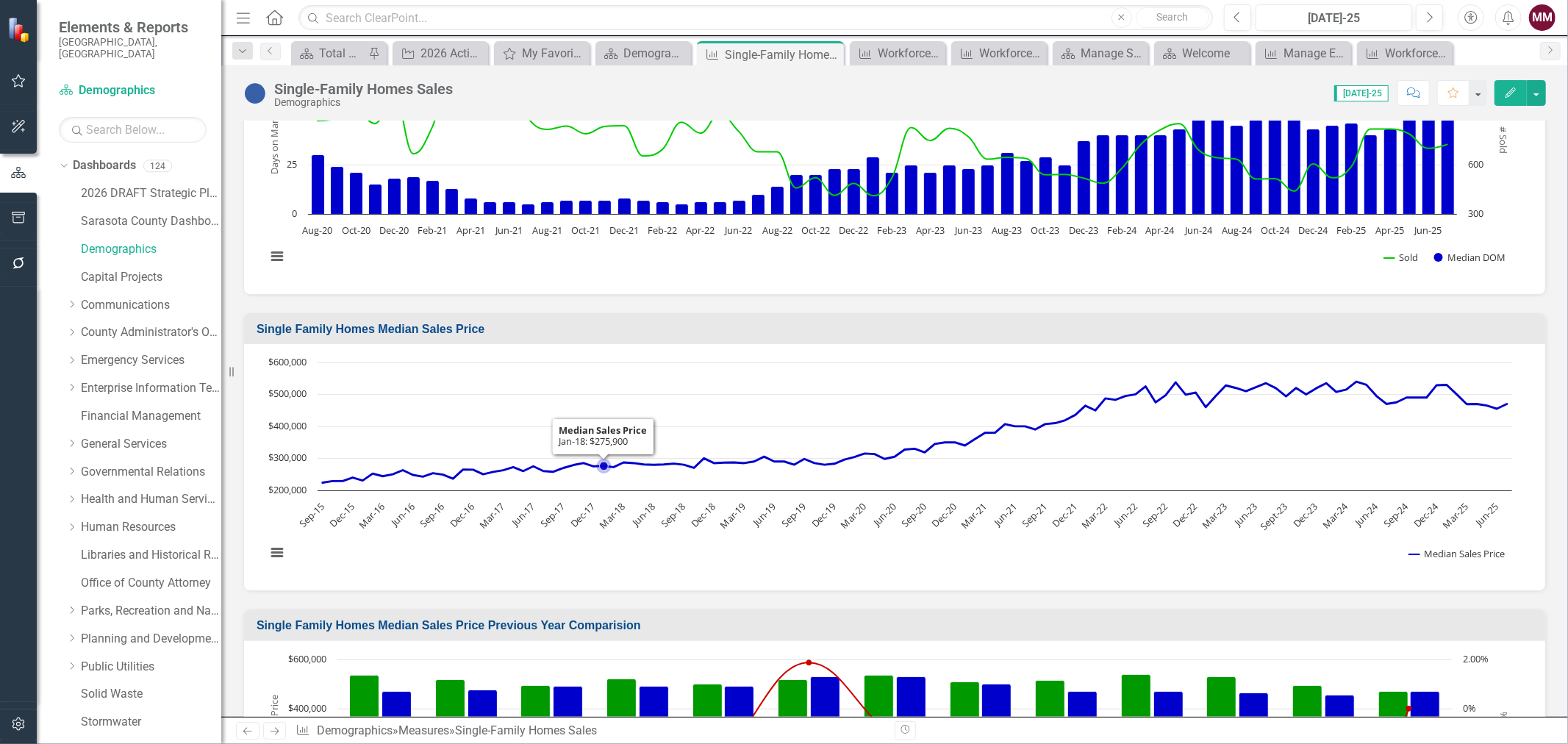
scroll to position [653, 0]
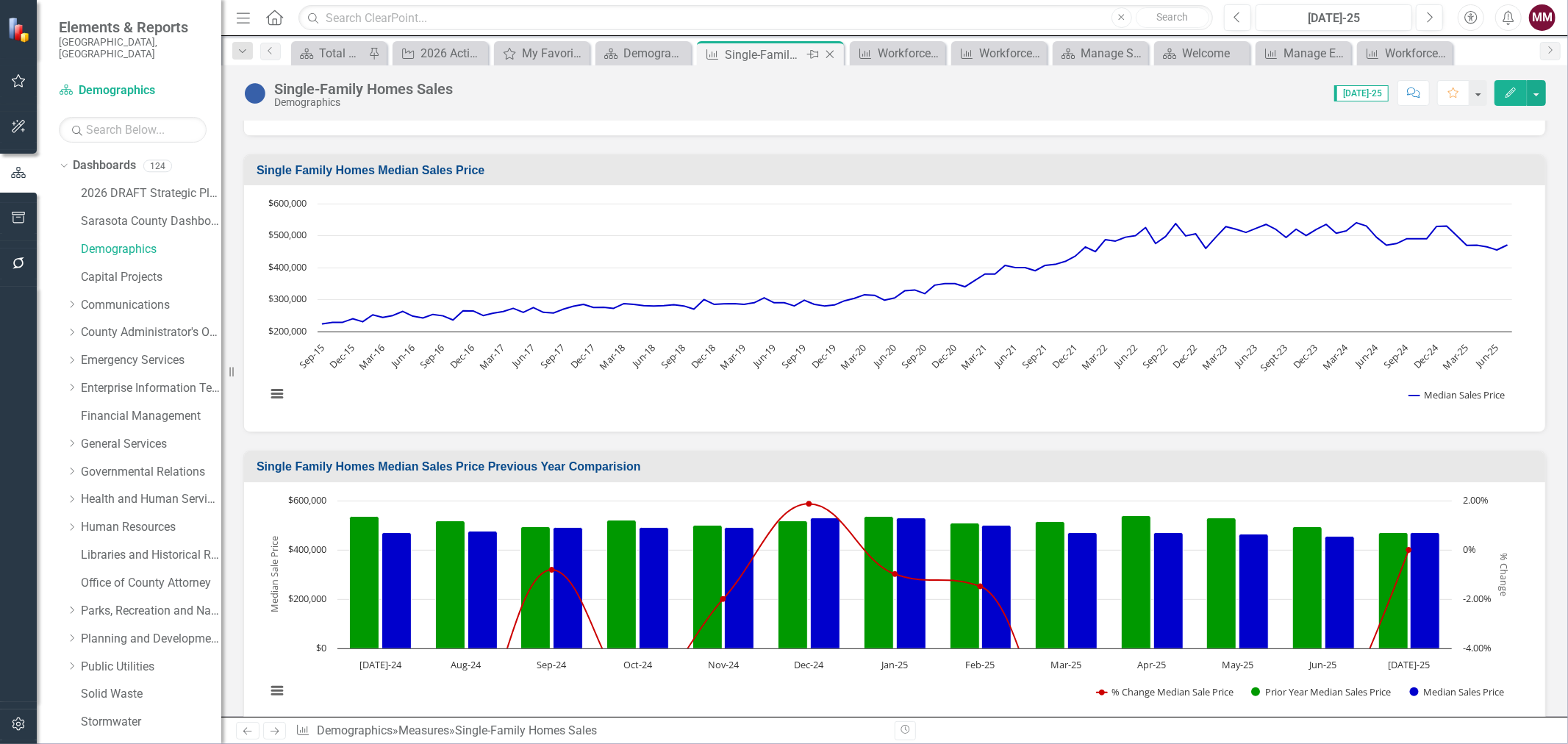
click at [830, 53] on icon "Close" at bounding box center [830, 54] width 15 height 12
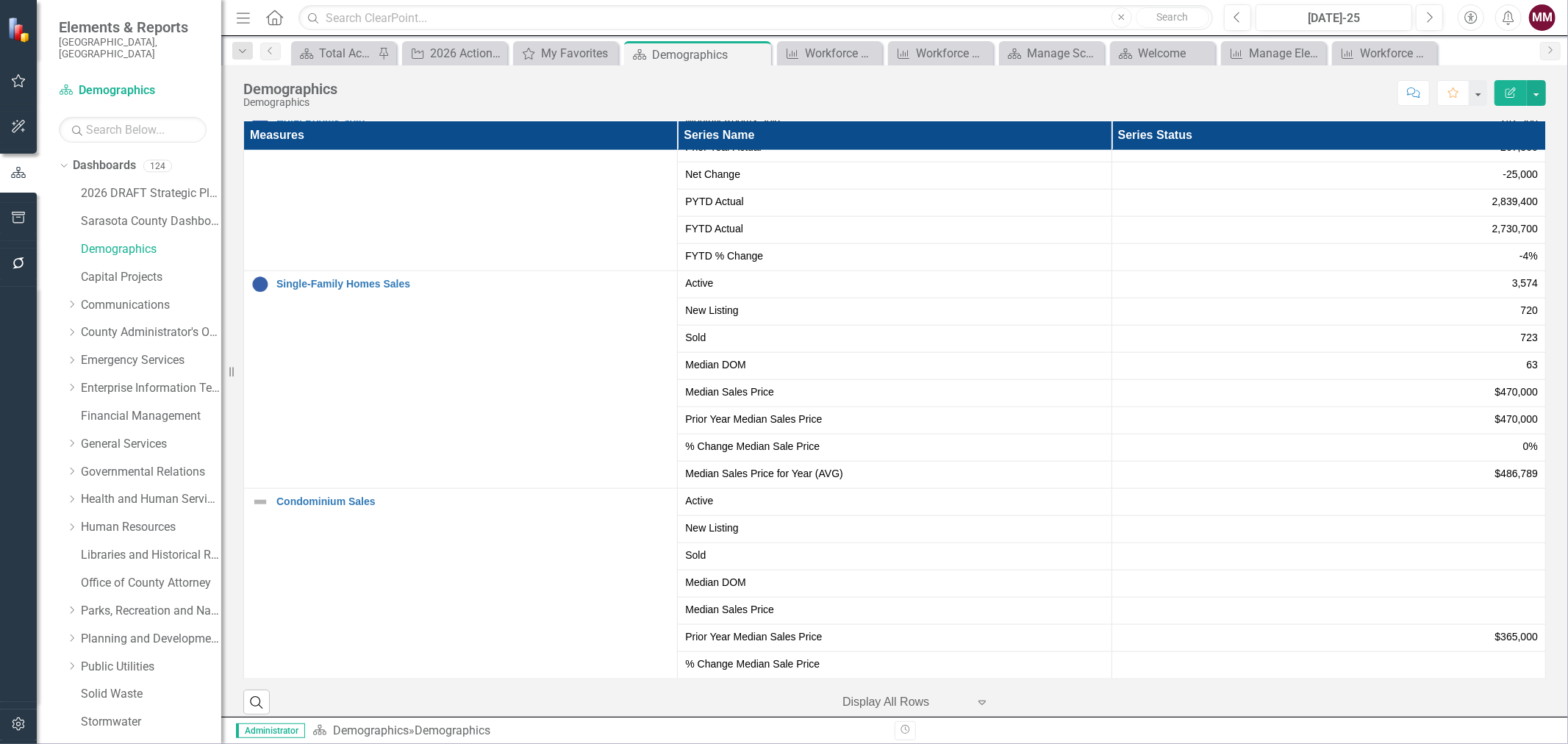
scroll to position [1517, 0]
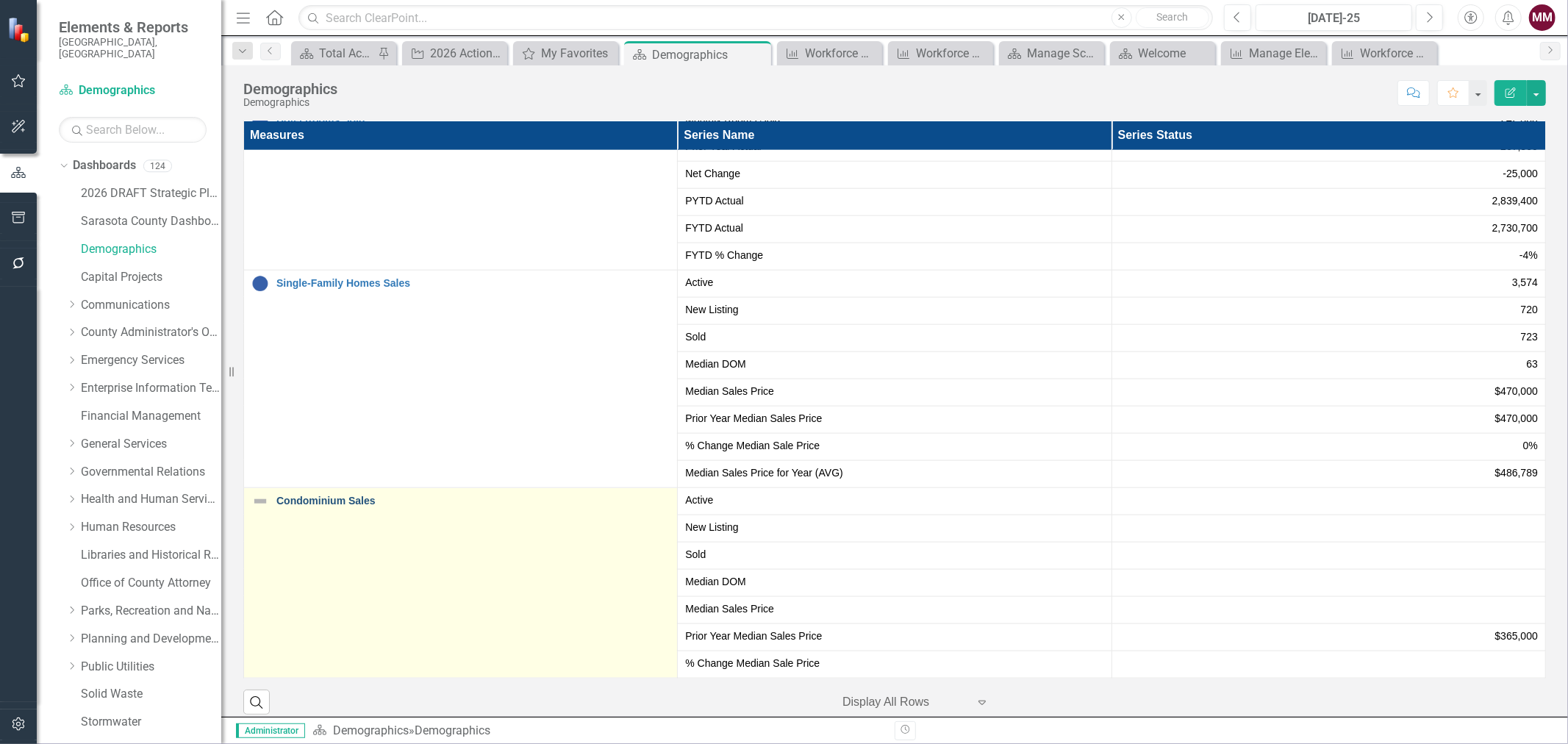
click at [323, 499] on link "Condominium Sales" at bounding box center [472, 501] width 393 height 11
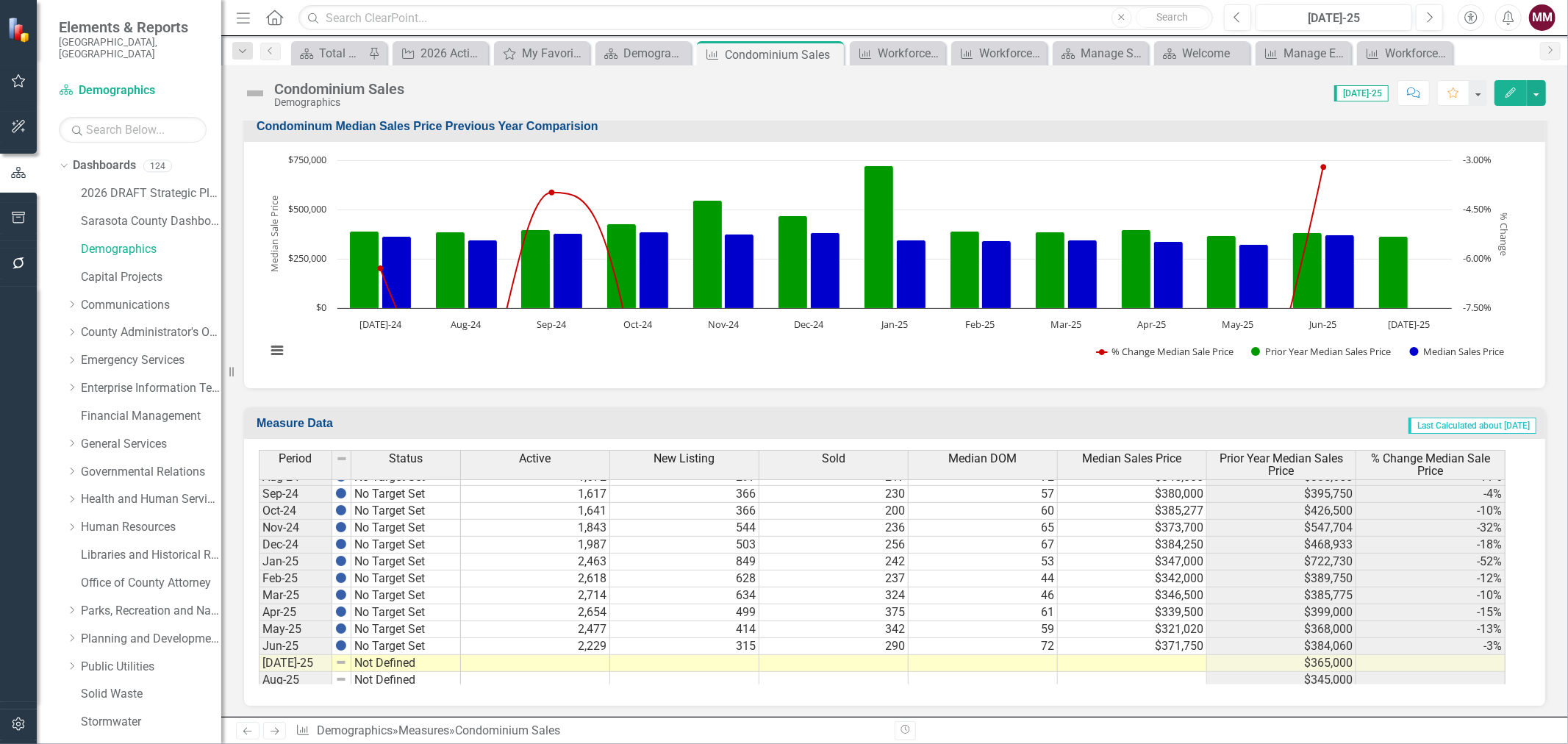
scroll to position [2281, 0]
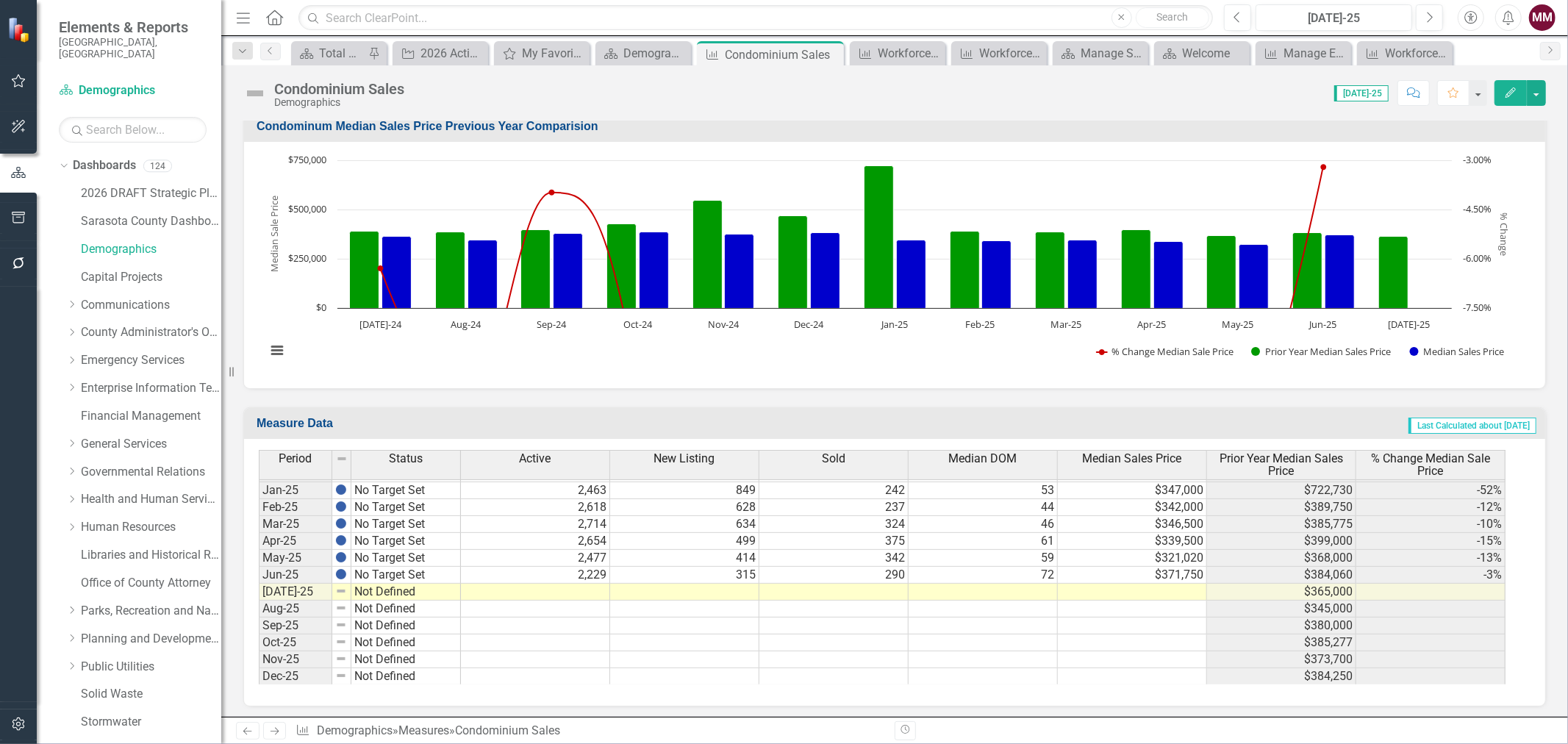
click at [419, 573] on tbody "Nov-23 No Target Set Dec-23 No Target Set Jan-24 No Target Set Feb-24 No Target…" at bounding box center [359, 464] width 202 height 440
drag, startPoint x: 460, startPoint y: 578, endPoint x: 458, endPoint y: 589, distance: 11.2
click at [259, 589] on div "Period Status Dec-23 No Target Set Jan-24 No Target Set Feb-24 No Target Set Ma…" at bounding box center [259, 458] width 0 height 454
type textarea "No Target Set"
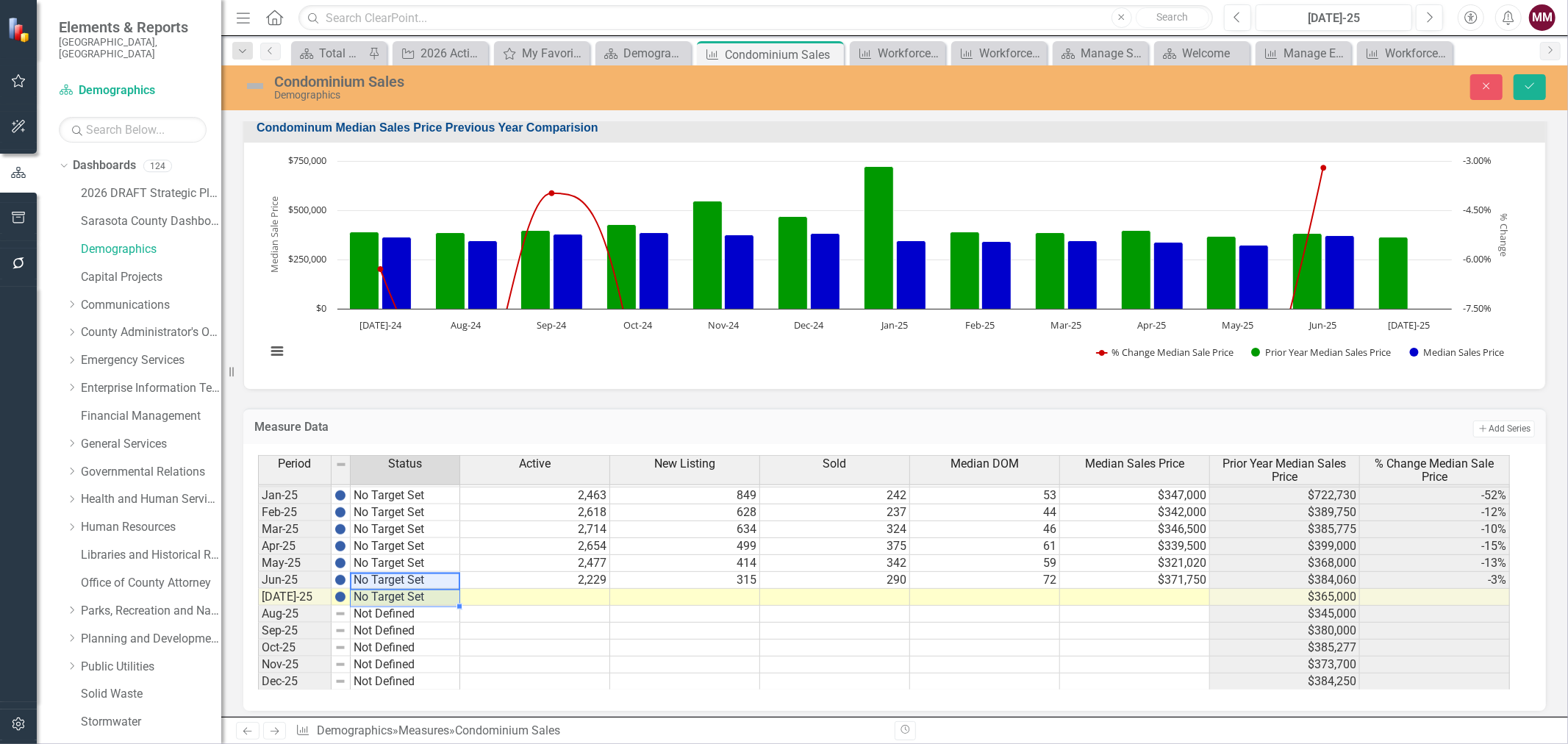
click at [511, 594] on td at bounding box center [535, 597] width 150 height 17
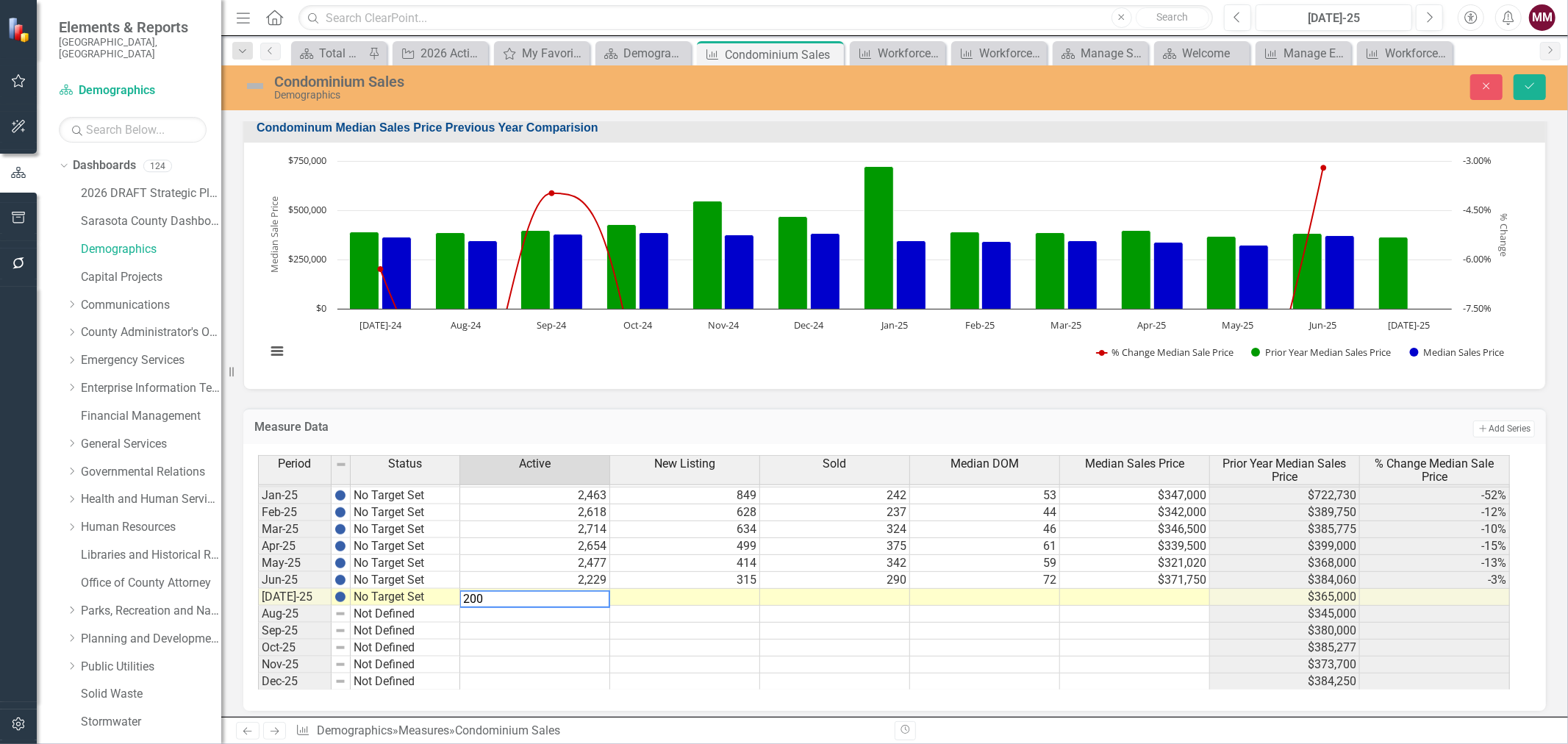
type textarea "2000"
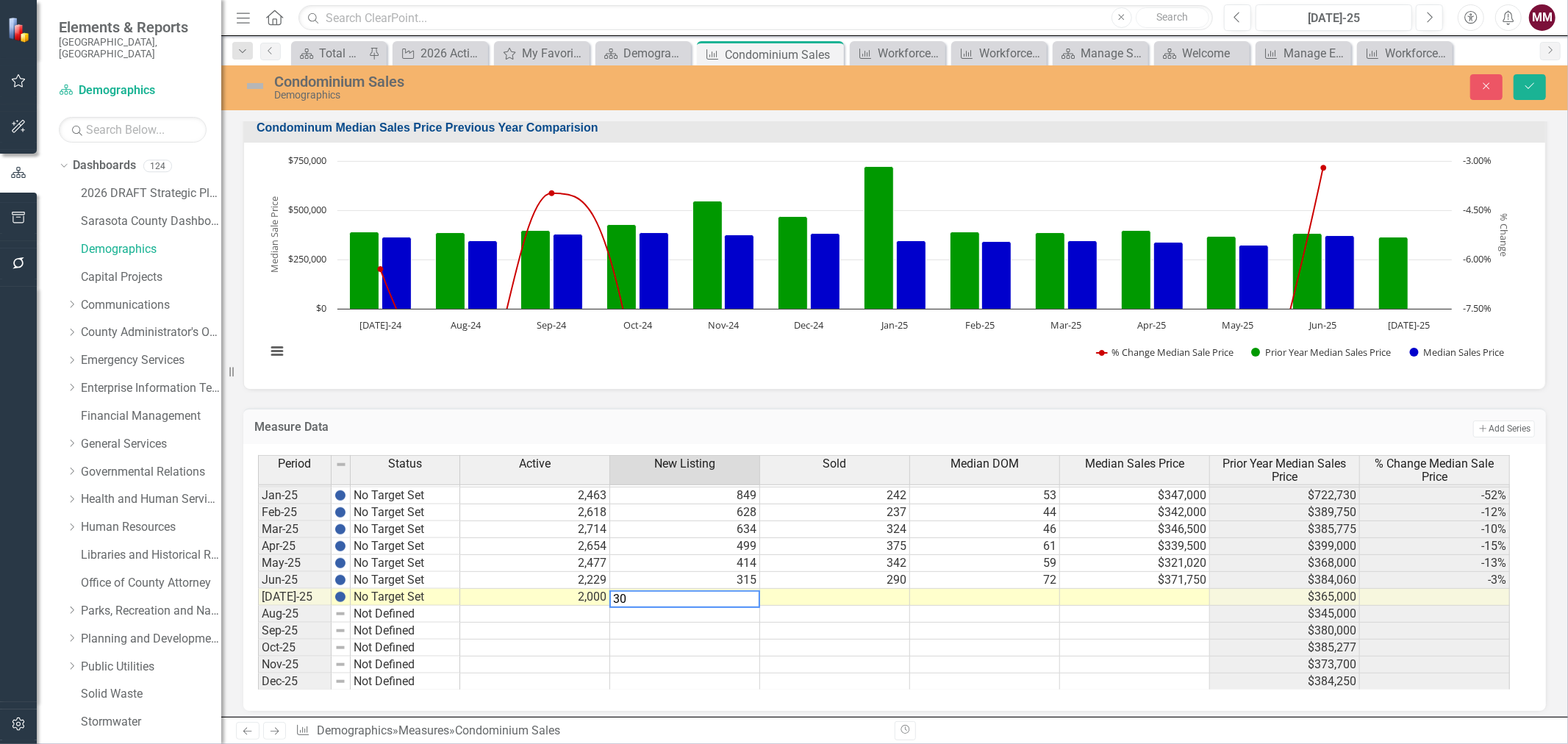
type textarea "300"
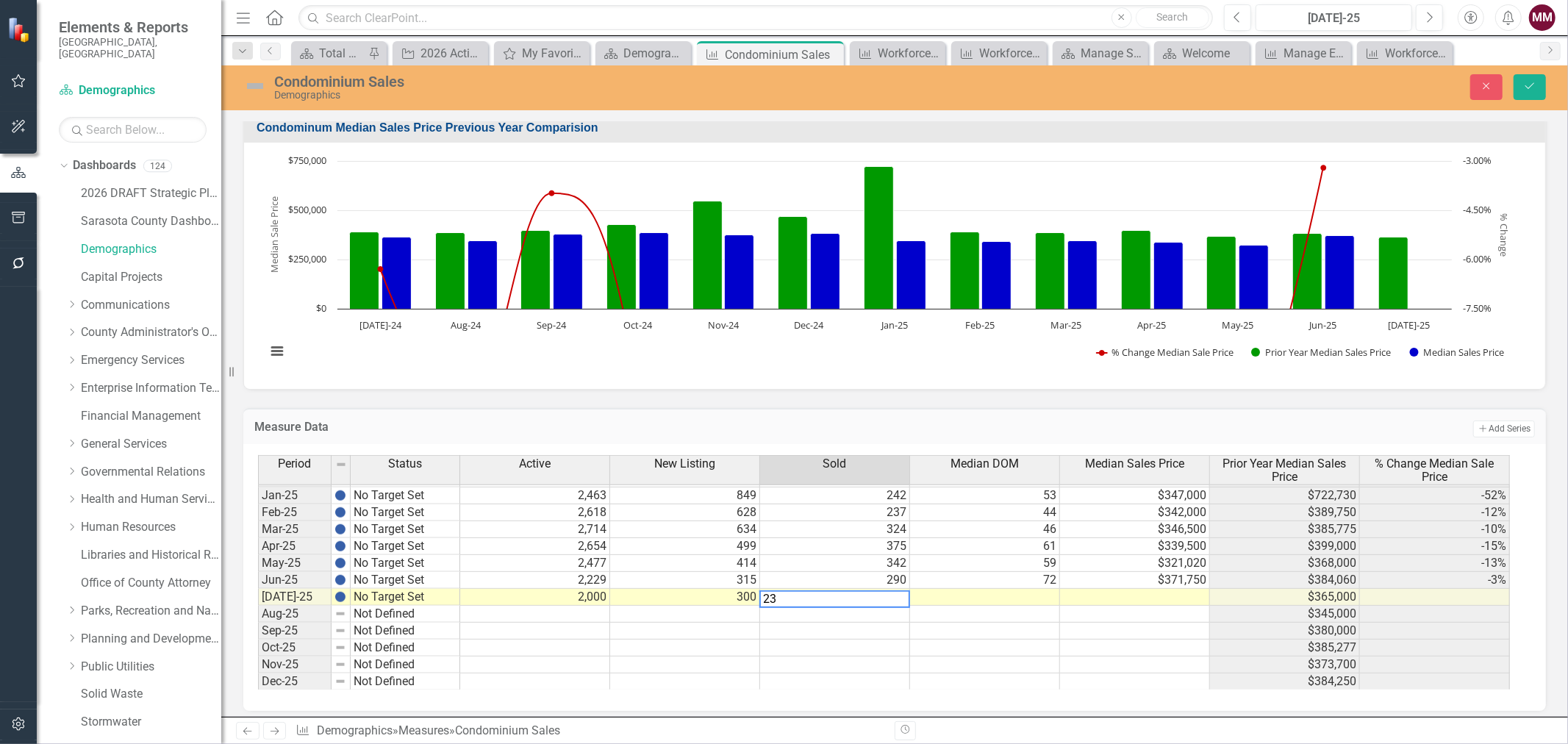
type textarea "239"
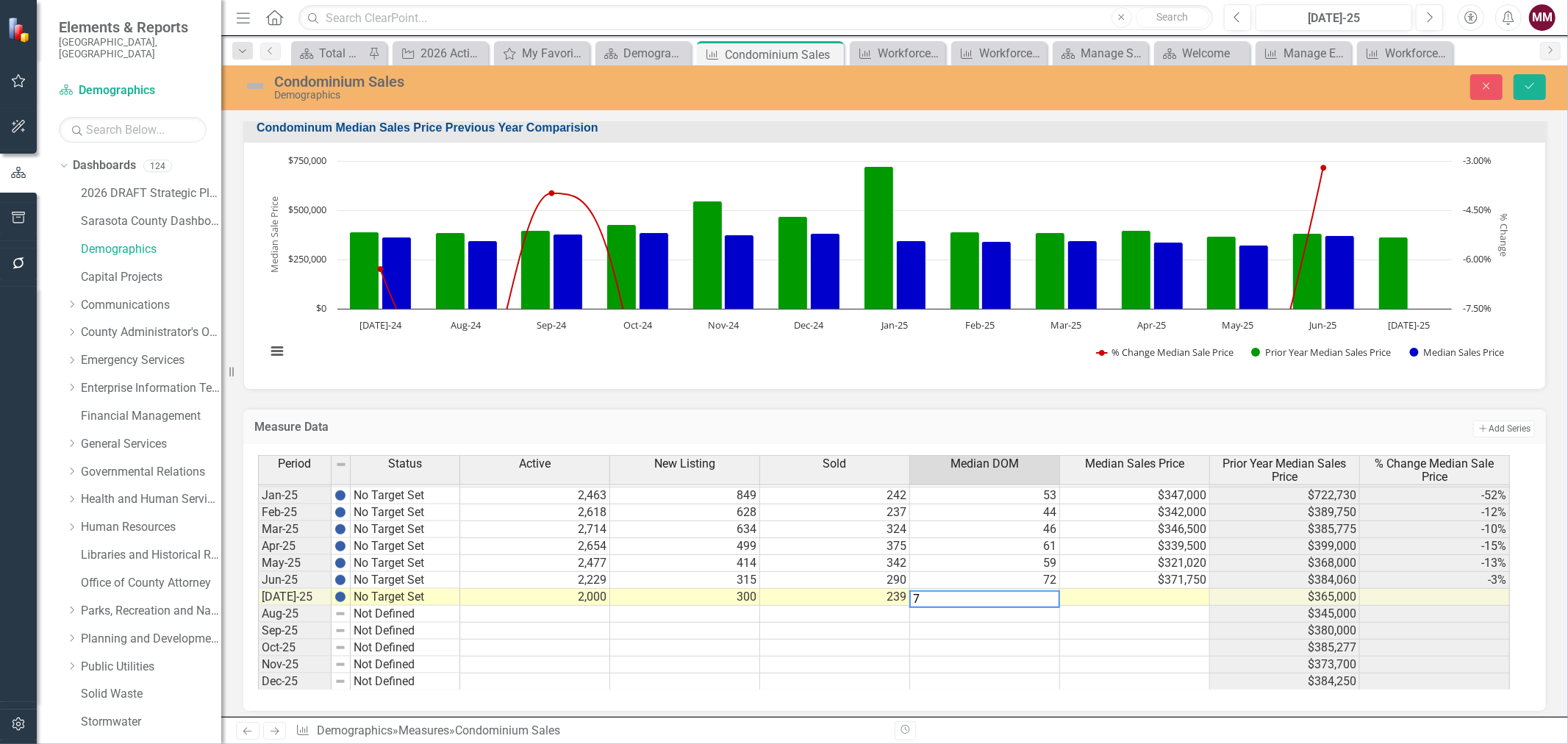
type textarea "72"
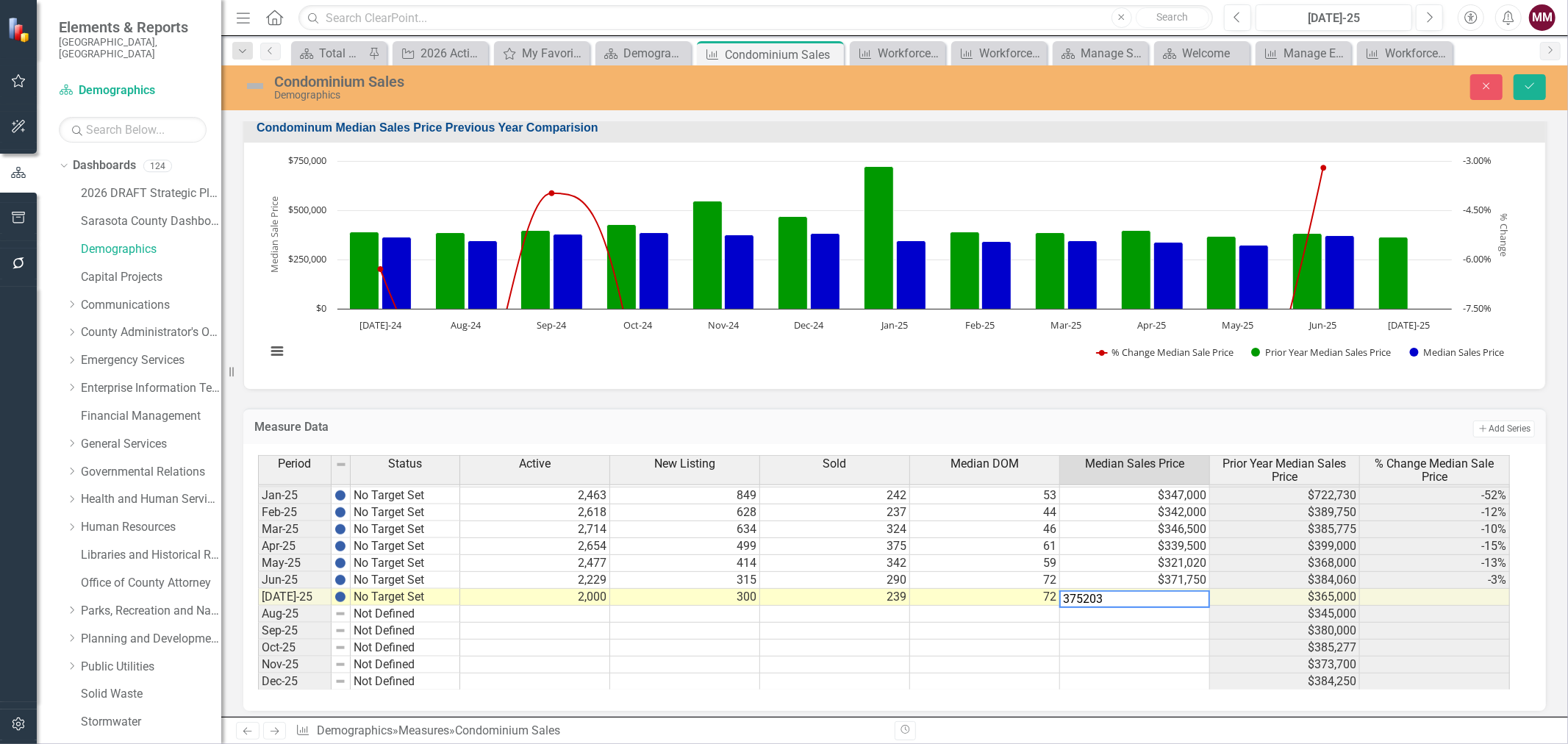
scroll to position [2237, 0]
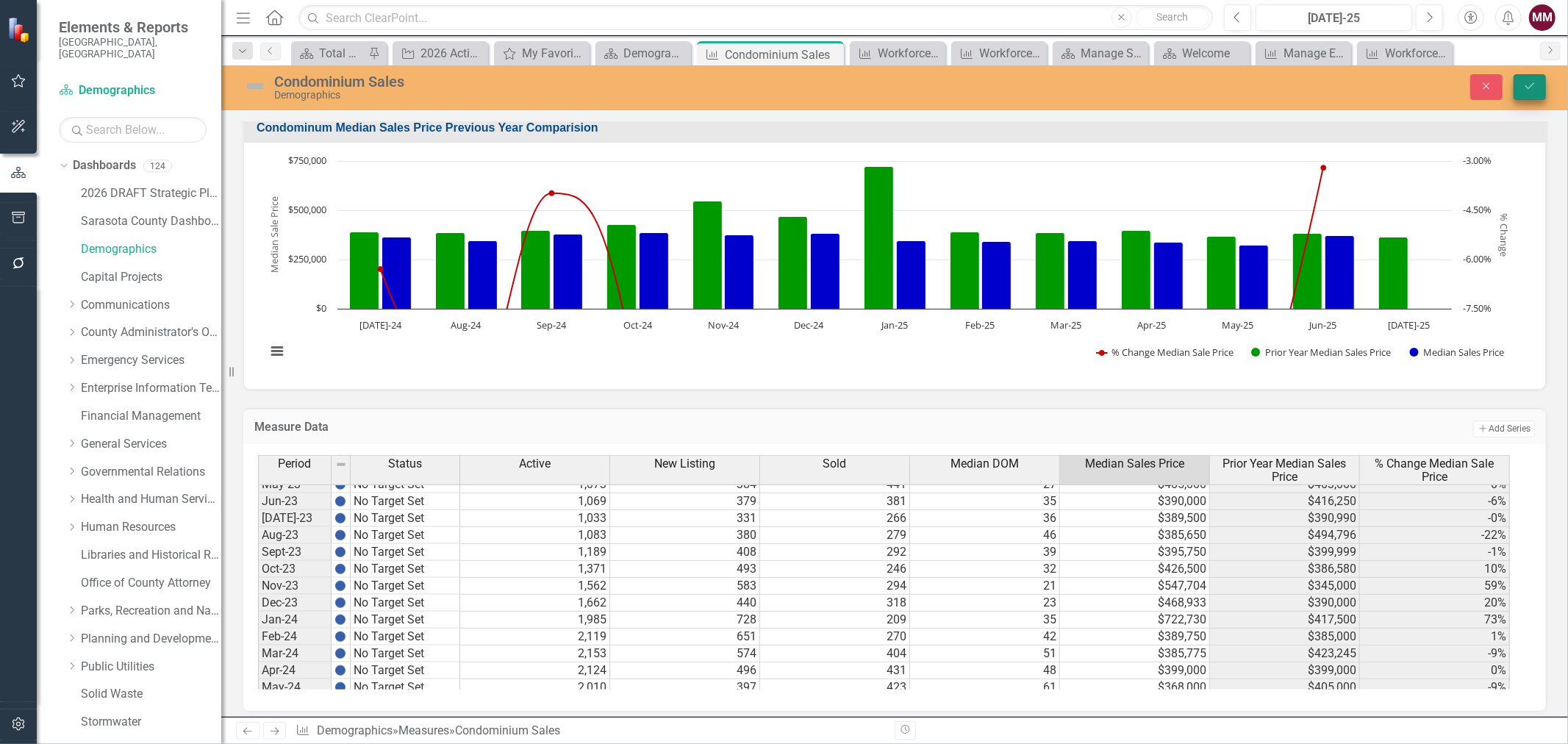
type textarea "375203"
click at [1537, 80] on button "Save" at bounding box center [1529, 87] width 32 height 26
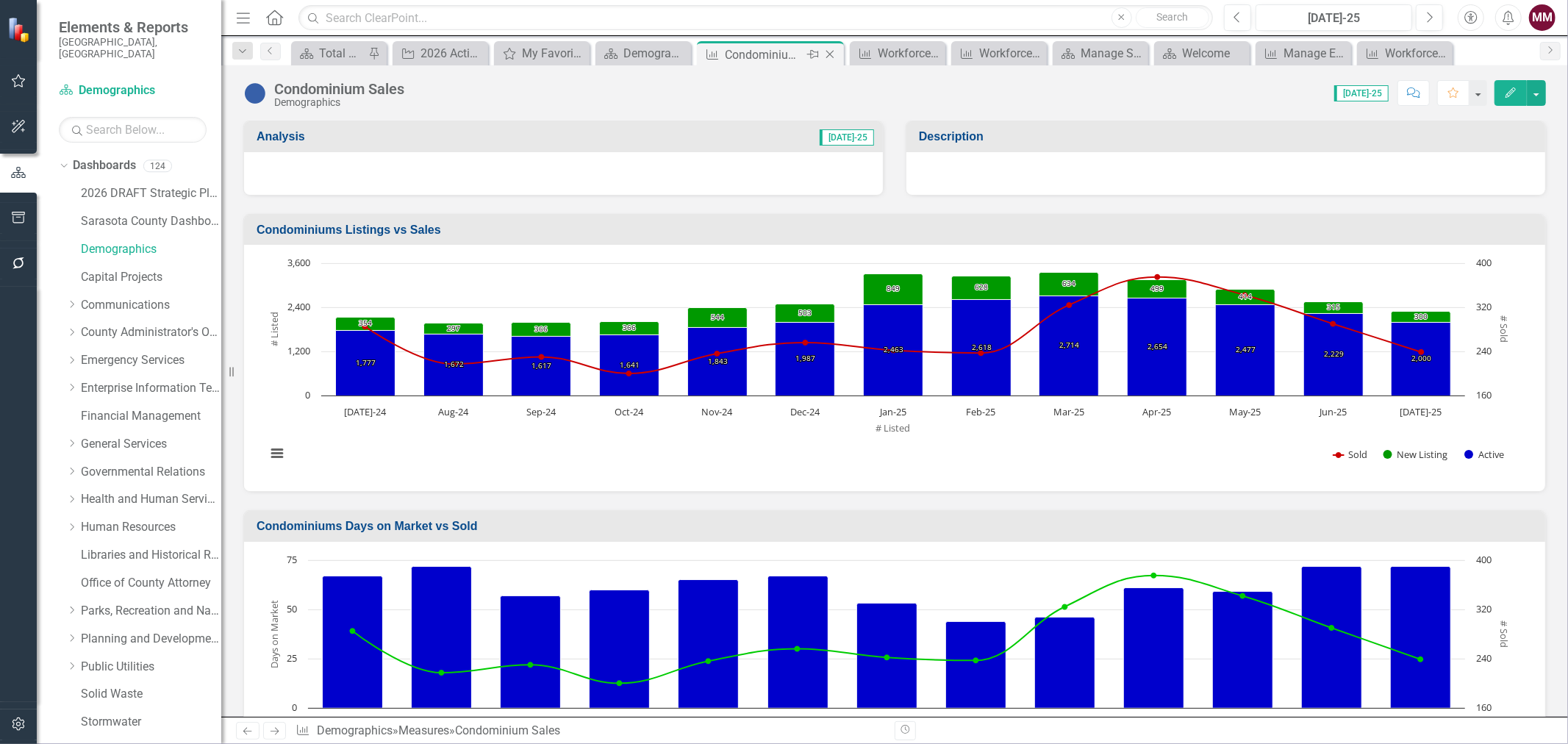
click at [830, 53] on icon at bounding box center [829, 54] width 8 height 8
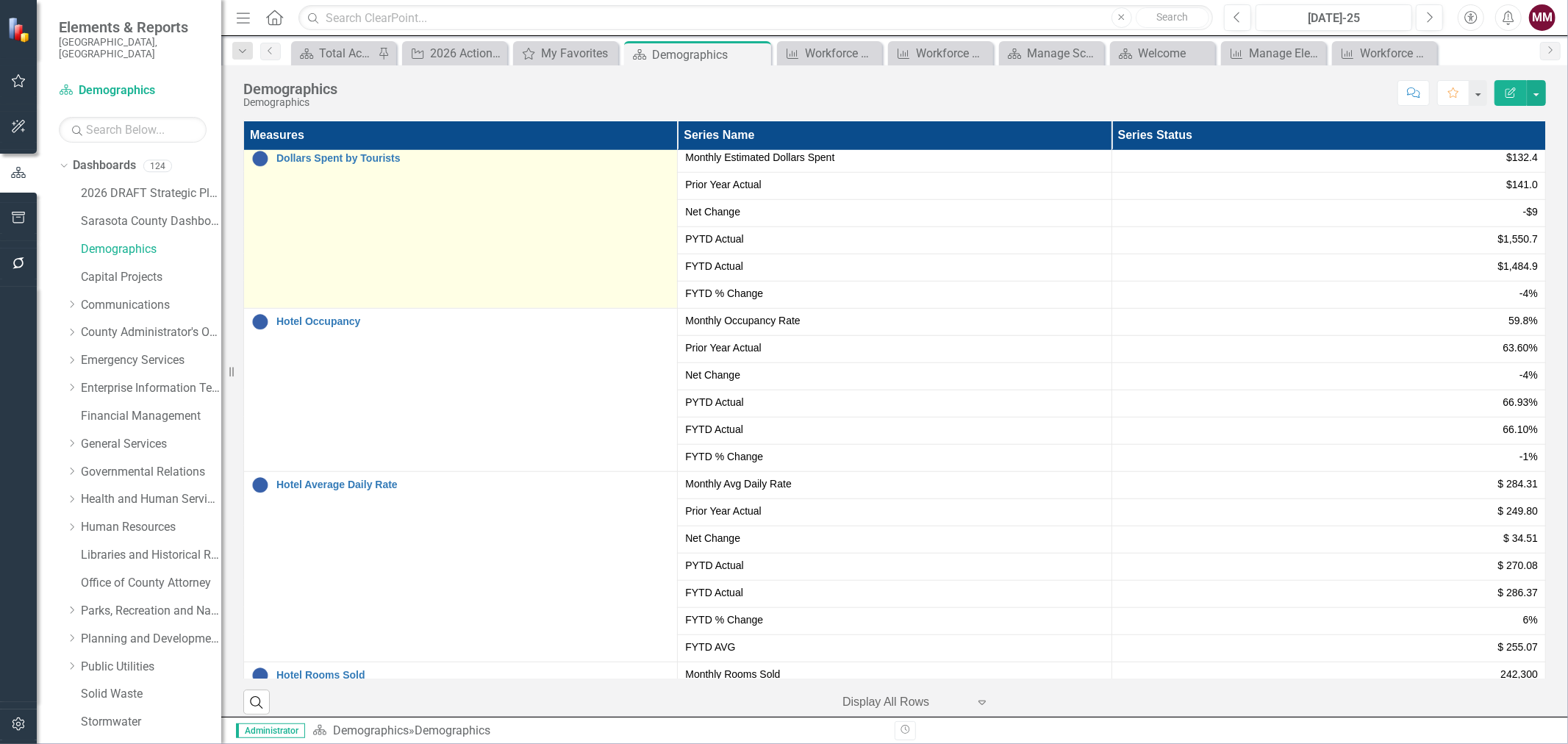
scroll to position [782, 0]
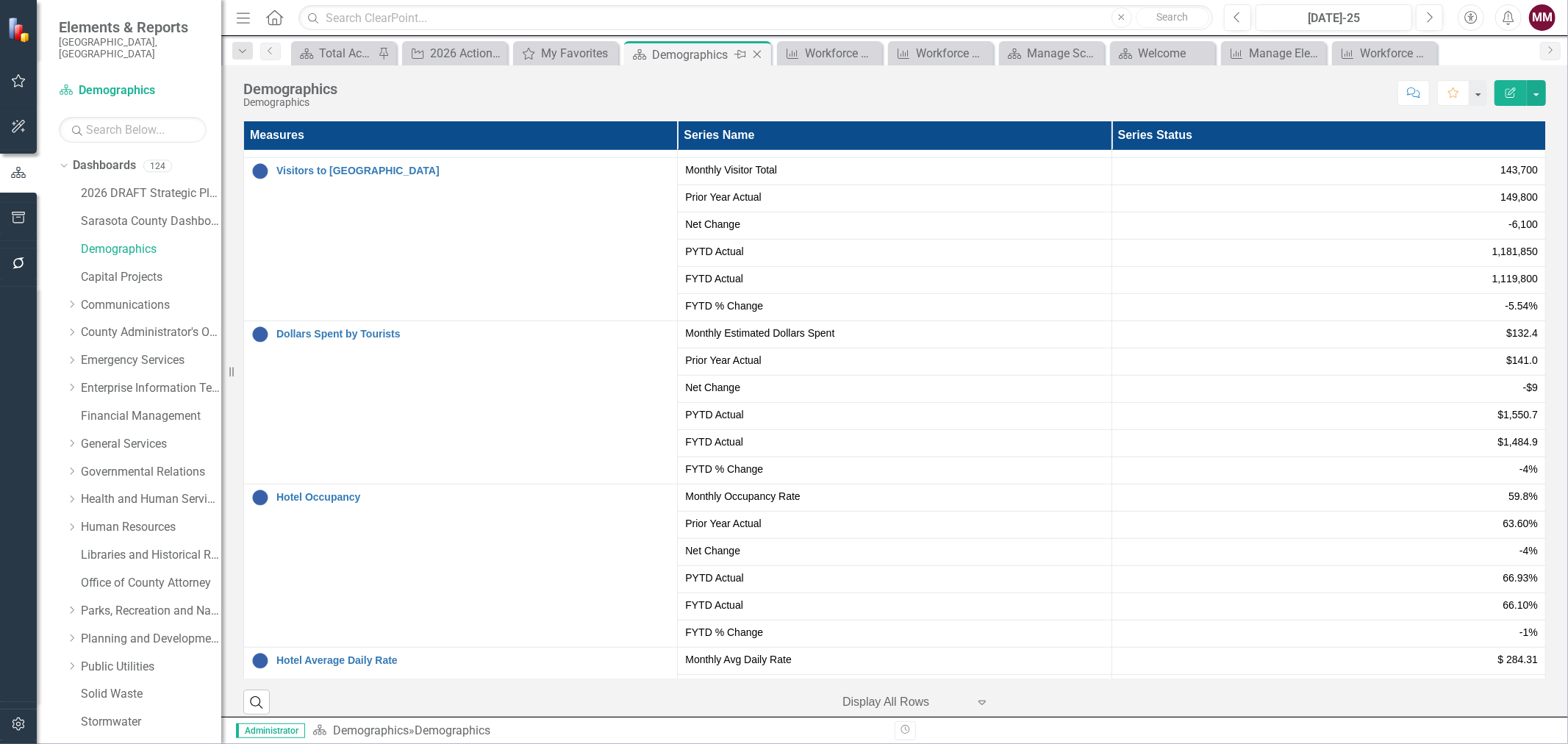
click at [754, 50] on icon "Close" at bounding box center [757, 54] width 15 height 12
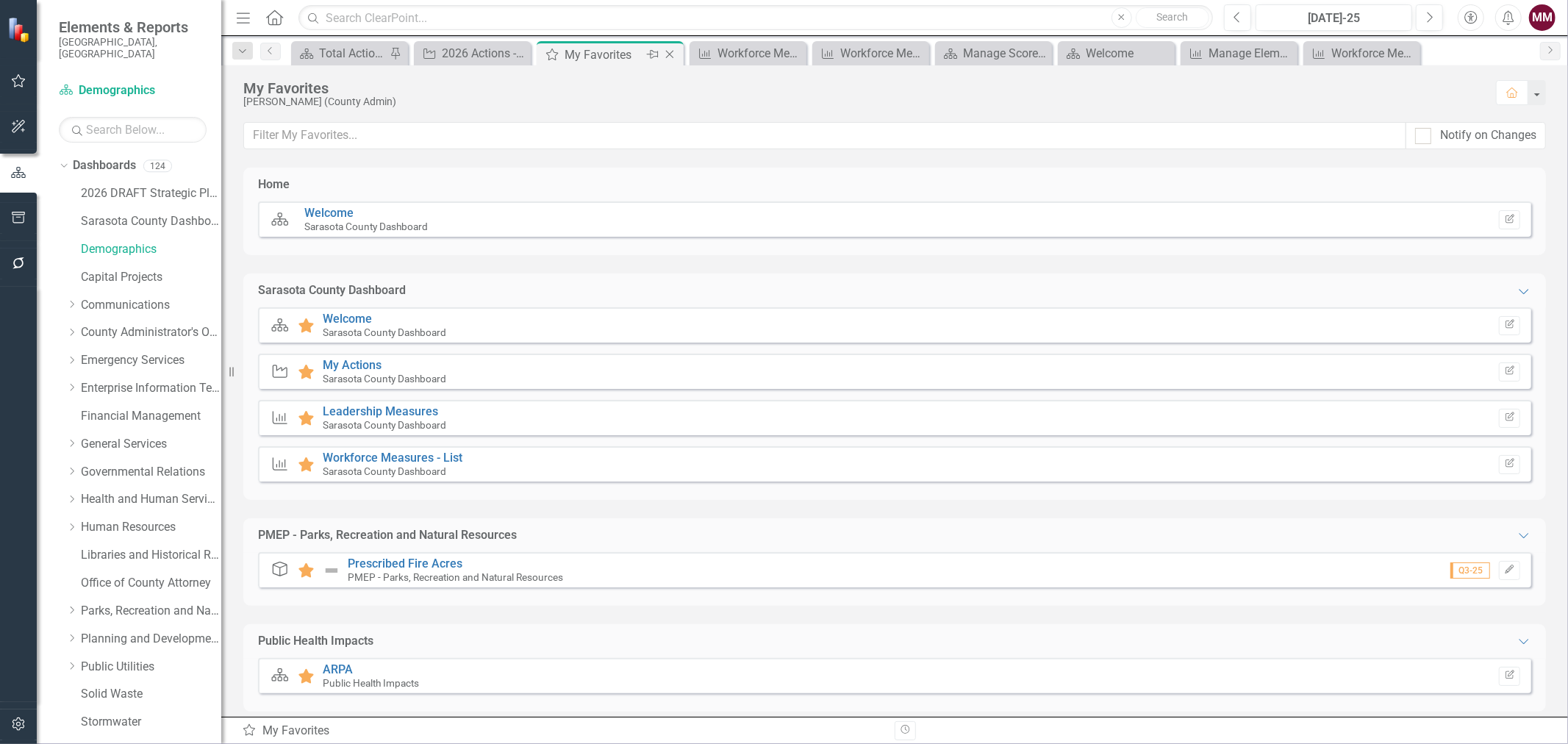
click at [667, 53] on icon at bounding box center [669, 54] width 8 height 8
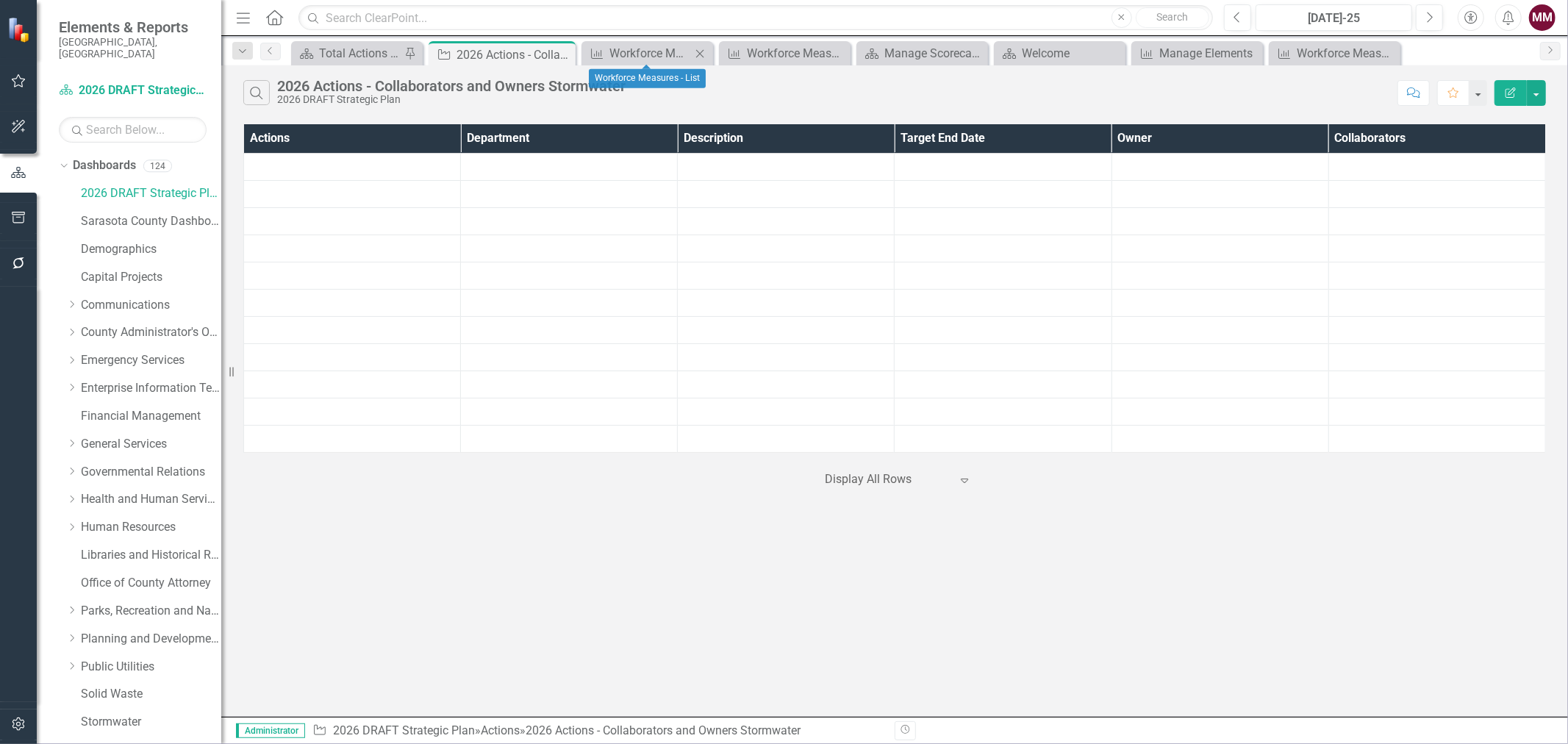
click at [699, 51] on icon "Close" at bounding box center [700, 54] width 15 height 12
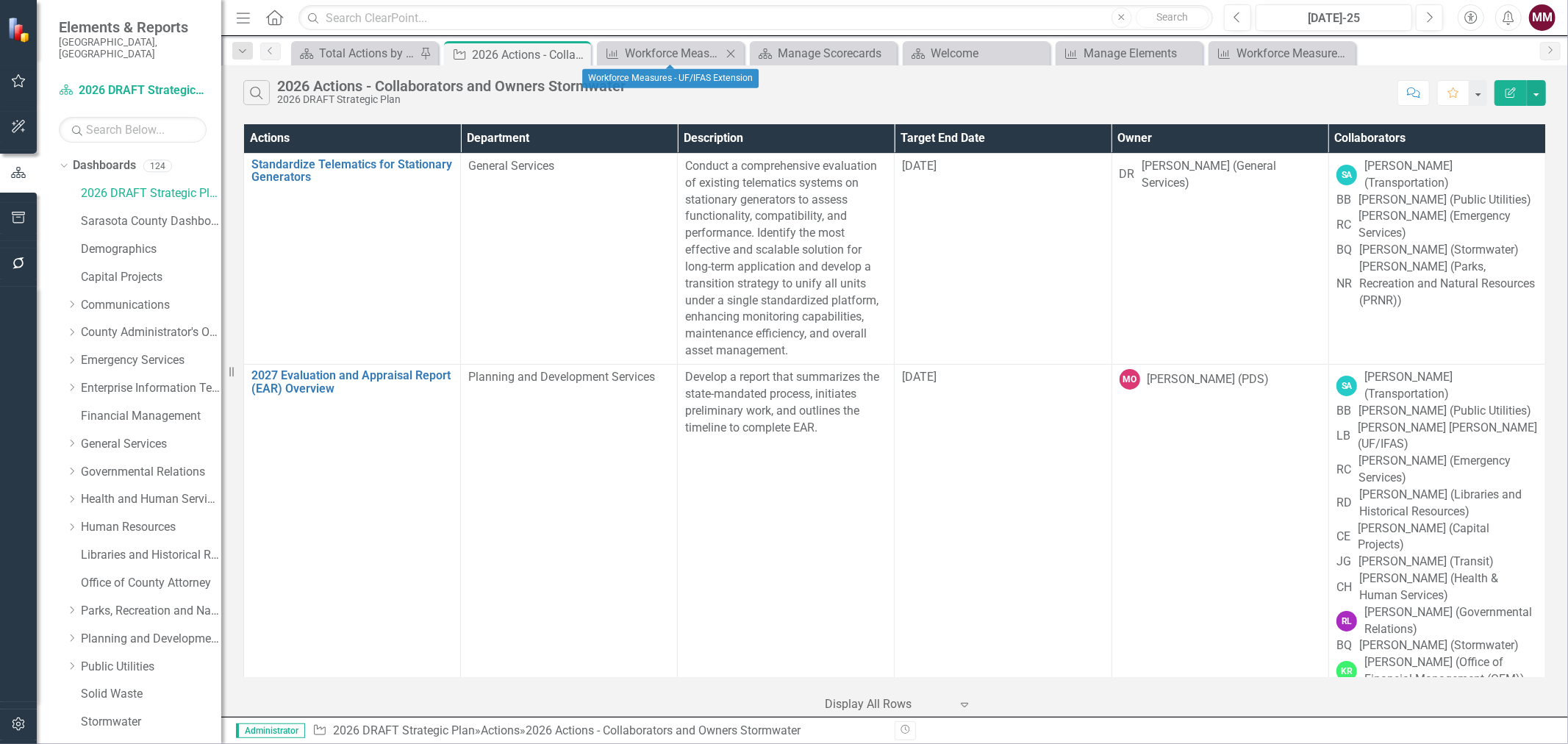
click at [732, 53] on icon "Close" at bounding box center [731, 54] width 15 height 12
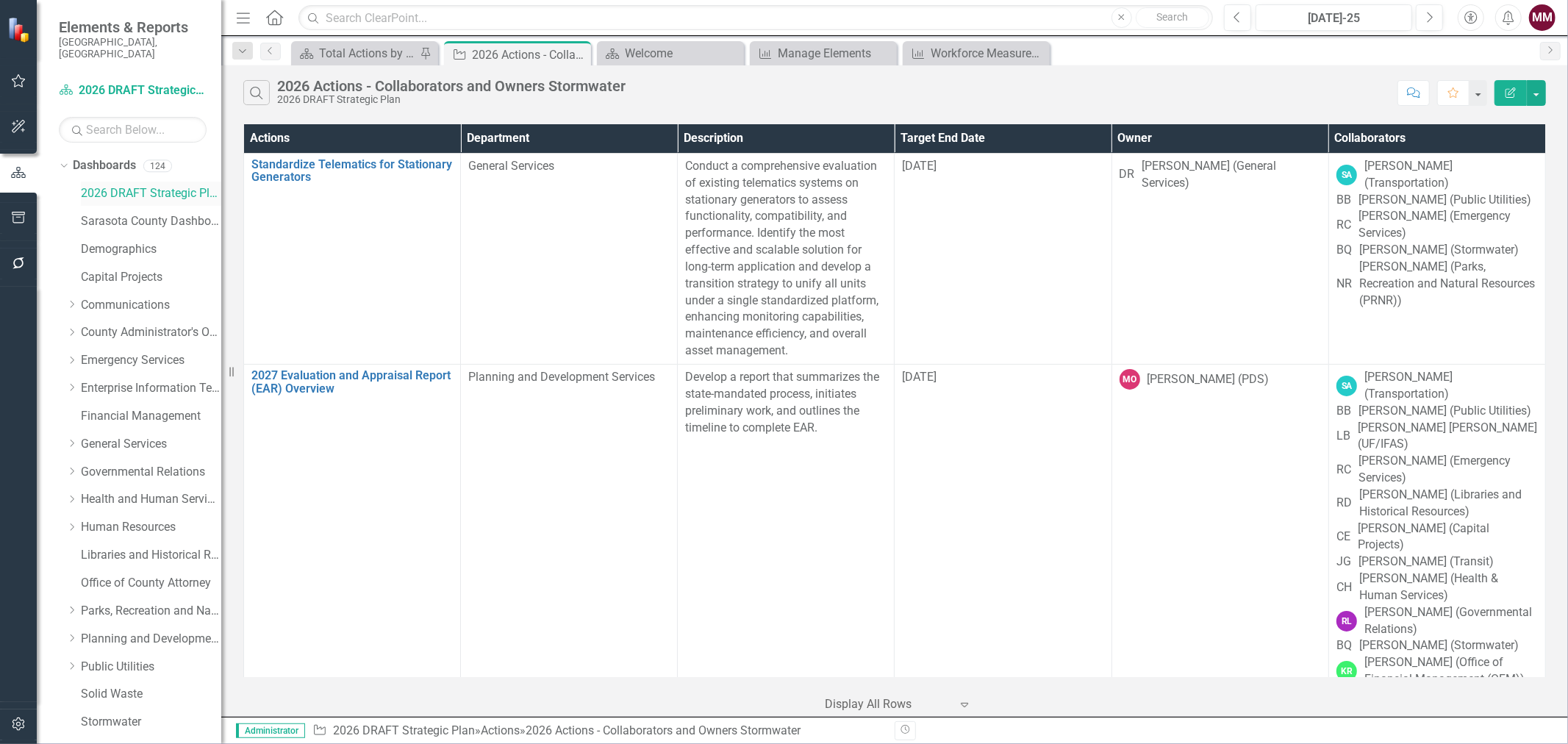
click at [113, 185] on link "2026 DRAFT Strategic Plan" at bounding box center [150, 193] width 141 height 17
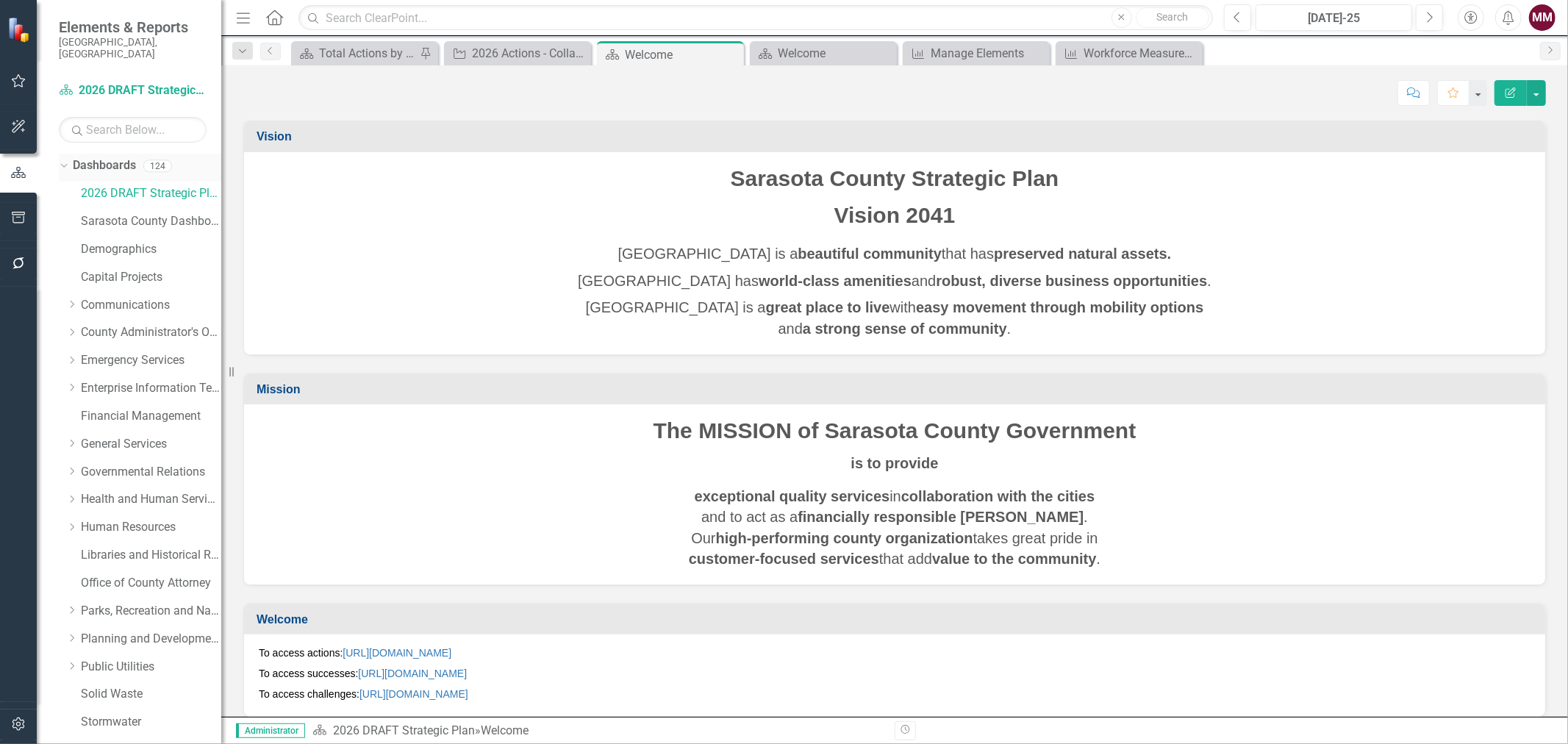
click at [64, 160] on icon "Dropdown" at bounding box center [62, 166] width 8 height 11
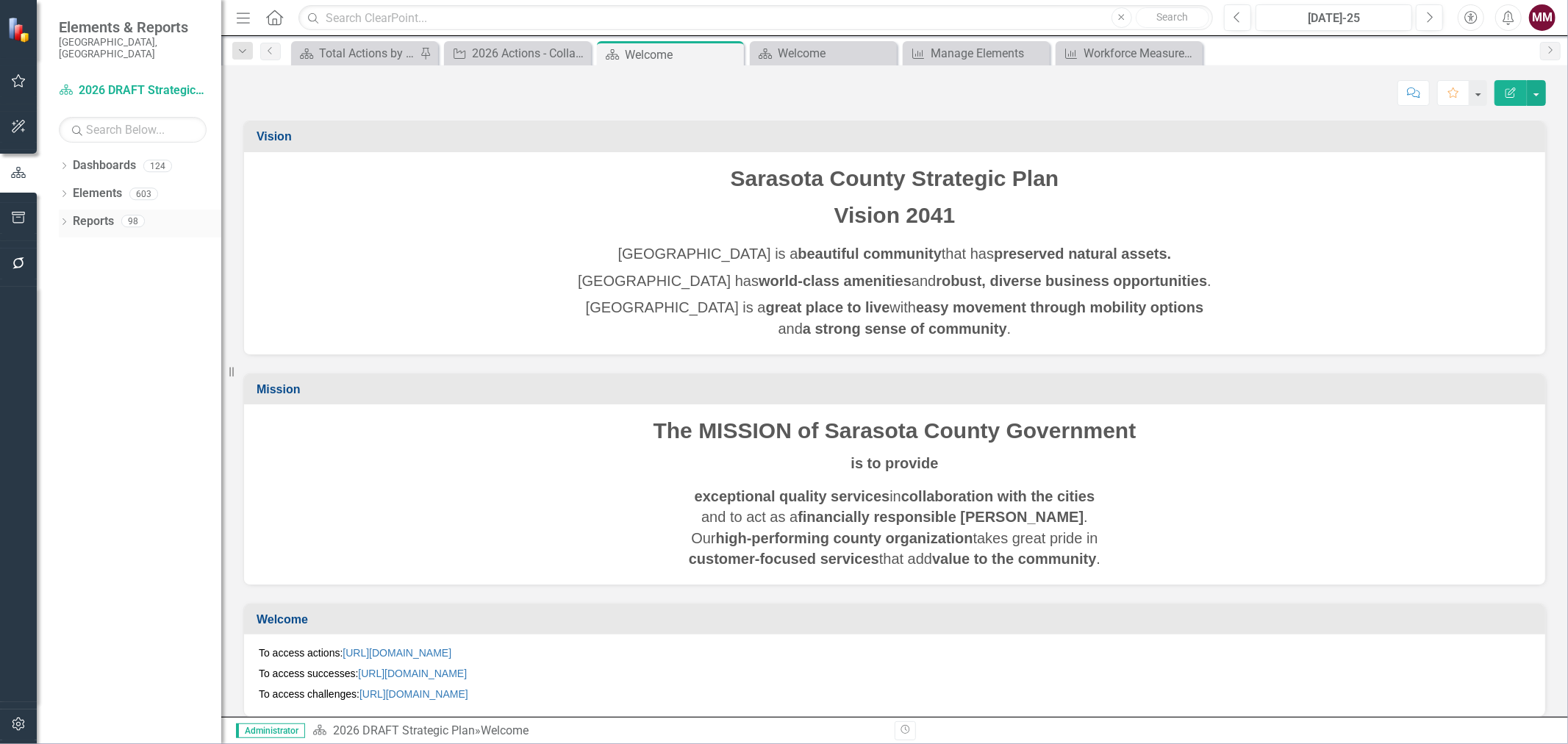
click at [60, 219] on icon "Dropdown" at bounding box center [64, 223] width 11 height 8
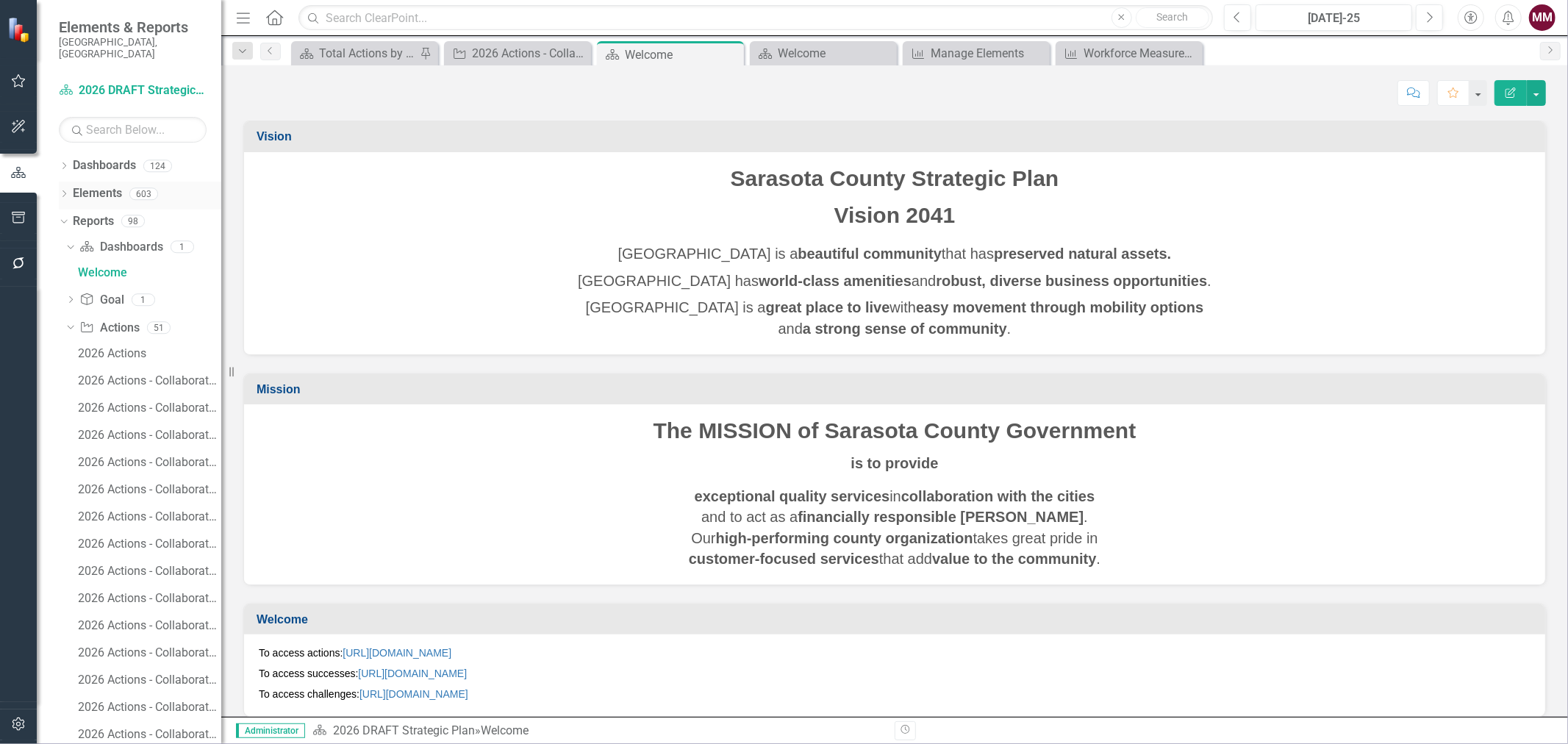
click at [62, 191] on icon "Dropdown" at bounding box center [64, 195] width 11 height 8
click at [118, 297] on link "Success Successes" at bounding box center [119, 305] width 77 height 17
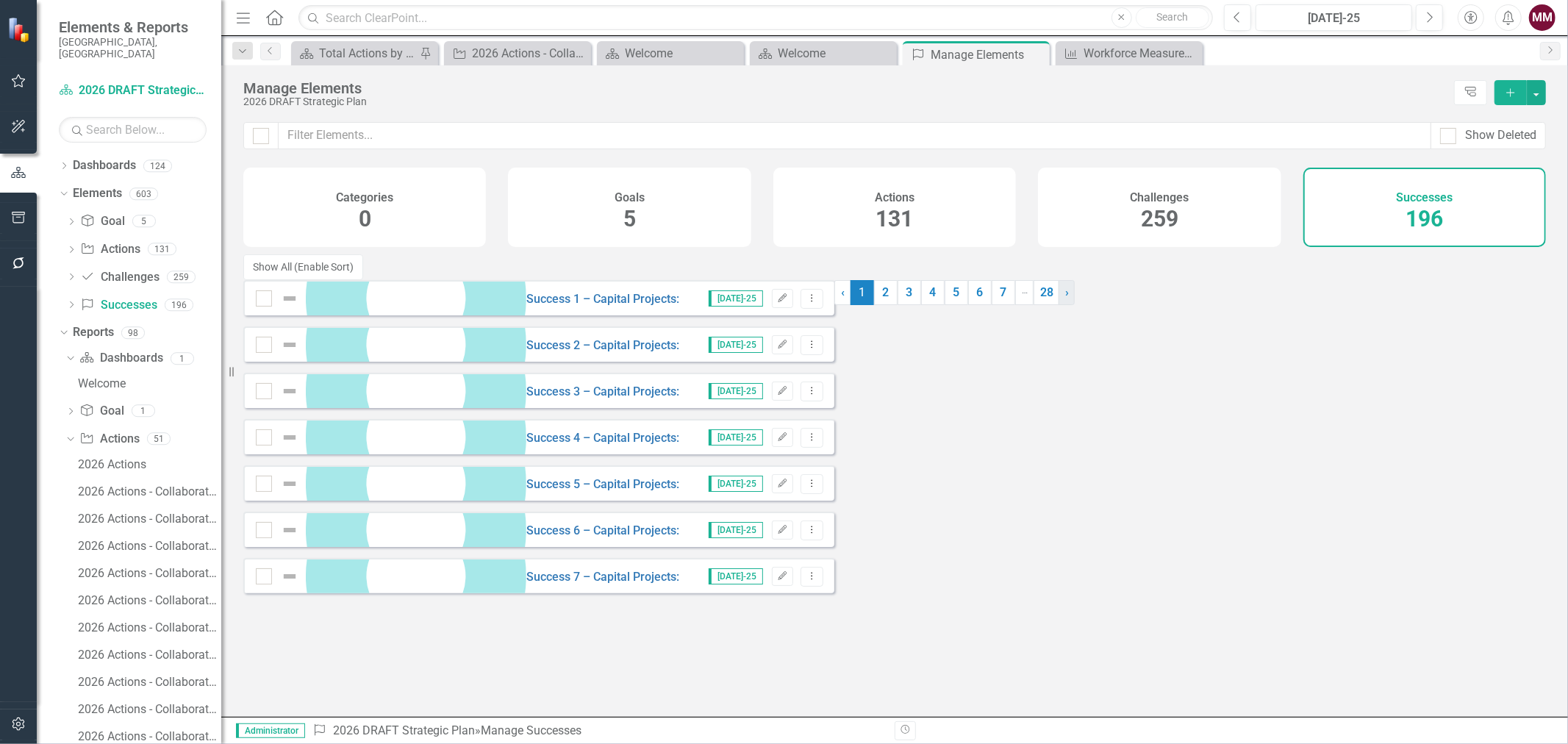
click at [1065, 299] on span "›" at bounding box center [1066, 292] width 4 height 14
click at [1072, 299] on span "›" at bounding box center [1073, 292] width 4 height 14
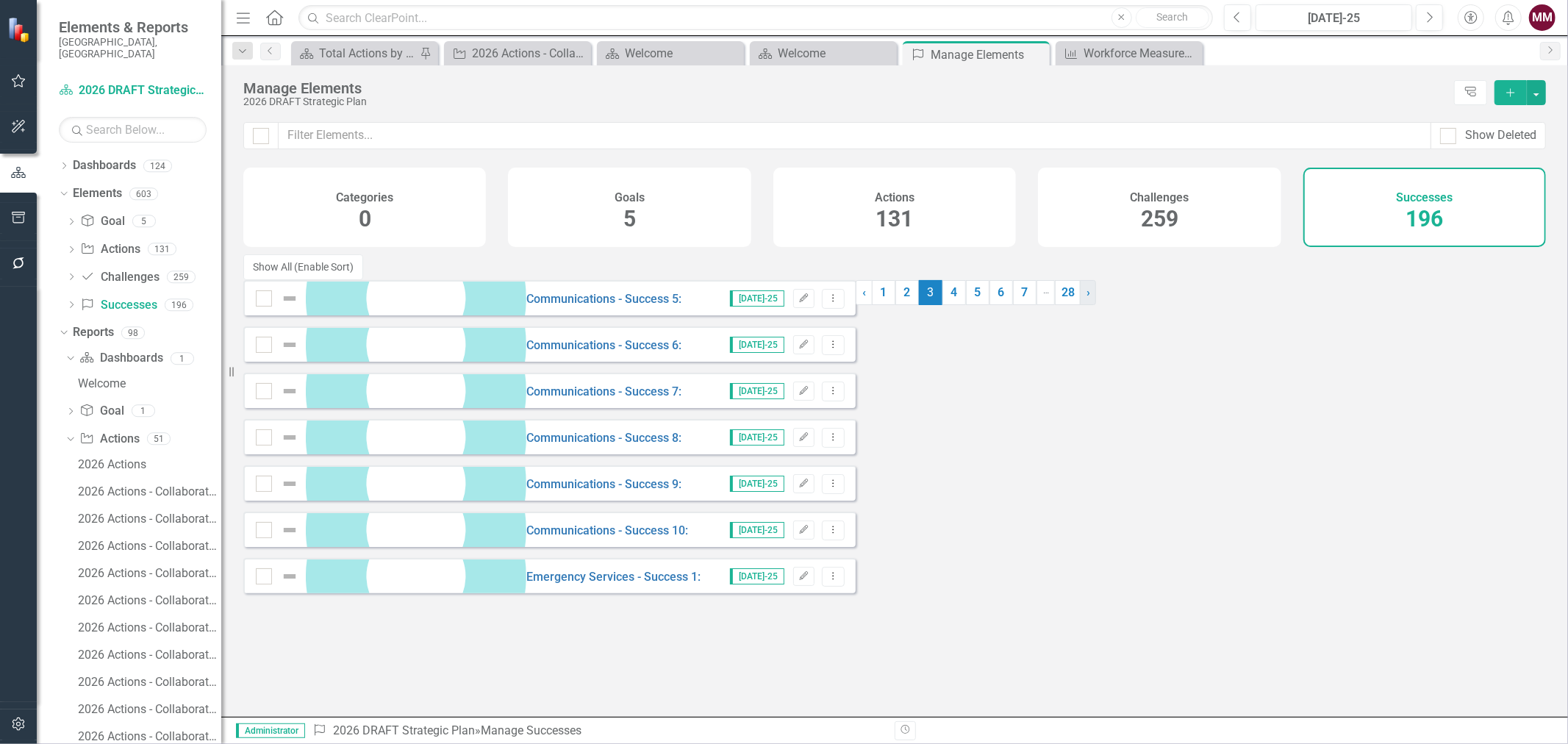
click at [1086, 299] on span "›" at bounding box center [1087, 292] width 4 height 14
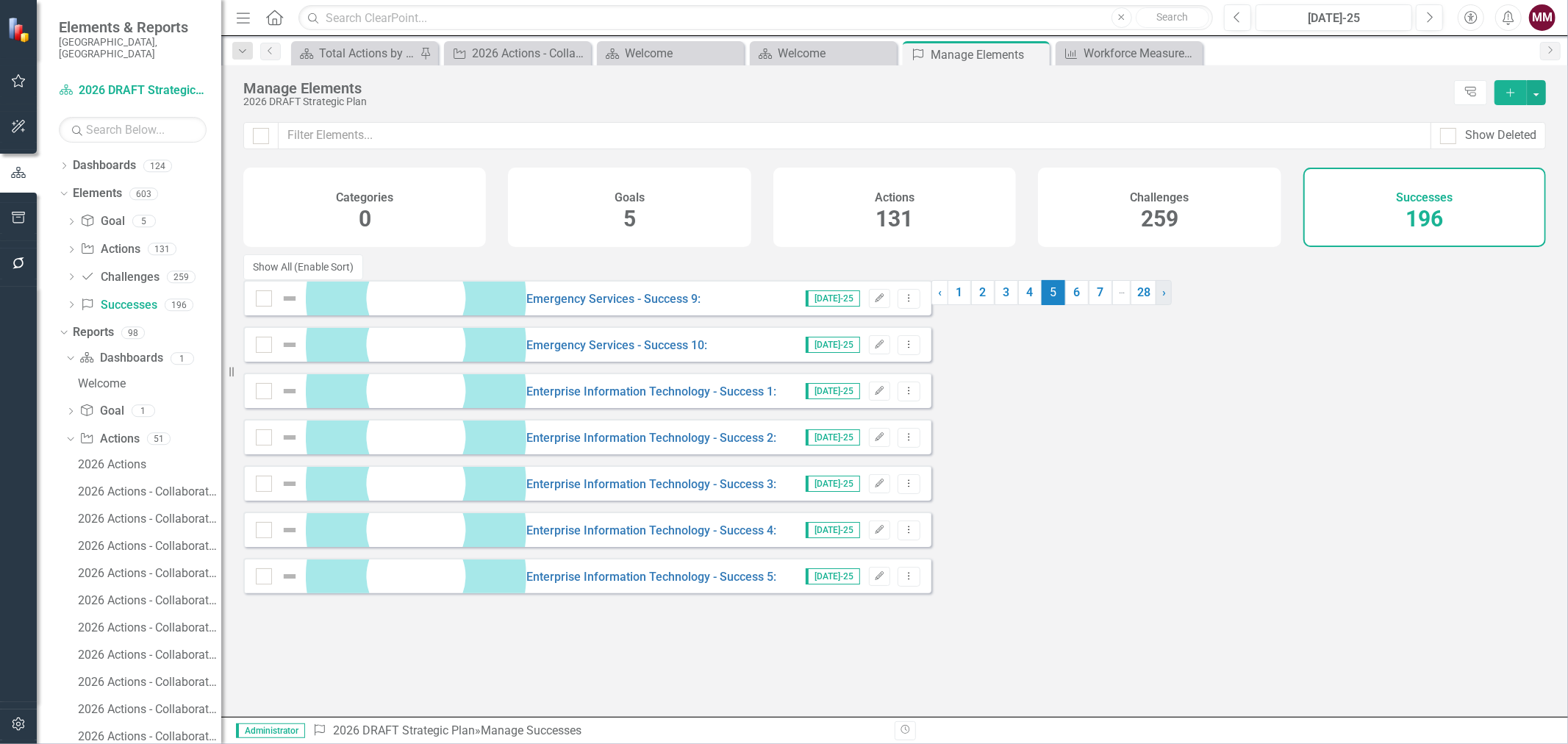
click at [1162, 299] on span "›" at bounding box center [1163, 292] width 4 height 14
click at [1163, 299] on span "›" at bounding box center [1165, 292] width 4 height 14
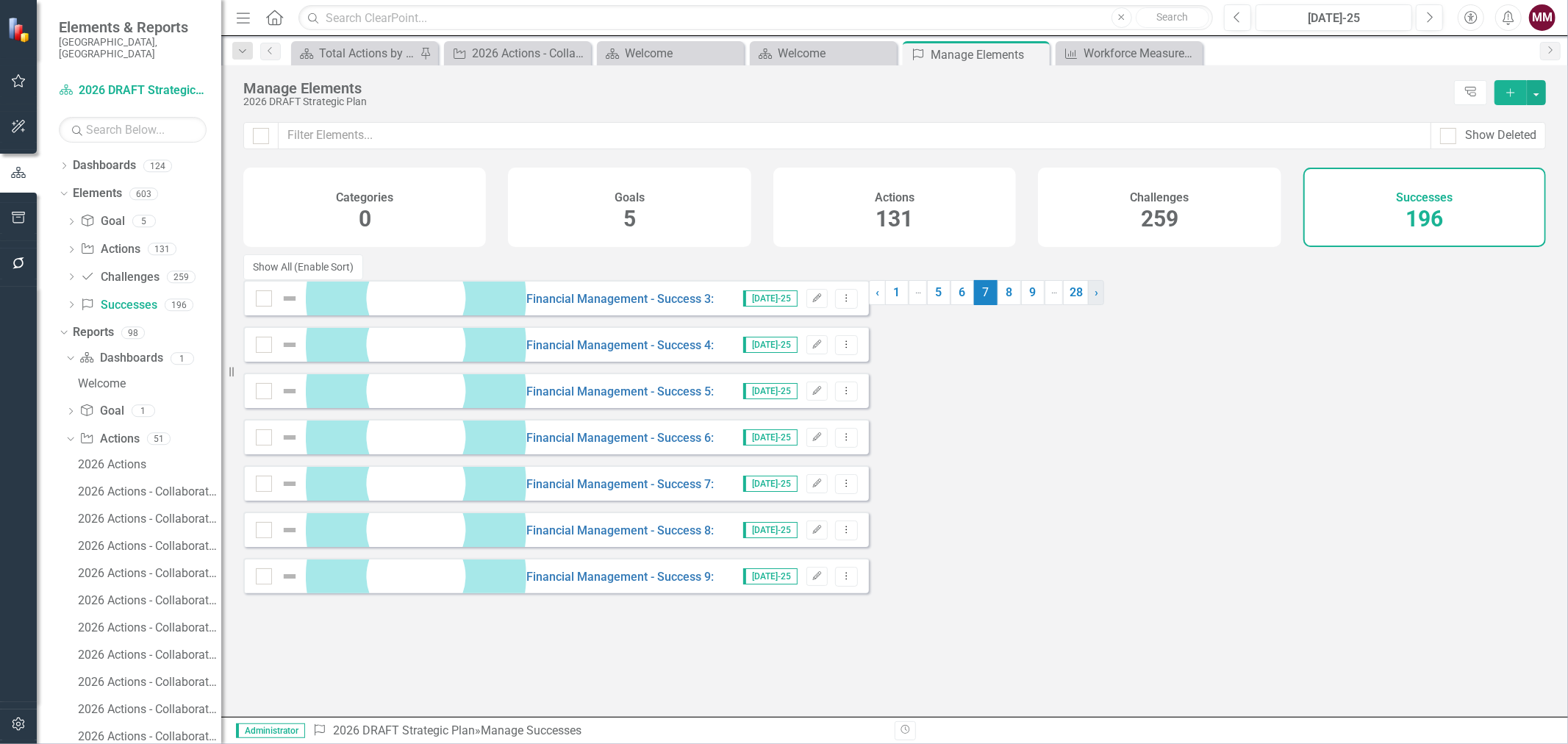
click at [1094, 299] on span "›" at bounding box center [1096, 292] width 4 height 14
click at [1103, 299] on span "›" at bounding box center [1105, 292] width 4 height 14
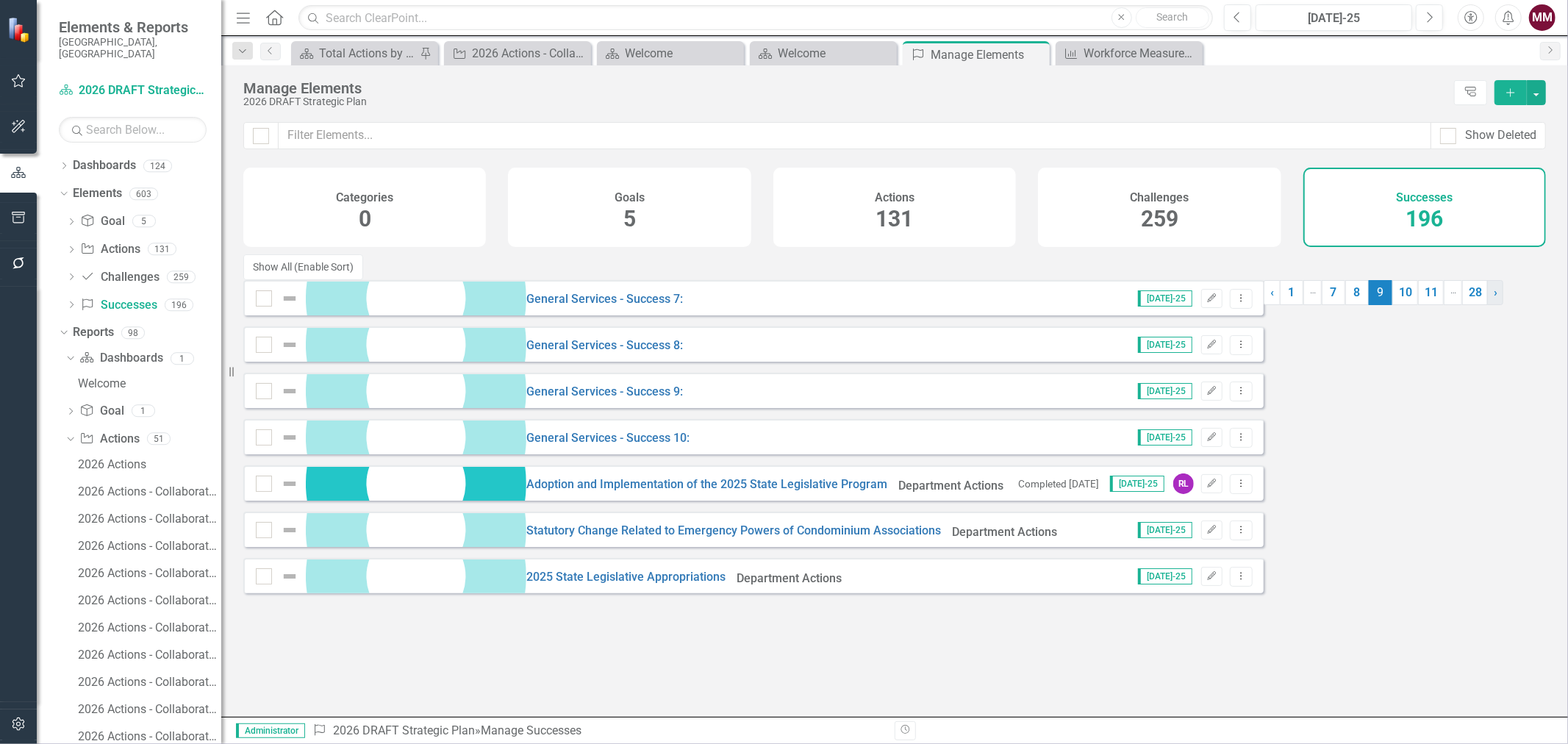
click at [1487, 305] on link "› Next" at bounding box center [1494, 292] width 16 height 25
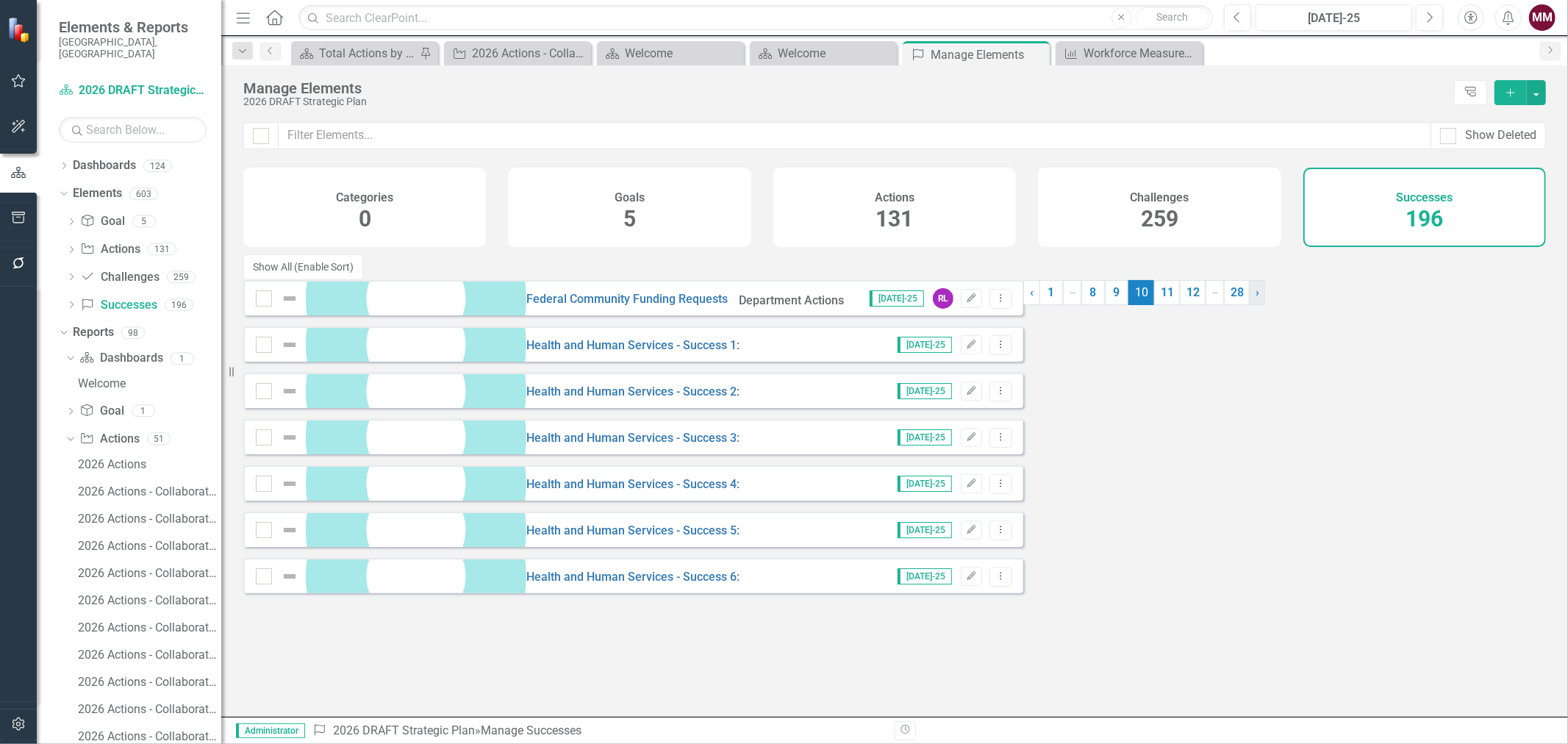
click at [1248, 305] on link "› Next" at bounding box center [1256, 292] width 16 height 25
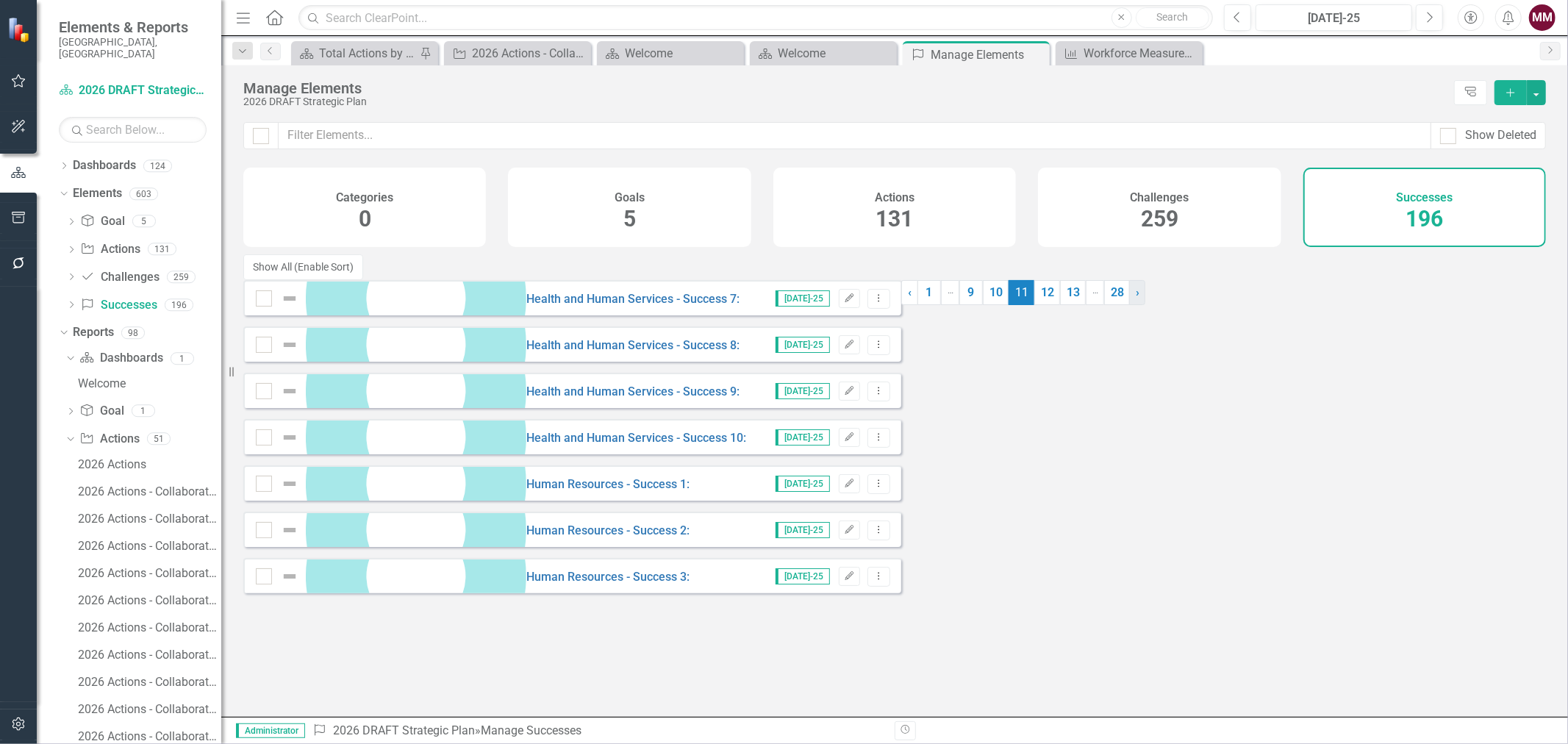
click at [1129, 305] on link "› Next" at bounding box center [1136, 292] width 16 height 25
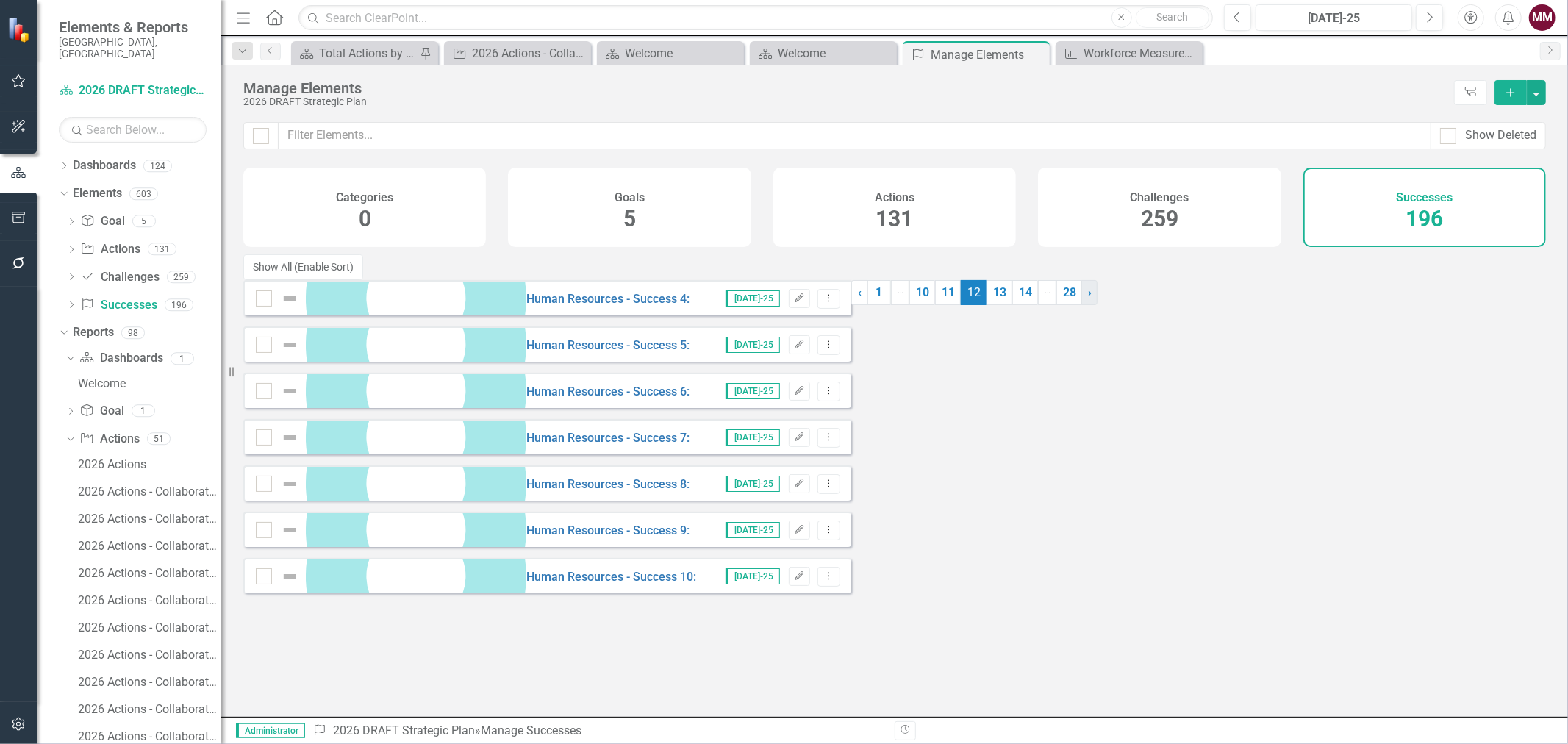
click at [1081, 305] on link "› Next" at bounding box center [1089, 292] width 16 height 25
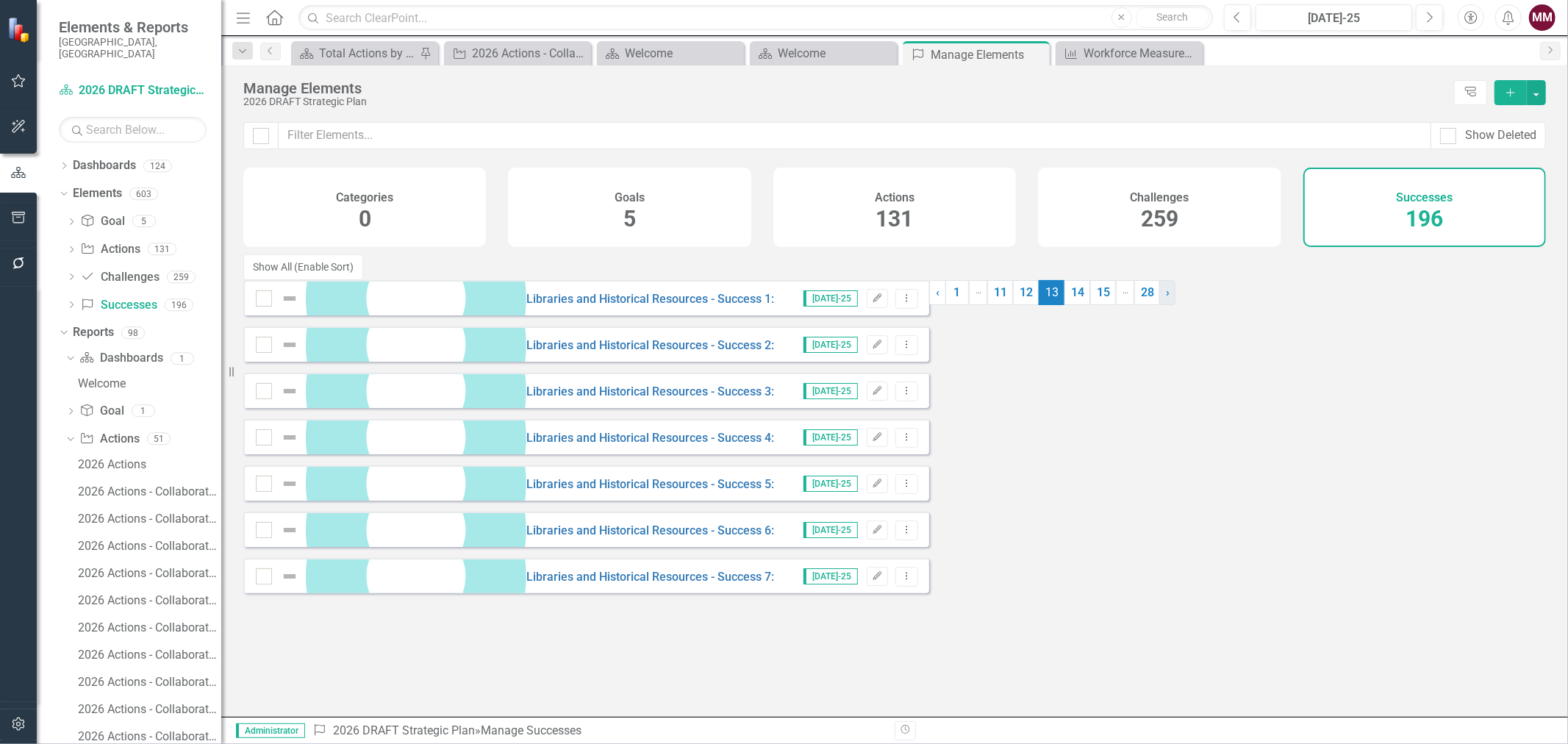
click at [1159, 305] on link "› Next" at bounding box center [1166, 292] width 16 height 25
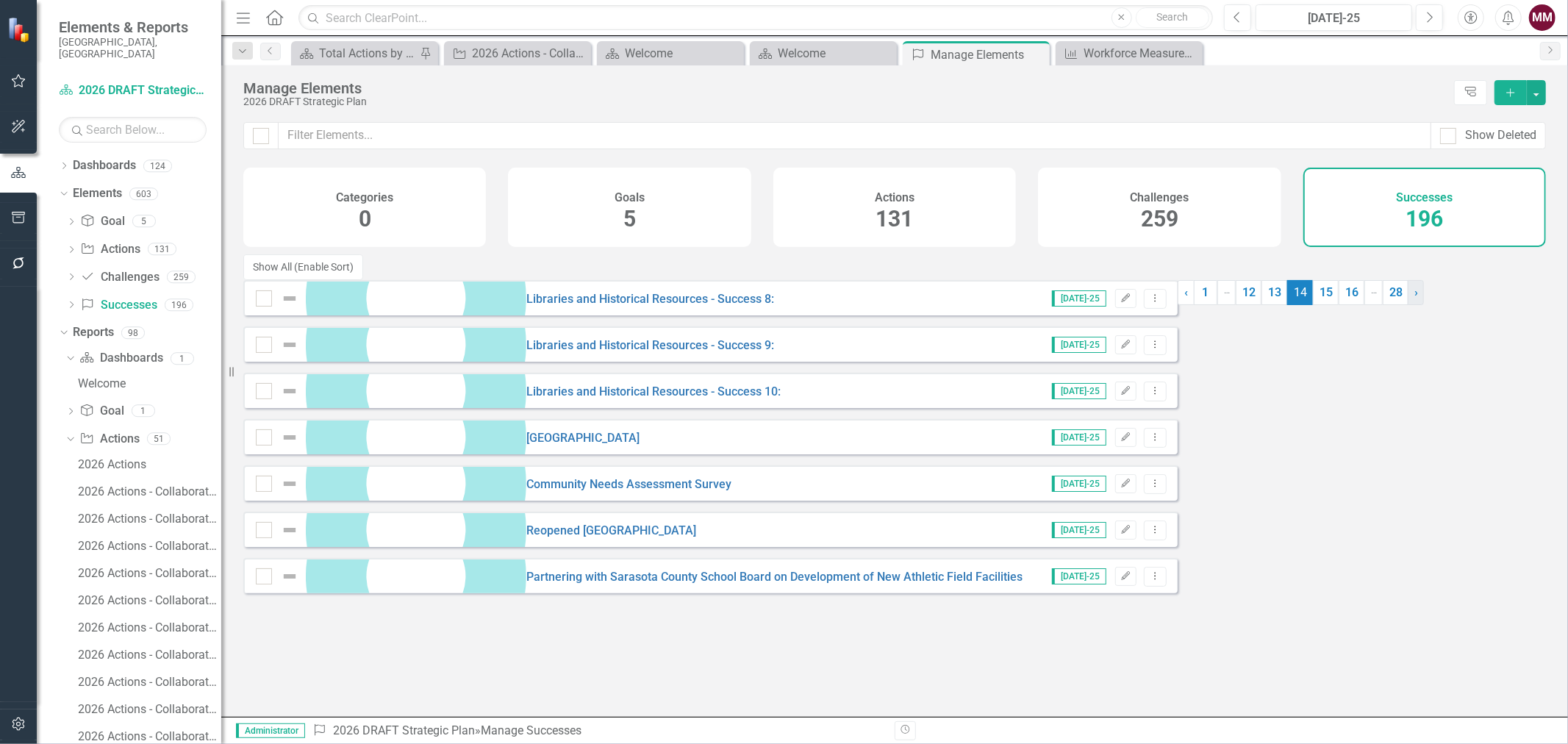
click at [1407, 305] on link "› Next" at bounding box center [1415, 292] width 16 height 25
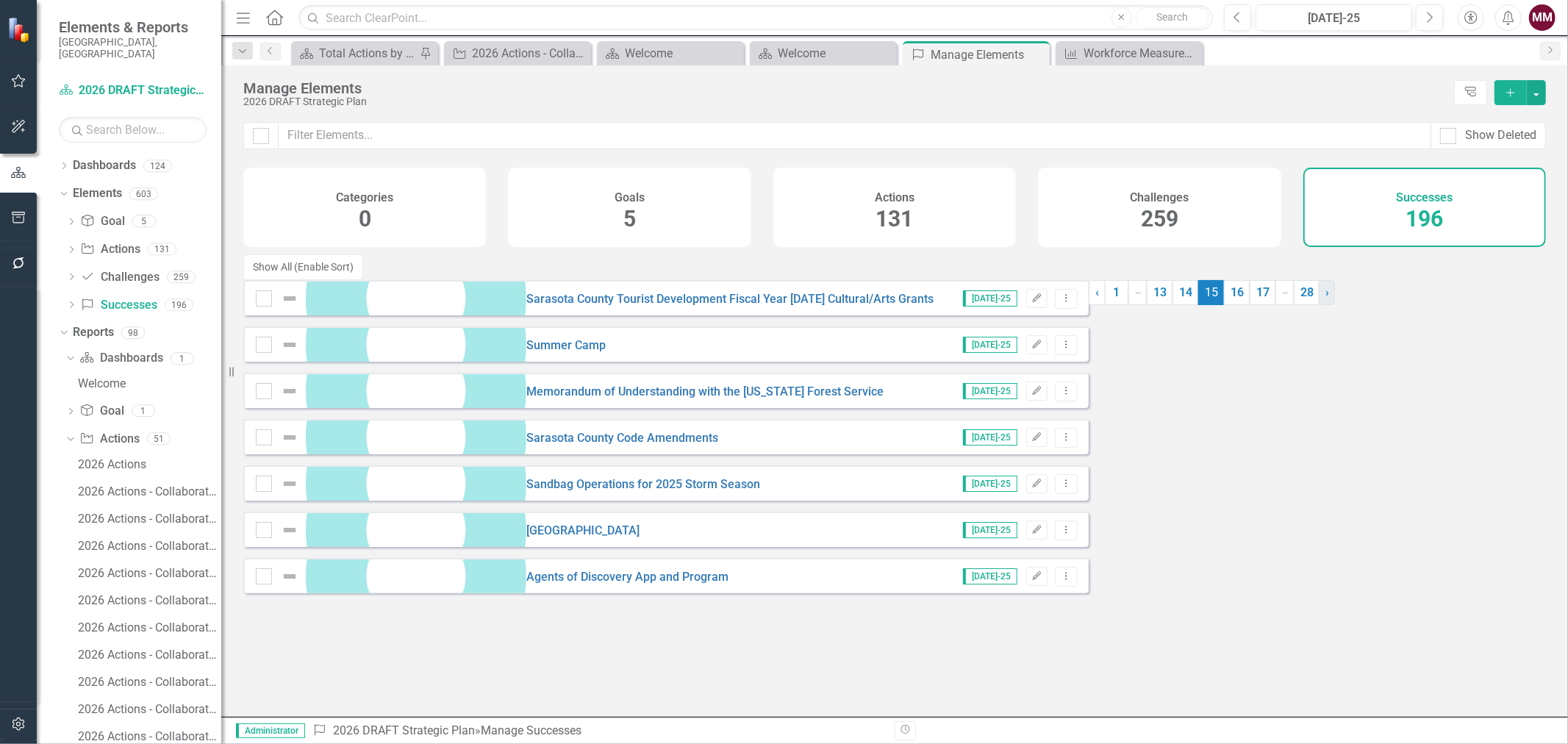
click at [1318, 305] on link "› Next" at bounding box center [1326, 292] width 16 height 25
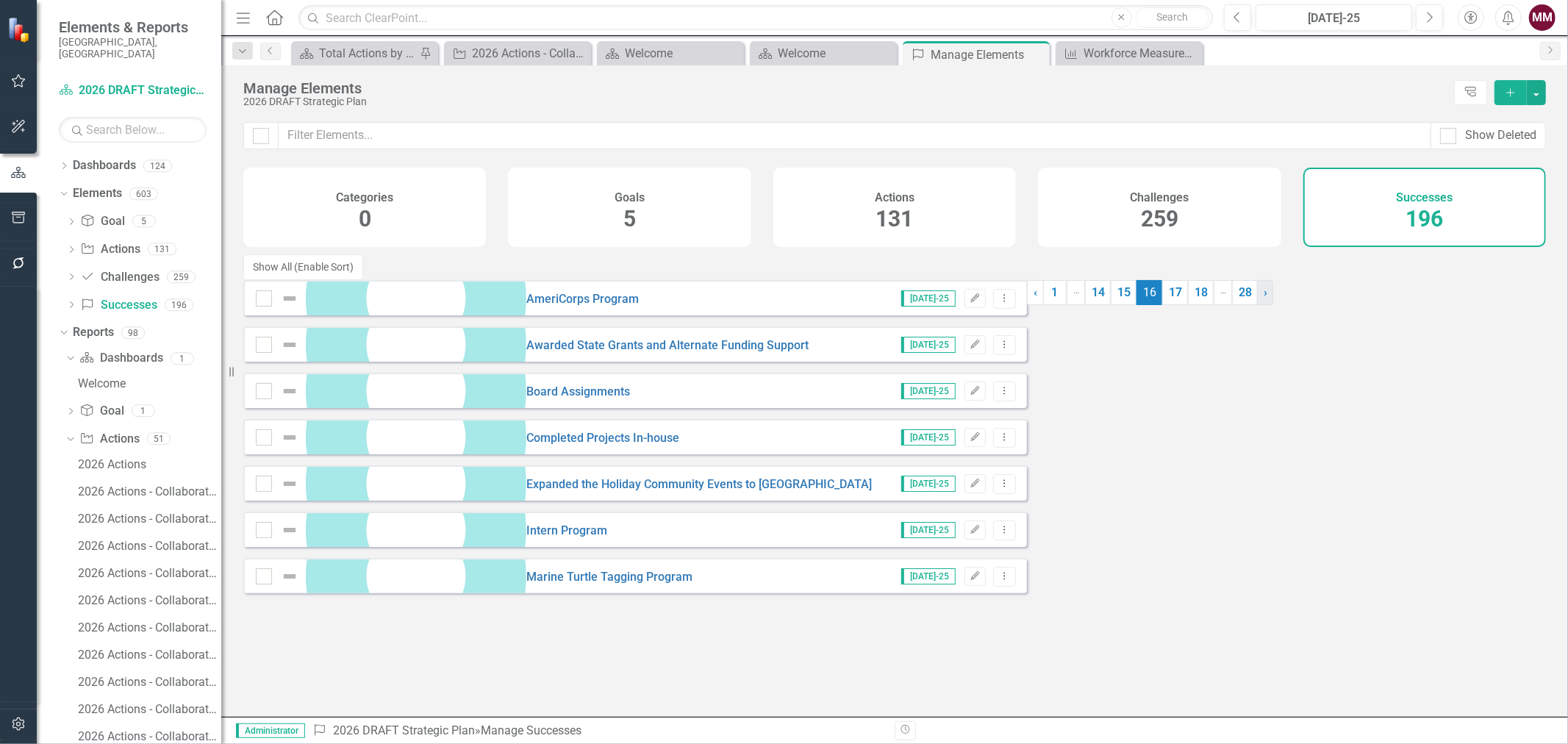
click at [1257, 305] on link "› Next" at bounding box center [1264, 292] width 16 height 25
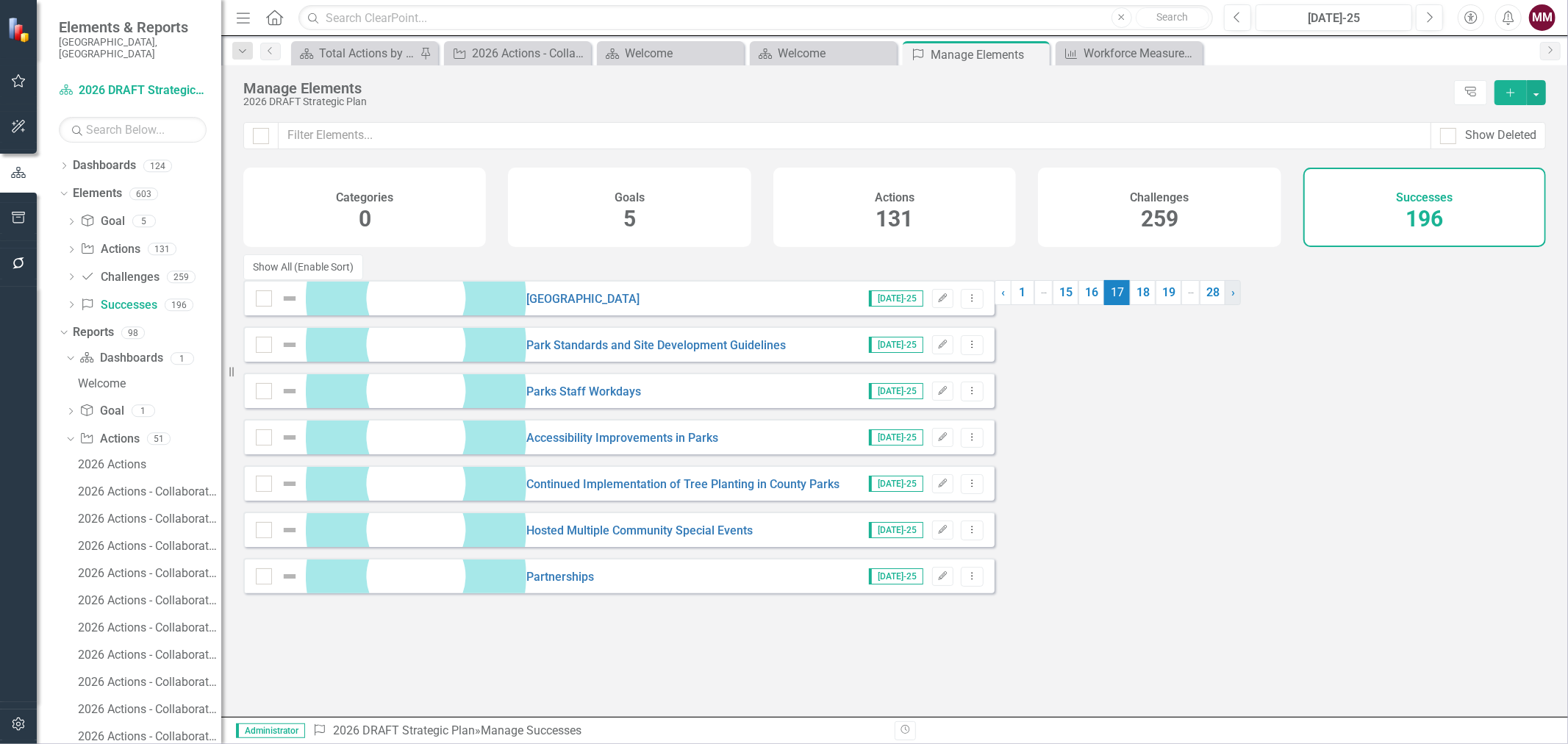
click at [1224, 305] on link "› Next" at bounding box center [1232, 292] width 16 height 25
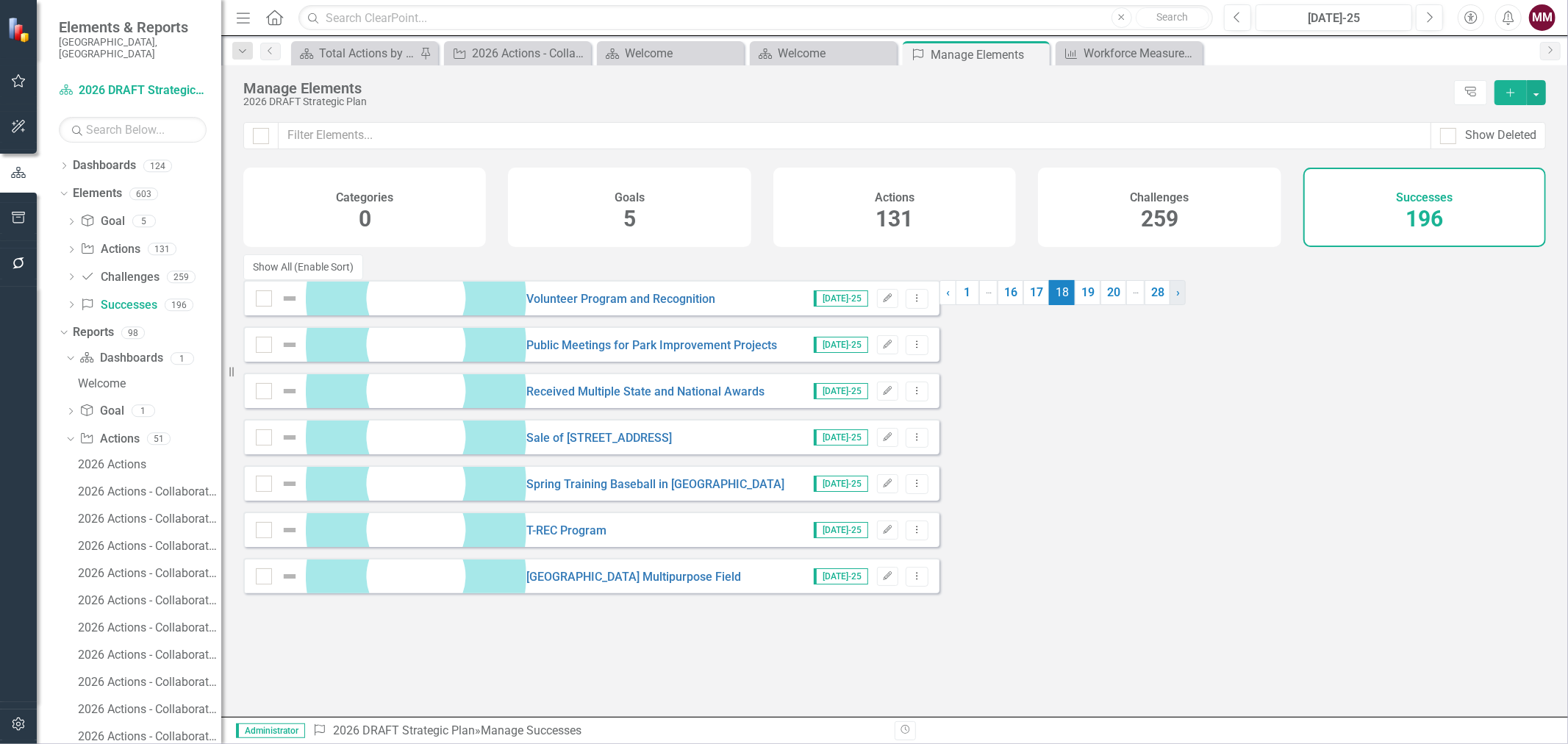
click at [1169, 305] on link "› Next" at bounding box center [1177, 292] width 16 height 25
click at [1168, 305] on link "› Next" at bounding box center [1175, 292] width 16 height 25
click at [1175, 305] on link "› Next" at bounding box center [1182, 292] width 16 height 25
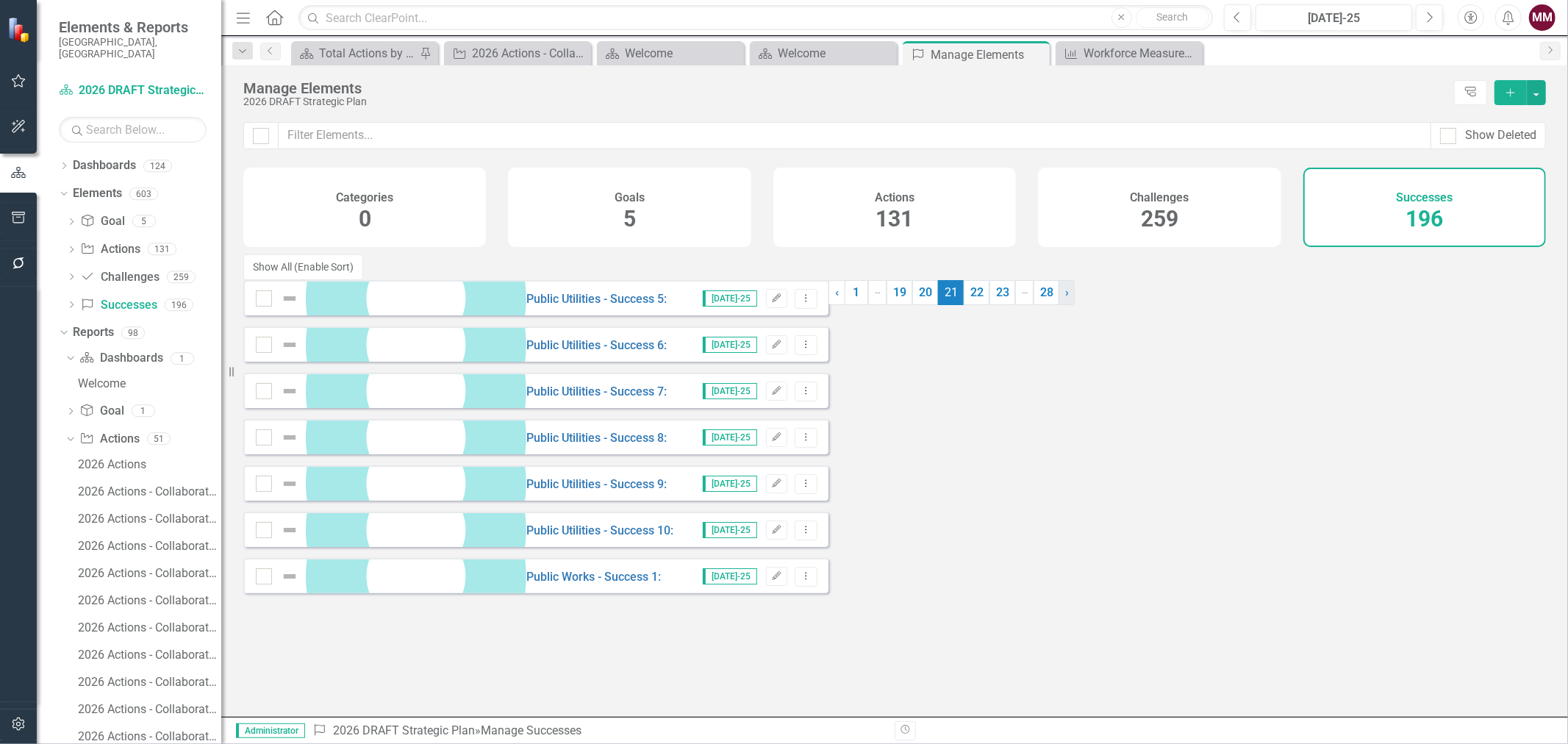
click at [1058, 305] on link "› Next" at bounding box center [1066, 292] width 16 height 25
click at [1046, 305] on link "› Next" at bounding box center [1054, 292] width 16 height 25
click at [1052, 305] on link "› Next" at bounding box center [1060, 292] width 16 height 25
click at [1054, 305] on link "› Next" at bounding box center [1061, 292] width 16 height 25
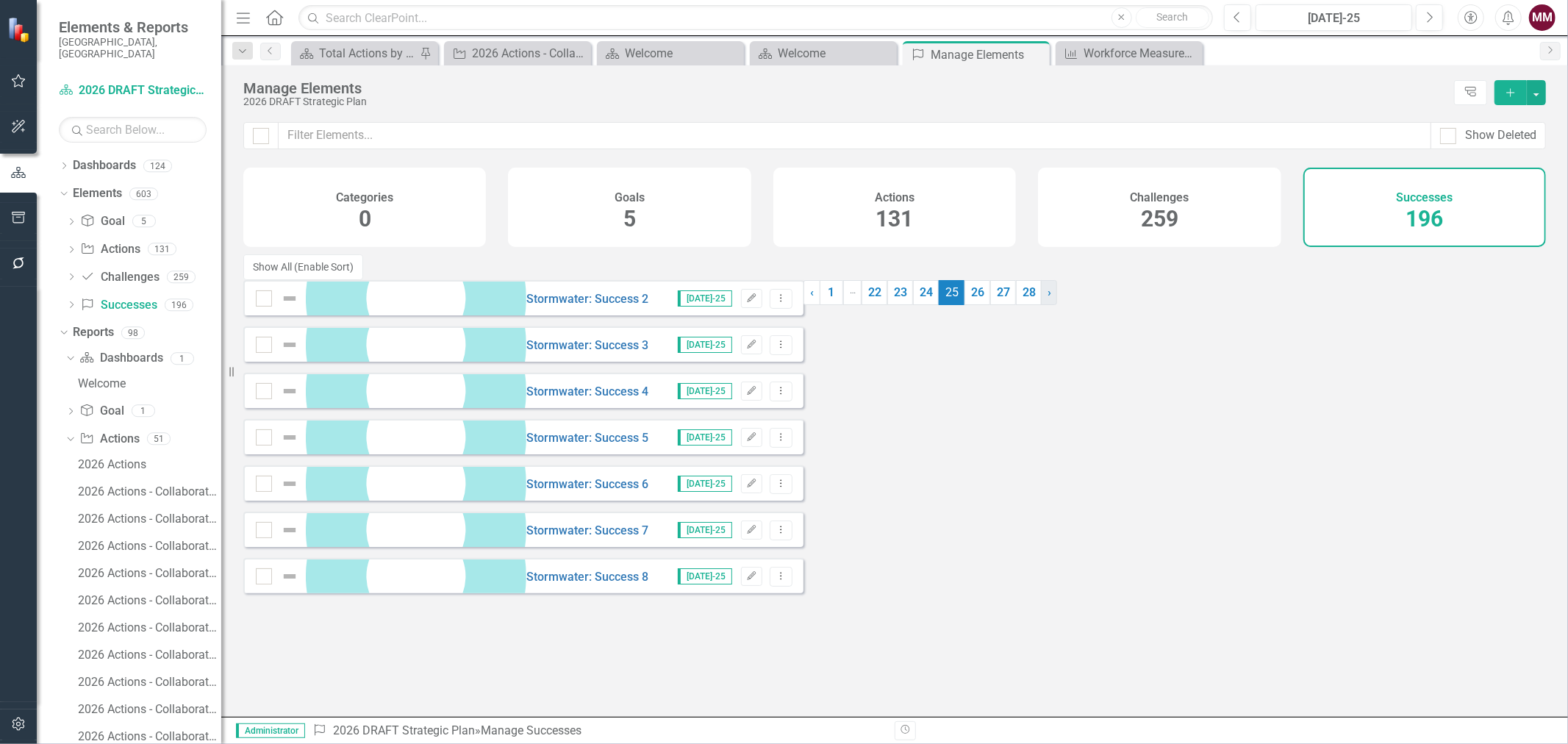
click at [1041, 305] on link "› Next" at bounding box center [1048, 292] width 16 height 25
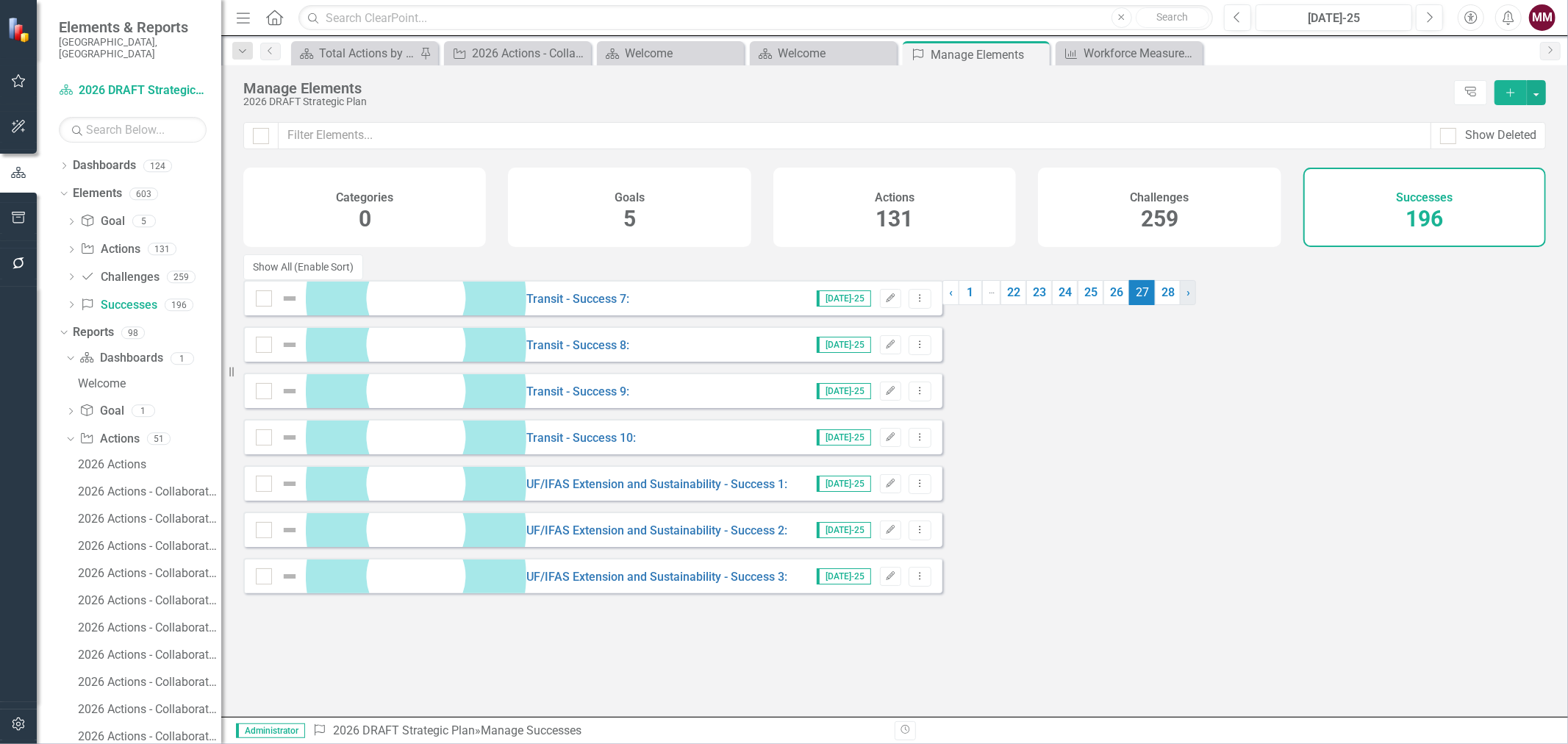
click at [1180, 305] on link "› Next" at bounding box center [1187, 292] width 16 height 25
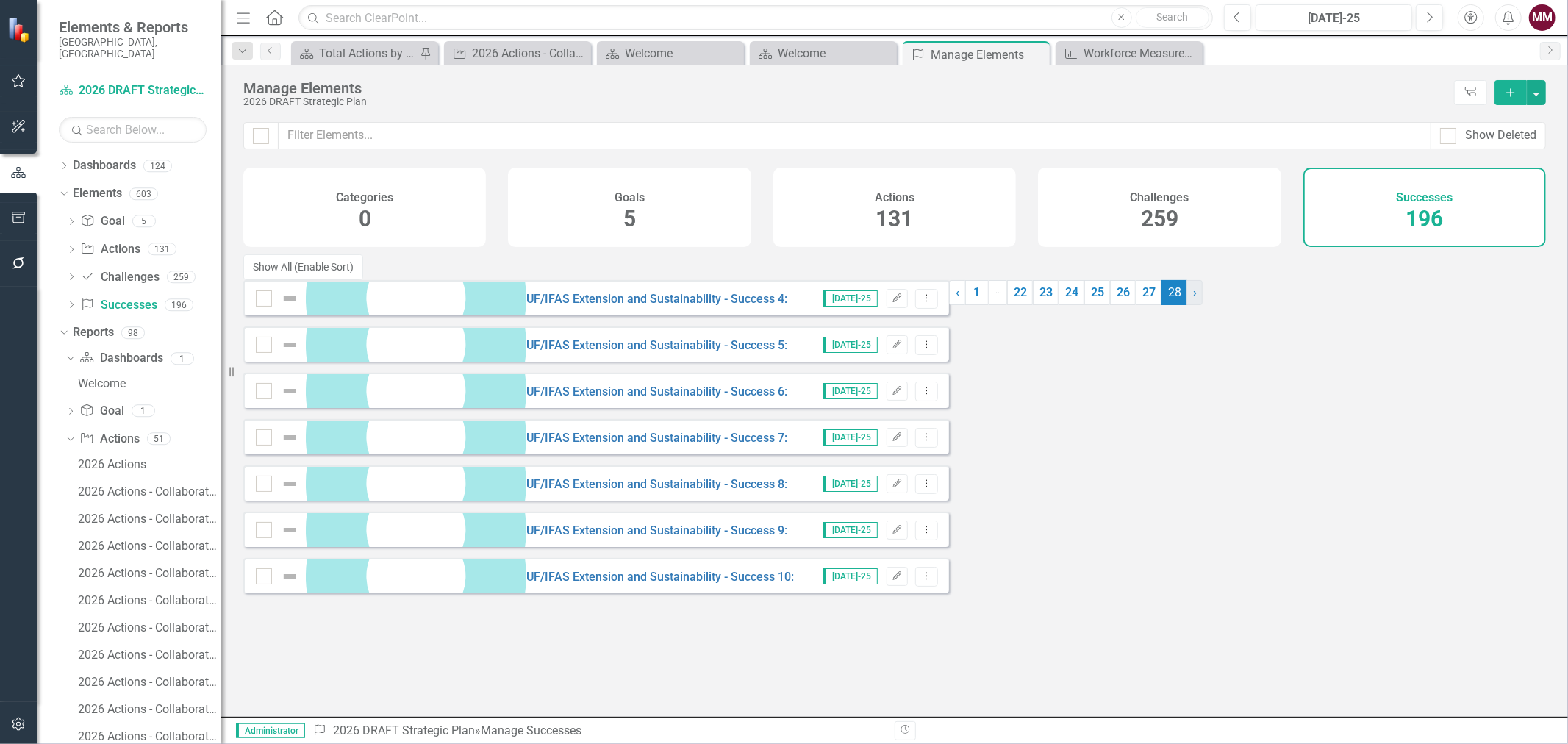
click at [1186, 305] on link "› Next" at bounding box center [1193, 292] width 16 height 25
